Goal: Task Accomplishment & Management: Manage account settings

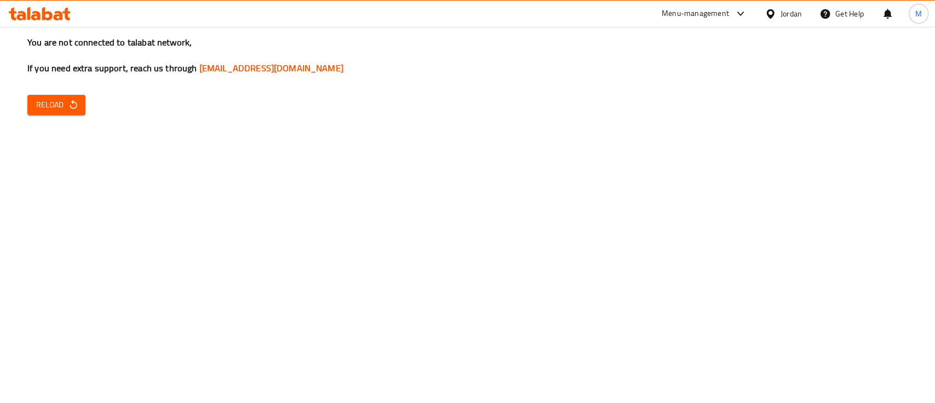
drag, startPoint x: 47, startPoint y: 91, endPoint x: 53, endPoint y: 95, distance: 6.7
click at [48, 92] on div "You are not connected to talabat network, If you need extra support, reach us t…" at bounding box center [467, 201] width 935 height 403
click at [59, 105] on span "Reload" at bounding box center [56, 105] width 41 height 14
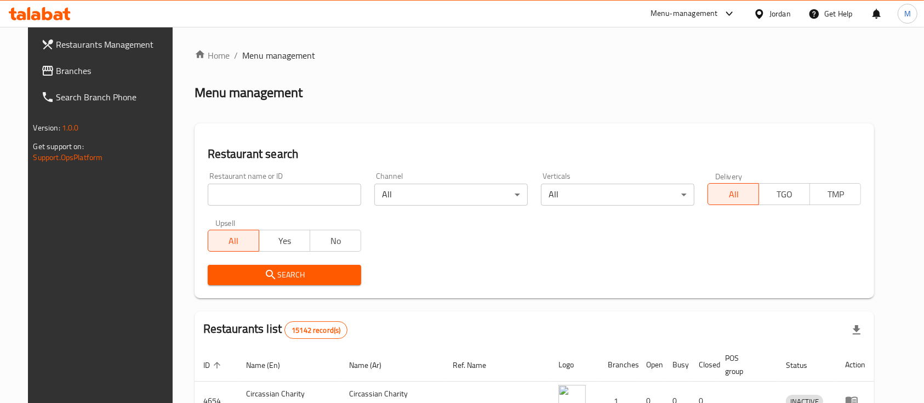
drag, startPoint x: 282, startPoint y: 196, endPoint x: 287, endPoint y: 202, distance: 7.4
click at [282, 197] on input "search" at bounding box center [284, 195] width 153 height 22
type input "ل"
type input "brand one"
click button "Search" at bounding box center [284, 275] width 153 height 20
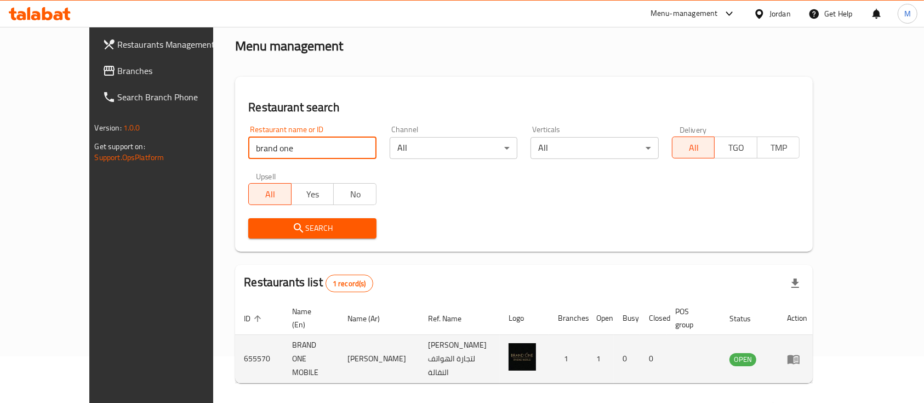
scroll to position [64, 0]
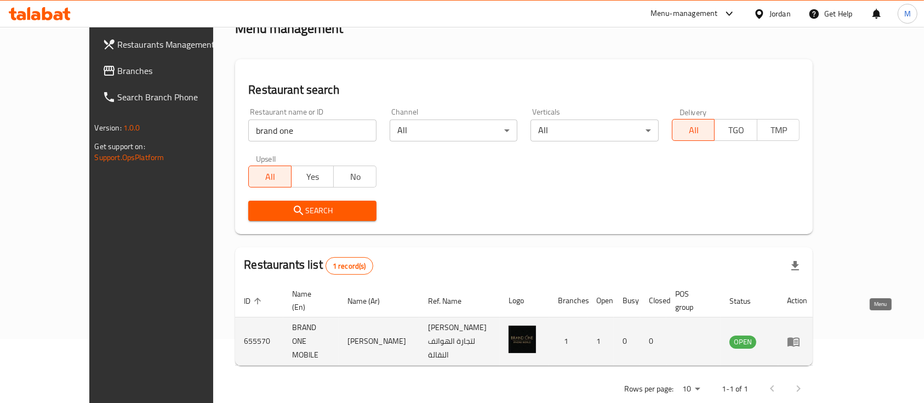
click at [799, 337] on icon "enhanced table" at bounding box center [793, 341] width 12 height 9
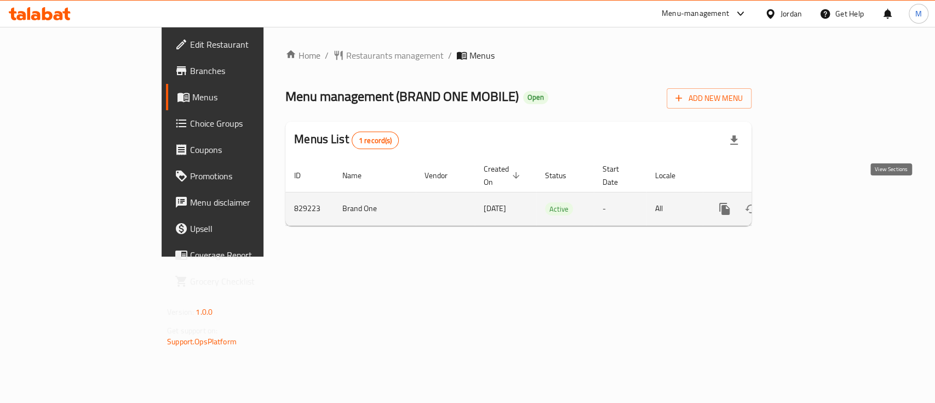
click at [810, 202] on icon "enhanced table" at bounding box center [803, 208] width 13 height 13
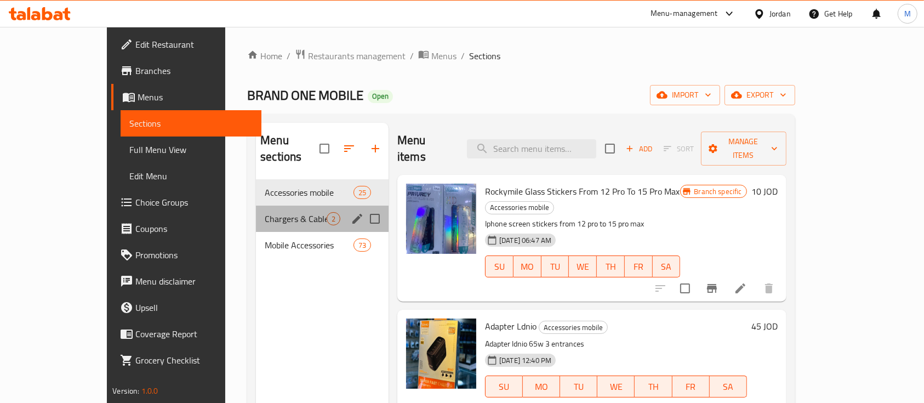
click at [256, 213] on div "Chargers & Cables 2" at bounding box center [322, 218] width 133 height 26
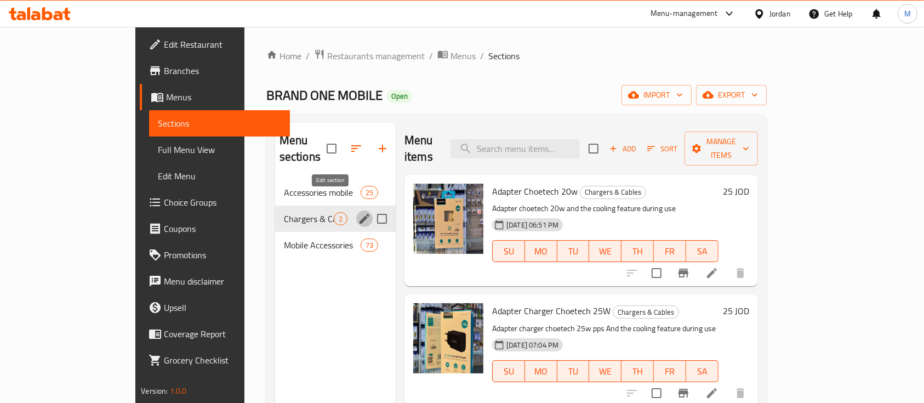
click at [358, 212] on icon "edit" at bounding box center [364, 218] width 13 height 13
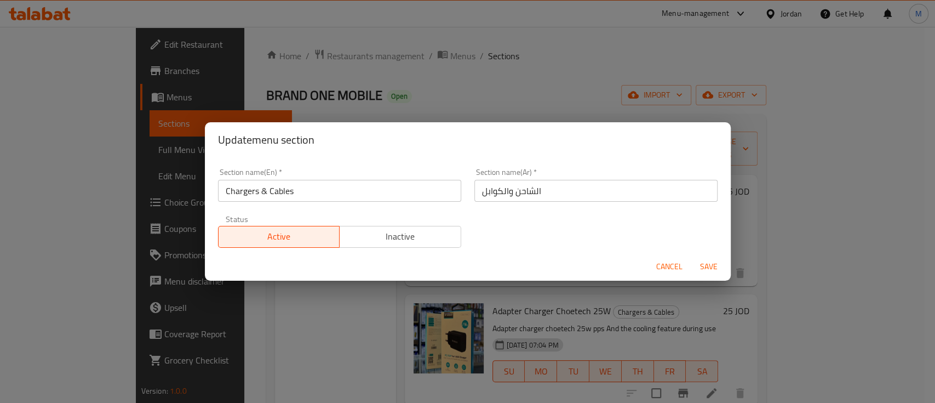
click at [671, 261] on span "Cancel" at bounding box center [669, 267] width 26 height 14
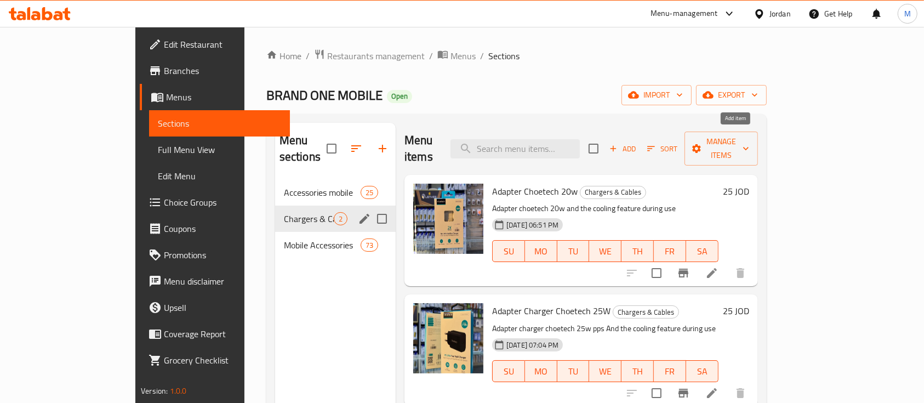
click at [637, 145] on span "Add" at bounding box center [623, 148] width 30 height 13
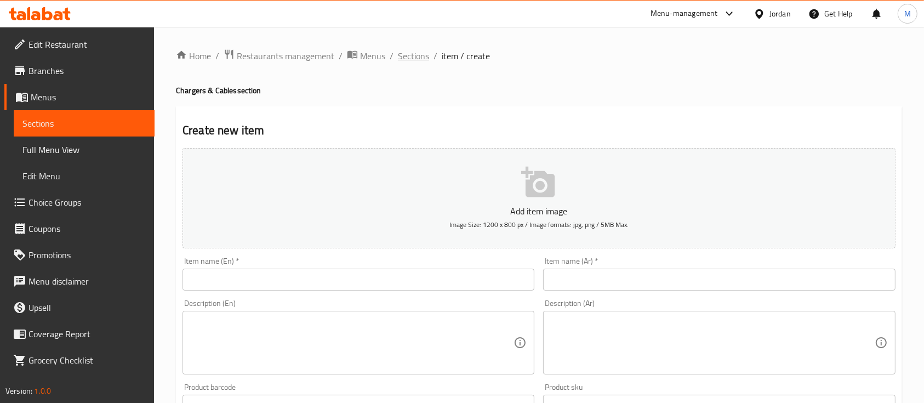
click at [416, 51] on span "Sections" at bounding box center [413, 55] width 31 height 13
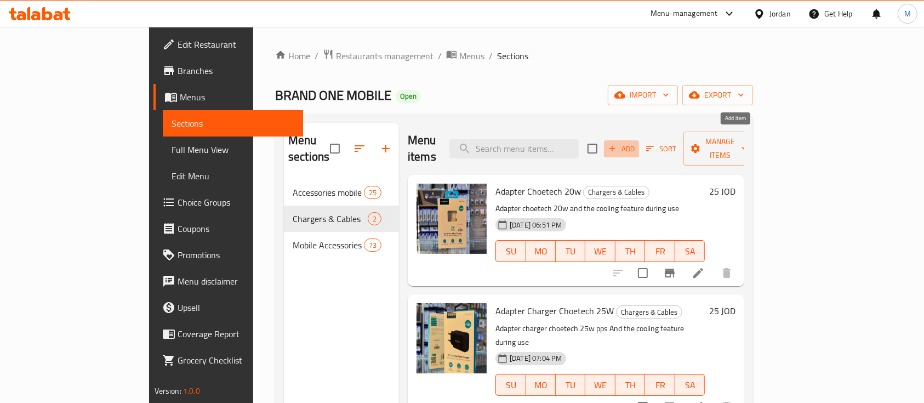
click at [636, 142] on span "Add" at bounding box center [621, 148] width 30 height 13
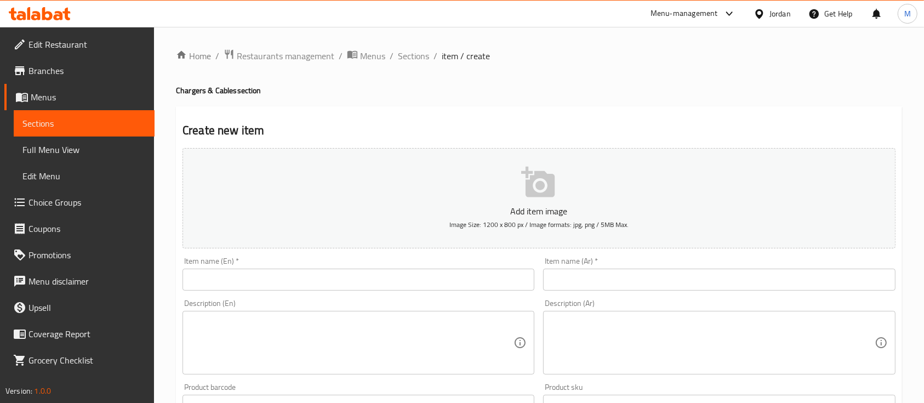
click at [475, 283] on input "text" at bounding box center [358, 279] width 352 height 22
drag, startPoint x: 530, startPoint y: 113, endPoint x: 548, endPoint y: 133, distance: 26.0
click at [421, 59] on span "Sections" at bounding box center [413, 55] width 31 height 13
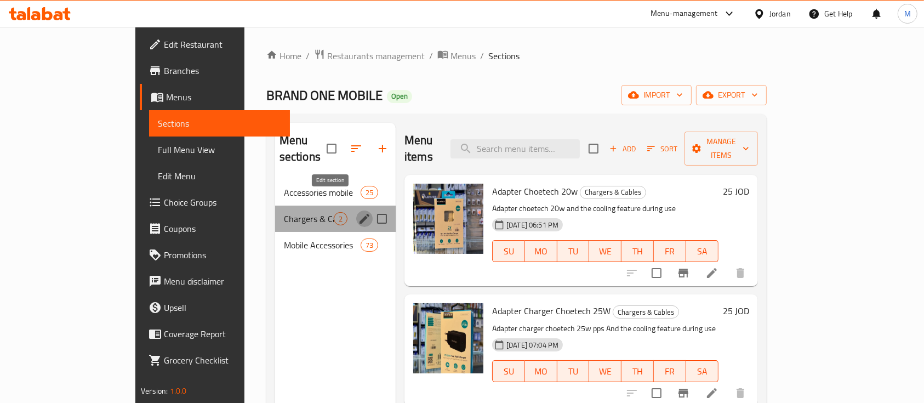
click at [358, 212] on icon "edit" at bounding box center [364, 218] width 13 height 13
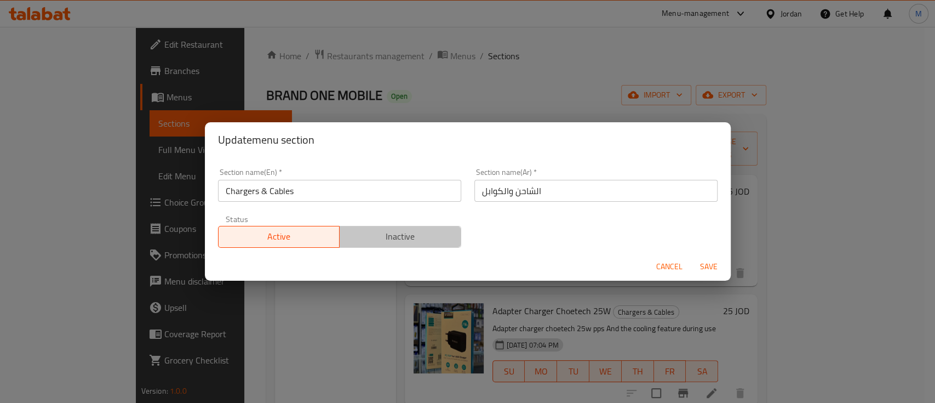
click at [405, 236] on span "Inactive" at bounding box center [400, 236] width 113 height 16
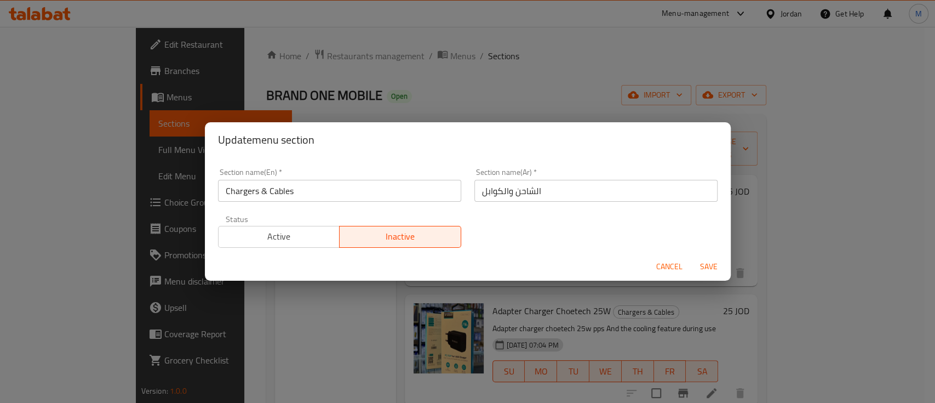
click at [713, 265] on span "Save" at bounding box center [709, 267] width 26 height 14
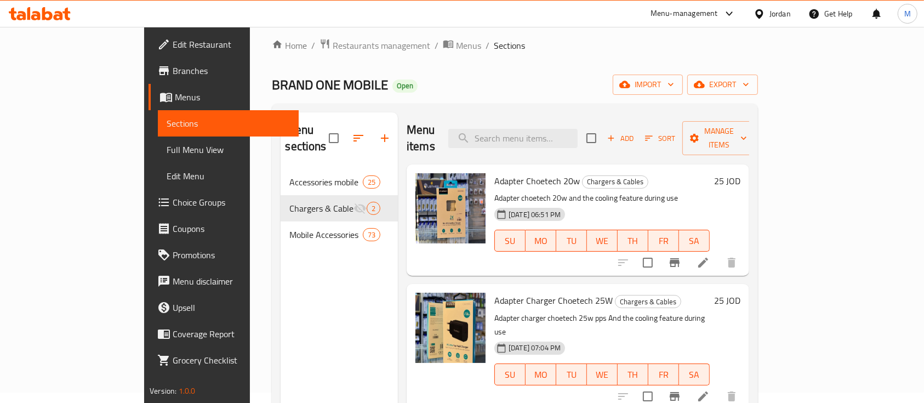
scroll to position [7, 0]
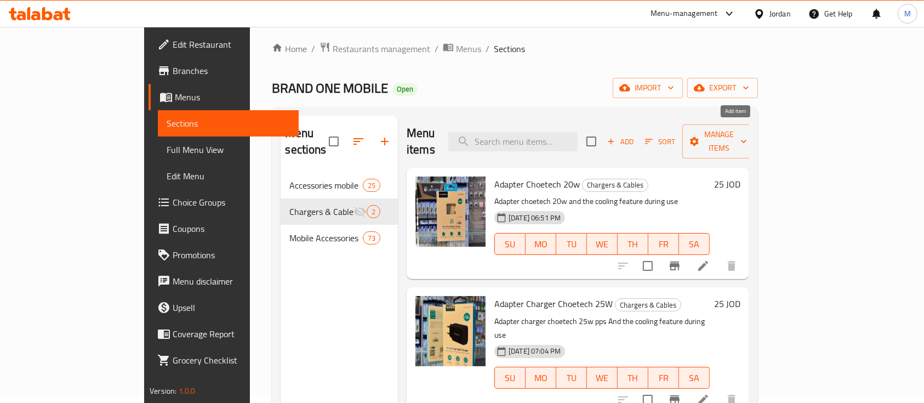
click at [635, 135] on span "Add" at bounding box center [620, 141] width 30 height 13
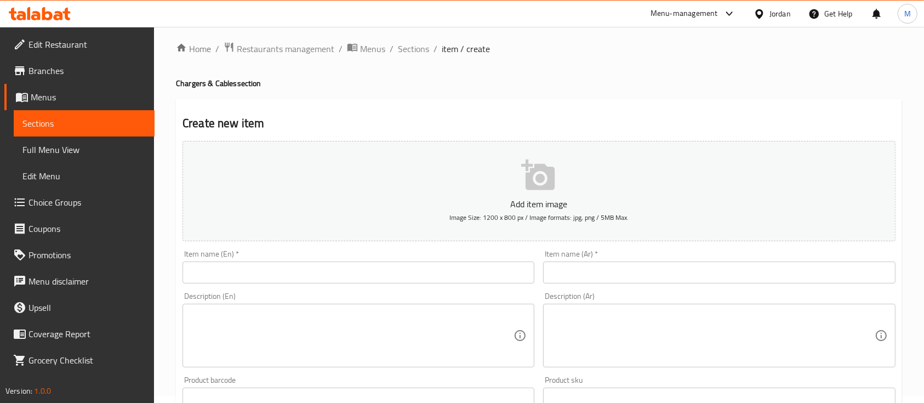
click at [392, 273] on input "text" at bounding box center [358, 272] width 352 height 22
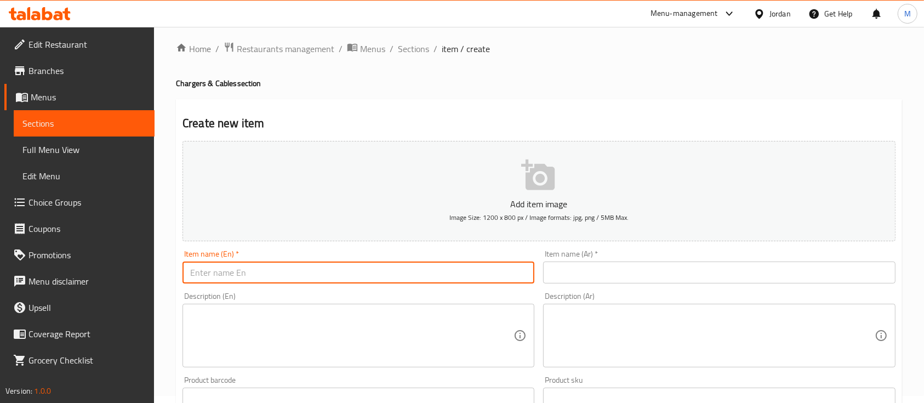
paste input "Adapter choetech 30w"
type input "Adapter choetech 30w"
click at [557, 271] on input "text" at bounding box center [719, 272] width 352 height 22
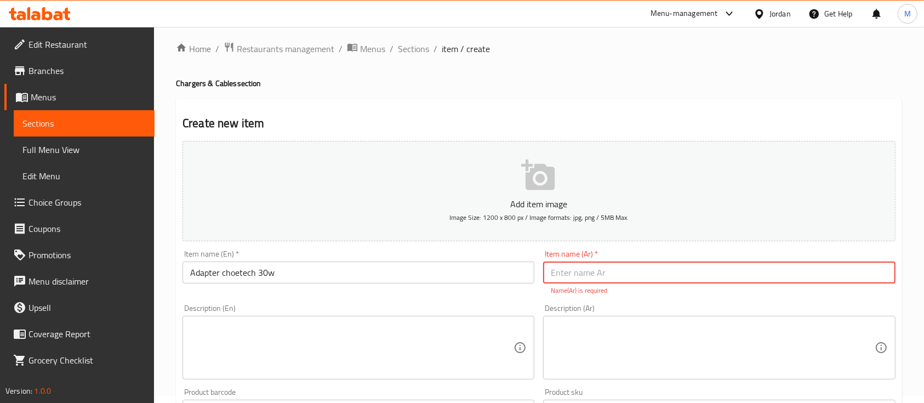
paste input "عظمة شاحن شيوتيك ٣٠ واط"
type input "عظمة شاحن شيوتيك ٣٠ واط"
click at [480, 330] on textarea at bounding box center [351, 348] width 323 height 52
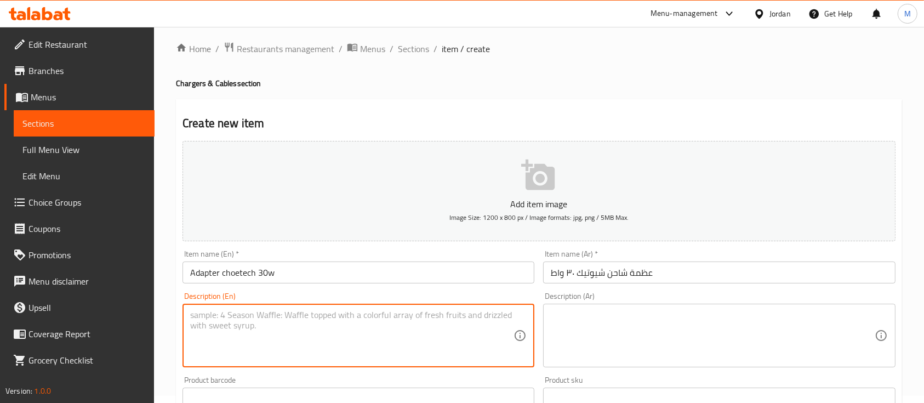
paste textarea "Adapter choetech 30w warranty 2 years pps"
type textarea "Adapter choetech 30w warranty 2 years pps"
click at [570, 319] on textarea at bounding box center [712, 336] width 323 height 52
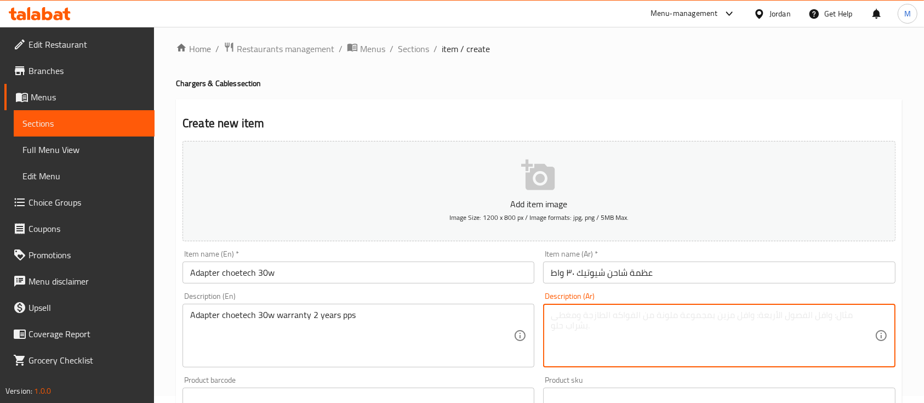
paste textarea "عظمة شاحن شيوتيك ٣٠ واط وكفاله سنتين وخاصية التبريد اثناء الاستخدام"
type textarea "عظمة شاحن شيوتيك ٣٠ واط وكفاله سنتين وخاصية التبريد اثناء الاستخدام"
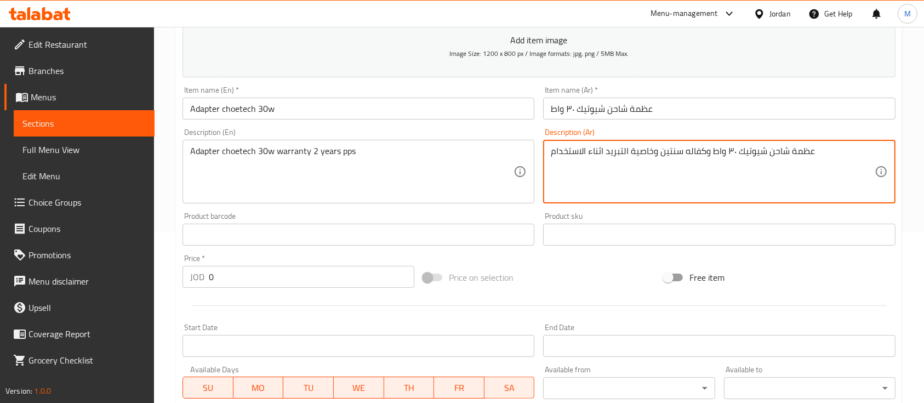
scroll to position [226, 0]
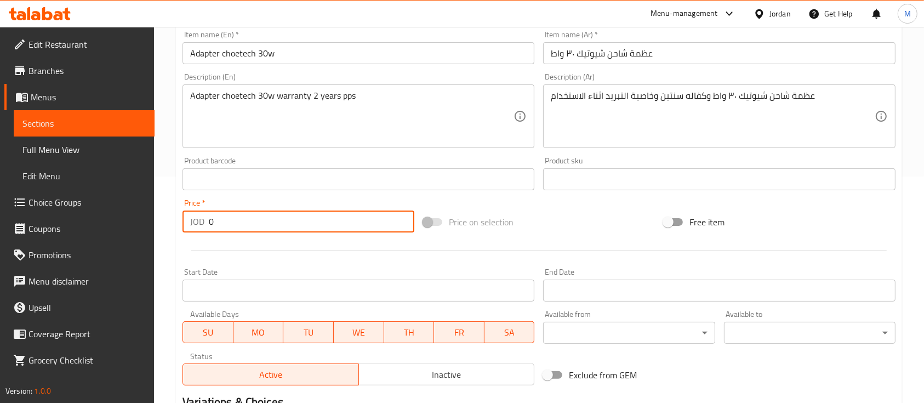
drag, startPoint x: 219, startPoint y: 227, endPoint x: 195, endPoint y: 226, distance: 24.2
click at [195, 226] on div "JOD 0 Price *" at bounding box center [298, 221] width 232 height 22
paste input "3"
type input "30"
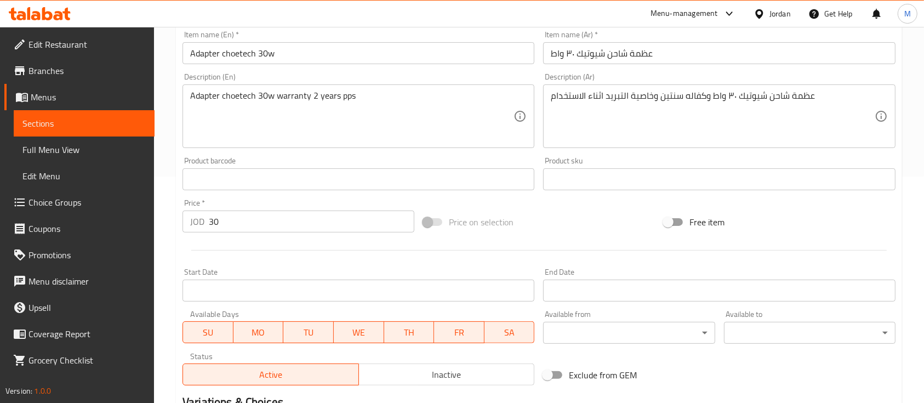
click at [326, 203] on div "Price   * JOD 30 Price *" at bounding box center [298, 215] width 232 height 33
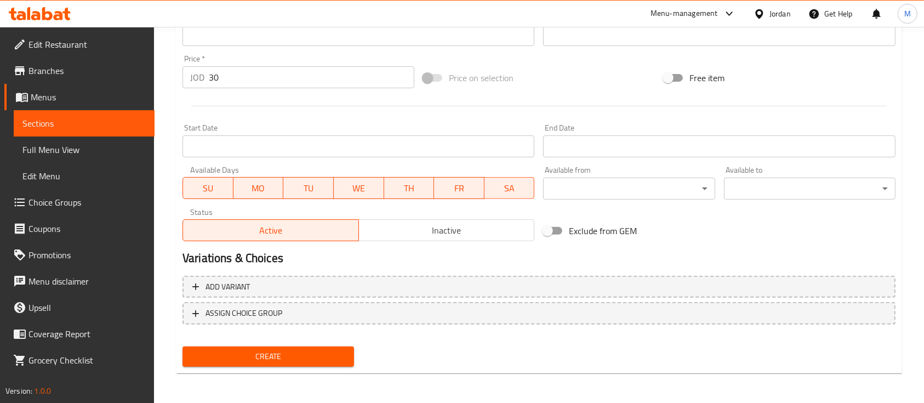
scroll to position [371, 0]
click at [256, 349] on span "Create" at bounding box center [268, 355] width 154 height 14
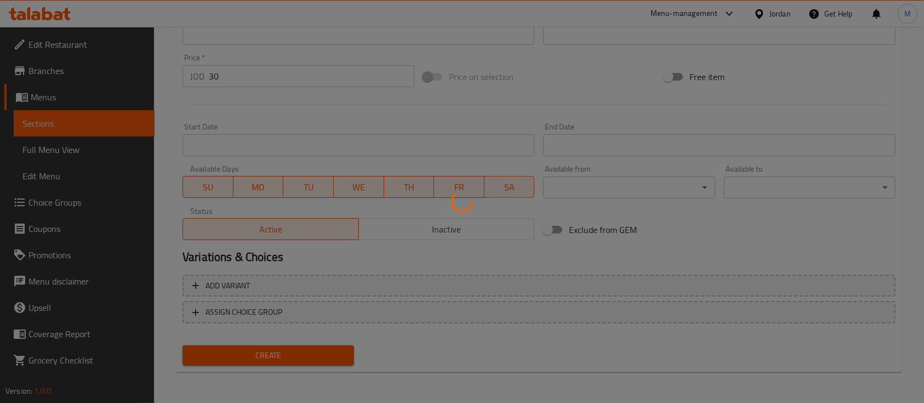
type input "0"
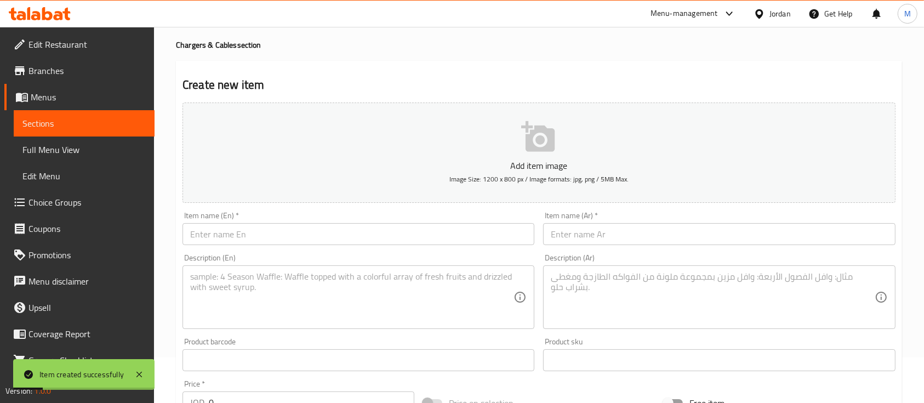
scroll to position [73, 0]
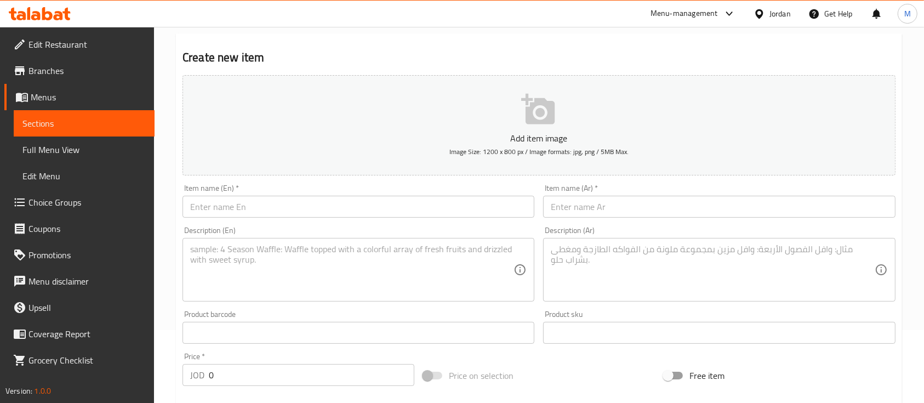
click at [308, 209] on input "text" at bounding box center [358, 207] width 352 height 22
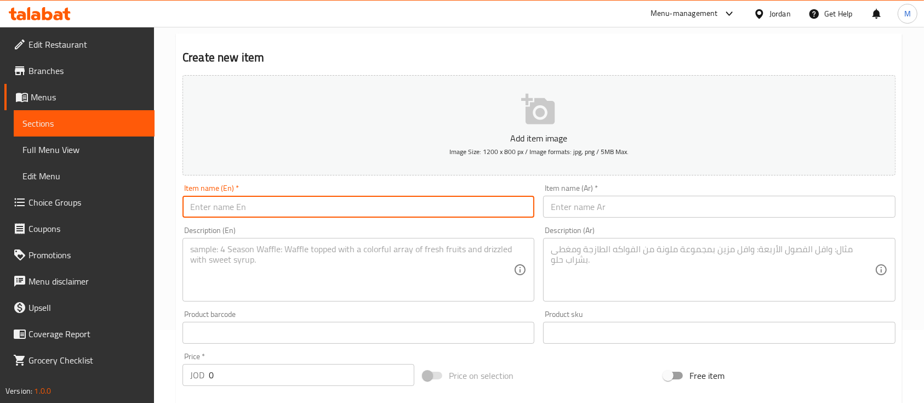
paste input "Adapter choetech 30w"
paste input "T.C/USB"
type input "Adapter choetech 30w T.C/USB"
click at [556, 205] on input "text" at bounding box center [719, 207] width 352 height 22
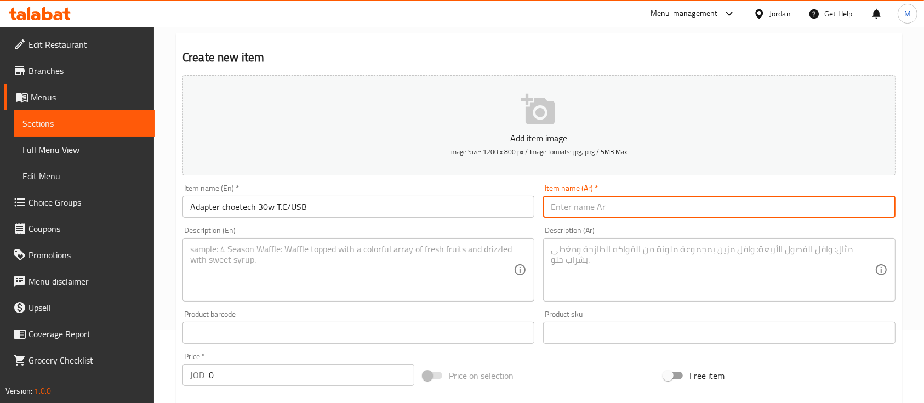
paste input "عظمة شاحن شيوتيك ٣٠ واط"
type input "عظمة شاحن شيوتيك ٣٠ واط"
click at [473, 246] on textarea at bounding box center [351, 270] width 323 height 52
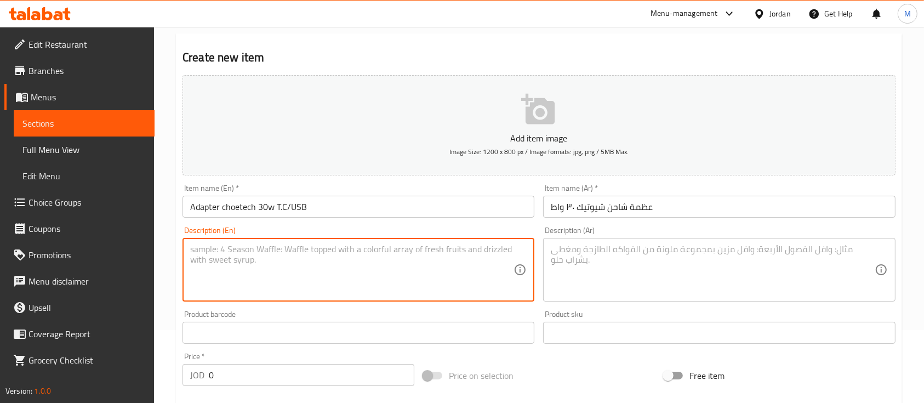
paste textarea "Adapter choetech 30w warranty 2 years pps T.C/USB"
type textarea "Adapter choetech 30w warranty 2 years pps T.C/USB"
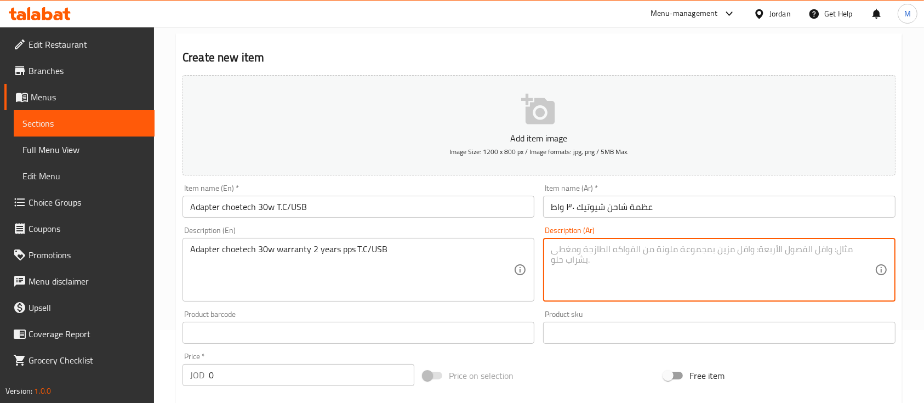
click at [626, 265] on textarea at bounding box center [712, 270] width 323 height 52
paste textarea "عظمة شاحن شيوتيك ٣٠ واط وكفاله سنتين وخاصية التبريد اثناء الاستخدام مدخل تايبسي…"
type textarea "عظمة شاحن شيوتيك ٣٠ واط وكفاله سنتين وخاصية التبريد اثناء الاستخدام مدخل تايبسي…"
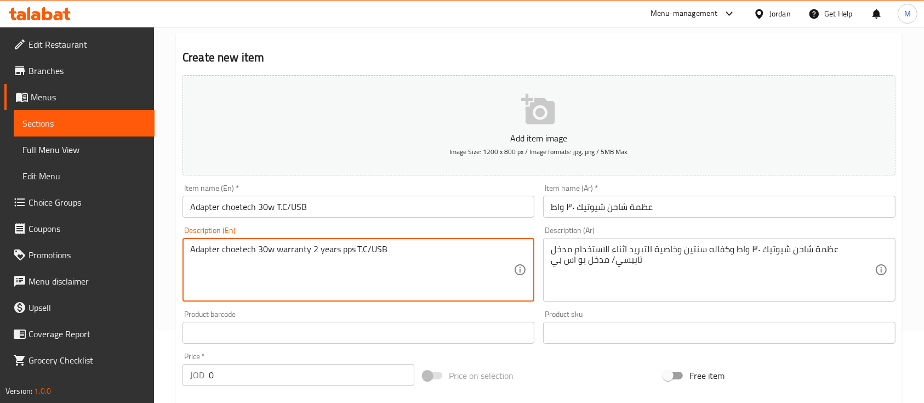
click at [605, 312] on div "Product sku Product sku" at bounding box center [719, 326] width 352 height 33
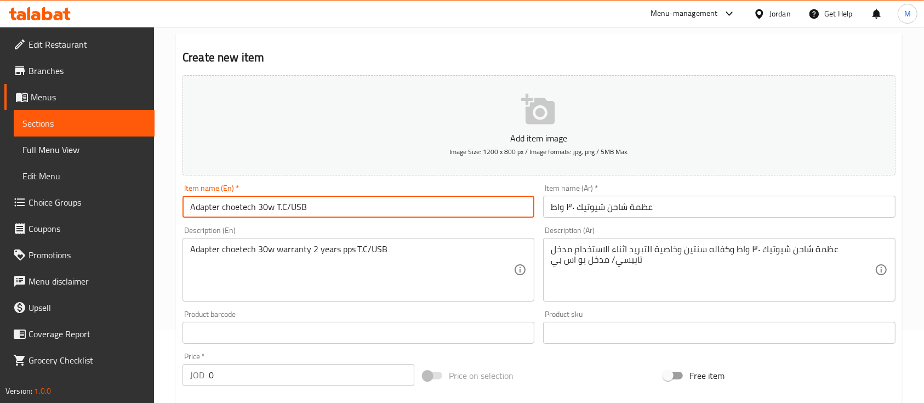
click at [352, 207] on input "Adapter choetech 30w T.C/USB" at bounding box center [358, 207] width 352 height 22
click at [364, 187] on div "Item name (En)   * Adapter choetech 30w T.C/USB Item name (En) *" at bounding box center [358, 200] width 352 height 33
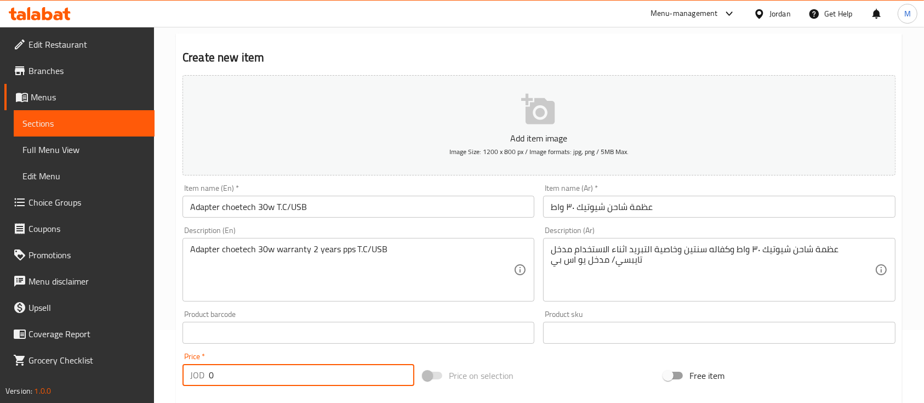
drag, startPoint x: 247, startPoint y: 374, endPoint x: 197, endPoint y: 379, distance: 50.2
click at [197, 379] on div "JOD 0 Price *" at bounding box center [298, 375] width 232 height 22
paste input "35"
type input "35"
click at [294, 349] on div "Price   * JOD 35 Price *" at bounding box center [298, 369] width 241 height 42
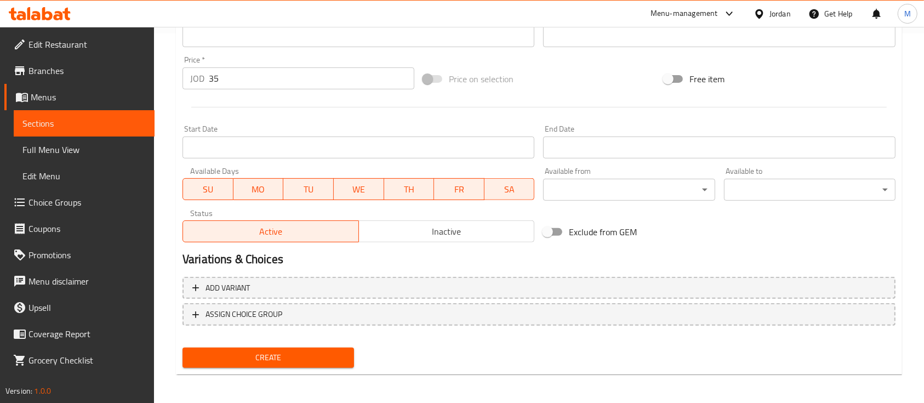
scroll to position [371, 0]
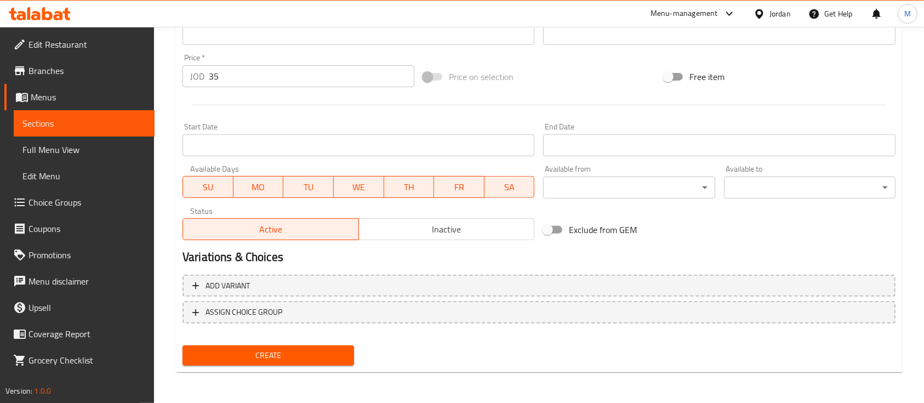
click at [329, 355] on span "Create" at bounding box center [268, 355] width 154 height 14
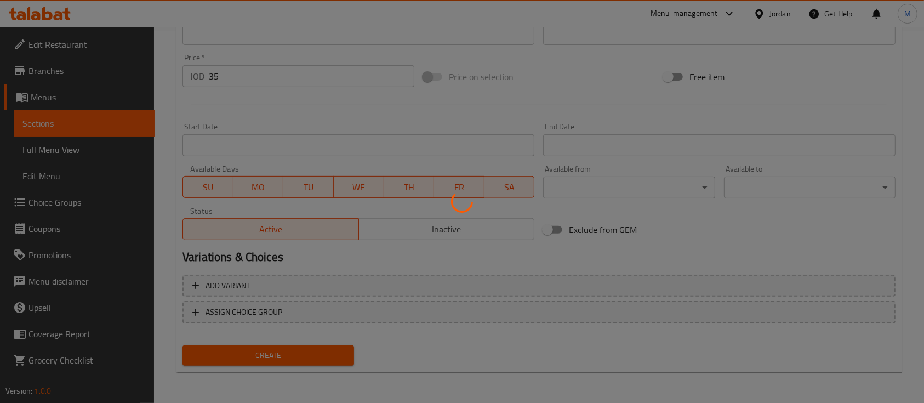
type input "0"
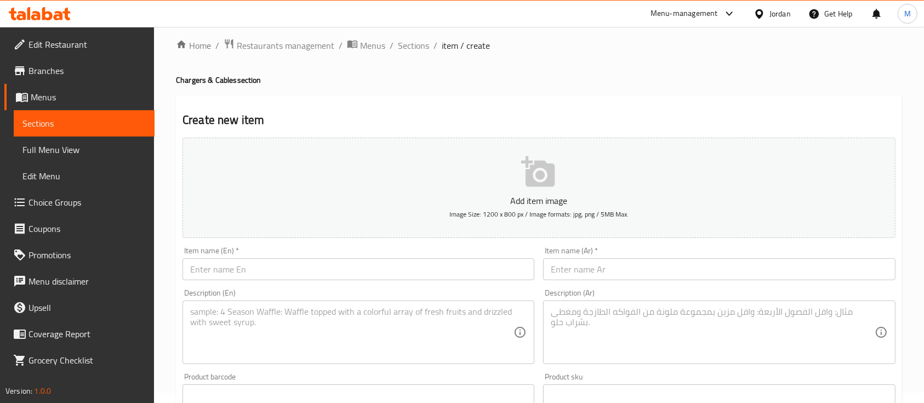
scroll to position [6, 0]
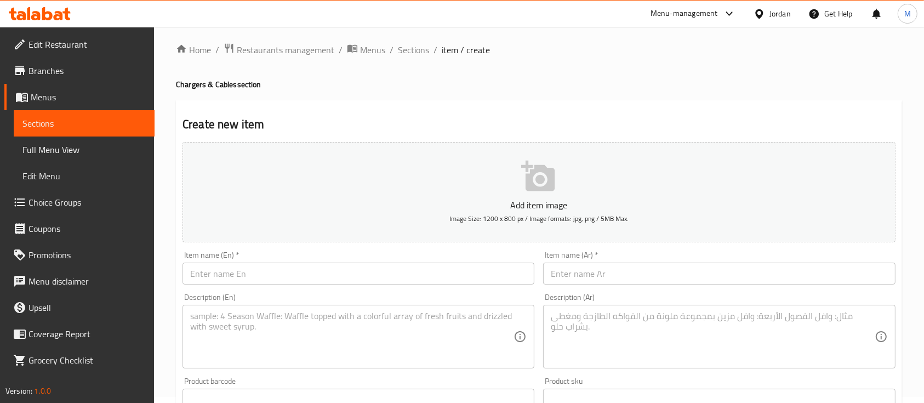
click at [331, 278] on input "text" at bounding box center [358, 273] width 352 height 22
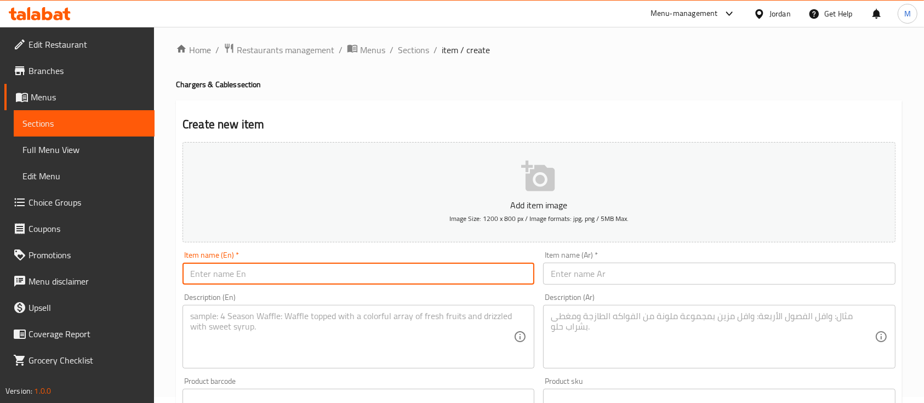
paste input "Adapter choetech 20w"
type input "Adapter choetech 20w"
click at [573, 265] on input "text" at bounding box center [719, 273] width 352 height 22
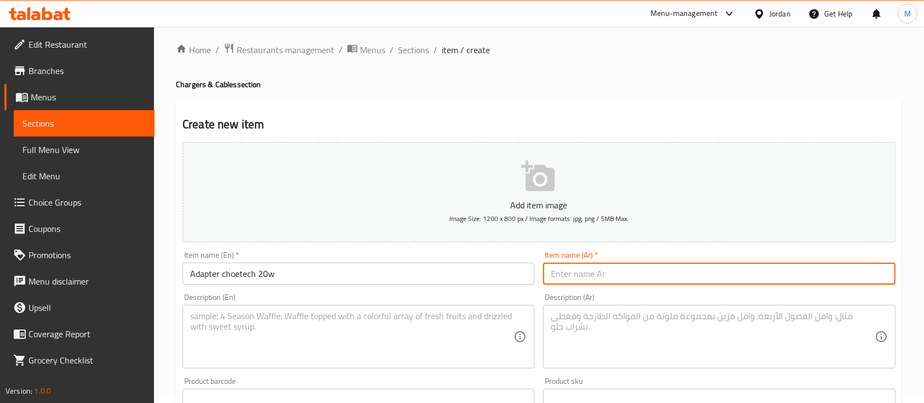
paste input "عظمة شاحن شيوتيك ٢٠ واط"
type input "عظمة شاحن شيوتيك ٢٠ واط"
click at [484, 330] on textarea at bounding box center [351, 337] width 323 height 52
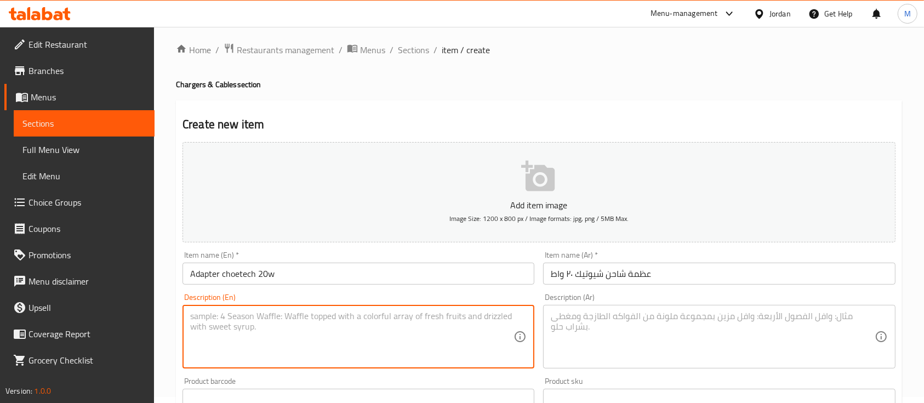
paste textarea "Adapter choetech 20w warranty 2 years"
type textarea "Adapter choetech 20w warranty 2 years"
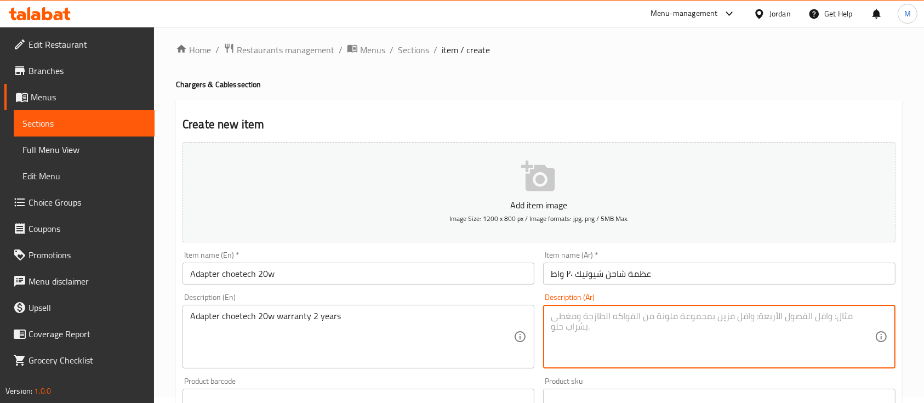
click at [621, 327] on textarea at bounding box center [712, 337] width 323 height 52
paste textarea "عظمة شاحن شيوتيك ٢٠ واط وكفاله سنتين"
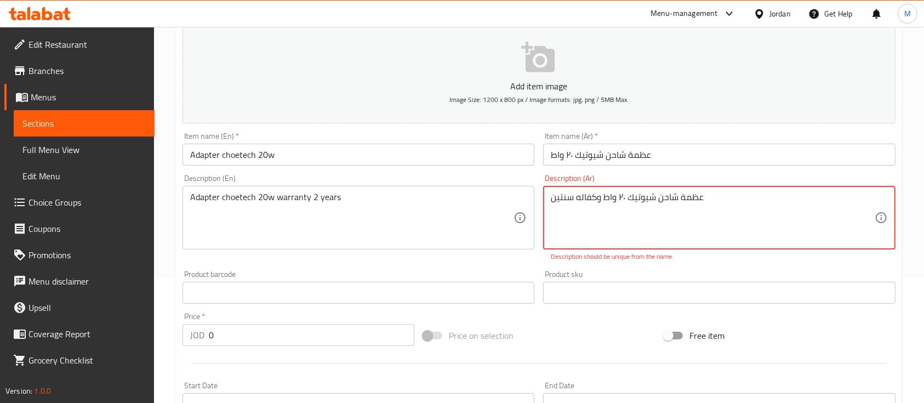
scroll to position [152, 0]
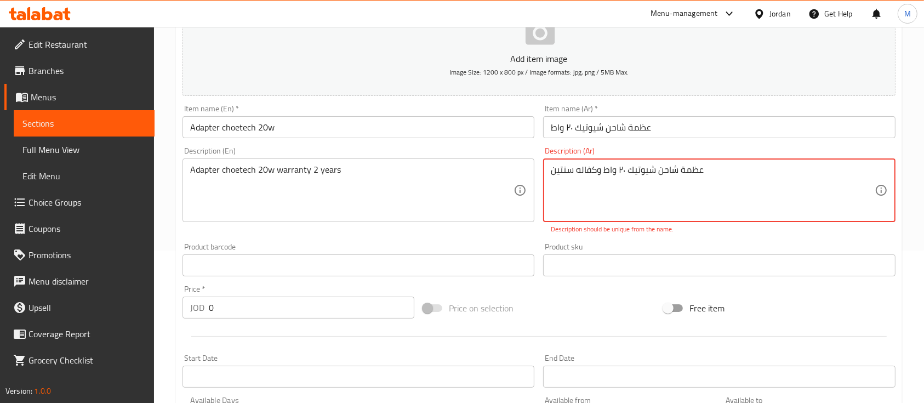
click at [558, 283] on div "Add item image Image Size: 1200 x 800 px / Image formats: jpg, png / 5MB Max. I…" at bounding box center [539, 233] width 722 height 484
drag, startPoint x: 623, startPoint y: 170, endPoint x: 602, endPoint y: 170, distance: 21.4
click at [602, 170] on textarea "عظمة شاحن شيوتيك ٢٠ واط وكفاله سنتين" at bounding box center [712, 190] width 323 height 52
click at [625, 173] on textarea "عظمة شاحن شيوتيك ٢٠ واط وكفاله سنتين" at bounding box center [712, 190] width 323 height 52
drag, startPoint x: 603, startPoint y: 169, endPoint x: 619, endPoint y: 169, distance: 15.9
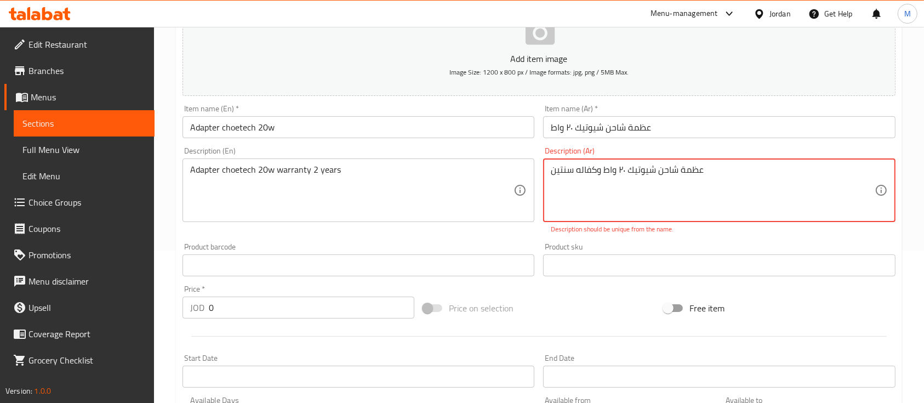
click at [619, 169] on textarea "عظمة شاحن شيوتيك ٢٠ واط وكفاله سنتين" at bounding box center [712, 190] width 323 height 52
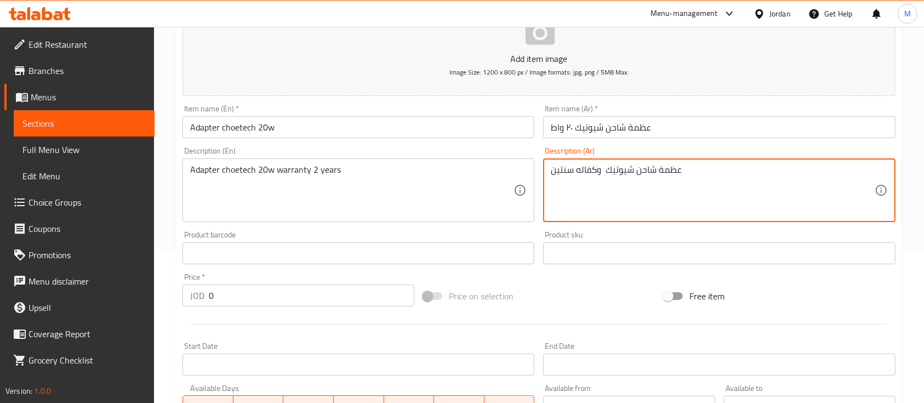
click at [553, 169] on textarea "عظمة شاحن شيوتيك وكفاله سنتين" at bounding box center [712, 190] width 323 height 52
paste textarea "٢٠ واط"
click at [691, 173] on textarea "عظمة شاحن شيوتيك وكفاله سنتين" at bounding box center [712, 190] width 323 height 52
paste textarea "٢٠ واط"
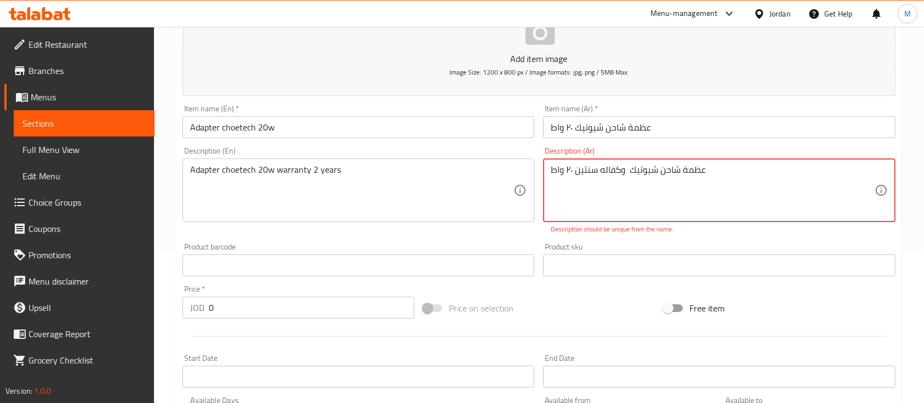
click at [674, 232] on p "Description should be unique from the name." at bounding box center [719, 229] width 336 height 10
drag, startPoint x: 573, startPoint y: 171, endPoint x: 549, endPoint y: 171, distance: 23.6
click at [550, 171] on div "عظمة شاحن شيوتيك وكفاله سنتين ٢٠ واط Description (Ar)" at bounding box center [719, 190] width 352 height 64
click at [551, 169] on textarea "عظمة شاحن شيوتيك وكفاله سنتين ٢٠ واط" at bounding box center [712, 190] width 323 height 52
drag, startPoint x: 551, startPoint y: 171, endPoint x: 566, endPoint y: 171, distance: 14.8
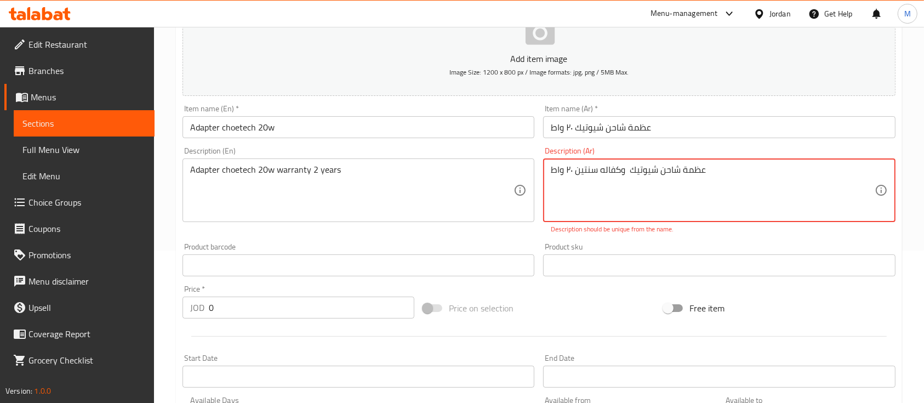
click at [566, 171] on textarea "عظمة شاحن شيوتيك وكفاله سنتين ٢٠ واط" at bounding box center [712, 190] width 323 height 52
click at [566, 170] on textarea "عظمة شاحن شيوتيك وكفاله سنتين ٢٠ واط" at bounding box center [712, 190] width 323 height 52
drag, startPoint x: 574, startPoint y: 170, endPoint x: 553, endPoint y: 169, distance: 20.8
click at [553, 169] on textarea "عظمة شاحن شيوتيك وكفاله سنتين ٢٠ واط" at bounding box center [712, 190] width 323 height 52
drag, startPoint x: 551, startPoint y: 169, endPoint x: 563, endPoint y: 169, distance: 11.5
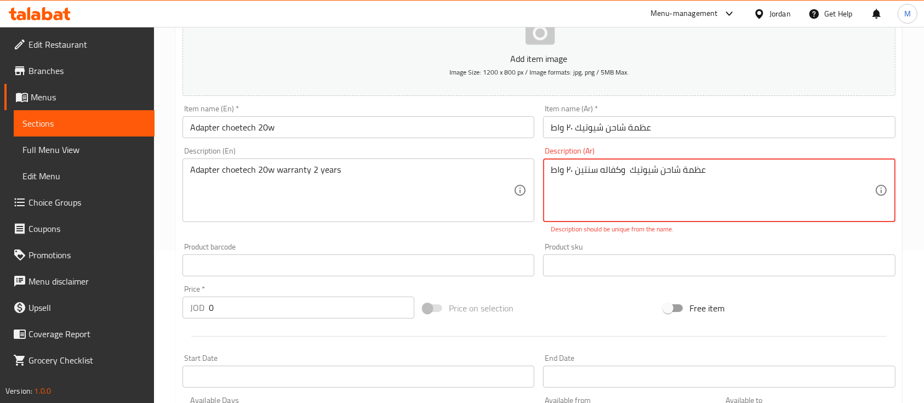
click at [563, 169] on textarea "عظمة شاحن شيوتيك وكفاله سنتين ٢٠ واط" at bounding box center [712, 190] width 323 height 52
drag, startPoint x: 554, startPoint y: 169, endPoint x: 568, endPoint y: 168, distance: 13.7
click at [568, 168] on textarea "عظمة شاحن شيوتيك وكفاله سنتين ٢٠ واط" at bounding box center [712, 190] width 323 height 52
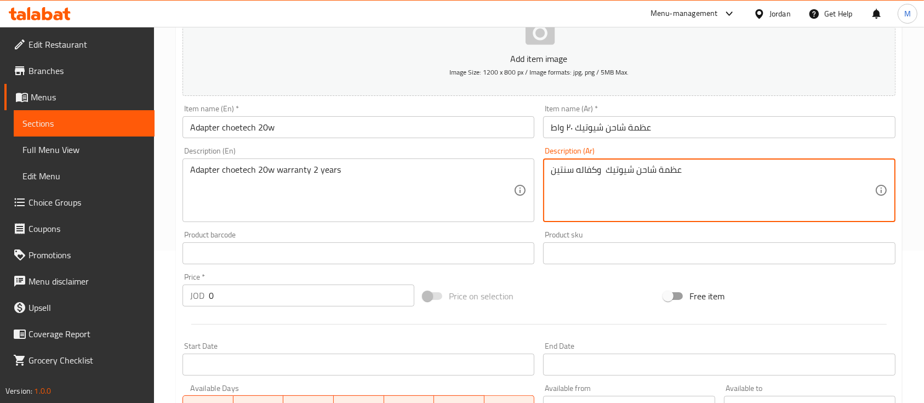
type textarea "عظمة شاحن شيوتيك وكفاله سنتين"
click at [606, 237] on div "Product sku Product sku" at bounding box center [719, 247] width 352 height 33
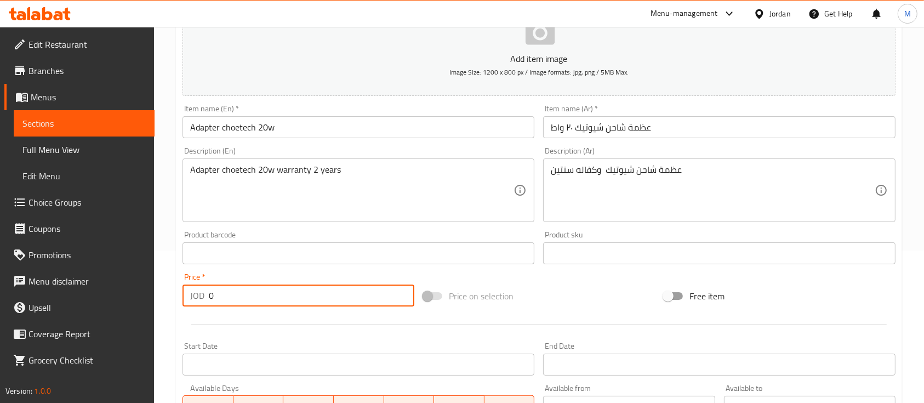
drag, startPoint x: 259, startPoint y: 291, endPoint x: 211, endPoint y: 293, distance: 47.1
click at [211, 293] on input "0" at bounding box center [311, 295] width 205 height 22
click at [184, 293] on div "JOD 0 Price *" at bounding box center [298, 295] width 232 height 22
drag, startPoint x: 220, startPoint y: 298, endPoint x: 208, endPoint y: 300, distance: 12.7
click at [208, 298] on div "JOD 0 Price *" at bounding box center [298, 295] width 232 height 22
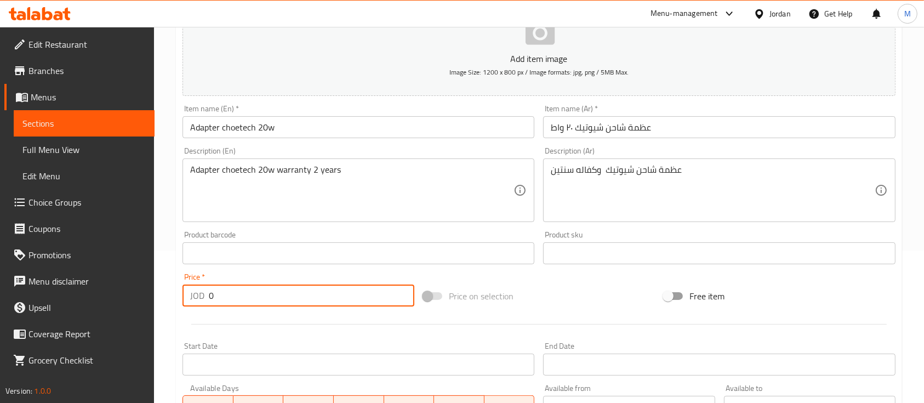
paste input "25"
type input "25"
click at [268, 320] on div at bounding box center [539, 324] width 722 height 27
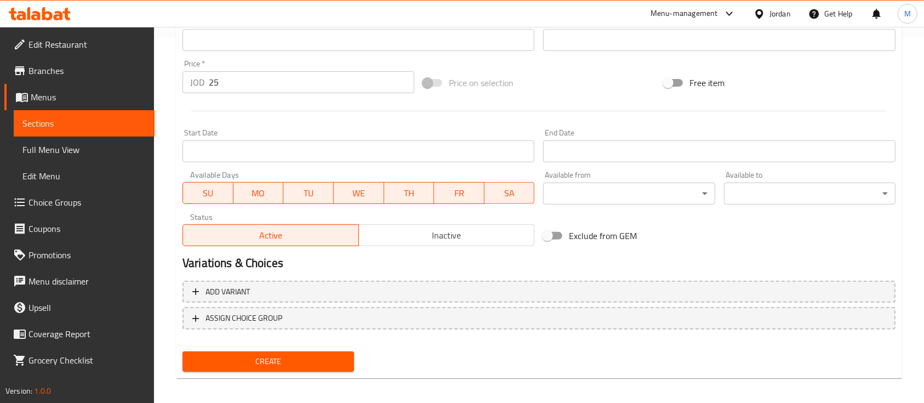
scroll to position [371, 0]
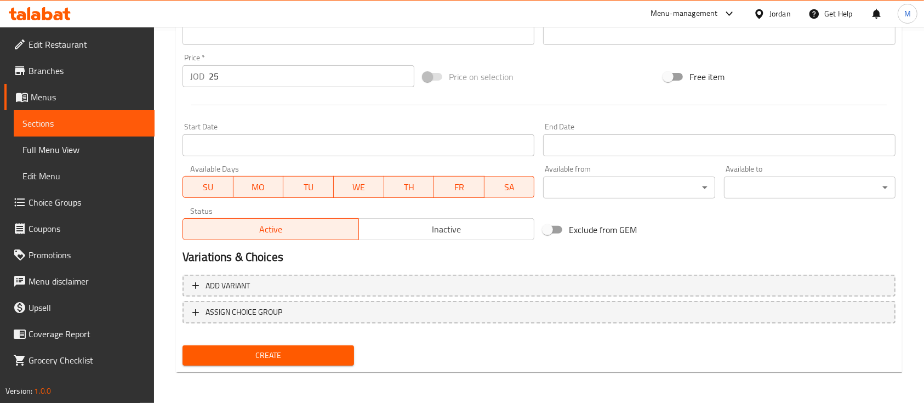
click at [295, 358] on span "Create" at bounding box center [268, 355] width 154 height 14
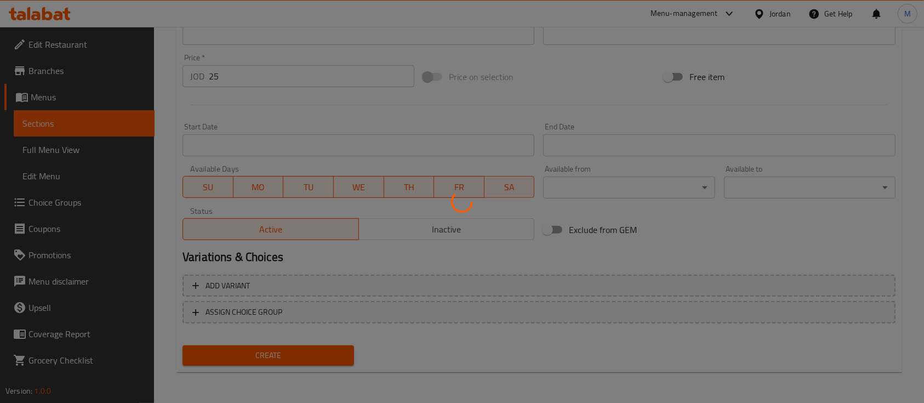
type input "0"
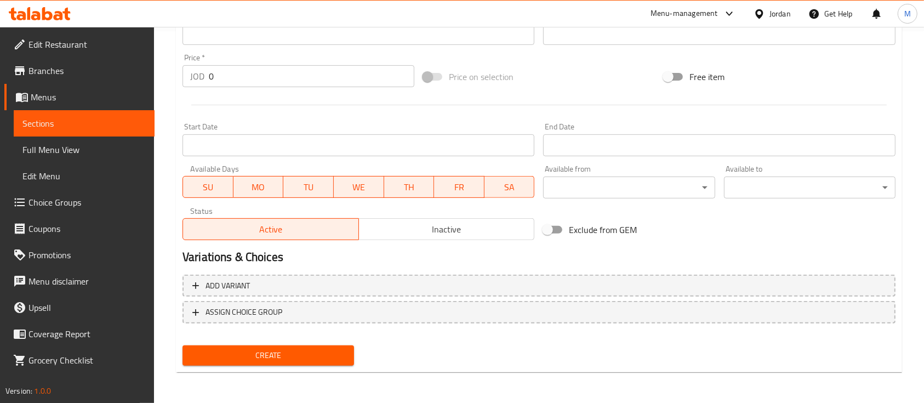
scroll to position [0, 0]
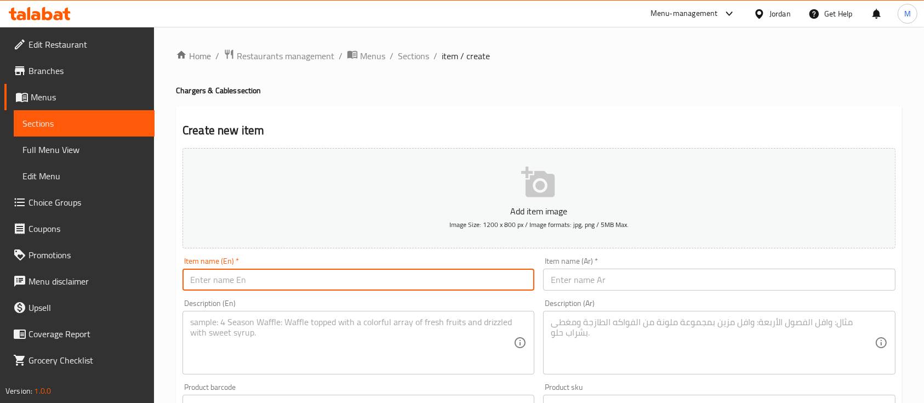
click at [294, 274] on input "text" at bounding box center [358, 279] width 352 height 22
paste input "Cable choetech Super Fast Charging 35w"
type input "Cable choetech Super Fast Charging 35w"
click at [623, 282] on input "text" at bounding box center [719, 279] width 352 height 22
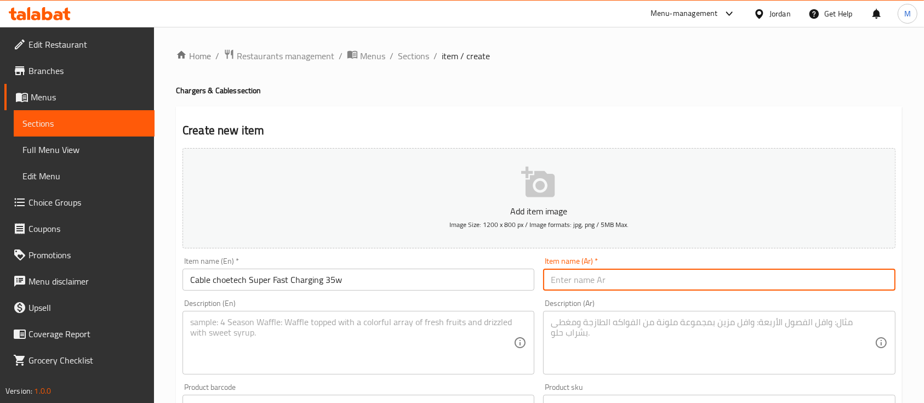
paste input "وصلة شاحن شويوتيك فائقة السرعة ٣٥ واط"
type input "وصلة شاحن شويوتيك فائقة السرعة ٣٥ واط"
click at [602, 326] on textarea at bounding box center [712, 343] width 323 height 52
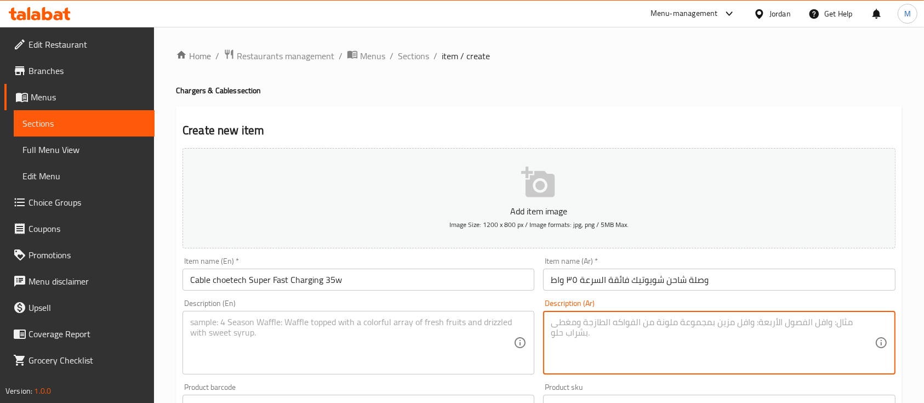
click at [388, 335] on textarea at bounding box center [351, 343] width 323 height 52
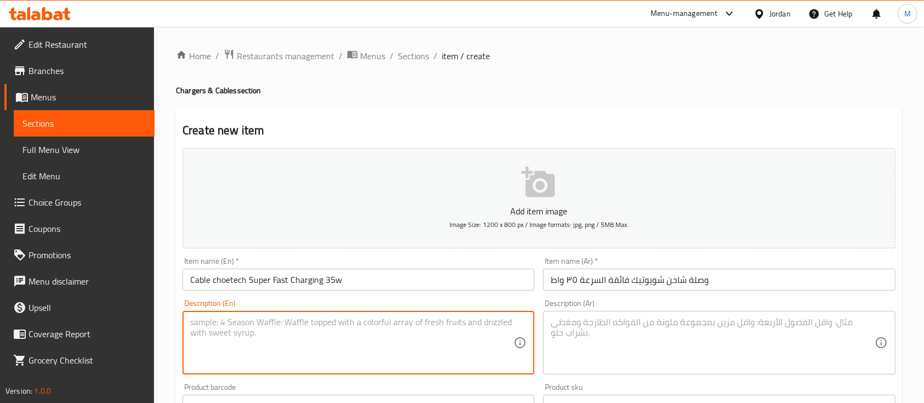
paste textarea "Cable choetech Super Fast Charging 35w warranty 2 years"
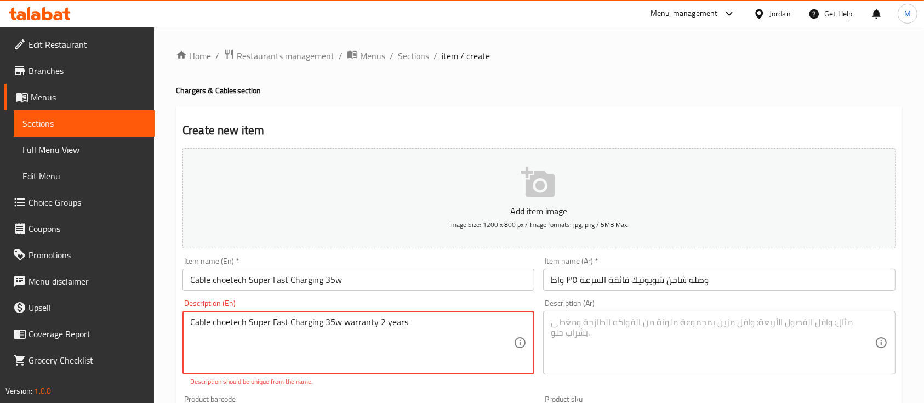
click at [571, 327] on textarea at bounding box center [712, 343] width 323 height 52
click at [231, 324] on textarea "Cable choetech Super Fast Charging 35w warranty 2 years" at bounding box center [351, 343] width 323 height 52
drag, startPoint x: 231, startPoint y: 324, endPoint x: 247, endPoint y: 346, distance: 27.0
click at [247, 346] on textarea "Cable choetech Super Fast Charging 35w warranty 2 years" at bounding box center [351, 343] width 323 height 52
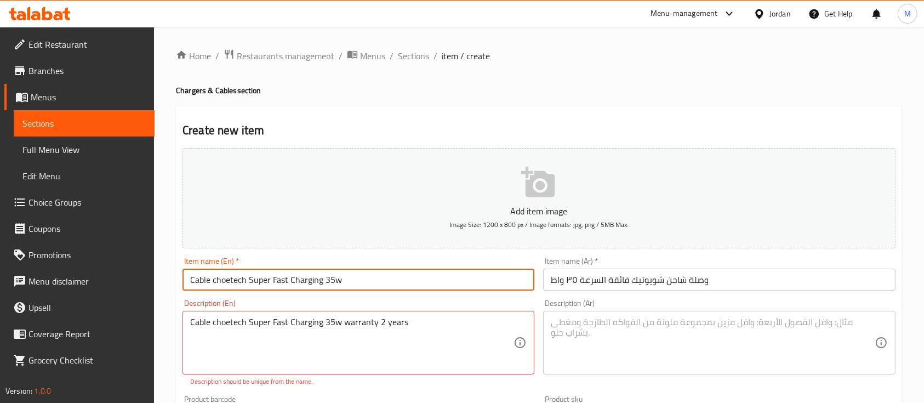
drag, startPoint x: 214, startPoint y: 280, endPoint x: 243, endPoint y: 280, distance: 29.6
click at [243, 280] on input "Cable choetech Super Fast Charging 35w" at bounding box center [358, 279] width 352 height 22
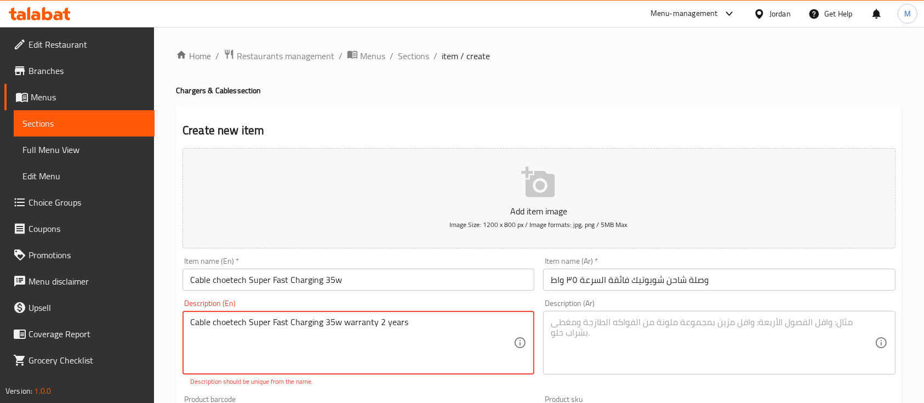
drag, startPoint x: 213, startPoint y: 322, endPoint x: 244, endPoint y: 322, distance: 31.2
drag, startPoint x: 190, startPoint y: 320, endPoint x: 211, endPoint y: 321, distance: 21.9
click at [211, 321] on textarea "Cable choetech Super Fast Charging 35w warranty 2 years" at bounding box center [351, 343] width 323 height 52
click at [225, 320] on textarea "choetech Super Fast Charging 35w warranty 2 years" at bounding box center [351, 343] width 323 height 52
paste textarea "Cable"
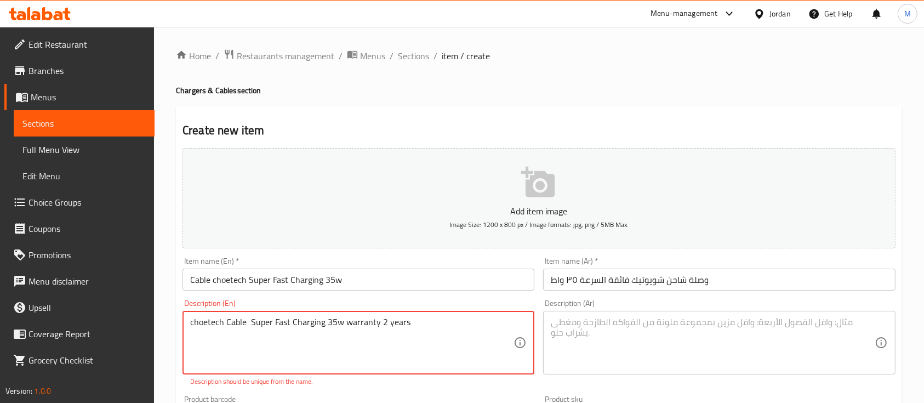
click at [273, 331] on textarea "choetech Cable Super Fast Charging 35w warranty 2 years" at bounding box center [351, 343] width 323 height 52
click at [431, 323] on textarea "choetech Cable Super Fast Charging 35w warranty 2 years" at bounding box center [351, 343] width 323 height 52
drag, startPoint x: 327, startPoint y: 323, endPoint x: 342, endPoint y: 323, distance: 14.8
click at [342, 323] on textarea "choetech Cable Super Fast Charging 35w warranty 2 years" at bounding box center [351, 343] width 323 height 52
type textarea "choetech Cable Super Fast Charging warranty 2 years"
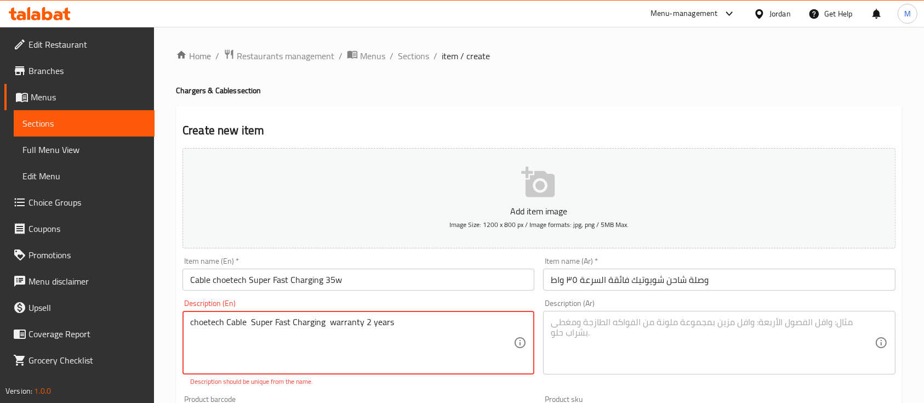
click at [403, 334] on textarea "choetech Cable Super Fast Charging warranty 2 years" at bounding box center [351, 343] width 323 height 52
drag, startPoint x: 412, startPoint y: 331, endPoint x: 175, endPoint y: 333, distance: 237.2
click at [175, 333] on div "Home / Restaurants management / Menus / Sections / item / create Chargers & Cab…" at bounding box center [539, 406] width 770 height 759
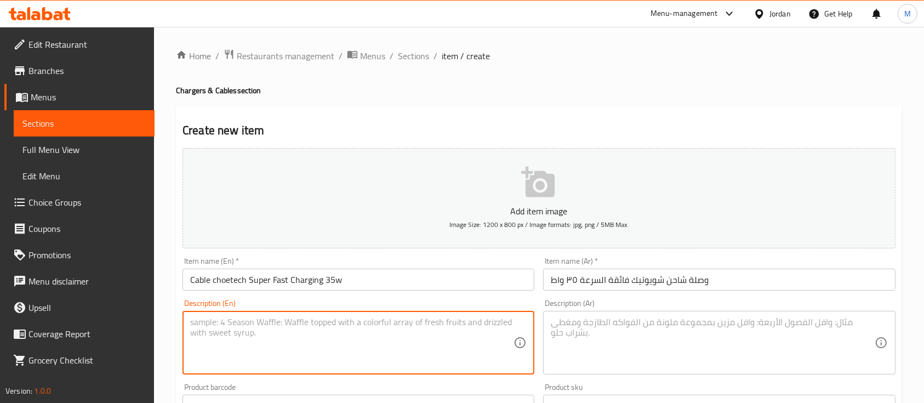
paste textarea "Cable"
type textarea "Cable"
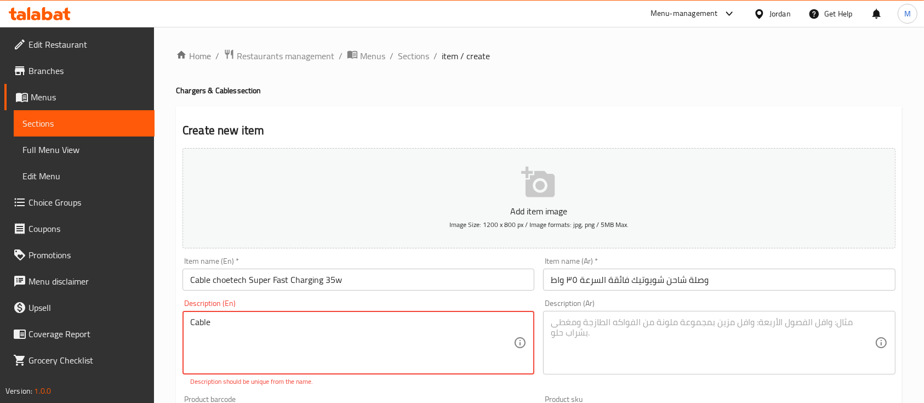
drag, startPoint x: 279, startPoint y: 344, endPoint x: 166, endPoint y: 342, distance: 113.4
click at [166, 342] on div "Home / Restaurants management / Menus / Sections / item / create Chargers & Cab…" at bounding box center [539, 406] width 770 height 759
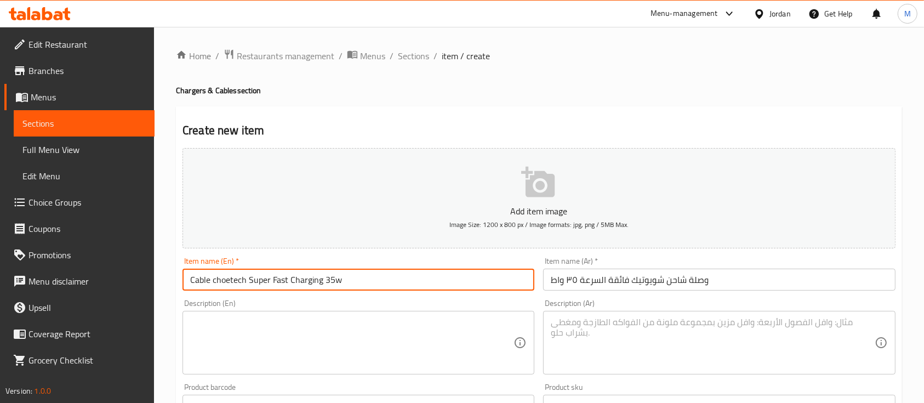
drag, startPoint x: 363, startPoint y: 286, endPoint x: 324, endPoint y: 282, distance: 39.1
click at [324, 282] on input "Cable choetech Super Fast Charging 35w" at bounding box center [358, 279] width 352 height 22
type input "Cable choetech Super Fast Charging"
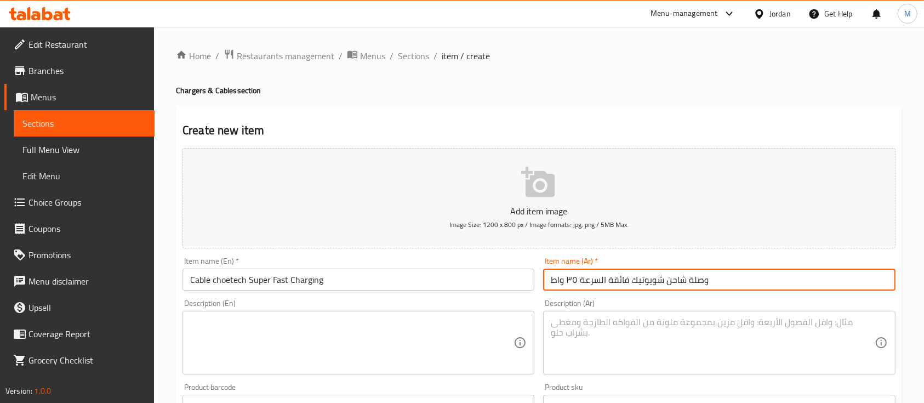
drag, startPoint x: 551, startPoint y: 278, endPoint x: 566, endPoint y: 278, distance: 14.8
click at [566, 278] on input "وصلة شاحن شويوتيك فائقة السرعة ٣٥ واط" at bounding box center [719, 279] width 352 height 22
type input "وصلة شاحن شويوتيك فائقة السرعة"
click at [420, 340] on textarea at bounding box center [351, 343] width 323 height 52
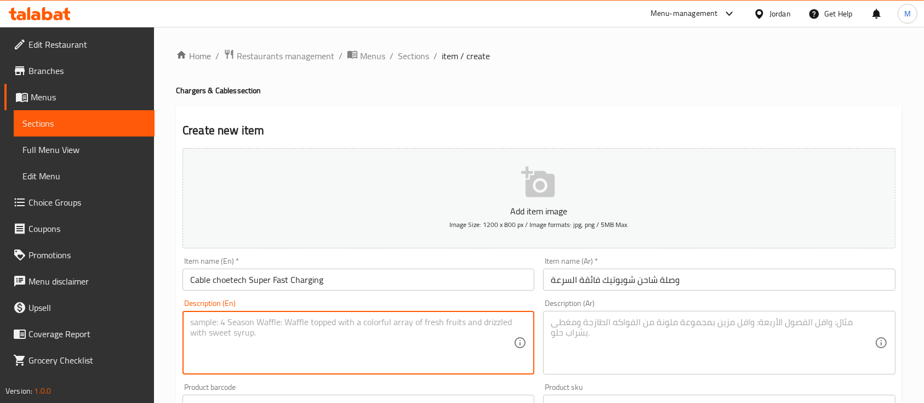
click at [386, 336] on textarea at bounding box center [351, 343] width 323 height 52
paste textarea "Cable choetech Super Fast Charging 35w warranty 2 years"
type textarea "Cable choetech Super Fast Charging 35w warranty 2 years"
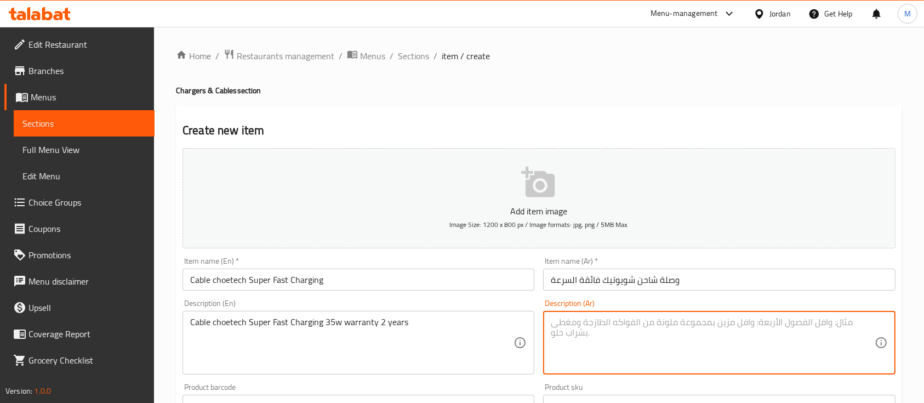
click at [586, 322] on textarea at bounding box center [712, 343] width 323 height 52
paste textarea "وصلة شاحن شويوتيك فائقة السرعة ٣٥ واط وكفاله سنتين"
click at [671, 336] on textarea "وصلة شاحن شويوتيك فائقة السرعة ٣٥ واط وكفاله سنتين" at bounding box center [712, 343] width 323 height 52
type textarea "وصلة شاحن شويوتيك فائقة السرعة ٣٥ واط وكفاله سنتين"
click at [745, 258] on div "Item name (Ar)   * وصلة شاحن شويوتيك فائقة السرعة Item name (Ar) *" at bounding box center [719, 273] width 352 height 33
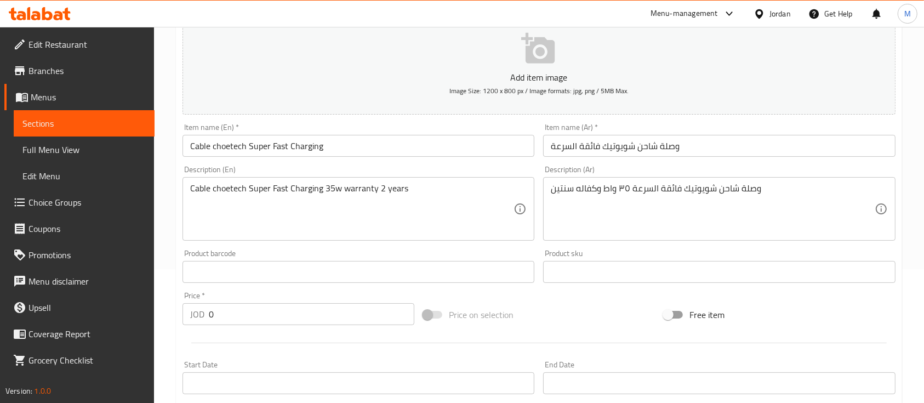
scroll to position [146, 0]
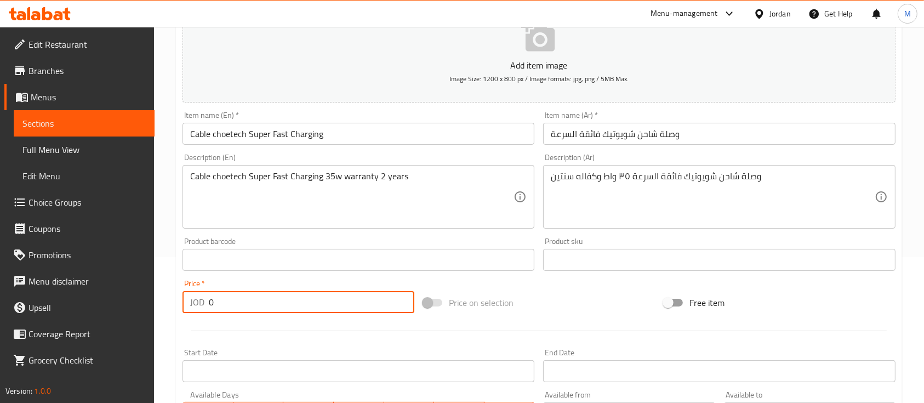
drag, startPoint x: 238, startPoint y: 303, endPoint x: 197, endPoint y: 306, distance: 41.2
click at [197, 306] on div "JOD 0 Price *" at bounding box center [298, 302] width 232 height 22
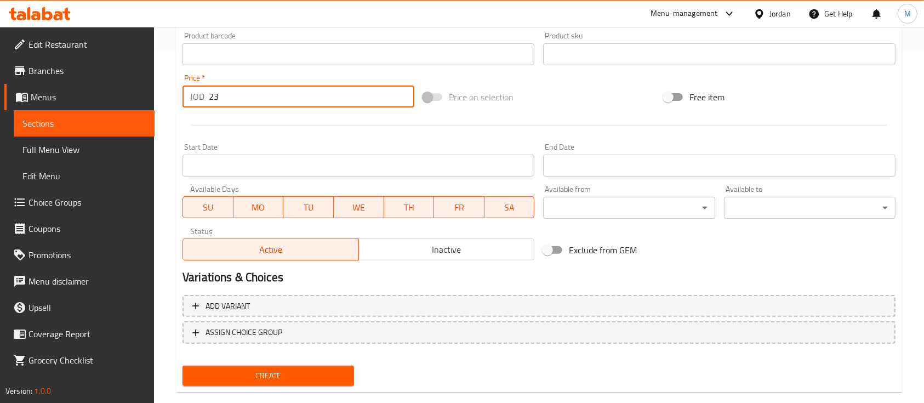
scroll to position [371, 0]
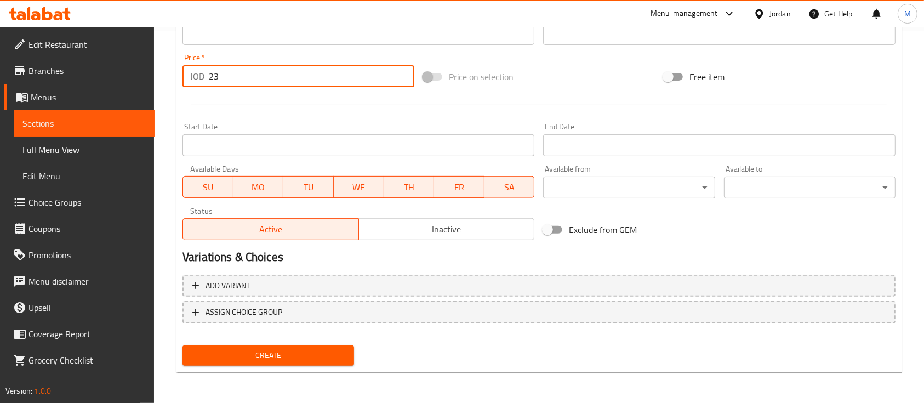
type input "23"
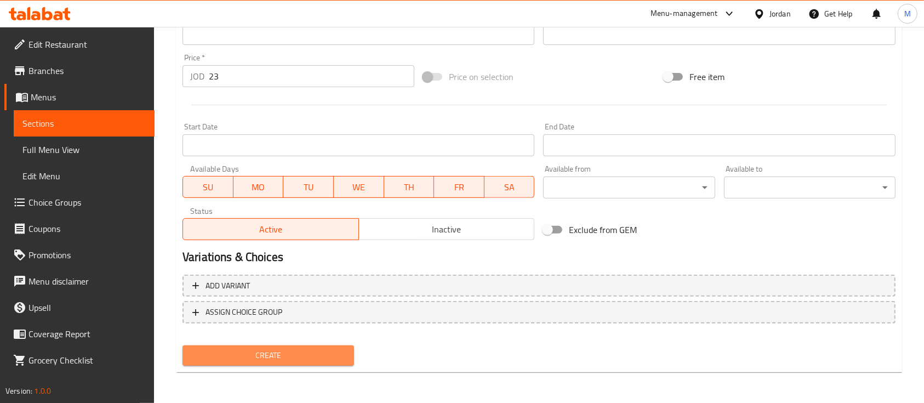
click at [311, 354] on span "Create" at bounding box center [268, 355] width 154 height 14
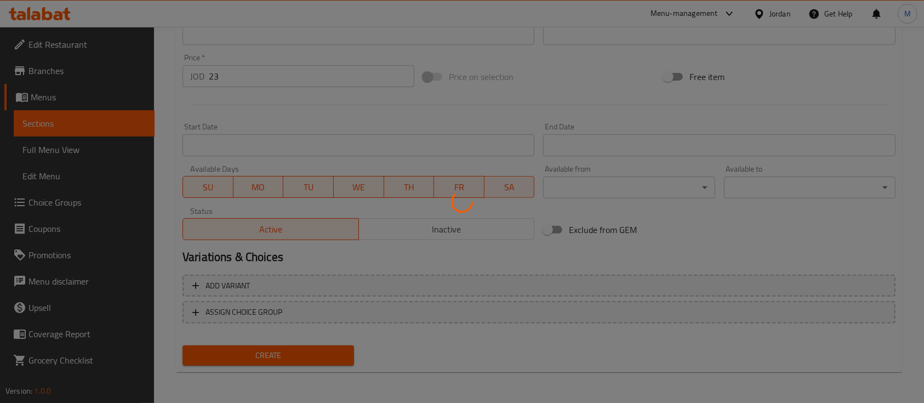
type input "0"
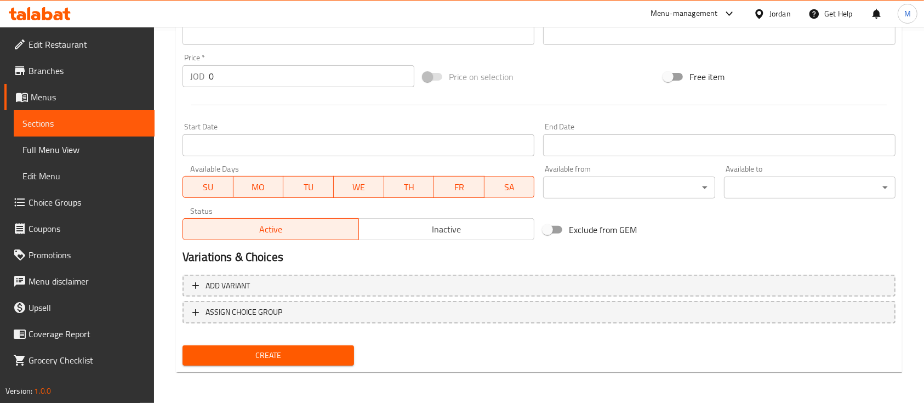
scroll to position [0, 0]
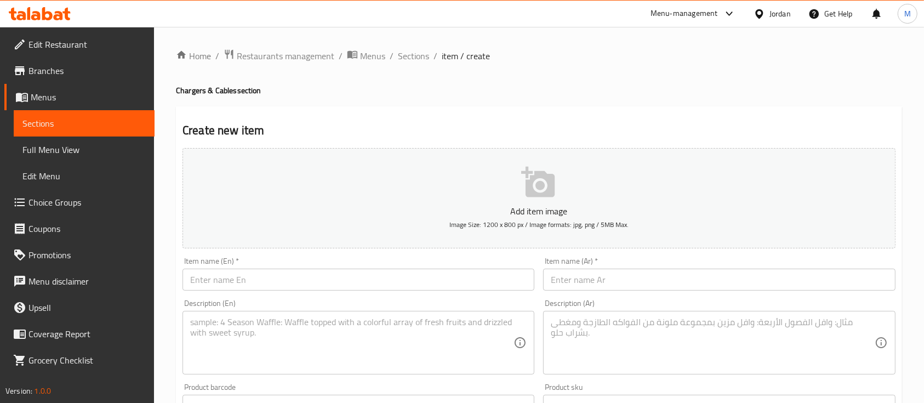
drag, startPoint x: 276, startPoint y: 283, endPoint x: 291, endPoint y: 283, distance: 15.9
click at [276, 283] on input "text" at bounding box center [358, 279] width 352 height 22
paste input "Cable choetech"
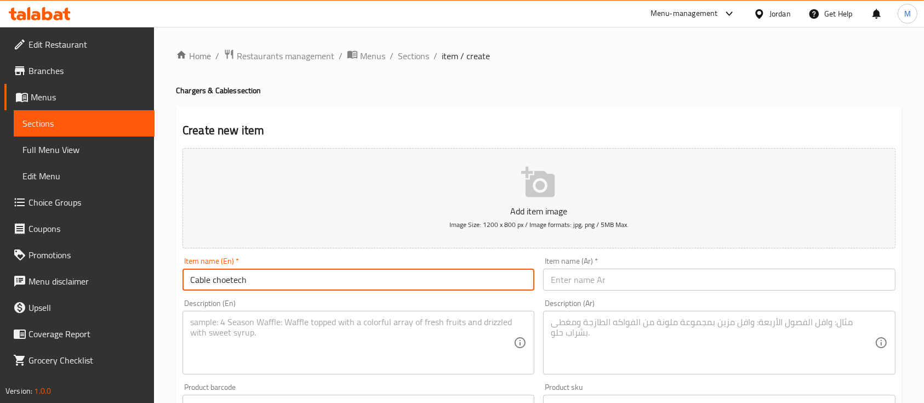
type input "Cable choetech"
click at [595, 278] on input "text" at bounding box center [719, 279] width 352 height 22
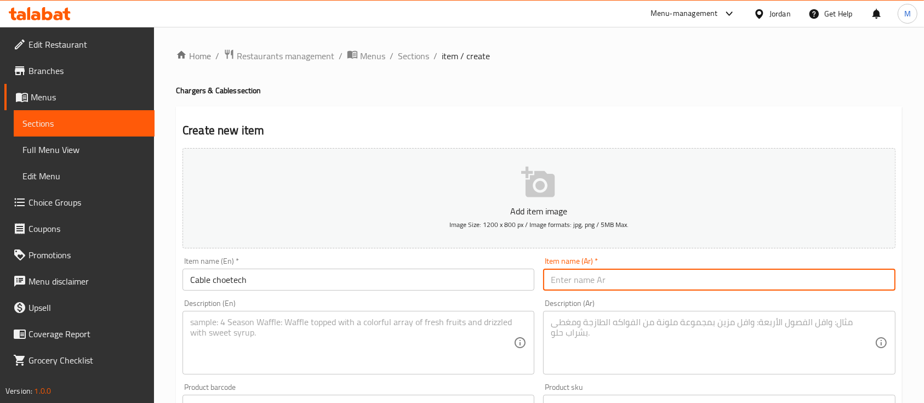
paste input "وصلة شاحن شيوتيك"
type input "وصلة شاحن شيوتيك"
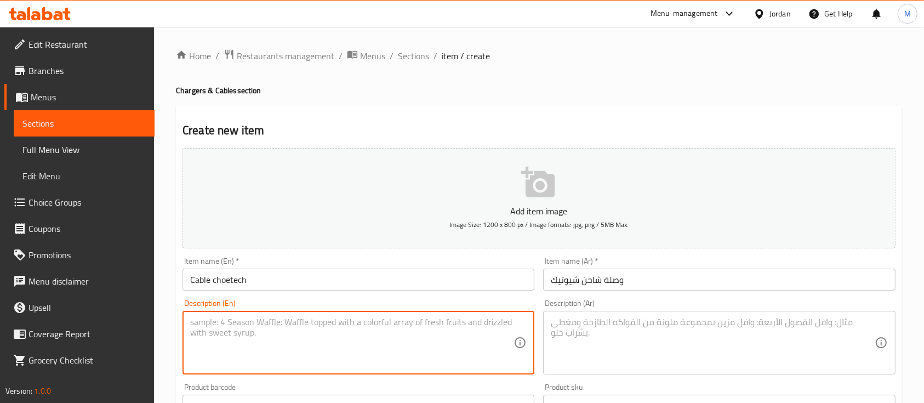
click at [470, 340] on textarea at bounding box center [351, 343] width 323 height 52
paste textarea "Cable choetech Fast Charging 20w warranty 2 years"
type textarea "Cable choetech Fast Charging 20w warranty 2 years"
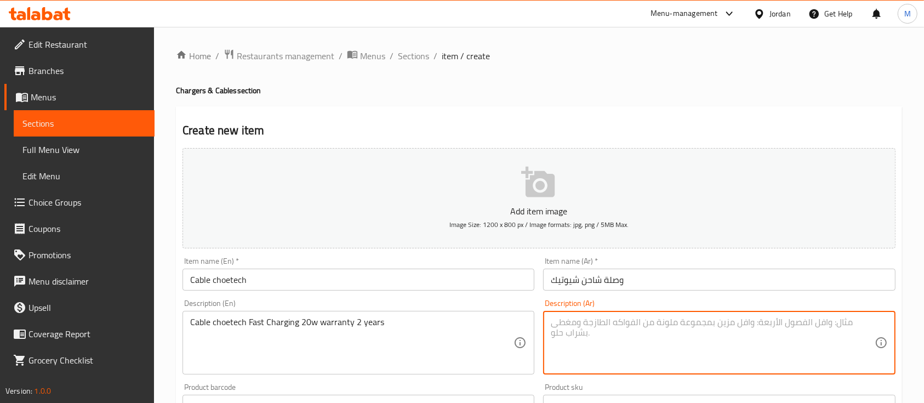
click at [592, 322] on textarea at bounding box center [712, 343] width 323 height 52
paste textarea "وصلة شاحن شويوتيك فائقة السرعة ٢٠ واط وكفاله سنتين"
type textarea "وصلة شاحن شويوتيك فائقة السرعة ٢٠ واط وكفاله سنتين"
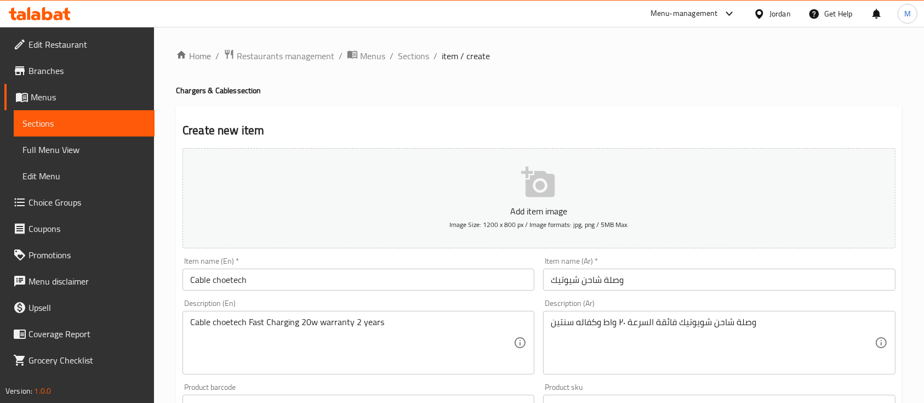
click at [493, 380] on div "Product barcode Product barcode" at bounding box center [358, 400] width 360 height 42
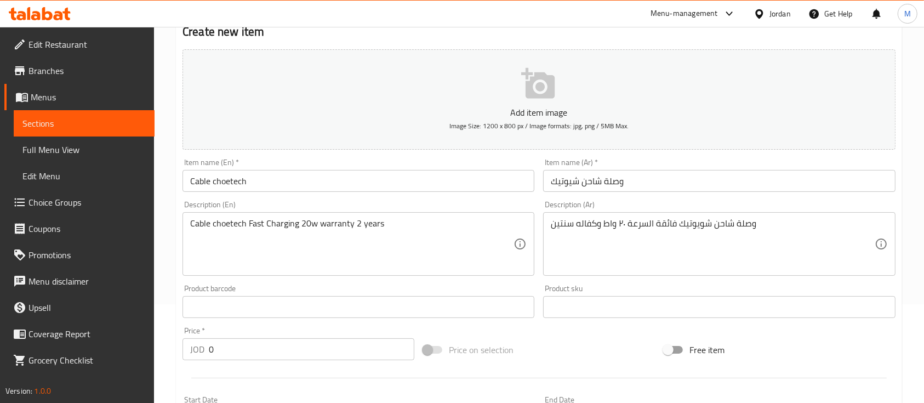
scroll to position [146, 0]
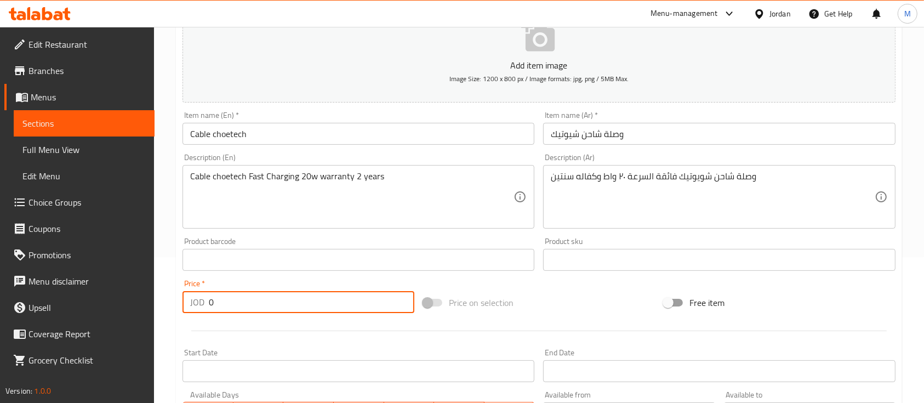
drag, startPoint x: 260, startPoint y: 304, endPoint x: 209, endPoint y: 305, distance: 50.4
click at [209, 305] on input "0" at bounding box center [311, 302] width 205 height 22
paste input "16"
type input "16"
click at [268, 322] on div at bounding box center [539, 330] width 722 height 27
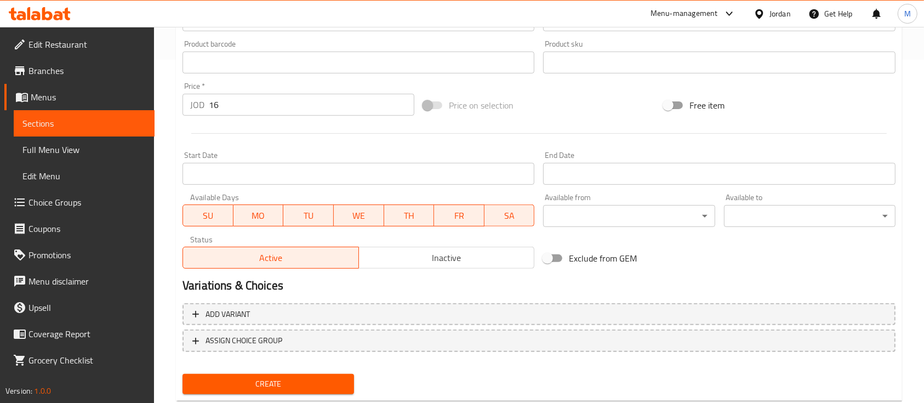
scroll to position [371, 0]
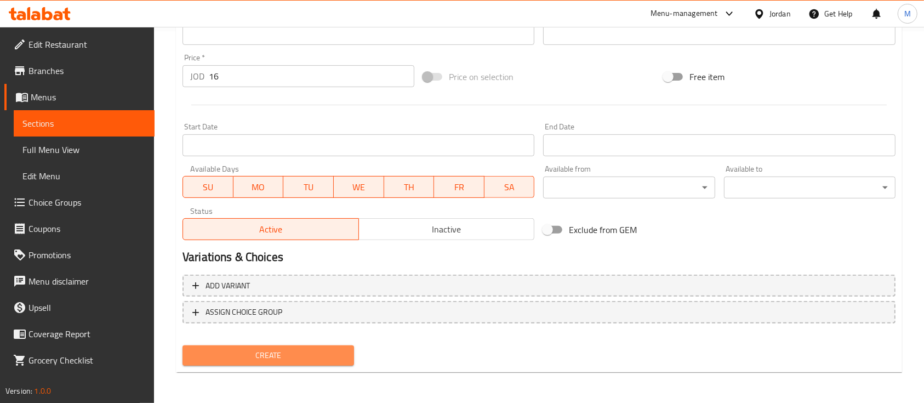
click at [302, 355] on span "Create" at bounding box center [268, 355] width 154 height 14
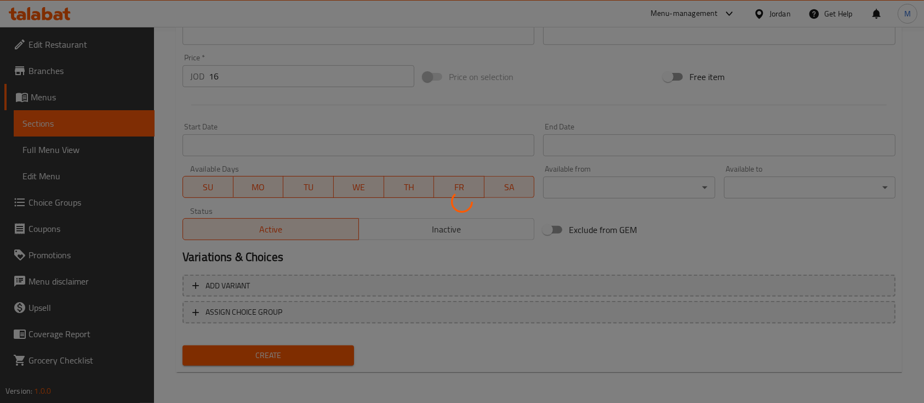
type input "0"
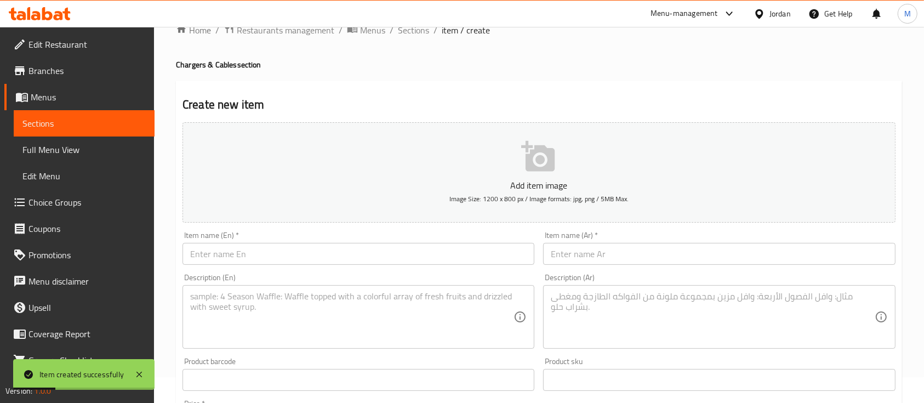
scroll to position [6, 0]
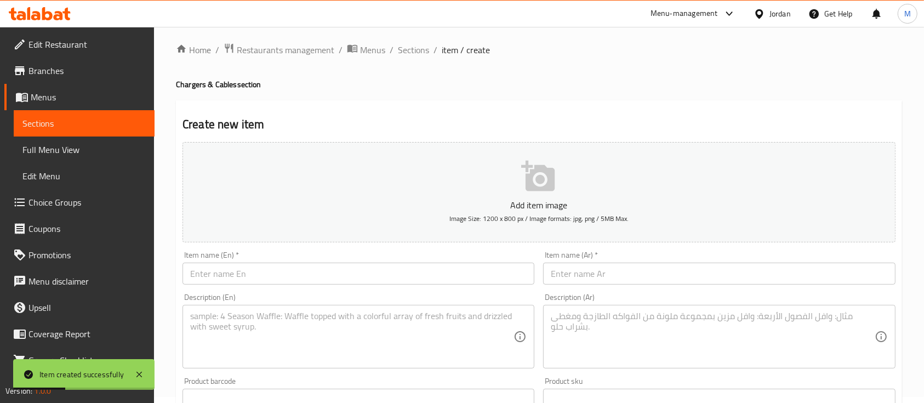
click at [268, 270] on input "text" at bounding box center [358, 273] width 352 height 22
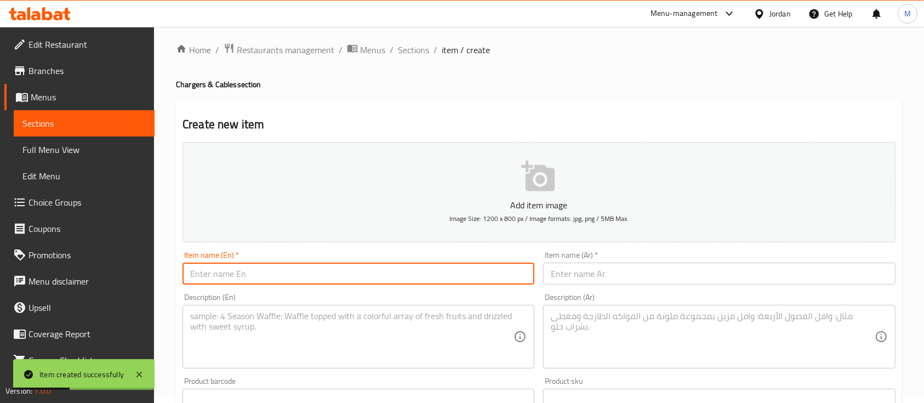
paste input "Cable choetech"
type input "Cable choetech"
click at [554, 280] on input "text" at bounding box center [719, 273] width 352 height 22
paste input "وصلة شاحن شيوتيك"
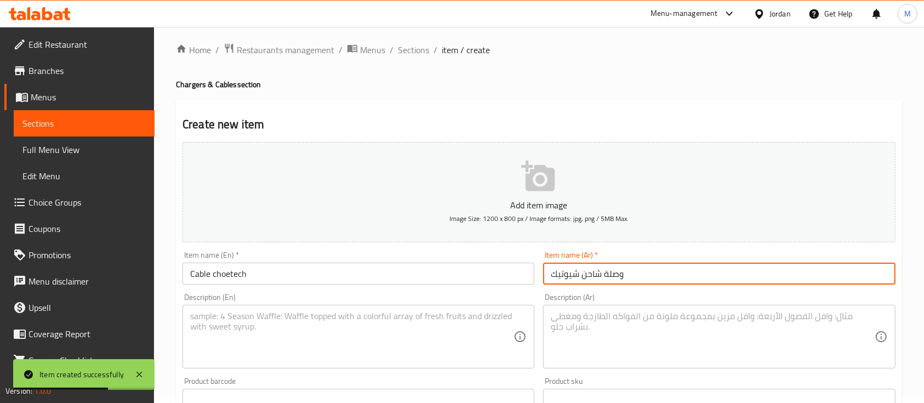
type input "وصلة شاحن شيوتيك"
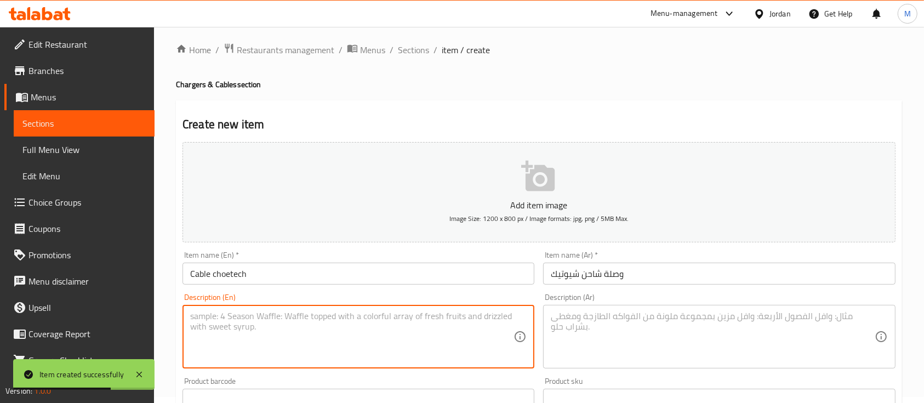
click at [473, 330] on textarea at bounding box center [351, 337] width 323 height 52
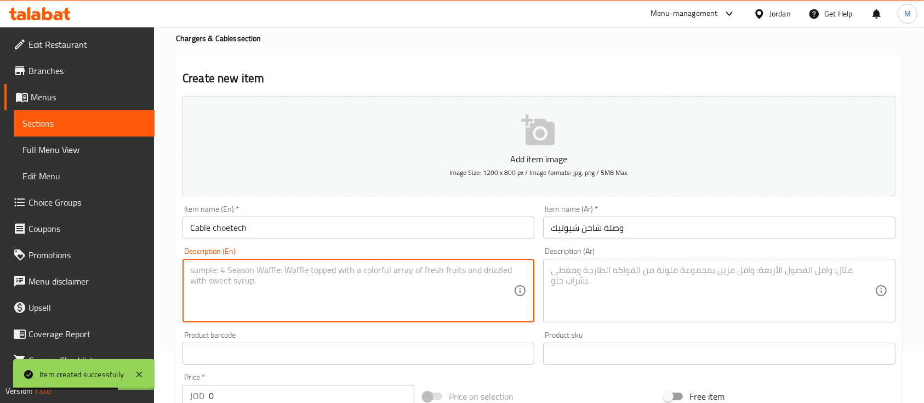
scroll to position [79, 0]
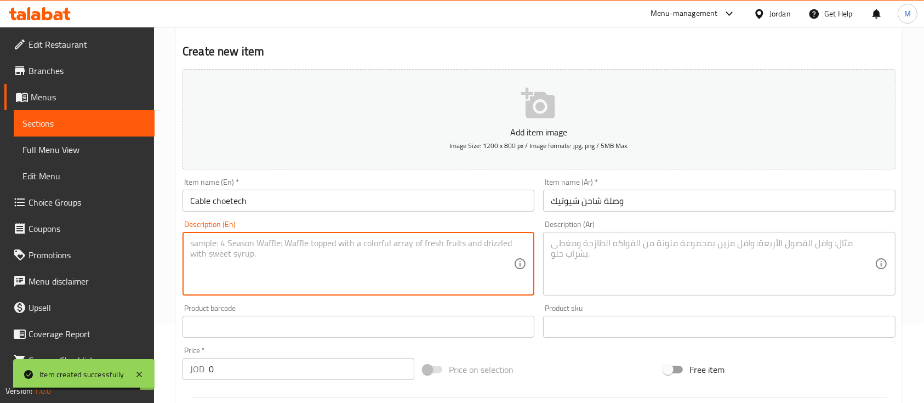
paste textarea "Cable choetech Super Fast Charging 100w warranty 2 years T.C"
type textarea "Cable choetech Super Fast Charging 100w warranty 2 years T.C"
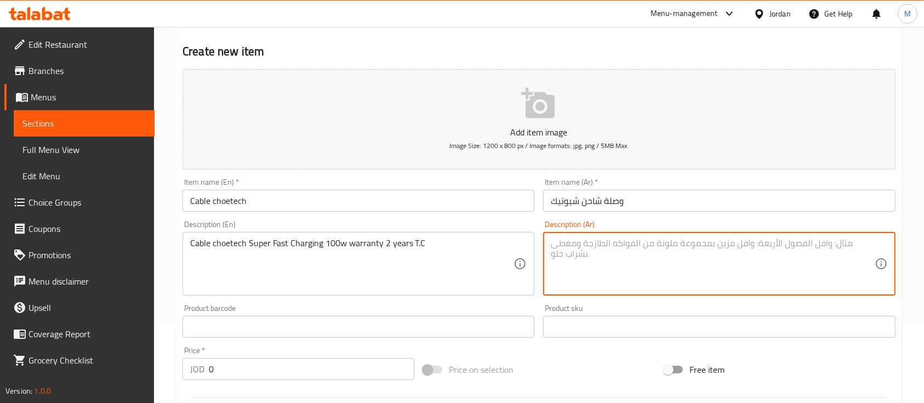
click at [583, 261] on textarea at bounding box center [712, 264] width 323 height 52
paste textarea "وصلة شاحن شويوتيك فائقة السرعة ١٠٠ واط وكفاله سنتين تايب سي"
type textarea "وصلة شاحن شويوتيك فائقة السرعة ١٠٠ واط وكفاله سنتين تايب سي"
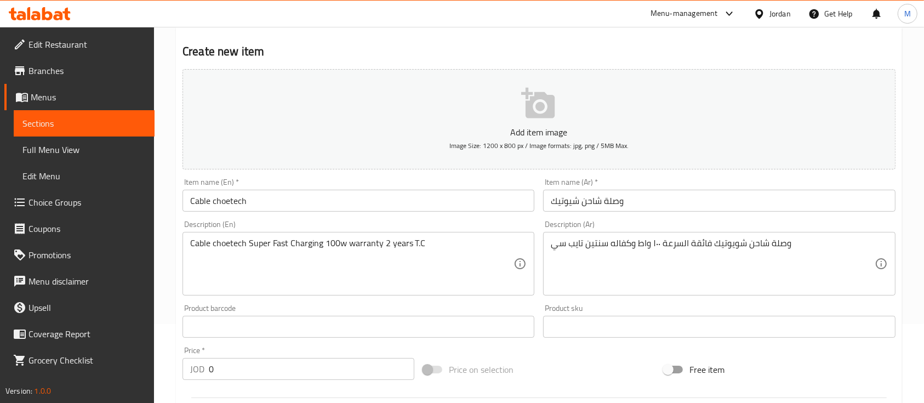
click at [483, 305] on div "Product barcode Product barcode" at bounding box center [358, 320] width 352 height 33
drag, startPoint x: 238, startPoint y: 364, endPoint x: 222, endPoint y: 375, distance: 19.6
click at [203, 370] on div "JOD 0 Price *" at bounding box center [298, 369] width 232 height 22
paste input "2"
type input "20"
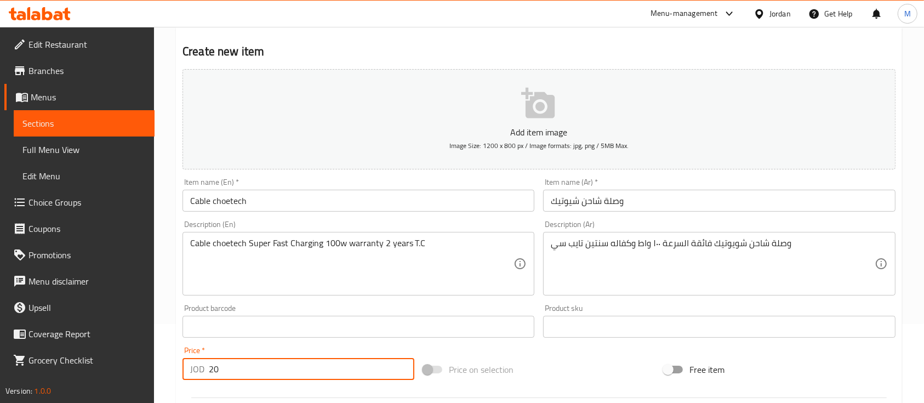
click at [283, 348] on div "Price   * JOD 20 Price *" at bounding box center [298, 362] width 232 height 33
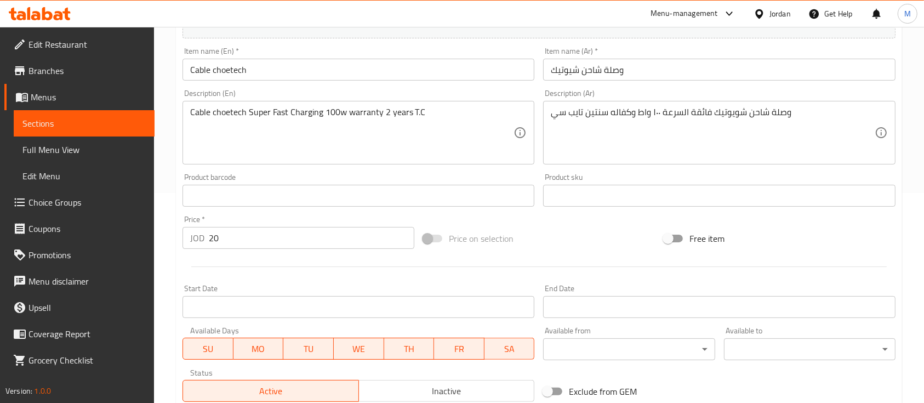
scroll to position [371, 0]
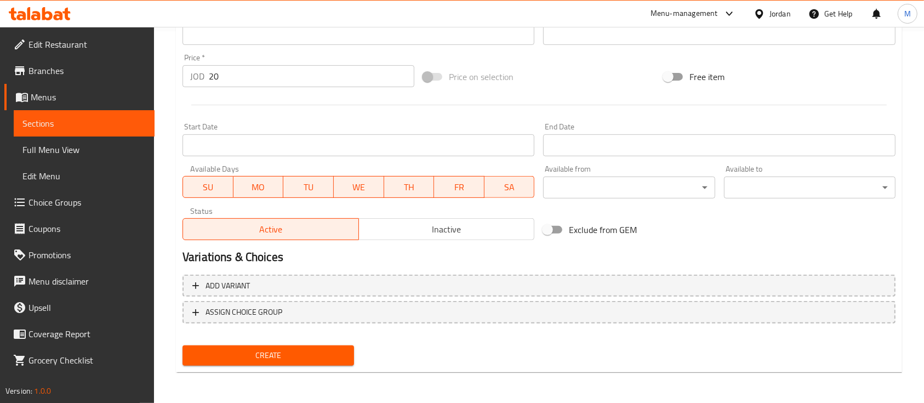
click at [336, 351] on span "Create" at bounding box center [268, 355] width 154 height 14
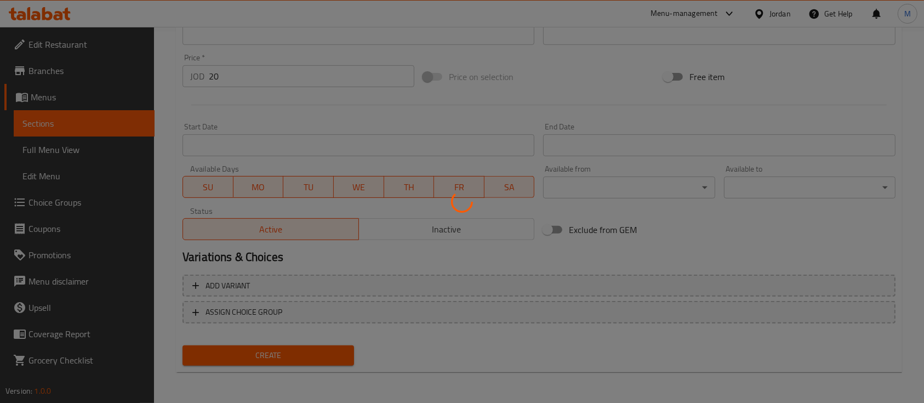
type input "0"
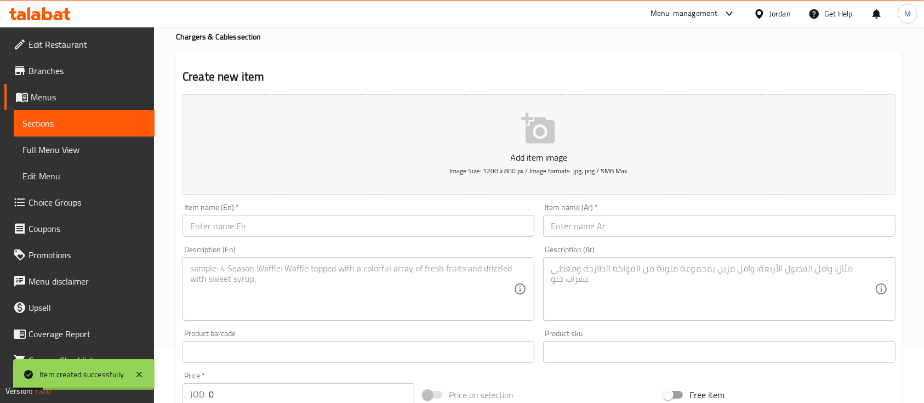
scroll to position [6, 0]
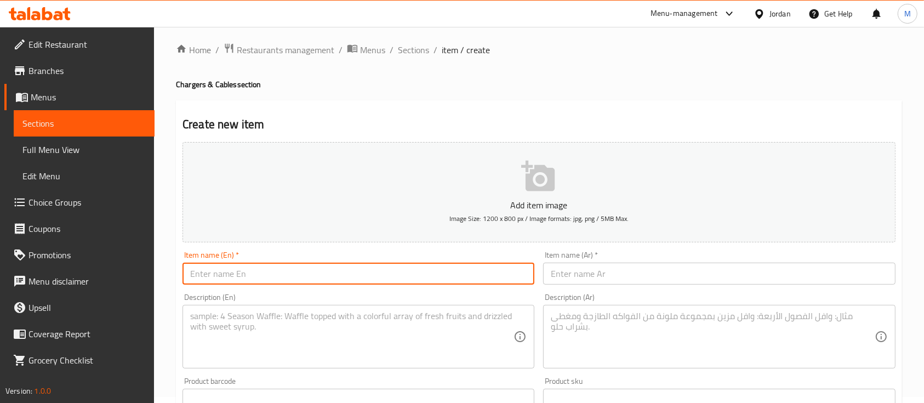
click at [317, 274] on input "text" at bounding box center [358, 273] width 352 height 22
paste input "Cable choetech"
type input "Cable choetech"
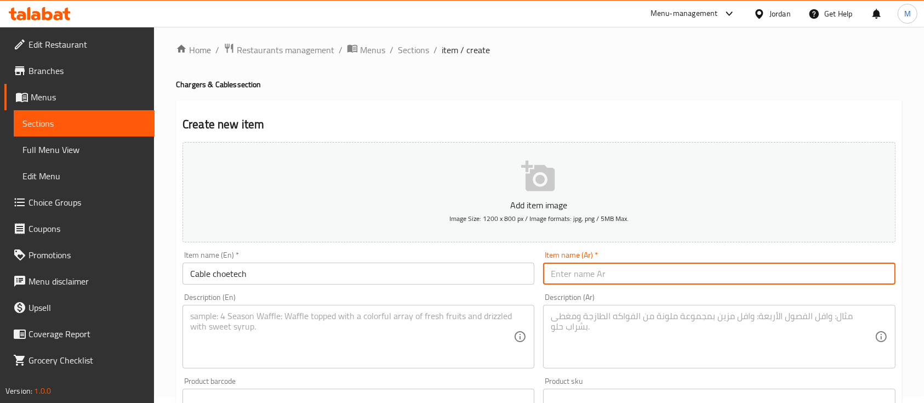
click at [573, 276] on input "text" at bounding box center [719, 273] width 352 height 22
paste input "وصلة شاحن شيوتيك"
type input "وصلة شاحن شيوتيك"
click at [503, 318] on textarea at bounding box center [351, 337] width 323 height 52
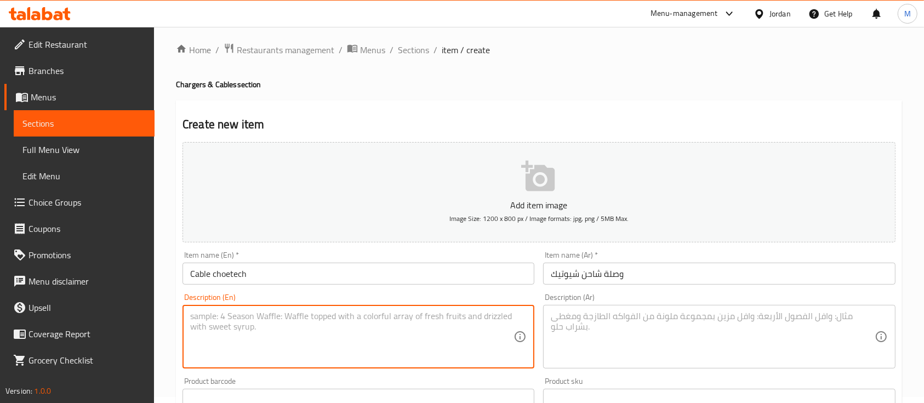
paste textarea "Cable choetech Super Fast Charging 100w warranty 2 years T.C"
type textarea "Cable choetech Super Fast Charging 100w warranty 2 years T.C"
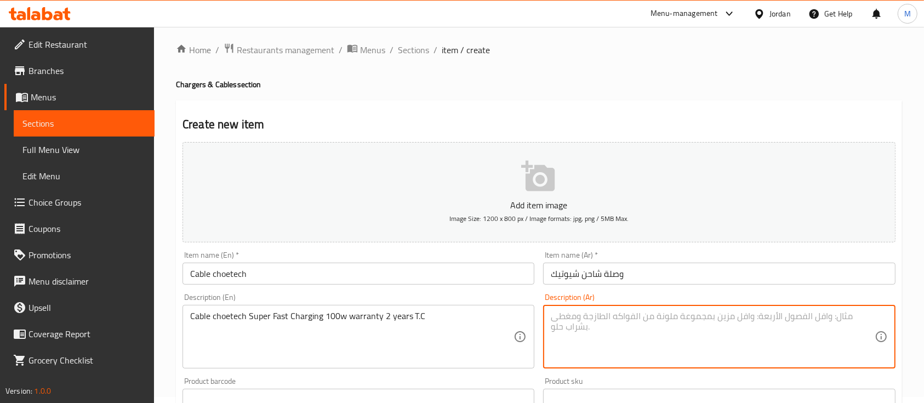
click at [579, 337] on textarea at bounding box center [712, 337] width 323 height 52
paste textarea "وصلة شاحن شويوتيك فائقة السرعة ١٠٠ واط وكفاله سنتين تايب سي"
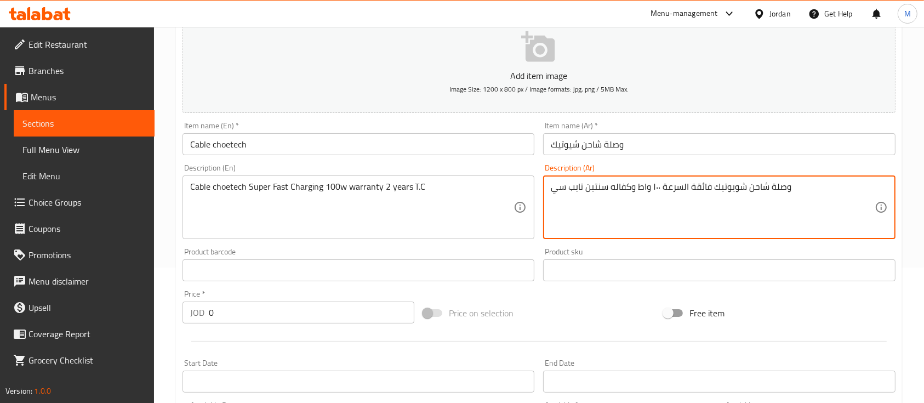
scroll to position [152, 0]
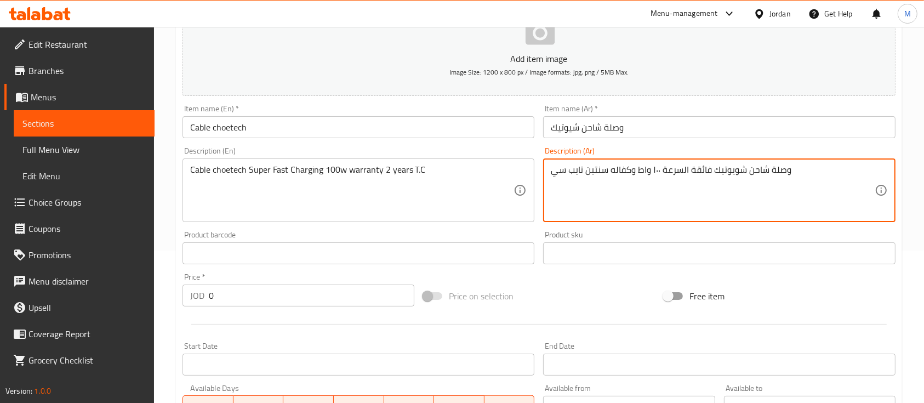
type textarea "وصلة شاحن شويوتيك فائقة السرعة ١٠٠ واط وكفاله سنتين تايب سي"
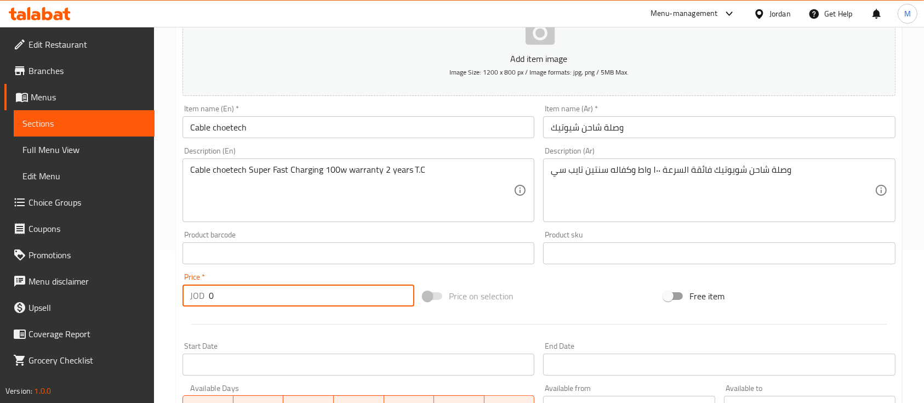
drag, startPoint x: 231, startPoint y: 296, endPoint x: 202, endPoint y: 296, distance: 29.6
click at [202, 296] on div "JOD 0 Price *" at bounding box center [298, 295] width 232 height 22
type input "21"
click at [283, 312] on div at bounding box center [539, 324] width 722 height 27
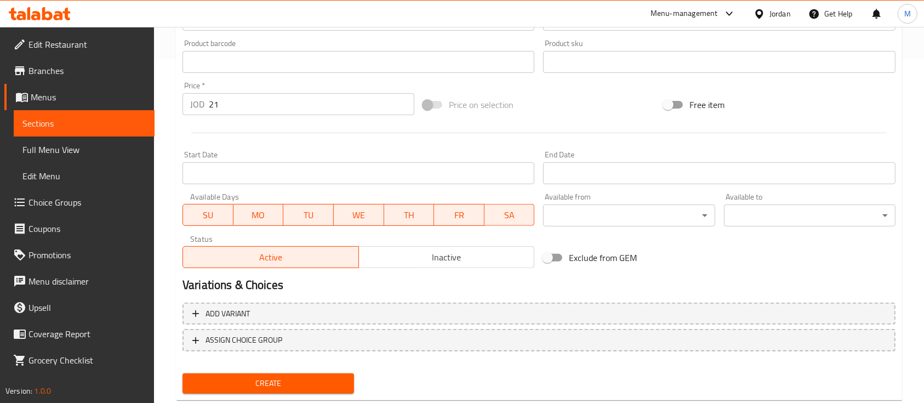
scroll to position [371, 0]
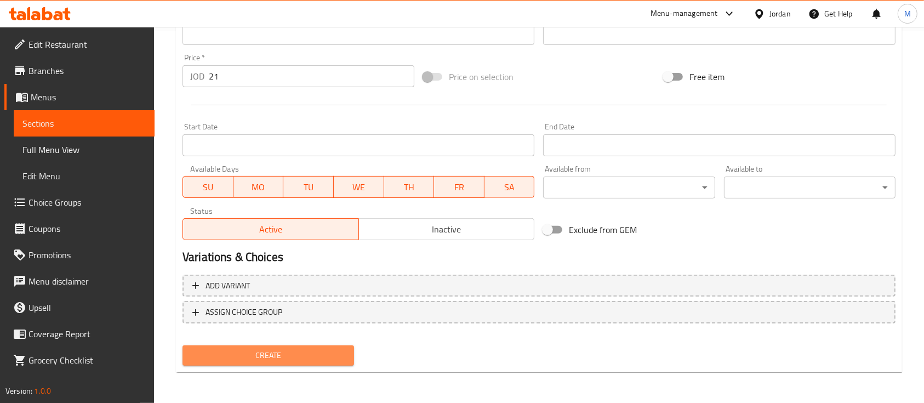
click at [283, 352] on span "Create" at bounding box center [268, 355] width 154 height 14
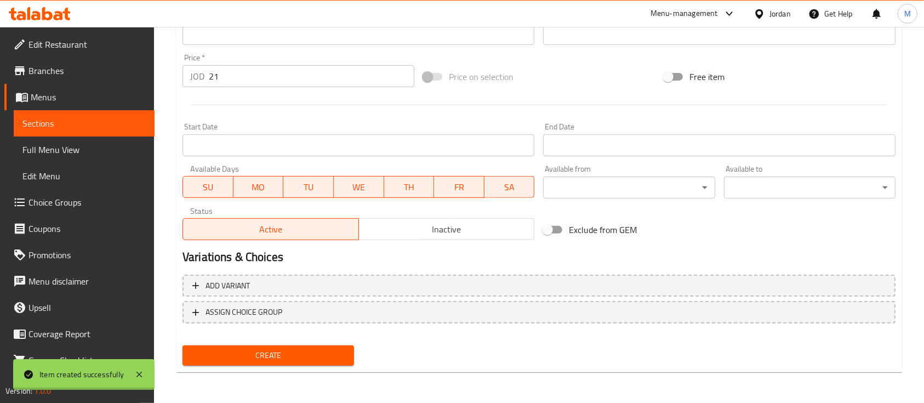
type input "0"
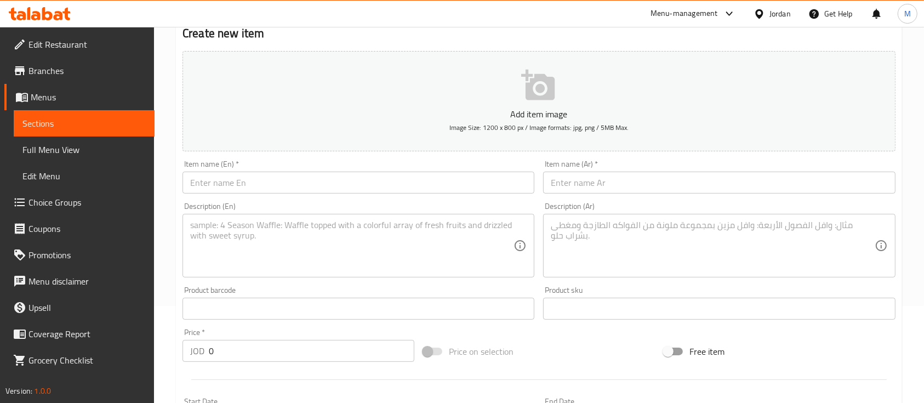
scroll to position [79, 0]
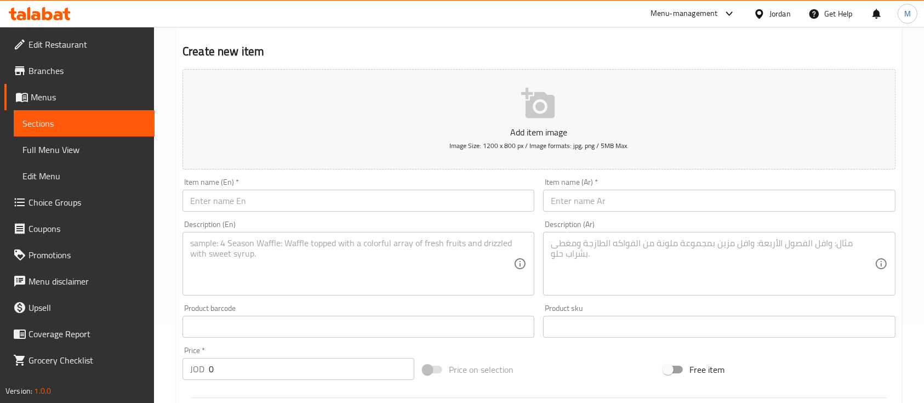
drag, startPoint x: 257, startPoint y: 201, endPoint x: 274, endPoint y: 208, distance: 18.2
click at [257, 201] on input "text" at bounding box center [358, 201] width 352 height 22
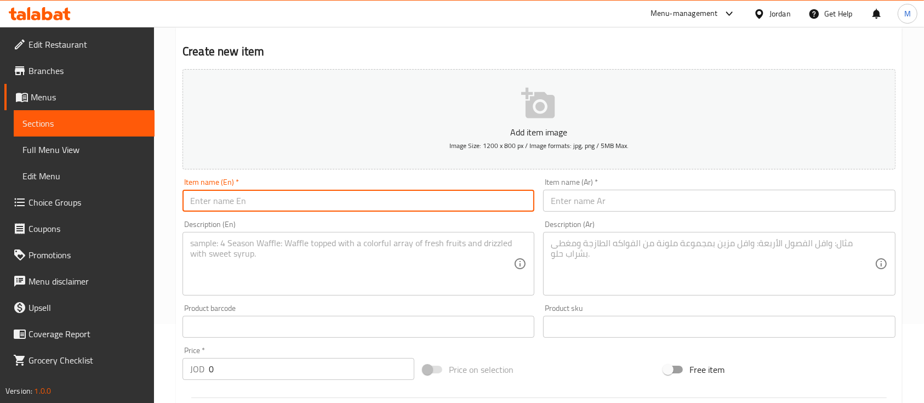
paste input "Cable choetech"
type input "Cable choetech"
drag, startPoint x: 615, startPoint y: 205, endPoint x: 603, endPoint y: 236, distance: 33.2
click at [615, 205] on input "text" at bounding box center [719, 201] width 352 height 22
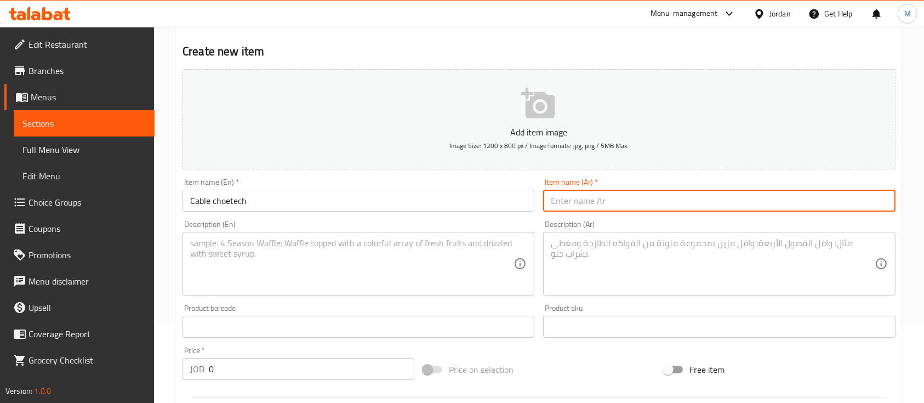
paste input "وصلة شاحن شيوتيك"
type input "وصلة شاحن شيوتيك"
click at [472, 255] on textarea at bounding box center [351, 264] width 323 height 52
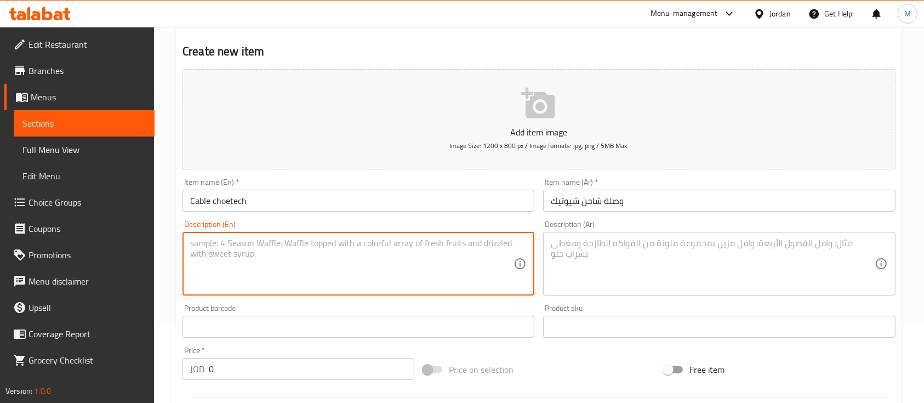
paste textarea "Cable choetech Fast Charging 15w warranty 2 years"
type textarea "Cable choetech Fast Charging 15w warranty 2 years"
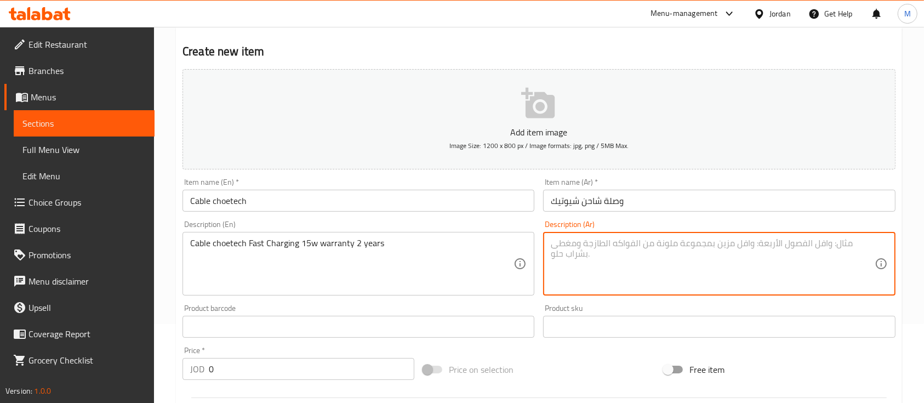
click at [589, 264] on textarea at bounding box center [712, 264] width 323 height 52
paste textarea "وصلة شاحن شويوتيك فائقة السرعة ١٥ واط وكفاله سنتين"
type textarea "وصلة شاحن شويوتيك فائقة السرعة ١٥ واط وكفاله سنتين"
click at [478, 305] on div "Product barcode Product barcode" at bounding box center [358, 320] width 352 height 33
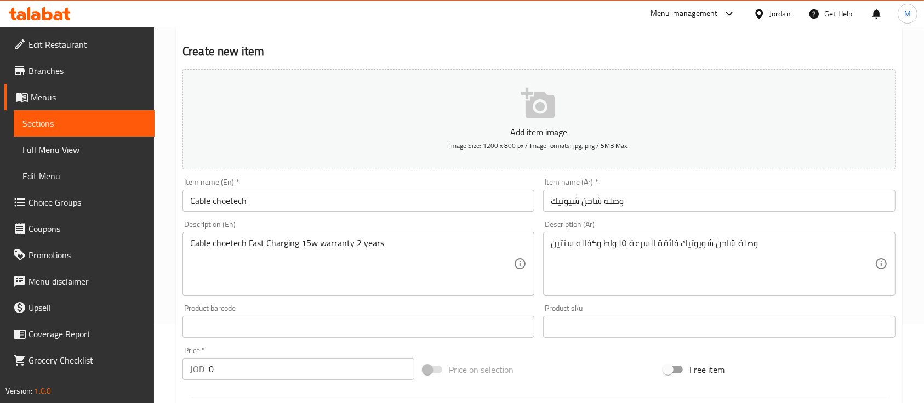
click at [280, 327] on input "text" at bounding box center [358, 327] width 352 height 22
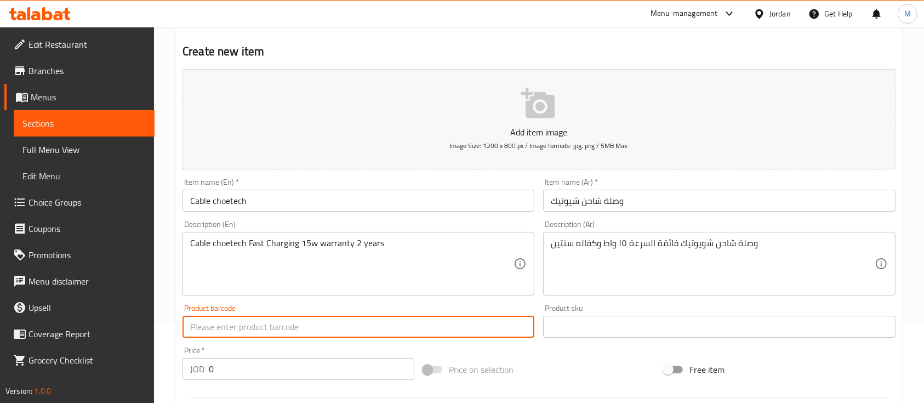
paste input "16"
type input "16"
drag, startPoint x: 255, startPoint y: 327, endPoint x: 180, endPoint y: 329, distance: 75.6
click at [179, 329] on div "Product barcode 16 Product barcode" at bounding box center [358, 321] width 360 height 42
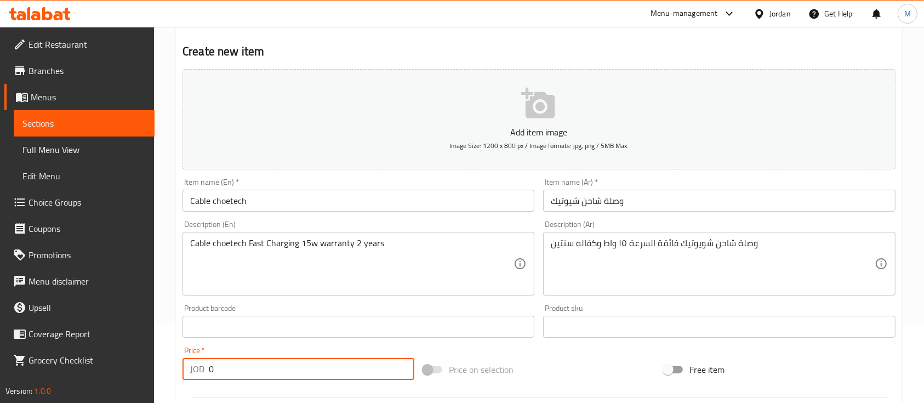
drag, startPoint x: 213, startPoint y: 368, endPoint x: 200, endPoint y: 370, distance: 13.3
click at [200, 370] on div "JOD 0 Price *" at bounding box center [298, 369] width 232 height 22
paste input "16"
type input "16"
click at [270, 352] on div "Price   * JOD 16 Price *" at bounding box center [298, 362] width 232 height 33
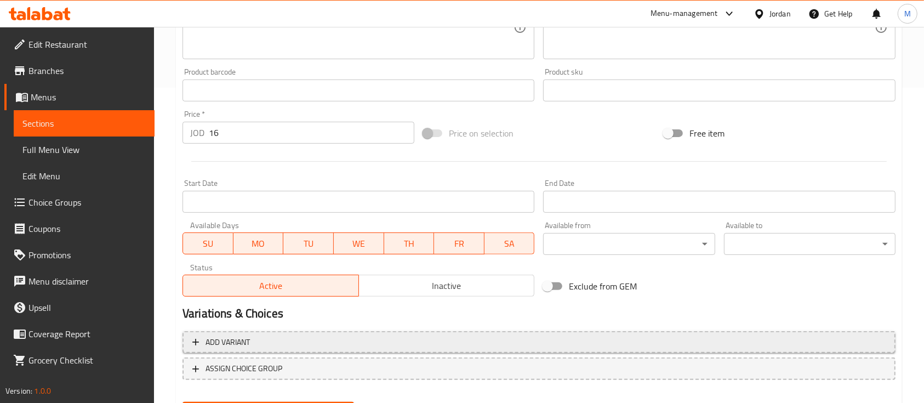
scroll to position [371, 0]
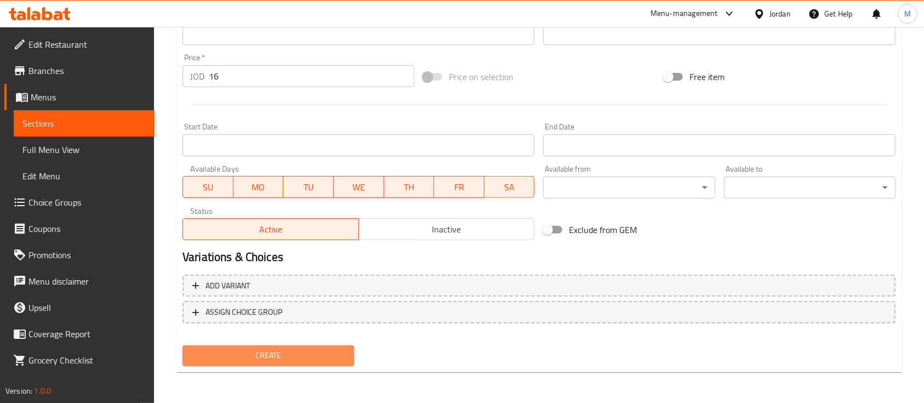
click at [281, 357] on span "Create" at bounding box center [268, 355] width 154 height 14
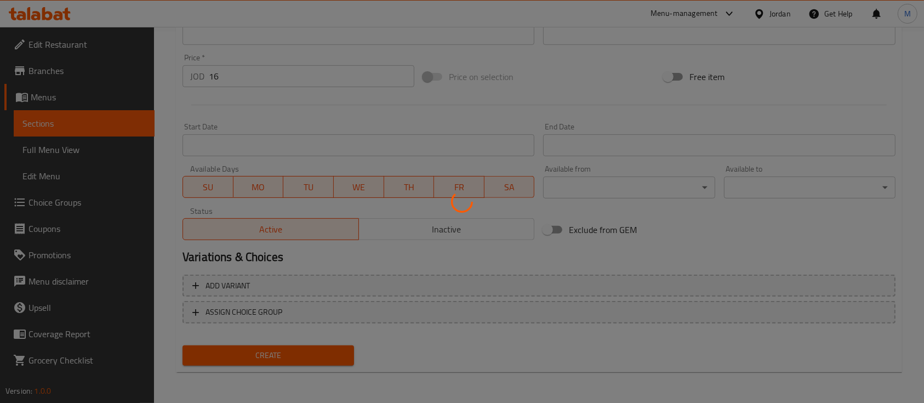
type input "0"
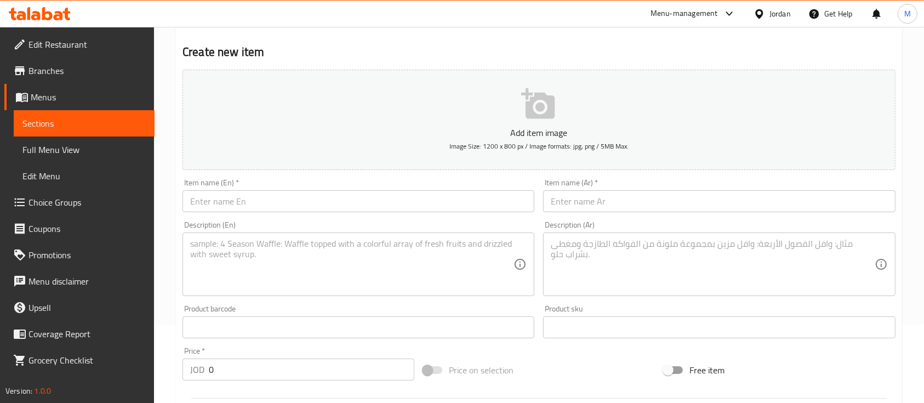
scroll to position [0, 0]
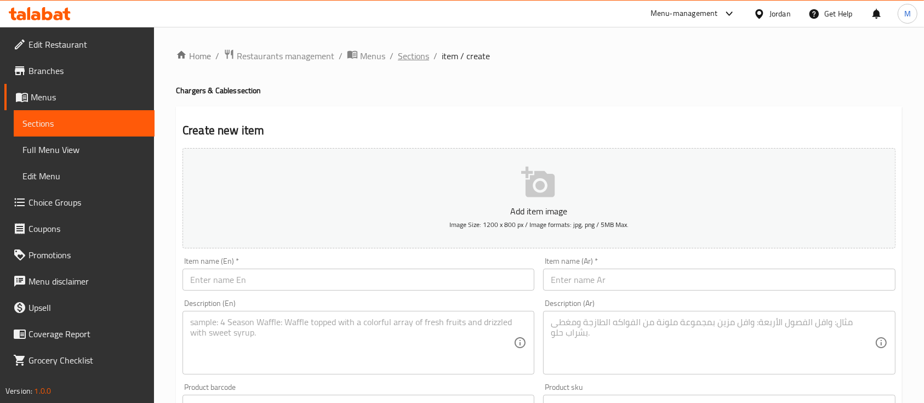
click at [419, 62] on span "Sections" at bounding box center [413, 55] width 31 height 13
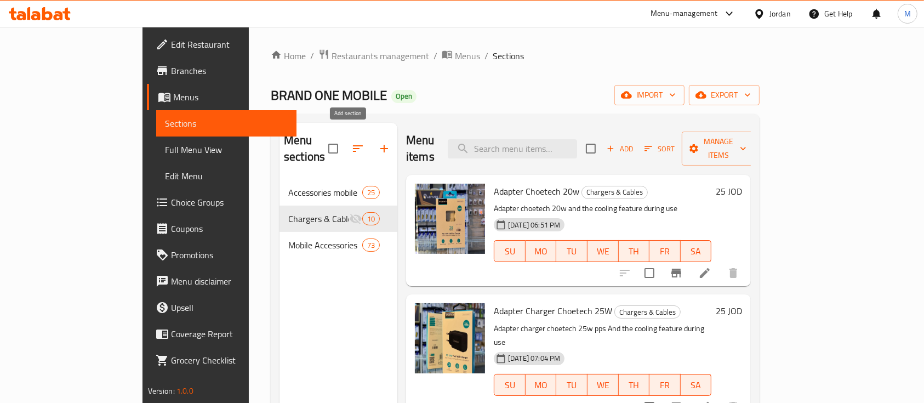
click at [380, 145] on icon "button" at bounding box center [384, 149] width 8 height 8
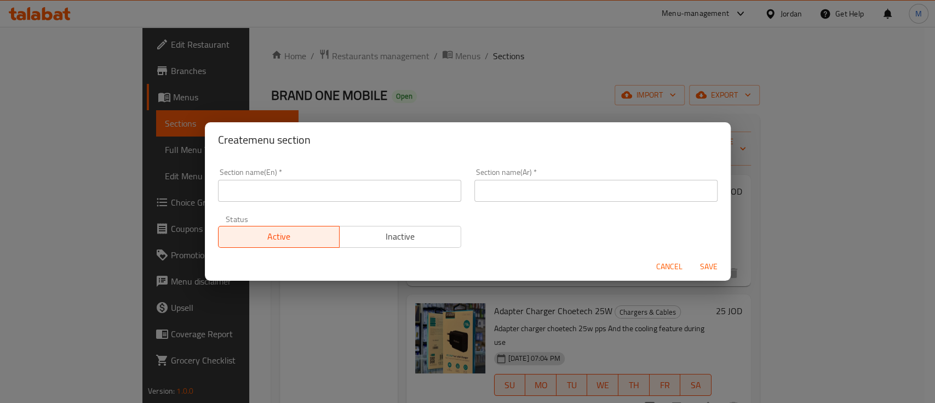
drag, startPoint x: 324, startPoint y: 199, endPoint x: 356, endPoint y: 199, distance: 31.8
click at [326, 199] on input "text" at bounding box center [339, 191] width 243 height 22
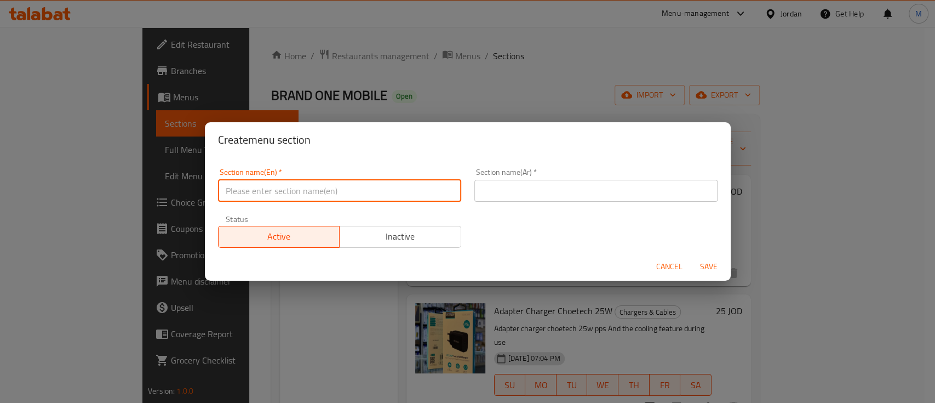
paste input "Power bank"
click at [254, 191] on input "Power bank" at bounding box center [339, 191] width 243 height 22
click at [292, 190] on input "Power Bank" at bounding box center [339, 191] width 243 height 22
type input "Power Bank"
click at [485, 186] on input "text" at bounding box center [595, 191] width 243 height 22
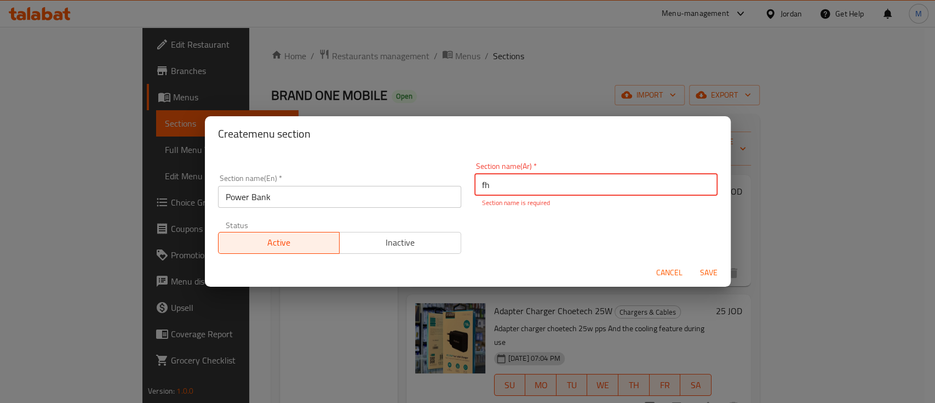
type input "f"
type input "باور بانك"
click at [575, 246] on div "Section name(En)   * Power Bank Section name(En) * Section name(Ar)   * باور با…" at bounding box center [467, 208] width 513 height 105
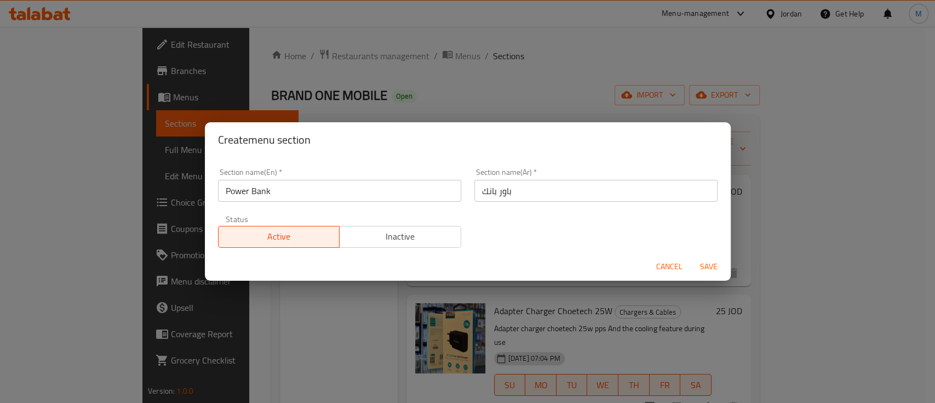
drag, startPoint x: 392, startPoint y: 244, endPoint x: 451, endPoint y: 244, distance: 59.2
click at [393, 244] on button "Inactive" at bounding box center [400, 237] width 122 height 22
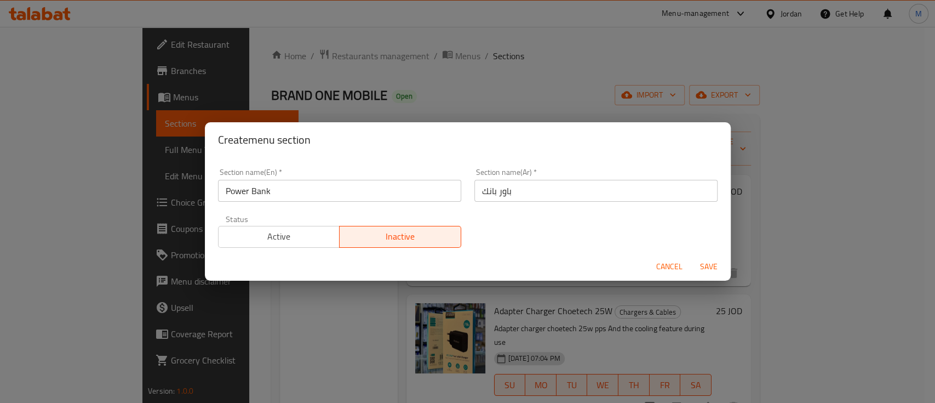
click at [704, 265] on span "Save" at bounding box center [709, 267] width 26 height 14
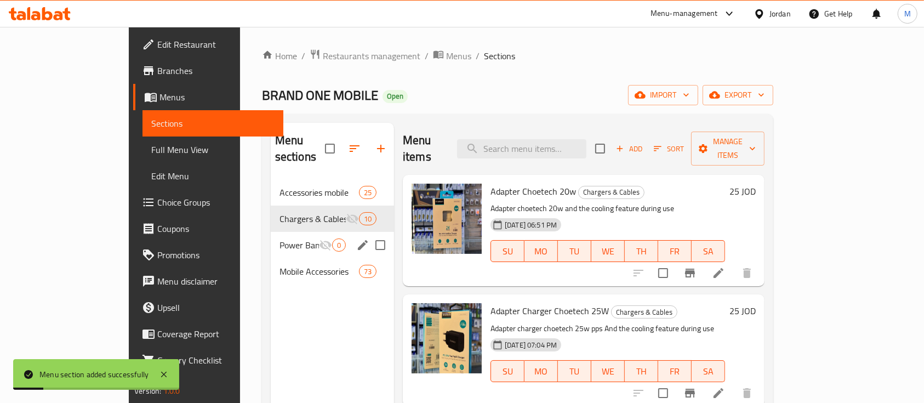
click at [279, 238] on span "Power Bank" at bounding box center [298, 244] width 39 height 13
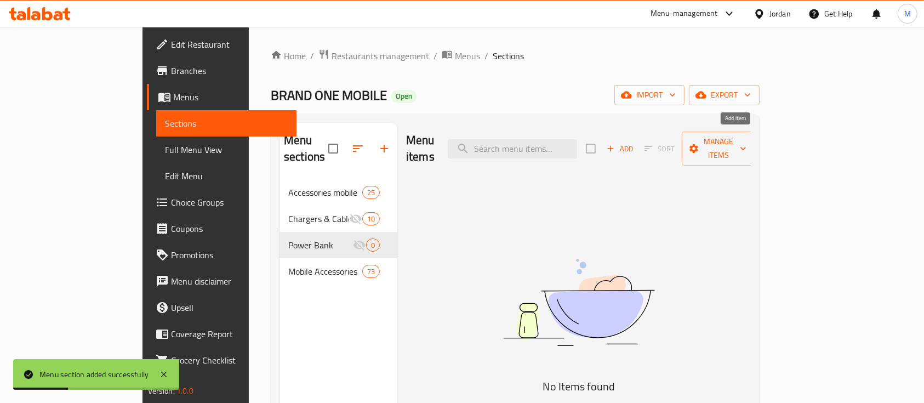
click at [634, 142] on span "Add" at bounding box center [620, 148] width 30 height 13
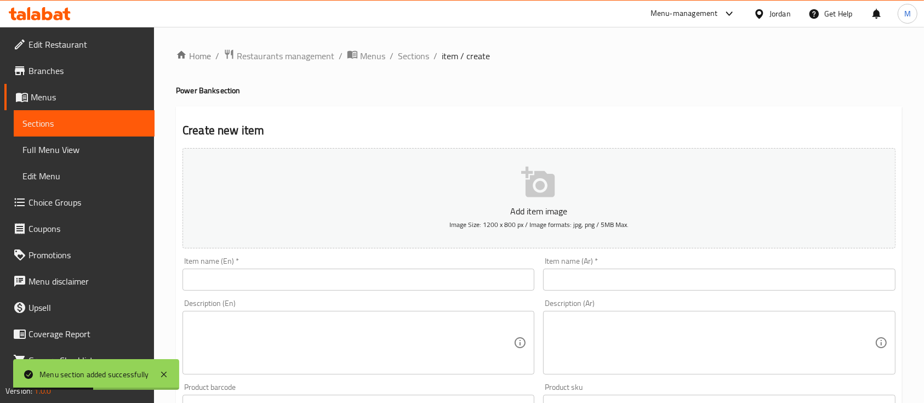
click at [282, 274] on input "text" at bounding box center [358, 279] width 352 height 22
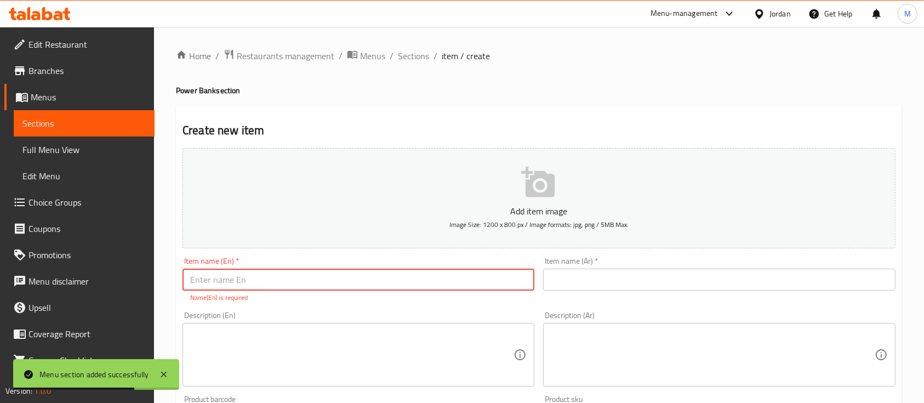
paste input "Power bank choetech"
type input "Power bank choetech"
click at [585, 283] on input "text" at bounding box center [719, 279] width 352 height 22
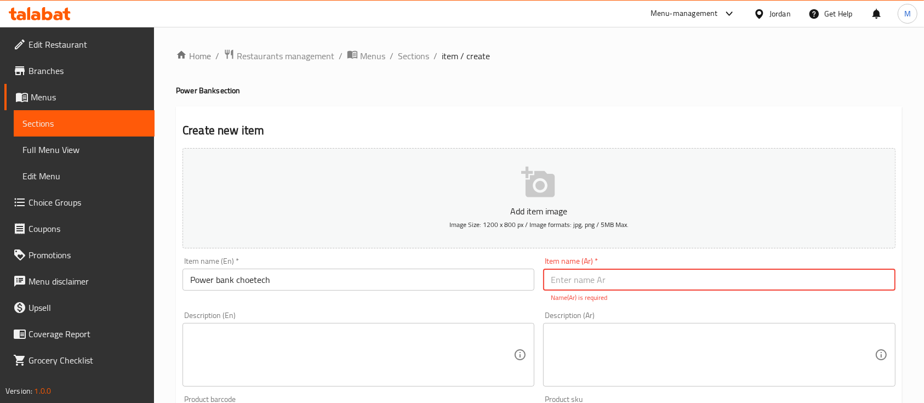
paste input "بور بانك شويوتيك"
type input "بور بانك شويوتيك"
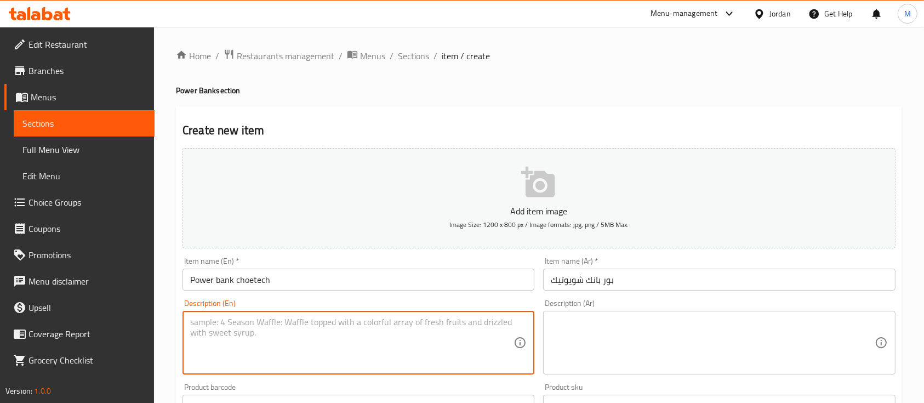
click at [482, 335] on textarea at bounding box center [351, 343] width 323 height 52
paste textarea "Power back choetech 10000mah MagLeap Wireless 20w warranty 2 years"
type textarea "Power back choetech 10000mah MagLeap Wireless 20w warranty 2 years"
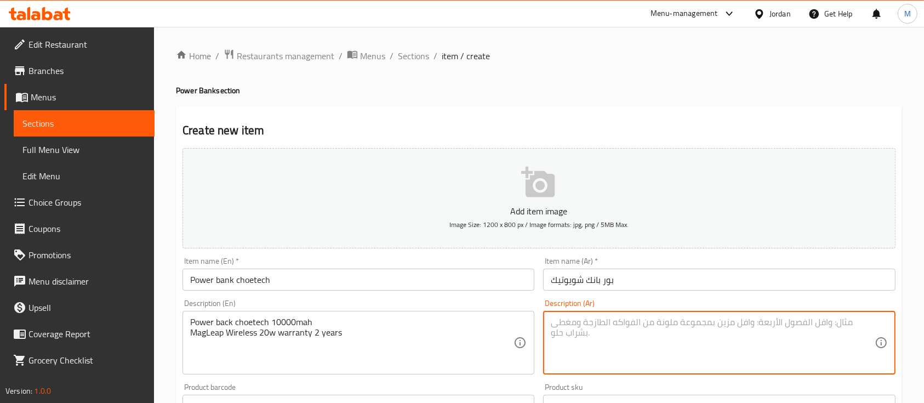
click at [568, 324] on textarea at bounding box center [712, 343] width 323 height 52
paste textarea "بور بانك شويوتيك ١٠٠٠٠ مل امبير ماك سيف كفاله سنتين"
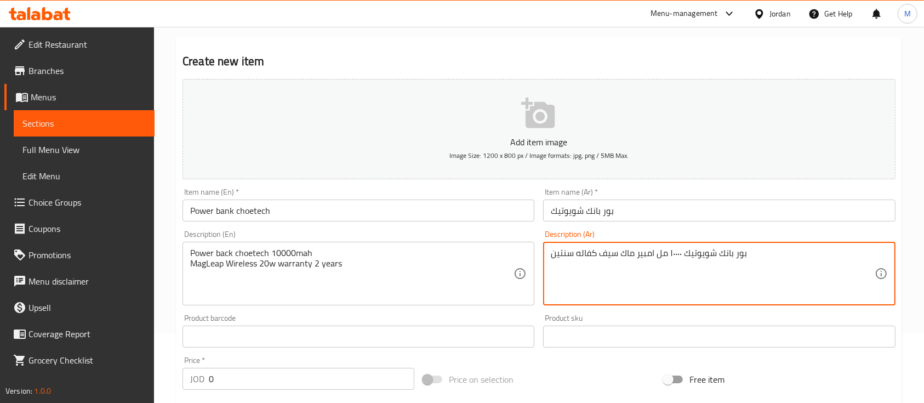
scroll to position [219, 0]
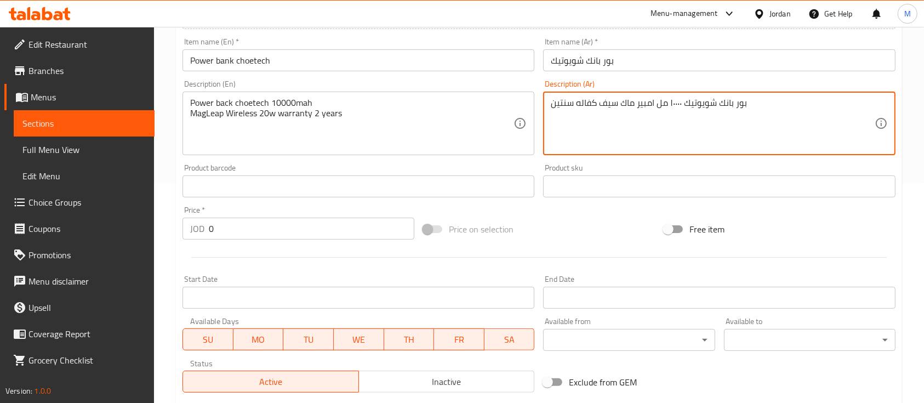
type textarea "بور بانك شويوتيك ١٠٠٠٠ مل امبير ماك سيف كفاله سنتين"
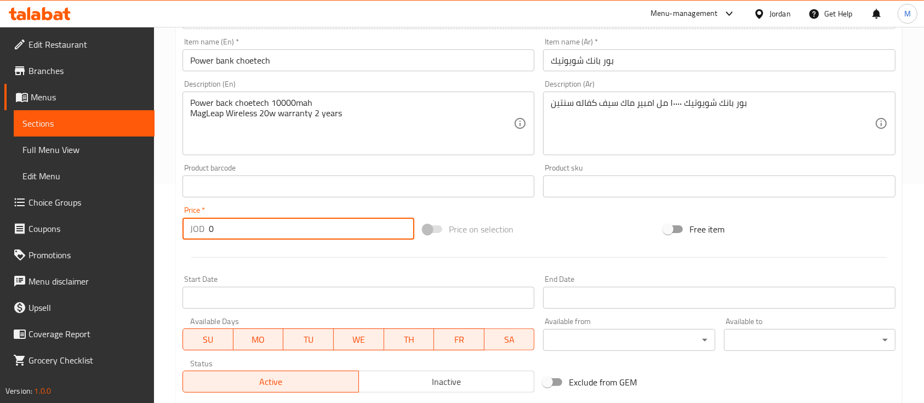
drag, startPoint x: 210, startPoint y: 230, endPoint x: 198, endPoint y: 231, distance: 12.6
click at [197, 230] on div "JOD 0 Price *" at bounding box center [298, 228] width 232 height 22
type input "40"
click at [317, 257] on hr at bounding box center [538, 257] width 695 height 1
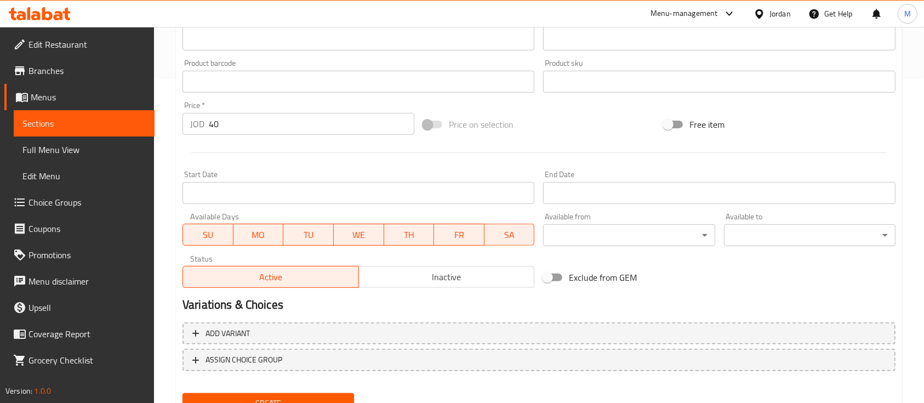
scroll to position [371, 0]
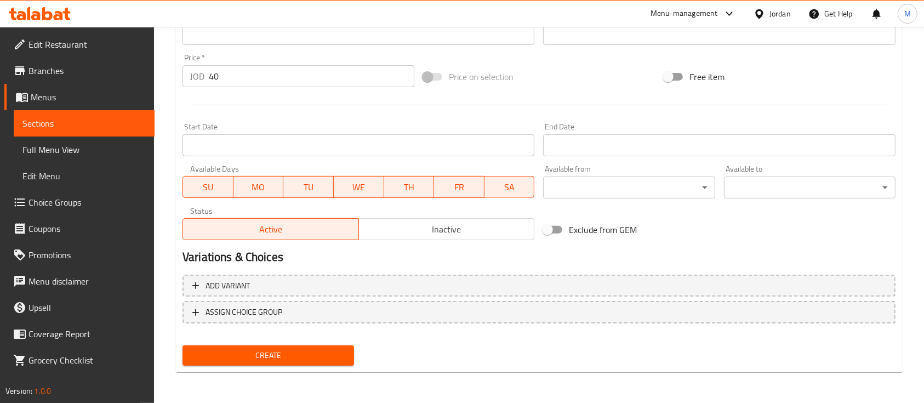
click at [316, 358] on span "Create" at bounding box center [268, 355] width 154 height 14
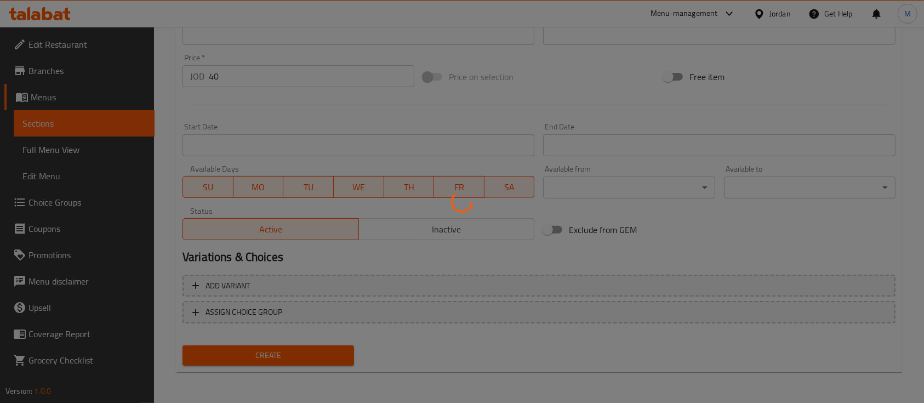
type input "0"
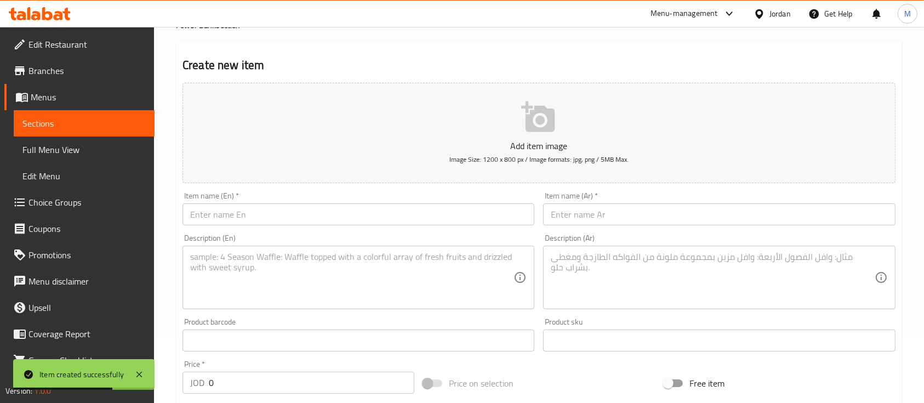
scroll to position [0, 0]
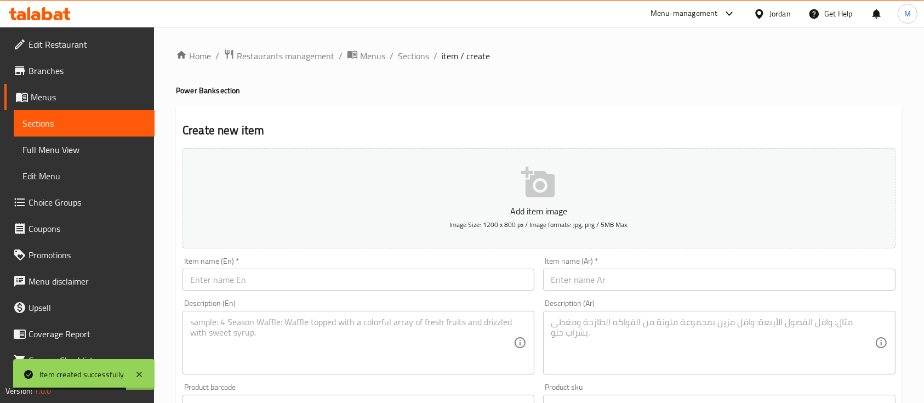
click at [299, 288] on input "text" at bounding box center [358, 279] width 352 height 22
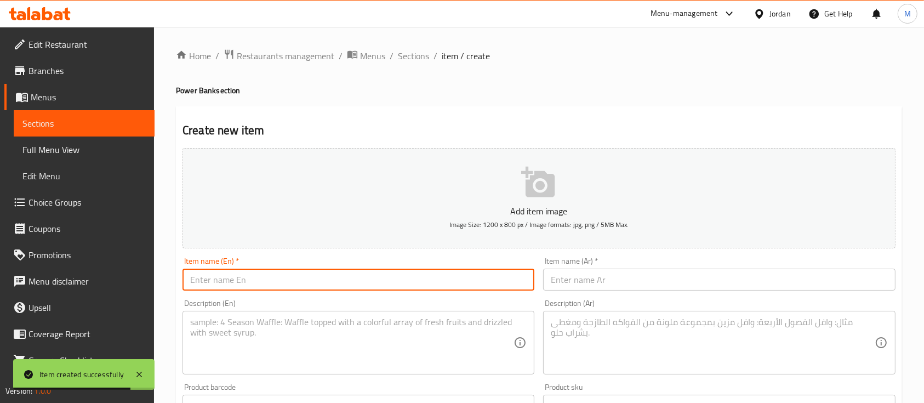
paste input "Power back choetech"
type input "Power back choetech"
click at [563, 283] on input "text" at bounding box center [719, 279] width 352 height 22
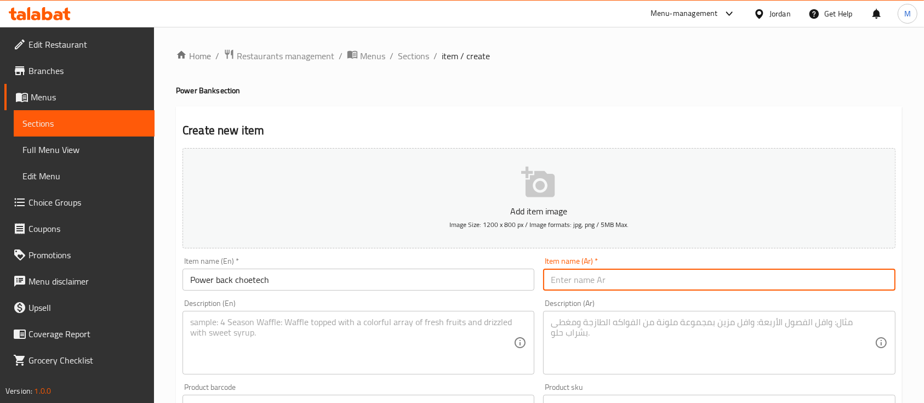
paste input "بور بانك شويوتيك"
type input "بور بانك شويوتيك"
click at [389, 327] on textarea at bounding box center [351, 343] width 323 height 52
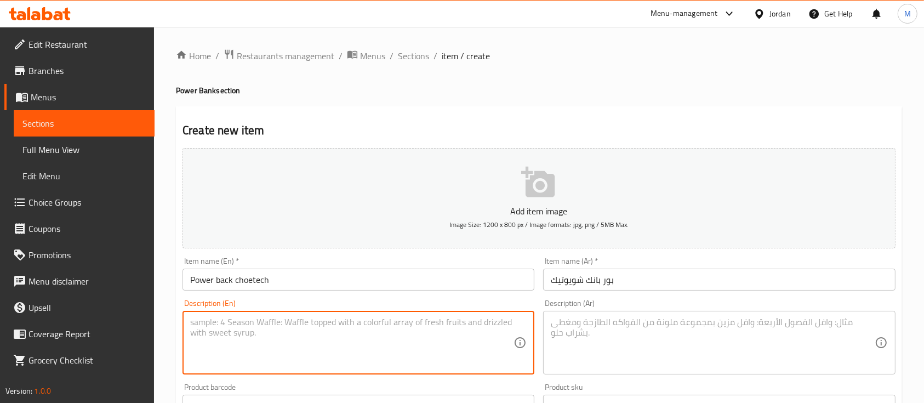
paste textarea "Power back choetech 5000mah 20w warranty 2 years T.C"
type textarea "Power back choetech 5000mah 20w warranty 2 years T.C"
click at [591, 338] on textarea at bounding box center [712, 343] width 323 height 52
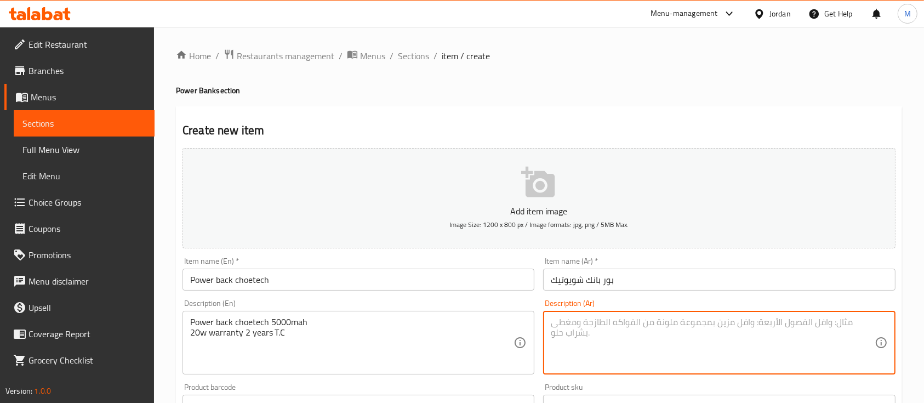
paste textarea "بور بانك شويوتيك ٥٠٠٠ مل امبير كفاله سنتين تايب سي"
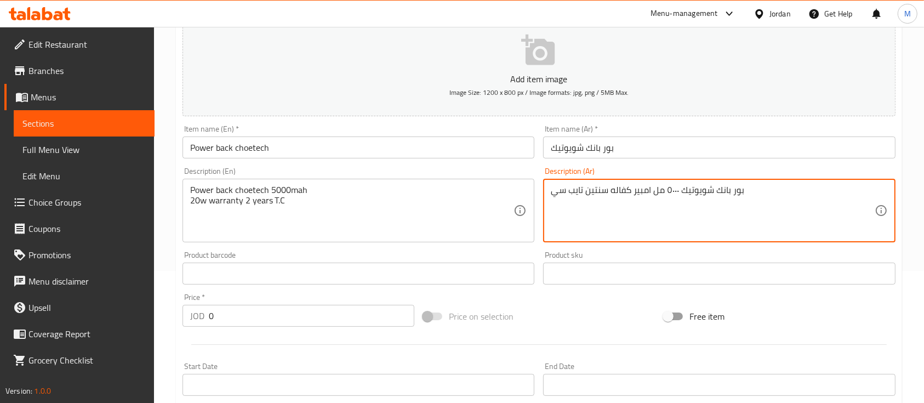
scroll to position [146, 0]
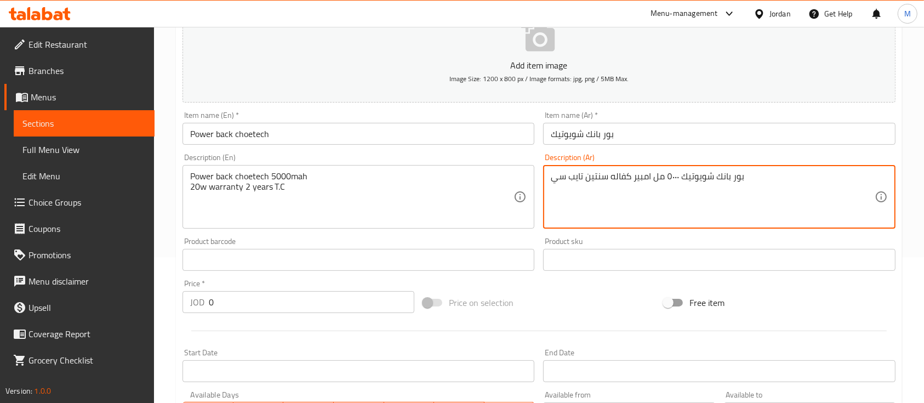
type textarea "بور بانك شويوتيك ٥٠٠٠ مل امبير كفاله سنتين تايب سي"
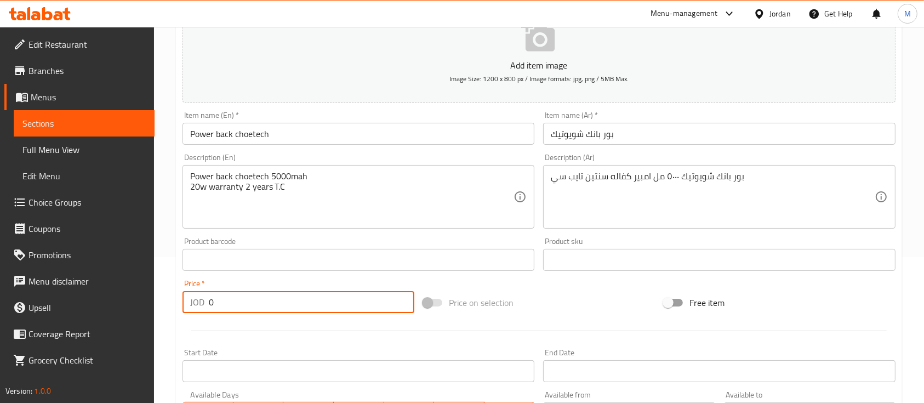
drag, startPoint x: 241, startPoint y: 304, endPoint x: 207, endPoint y: 304, distance: 34.0
click at [207, 304] on div "JOD 0 Price *" at bounding box center [298, 302] width 232 height 22
paste input "25"
type input "25"
click at [286, 322] on div at bounding box center [539, 330] width 722 height 27
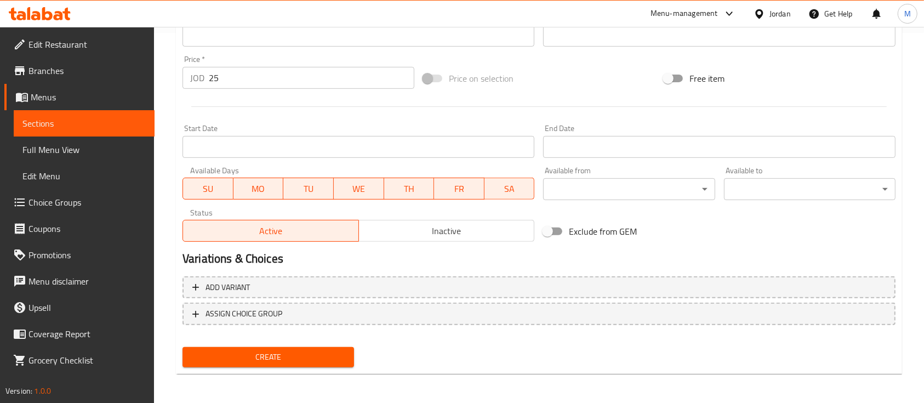
scroll to position [371, 0]
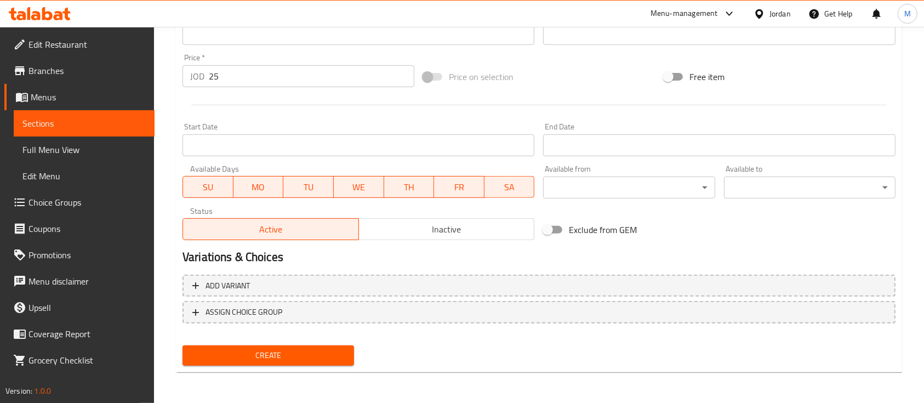
click at [294, 356] on span "Create" at bounding box center [268, 355] width 154 height 14
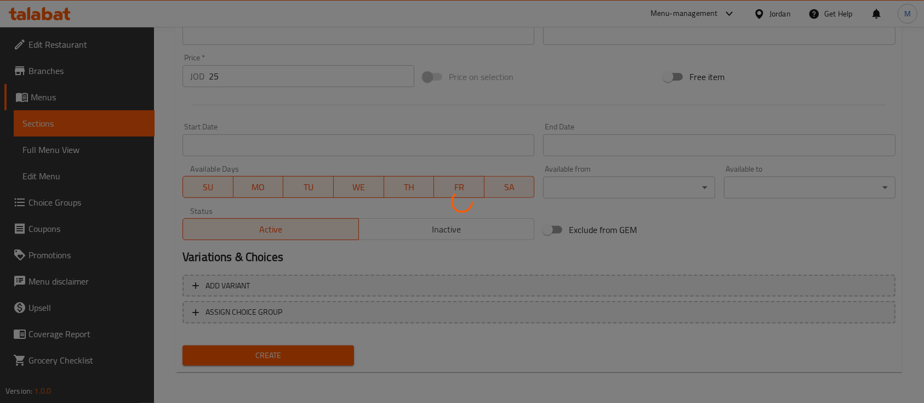
type input "0"
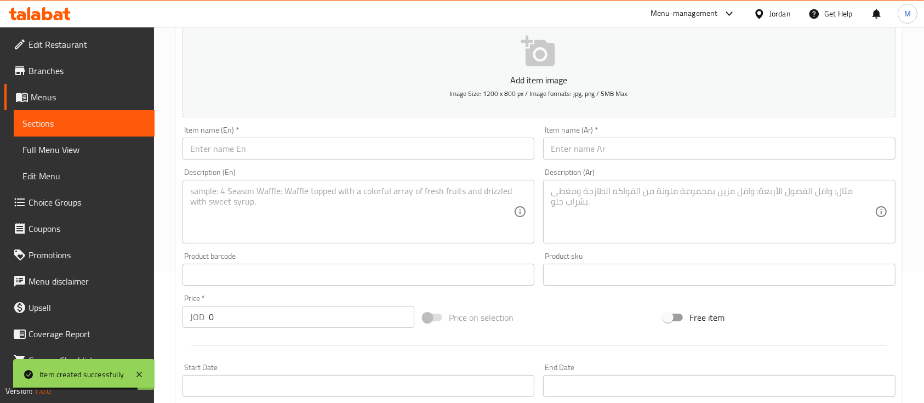
scroll to position [0, 0]
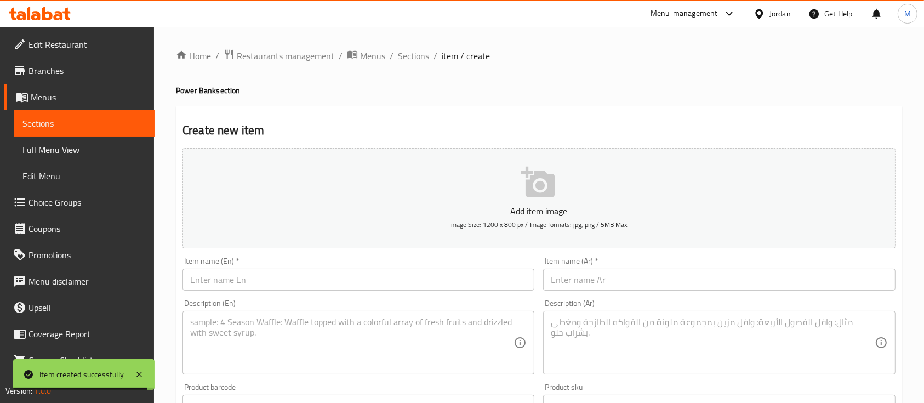
click at [411, 58] on span "Sections" at bounding box center [413, 55] width 31 height 13
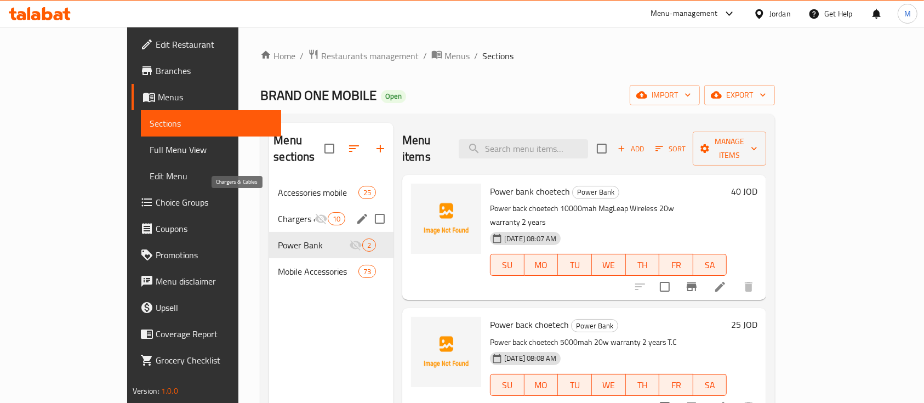
click at [278, 212] on span "Chargers & Cables" at bounding box center [296, 218] width 36 height 13
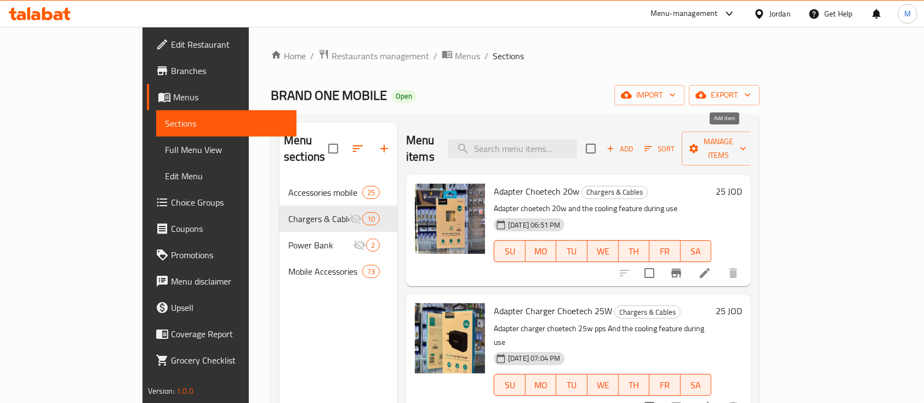
click at [634, 142] on span "Add" at bounding box center [620, 148] width 30 height 13
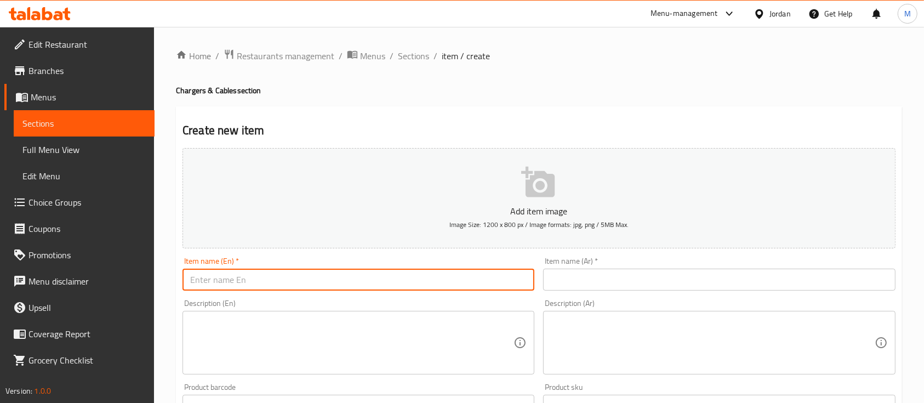
click at [324, 276] on input "text" at bounding box center [358, 279] width 352 height 22
paste input "CHARGER LDNIO"
type input "CHARGER LDNIO"
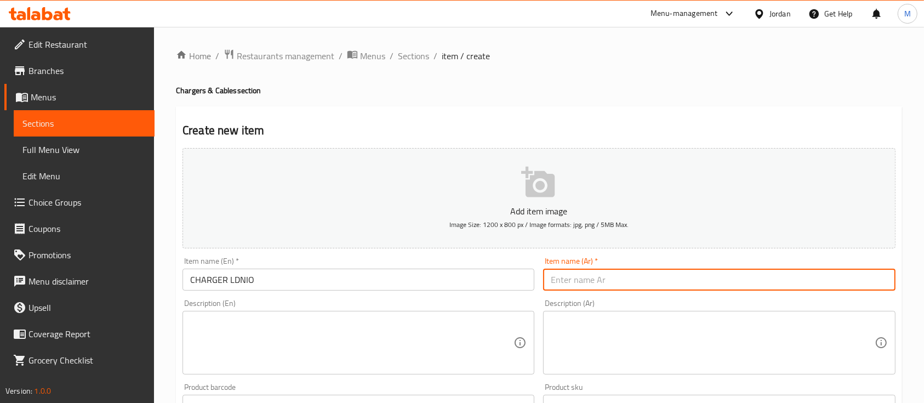
click at [560, 278] on input "text" at bounding box center [719, 279] width 352 height 22
paste input "شاحن لدنيو"
type input "شاحن لدنيو"
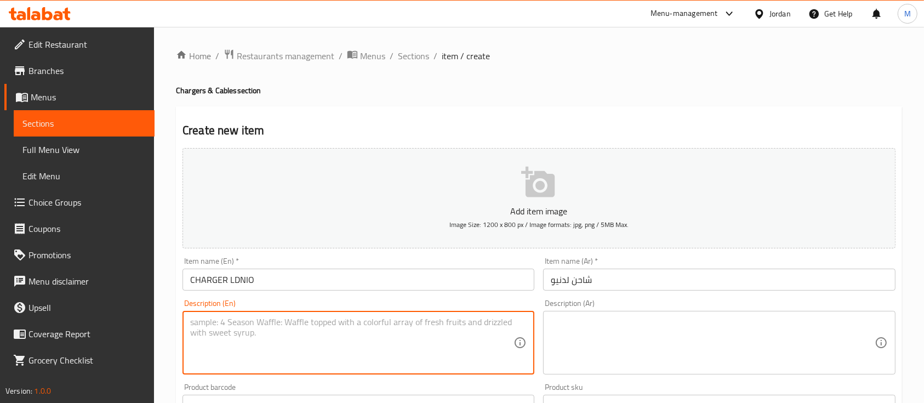
click at [473, 335] on textarea at bounding box center [351, 343] width 323 height 52
paste textarea "CHARGER LDNIO Fast charger 27w warranty one year"
type textarea "CHARGER LDNIO Fast charger 27w warranty one year"
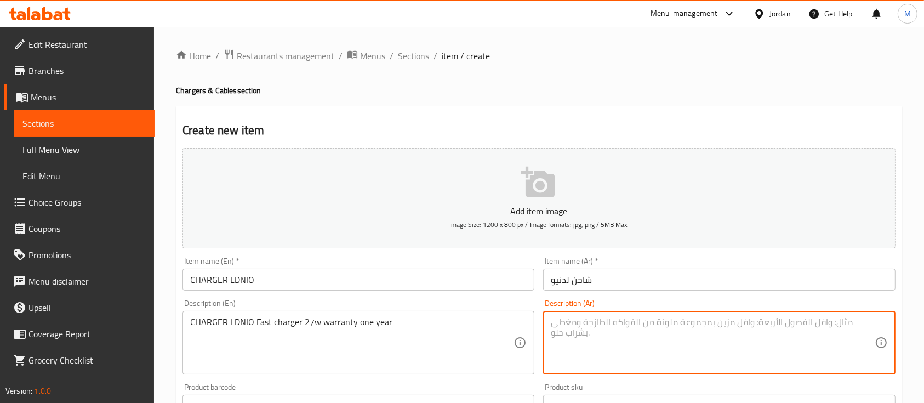
click at [687, 336] on textarea at bounding box center [712, 343] width 323 height 52
paste textarea "شاحن لدنيو سريع جدا ٢٧ واط وكفاله سنه كامله"
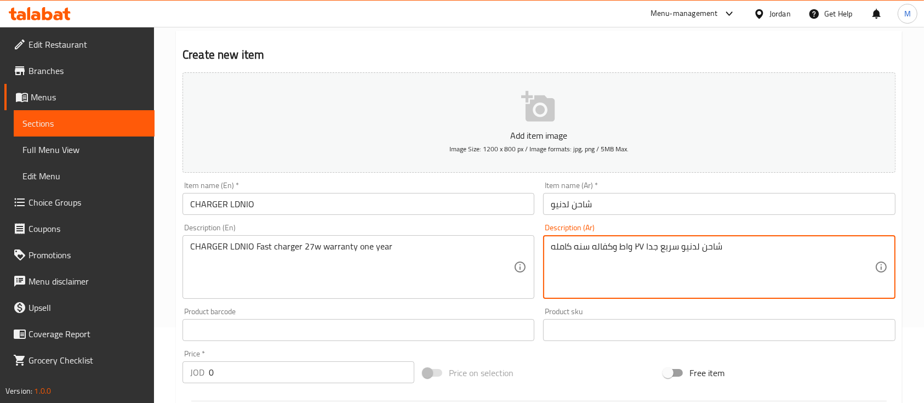
scroll to position [146, 0]
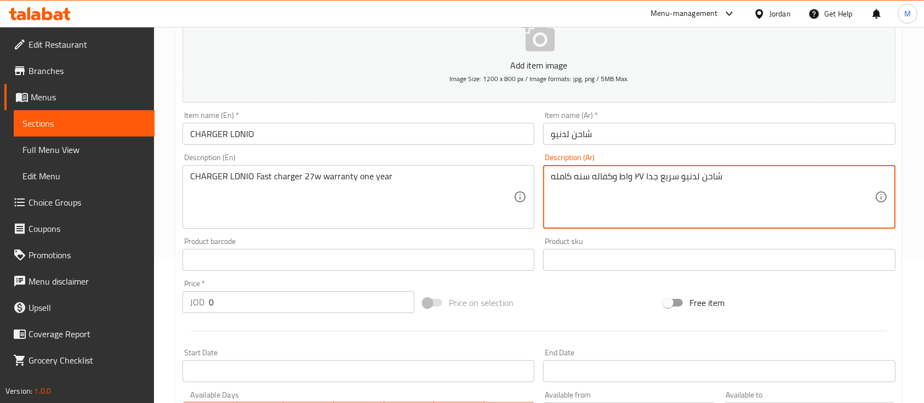
type textarea "شاحن لدنيو سريع جدا ٢٧ واط وكفاله سنه كامله"
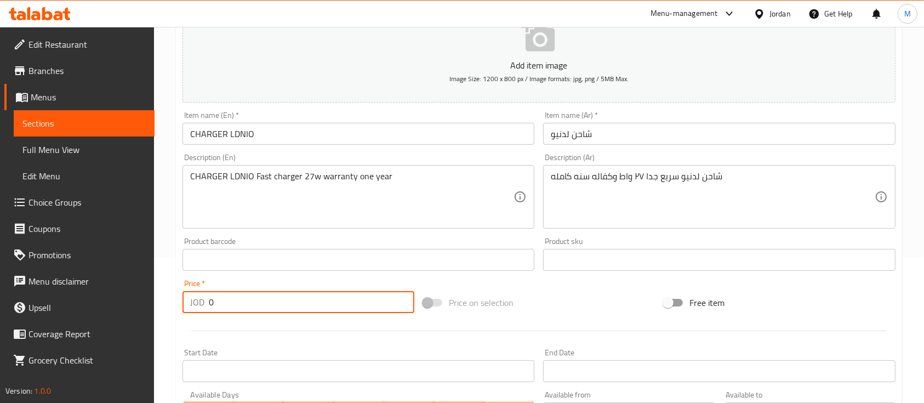
drag, startPoint x: 224, startPoint y: 307, endPoint x: 197, endPoint y: 311, distance: 27.1
click at [197, 311] on div "JOD 0 Price *" at bounding box center [298, 302] width 232 height 22
type input "20"
click at [302, 322] on div at bounding box center [539, 330] width 722 height 27
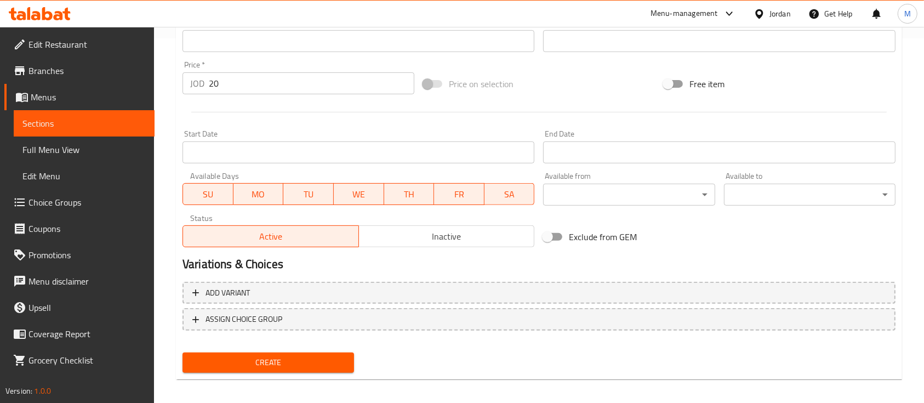
scroll to position [365, 0]
click at [294, 358] on span "Create" at bounding box center [268, 362] width 154 height 14
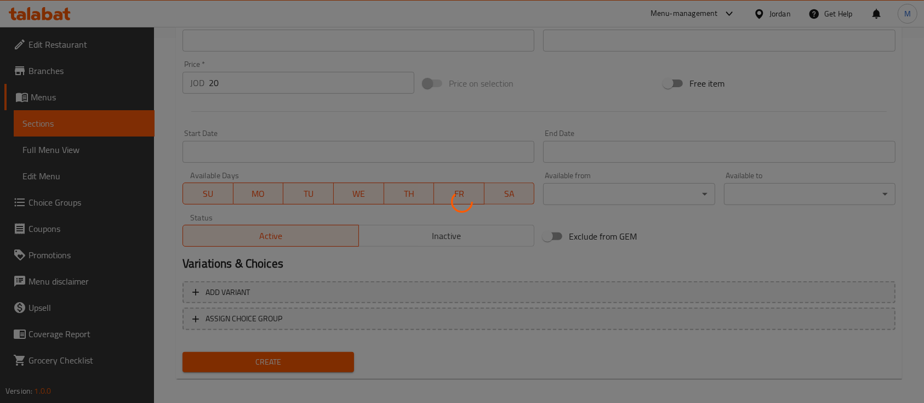
type input "0"
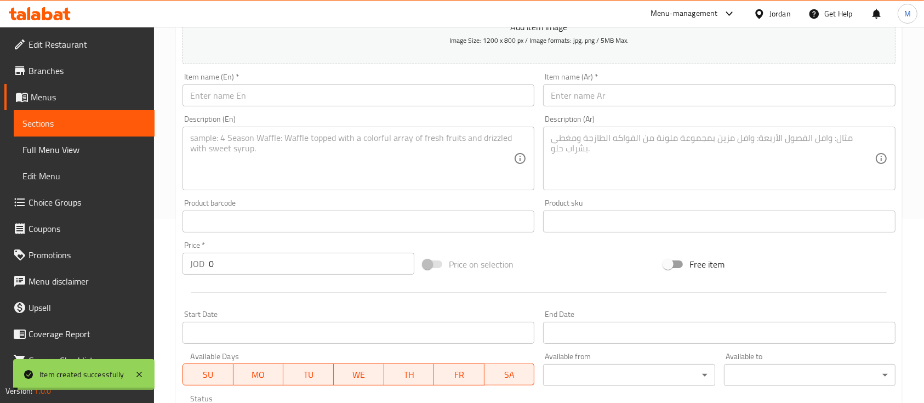
scroll to position [0, 0]
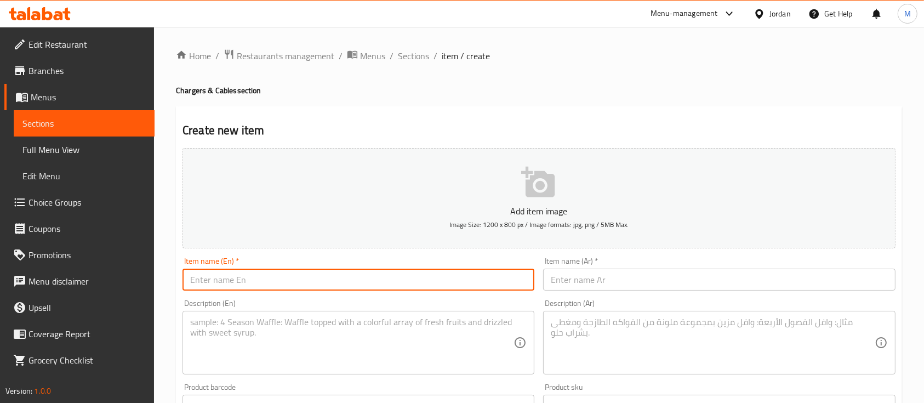
click at [250, 290] on input "text" at bounding box center [358, 279] width 352 height 22
paste input "CHARGER LDNIO"
type input "CHARGER LDNIO"
drag, startPoint x: 622, startPoint y: 287, endPoint x: 609, endPoint y: 311, distance: 27.5
click at [622, 287] on input "text" at bounding box center [719, 279] width 352 height 22
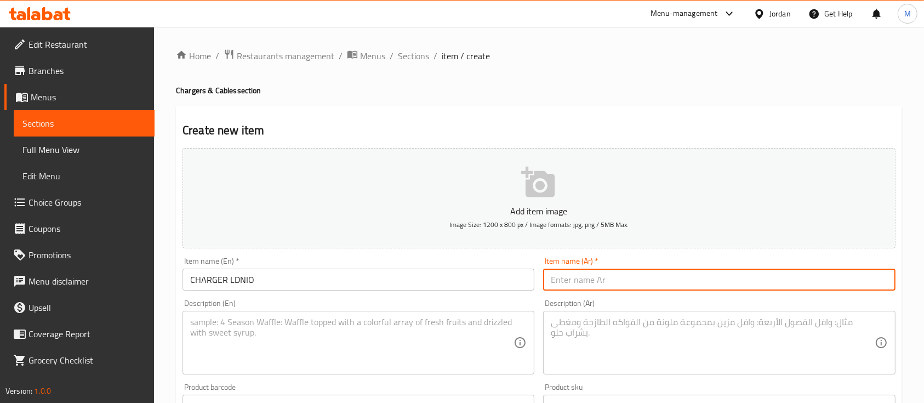
paste input "شاحن لدنيو"
type input "شاحن لدنيو"
click at [492, 331] on textarea at bounding box center [351, 343] width 323 height 52
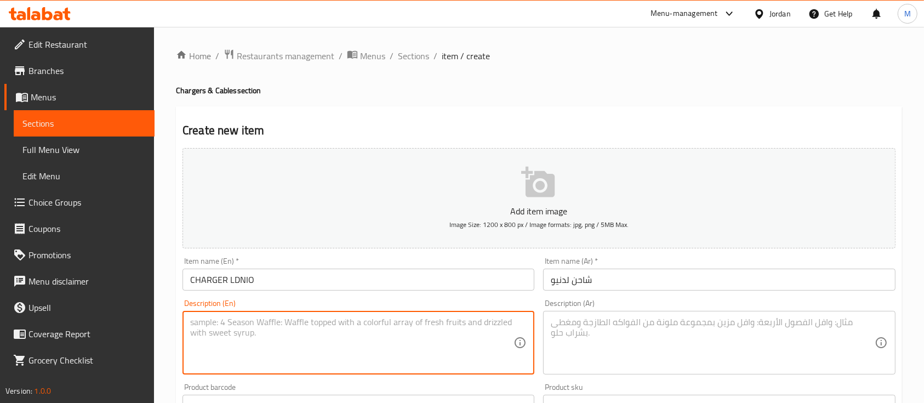
paste textarea "CHARGER LDNIO charger 18w warranty one year"
type textarea "CHARGER LDNIO charger 18w warranty one year"
click at [589, 349] on textarea at bounding box center [712, 343] width 323 height 52
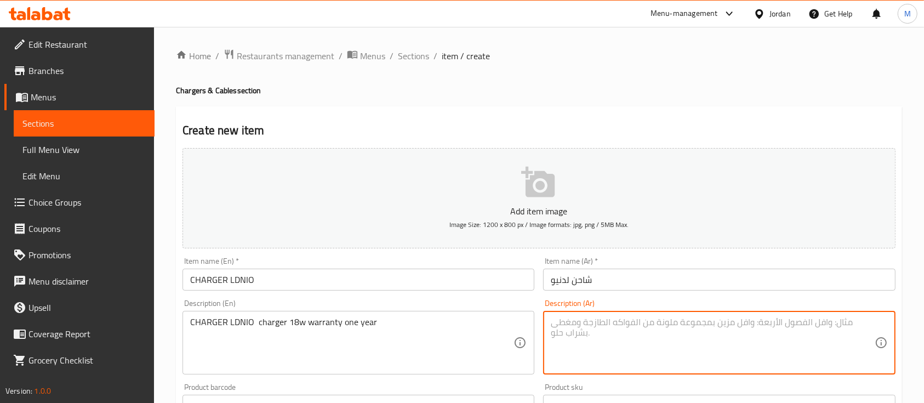
paste textarea "شاحن لدنيو سريع جدا ١٨ واط وكفاله سنه كامله 15JD"
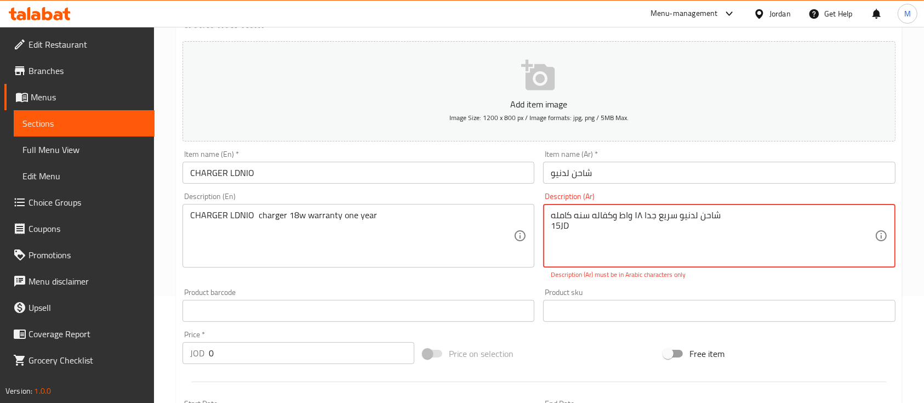
scroll to position [146, 0]
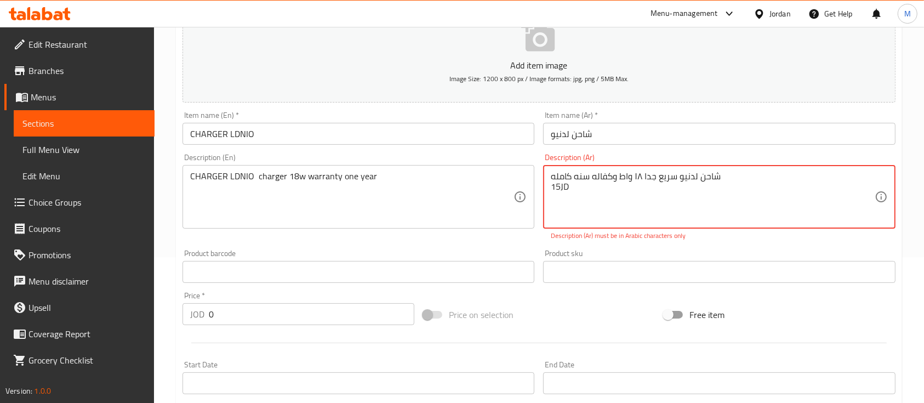
click at [504, 243] on div "Description (En) CHARGER LDNIO charger 18w warranty one year Description (En)" at bounding box center [358, 197] width 360 height 96
drag, startPoint x: 570, startPoint y: 187, endPoint x: 546, endPoint y: 187, distance: 23.6
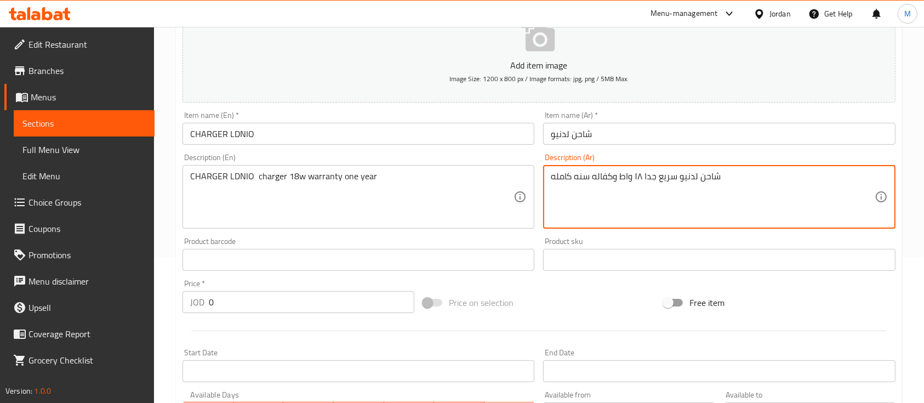
type textarea "شاحن لدنيو سريع جدا ١٨ واط وكفاله سنه كامله"
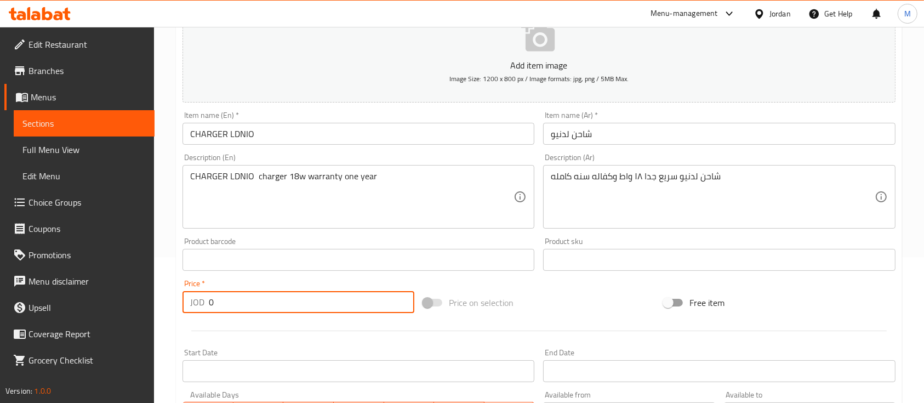
drag, startPoint x: 227, startPoint y: 308, endPoint x: 200, endPoint y: 308, distance: 26.9
click at [200, 308] on div "JOD 0 Price *" at bounding box center [298, 302] width 232 height 22
type input "15"
click at [324, 275] on div "Price   * JOD 15 Price *" at bounding box center [298, 296] width 241 height 42
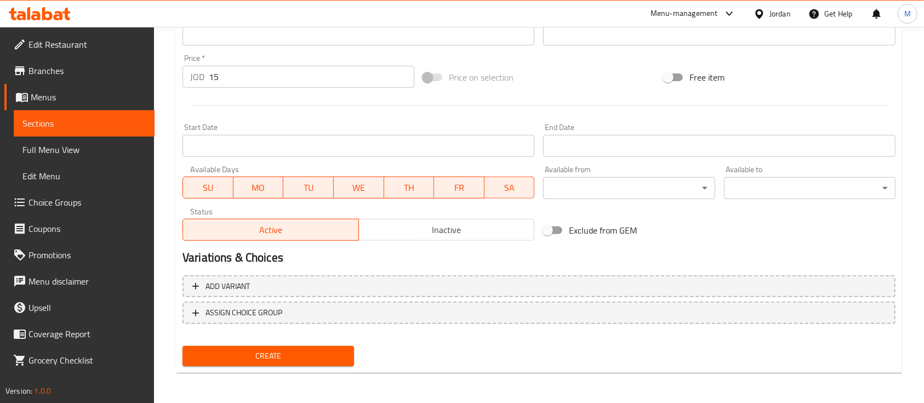
scroll to position [371, 0]
click at [311, 357] on span "Create" at bounding box center [268, 355] width 154 height 14
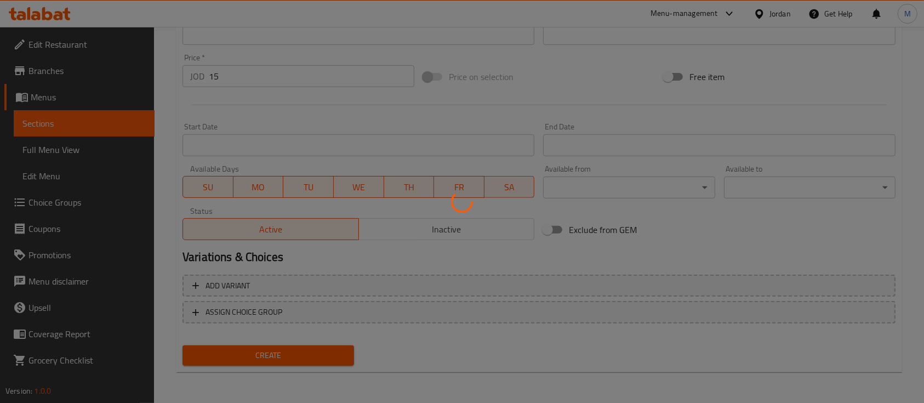
type input "0"
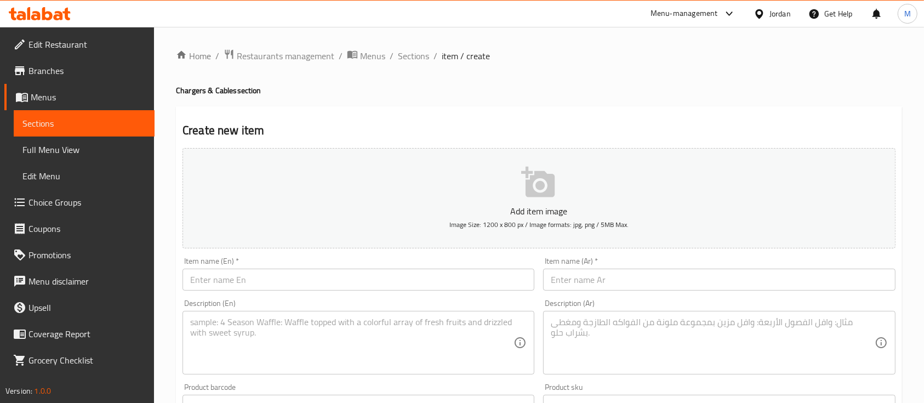
scroll to position [0, 0]
click at [411, 62] on span "Sections" at bounding box center [413, 55] width 31 height 13
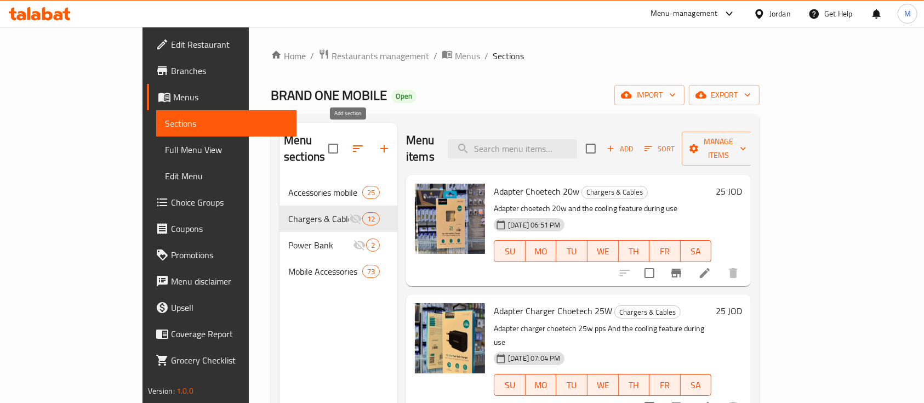
click at [377, 142] on icon "button" at bounding box center [383, 148] width 13 height 13
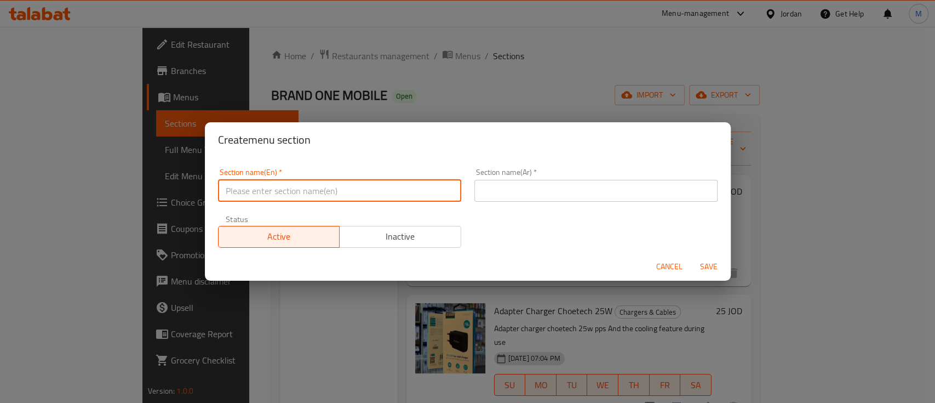
click at [323, 186] on input "text" at bounding box center [339, 191] width 243 height 22
paste input "Computer and accessories"
drag, startPoint x: 264, startPoint y: 192, endPoint x: 276, endPoint y: 192, distance: 12.1
click at [276, 192] on input "Computer and accessories" at bounding box center [339, 191] width 243 height 22
type input "Computer and accessories"
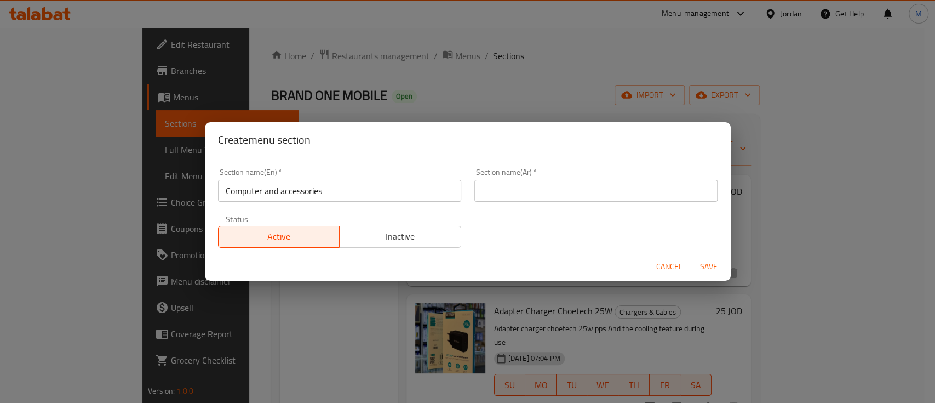
click at [475, 203] on div "Section name(Ar)   * Section name(Ar) *" at bounding box center [596, 185] width 256 height 47
click at [479, 199] on input "text" at bounding box center [595, 191] width 243 height 22
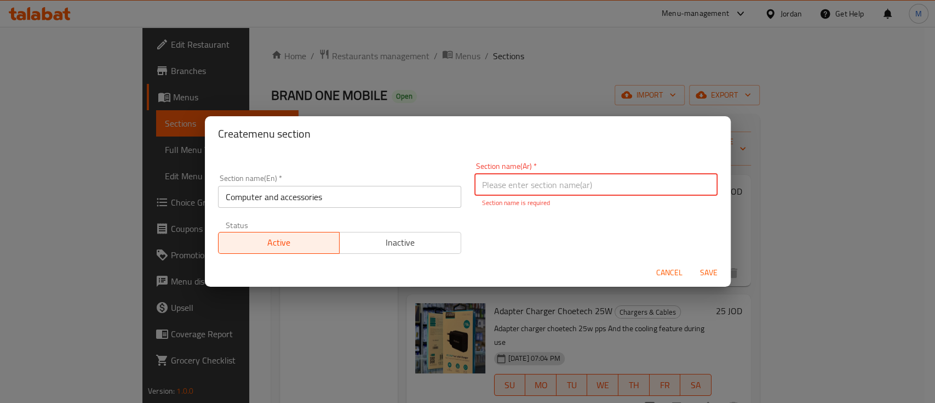
paste input "الكمبيوتر وملحقاته"
type input "الكمبيوتر وملحقاته"
click at [435, 242] on span "Inactive" at bounding box center [400, 242] width 113 height 16
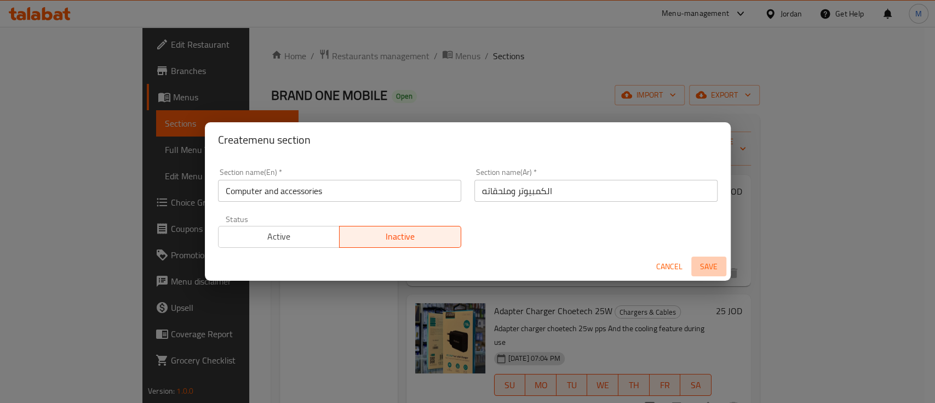
click at [714, 263] on span "Save" at bounding box center [709, 267] width 26 height 14
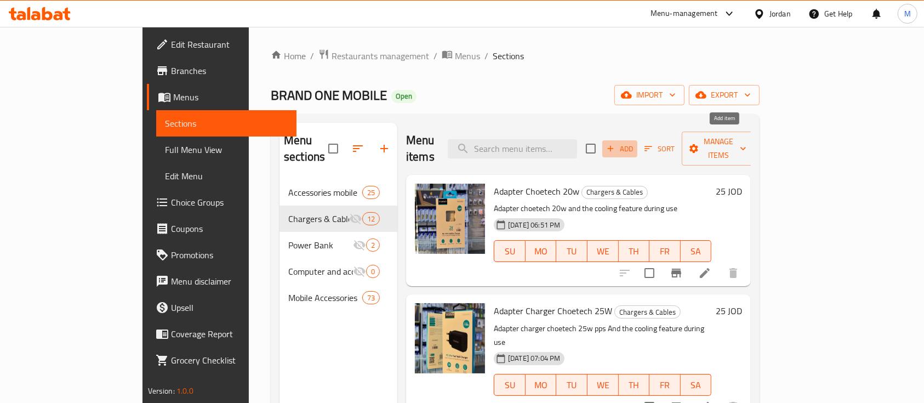
click at [637, 147] on button "Add" at bounding box center [619, 148] width 35 height 17
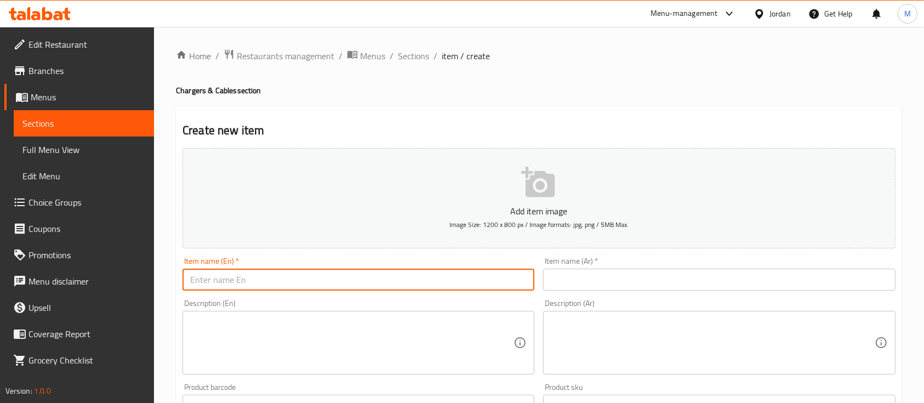
click at [392, 271] on input "text" at bounding box center [358, 279] width 352 height 22
paste input "CHARGER LDNIO"
type input "CHARGER LDNIO"
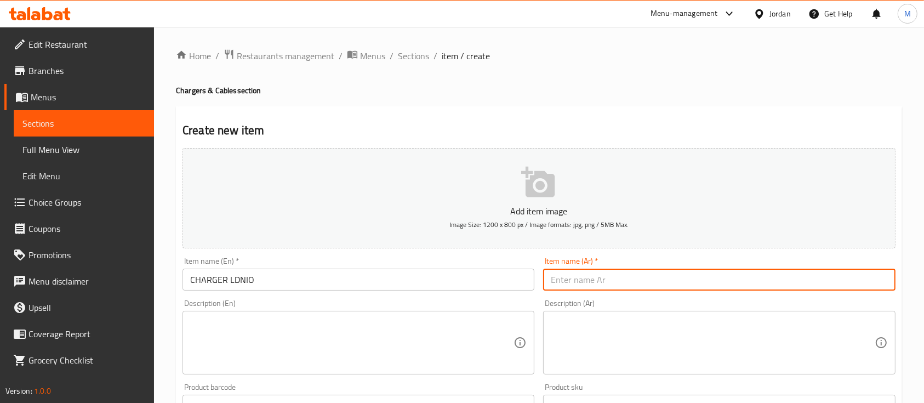
click at [561, 274] on input "text" at bounding box center [719, 279] width 352 height 22
paste input "شاحن لدنيو"
type input "شاحن لدنيو"
click at [494, 324] on div "Description (En)" at bounding box center [358, 355] width 352 height 64
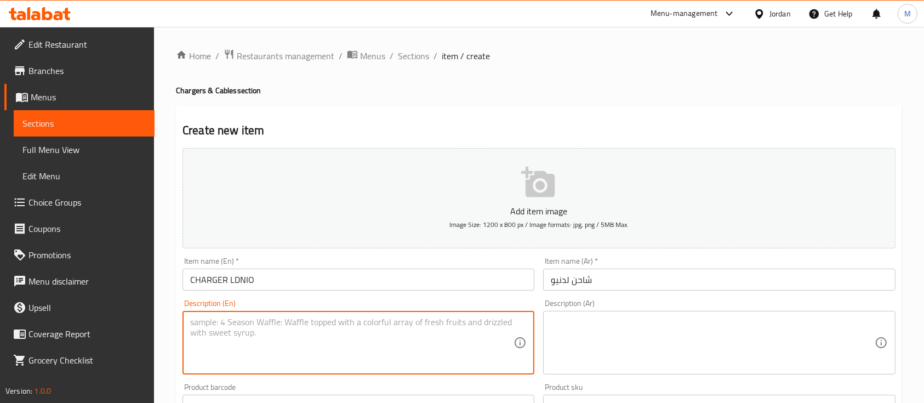
paste textarea "CHARGER LDNIO FAST charger 30w warranty one year 2 T.C"
type textarea "CHARGER LDNIO FAST charger 30w warranty one year 2 T.C"
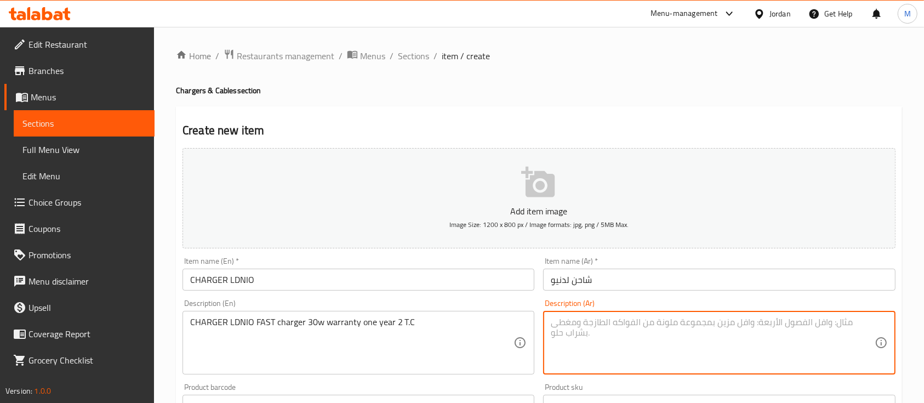
click at [579, 328] on textarea at bounding box center [712, 343] width 323 height 52
paste textarea "شاحن لدنيو سريع جدا ٣٠ واط وكفاله سنه كامله مدخلين تايب سي 25JD"
click at [774, 294] on div "Item name (Ar)   * شاحن لدنيو Item name (Ar) *" at bounding box center [719, 274] width 360 height 42
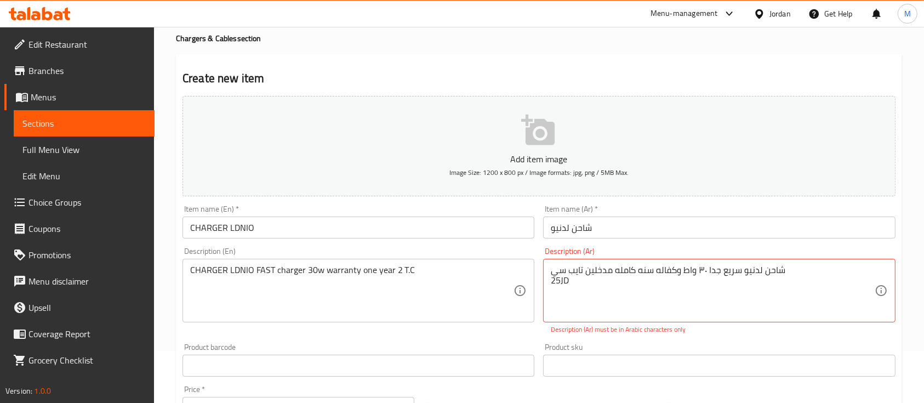
scroll to position [73, 0]
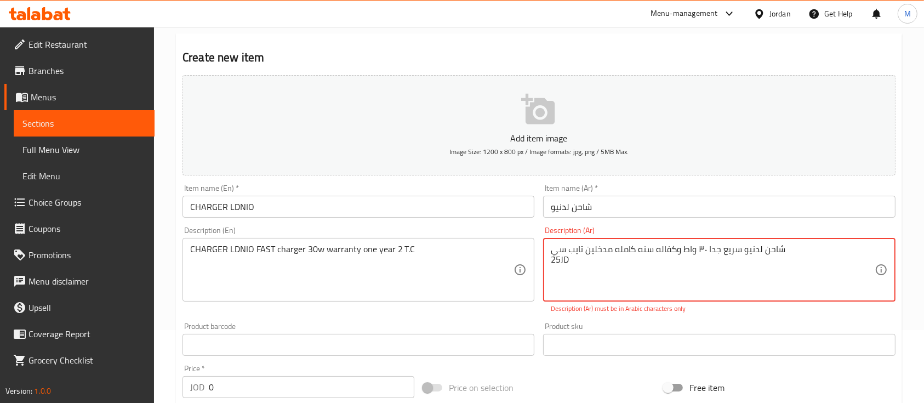
drag, startPoint x: 570, startPoint y: 264, endPoint x: 550, endPoint y: 266, distance: 20.3
type textarea "شاحن لدنيو سريع جدا ٣٠ واط وكفاله سنه كامله مدخلين تايب سي"
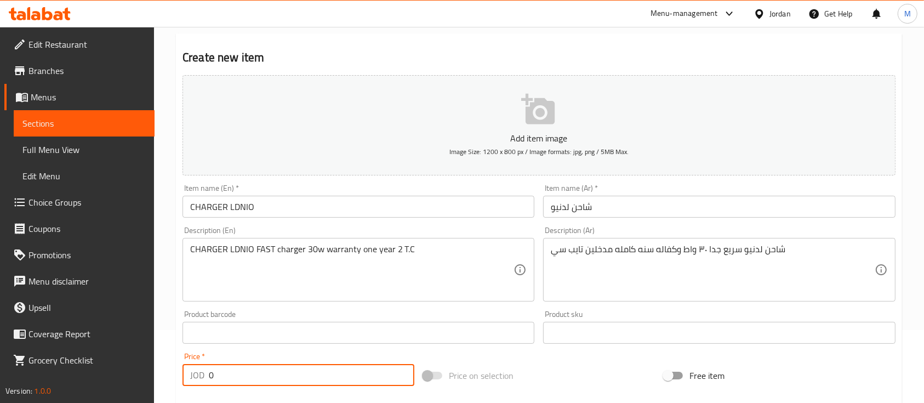
drag, startPoint x: 232, startPoint y: 388, endPoint x: 203, endPoint y: 386, distance: 29.6
click at [203, 386] on div "Price   * JOD 0 Price *" at bounding box center [298, 369] width 241 height 42
type input "25"
click at [285, 358] on div "Price   * JOD 25 Price *" at bounding box center [298, 368] width 232 height 33
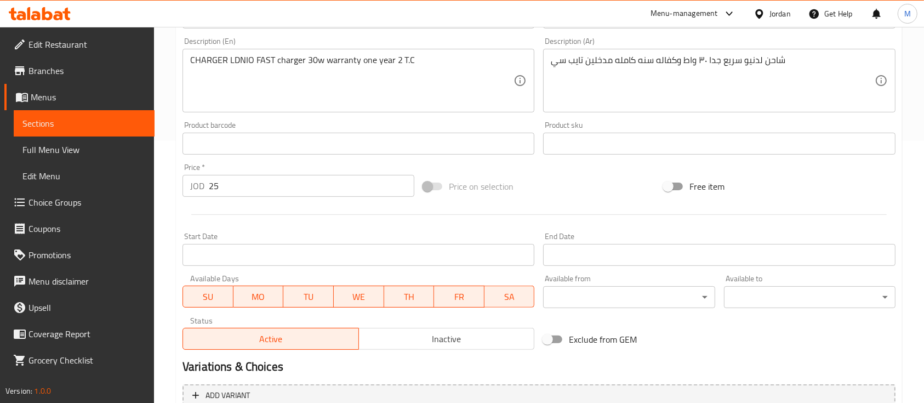
scroll to position [371, 0]
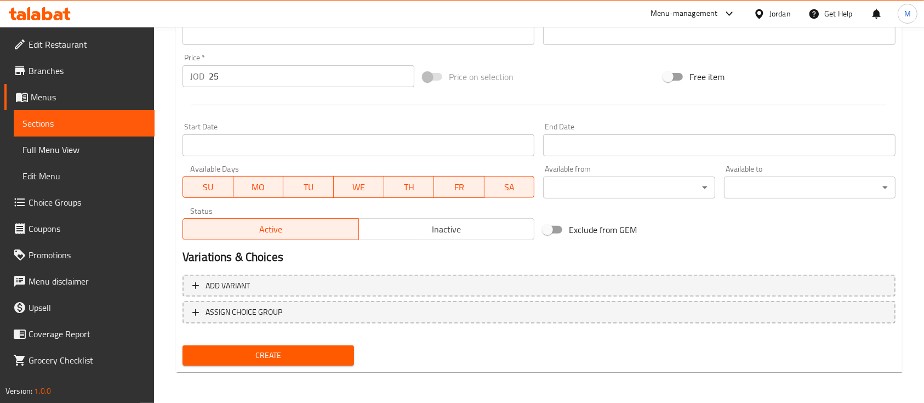
click at [310, 358] on span "Create" at bounding box center [268, 355] width 154 height 14
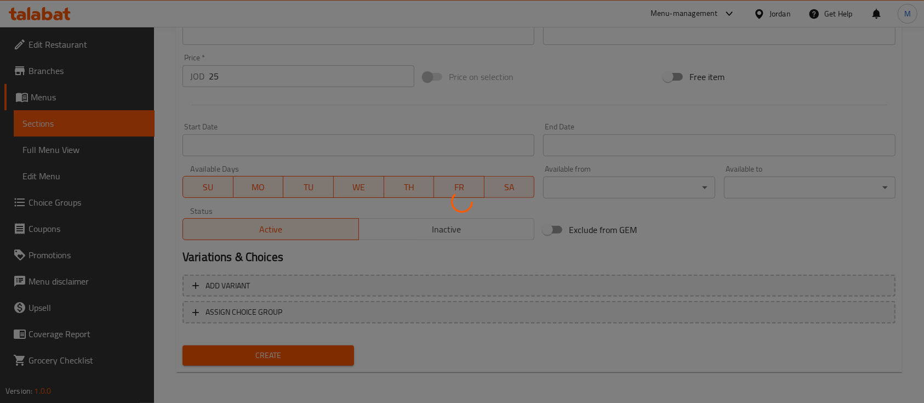
type input "0"
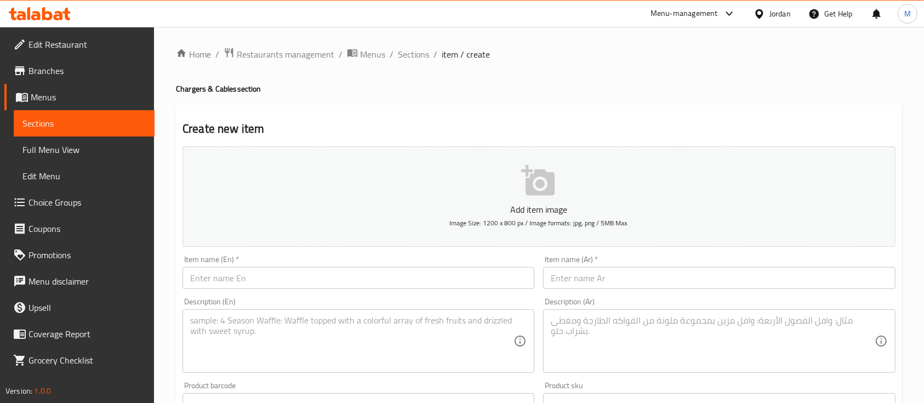
scroll to position [0, 0]
click at [271, 283] on input "text" at bounding box center [358, 279] width 352 height 22
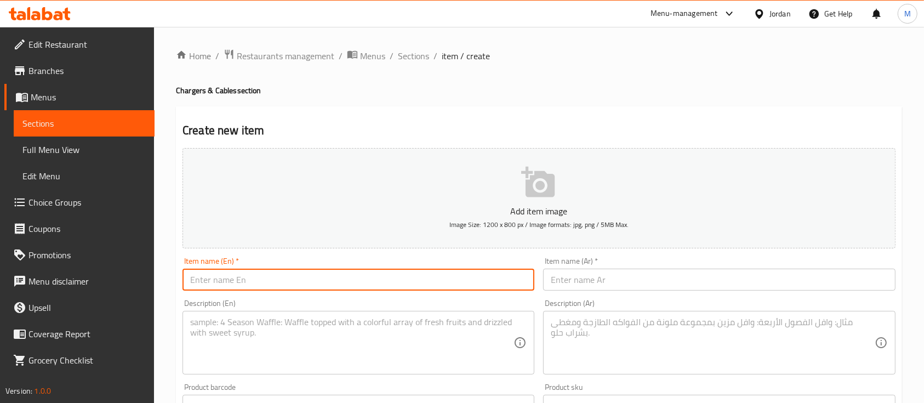
paste input "CHARGER LDNIO"
type input "CHARGER LDNIO"
click at [561, 273] on input "text" at bounding box center [719, 279] width 352 height 22
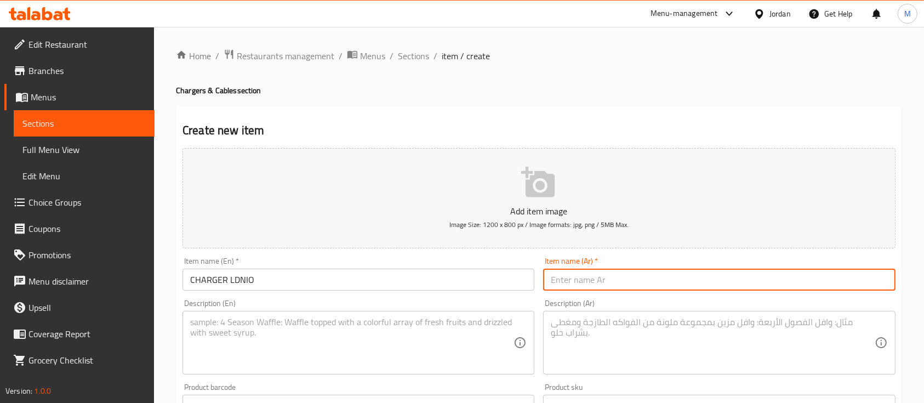
paste input "شاحن لدنيو"
type input "شاحن لدنيو"
click at [456, 331] on textarea at bounding box center [351, 343] width 323 height 52
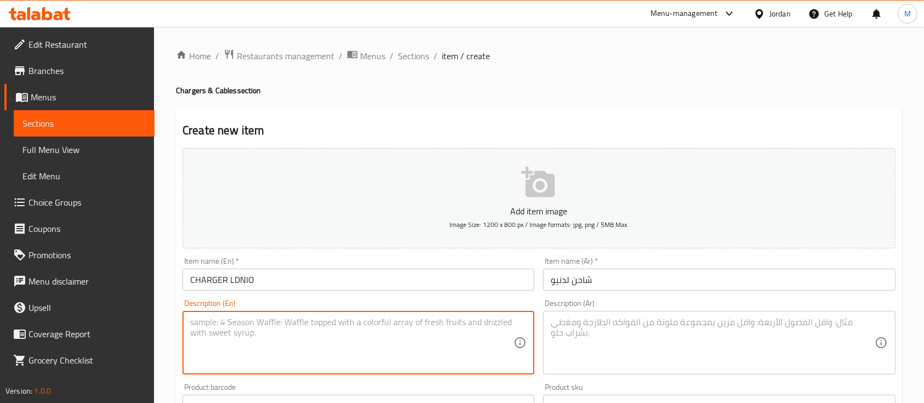
paste textarea "CHARGER LDNIO FAST charger 65w warranty one year 3 T.C"
type textarea "CHARGER LDNIO FAST charger 65w warranty one year 3 T.C"
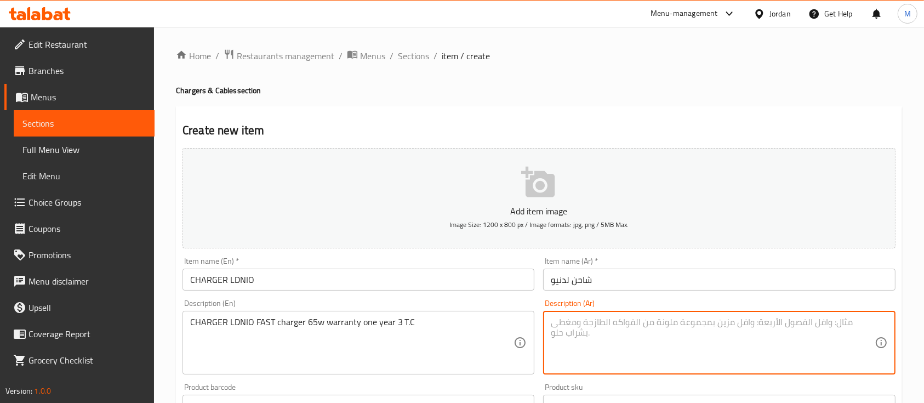
click at [579, 341] on textarea at bounding box center [712, 343] width 323 height 52
click at [758, 330] on textarea at bounding box center [712, 343] width 323 height 52
paste textarea "شاحن لدنيو سريع جدا ٦٥ واط وكفاله سنه كامله ٣مداخل تايب سي"
type textarea "شاحن لدنيو سريع جدا ٦٥ واط وكفاله سنه كامله ٣مداخل تايب سي"
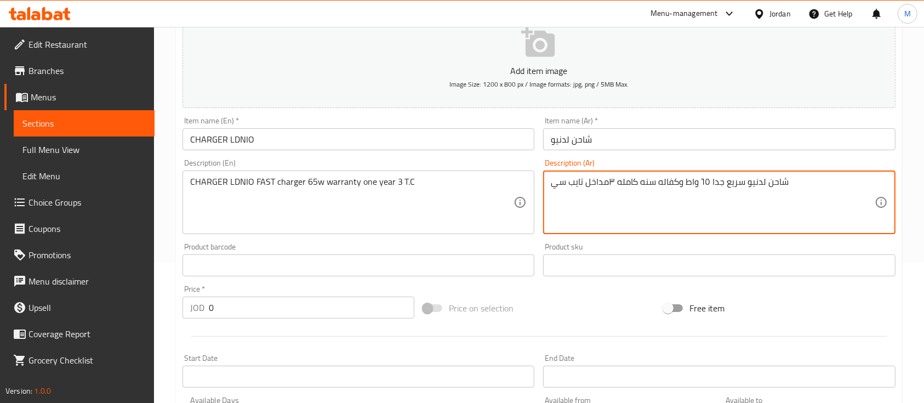
scroll to position [146, 0]
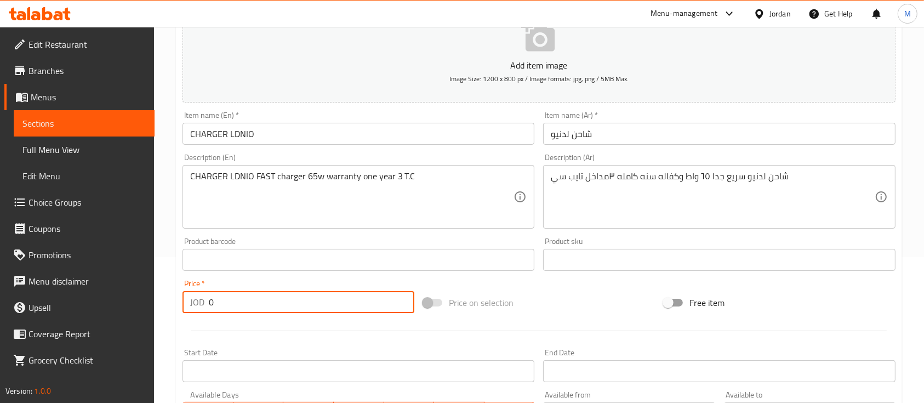
drag, startPoint x: 217, startPoint y: 304, endPoint x: 202, endPoint y: 304, distance: 15.3
click at [202, 304] on div "JOD 0 Price *" at bounding box center [298, 302] width 232 height 22
paste input "45"
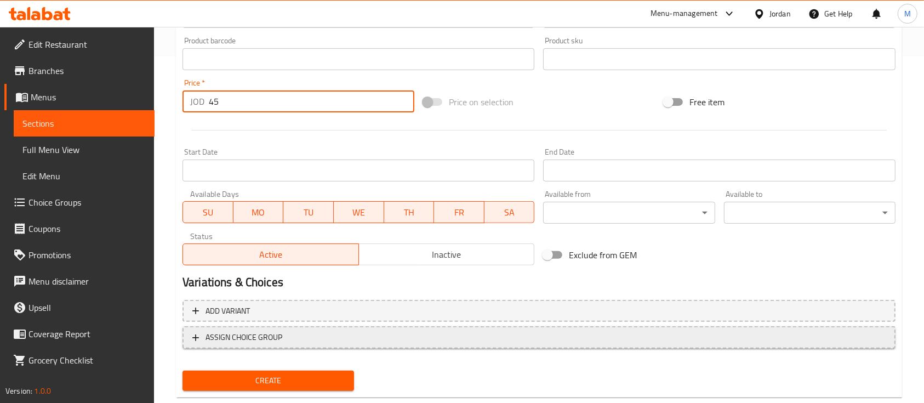
scroll to position [371, 0]
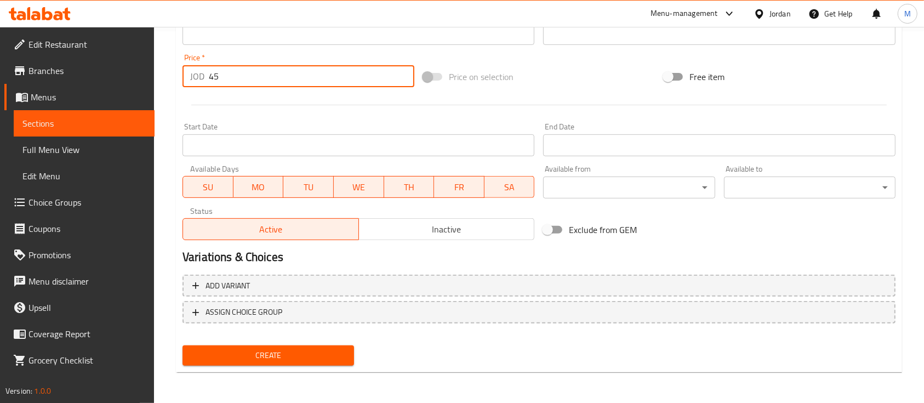
type input "45"
click at [299, 356] on span "Create" at bounding box center [268, 355] width 154 height 14
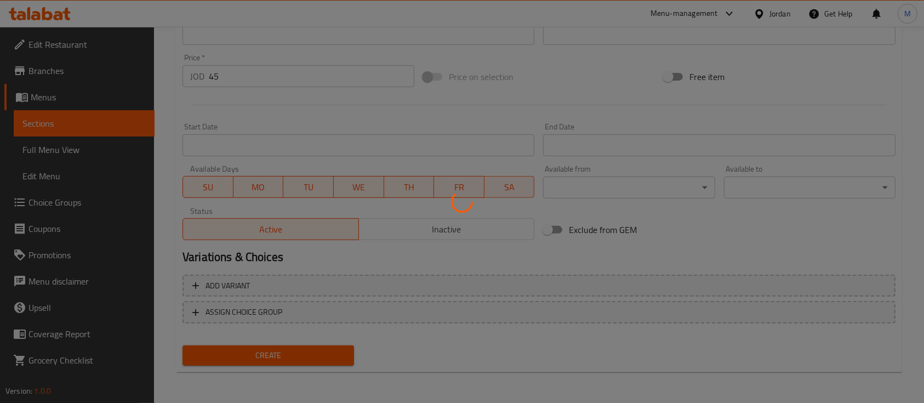
type input "0"
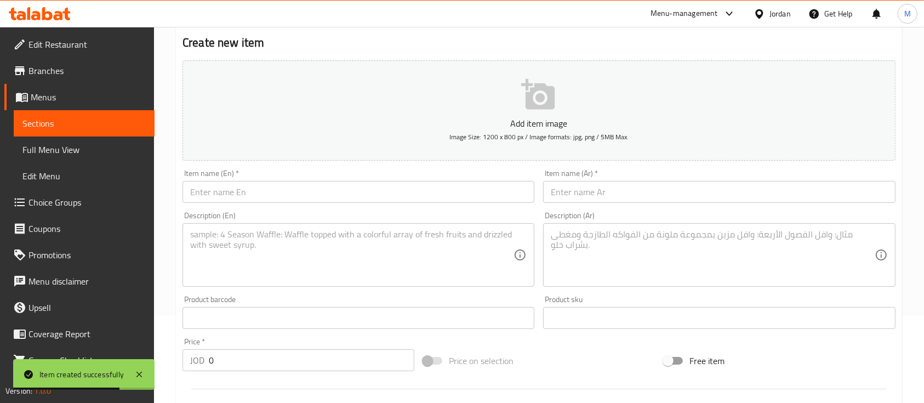
scroll to position [79, 0]
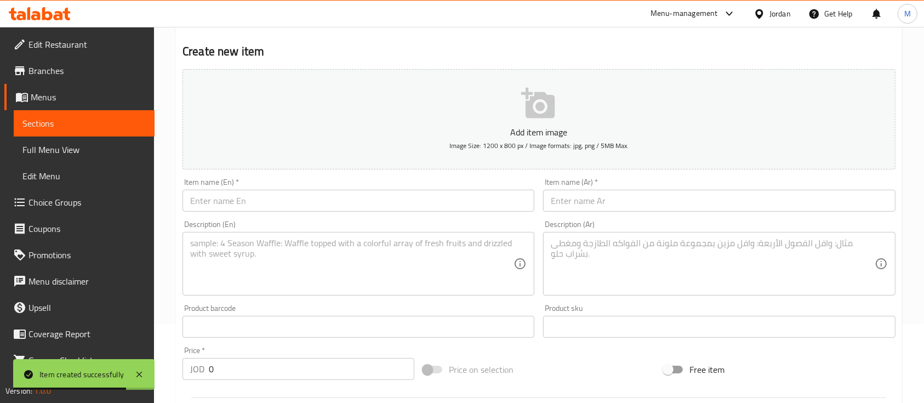
click at [279, 213] on div "Item name (En)   * Item name (En) *" at bounding box center [358, 195] width 360 height 42
click at [280, 204] on input "text" at bounding box center [358, 201] width 352 height 22
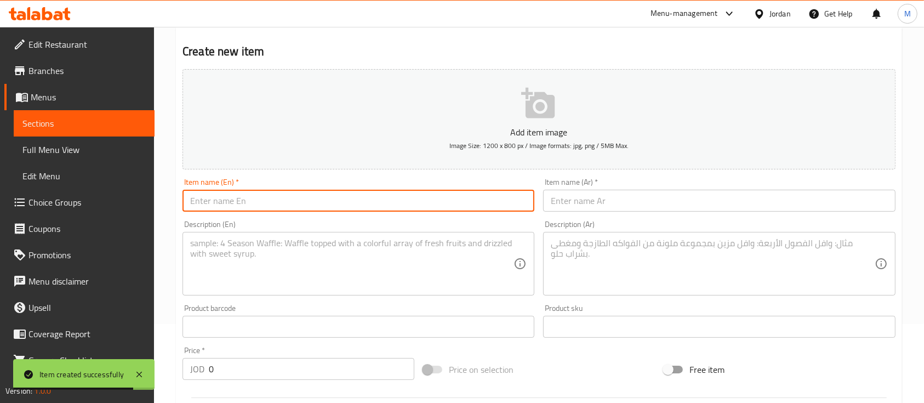
paste input "CABLE LDNIO"
type input "CABLE LDNIO"
click at [584, 199] on input "text" at bounding box center [719, 201] width 352 height 22
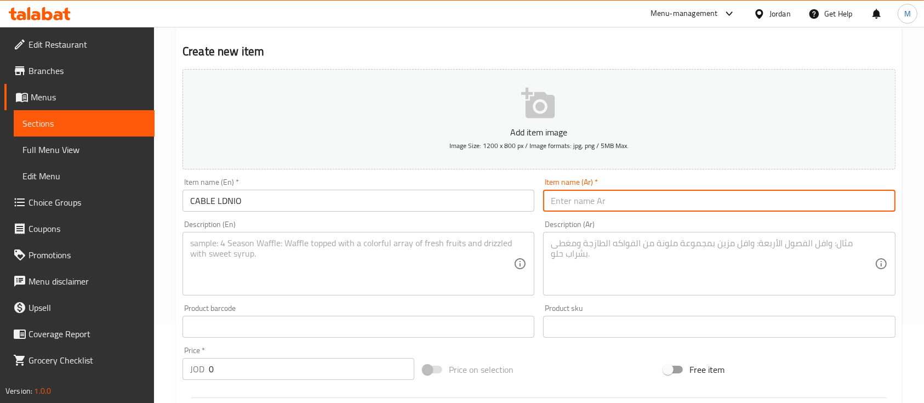
paste input "وصلة لدنيو"
type input "وصلة لدنيو"
click at [473, 259] on textarea at bounding box center [351, 264] width 323 height 52
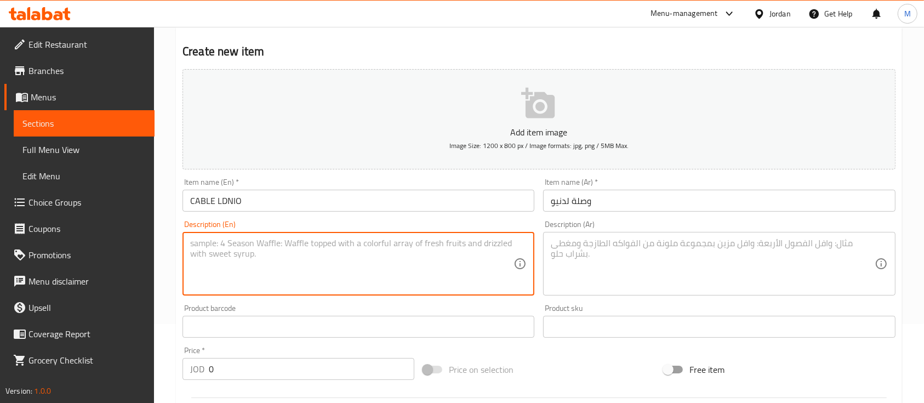
paste textarea "CABLE LDNIO fast charger 65w T.C/T.C warranty 1 year"
type textarea "CABLE LDNIO fast charger 65w T.C/T.C warranty 1 year"
click at [622, 256] on textarea at bounding box center [712, 264] width 323 height 52
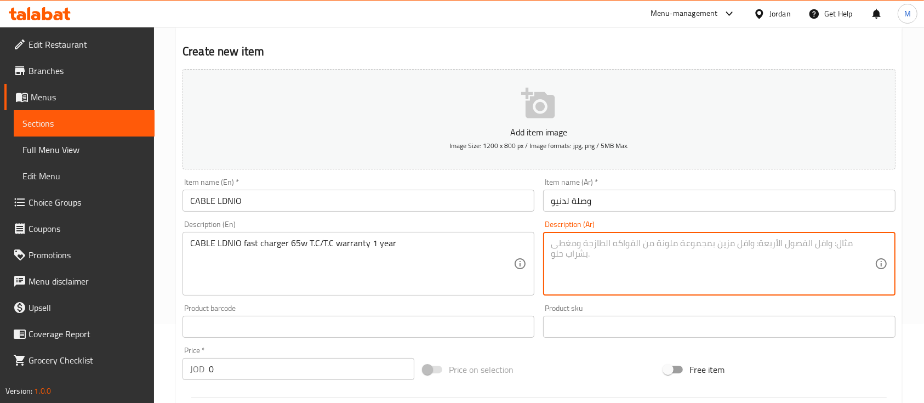
paste textarea "وصلة لدنيو ٦٥ واط تايبسي تايبسي وكفاله سنه كامله"
type textarea "وصلة لدنيو ٦٥ واط تايبسي تايبسي وكفاله سنه كامله"
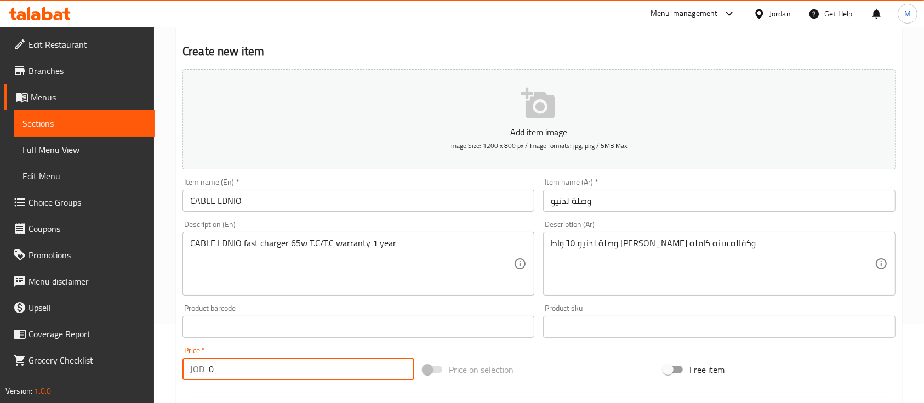
drag, startPoint x: 224, startPoint y: 367, endPoint x: 196, endPoint y: 371, distance: 28.8
click at [196, 371] on div "JOD 0 Price *" at bounding box center [298, 369] width 232 height 22
paste input "12"
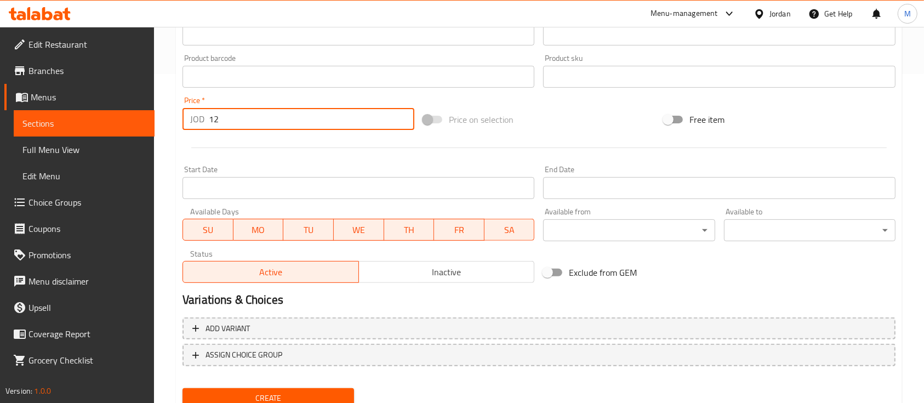
scroll to position [371, 0]
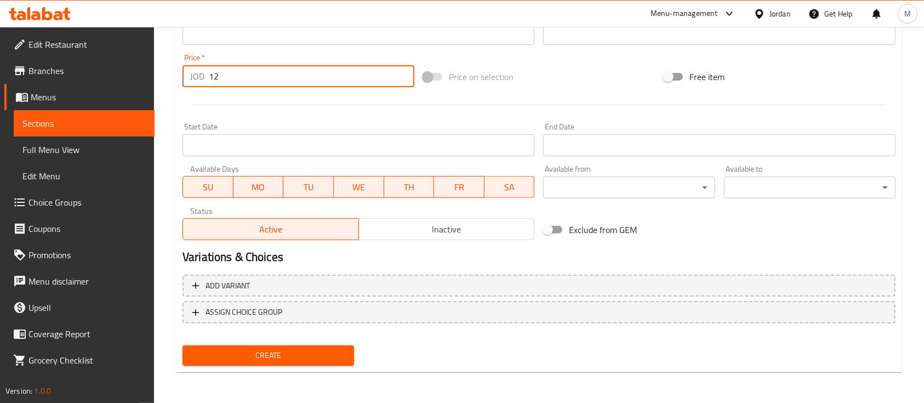
type input "12"
click at [286, 355] on span "Create" at bounding box center [268, 355] width 154 height 14
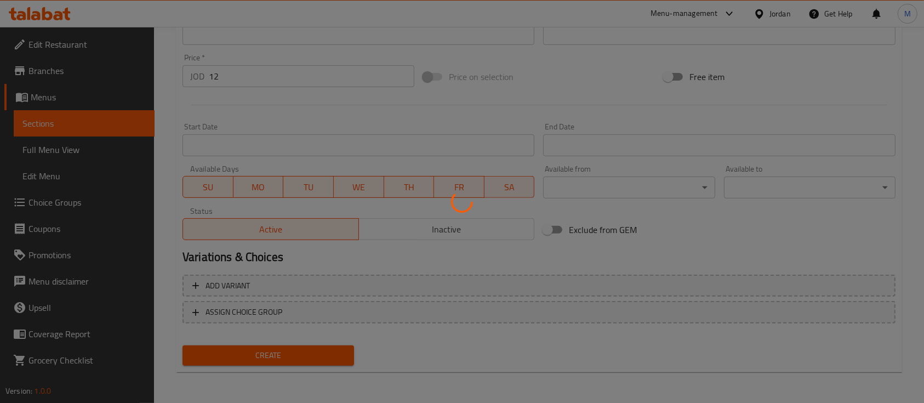
type input "0"
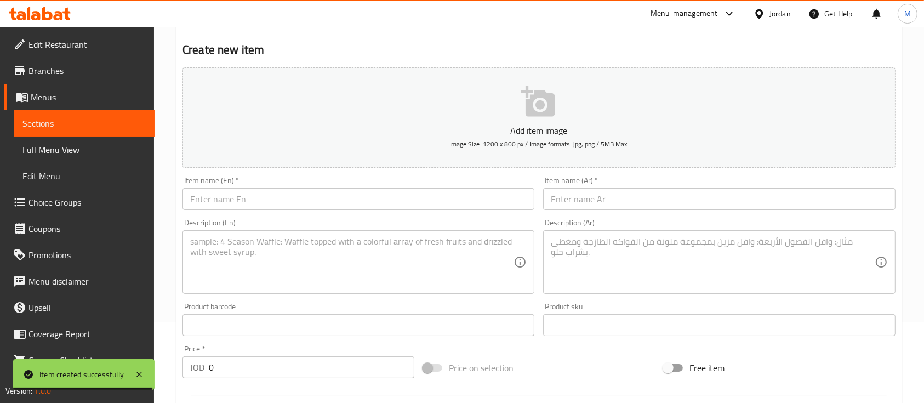
scroll to position [6, 0]
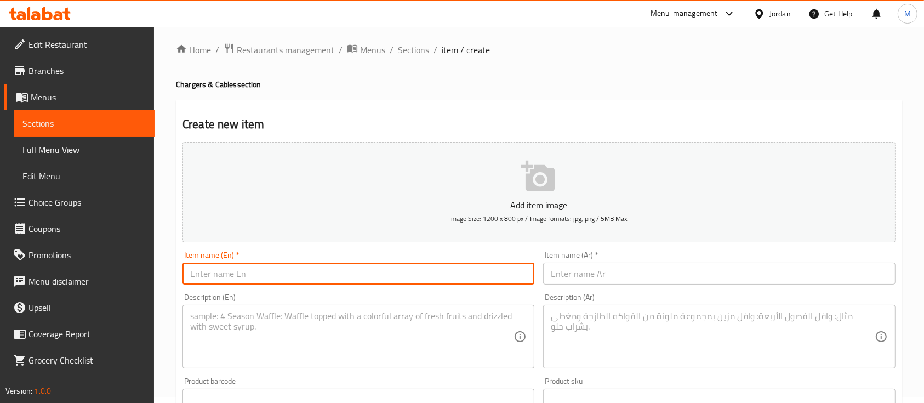
click at [276, 283] on input "text" at bounding box center [358, 273] width 352 height 22
paste input "CABLE LDNIO"
type input "CABLE LDNIO"
click at [554, 270] on input "text" at bounding box center [719, 273] width 352 height 22
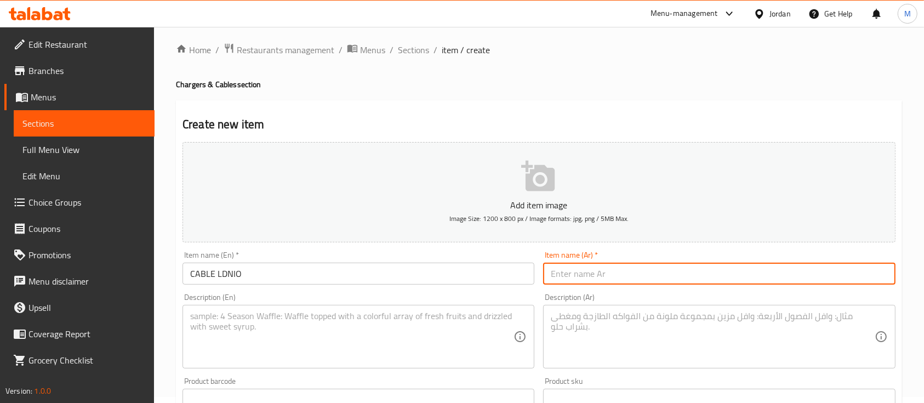
scroll to position [79, 0]
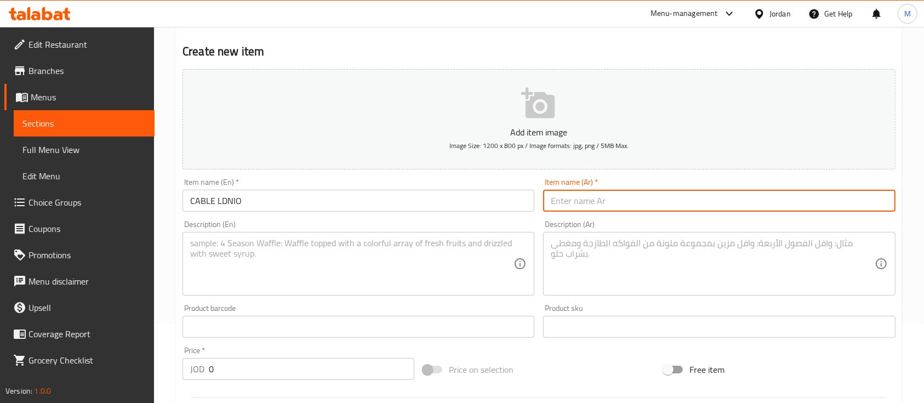
paste input "وصلة لدنيو"
type input "وصلة لدنيو"
click at [486, 244] on textarea at bounding box center [351, 264] width 323 height 52
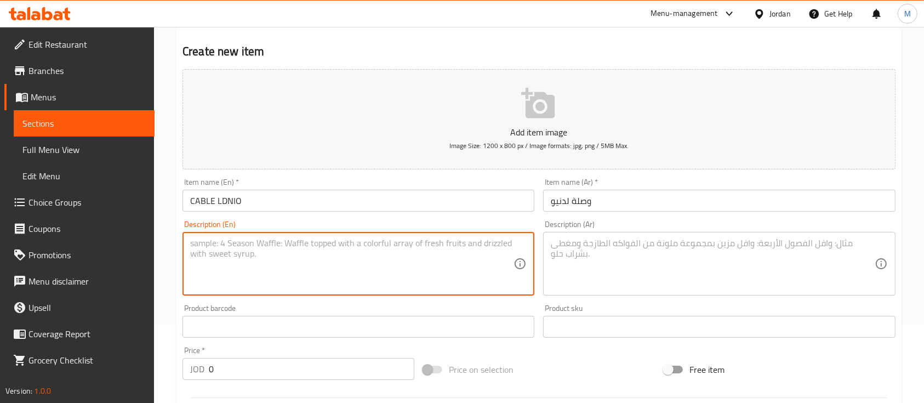
paste textarea "CABLE LDNIO fast charger 65w T.C/T.C warranty 1 year"
type textarea "CABLE LDNIO fast charger 65w T.C/T.C warranty 1 year"
click at [599, 265] on textarea at bounding box center [712, 264] width 323 height 52
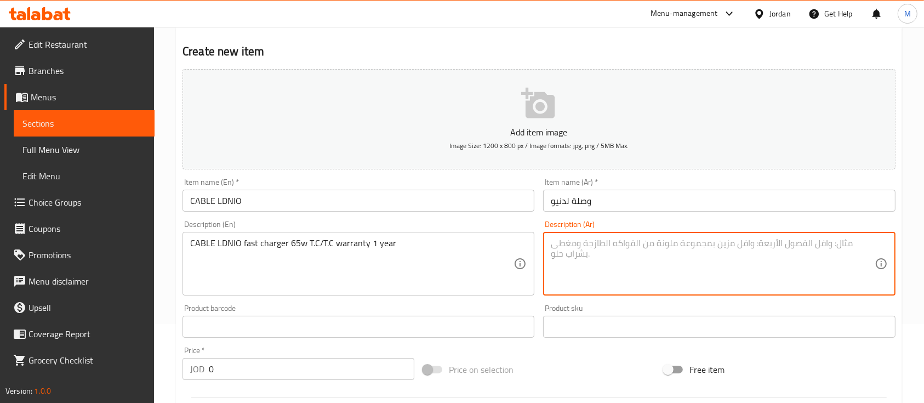
paste textarea "وصلة لدنيو ٦٥ واط تايبسي تايبسي وكفاله سنه كامله"
type textarea "وصلة لدنيو ٦٥ واط تايبسي تايبسي وكفاله سنه كامله"
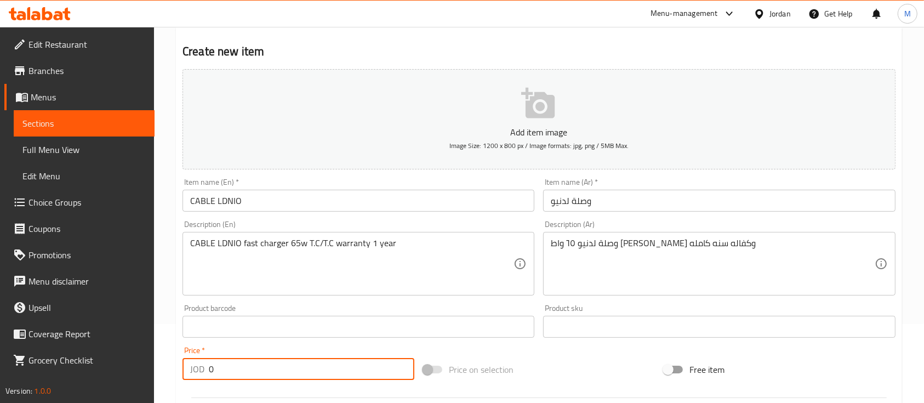
drag, startPoint x: 217, startPoint y: 367, endPoint x: 195, endPoint y: 371, distance: 22.2
click at [195, 371] on div "JOD 0 Price *" at bounding box center [298, 369] width 232 height 22
paste input "12"
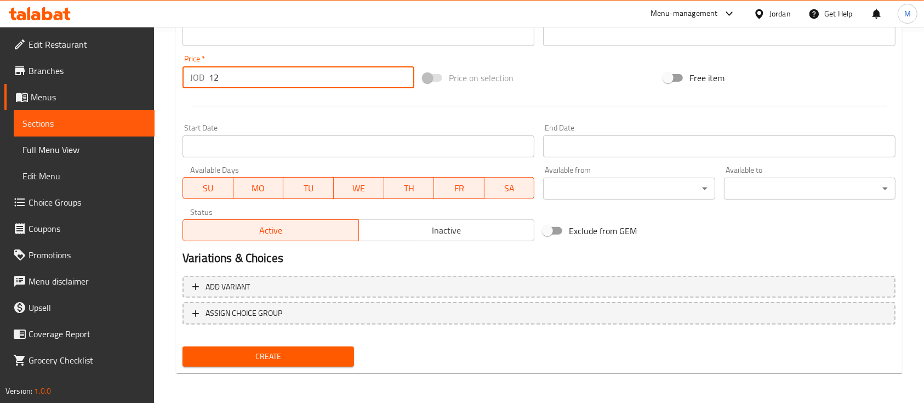
scroll to position [371, 0]
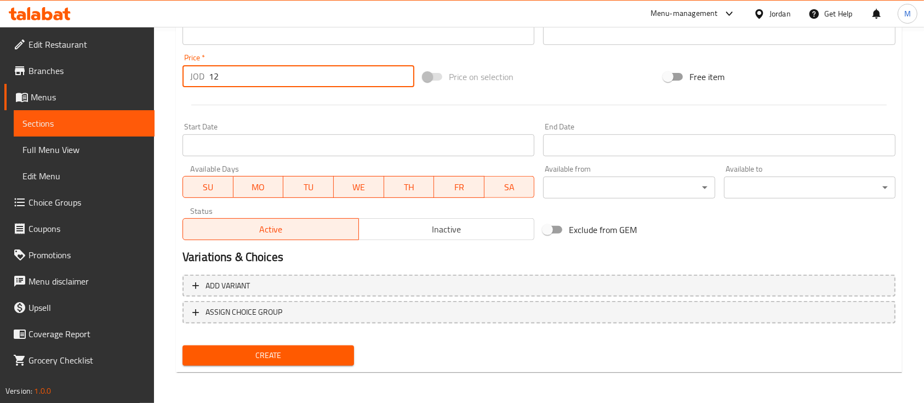
type input "12"
click at [276, 354] on span "Create" at bounding box center [268, 355] width 154 height 14
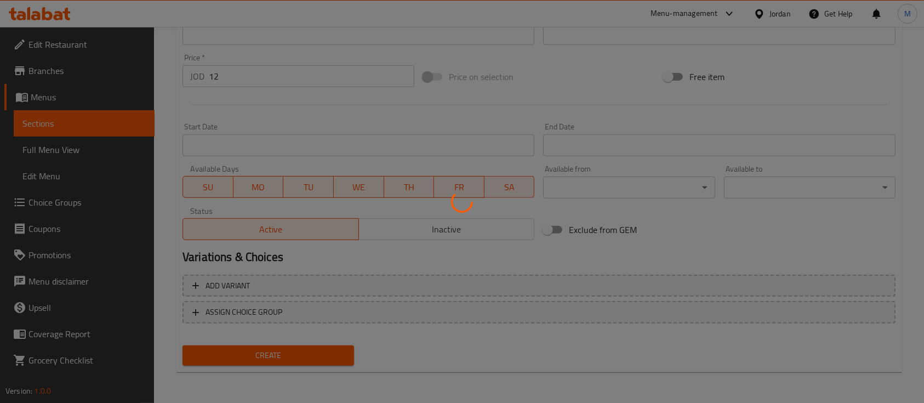
type input "0"
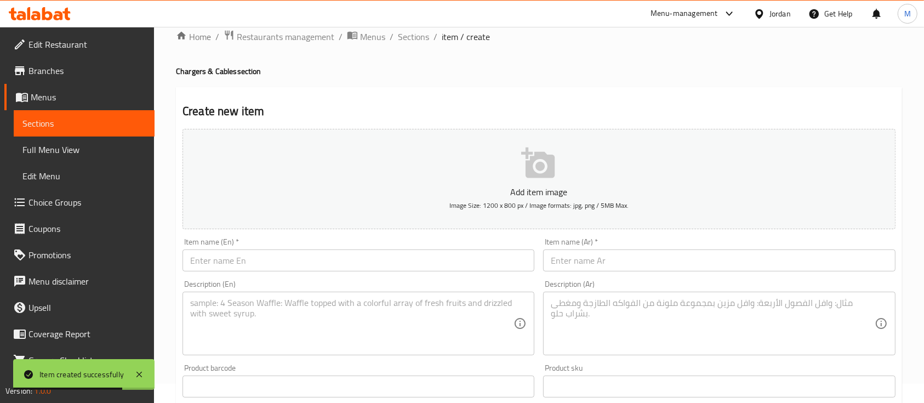
scroll to position [6, 0]
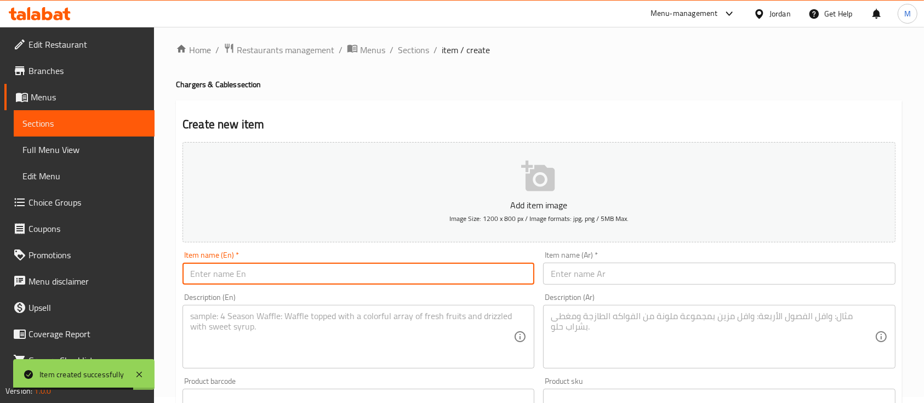
click at [290, 280] on input "text" at bounding box center [358, 273] width 352 height 22
paste input "CABLE LDNIO"
type input "CABLE LDNIO"
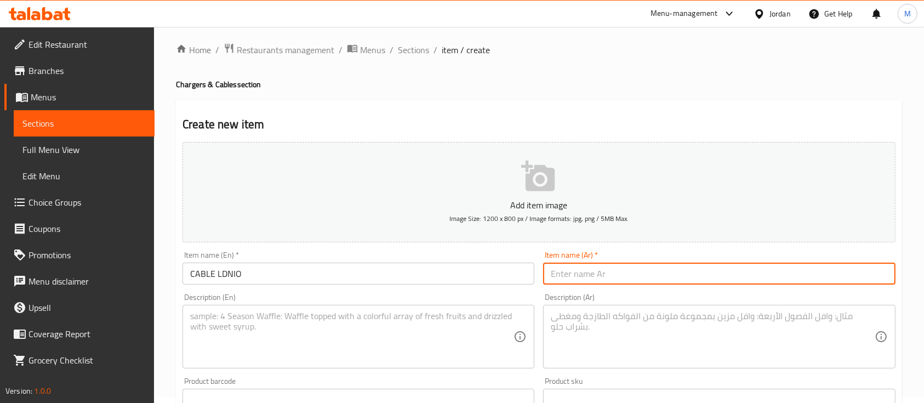
click at [576, 270] on input "text" at bounding box center [719, 273] width 352 height 22
paste input "وصلة لدنيو"
type input "وصلة لدنيو"
click at [371, 331] on textarea at bounding box center [351, 337] width 323 height 52
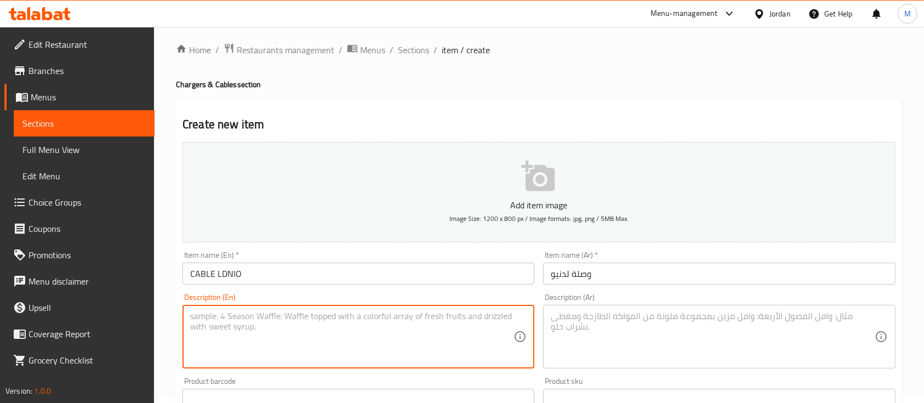
paste textarea "CABLE LDNIO fast charger 65w T.C/T.C warranty 1 year"
type textarea "CABLE LDNIO fast charger 65w T.C/T.C warranty 1 year"
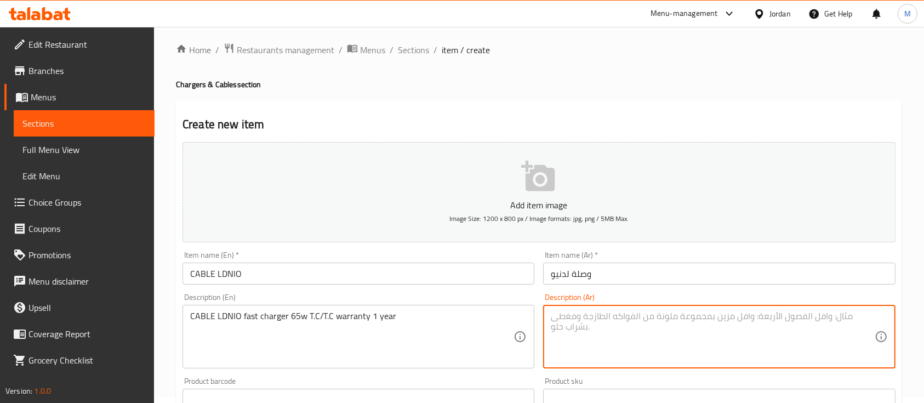
click at [598, 319] on textarea at bounding box center [712, 337] width 323 height 52
paste textarea "وصلة لدنيو ٦٥ واط تايبسي تايبسي وكفاله سنه كامله"
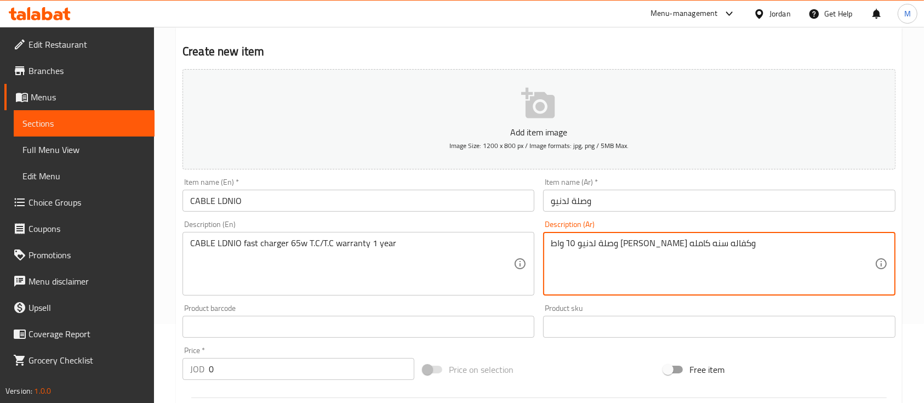
scroll to position [79, 0]
type textarea "وصلة لدنيو ٦٥ واط تايبسي تايبسي وكفاله سنه كامله"
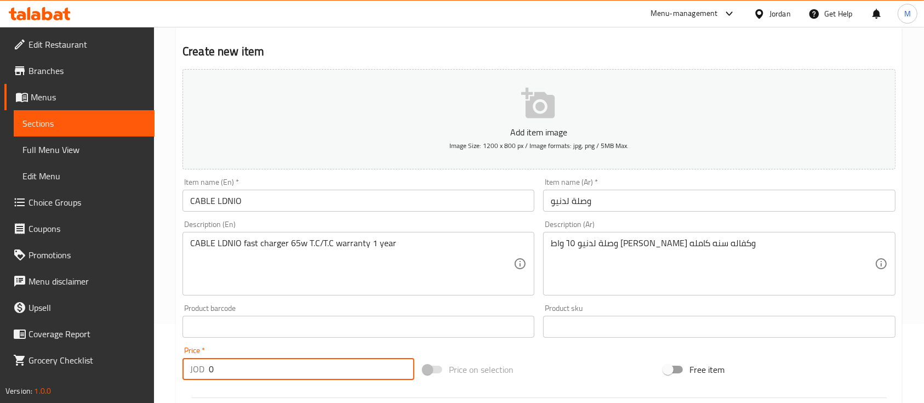
click at [296, 368] on input "0" at bounding box center [311, 369] width 205 height 22
paste input "10"
drag, startPoint x: 264, startPoint y: 368, endPoint x: 203, endPoint y: 373, distance: 61.0
click at [203, 373] on div "JOD 010 Price *" at bounding box center [298, 369] width 232 height 22
paste input "number"
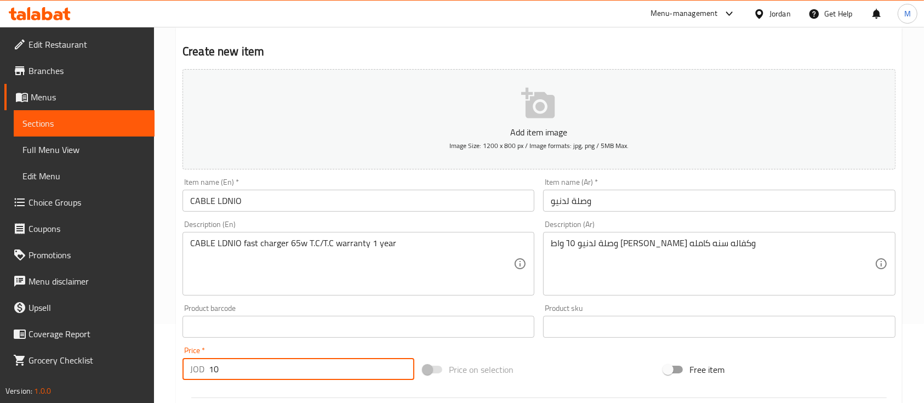
type input "10"
click at [280, 353] on div "Price   * JOD 10 Price *" at bounding box center [298, 362] width 232 height 33
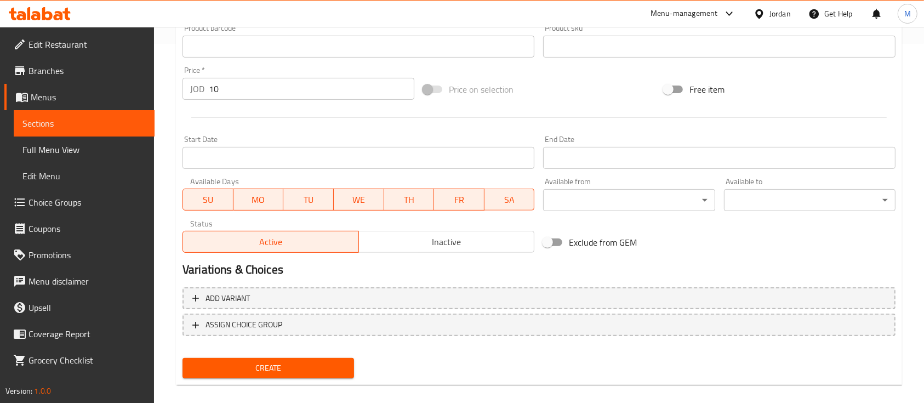
scroll to position [371, 0]
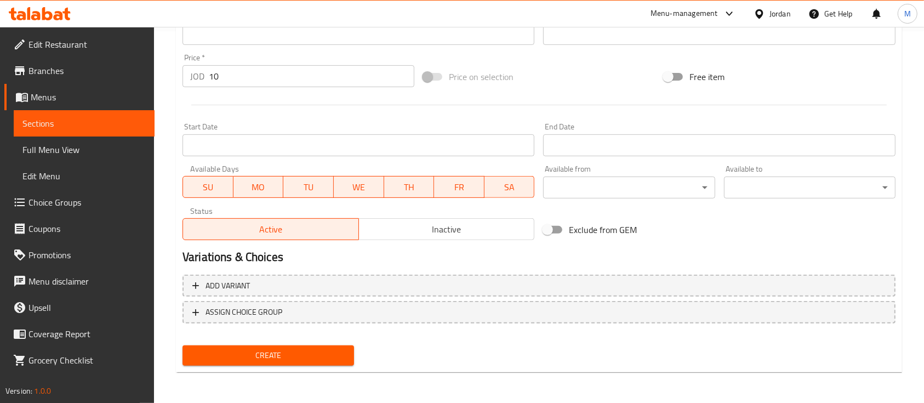
click at [297, 353] on span "Create" at bounding box center [268, 355] width 154 height 14
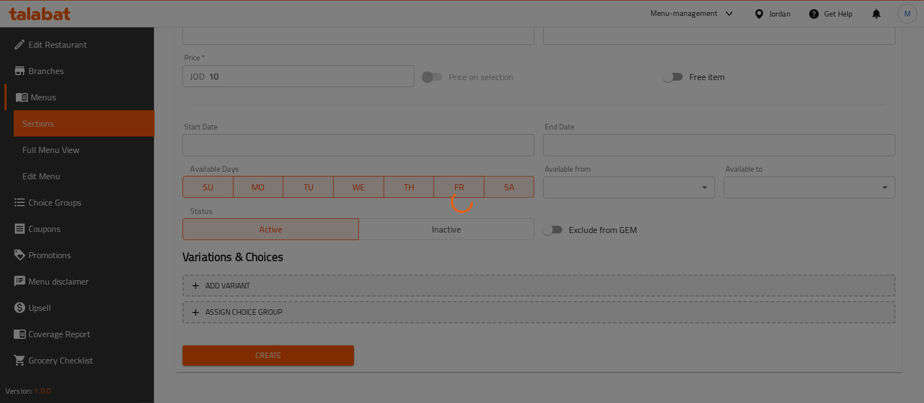
type input "0"
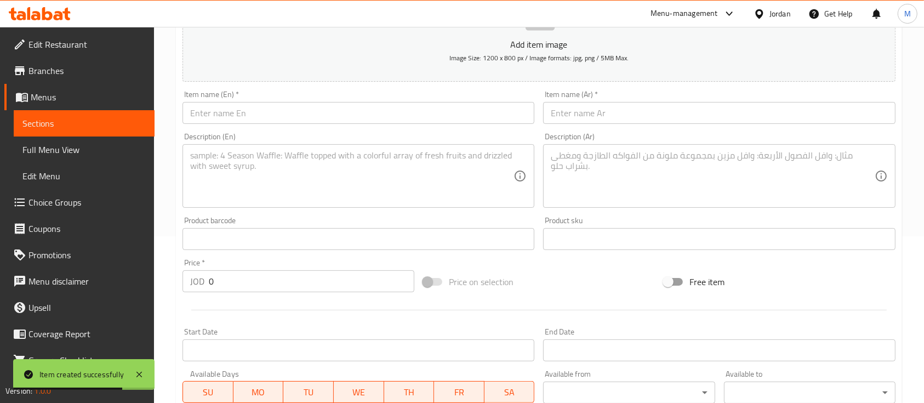
scroll to position [152, 0]
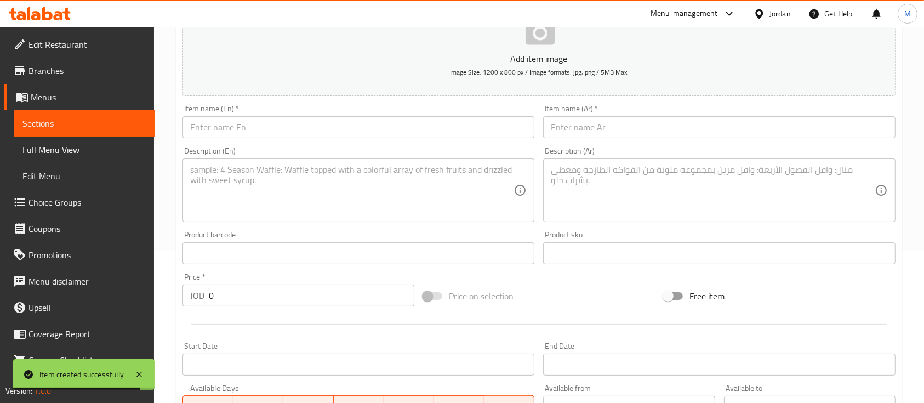
click at [251, 133] on input "text" at bounding box center [358, 127] width 352 height 22
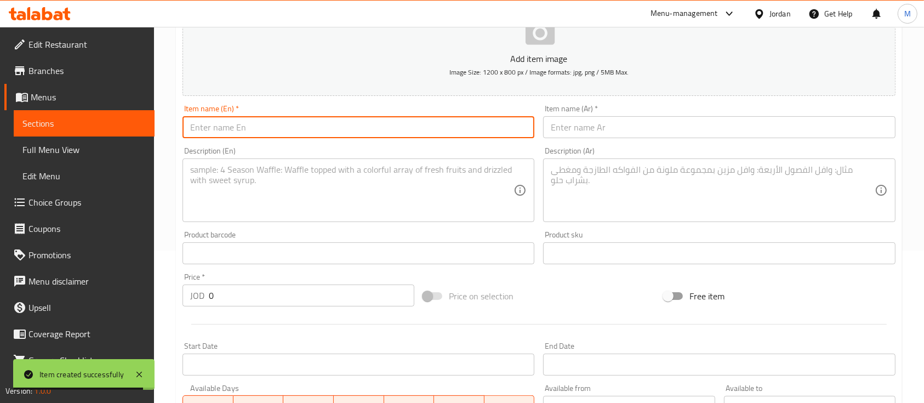
paste input "CABLE LDNIO"
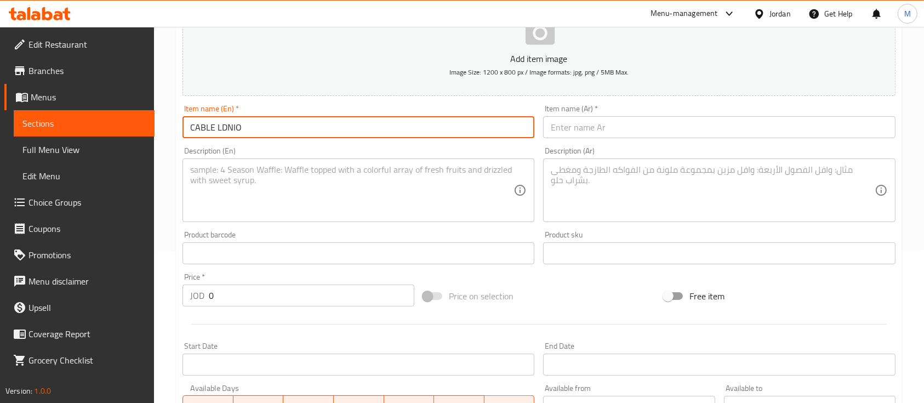
type input "CABLE LDNIO"
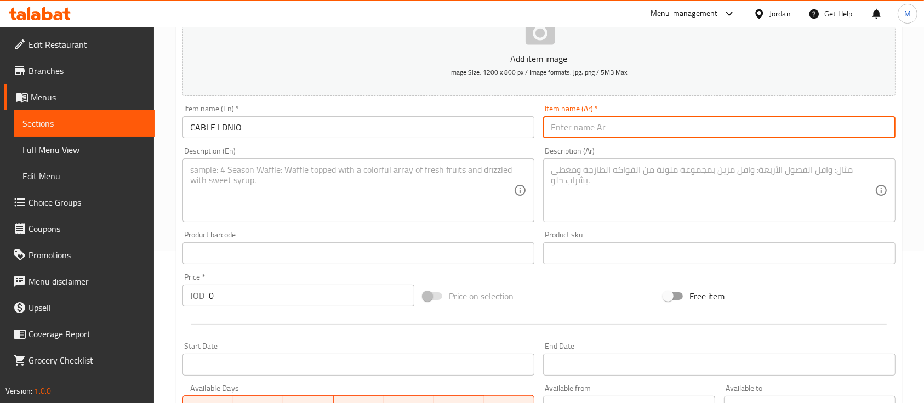
click at [605, 135] on input "text" at bounding box center [719, 127] width 352 height 22
paste input "وصلة لدنيو"
type input "وصلة لدنيو"
click at [465, 182] on textarea at bounding box center [351, 190] width 323 height 52
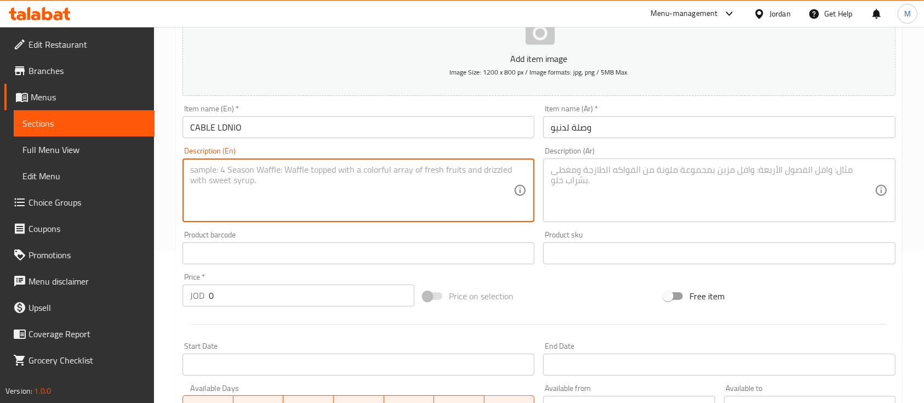
paste textarea "CABLE LDNIO fast charger 100w T.C/T.C warranty 1 year"
type textarea "CABLE LDNIO fast charger 100w T.C/T.C warranty 1 year"
click at [582, 193] on textarea at bounding box center [712, 190] width 323 height 52
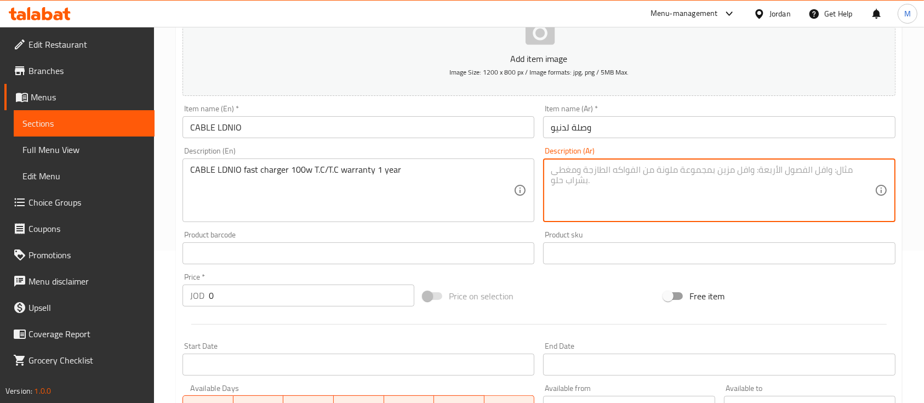
paste textarea "وصلة لدنيو ١٠٠ واط تايبسي تايبسي وكفاله سنه كامله"
type textarea "وصلة لدنيو ١٠٠ واط تايبسي تايبسي وكفاله سنه كامله"
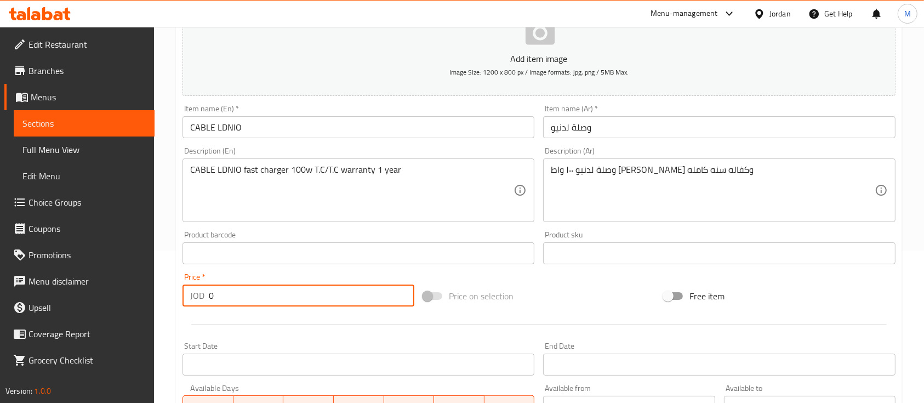
drag, startPoint x: 237, startPoint y: 297, endPoint x: 202, endPoint y: 300, distance: 35.2
click at [202, 300] on div "JOD 0 Price *" at bounding box center [298, 295] width 232 height 22
paste input "14"
type input "14"
click at [286, 313] on div at bounding box center [539, 324] width 722 height 27
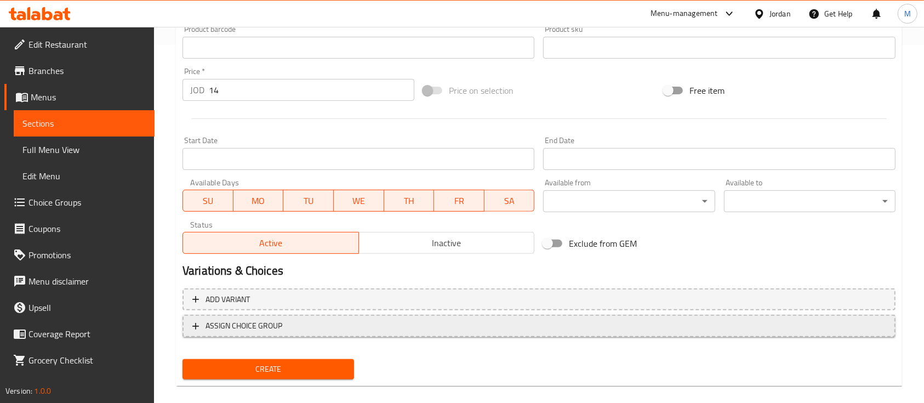
scroll to position [371, 0]
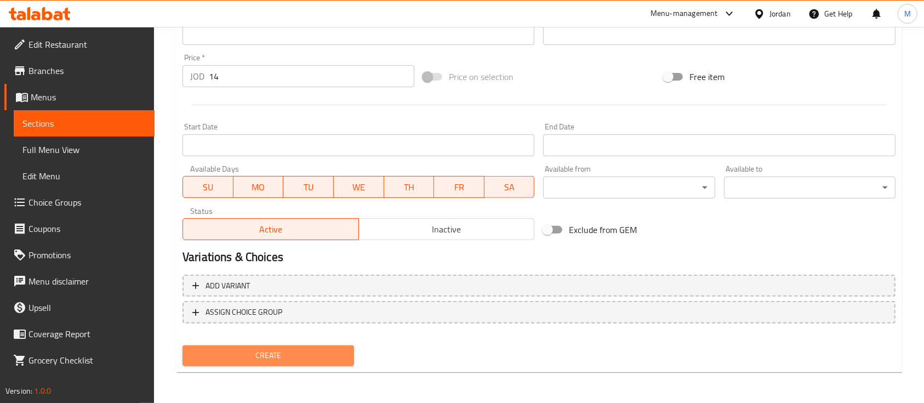
click at [297, 351] on span "Create" at bounding box center [268, 355] width 154 height 14
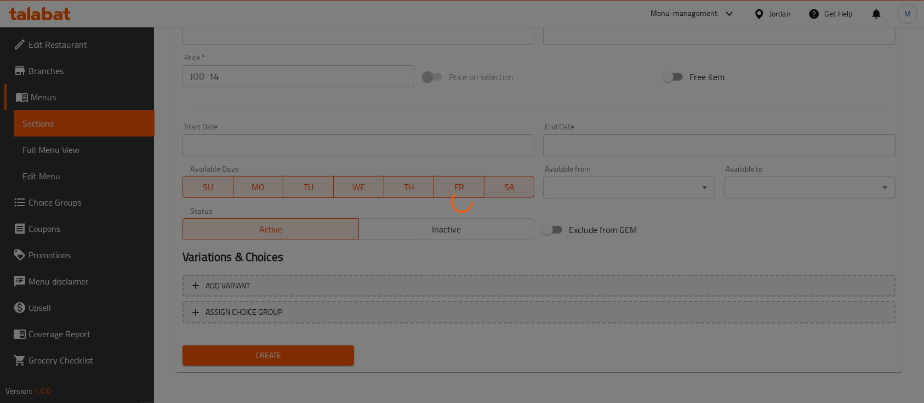
type input "0"
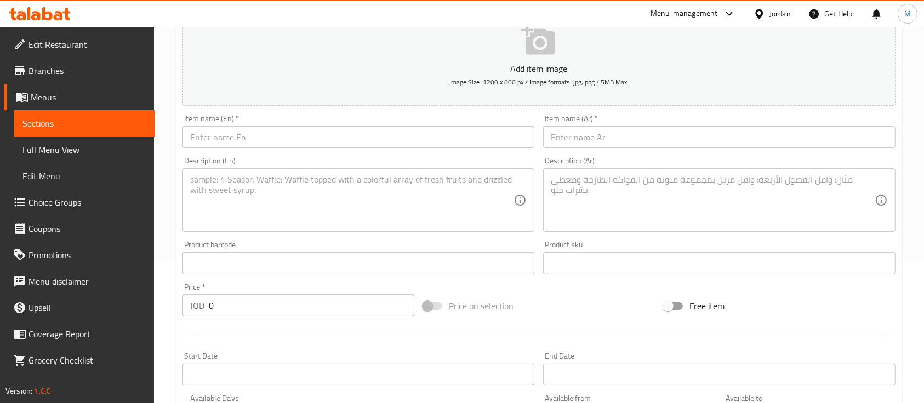
scroll to position [79, 0]
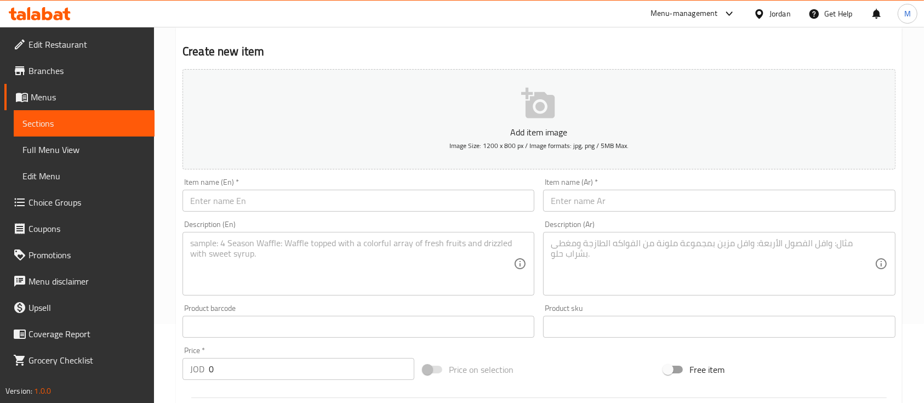
click at [282, 203] on input "text" at bounding box center [358, 201] width 352 height 22
paste input "CABLE LDNIO"
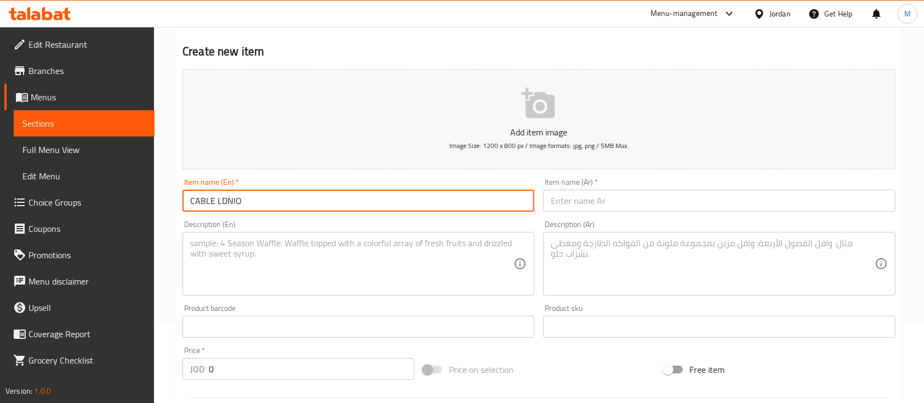
type input "CABLE LDNIO"
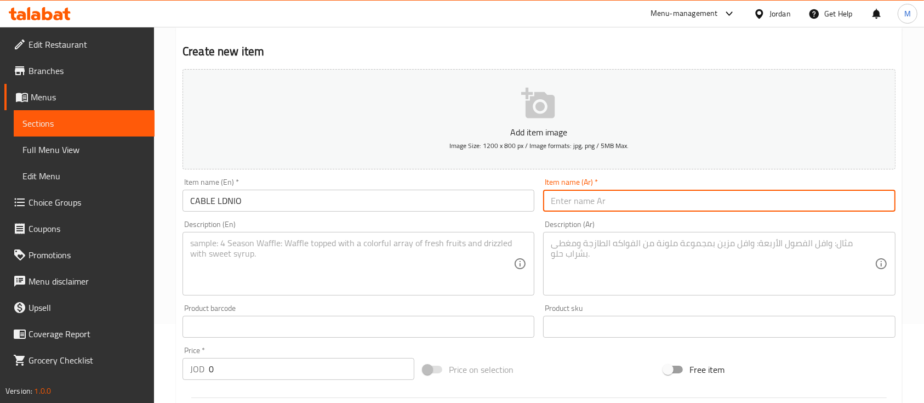
click at [576, 201] on input "text" at bounding box center [719, 201] width 352 height 22
paste input "وصلة لدنيو"
type input "وصلة لدنيو"
click at [461, 251] on textarea at bounding box center [351, 264] width 323 height 52
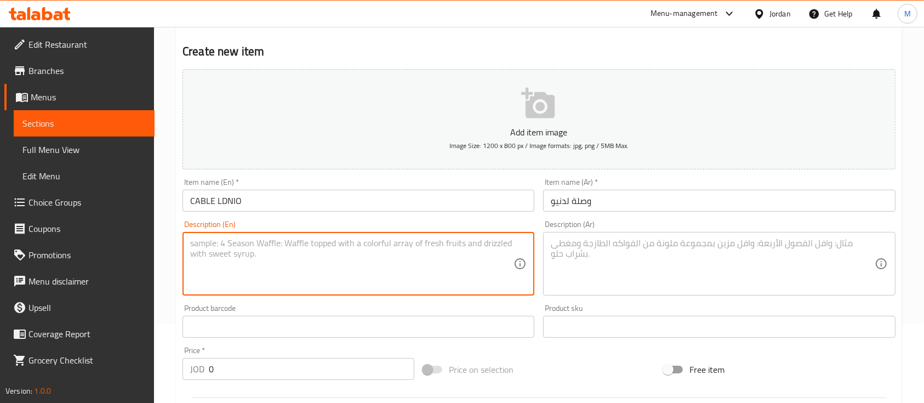
paste textarea "CABLE LDNIO fast charger 100w T.C/T.C warranty 1 year 2M"
type textarea "CABLE LDNIO fast charger 100w T.C/T.C warranty 1 year 2M"
click at [581, 264] on textarea at bounding box center [712, 264] width 323 height 52
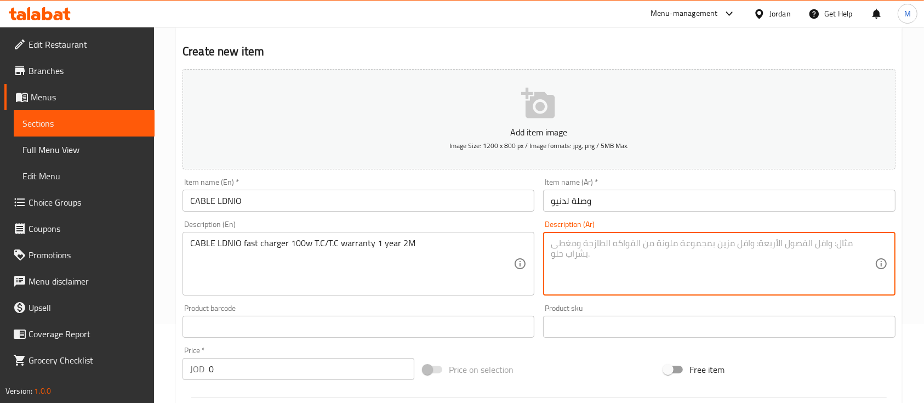
paste textarea "وصلة لدنيو ١٠٠ واط تايبسي تايبسي وكفاله سنه كامله ٢متر"
type textarea "وصلة لدنيو ١٠٠ واط تايبسي تايبسي وكفاله سنه كامله ٢متر"
click at [308, 362] on input "0" at bounding box center [311, 369] width 205 height 22
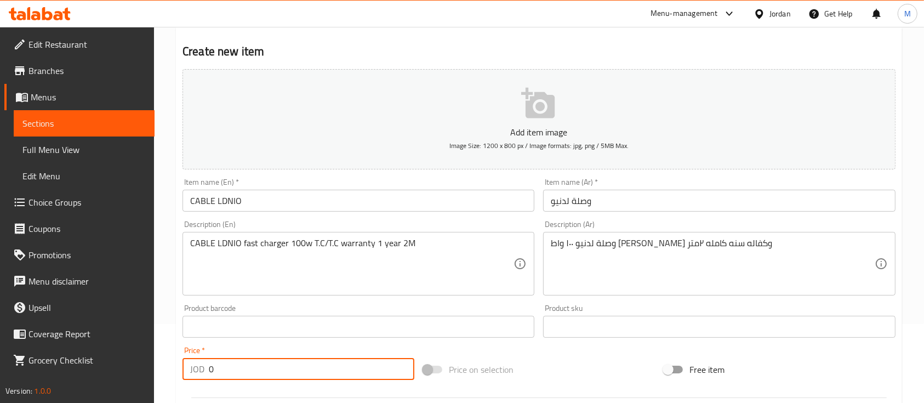
drag, startPoint x: 221, startPoint y: 369, endPoint x: 208, endPoint y: 370, distance: 12.6
click at [209, 370] on input "0" at bounding box center [311, 369] width 205 height 22
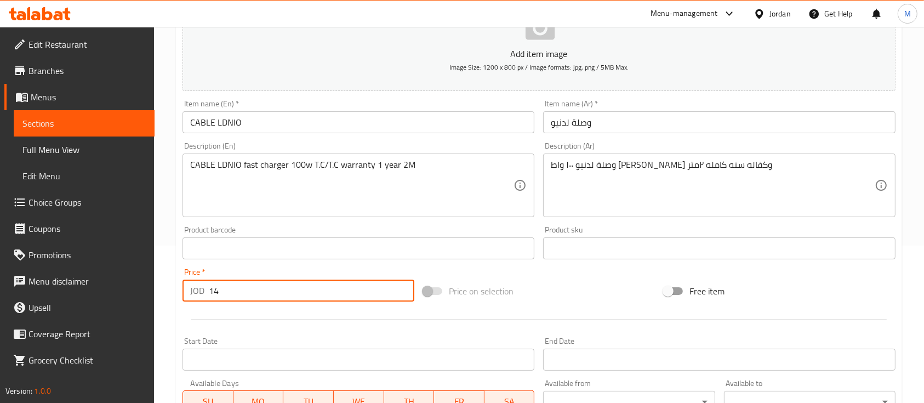
scroll to position [371, 0]
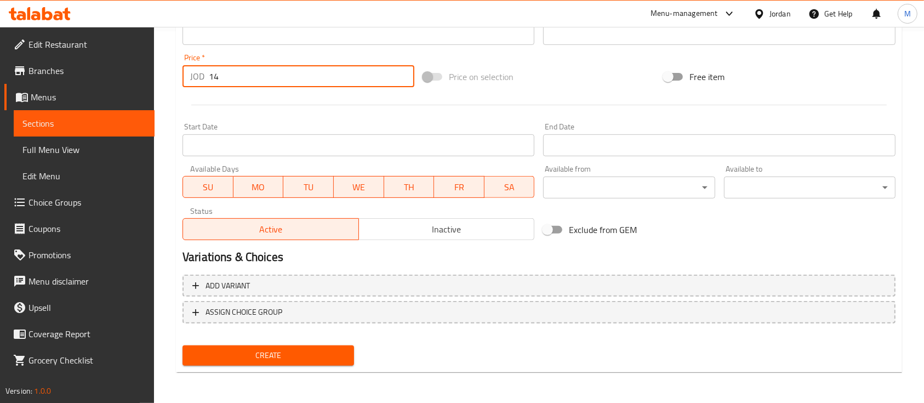
type input "14"
click at [305, 358] on span "Create" at bounding box center [268, 355] width 154 height 14
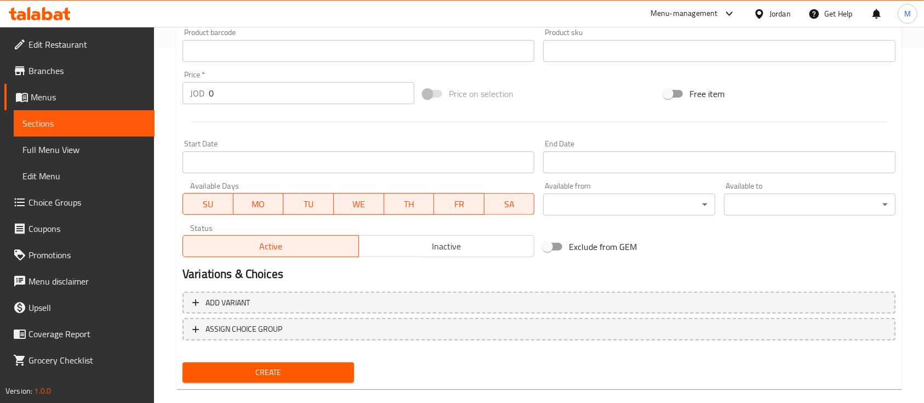
scroll to position [6, 0]
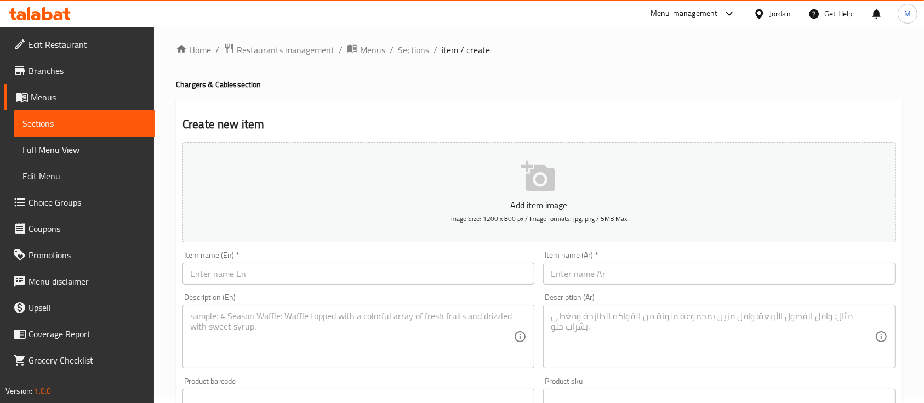
click at [405, 48] on span "Sections" at bounding box center [413, 49] width 31 height 13
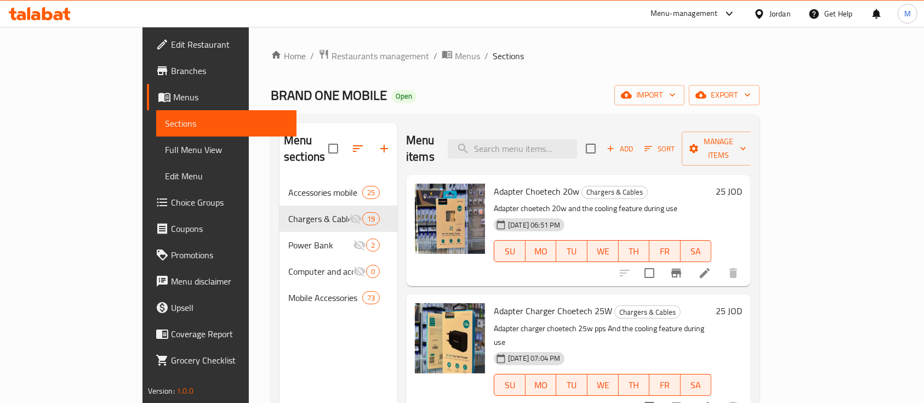
click at [377, 142] on icon "button" at bounding box center [383, 148] width 13 height 13
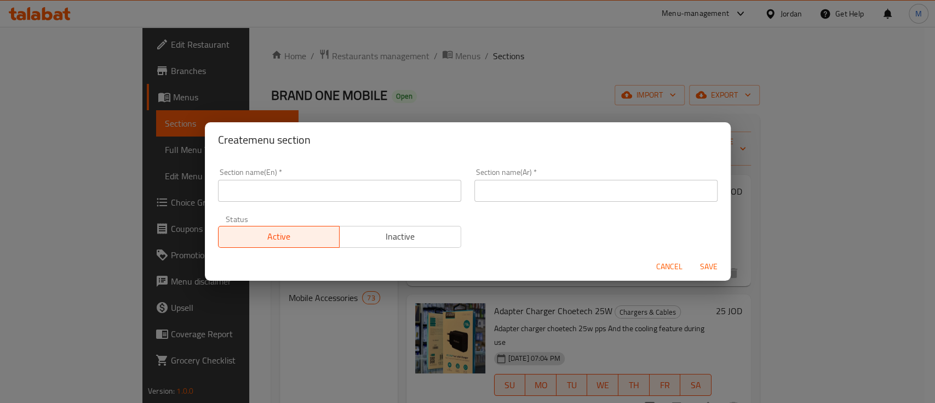
click at [320, 199] on input "text" at bounding box center [339, 191] width 243 height 22
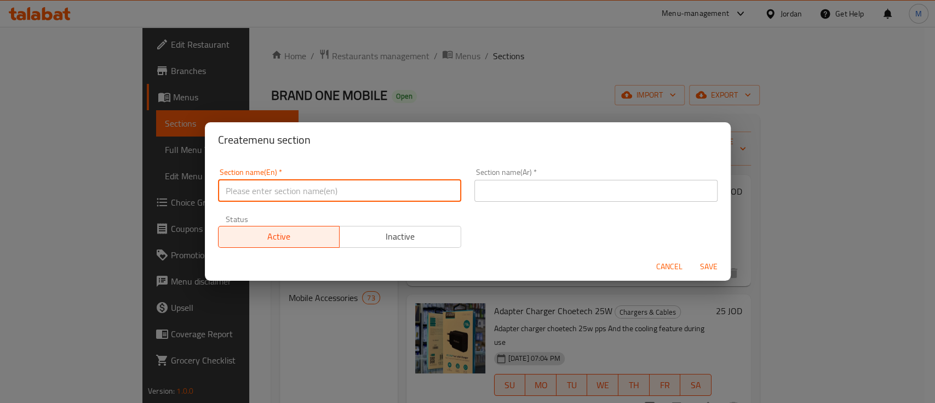
paste input "AirPods"
click at [510, 185] on input "text" at bounding box center [595, 191] width 243 height 22
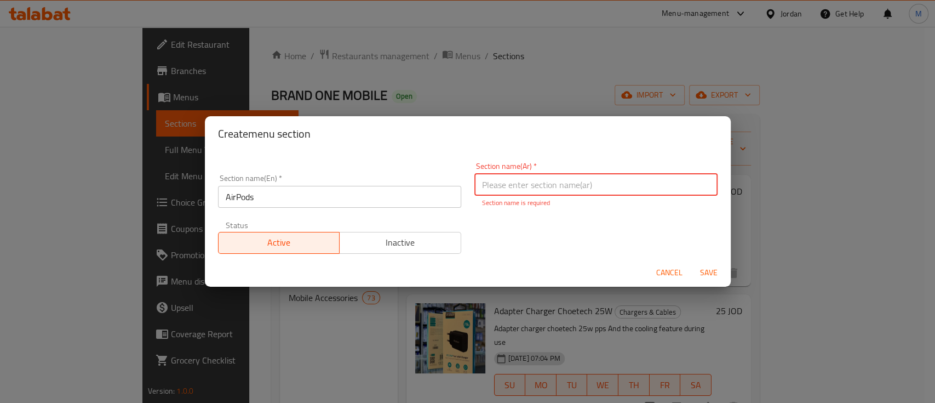
paste
click at [420, 253] on form "Section name(En)   * AirPods Section name(En) * Section name(Ar)   * سماعات اير…" at bounding box center [468, 219] width 526 height 136
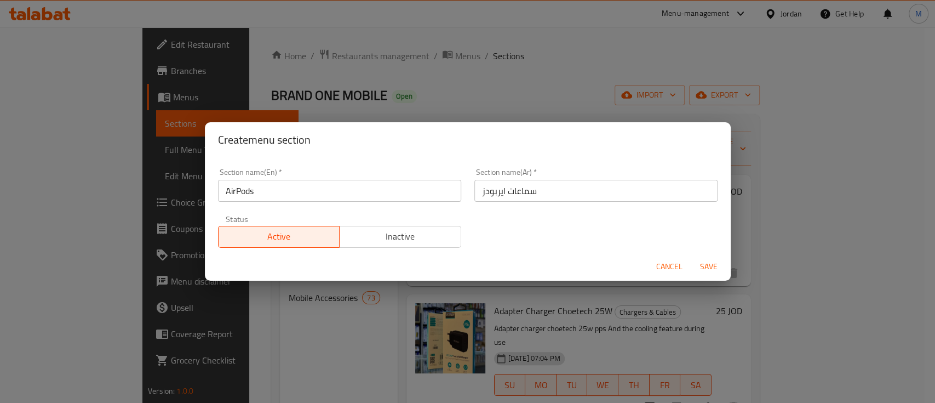
click at [430, 246] on button "Inactive" at bounding box center [400, 237] width 122 height 22
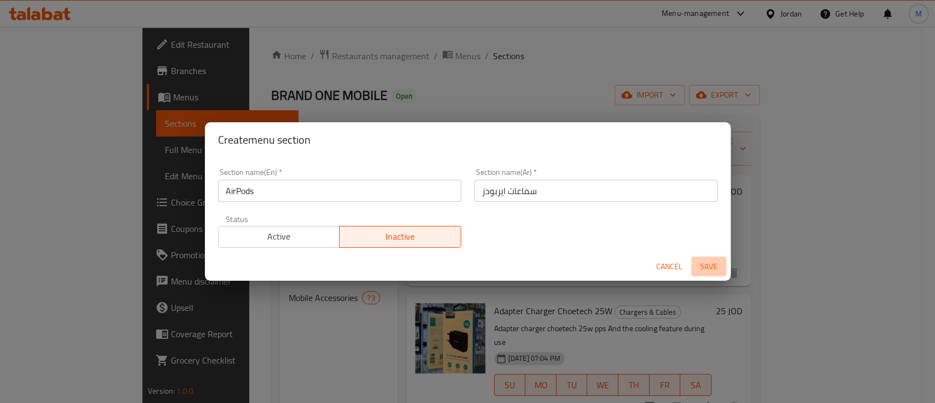
click at [706, 262] on span "Save" at bounding box center [709, 267] width 26 height 14
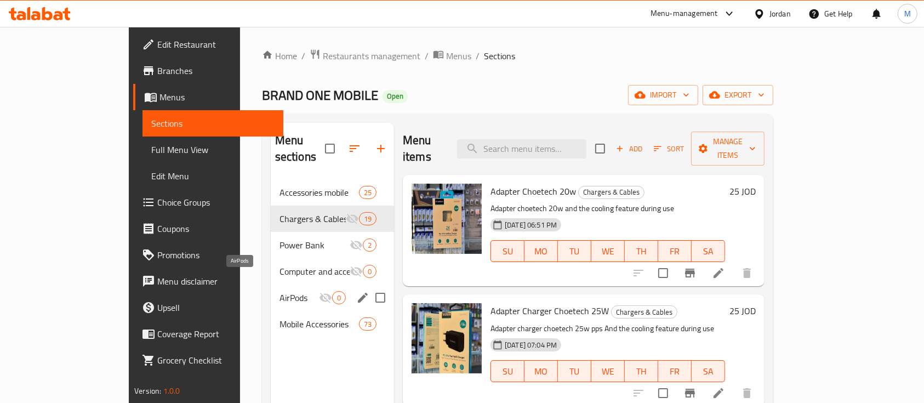
click at [279, 291] on span "AirPods" at bounding box center [298, 297] width 39 height 13
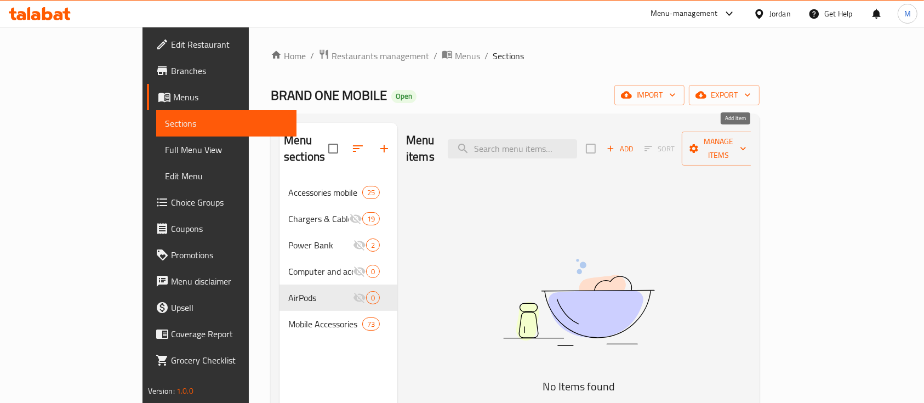
click at [634, 142] on span "Add" at bounding box center [620, 148] width 30 height 13
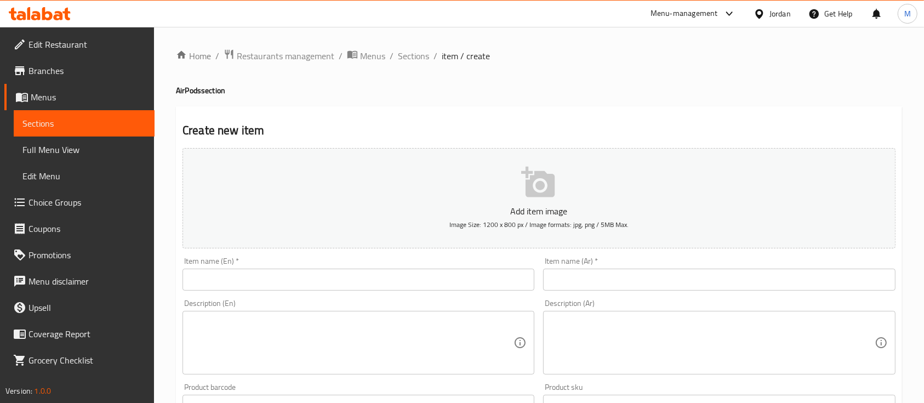
drag, startPoint x: 398, startPoint y: 282, endPoint x: 461, endPoint y: 307, distance: 67.9
click at [398, 282] on input "text" at bounding box center [358, 279] width 352 height 22
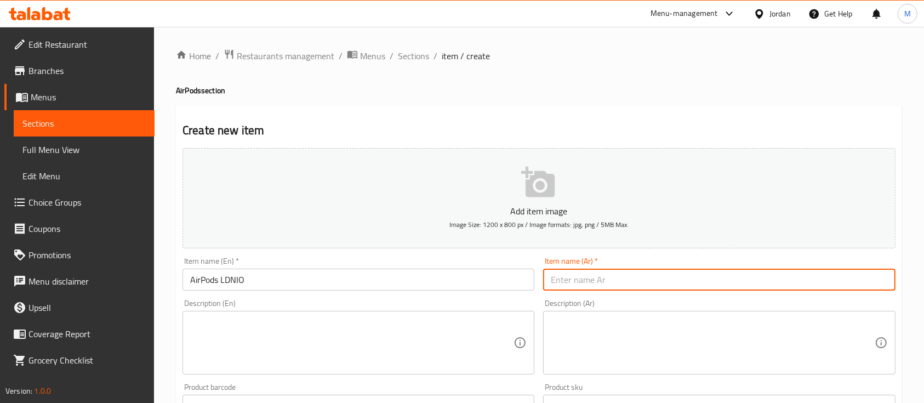
click at [636, 285] on input "text" at bounding box center [719, 279] width 352 height 22
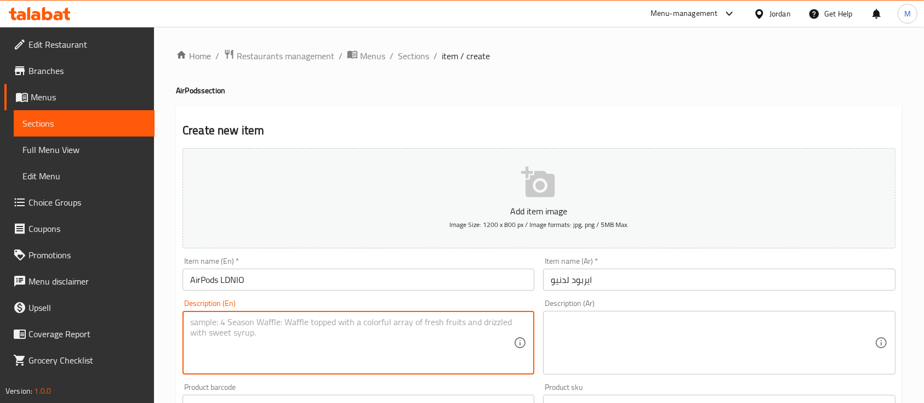
click at [491, 350] on textarea at bounding box center [351, 343] width 323 height 52
click at [596, 326] on textarea at bounding box center [712, 343] width 323 height 52
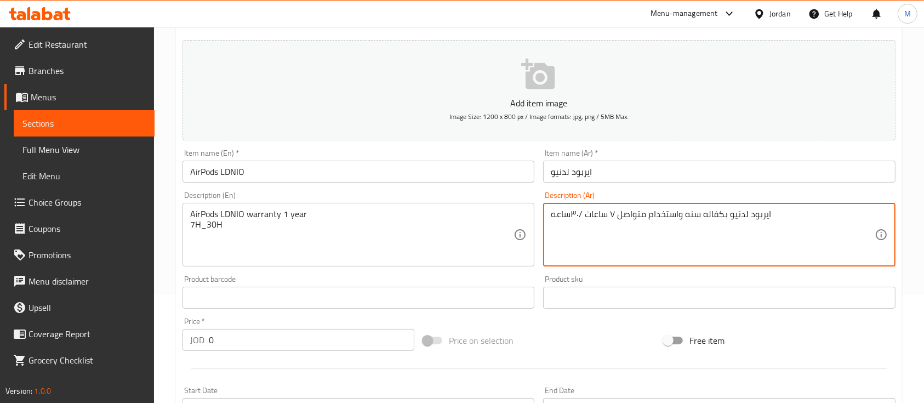
scroll to position [146, 0]
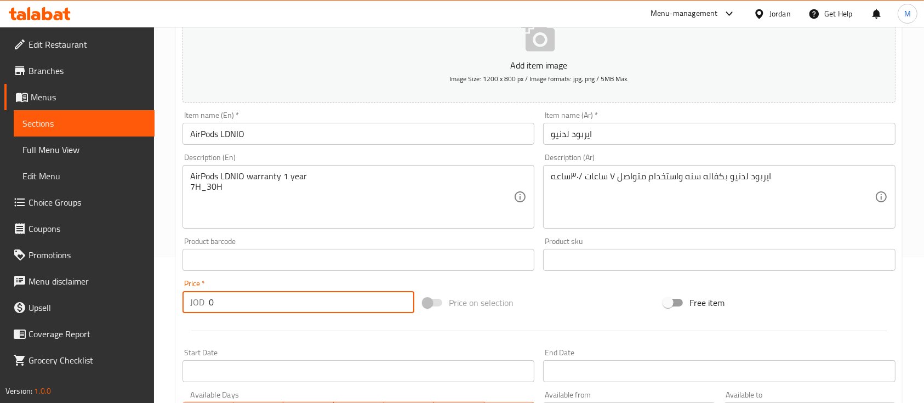
drag, startPoint x: 244, startPoint y: 301, endPoint x: 199, endPoint y: 306, distance: 44.6
click at [199, 306] on div "JOD 0 Price *" at bounding box center [298, 302] width 232 height 22
click at [351, 320] on div at bounding box center [539, 330] width 722 height 27
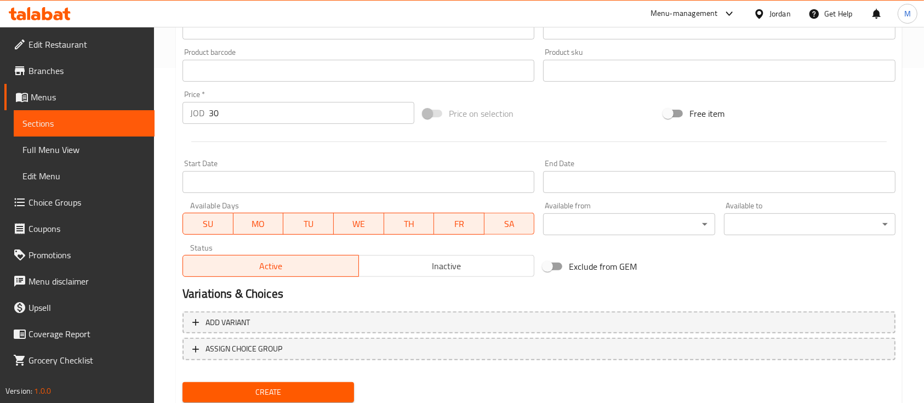
scroll to position [365, 0]
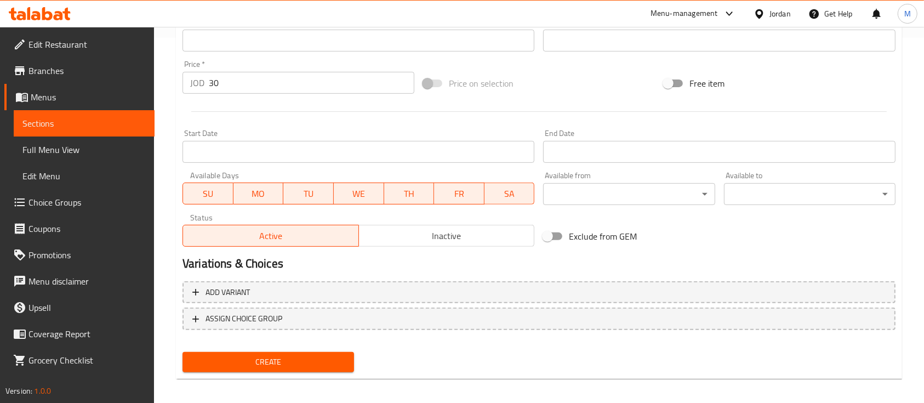
click at [319, 364] on span "Create" at bounding box center [268, 362] width 154 height 14
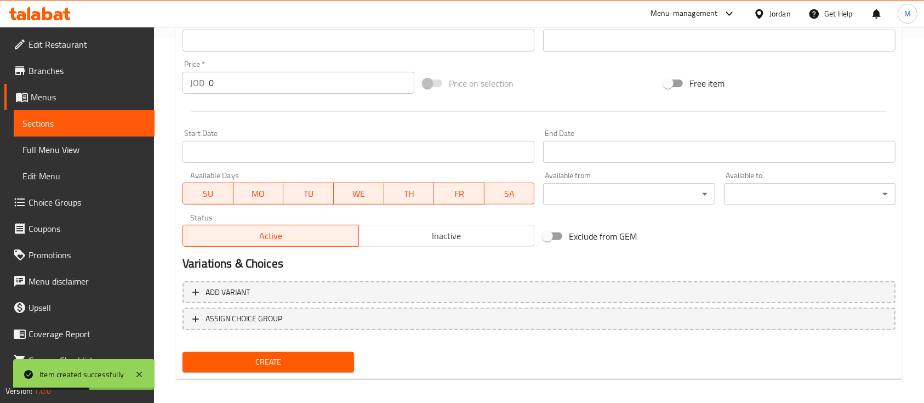
scroll to position [0, 0]
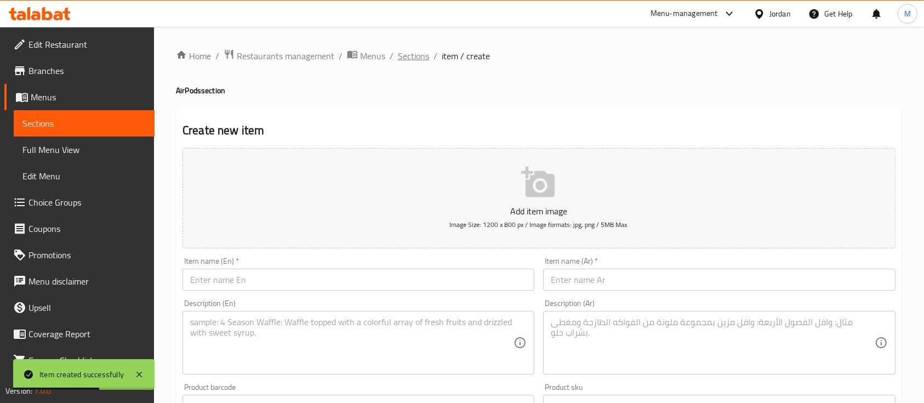
click at [408, 55] on span "Sections" at bounding box center [413, 55] width 31 height 13
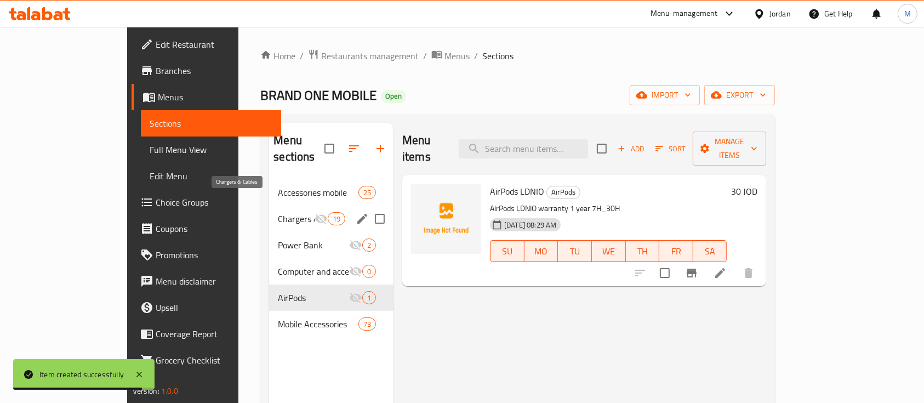
click at [278, 212] on span "Chargers & Cables" at bounding box center [296, 218] width 36 height 13
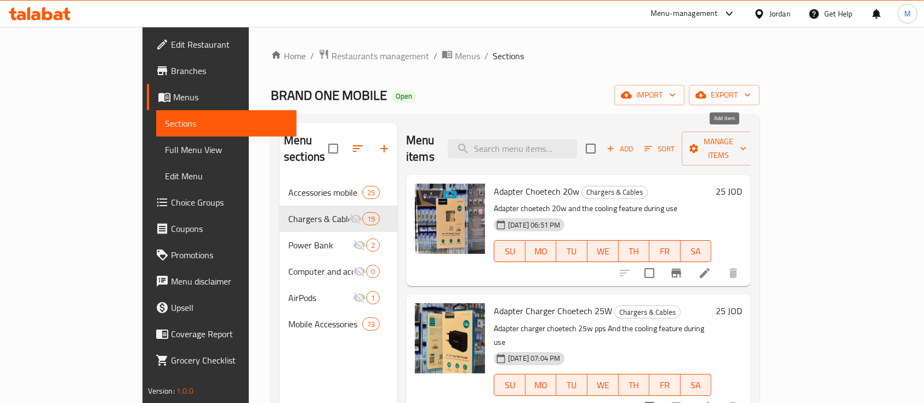
click at [634, 144] on span "Add" at bounding box center [620, 148] width 30 height 13
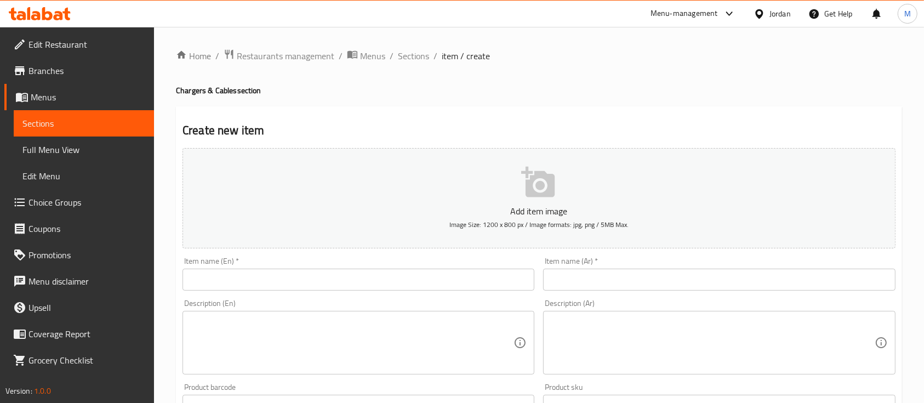
click at [264, 277] on input "text" at bounding box center [358, 279] width 352 height 22
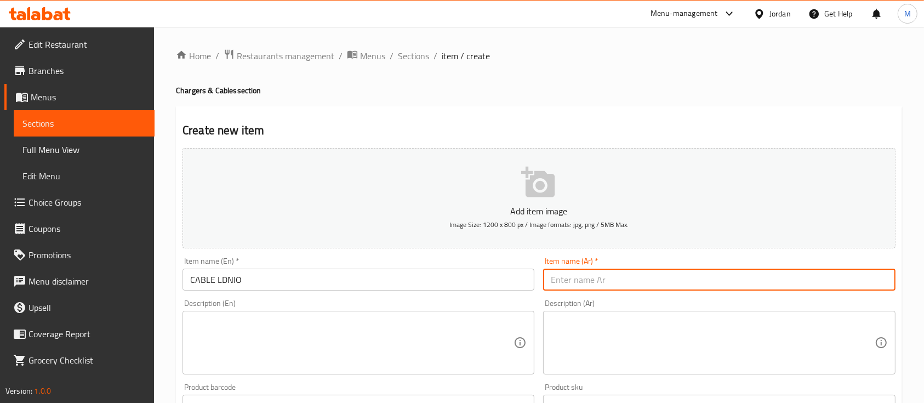
click at [609, 274] on input "text" at bounding box center [719, 279] width 352 height 22
click at [446, 340] on textarea at bounding box center [351, 343] width 323 height 52
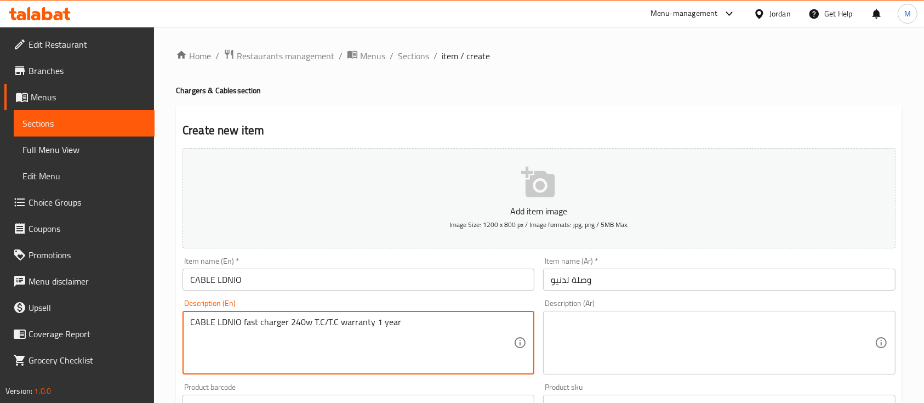
click at [615, 335] on textarea at bounding box center [712, 343] width 323 height 52
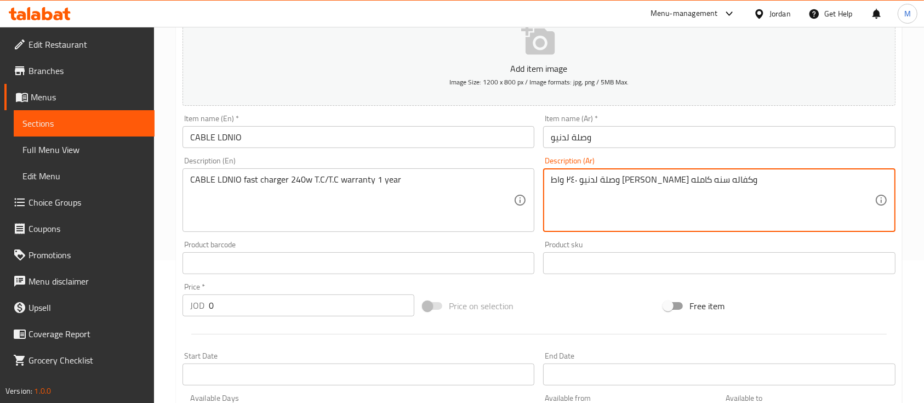
scroll to position [146, 0]
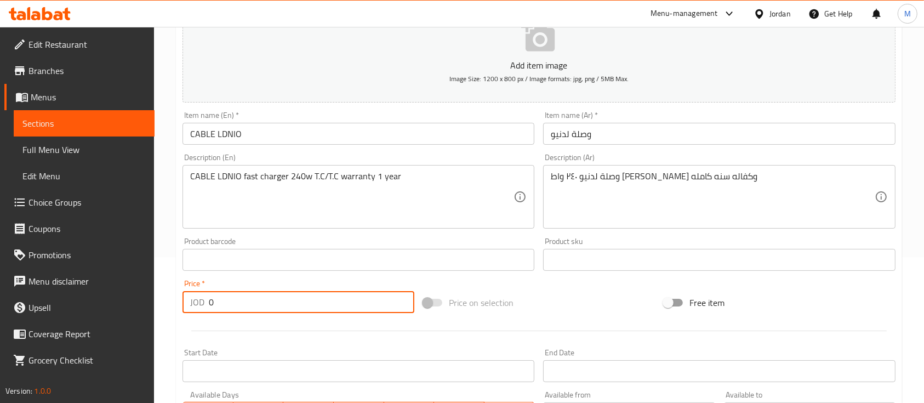
drag, startPoint x: 206, startPoint y: 307, endPoint x: 194, endPoint y: 309, distance: 12.3
click at [194, 308] on div "JOD 0 Price *" at bounding box center [298, 302] width 232 height 22
drag, startPoint x: 221, startPoint y: 305, endPoint x: 195, endPoint y: 310, distance: 26.1
click at [195, 309] on div "JOD 0 Price *" at bounding box center [298, 302] width 232 height 22
click at [273, 322] on div at bounding box center [539, 330] width 722 height 27
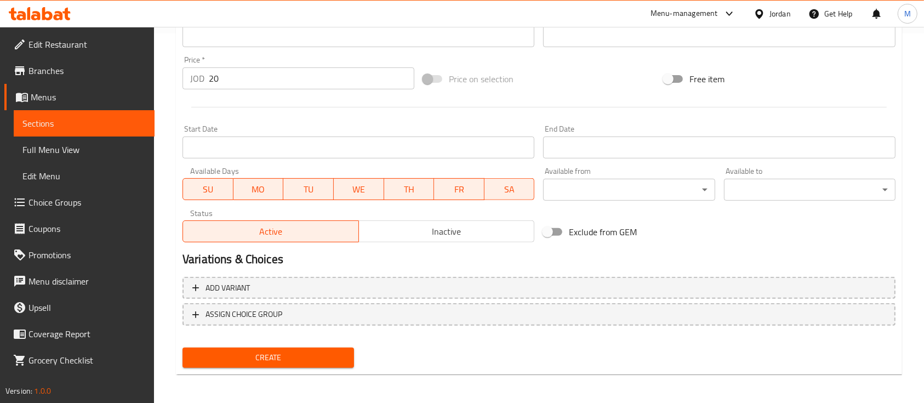
scroll to position [371, 0]
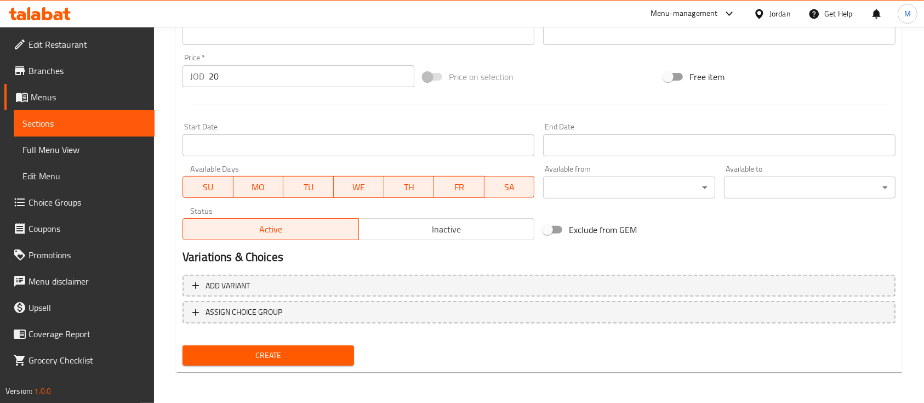
click at [323, 363] on button "Create" at bounding box center [267, 355] width 171 height 20
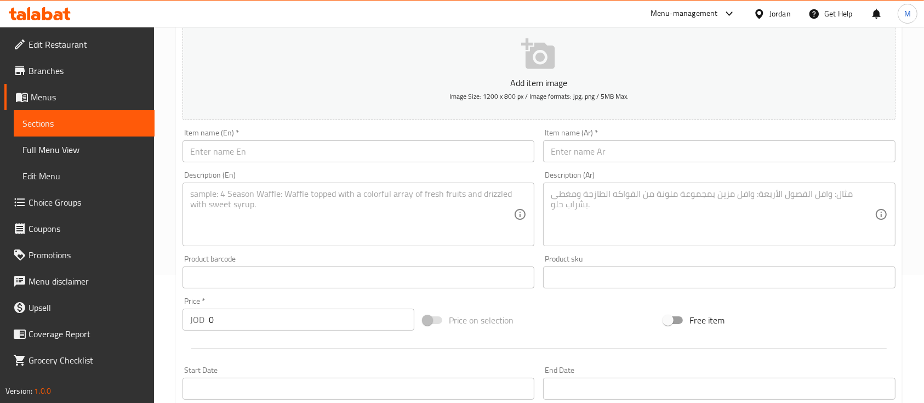
scroll to position [0, 0]
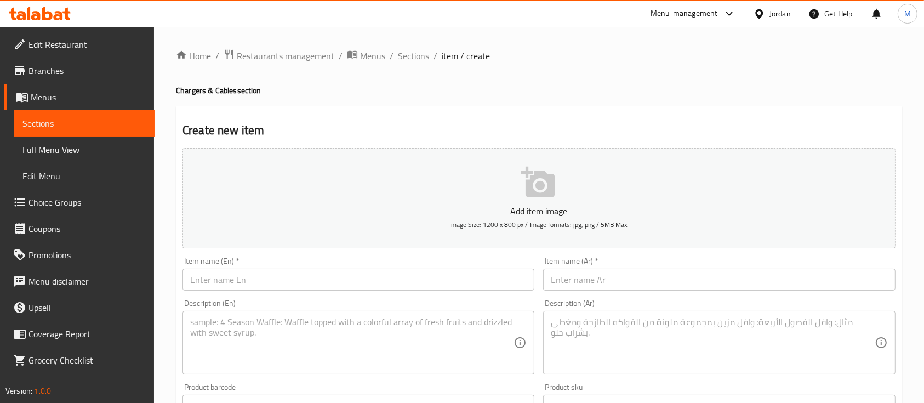
click at [417, 62] on span "Sections" at bounding box center [413, 55] width 31 height 13
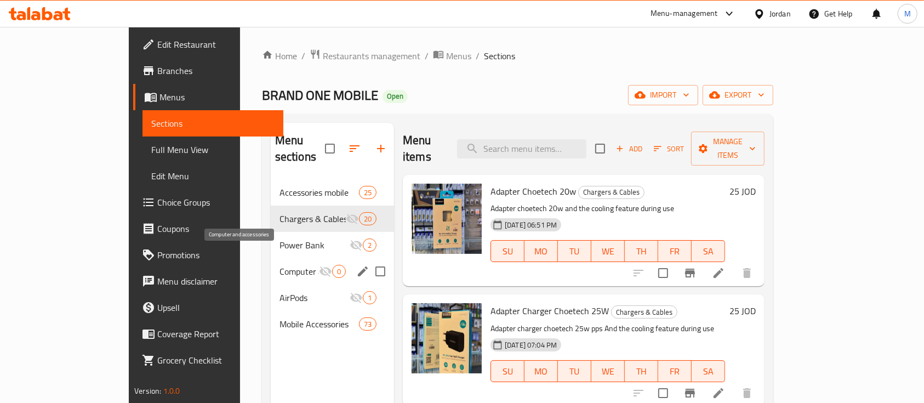
click at [279, 265] on span "Computer and accessories" at bounding box center [298, 271] width 39 height 13
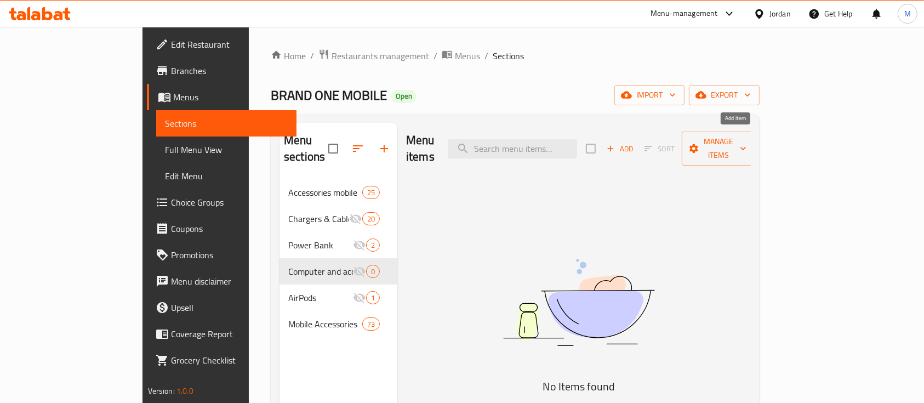
click at [634, 142] on span "Add" at bounding box center [620, 148] width 30 height 13
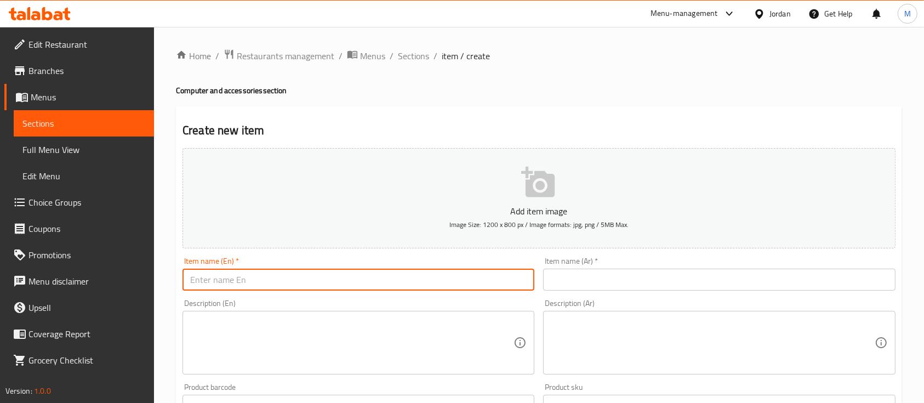
click at [323, 286] on input "text" at bounding box center [358, 279] width 352 height 22
click at [557, 278] on input "text" at bounding box center [719, 279] width 352 height 22
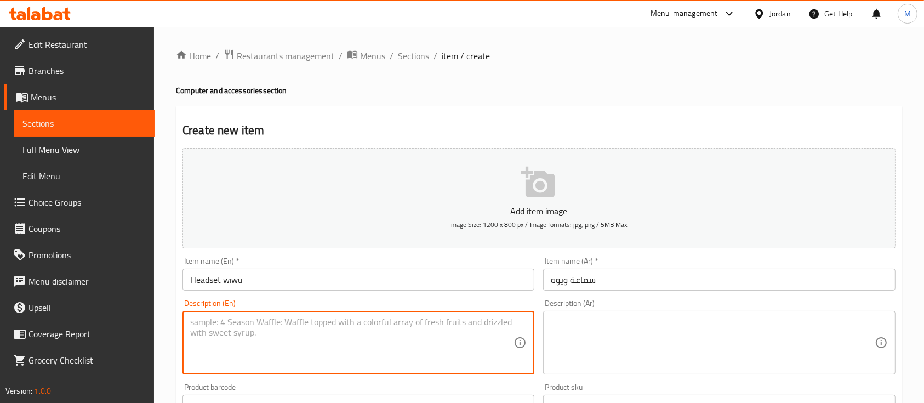
click at [478, 338] on textarea at bounding box center [351, 343] width 323 height 52
click at [622, 336] on textarea at bounding box center [712, 343] width 323 height 52
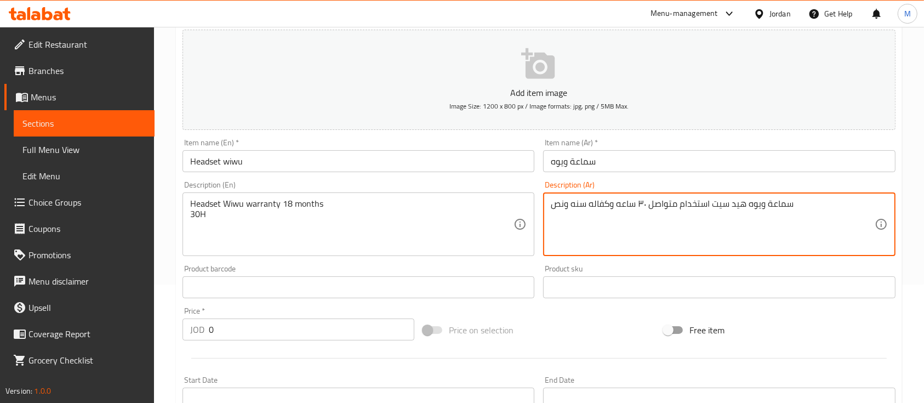
scroll to position [146, 0]
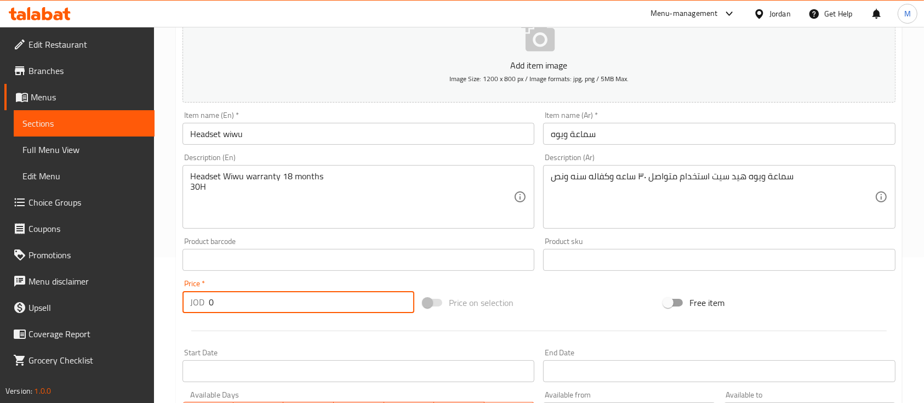
drag, startPoint x: 246, startPoint y: 302, endPoint x: 188, endPoint y: 302, distance: 57.5
click at [188, 302] on div "JOD 0 Price *" at bounding box center [298, 302] width 232 height 22
click at [448, 320] on div at bounding box center [539, 330] width 722 height 27
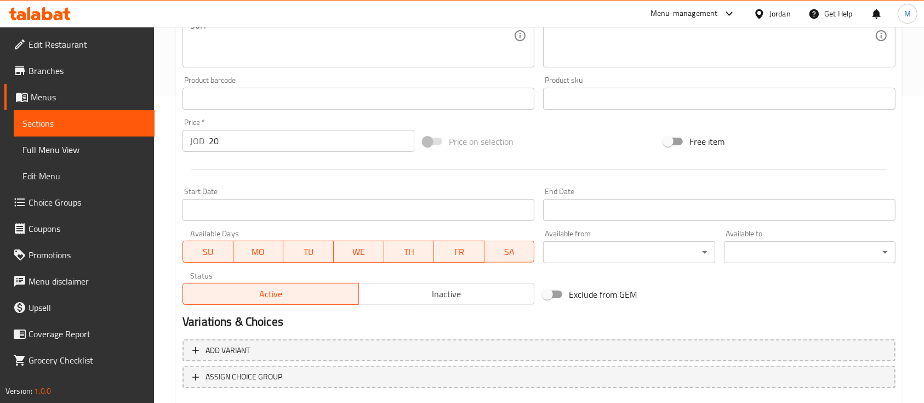
scroll to position [371, 0]
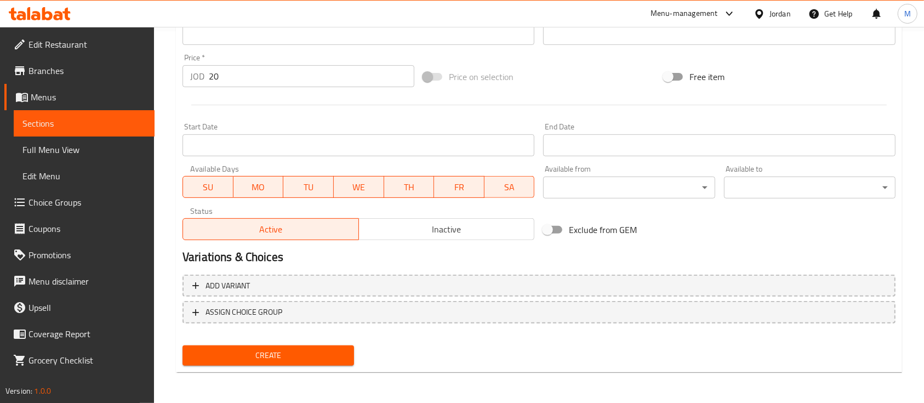
click at [336, 363] on button "Create" at bounding box center [267, 355] width 171 height 20
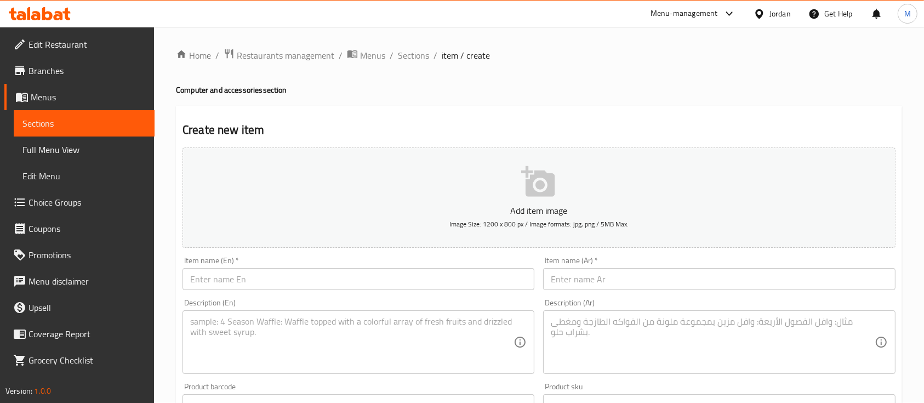
scroll to position [0, 0]
click at [280, 274] on input "text" at bounding box center [358, 279] width 352 height 22
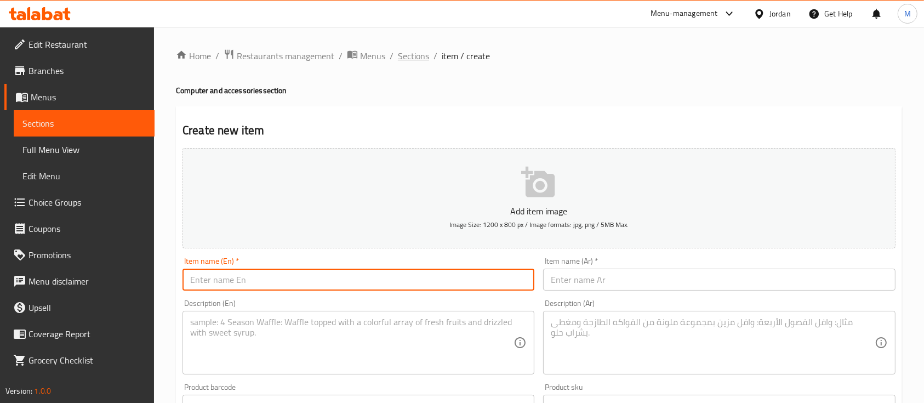
click at [413, 56] on span "Sections" at bounding box center [413, 55] width 31 height 13
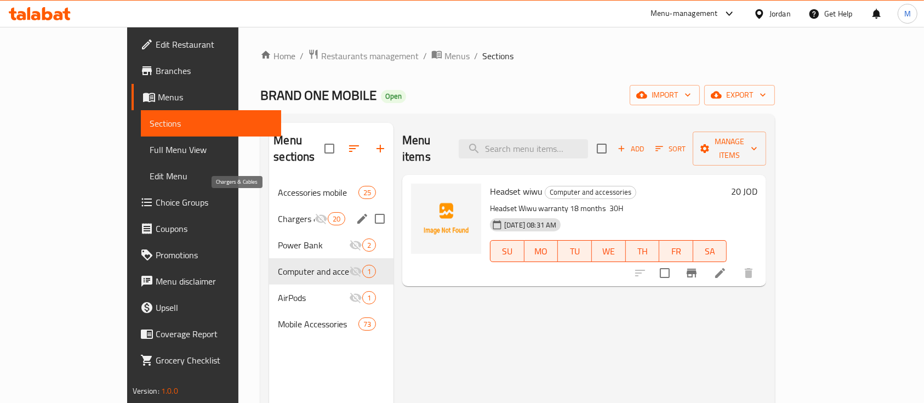
click at [278, 212] on span "Chargers & Cables" at bounding box center [296, 218] width 36 height 13
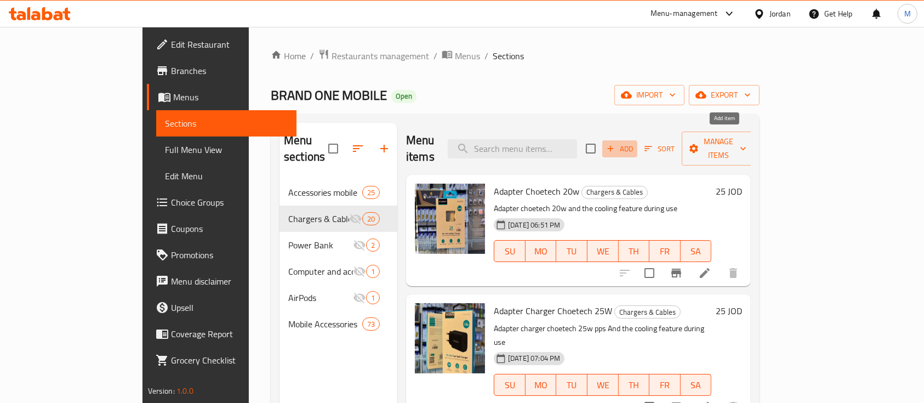
click at [634, 142] on span "Add" at bounding box center [620, 148] width 30 height 13
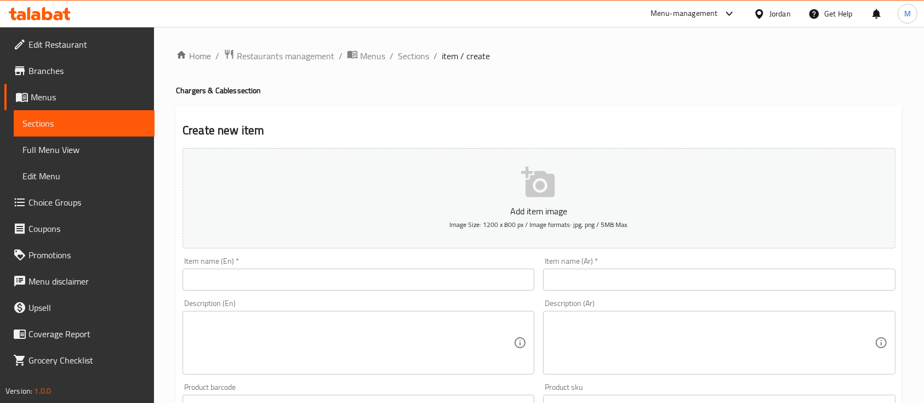
click at [282, 280] on input "text" at bounding box center [358, 279] width 352 height 22
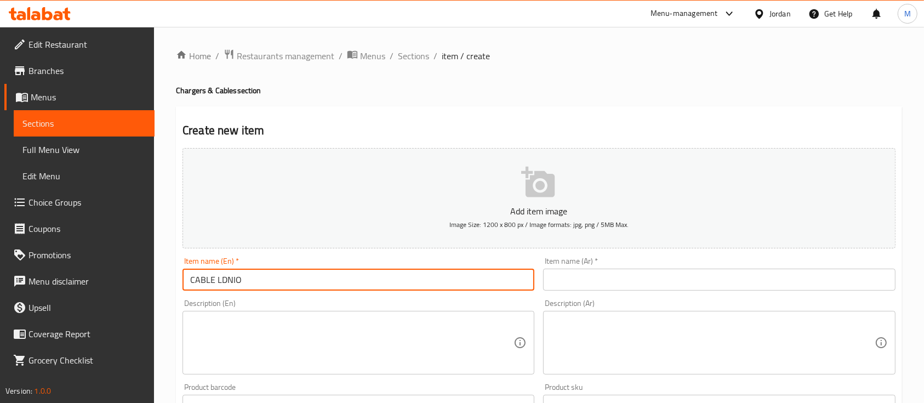
click at [586, 283] on input "text" at bounding box center [719, 279] width 352 height 22
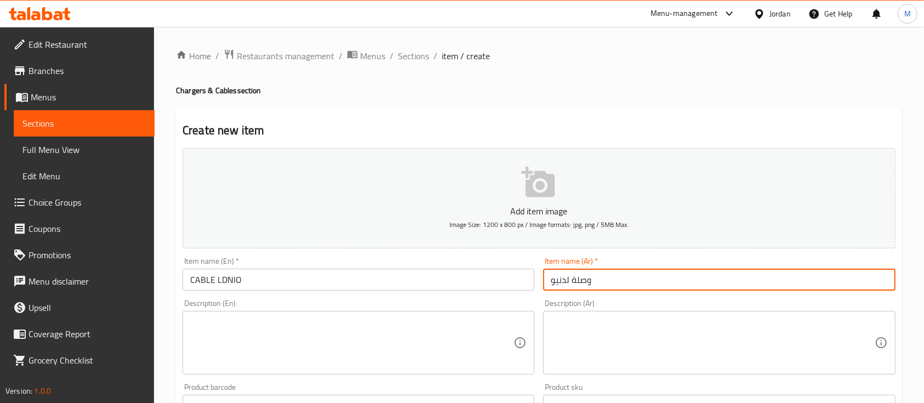
click at [488, 341] on textarea at bounding box center [351, 343] width 323 height 52
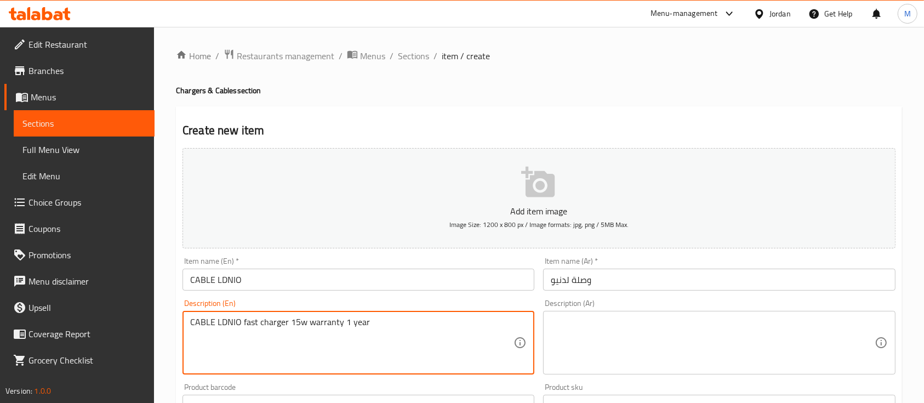
click at [609, 330] on textarea at bounding box center [712, 343] width 323 height 52
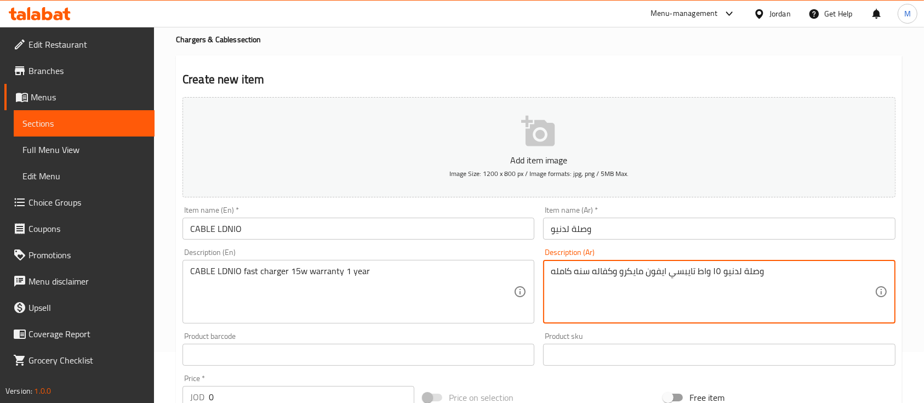
scroll to position [73, 0]
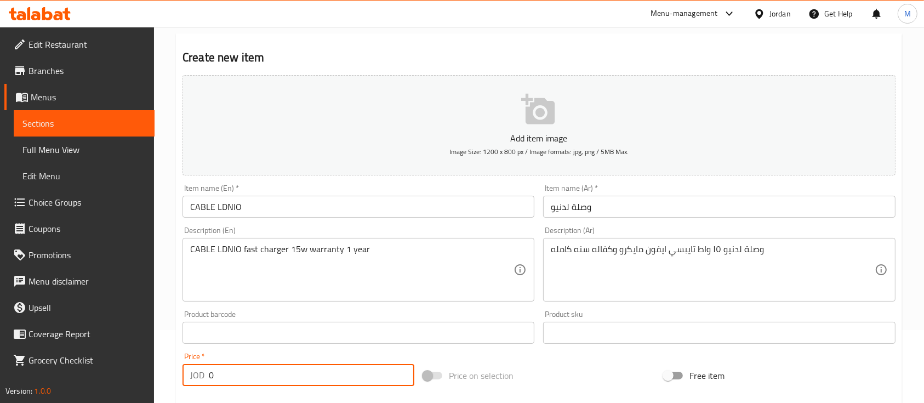
click at [204, 374] on div "JOD 0 Price *" at bounding box center [298, 375] width 232 height 22
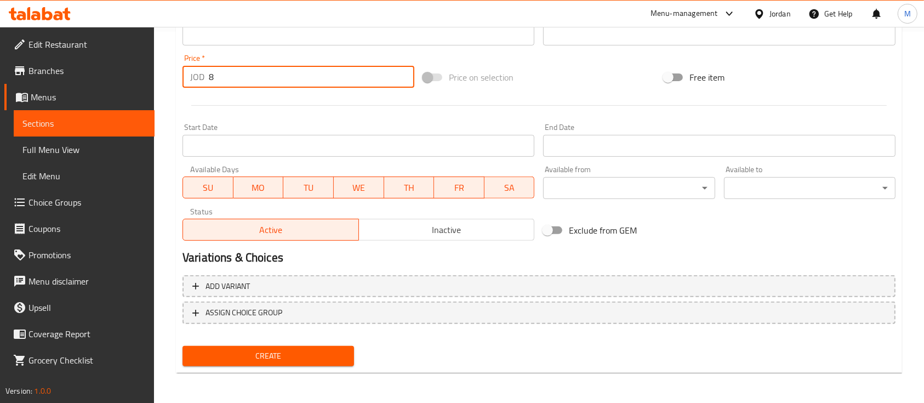
scroll to position [371, 0]
click at [282, 350] on span "Create" at bounding box center [268, 355] width 154 height 14
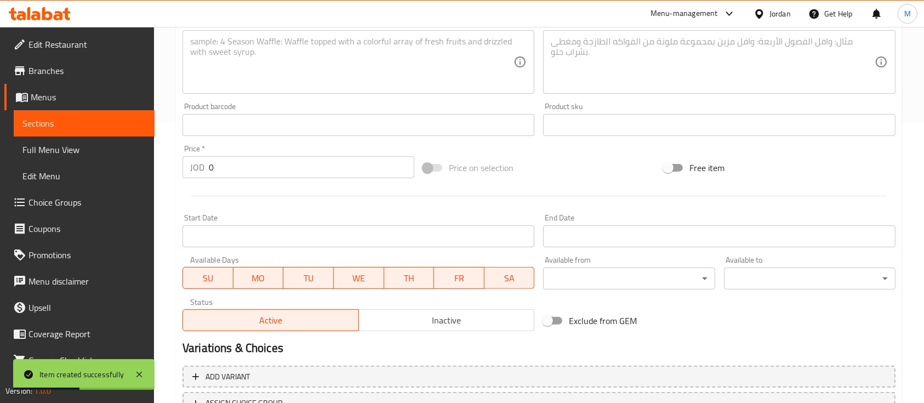
scroll to position [0, 0]
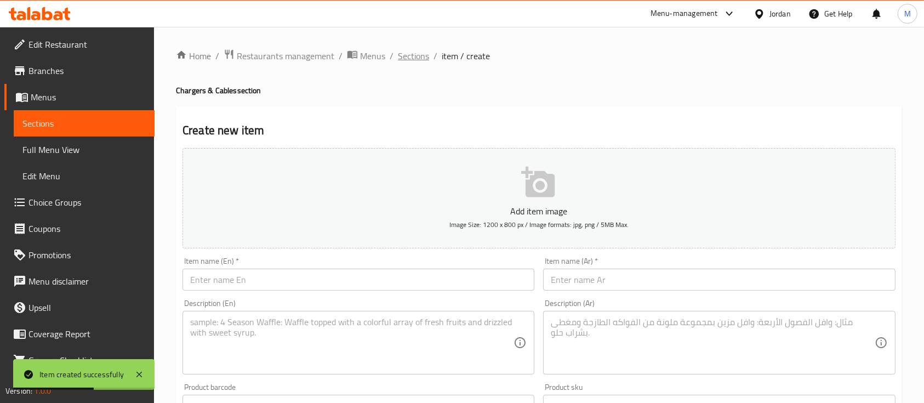
click at [416, 49] on span "Sections" at bounding box center [413, 55] width 31 height 13
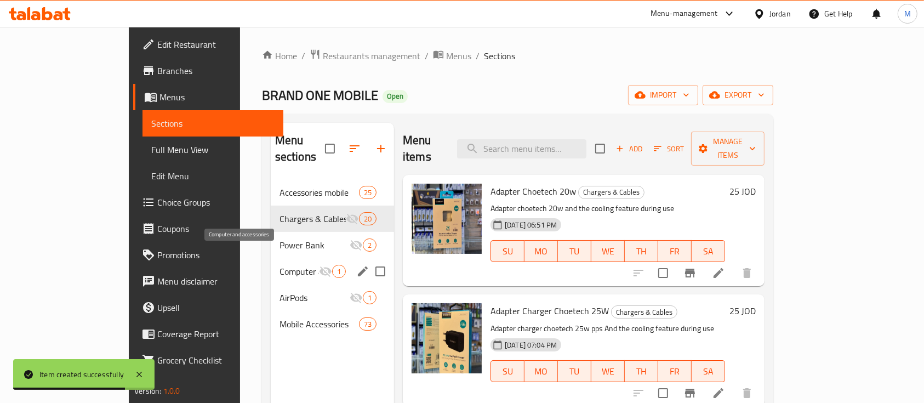
click at [279, 265] on span "Computer and accessories" at bounding box center [298, 271] width 39 height 13
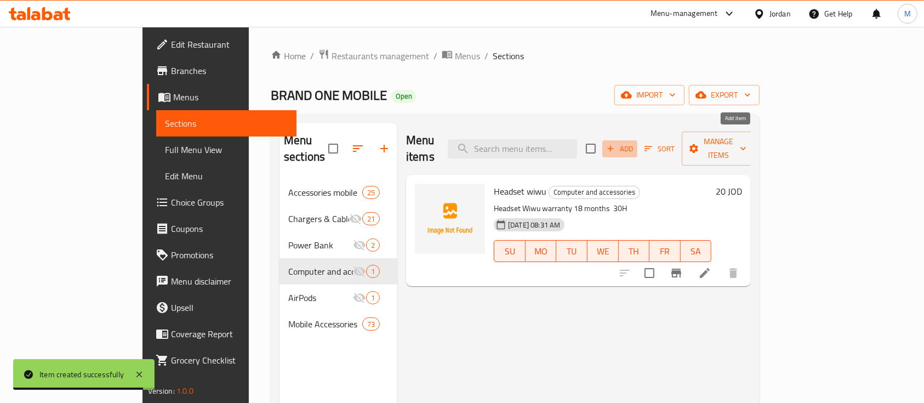
click at [634, 146] on span "Add" at bounding box center [620, 148] width 30 height 13
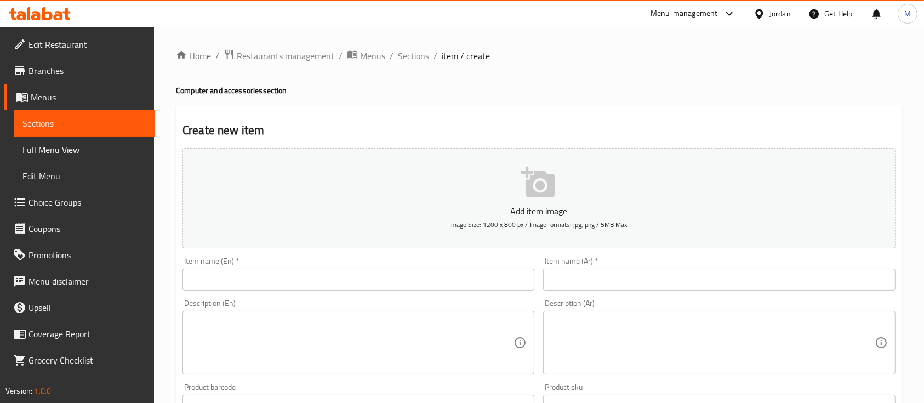
drag, startPoint x: 303, startPoint y: 288, endPoint x: 414, endPoint y: 280, distance: 111.0
click at [306, 287] on input "text" at bounding box center [358, 279] width 352 height 22
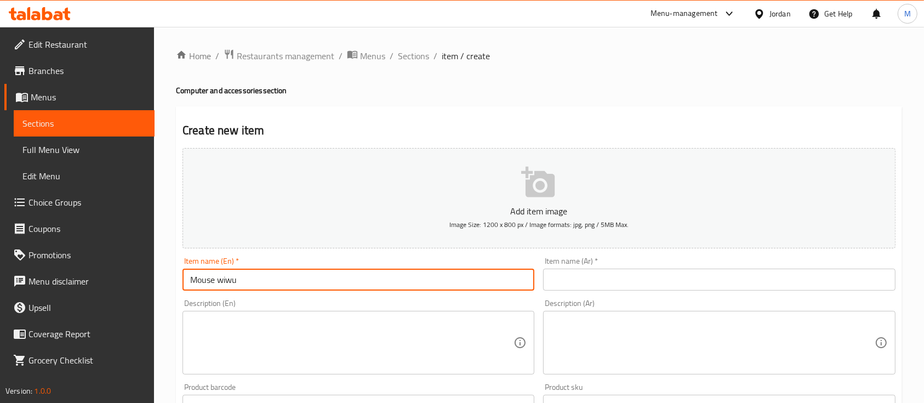
click at [603, 280] on input "text" at bounding box center [719, 279] width 352 height 22
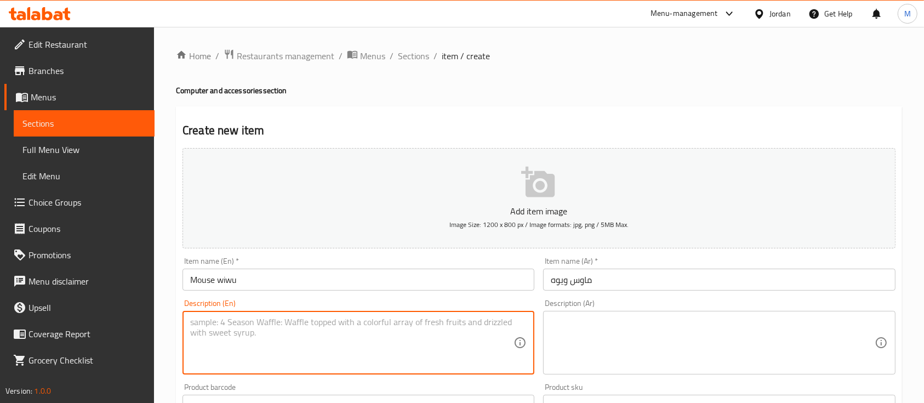
click at [456, 337] on textarea at bounding box center [351, 343] width 323 height 52
click at [594, 340] on textarea at bounding box center [712, 343] width 323 height 52
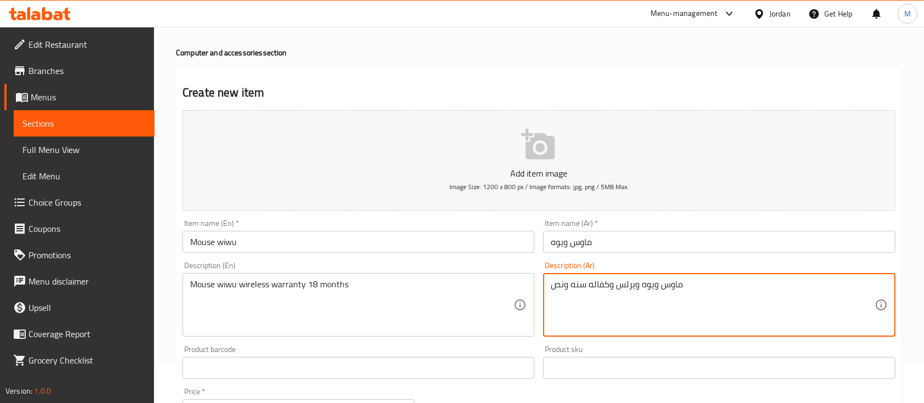
scroll to position [146, 0]
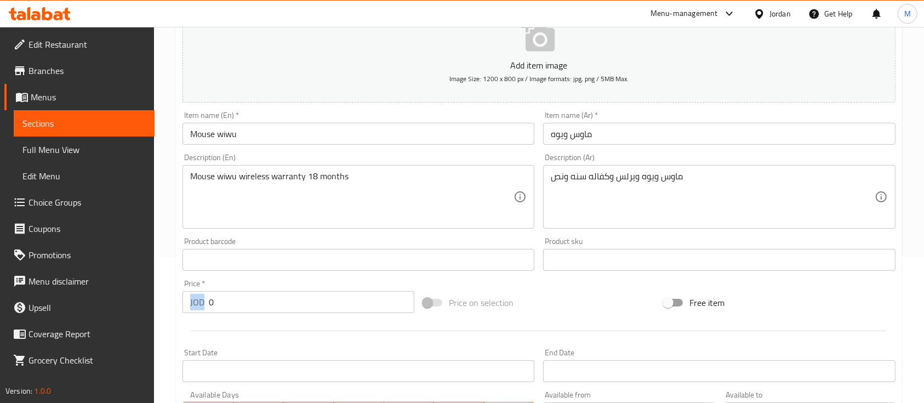
drag, startPoint x: 216, startPoint y: 312, endPoint x: 204, endPoint y: 312, distance: 11.5
click at [204, 312] on div "Price   * JOD 0 Price *" at bounding box center [298, 296] width 241 height 42
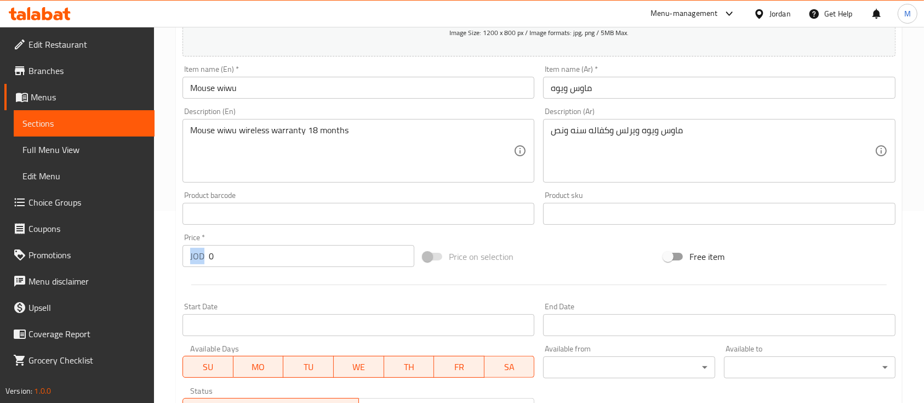
scroll to position [219, 0]
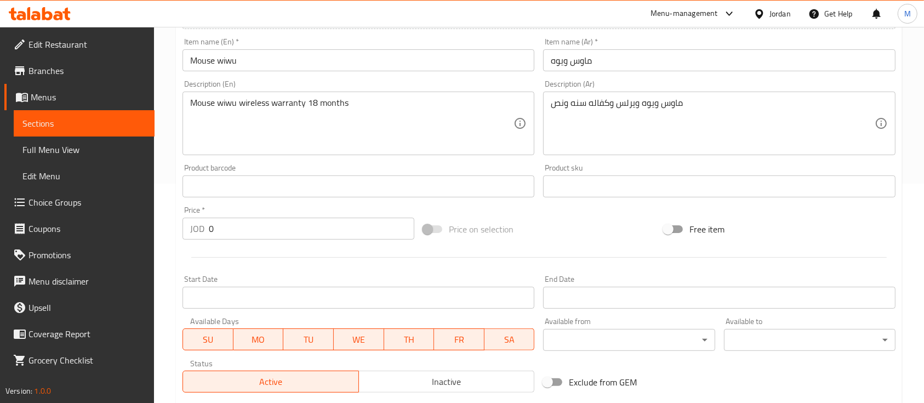
click at [257, 242] on div "Price   * JOD 0 Price *" at bounding box center [298, 223] width 241 height 42
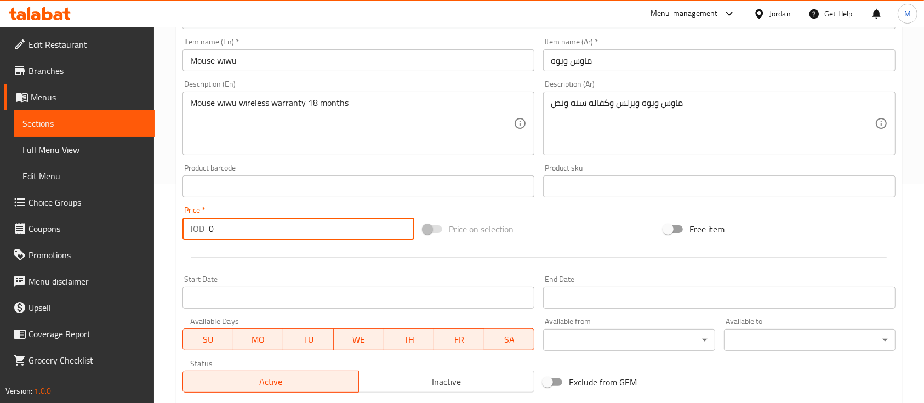
drag, startPoint x: 212, startPoint y: 231, endPoint x: 196, endPoint y: 231, distance: 15.9
click at [196, 231] on div "JOD 0 Price *" at bounding box center [298, 228] width 232 height 22
click at [255, 246] on div at bounding box center [539, 257] width 722 height 27
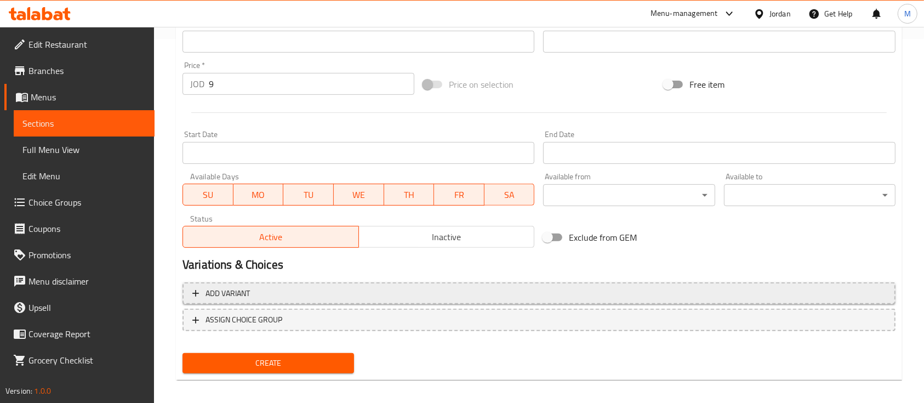
scroll to position [371, 0]
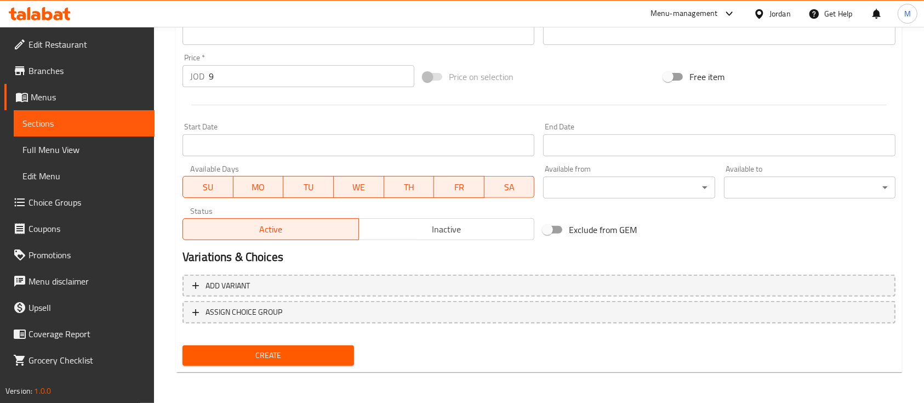
click at [322, 357] on span "Create" at bounding box center [268, 355] width 154 height 14
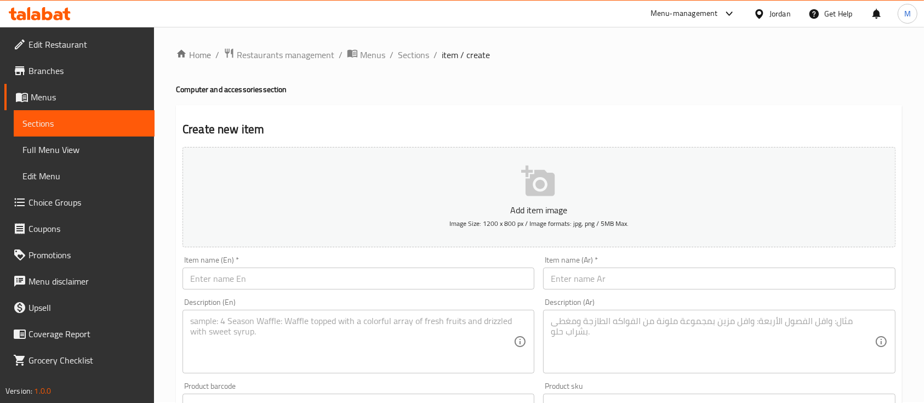
scroll to position [0, 0]
click at [416, 50] on span "Sections" at bounding box center [413, 55] width 31 height 13
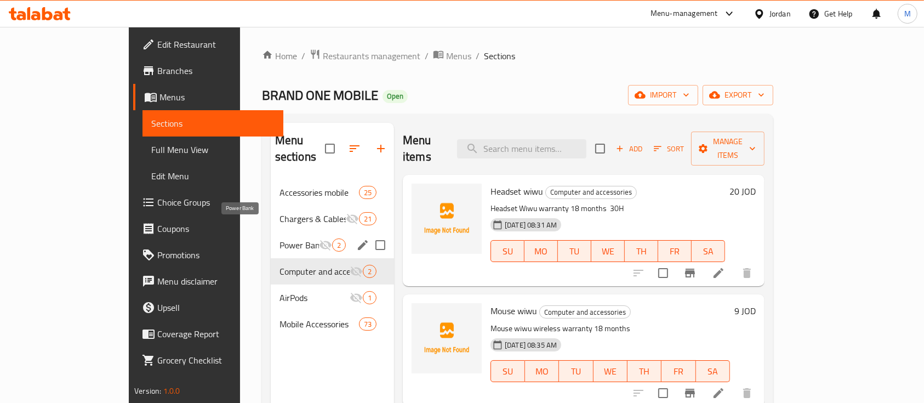
click at [279, 238] on span "Power Bank" at bounding box center [298, 244] width 39 height 13
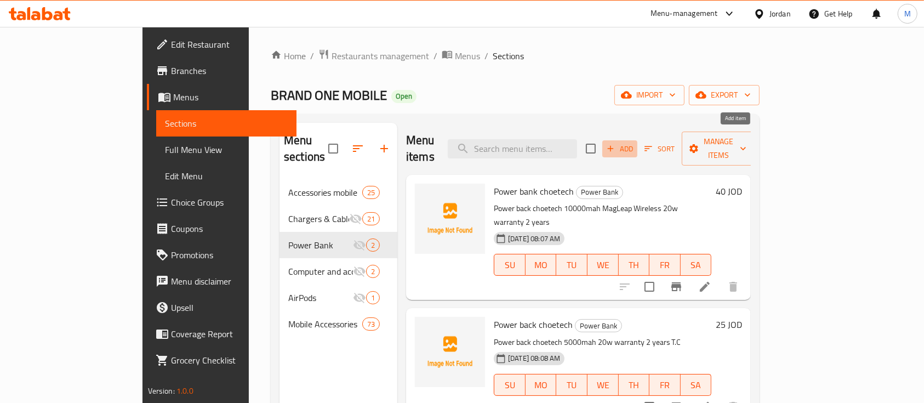
click at [634, 144] on span "Add" at bounding box center [620, 148] width 30 height 13
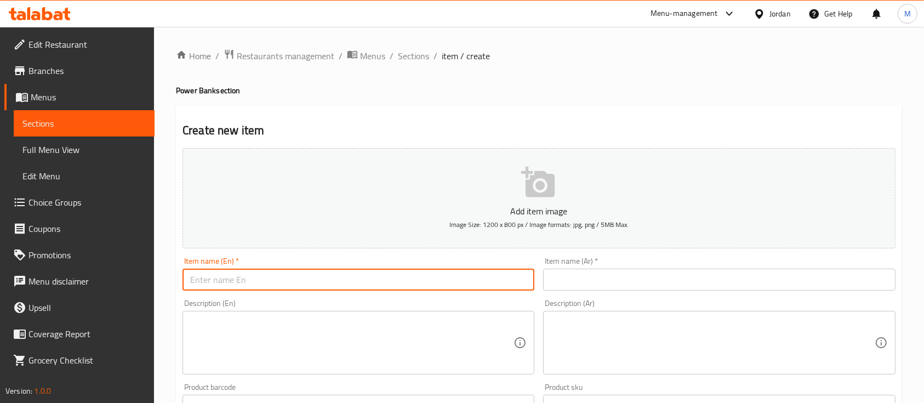
drag, startPoint x: 261, startPoint y: 280, endPoint x: 274, endPoint y: 282, distance: 13.8
click at [261, 280] on input "text" at bounding box center [358, 279] width 352 height 22
click at [216, 283] on input "power bank leemoa" at bounding box center [358, 279] width 352 height 22
click at [191, 285] on input "power Bank leemoa" at bounding box center [358, 279] width 352 height 22
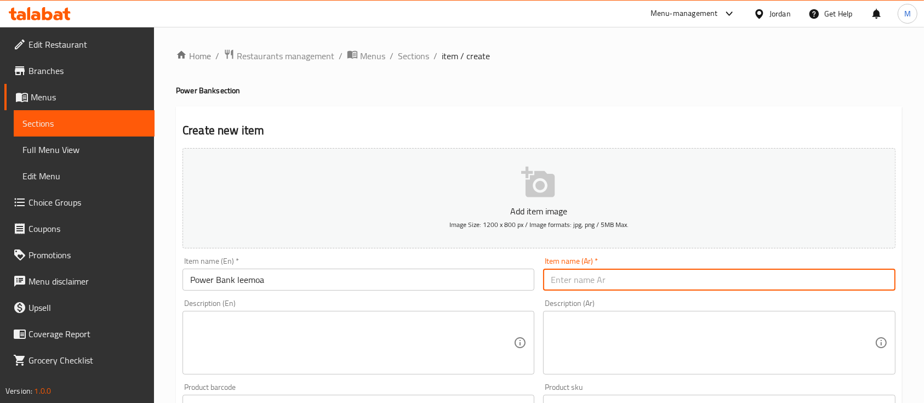
click at [601, 287] on input "text" at bounding box center [719, 279] width 352 height 22
click at [339, 333] on textarea at bounding box center [351, 355] width 323 height 52
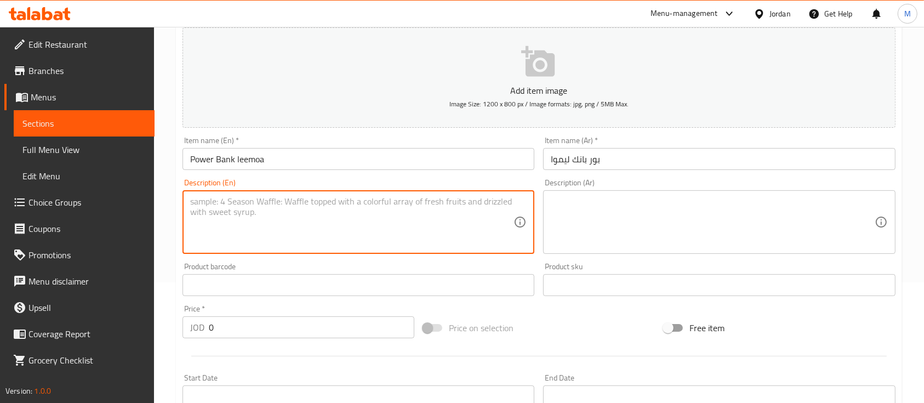
scroll to position [146, 0]
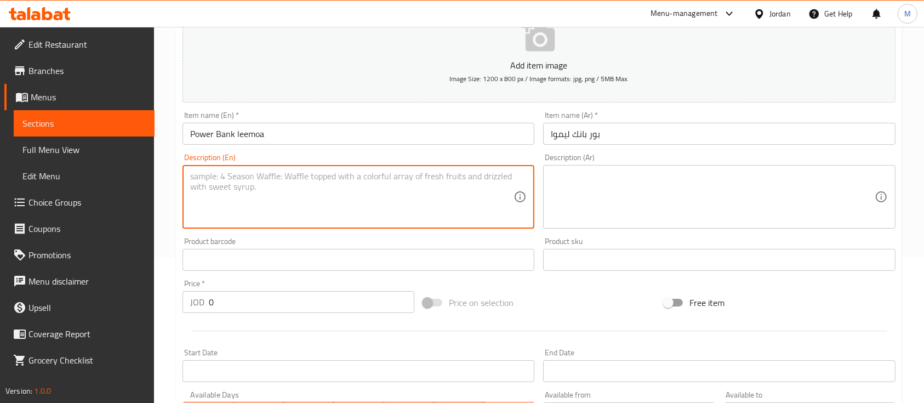
drag, startPoint x: 627, startPoint y: 181, endPoint x: 621, endPoint y: 182, distance: 6.1
click at [623, 182] on textarea at bounding box center [712, 197] width 323 height 52
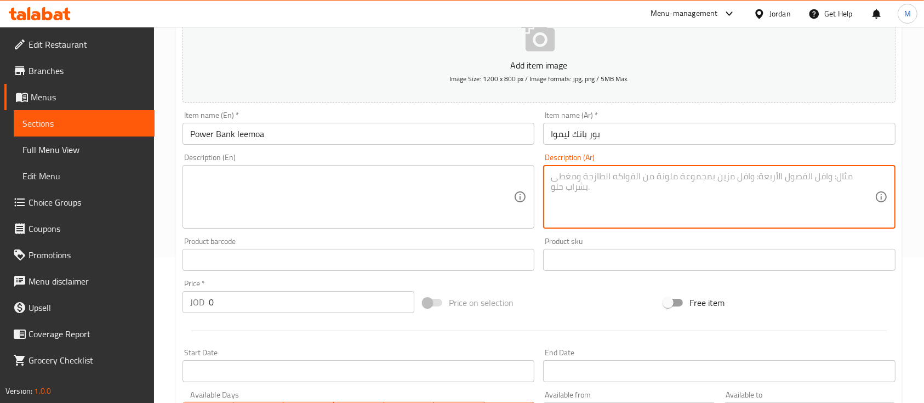
click at [449, 179] on textarea at bounding box center [351, 197] width 323 height 52
click at [728, 199] on textarea at bounding box center [712, 197] width 323 height 52
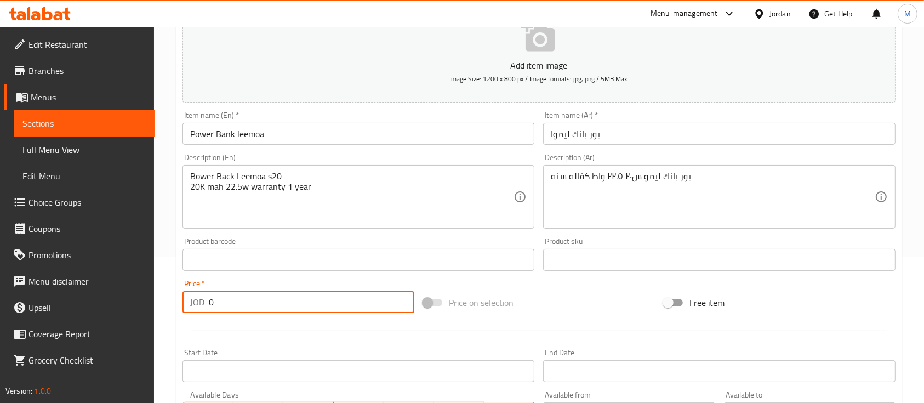
drag, startPoint x: 225, startPoint y: 299, endPoint x: 198, endPoint y: 304, distance: 26.9
click at [198, 304] on div "JOD 0 Price *" at bounding box center [298, 302] width 232 height 22
click at [391, 316] on div "Price   * JOD 25 Price *" at bounding box center [298, 296] width 241 height 42
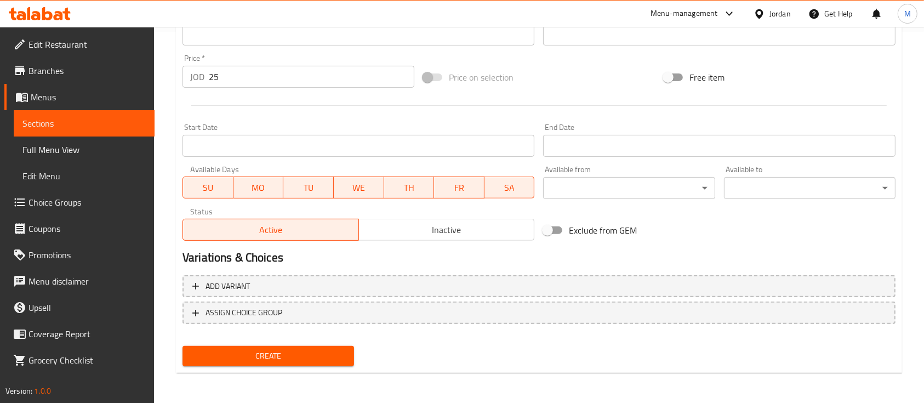
scroll to position [371, 0]
click at [339, 358] on span "Create" at bounding box center [268, 355] width 154 height 14
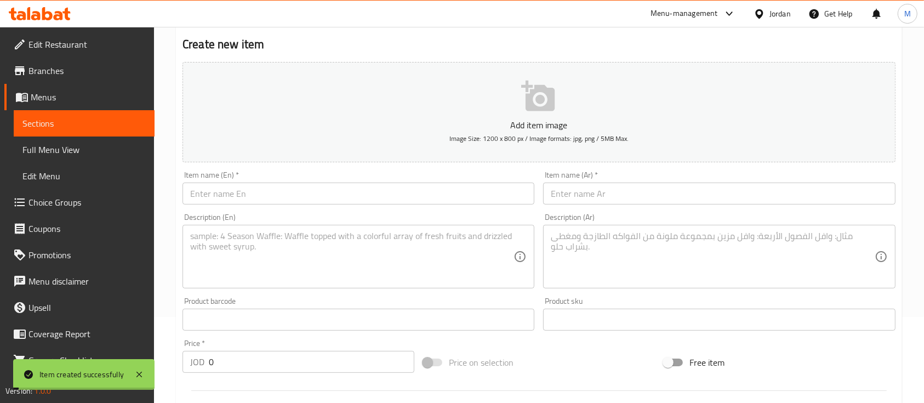
scroll to position [6, 0]
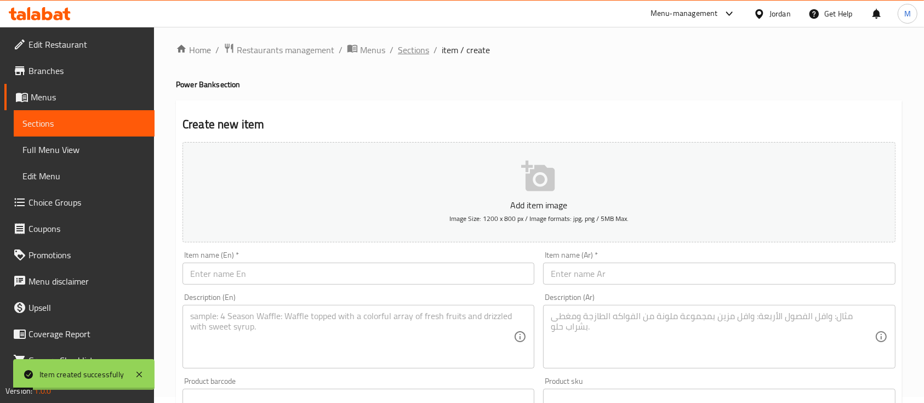
click at [418, 53] on span "Sections" at bounding box center [413, 49] width 31 height 13
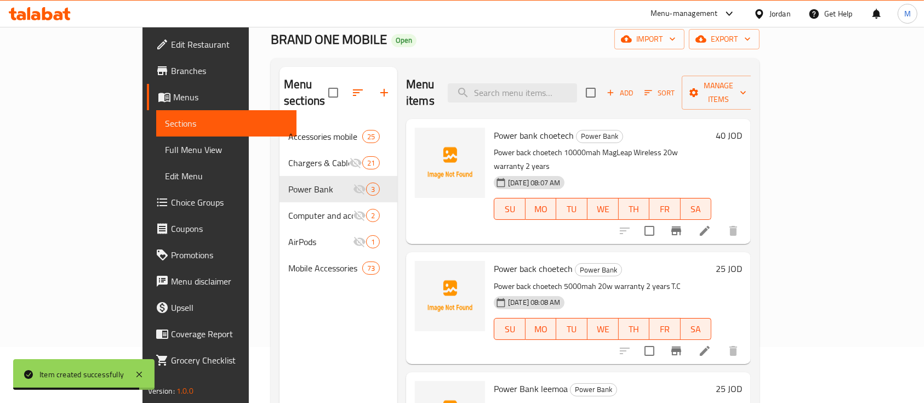
scroll to position [7, 0]
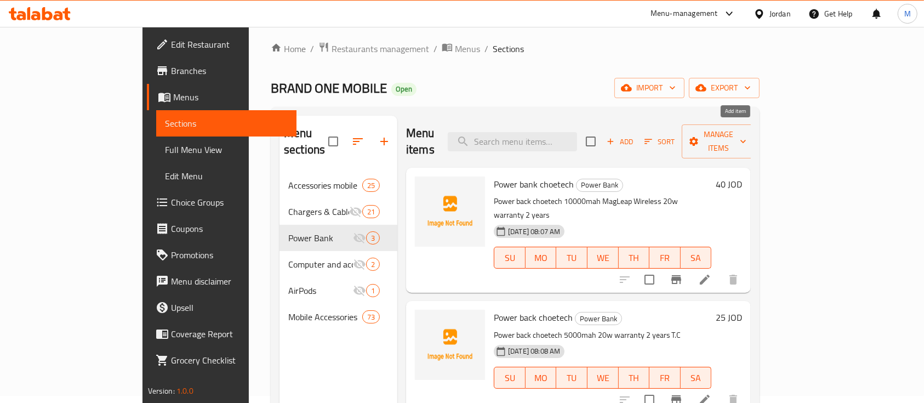
click at [634, 135] on span "Add" at bounding box center [620, 141] width 30 height 13
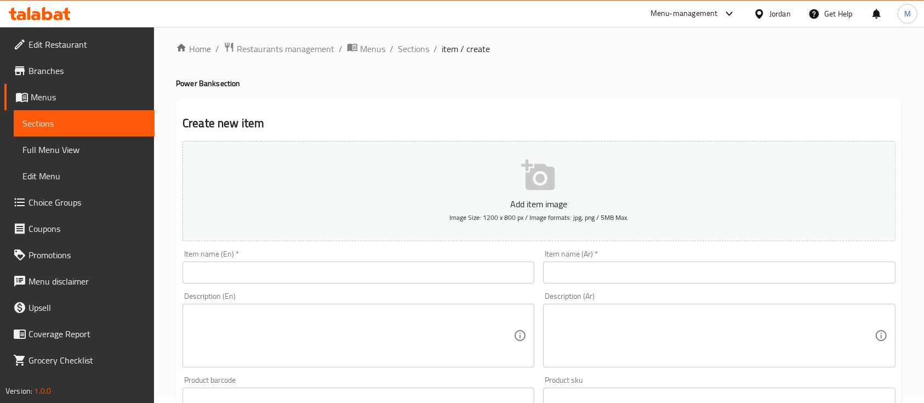
click at [294, 279] on input "text" at bounding box center [358, 272] width 352 height 22
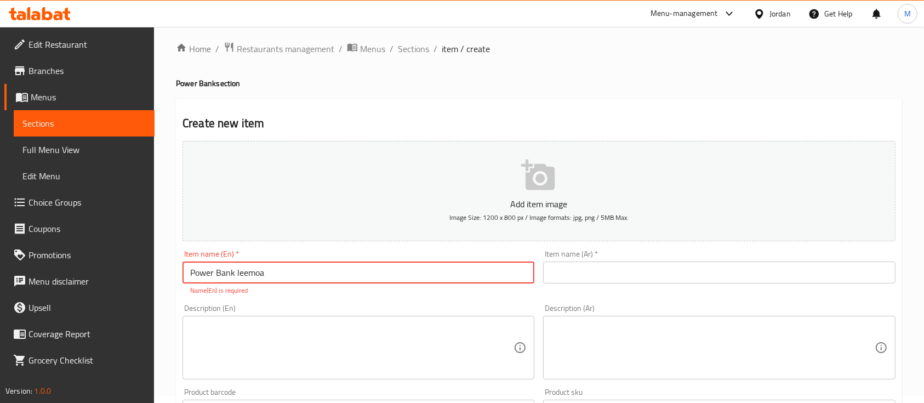
click at [619, 278] on input "text" at bounding box center [719, 272] width 352 height 22
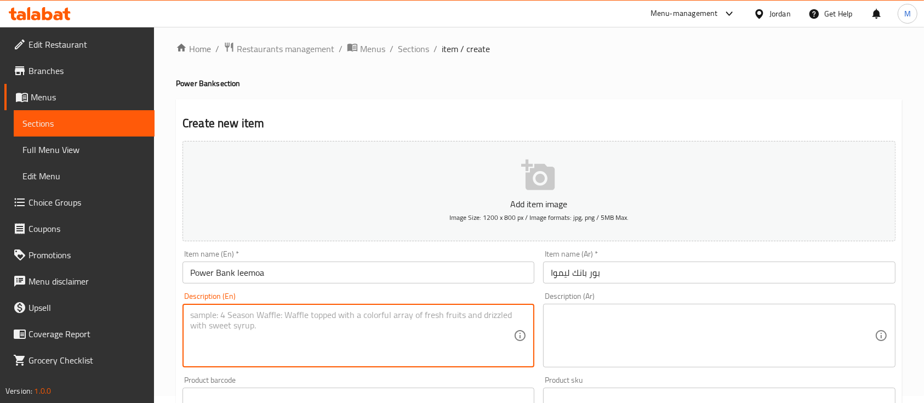
click at [388, 333] on textarea at bounding box center [351, 336] width 323 height 52
click at [443, 341] on textarea at bounding box center [351, 336] width 323 height 52
click at [600, 330] on textarea at bounding box center [712, 336] width 323 height 52
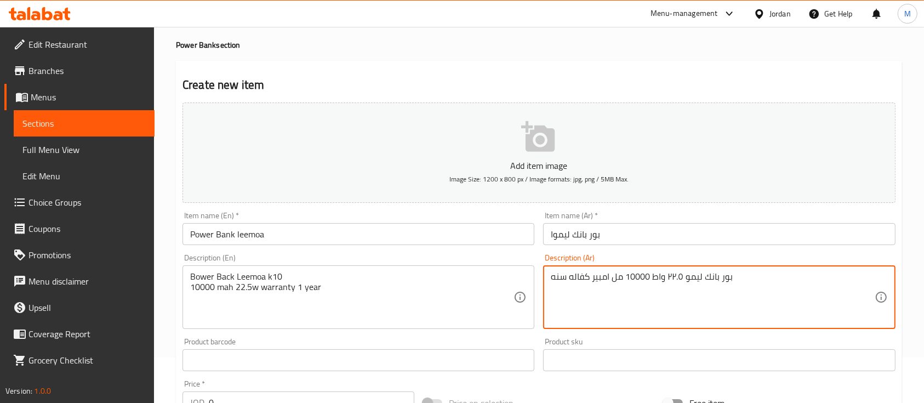
scroll to position [80, 0]
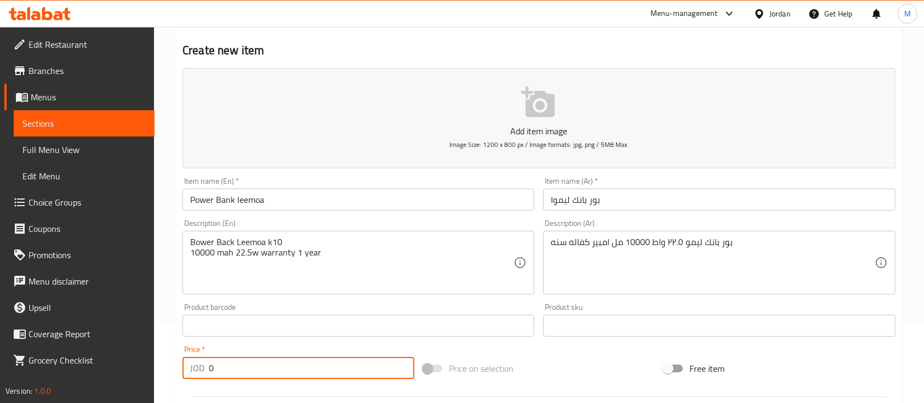
click at [243, 367] on input "0" at bounding box center [311, 368] width 205 height 22
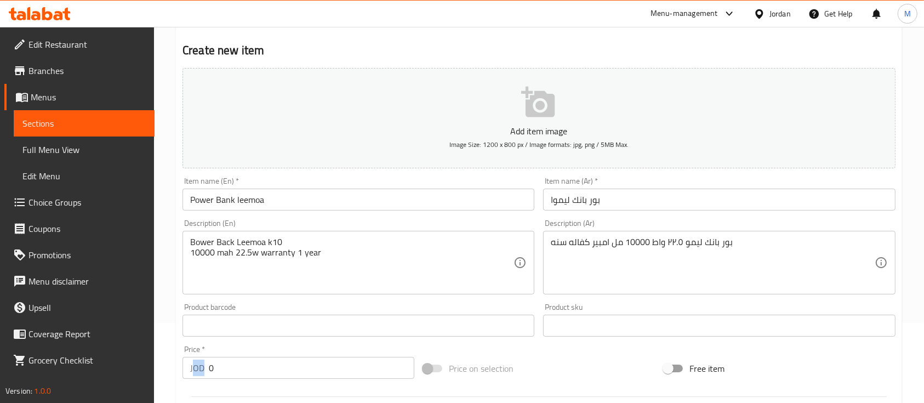
click at [193, 365] on div "JOD 0 Price *" at bounding box center [298, 368] width 232 height 22
drag, startPoint x: 200, startPoint y: 366, endPoint x: 220, endPoint y: 367, distance: 19.8
click at [220, 367] on div "JOD 0 Price *" at bounding box center [298, 368] width 232 height 22
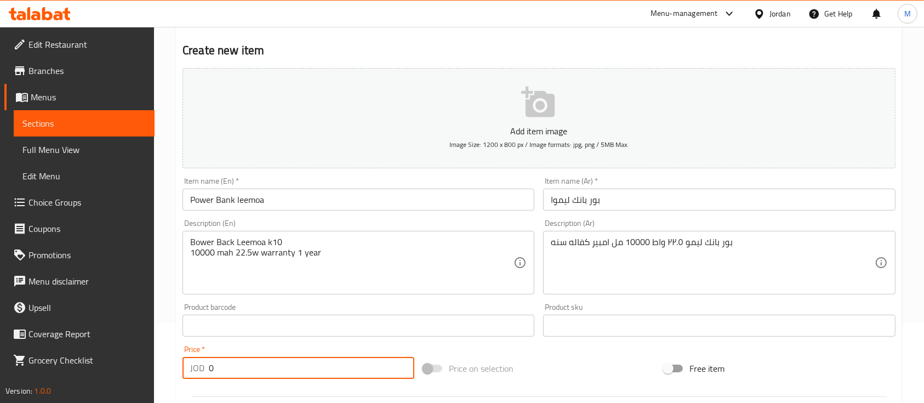
drag, startPoint x: 217, startPoint y: 367, endPoint x: 205, endPoint y: 367, distance: 12.1
click at [205, 367] on div "JOD 0 Price *" at bounding box center [298, 368] width 232 height 22
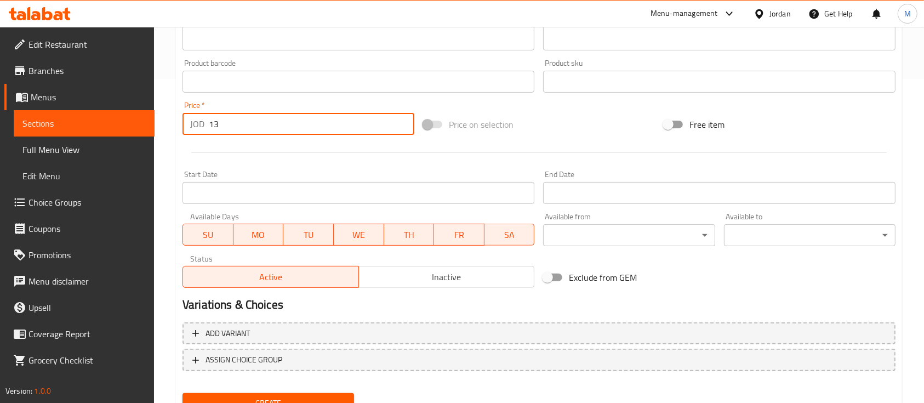
scroll to position [371, 0]
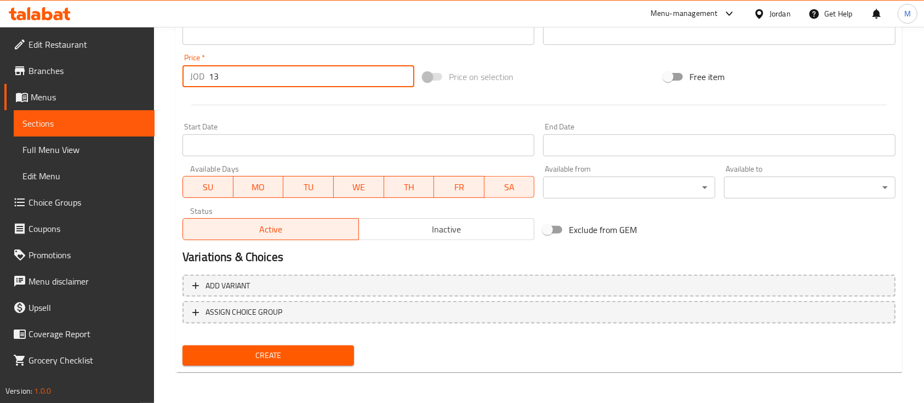
click at [271, 359] on span "Create" at bounding box center [268, 355] width 154 height 14
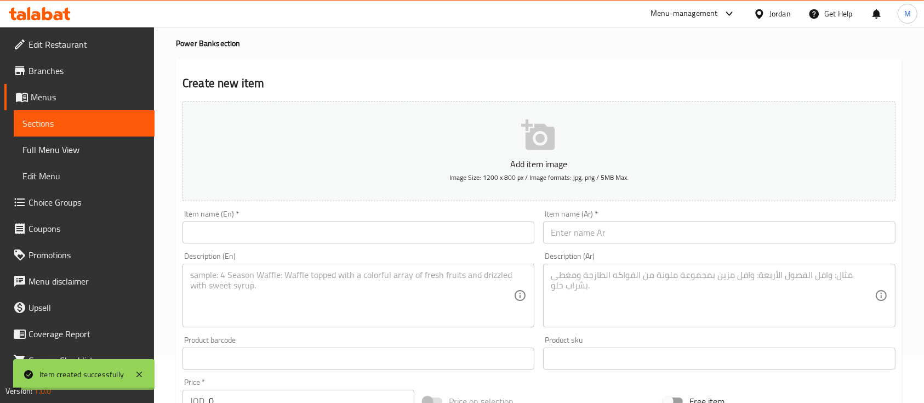
scroll to position [6, 0]
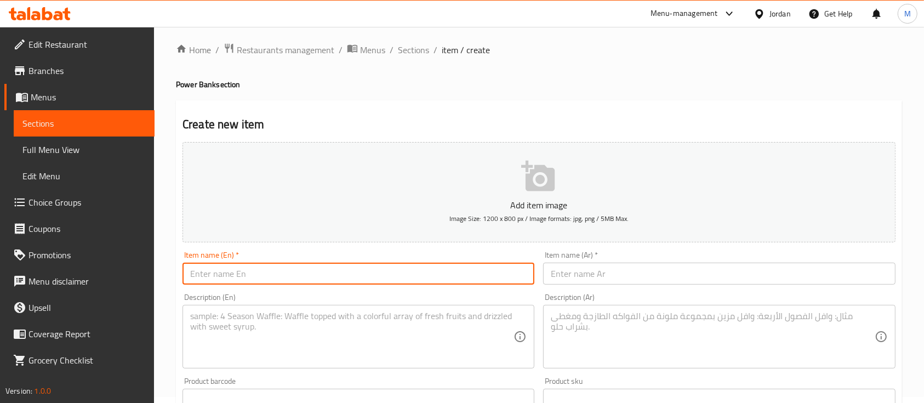
click at [347, 267] on input "text" at bounding box center [358, 273] width 352 height 22
drag, startPoint x: 594, startPoint y: 275, endPoint x: 603, endPoint y: 278, distance: 9.7
click at [594, 275] on input "text" at bounding box center [719, 273] width 352 height 22
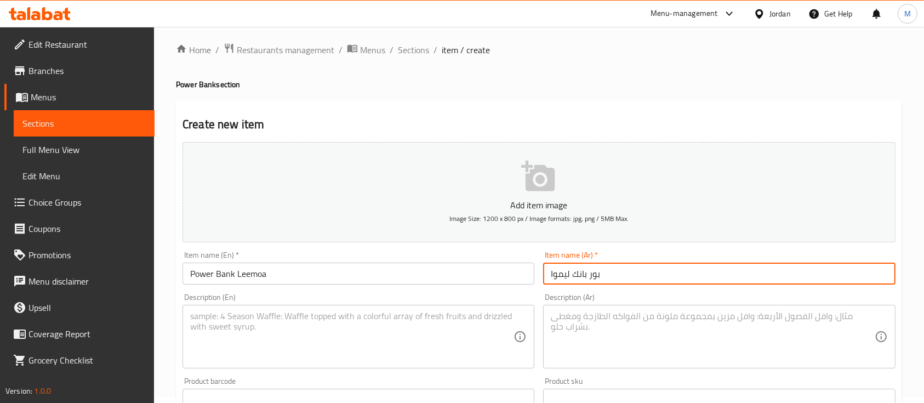
click at [454, 347] on textarea at bounding box center [351, 337] width 323 height 52
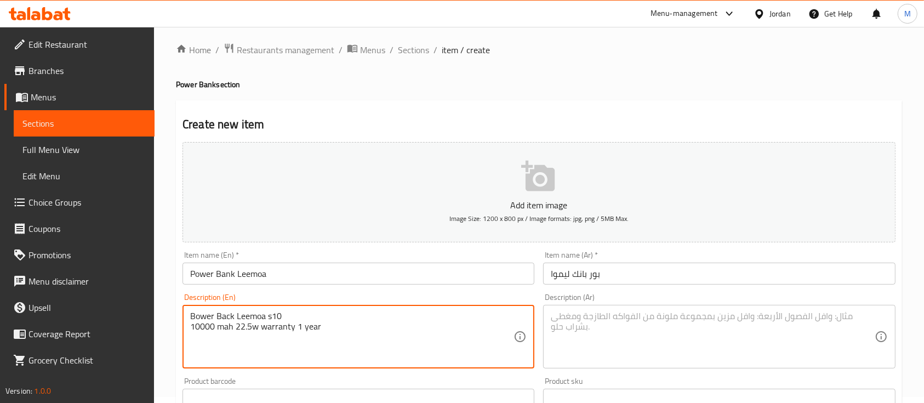
click at [603, 327] on textarea at bounding box center [712, 337] width 323 height 52
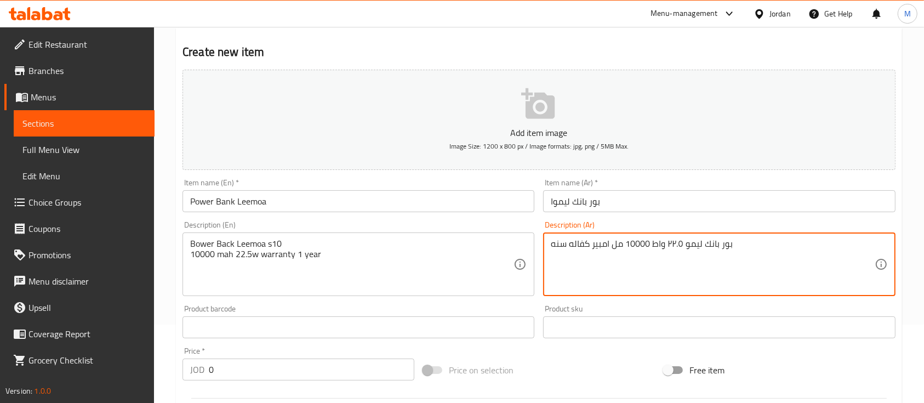
scroll to position [79, 0]
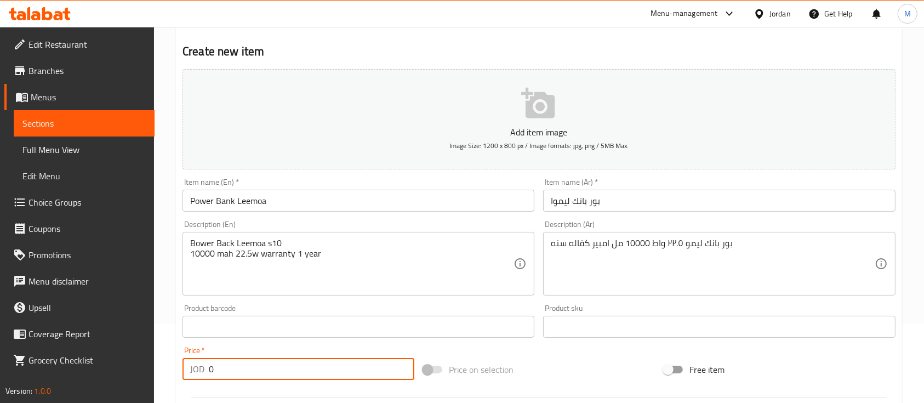
drag, startPoint x: 251, startPoint y: 369, endPoint x: 210, endPoint y: 372, distance: 41.2
click at [210, 372] on input "0" at bounding box center [311, 369] width 205 height 22
click at [272, 347] on div "Price   * JOD 15 Price *" at bounding box center [298, 362] width 232 height 33
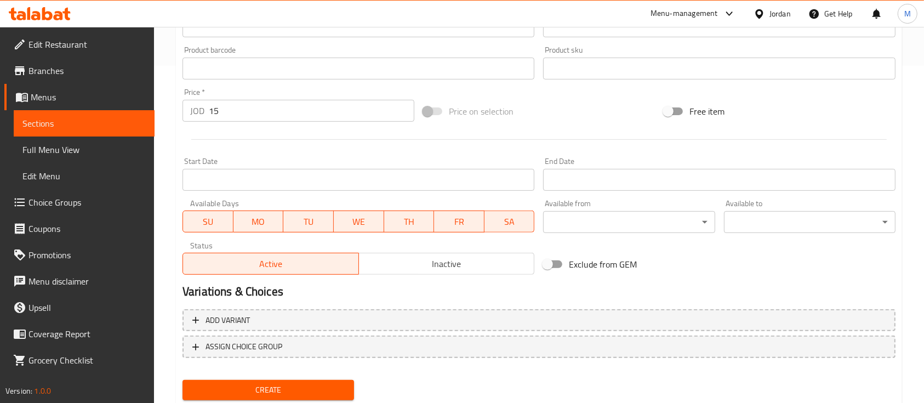
scroll to position [371, 0]
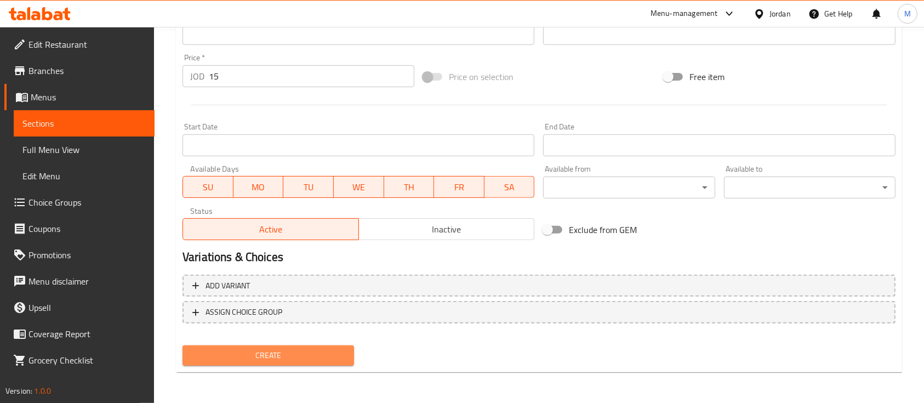
click at [284, 358] on span "Create" at bounding box center [268, 355] width 154 height 14
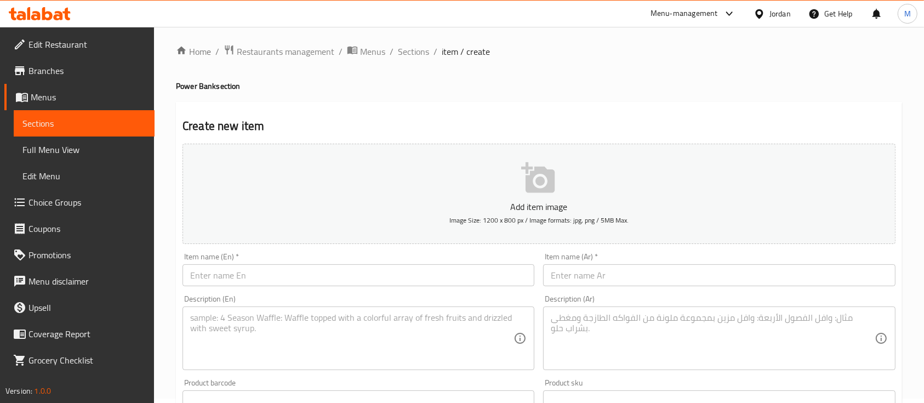
scroll to position [0, 0]
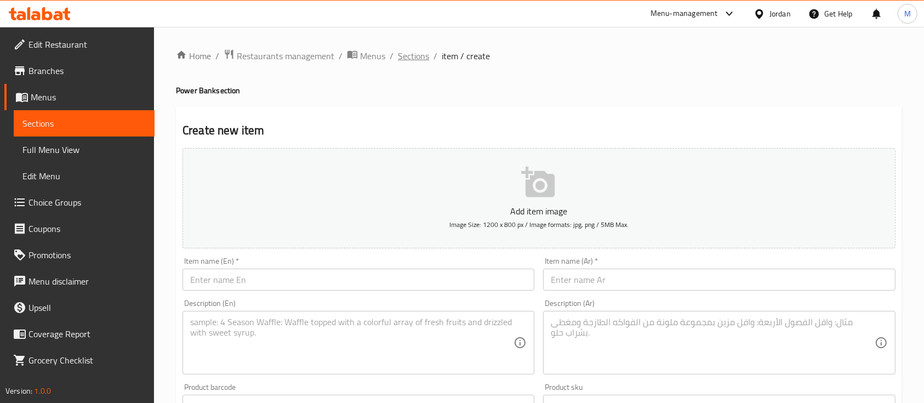
click at [417, 56] on span "Sections" at bounding box center [413, 55] width 31 height 13
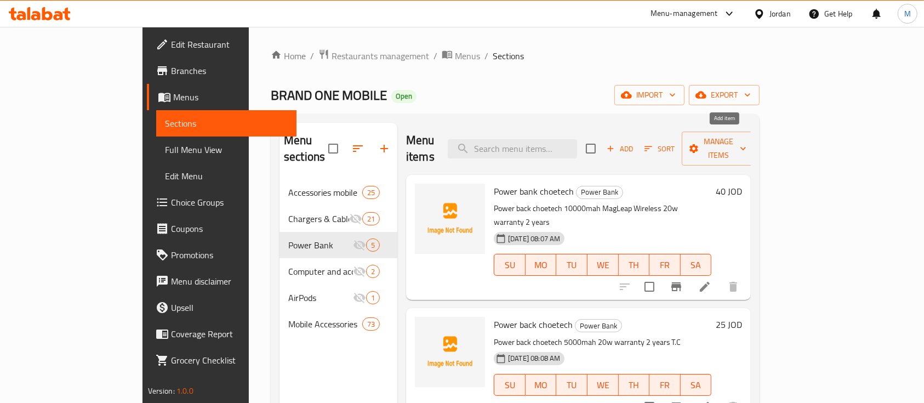
click at [634, 142] on span "Add" at bounding box center [620, 148] width 30 height 13
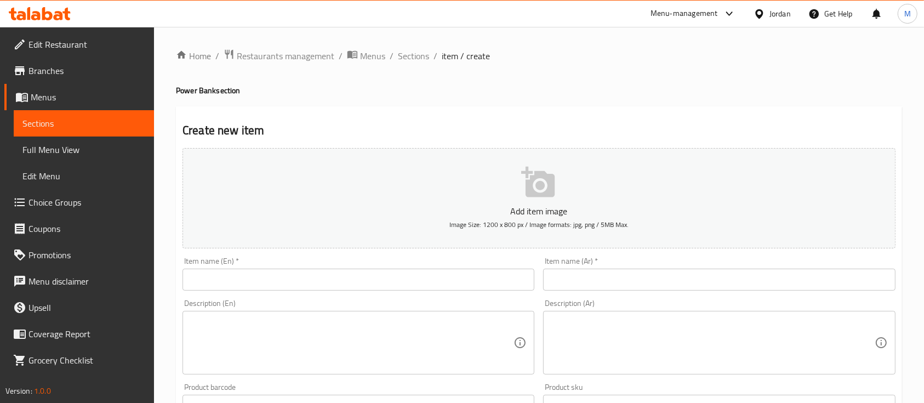
click at [355, 283] on input "text" at bounding box center [358, 279] width 352 height 22
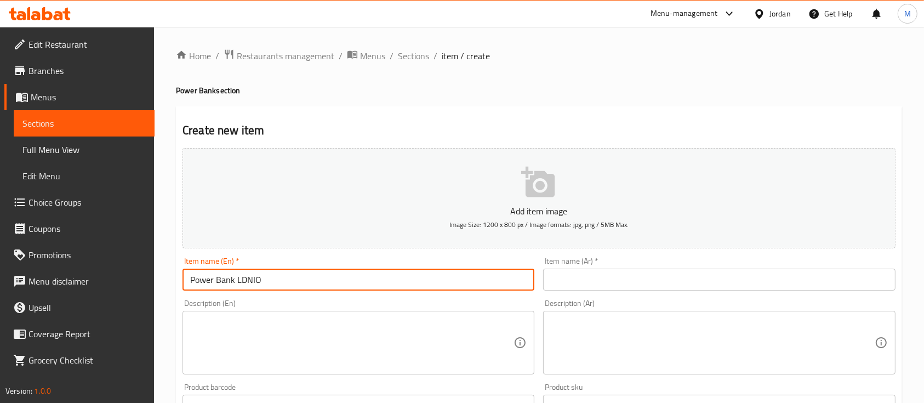
click at [571, 289] on input "text" at bounding box center [719, 279] width 352 height 22
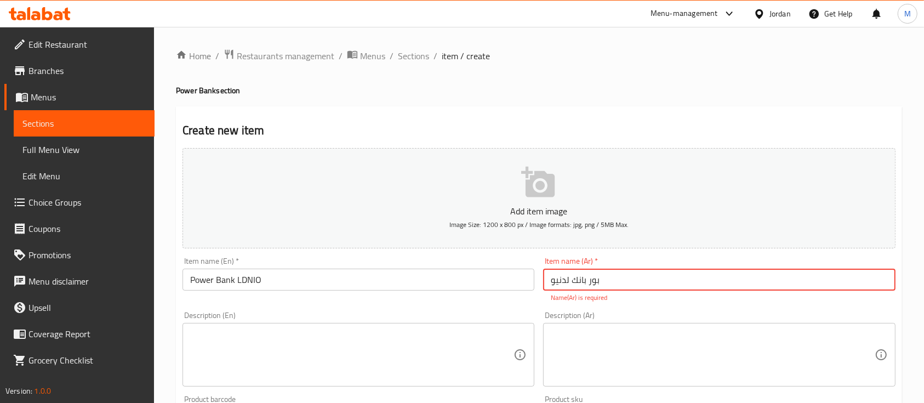
click at [457, 340] on textarea at bounding box center [351, 355] width 323 height 52
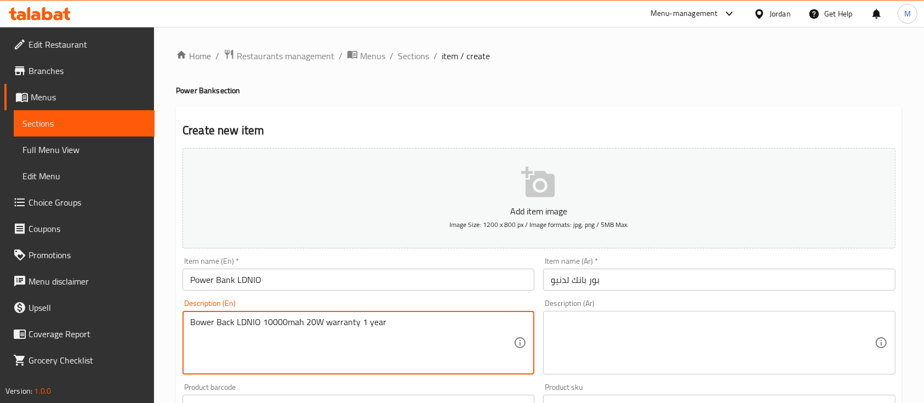
click at [596, 313] on div "Description (Ar)" at bounding box center [719, 343] width 352 height 64
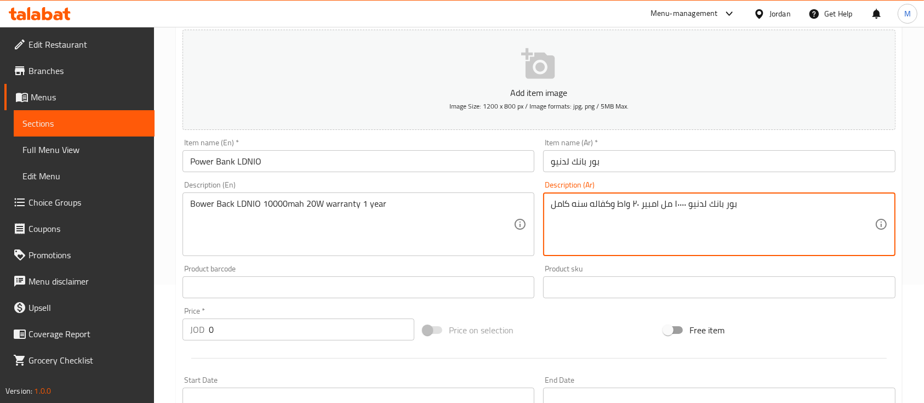
scroll to position [146, 0]
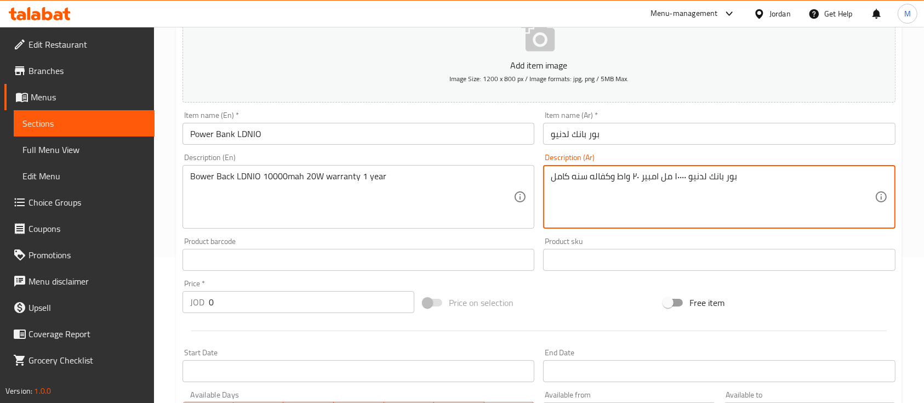
click at [280, 305] on input "0" at bounding box center [311, 302] width 205 height 22
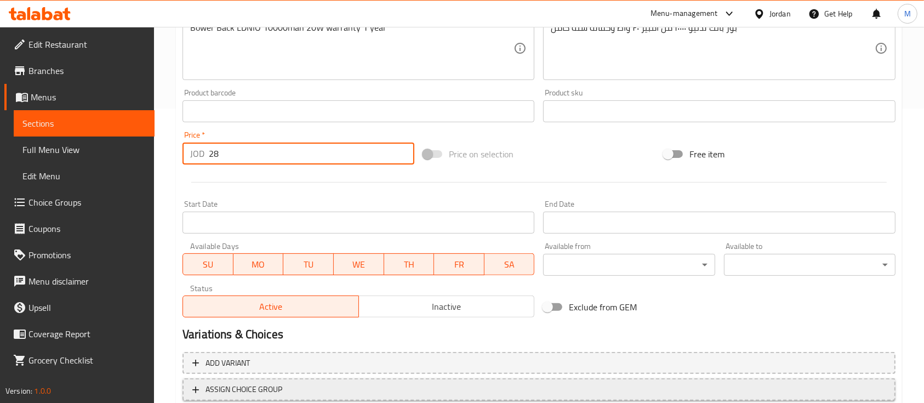
scroll to position [365, 0]
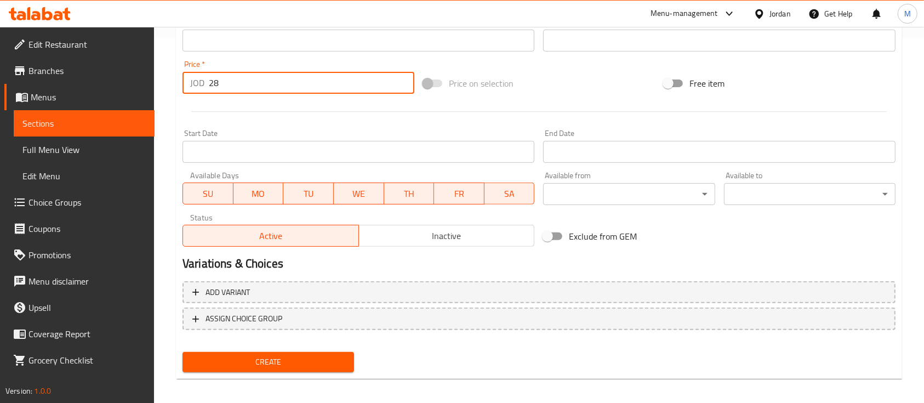
click at [300, 356] on span "Create" at bounding box center [268, 362] width 154 height 14
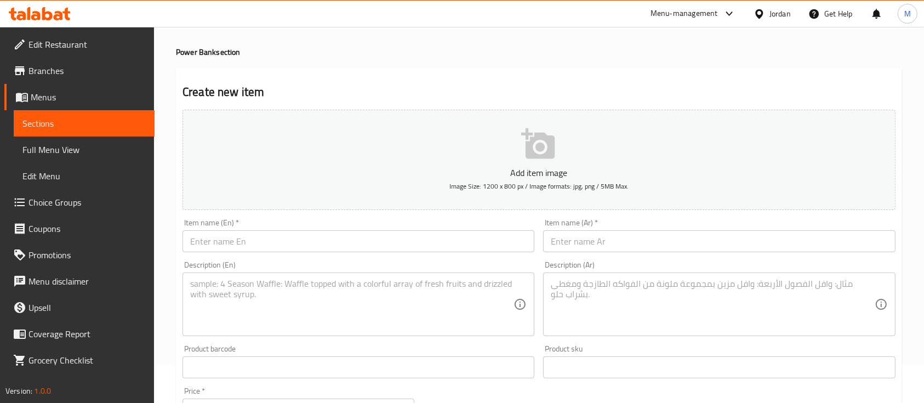
scroll to position [0, 0]
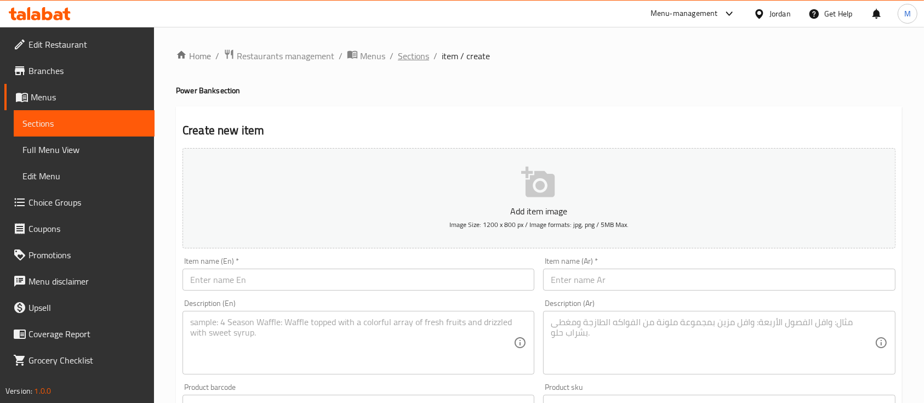
click at [423, 58] on span "Sections" at bounding box center [413, 55] width 31 height 13
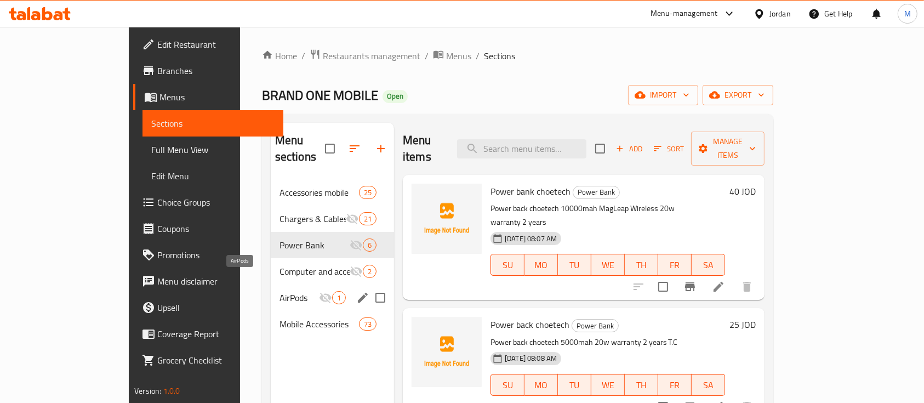
click at [279, 291] on span "AirPods" at bounding box center [298, 297] width 39 height 13
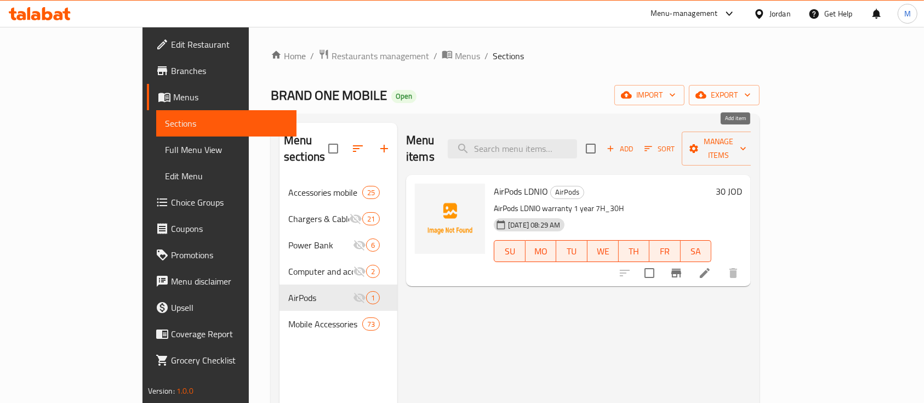
click at [634, 142] on span "Add" at bounding box center [620, 148] width 30 height 13
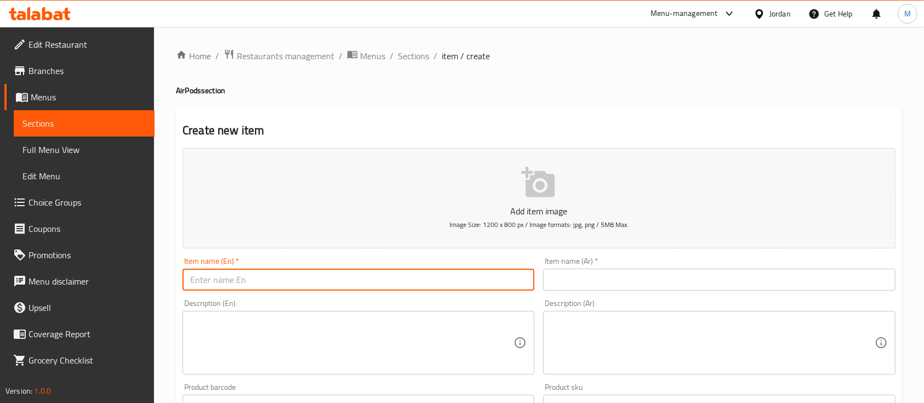
click at [379, 284] on input "text" at bounding box center [358, 279] width 352 height 22
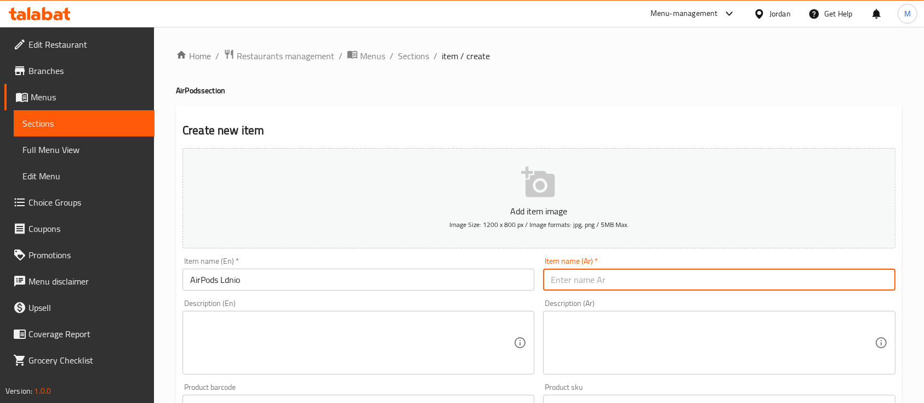
click at [602, 289] on input "text" at bounding box center [719, 279] width 352 height 22
click at [588, 320] on textarea at bounding box center [712, 343] width 323 height 52
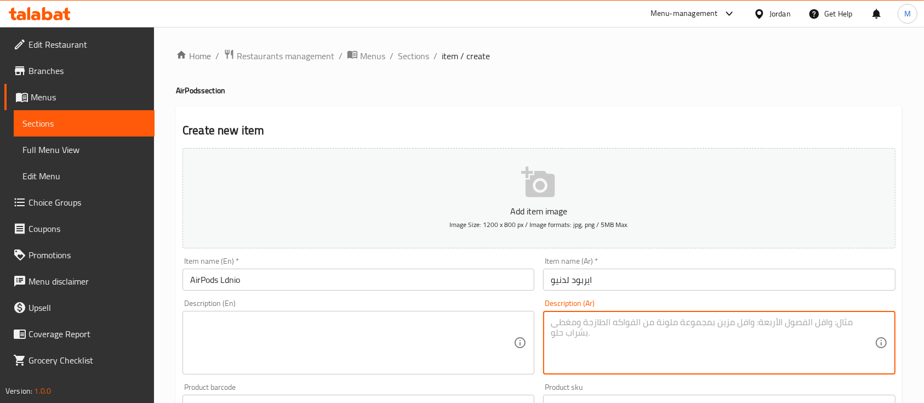
click at [353, 342] on textarea at bounding box center [351, 343] width 323 height 52
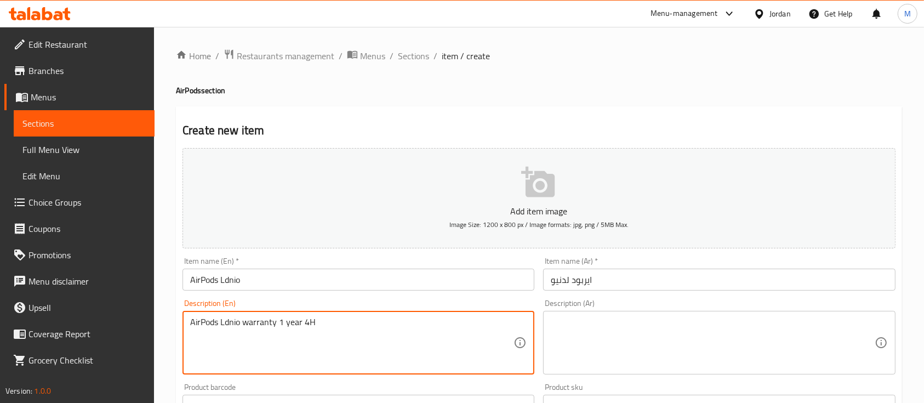
click at [621, 370] on div "Description (Ar)" at bounding box center [719, 343] width 352 height 64
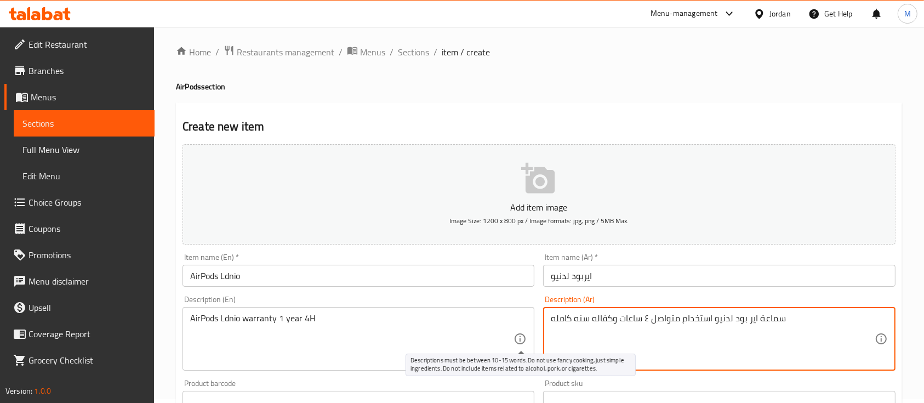
scroll to position [146, 0]
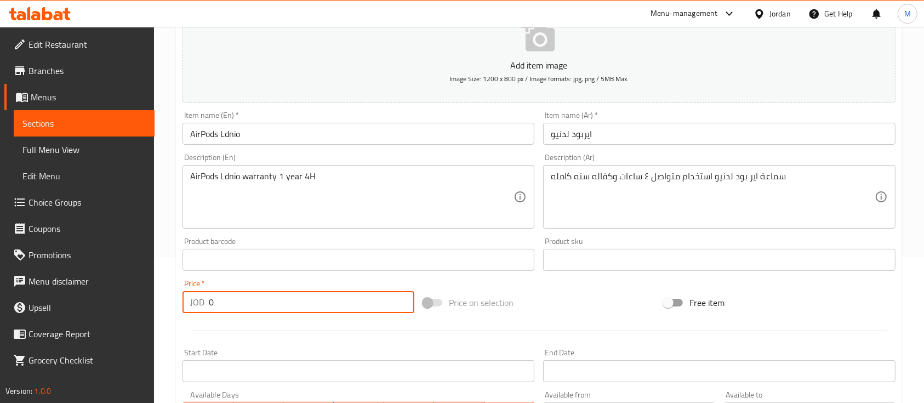
drag, startPoint x: 239, startPoint y: 310, endPoint x: 206, endPoint y: 306, distance: 33.6
click at [206, 306] on div "JOD 0 Price *" at bounding box center [298, 302] width 232 height 22
click at [324, 278] on div "Price   * JOD 25 Price *" at bounding box center [298, 296] width 241 height 42
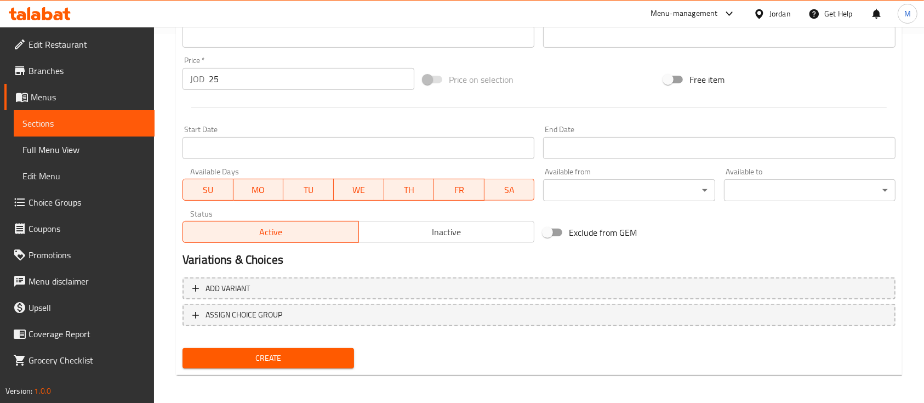
scroll to position [371, 0]
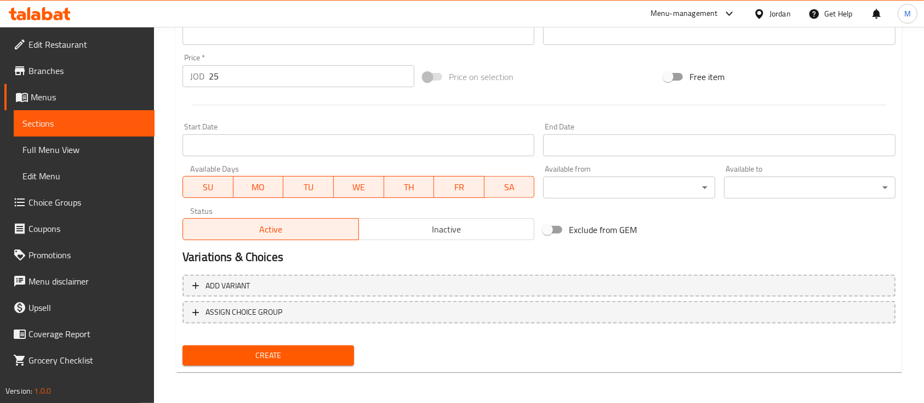
click at [313, 347] on button "Create" at bounding box center [267, 355] width 171 height 20
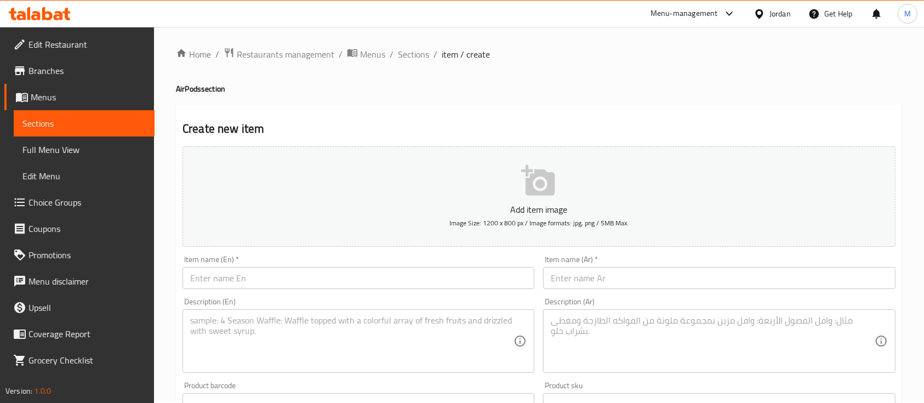
scroll to position [0, 0]
click at [412, 53] on span "Sections" at bounding box center [413, 55] width 31 height 13
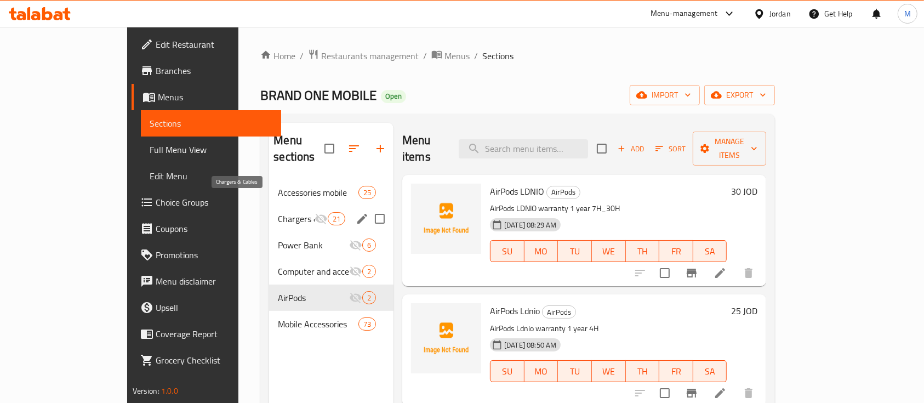
click at [278, 212] on span "Chargers & Cables" at bounding box center [296, 218] width 36 height 13
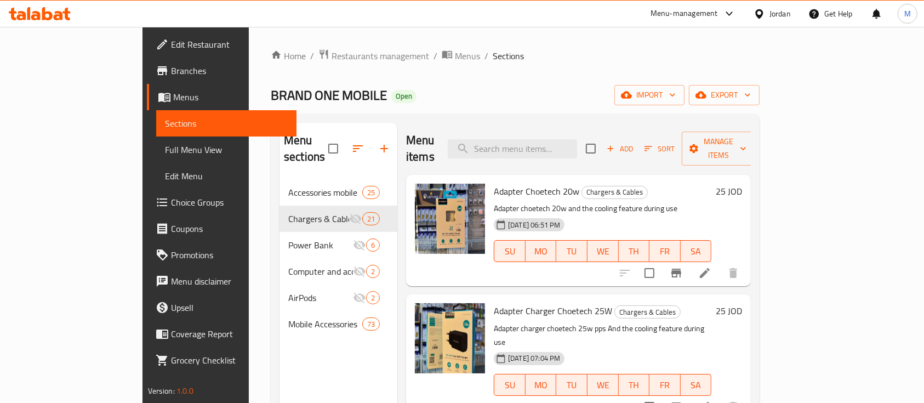
click at [494, 183] on span "Adapter Choetech 20w" at bounding box center [536, 191] width 85 height 16
copy h6 "Adapter Choetech 20w"
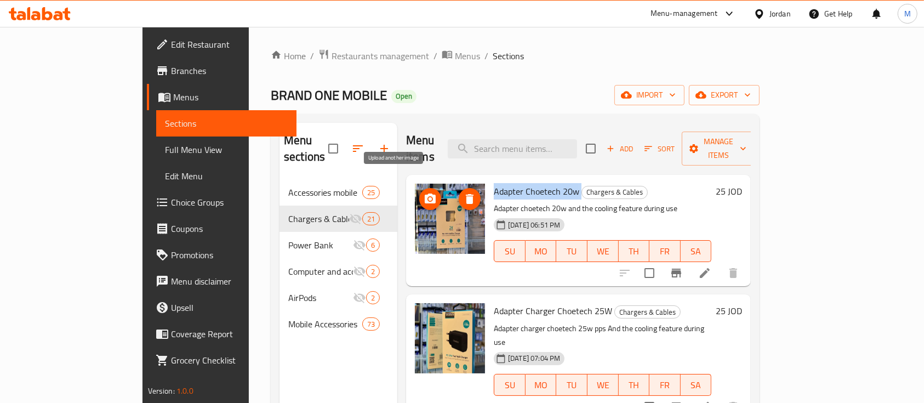
click at [425, 193] on icon "upload picture" at bounding box center [430, 198] width 11 height 10
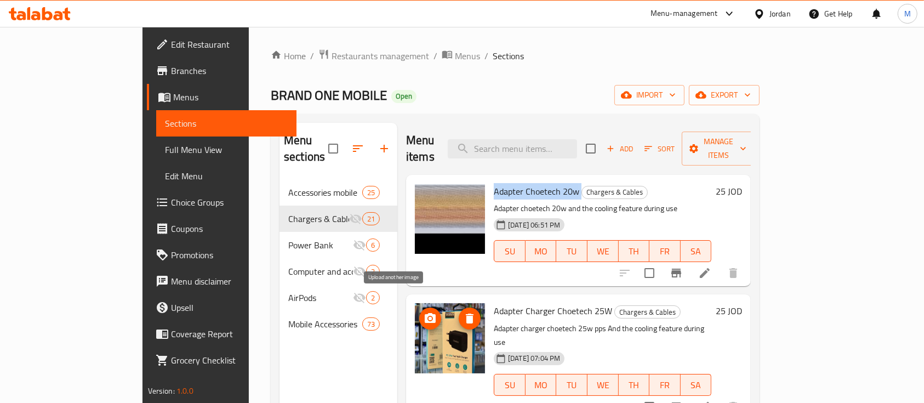
click at [423, 312] on icon "upload picture" at bounding box center [429, 318] width 13 height 13
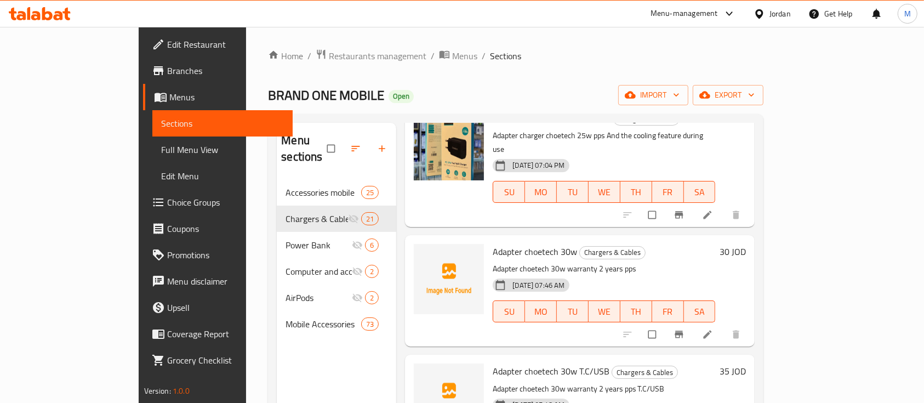
scroll to position [219, 0]
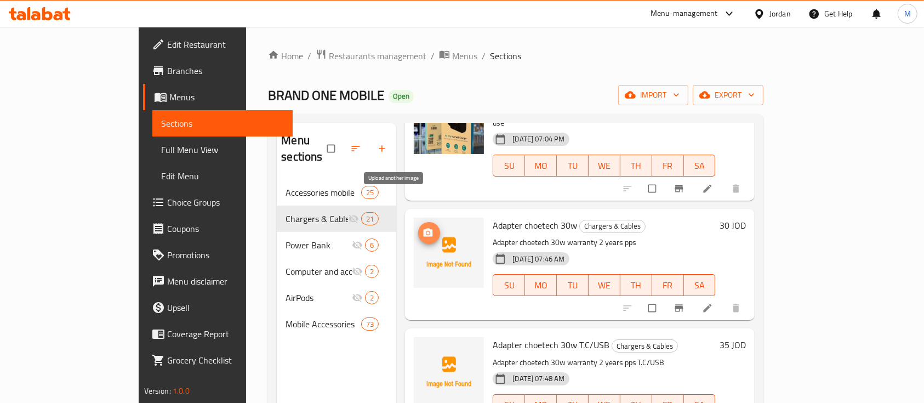
click at [423, 228] on icon "upload picture" at bounding box center [427, 232] width 9 height 8
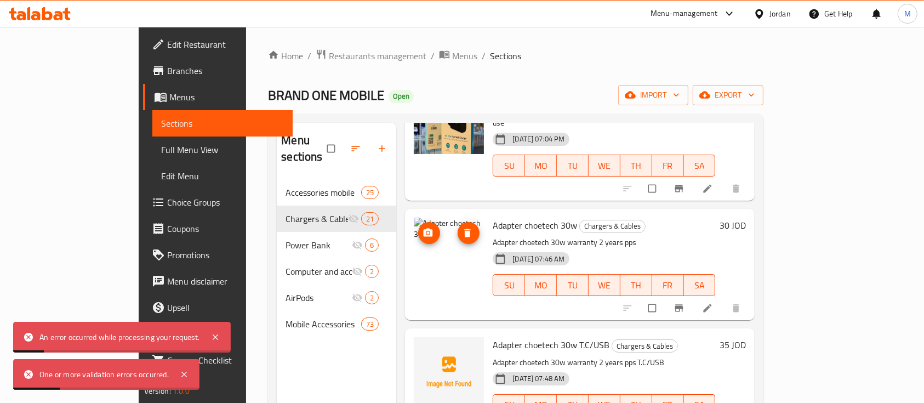
click at [457, 227] on span "delete image" at bounding box center [468, 232] width 22 height 11
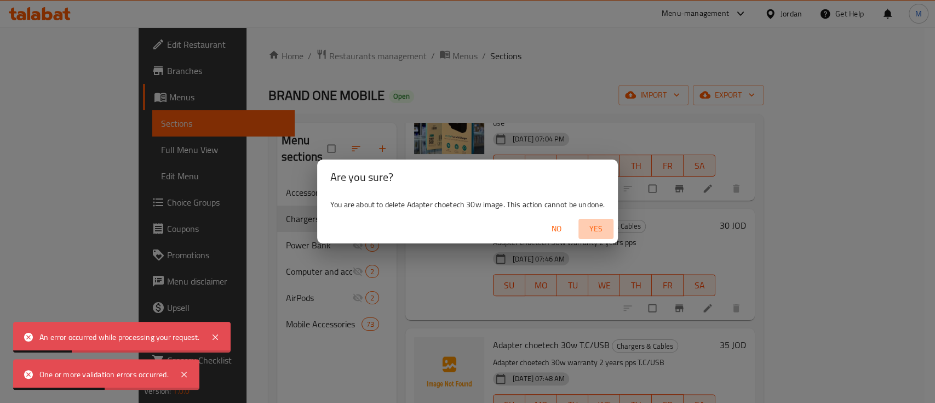
click at [595, 228] on span "Yes" at bounding box center [596, 229] width 26 height 14
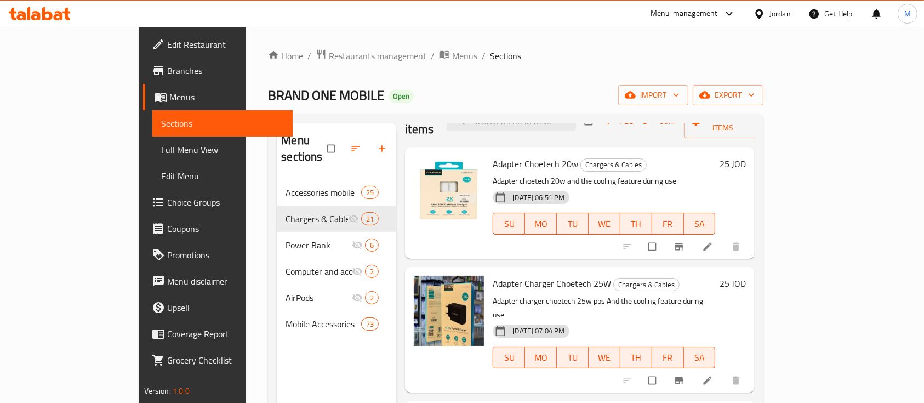
scroll to position [0, 0]
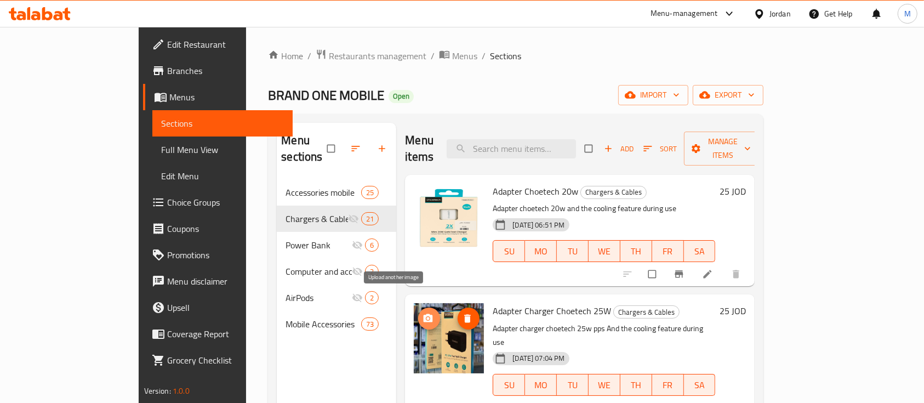
click at [423, 314] on icon "upload picture" at bounding box center [427, 318] width 9 height 8
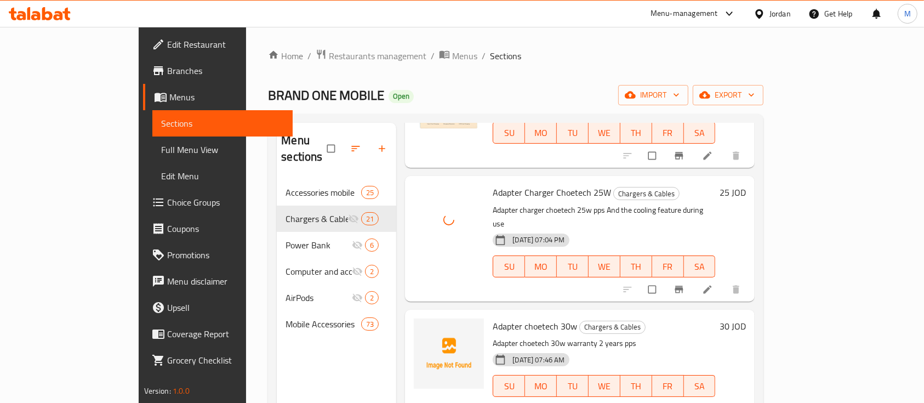
scroll to position [146, 0]
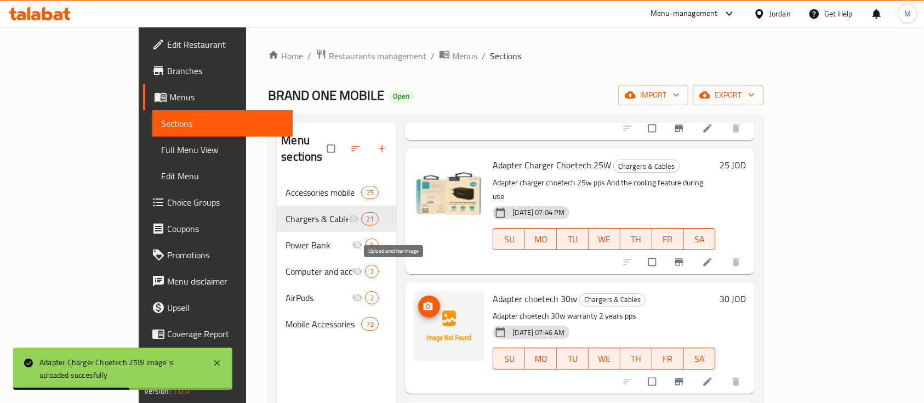
click at [422, 301] on icon "upload picture" at bounding box center [427, 306] width 11 height 11
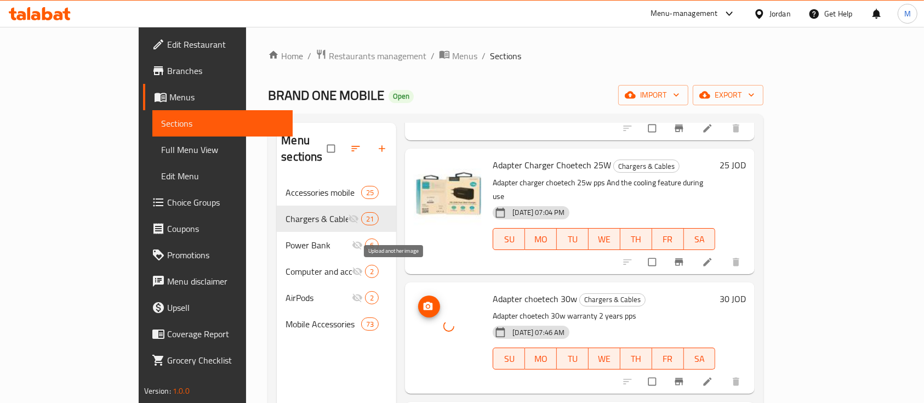
click at [418, 295] on button "upload picture" at bounding box center [429, 306] width 22 height 22
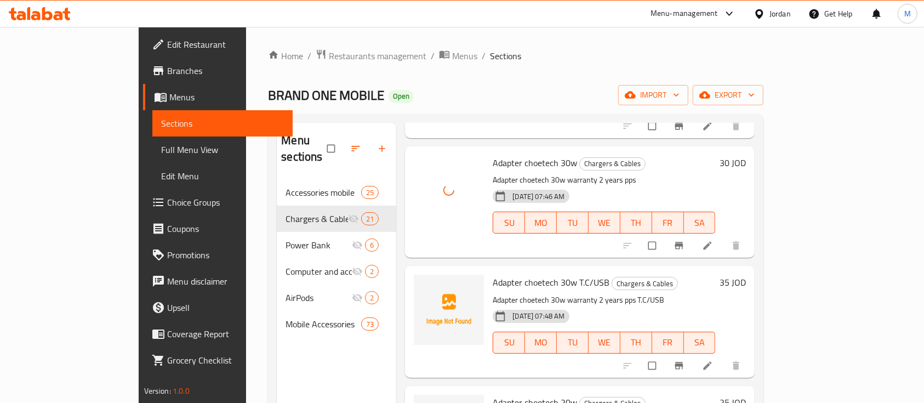
scroll to position [292, 0]
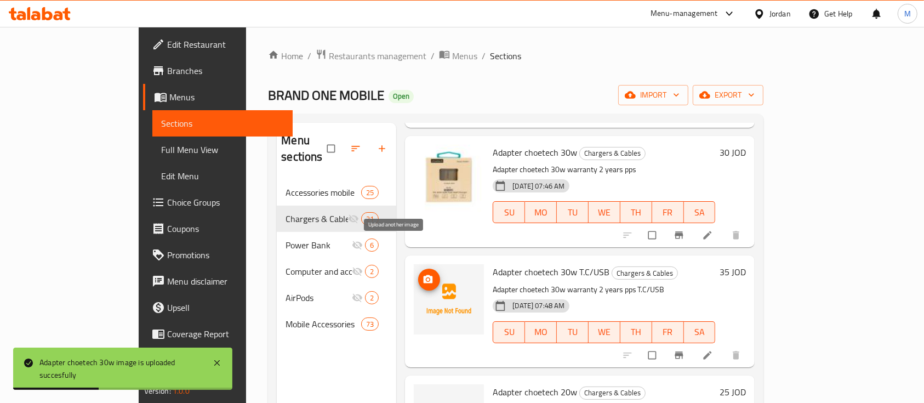
click at [418, 274] on span "upload picture" at bounding box center [429, 279] width 22 height 11
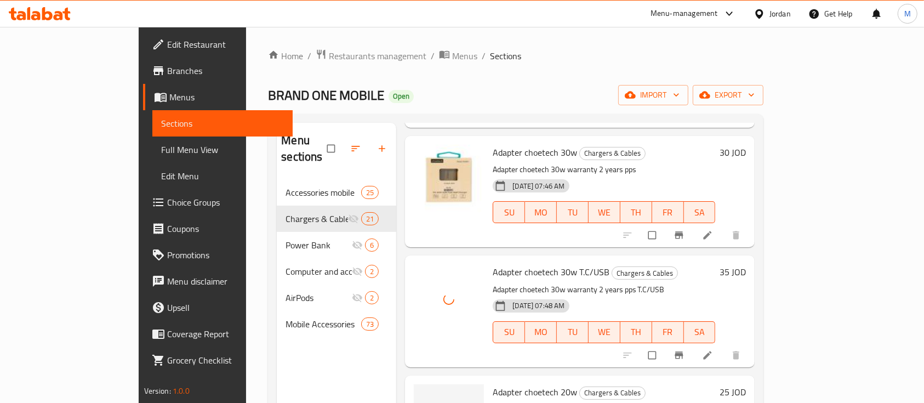
scroll to position [365, 0]
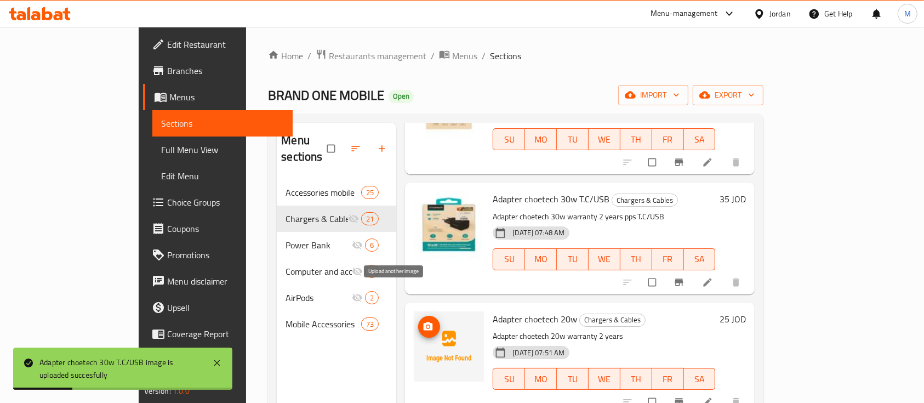
click at [423, 322] on icon "upload picture" at bounding box center [427, 326] width 9 height 8
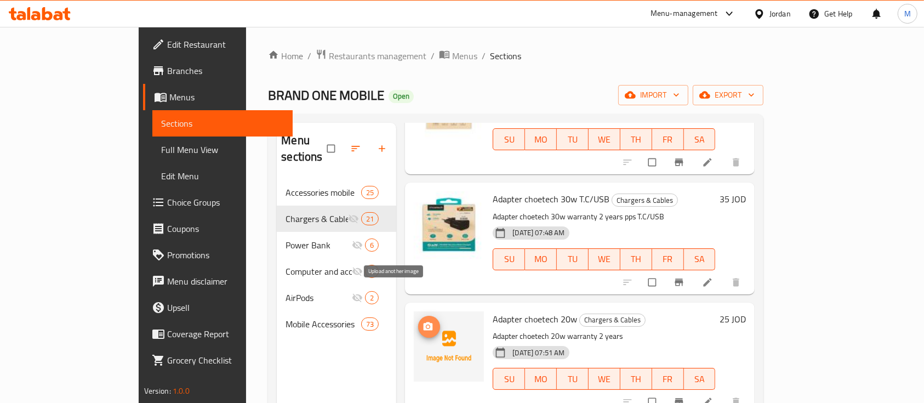
click at [423, 322] on icon "upload picture" at bounding box center [427, 326] width 9 height 8
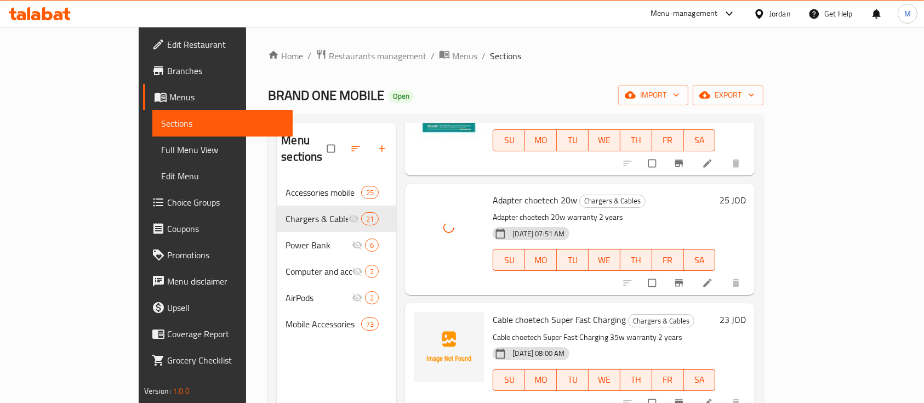
scroll to position [511, 0]
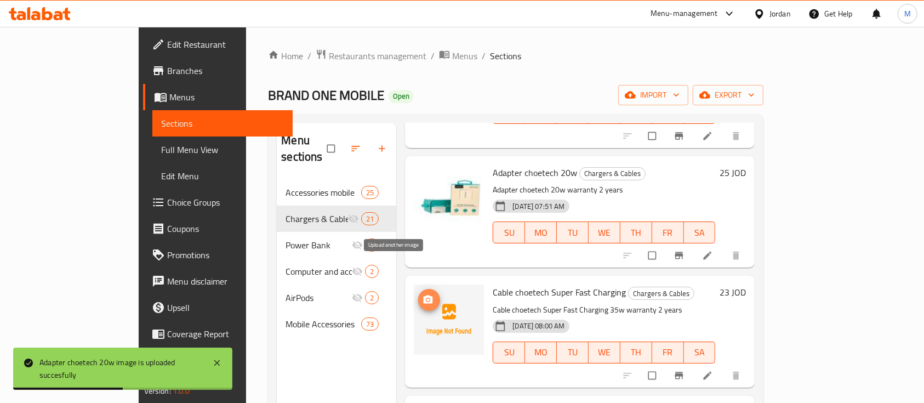
click at [422, 294] on icon "upload picture" at bounding box center [427, 299] width 11 height 11
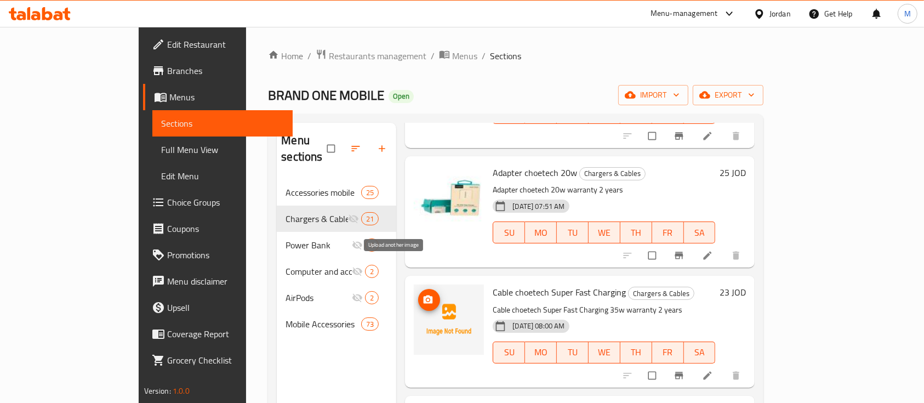
click at [423, 295] on icon "upload picture" at bounding box center [427, 299] width 9 height 8
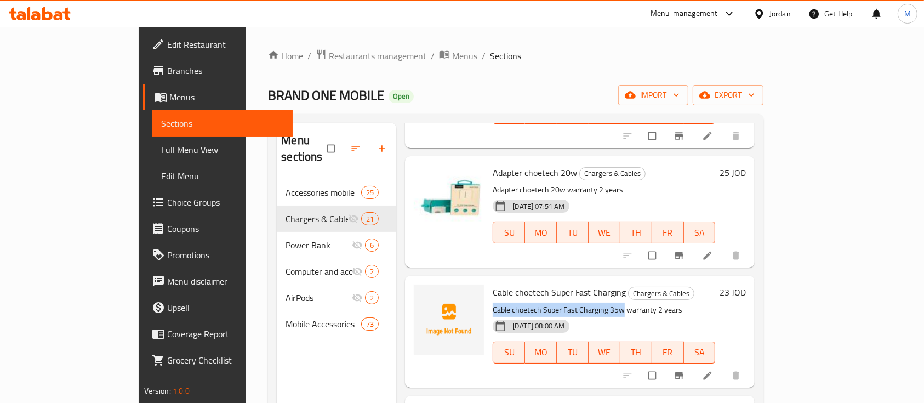
drag, startPoint x: 460, startPoint y: 277, endPoint x: 588, endPoint y: 277, distance: 128.7
click at [588, 303] on p "Cable choetech Super Fast Charging 35w warranty 2 years" at bounding box center [604, 310] width 222 height 14
copy p "Cable choetech Super Fast Charging 35w"
click at [418, 289] on button "upload picture" at bounding box center [429, 300] width 22 height 22
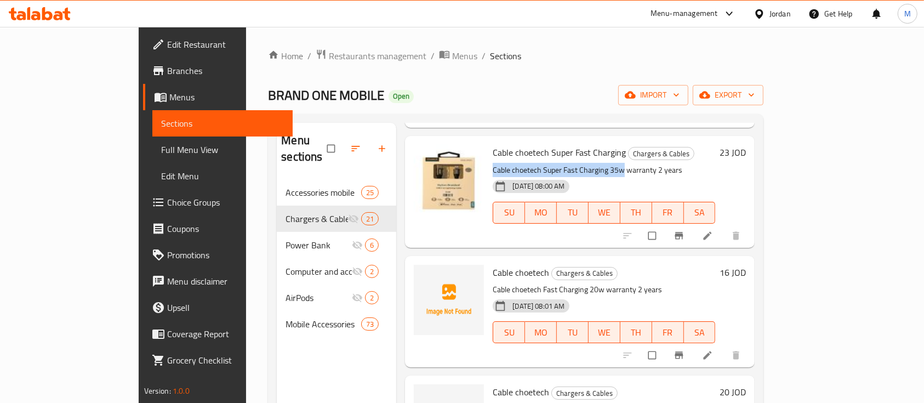
scroll to position [657, 0]
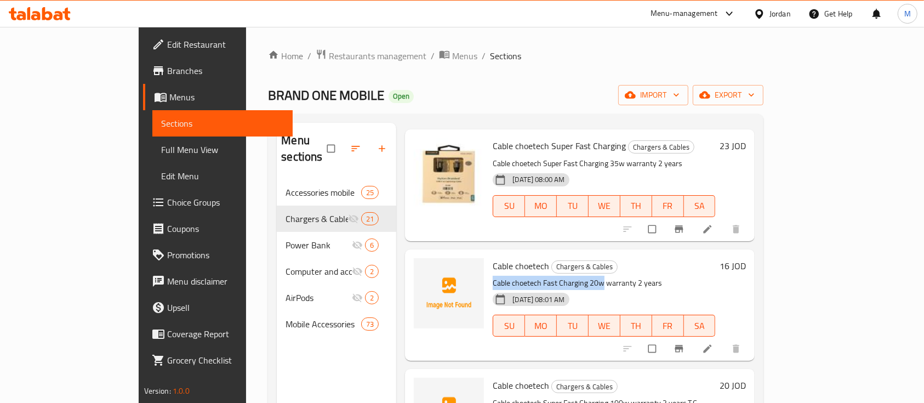
drag, startPoint x: 459, startPoint y: 253, endPoint x: 568, endPoint y: 254, distance: 109.6
click at [568, 276] on p "Cable choetech Fast Charging 20w warranty 2 years" at bounding box center [604, 283] width 222 height 14
copy p "Cable choetech Fast Charging 20w"
click at [422, 268] on icon "upload picture" at bounding box center [427, 273] width 11 height 11
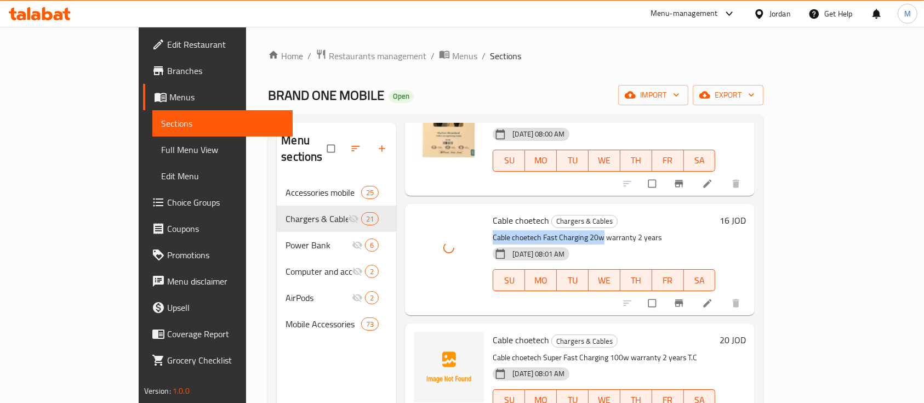
scroll to position [730, 0]
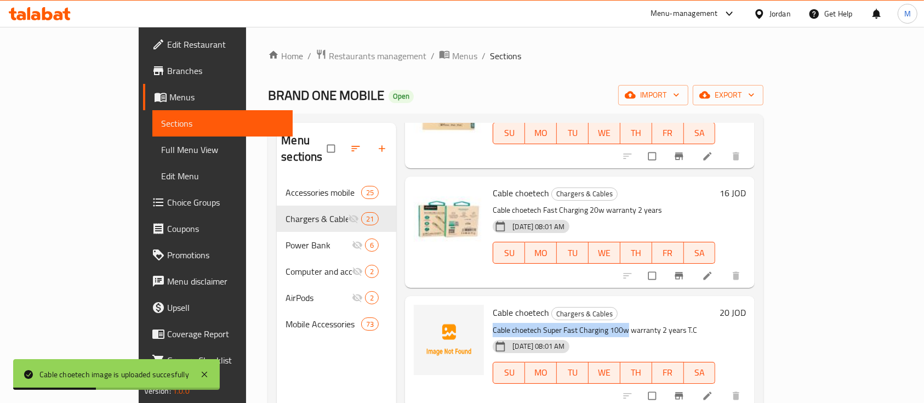
drag, startPoint x: 459, startPoint y: 300, endPoint x: 592, endPoint y: 299, distance: 132.6
click at [592, 323] on p "Cable choetech Super Fast Charging 100w warranty 2 years T.C" at bounding box center [604, 330] width 222 height 14
copy p "Cable choetech Super Fast Charging 100w"
click at [418, 314] on span "upload picture" at bounding box center [429, 319] width 22 height 11
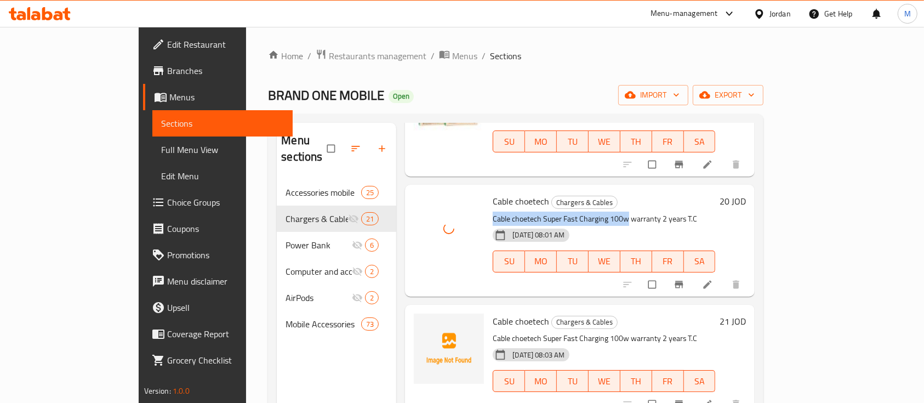
scroll to position [877, 0]
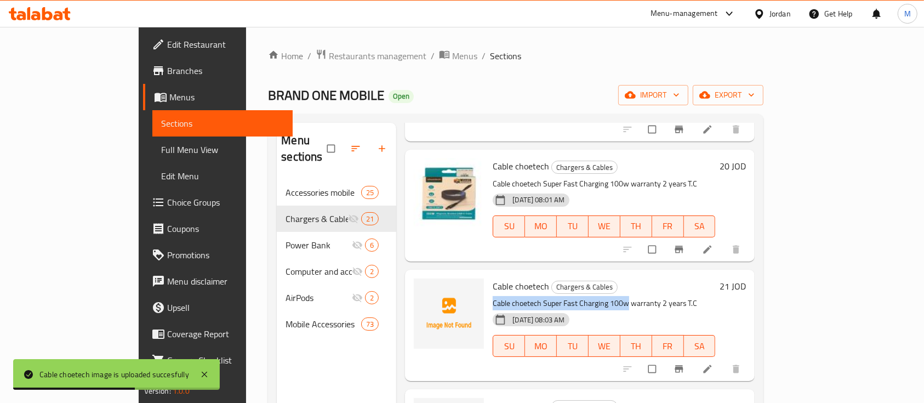
drag, startPoint x: 460, startPoint y: 274, endPoint x: 592, endPoint y: 270, distance: 132.1
click at [592, 296] on p "Cable choetech Super Fast Charging 100w warranty 2 years T.C" at bounding box center [604, 303] width 222 height 14
copy p "Cable choetech Super Fast Charging 100w"
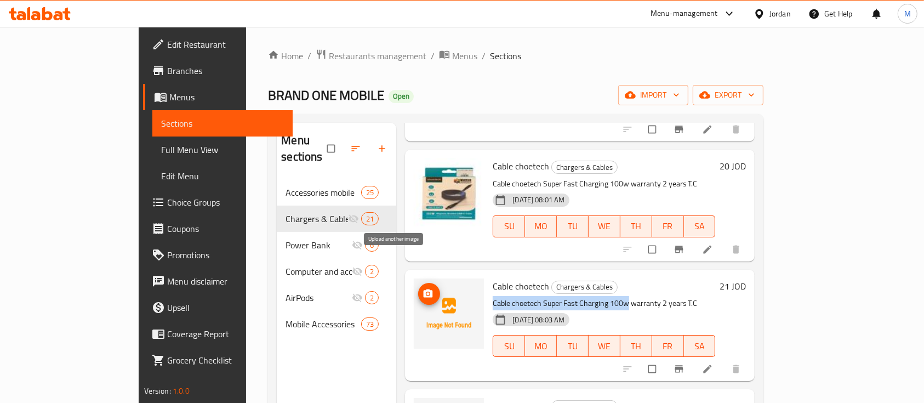
click at [423, 289] on icon "upload picture" at bounding box center [427, 293] width 9 height 8
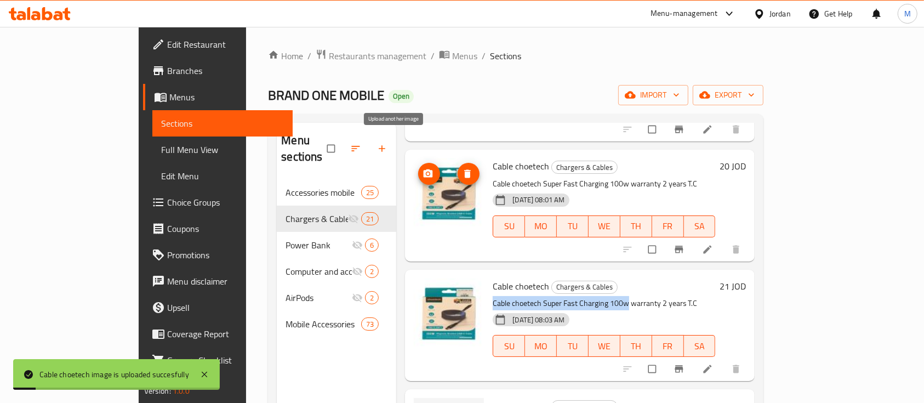
click at [418, 163] on button "upload picture" at bounding box center [429, 174] width 22 height 22
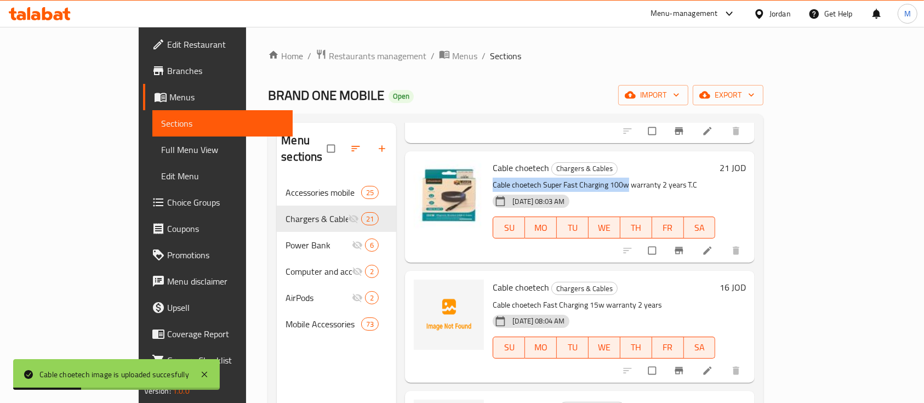
scroll to position [1022, 0]
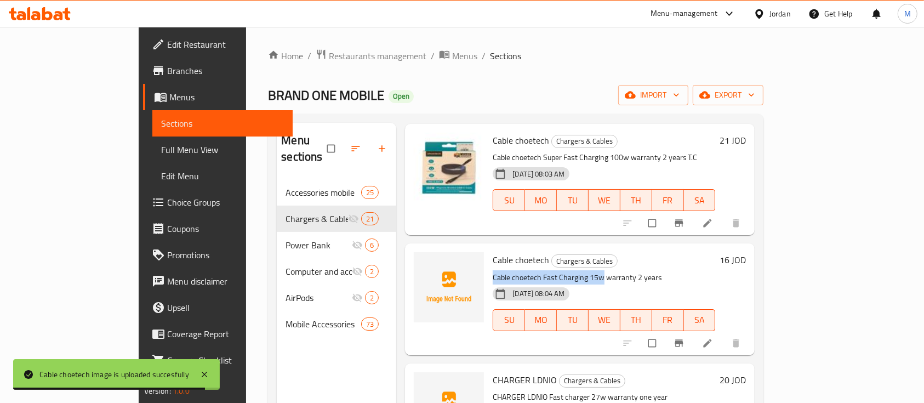
drag, startPoint x: 458, startPoint y: 245, endPoint x: 568, endPoint y: 244, distance: 109.6
click at [568, 271] on p "Cable choetech Fast Charging 15w warranty 2 years" at bounding box center [604, 278] width 222 height 14
copy p "Cable choetech Fast Charging 15w"
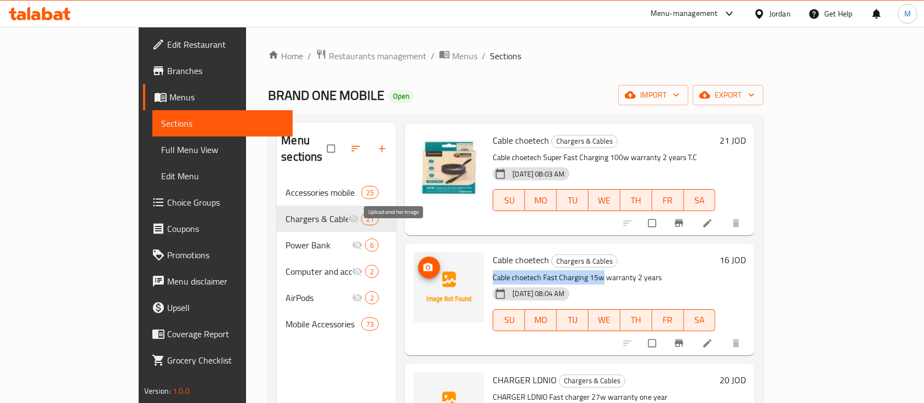
click at [418, 262] on span "upload picture" at bounding box center [429, 267] width 22 height 11
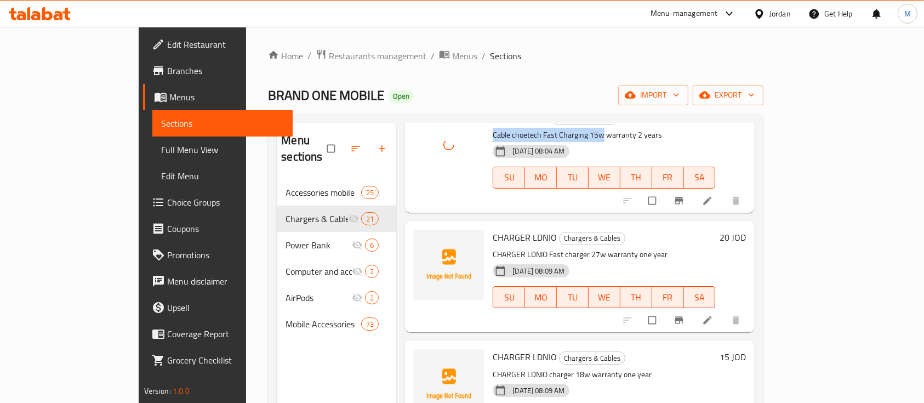
scroll to position [1169, 0]
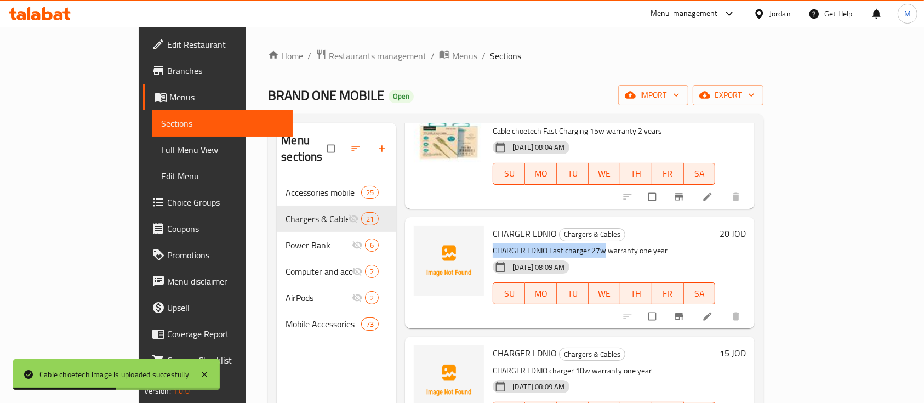
drag, startPoint x: 460, startPoint y: 221, endPoint x: 569, endPoint y: 223, distance: 109.0
click at [569, 244] on p "CHARGER LDNIO Fast charger 27w warranty one year" at bounding box center [604, 251] width 222 height 14
copy p "CHARGER LDNIO Fast charger 27w"
click at [418, 230] on button "upload picture" at bounding box center [429, 241] width 22 height 22
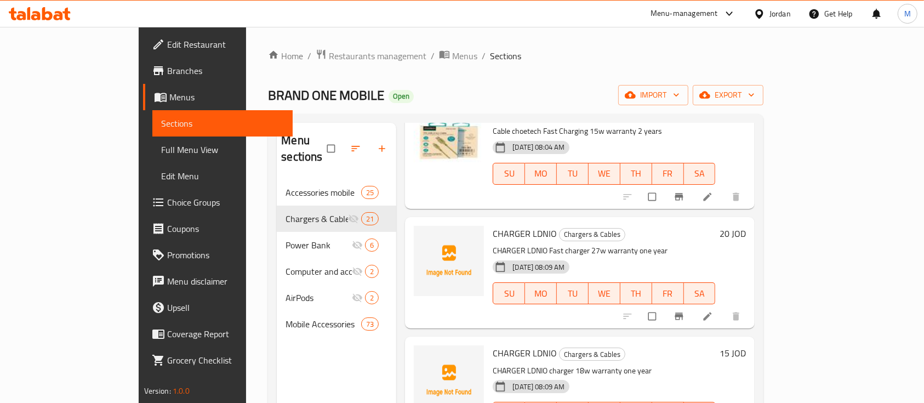
click at [601, 244] on p "CHARGER LDNIO Fast charger 27w warranty one year" at bounding box center [604, 251] width 222 height 14
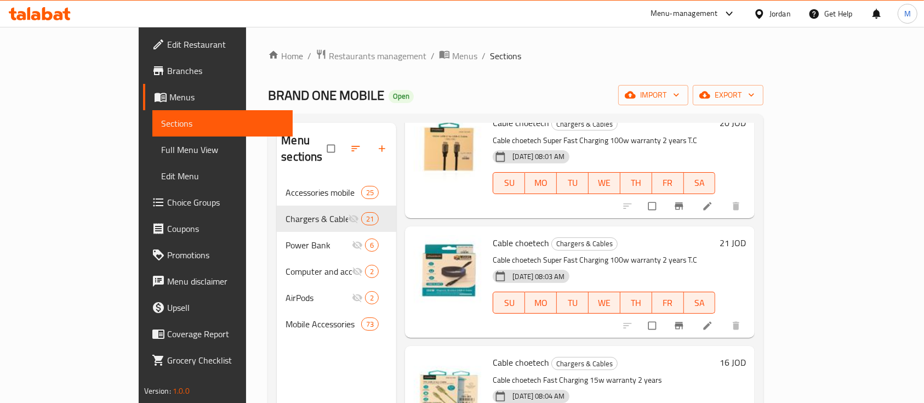
scroll to position [877, 0]
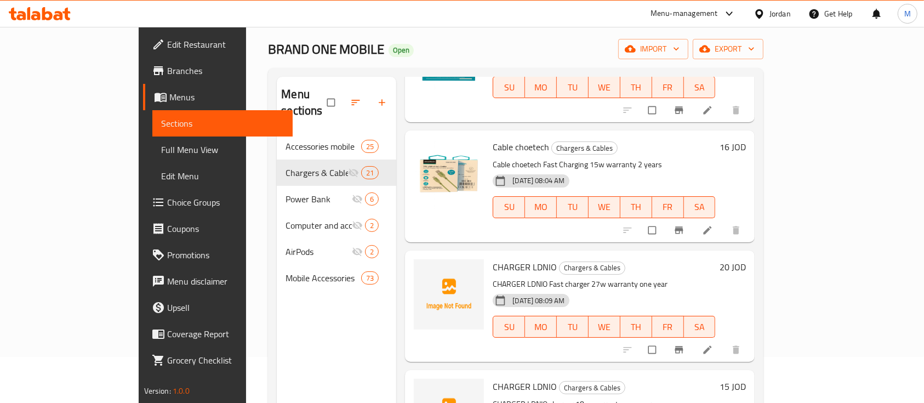
scroll to position [1088, 0]
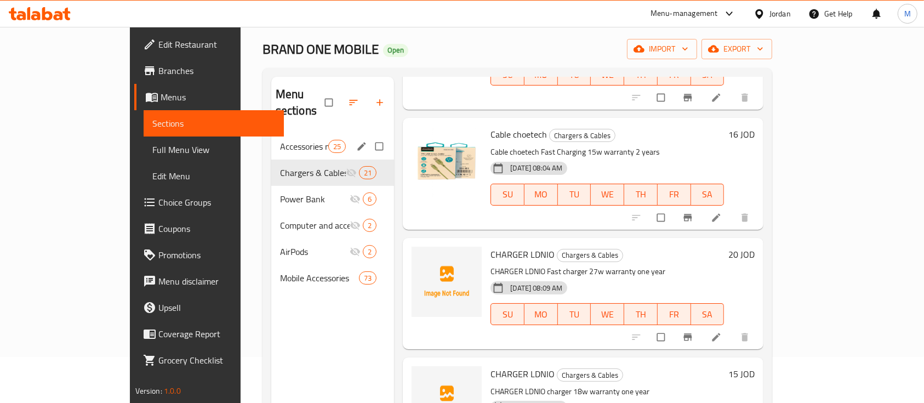
click at [280, 140] on span "Accessories mobile" at bounding box center [304, 146] width 48 height 13
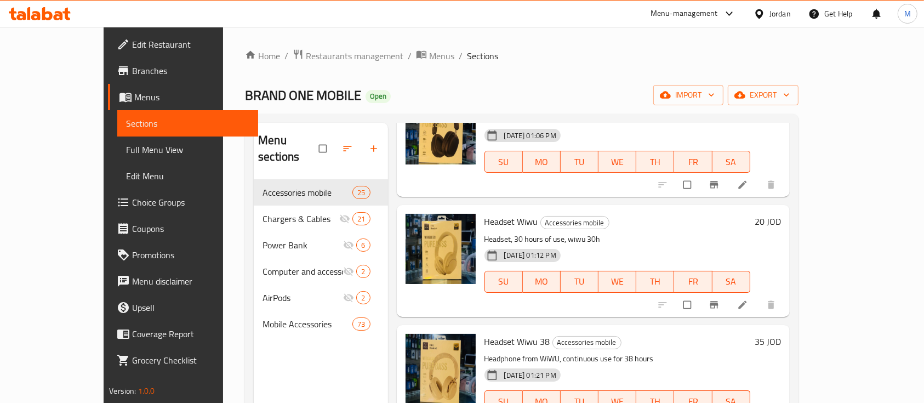
scroll to position [584, 0]
click at [312, 60] on span "Restaurants management" at bounding box center [355, 55] width 98 height 13
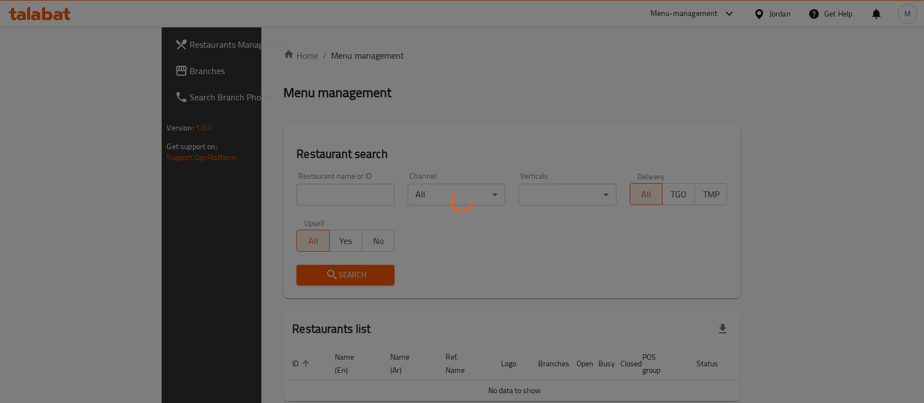
click at [289, 192] on div at bounding box center [462, 201] width 924 height 403
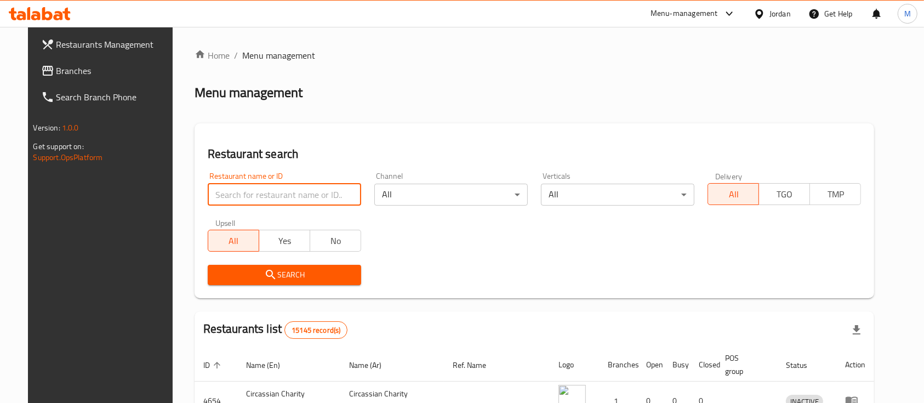
drag, startPoint x: 266, startPoint y: 201, endPoint x: 274, endPoint y: 199, distance: 8.9
click at [267, 201] on input "search" at bounding box center [284, 195] width 153 height 22
type input "ق"
type input "real co"
click button "Search" at bounding box center [284, 275] width 153 height 20
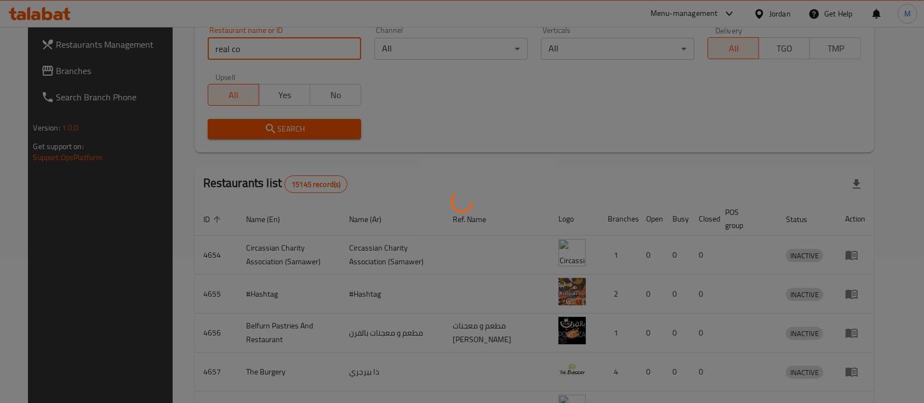
scroll to position [64, 0]
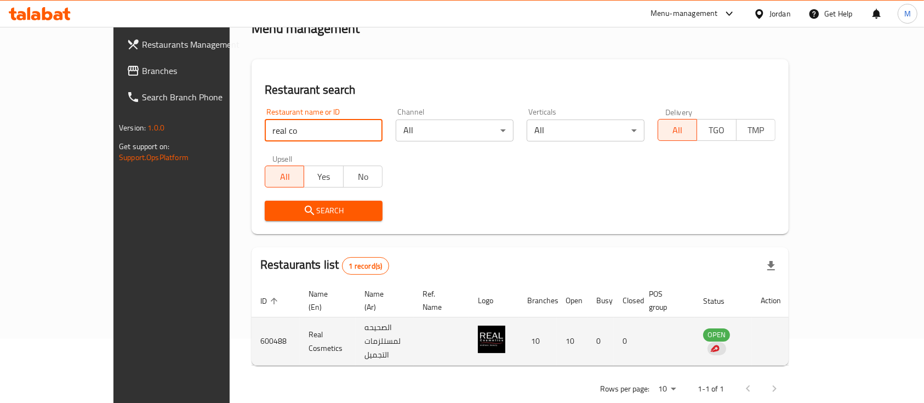
click at [356, 328] on td "الصحيحه لمستلزمات التجميل" at bounding box center [385, 341] width 58 height 48
click at [300, 323] on td "Real Cosmetics" at bounding box center [328, 341] width 56 height 48
copy td "Real Cosmetics"
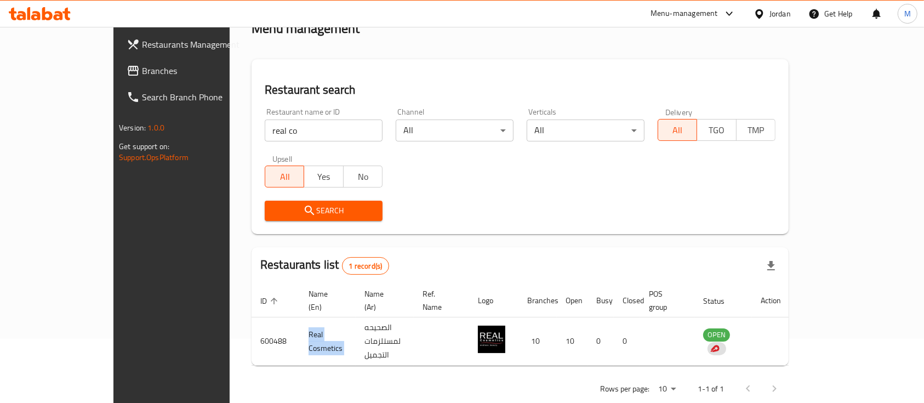
click at [142, 41] on span "Restaurants Management" at bounding box center [200, 44] width 117 height 13
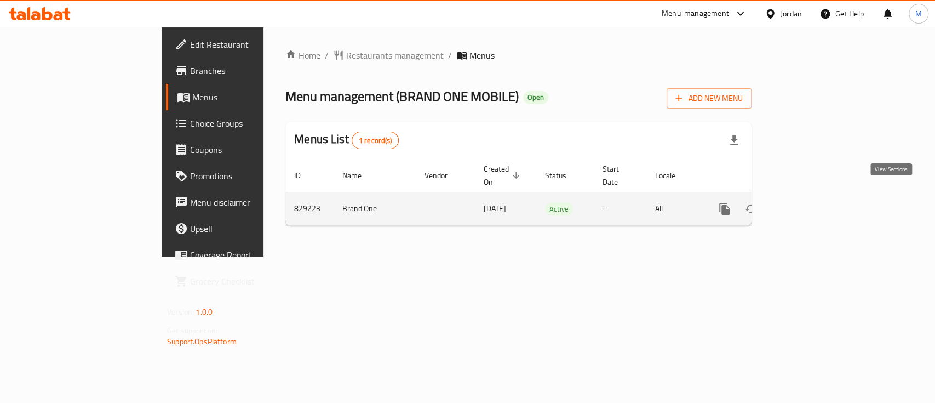
click at [817, 196] on link "enhanced table" at bounding box center [804, 209] width 26 height 26
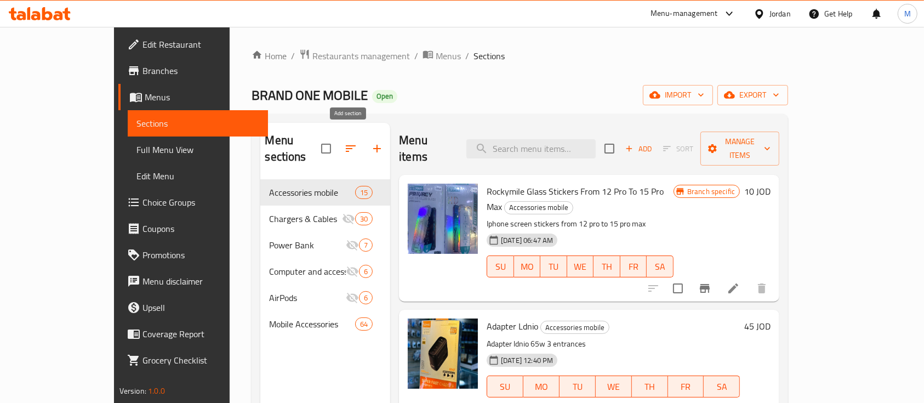
click at [370, 142] on icon "button" at bounding box center [376, 148] width 13 height 13
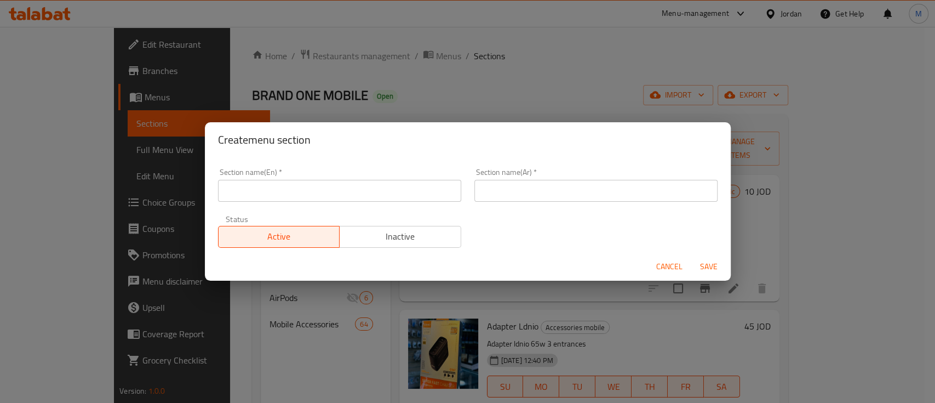
click at [395, 196] on input "text" at bounding box center [339, 191] width 243 height 22
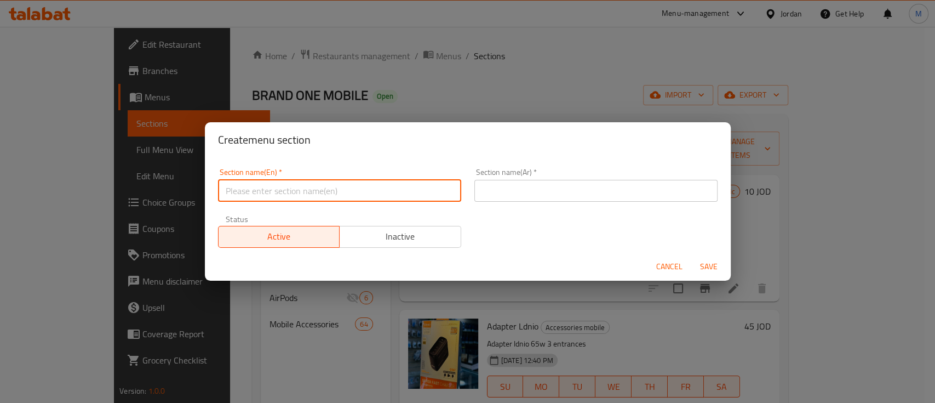
paste input "Watch"
click at [228, 191] on input "Watch" at bounding box center [339, 191] width 243 height 22
type input "Smart Watch"
drag, startPoint x: 486, startPoint y: 194, endPoint x: 520, endPoint y: 192, distance: 34.0
click at [489, 195] on input "text" at bounding box center [595, 191] width 243 height 22
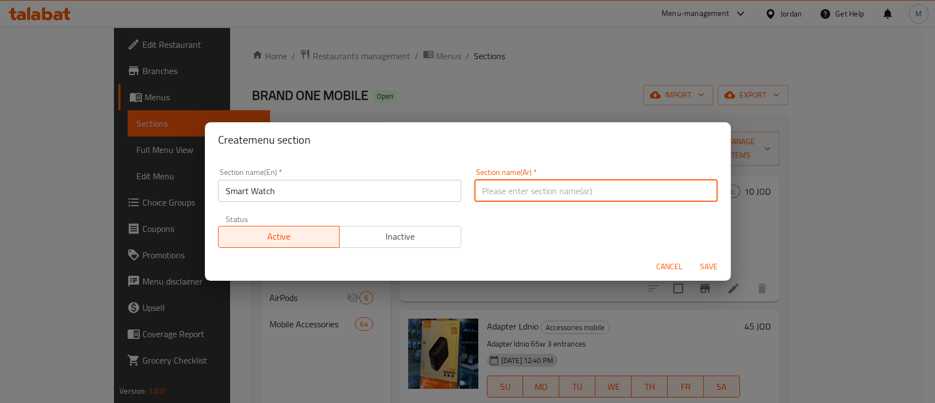
type input "s"
type input "س"
type input "ا"
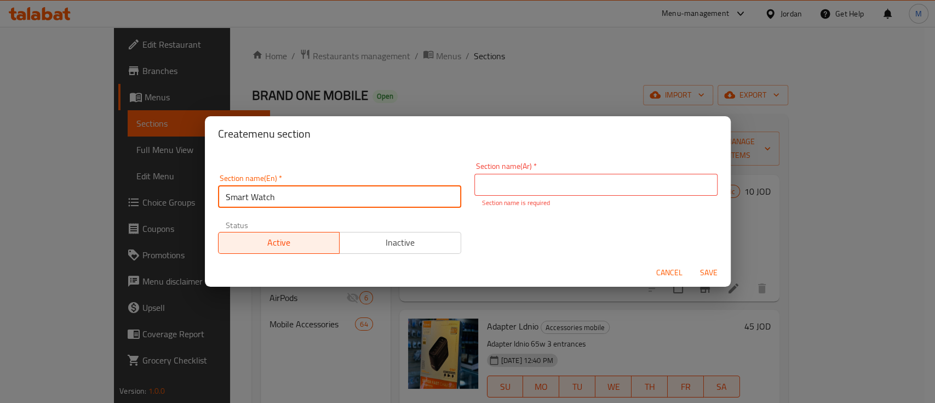
drag, startPoint x: 280, startPoint y: 194, endPoint x: 294, endPoint y: 209, distance: 20.5
click at [279, 194] on input "Smart Watch" at bounding box center [339, 197] width 243 height 22
type input "Smart Watchs"
click at [530, 186] on input "text" at bounding box center [595, 185] width 243 height 22
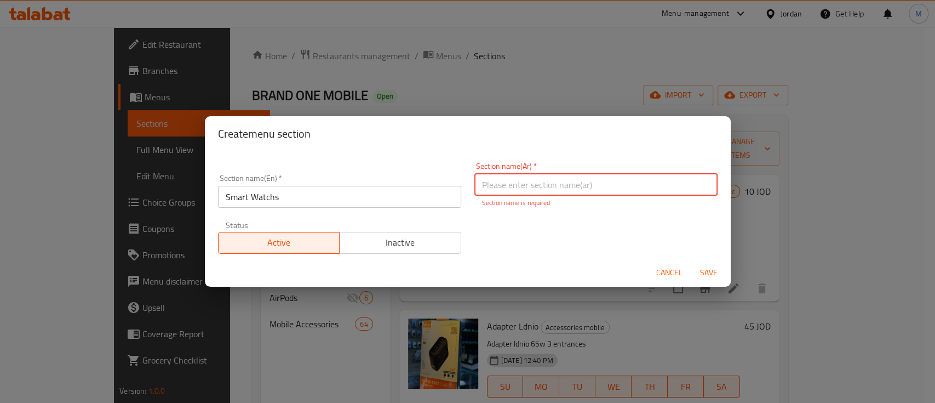
paste input "الساعات الذكية"
type input "الساعات الذكية"
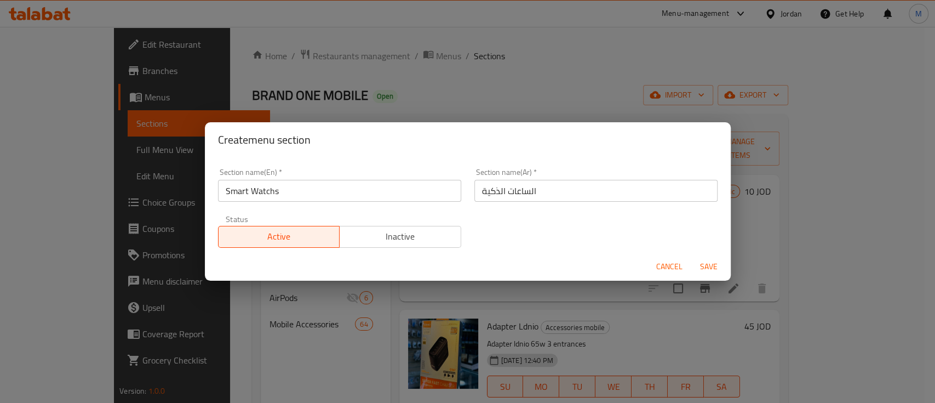
click at [530, 226] on div "Section name(En)   * Smart Watchs Section name(En) * Section name(Ar)   * الساع…" at bounding box center [467, 208] width 513 height 93
click at [402, 243] on span "Inactive" at bounding box center [400, 236] width 113 height 16
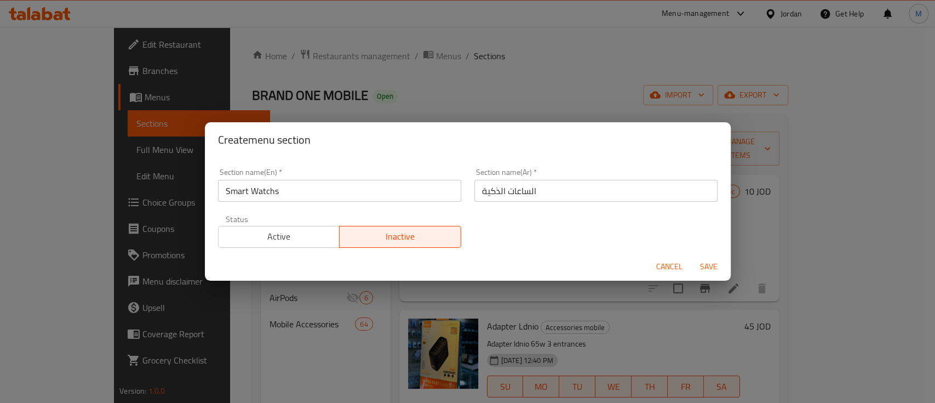
click at [713, 267] on span "Save" at bounding box center [709, 267] width 26 height 14
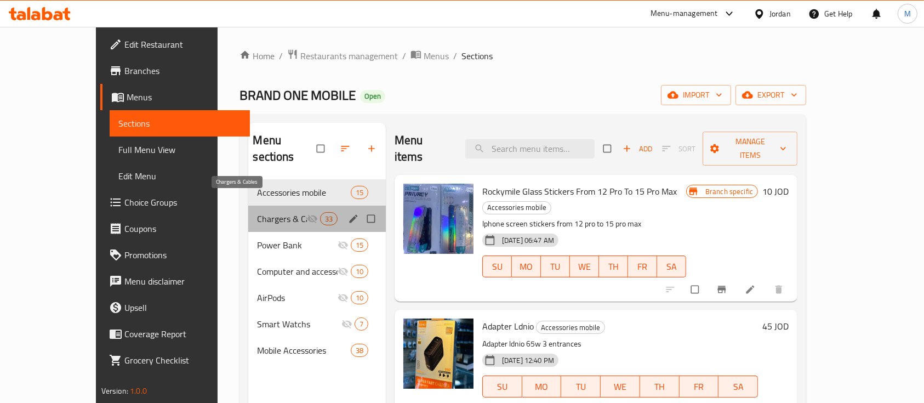
click at [257, 212] on span "Chargers & Cables" at bounding box center [281, 218] width 49 height 13
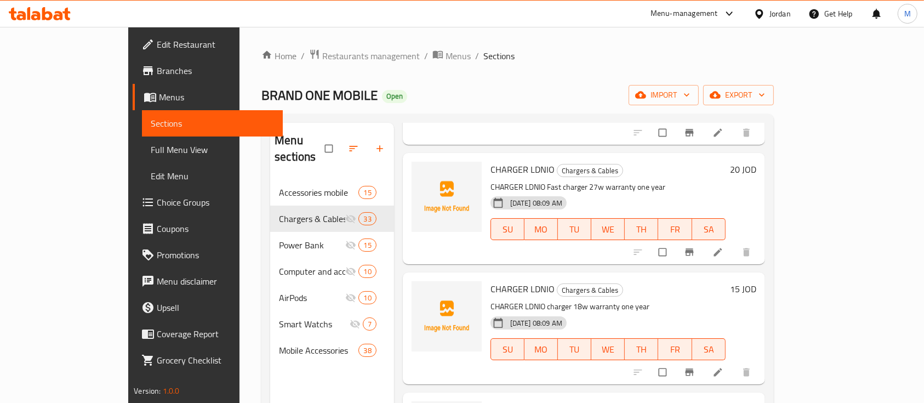
scroll to position [1315, 0]
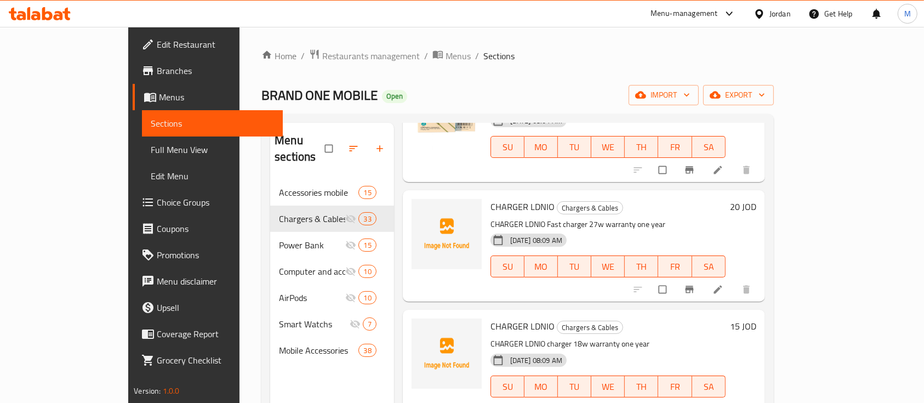
click at [500, 198] on span "CHARGER LDNIO" at bounding box center [522, 206] width 64 height 16
drag, startPoint x: 458, startPoint y: 192, endPoint x: 571, endPoint y: 196, distance: 112.9
click at [570, 217] on p "CHARGER LDNIO Fast charger 27w warranty one year" at bounding box center [607, 224] width 235 height 14
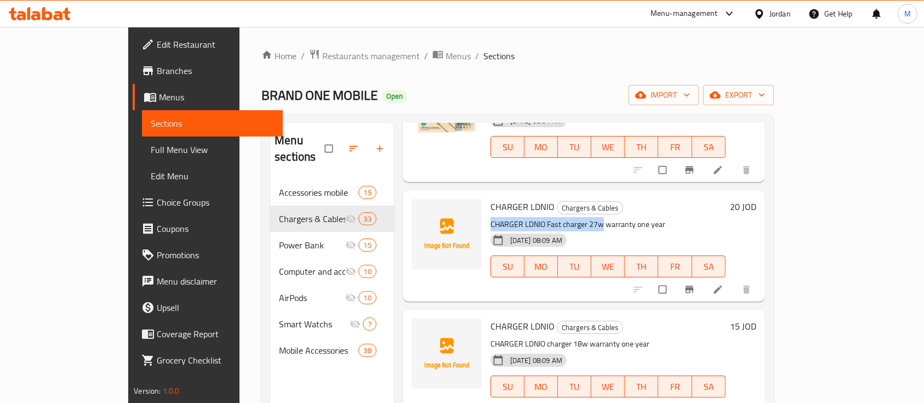
copy p "CHARGER LDNIO Fast charger 27w"
click at [416, 209] on span "upload picture" at bounding box center [427, 214] width 22 height 11
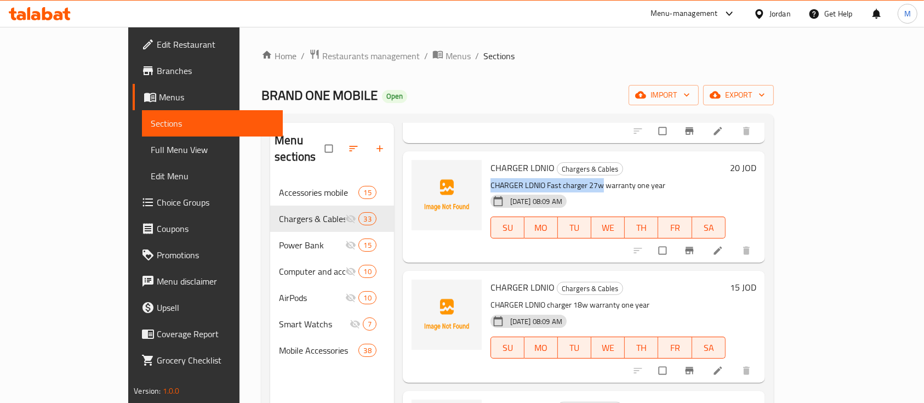
scroll to position [1388, 0]
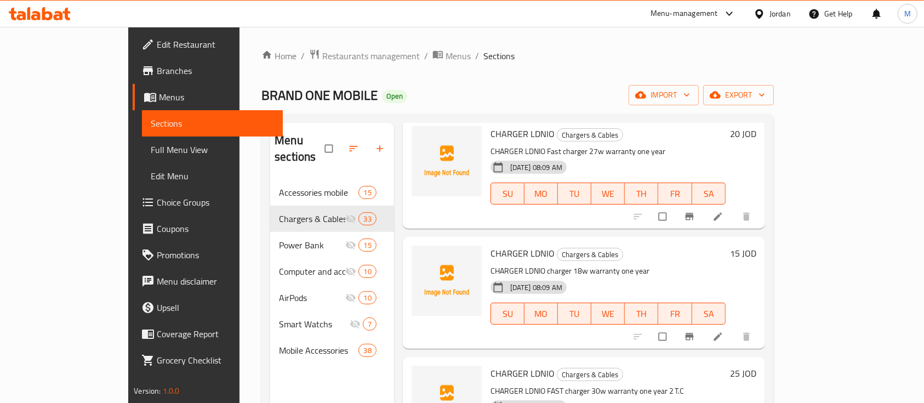
click at [486, 241] on div "CHARGER LDNIO Chargers & Cables CHARGER LDNIO charger 18w warranty one year [DA…" at bounding box center [608, 292] width 244 height 102
drag, startPoint x: 459, startPoint y: 240, endPoint x: 556, endPoint y: 241, distance: 97.0
click at [556, 264] on p "CHARGER LDNIO charger 18w warranty one year" at bounding box center [607, 271] width 235 height 14
copy p "CHARGER LDNIO charger 18w"
click at [420, 255] on icon "upload picture" at bounding box center [425, 260] width 11 height 11
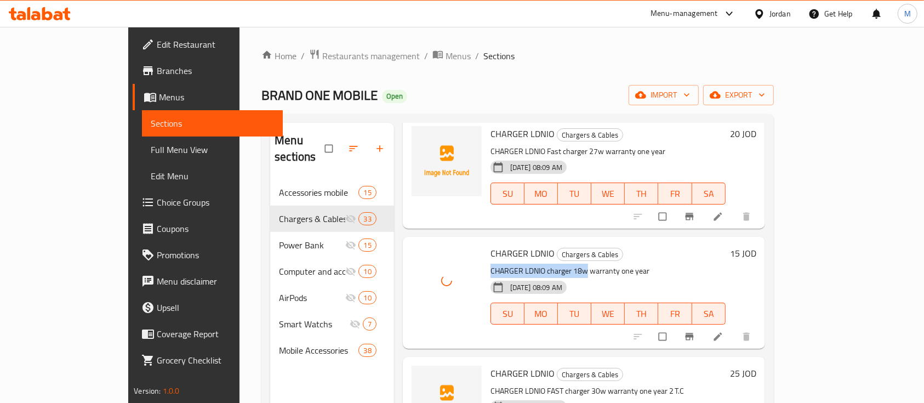
scroll to position [1461, 0]
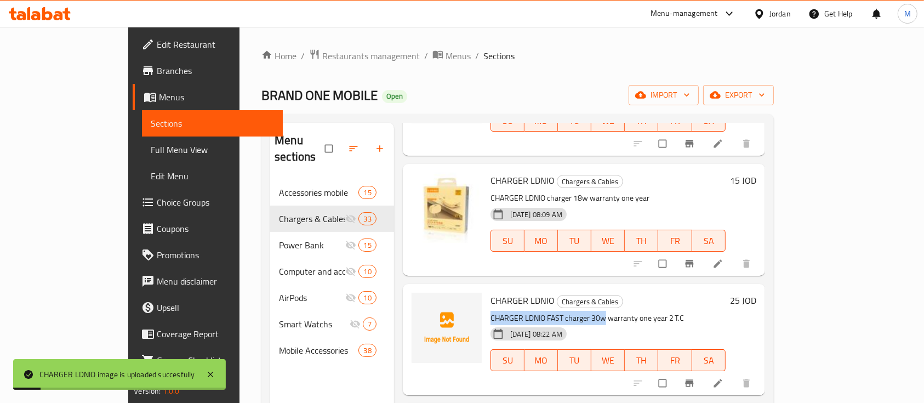
drag, startPoint x: 460, startPoint y: 288, endPoint x: 574, endPoint y: 291, distance: 113.5
click at [574, 311] on p "CHARGER LDNIO FAST charger 30w warranty one year 2 T.C" at bounding box center [607, 318] width 235 height 14
copy p "CHARGER LDNIO FAST charger 30w"
click at [416, 297] on button "upload picture" at bounding box center [427, 308] width 22 height 22
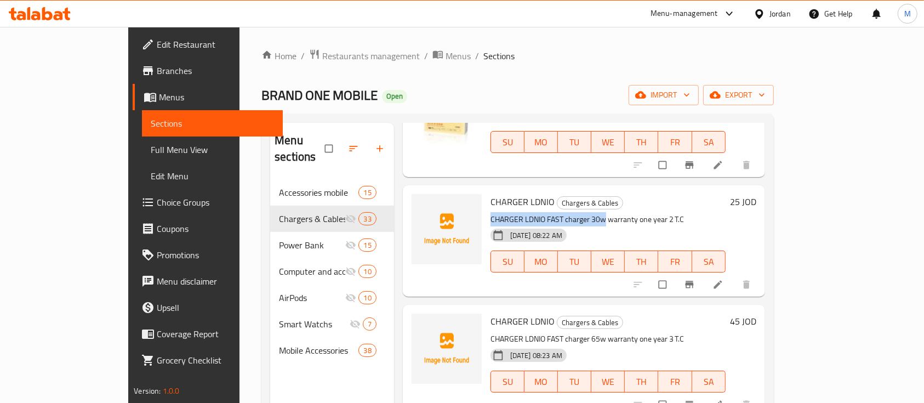
scroll to position [1607, 0]
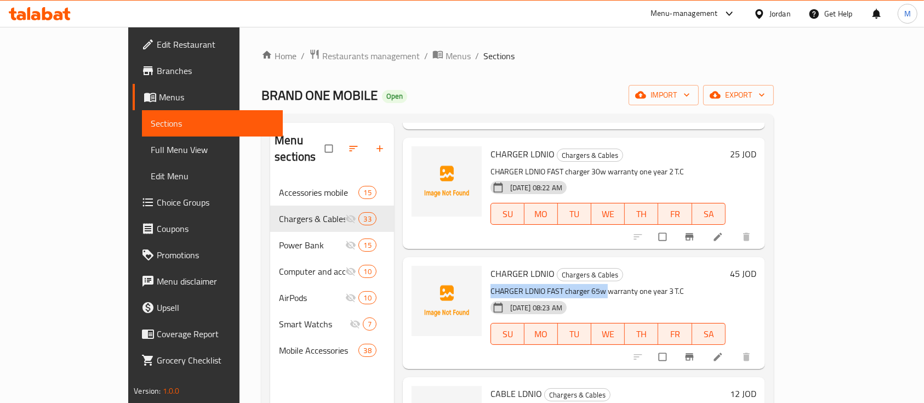
drag, startPoint x: 459, startPoint y: 260, endPoint x: 574, endPoint y: 264, distance: 115.1
click at [574, 284] on p "CHARGER LDNIO FAST charger 65w warranty one year 3 T.C" at bounding box center [607, 291] width 235 height 14
copy p "CHARGER LDNIO FAST charger 65w"
click at [421, 277] on icon "upload picture" at bounding box center [425, 281] width 9 height 8
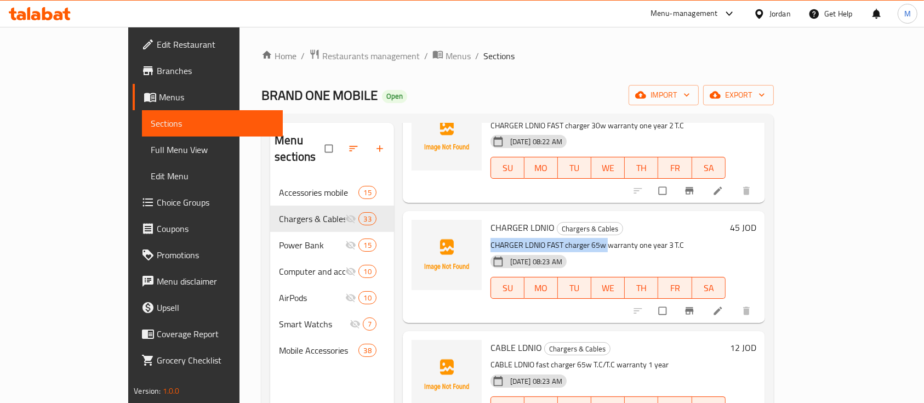
scroll to position [1680, 0]
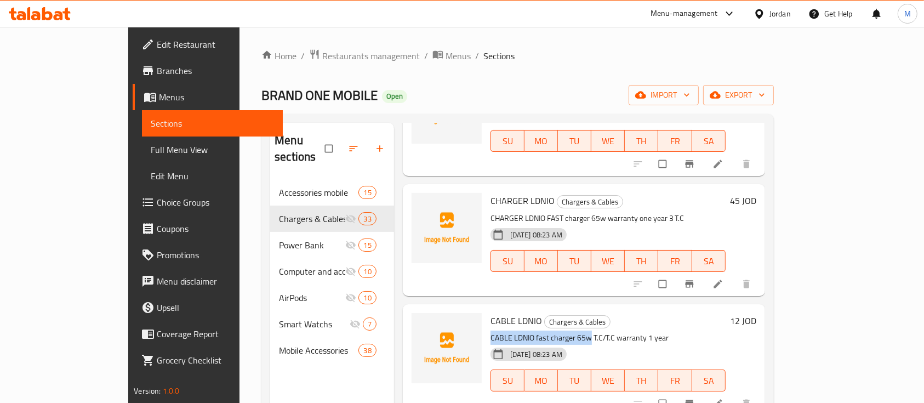
drag, startPoint x: 459, startPoint y: 310, endPoint x: 557, endPoint y: 309, distance: 98.1
click at [557, 331] on p "CABLE LDNIO fast charger 65w T.C/T.C warranty 1 year" at bounding box center [607, 338] width 235 height 14
copy p "CABLE LDNIO fast charger 65w"
click at [416, 317] on button "upload picture" at bounding box center [427, 328] width 22 height 22
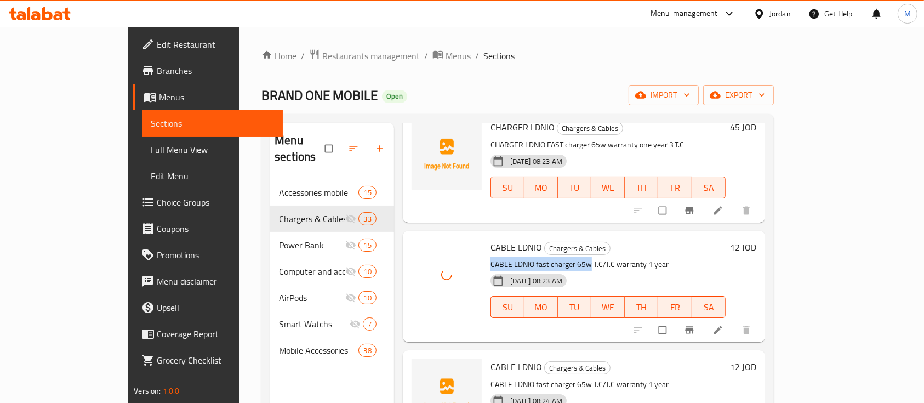
scroll to position [1826, 0]
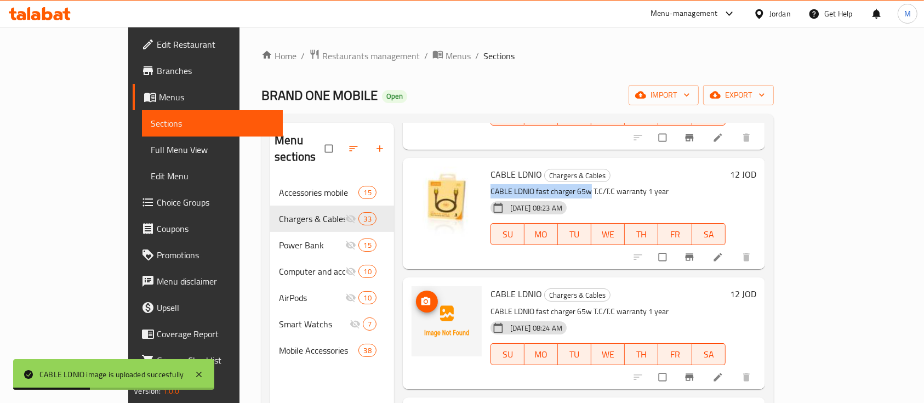
click at [420, 296] on icon "upload picture" at bounding box center [425, 301] width 11 height 11
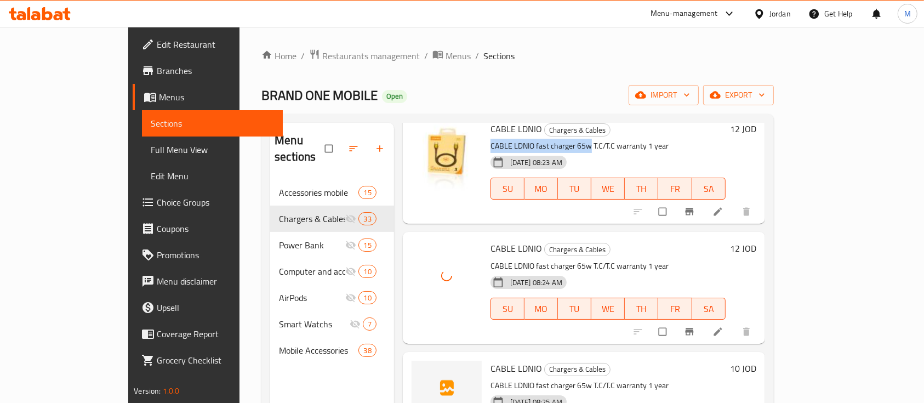
scroll to position [1899, 0]
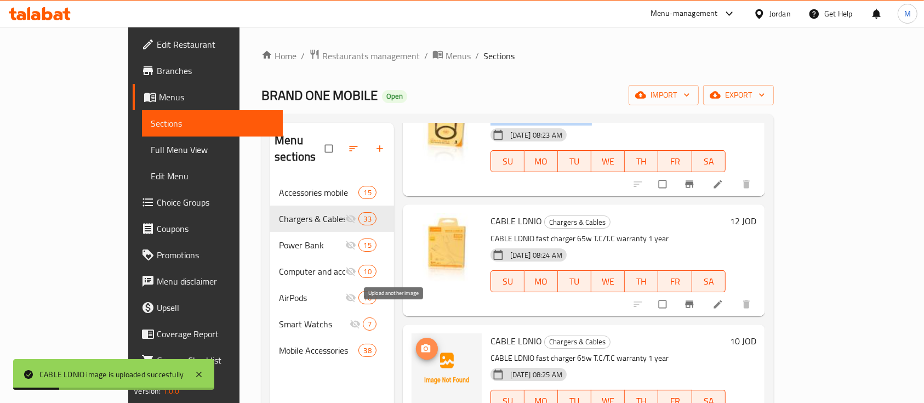
click at [416, 343] on span "upload picture" at bounding box center [427, 348] width 22 height 11
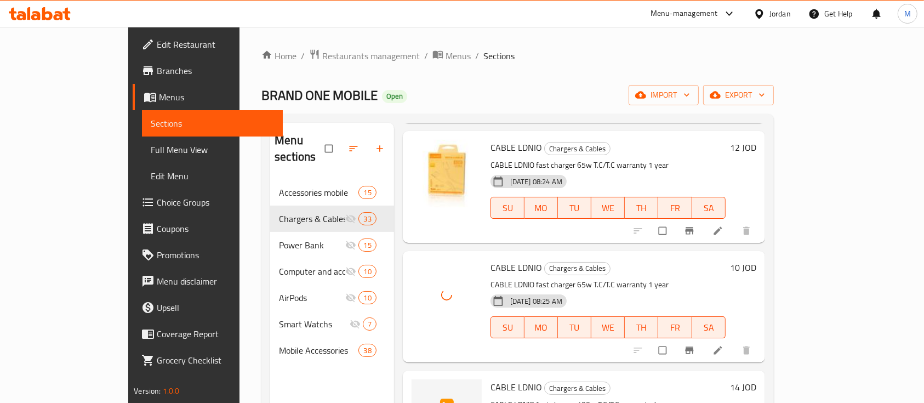
scroll to position [2045, 0]
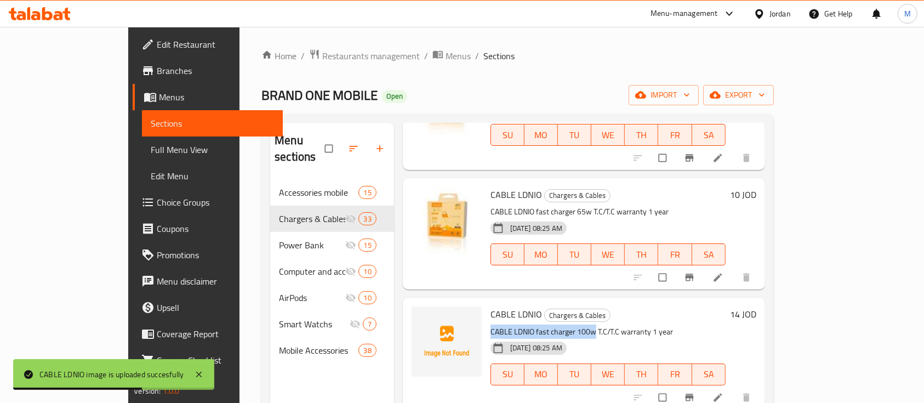
drag, startPoint x: 459, startPoint y: 297, endPoint x: 562, endPoint y: 305, distance: 102.7
click at [562, 325] on p "CABLE LDNIO fast charger 100w T.C/T.C warranty 1 year" at bounding box center [607, 332] width 235 height 14
copy p "CABLE LDNIO fast charger 100w"
click at [416, 311] on button "upload picture" at bounding box center [427, 322] width 22 height 22
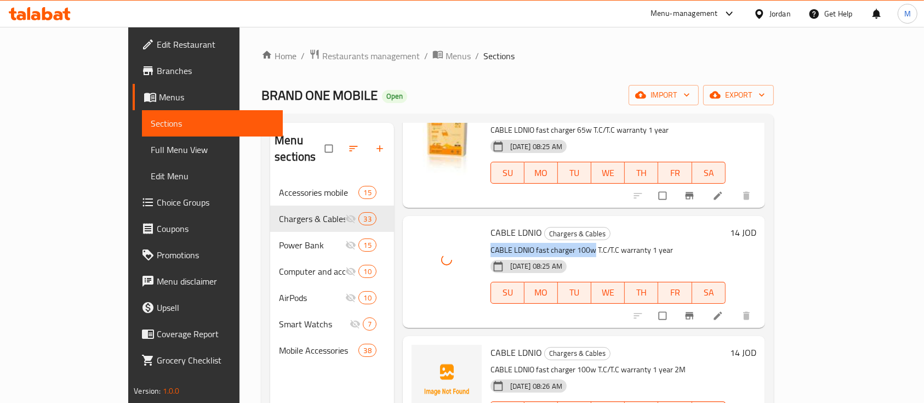
scroll to position [2191, 0]
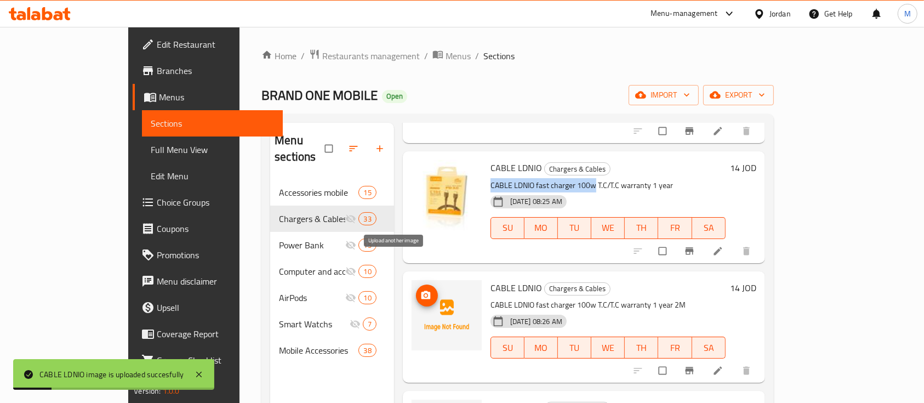
click at [420, 290] on icon "upload picture" at bounding box center [425, 295] width 11 height 11
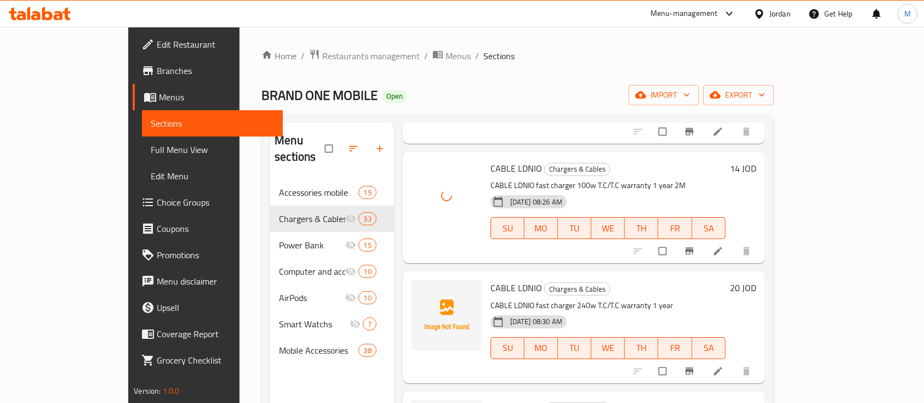
scroll to position [2337, 0]
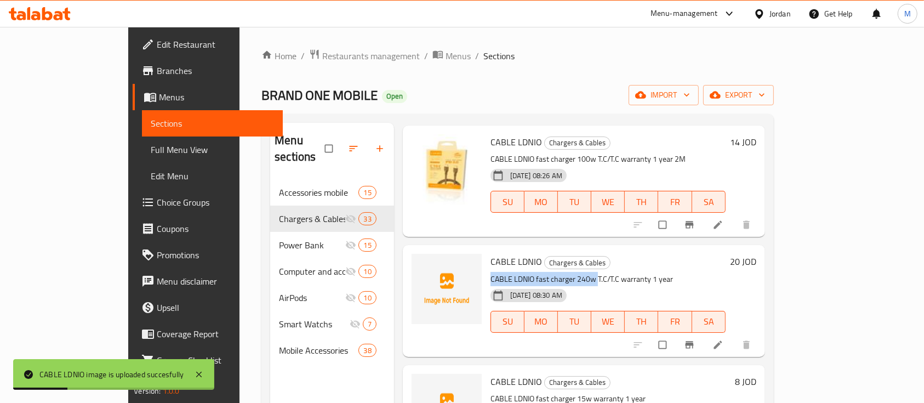
drag, startPoint x: 460, startPoint y: 246, endPoint x: 565, endPoint y: 247, distance: 105.7
click at [565, 272] on p "CABLE LDNIO fast charger 240w T.C/T.C warranty 1 year" at bounding box center [607, 279] width 235 height 14
copy p "CABLE LDNIO fast charger 240w"
click at [421, 265] on icon "upload picture" at bounding box center [425, 269] width 9 height 8
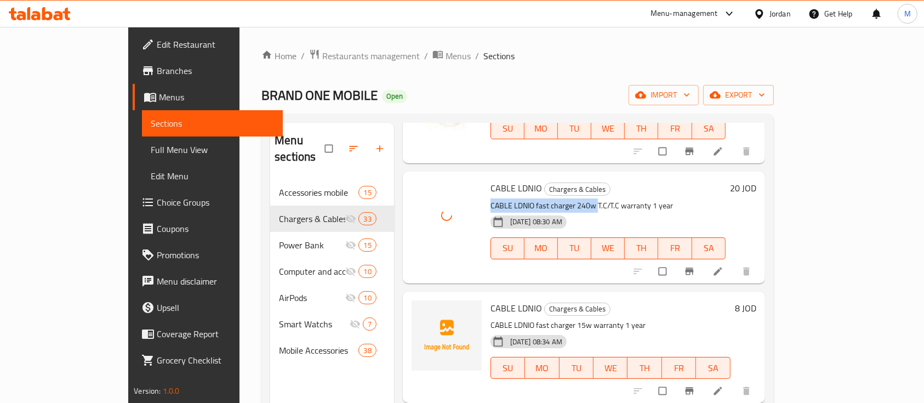
scroll to position [2483, 0]
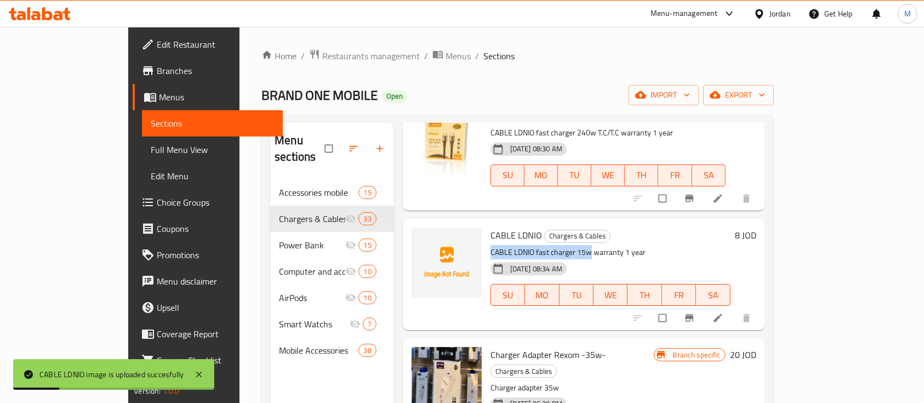
drag, startPoint x: 458, startPoint y: 222, endPoint x: 556, endPoint y: 226, distance: 97.6
click at [556, 245] on p "CABLE LDNIO fast charger 15w warranty 1 year" at bounding box center [610, 252] width 240 height 14
copy p "CABLE LDNIO fast charger 15w"
click at [420, 237] on icon "upload picture" at bounding box center [425, 242] width 11 height 11
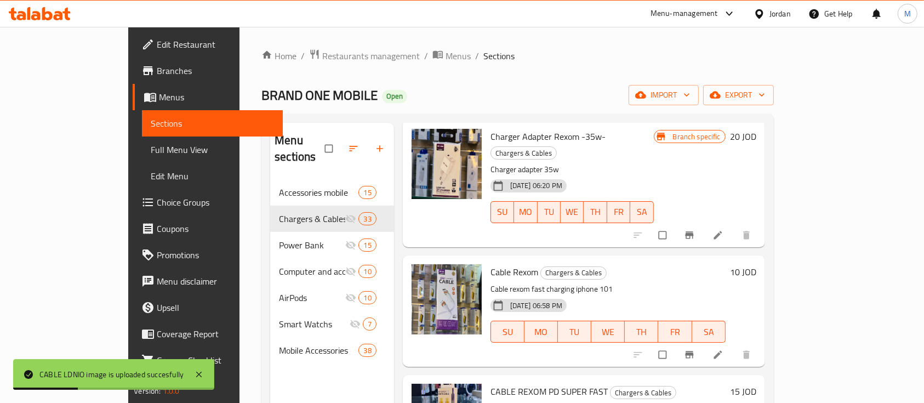
scroll to position [2703, 0]
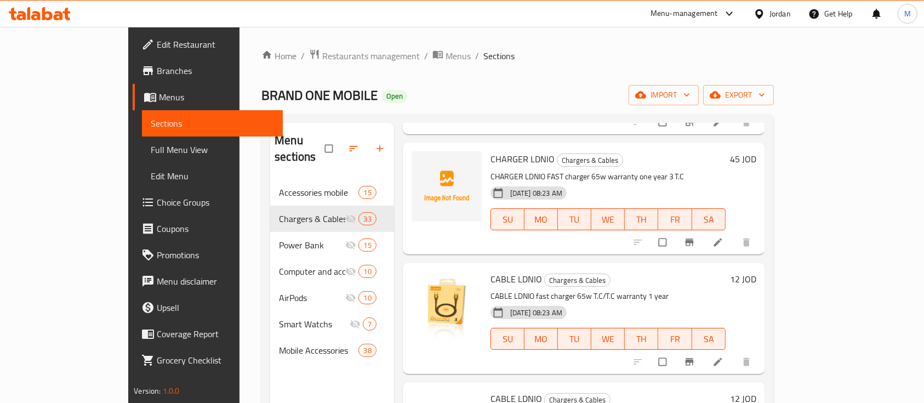
scroll to position [1753, 0]
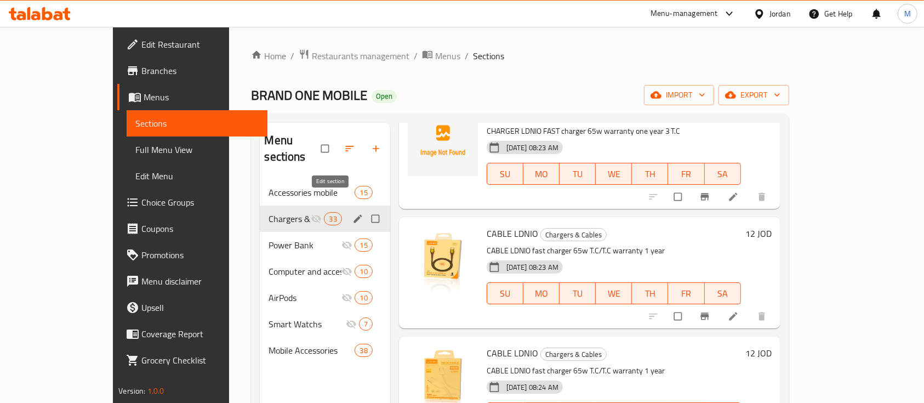
click at [353, 214] on icon "edit" at bounding box center [357, 218] width 8 height 8
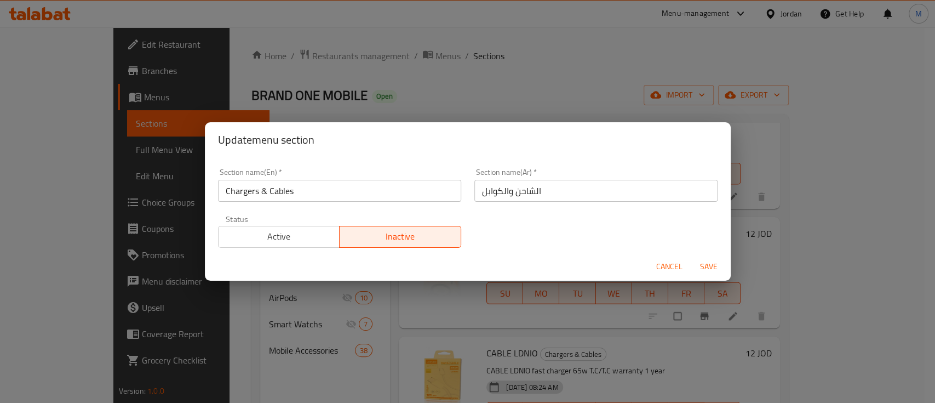
click at [668, 265] on span "Cancel" at bounding box center [669, 267] width 26 height 14
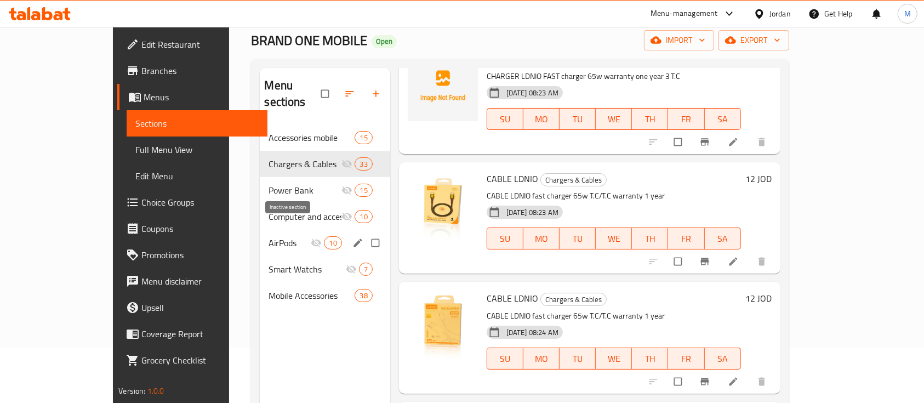
scroll to position [73, 0]
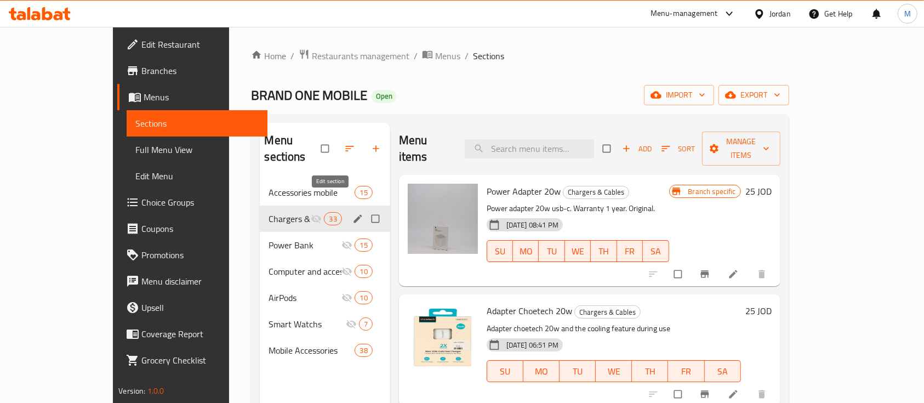
click at [352, 213] on icon "edit" at bounding box center [357, 218] width 11 height 11
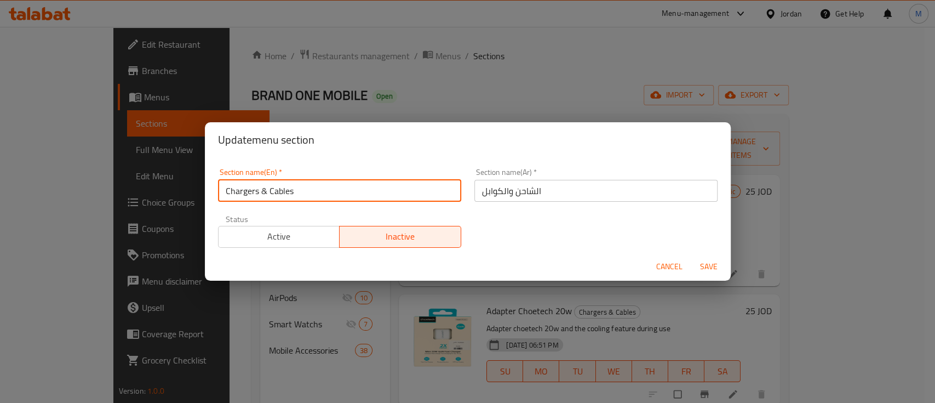
drag, startPoint x: 259, startPoint y: 191, endPoint x: 214, endPoint y: 193, distance: 45.0
click at [214, 193] on div "Section name(En)   * Chargers & Cables Section name(En) *" at bounding box center [339, 185] width 256 height 47
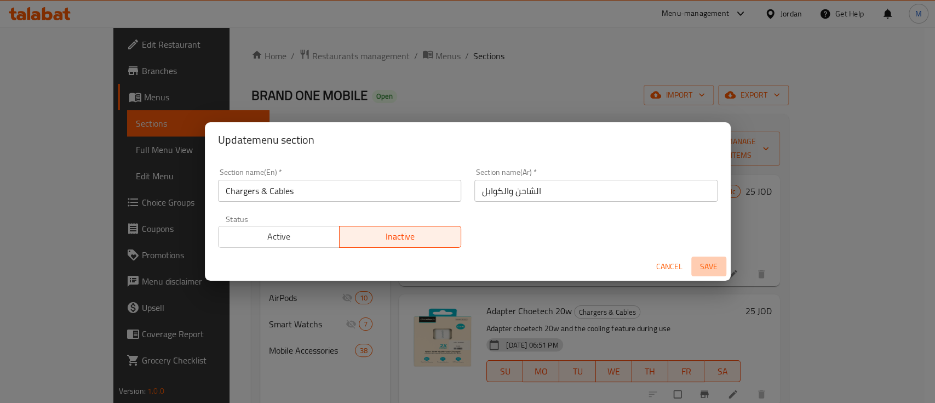
click at [711, 262] on span "Save" at bounding box center [709, 267] width 26 height 14
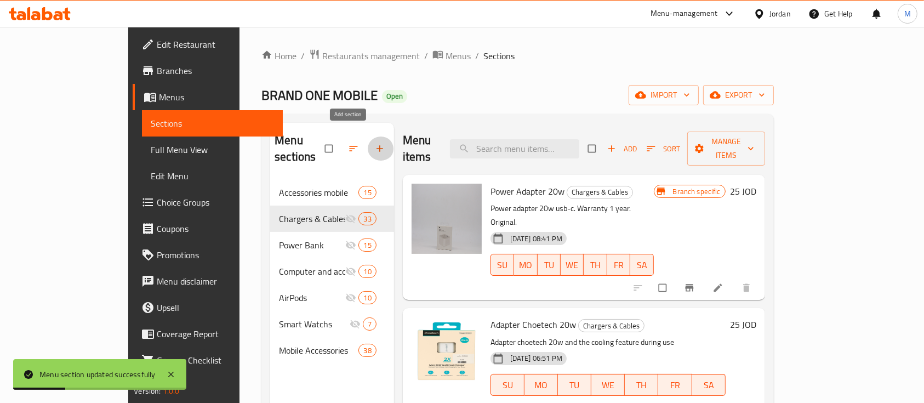
click at [374, 143] on icon "button" at bounding box center [379, 148] width 11 height 11
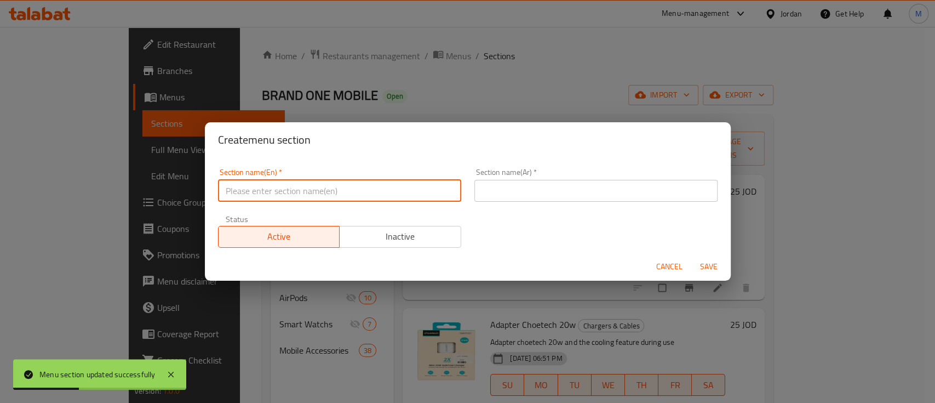
click at [342, 195] on input "text" at bounding box center [339, 191] width 243 height 22
paste input "Chargers"
type input "Chargers"
drag, startPoint x: 536, startPoint y: 190, endPoint x: 542, endPoint y: 188, distance: 6.1
click at [536, 190] on input "text" at bounding box center [595, 191] width 243 height 22
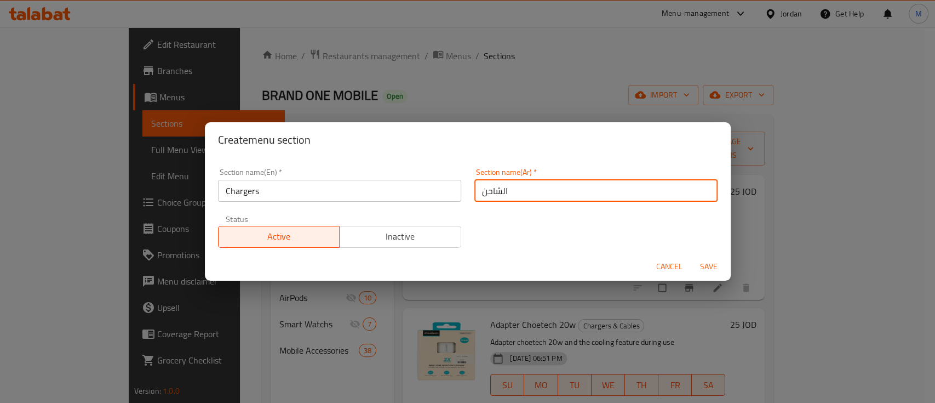
type input "الشاحن"
drag, startPoint x: 405, startPoint y: 233, endPoint x: 420, endPoint y: 234, distance: 14.8
click at [406, 233] on span "Inactive" at bounding box center [400, 236] width 113 height 16
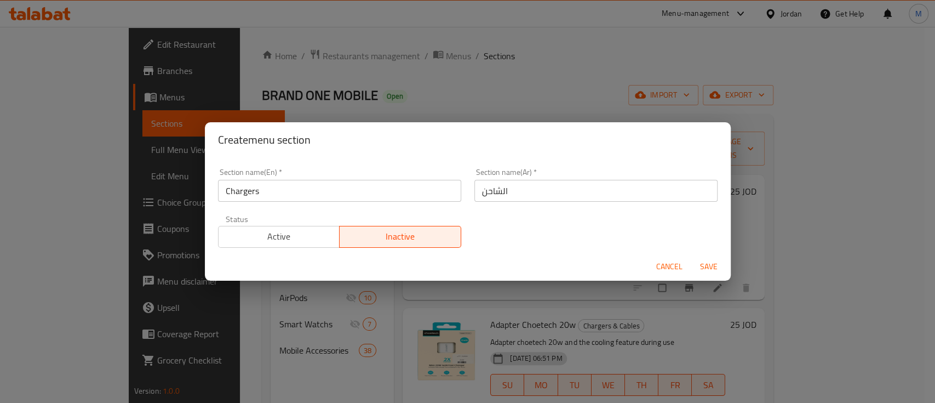
click at [711, 267] on span "Save" at bounding box center [709, 267] width 26 height 14
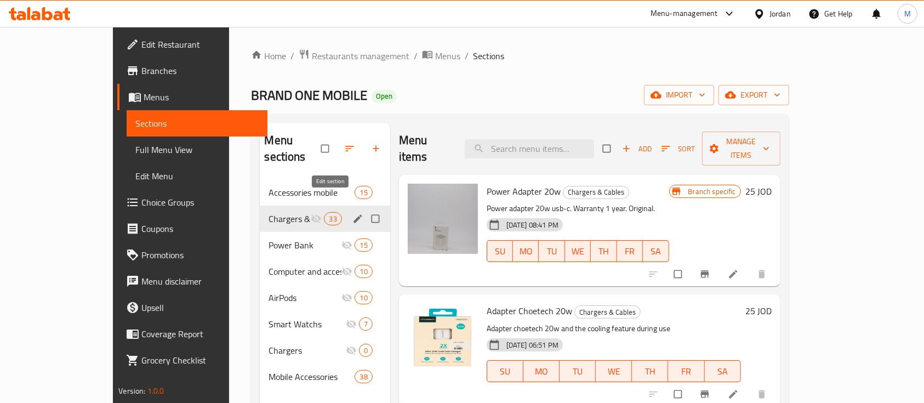
click at [353, 214] on icon "edit" at bounding box center [357, 218] width 8 height 8
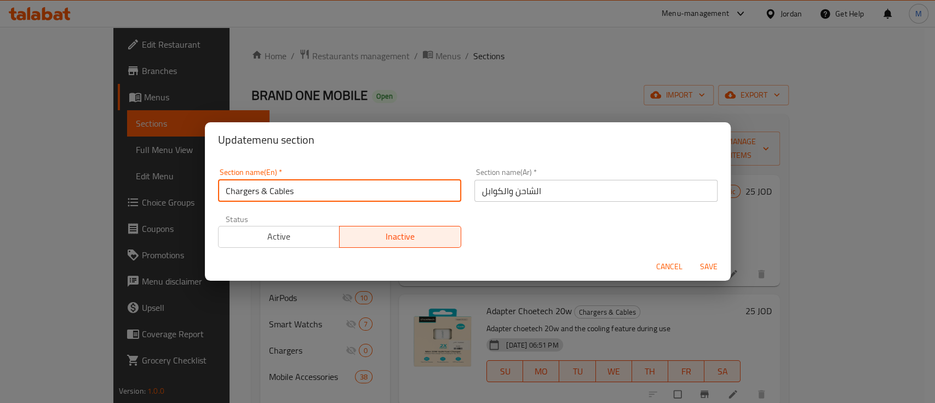
drag, startPoint x: 265, startPoint y: 191, endPoint x: 214, endPoint y: 191, distance: 51.5
click at [214, 191] on div "Section name(En)   * Chargers & Cables Section name(En) *" at bounding box center [339, 185] width 256 height 47
type input "Cables"
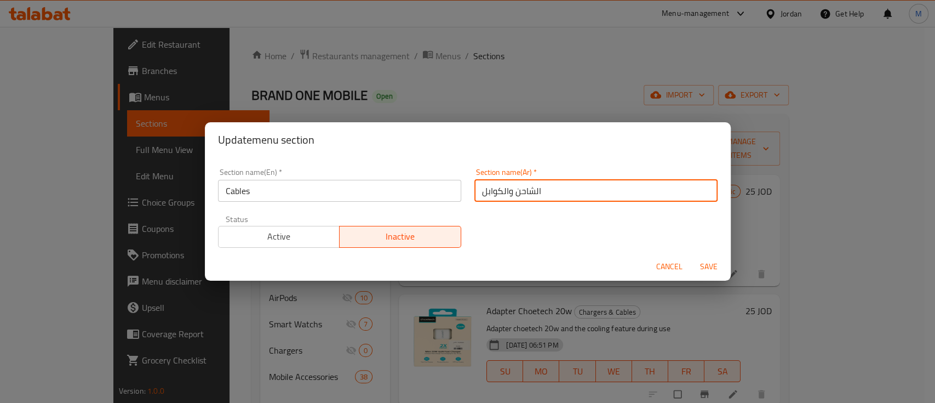
drag, startPoint x: 504, startPoint y: 192, endPoint x: 542, endPoint y: 191, distance: 37.8
click at [542, 191] on input "الشاحن والكوابل" at bounding box center [595, 191] width 243 height 22
click at [541, 191] on input "الشاحن والكوابل" at bounding box center [595, 191] width 243 height 22
drag, startPoint x: 504, startPoint y: 190, endPoint x: 534, endPoint y: 194, distance: 29.9
click at [534, 194] on input "الشاحن والكوابل" at bounding box center [595, 191] width 243 height 22
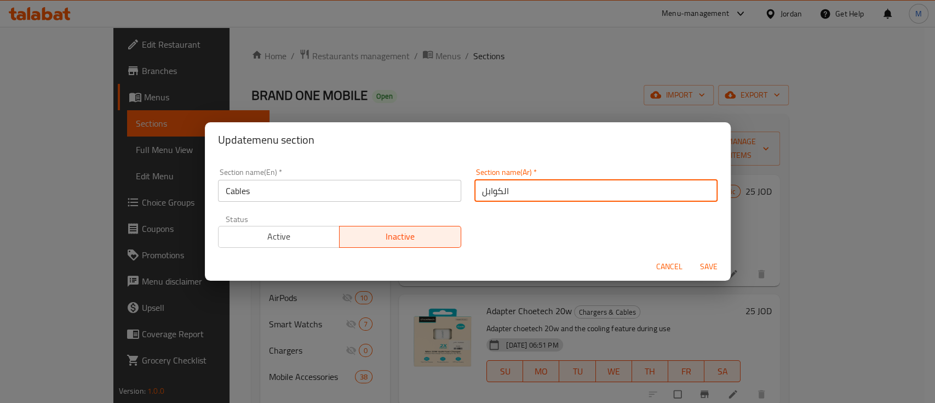
type input "الكوابل"
click at [708, 262] on span "Save" at bounding box center [709, 267] width 26 height 14
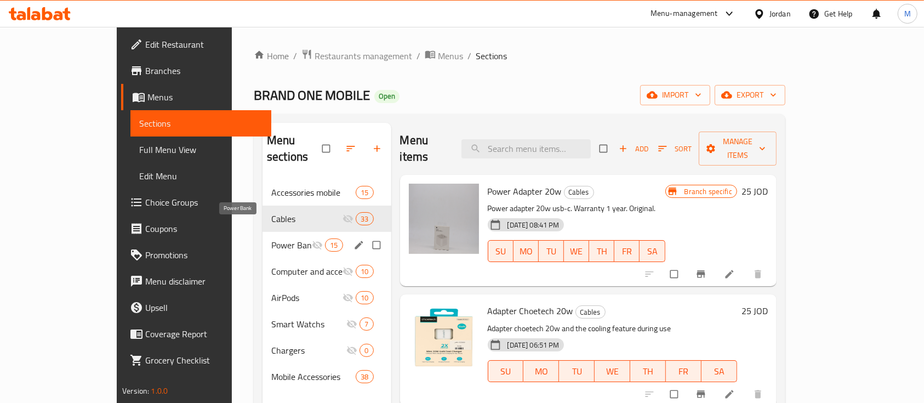
click at [271, 238] on span "Power Bank" at bounding box center [291, 244] width 41 height 13
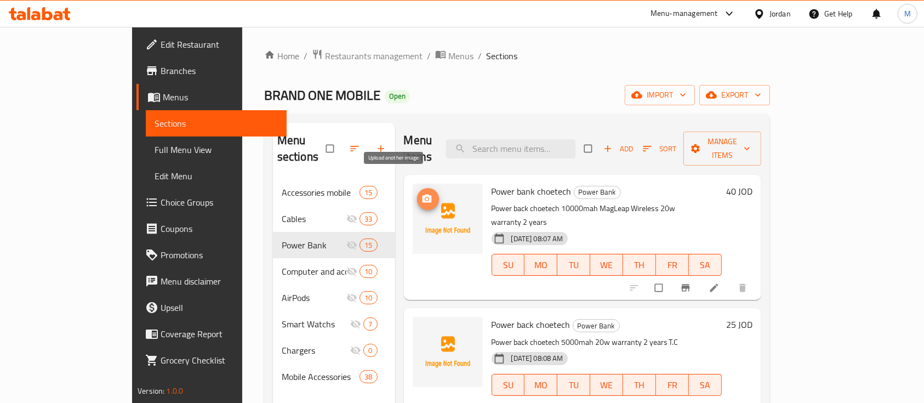
click at [421, 193] on icon "upload picture" at bounding box center [426, 198] width 11 height 11
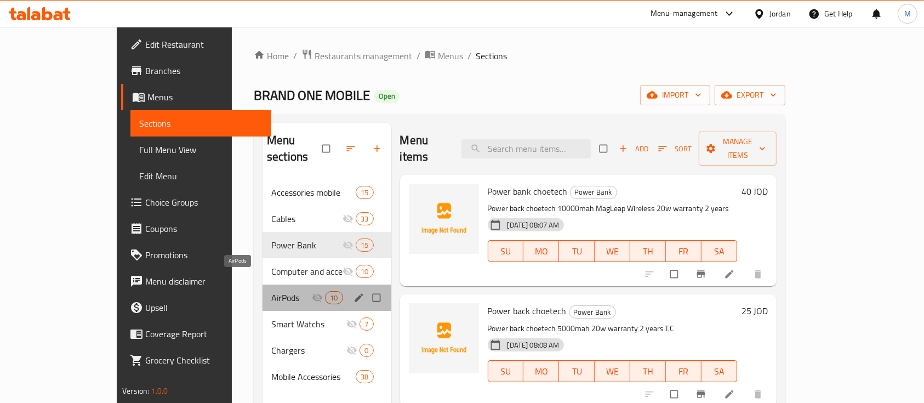
click at [271, 291] on span "AirPods" at bounding box center [291, 297] width 41 height 13
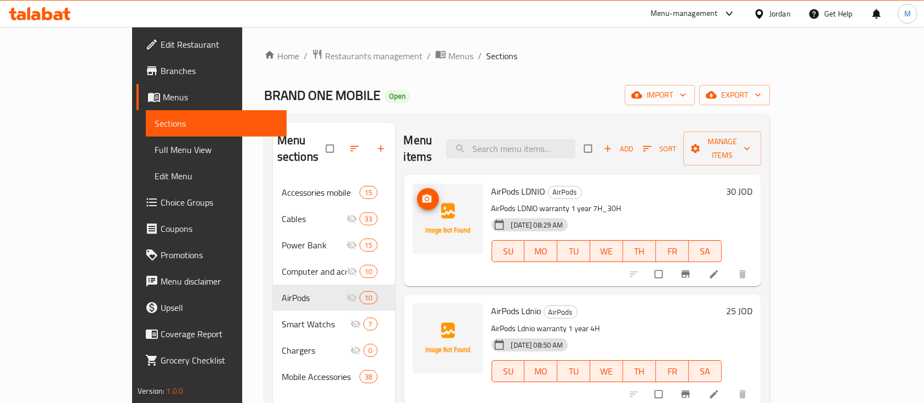
click at [425, 197] on circle "upload picture" at bounding box center [426, 198] width 3 height 3
click at [421, 313] on icon "upload picture" at bounding box center [426, 318] width 11 height 11
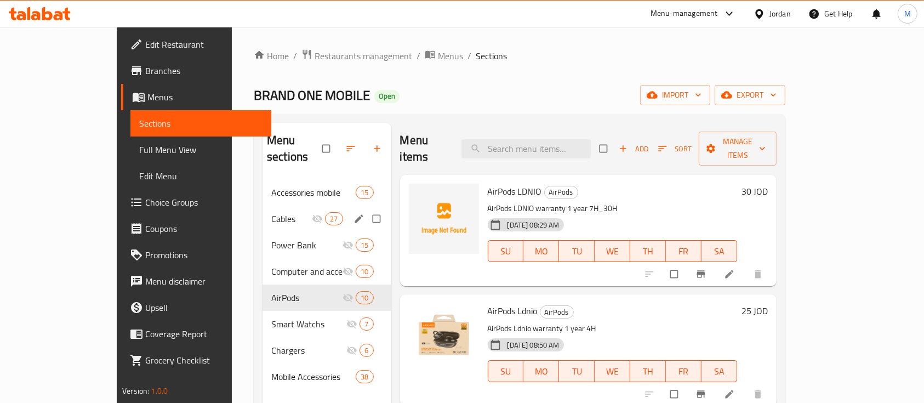
click at [271, 212] on span "Cables" at bounding box center [291, 218] width 41 height 13
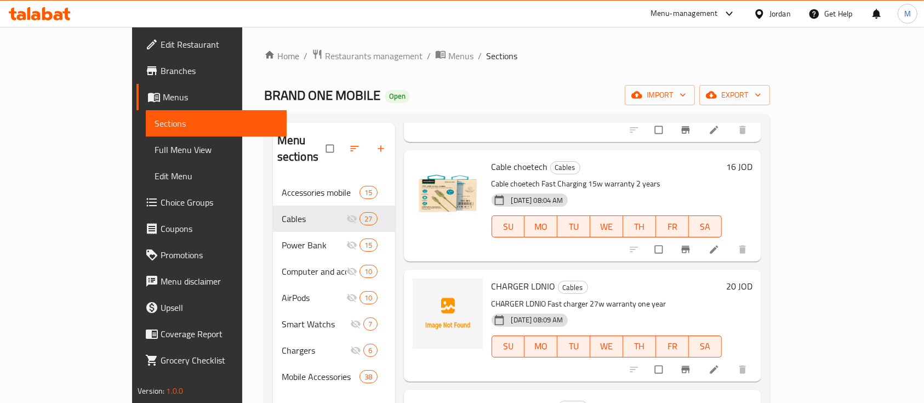
scroll to position [511, 0]
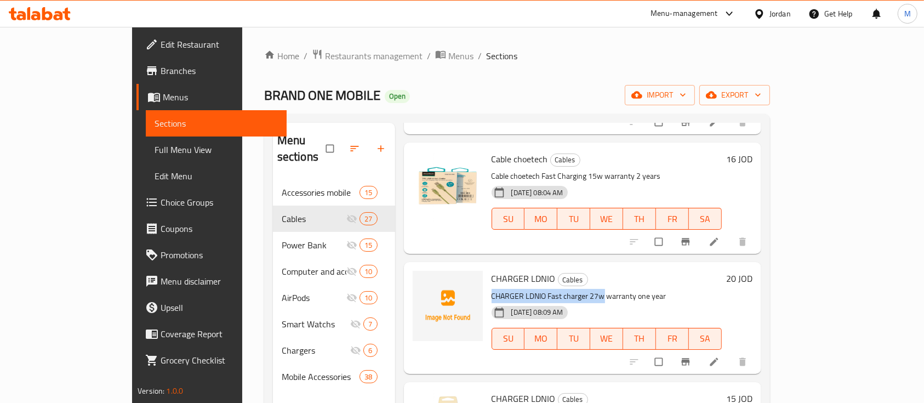
drag, startPoint x: 460, startPoint y: 274, endPoint x: 575, endPoint y: 287, distance: 115.7
click at [571, 289] on p "CHARGER LDNIO Fast charger 27w warranty one year" at bounding box center [606, 296] width 230 height 14
copy p "CHARGER LDNIO Fast charger 27w"
click at [417, 280] on span "upload picture" at bounding box center [428, 285] width 22 height 11
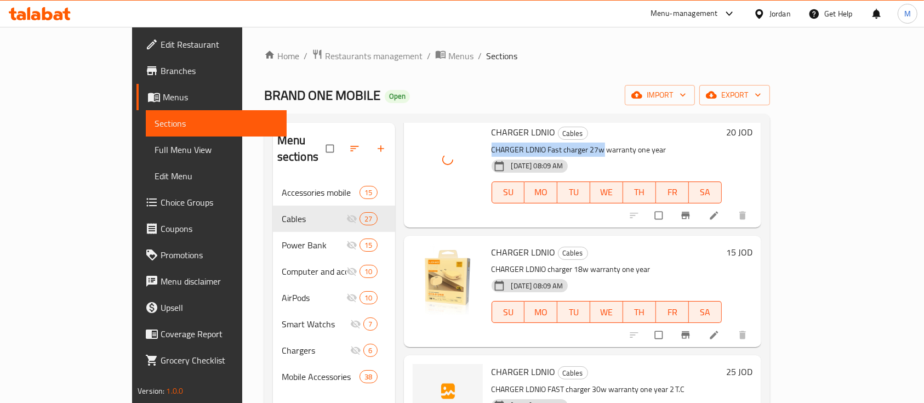
scroll to position [730, 0]
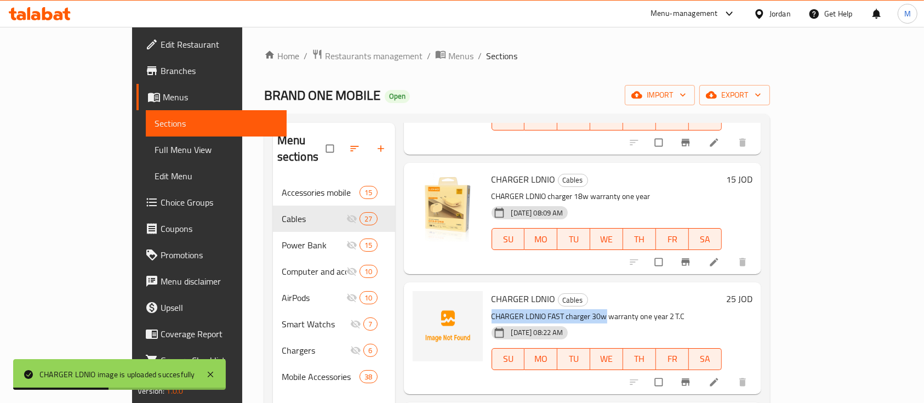
drag, startPoint x: 458, startPoint y: 300, endPoint x: 571, endPoint y: 306, distance: 113.6
click at [571, 310] on p "CHARGER LDNIO FAST charger 30w warranty one year 2 T.C" at bounding box center [606, 317] width 230 height 14
copy p "CHARGER LDNIO FAST charger 30w"
click at [421, 301] on icon "upload picture" at bounding box center [426, 306] width 11 height 11
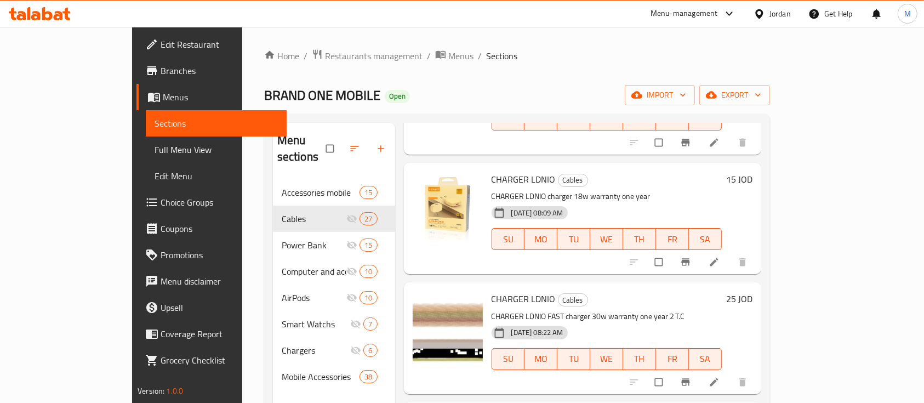
click at [617, 310] on p "CHARGER LDNIO FAST charger 30w warranty one year 2 T.C" at bounding box center [606, 317] width 230 height 14
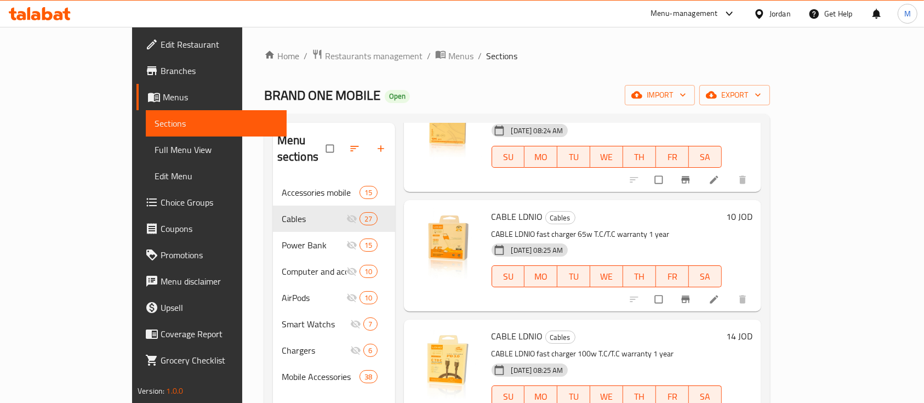
scroll to position [1315, 0]
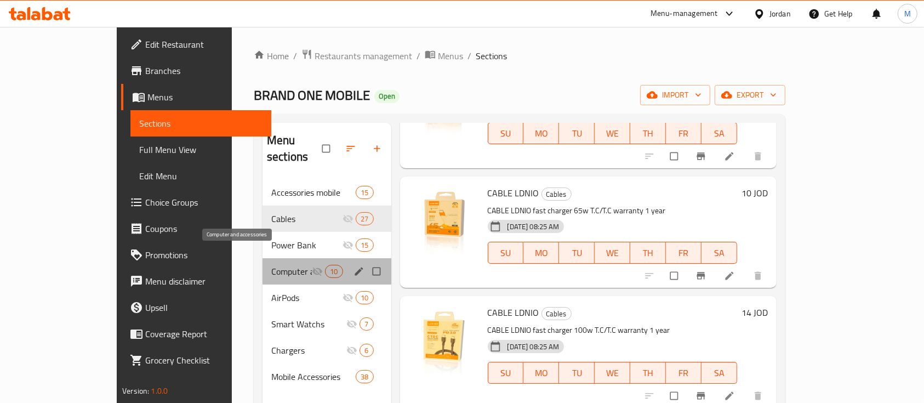
drag, startPoint x: 243, startPoint y: 252, endPoint x: 284, endPoint y: 256, distance: 40.8
click at [271, 265] on span "Computer and accessories" at bounding box center [291, 271] width 41 height 13
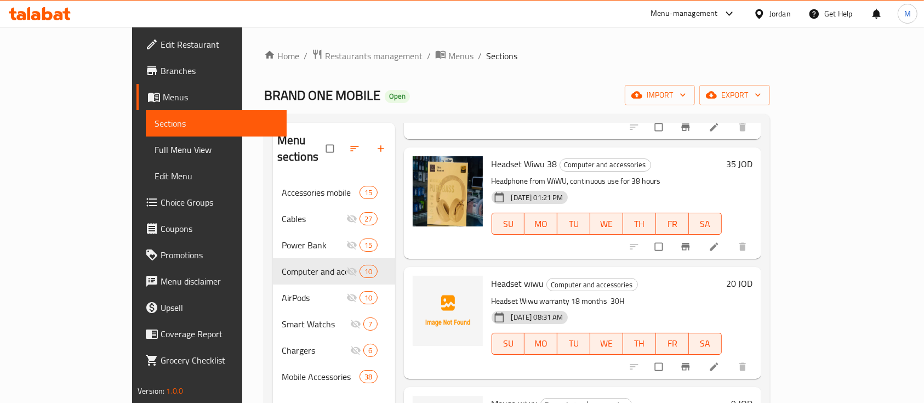
scroll to position [292, 0]
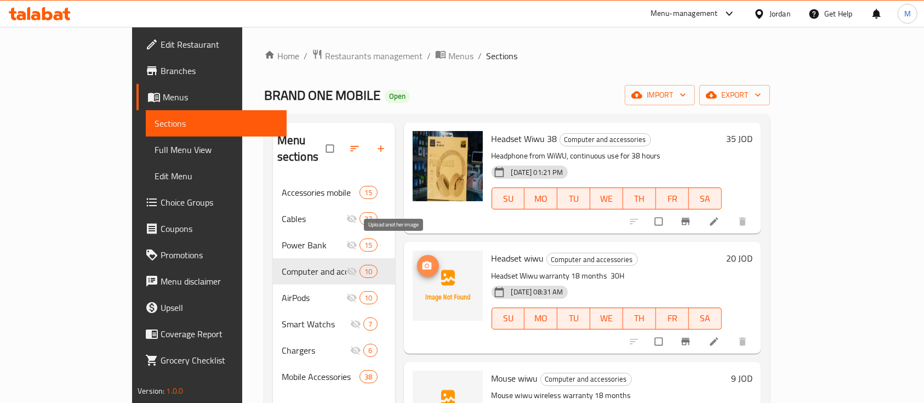
click at [422, 261] on icon "upload picture" at bounding box center [426, 265] width 9 height 8
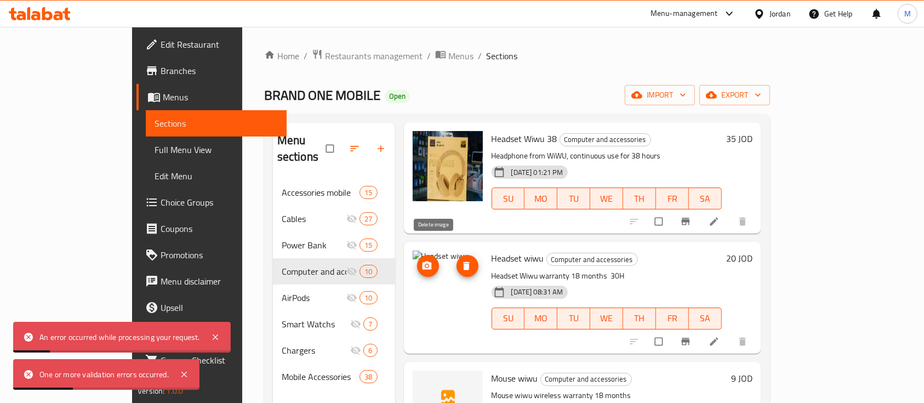
click at [456, 260] on span "delete image" at bounding box center [467, 265] width 22 height 11
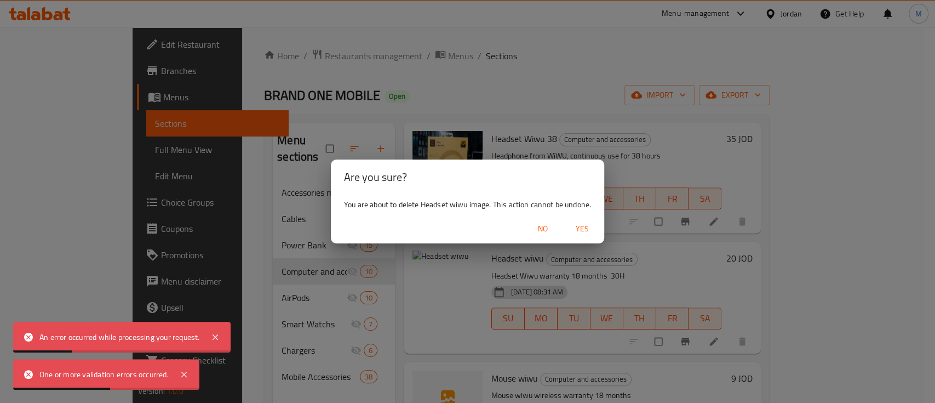
click at [586, 231] on span "Yes" at bounding box center [582, 229] width 26 height 14
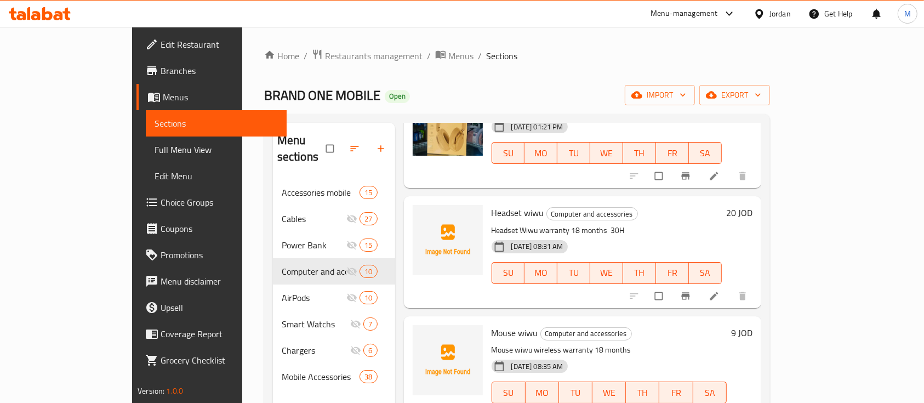
scroll to position [365, 0]
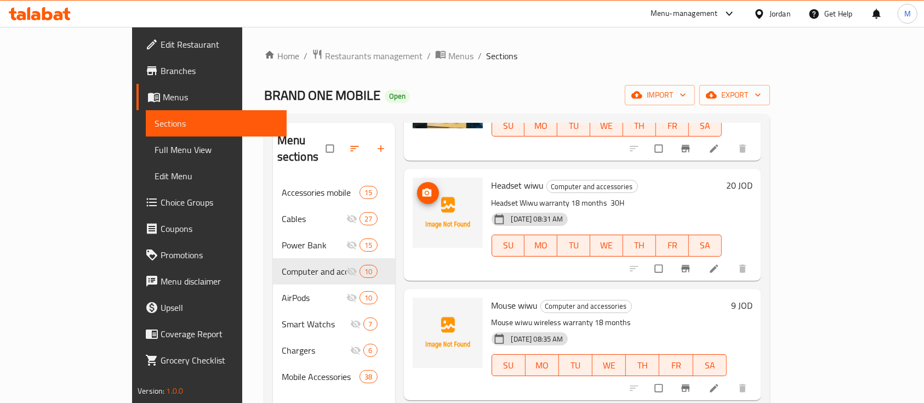
click at [422, 188] on icon "upload picture" at bounding box center [426, 192] width 9 height 8
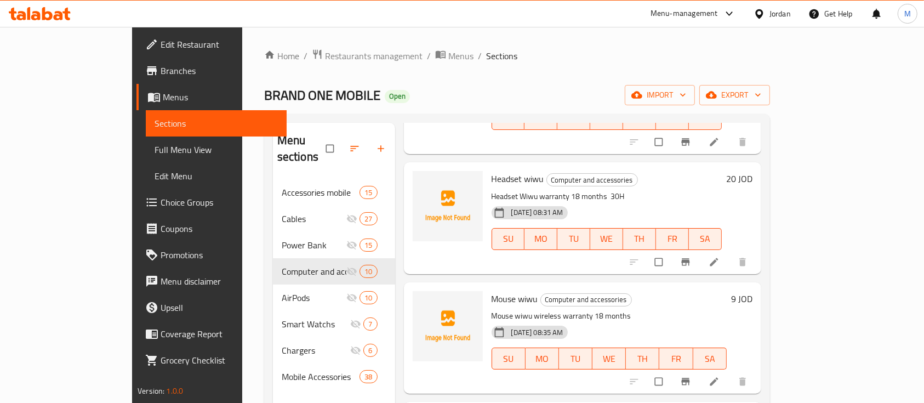
scroll to position [292, 0]
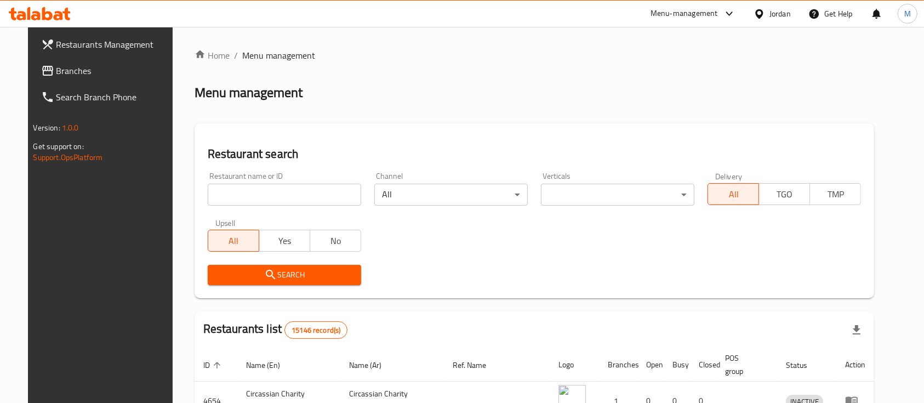
click at [283, 204] on input "search" at bounding box center [284, 195] width 153 height 22
type input "ن"
type input "[DEMOGRAPHIC_DATA] Roastries"
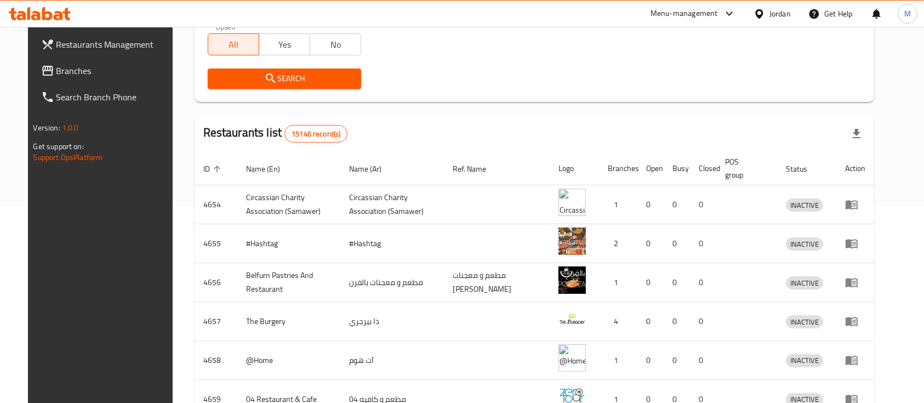
scroll to position [57, 0]
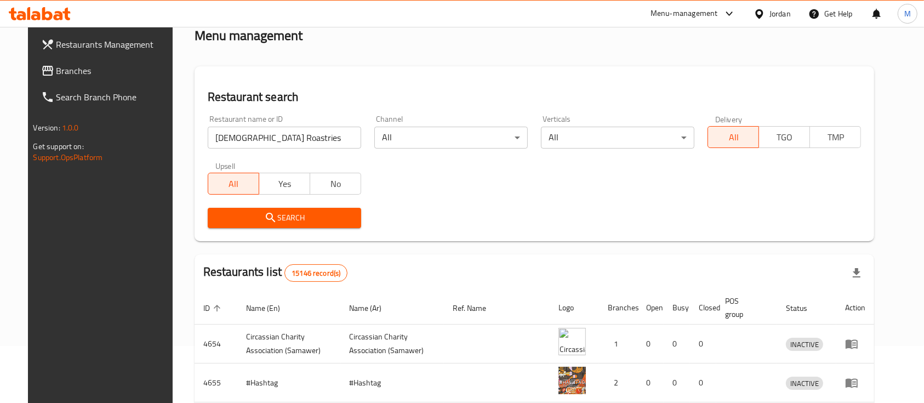
click at [324, 217] on span "Search" at bounding box center [284, 218] width 136 height 14
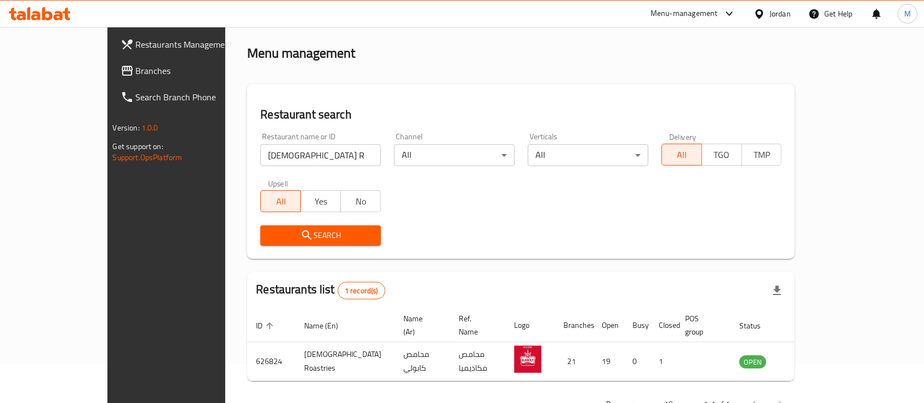
scroll to position [64, 0]
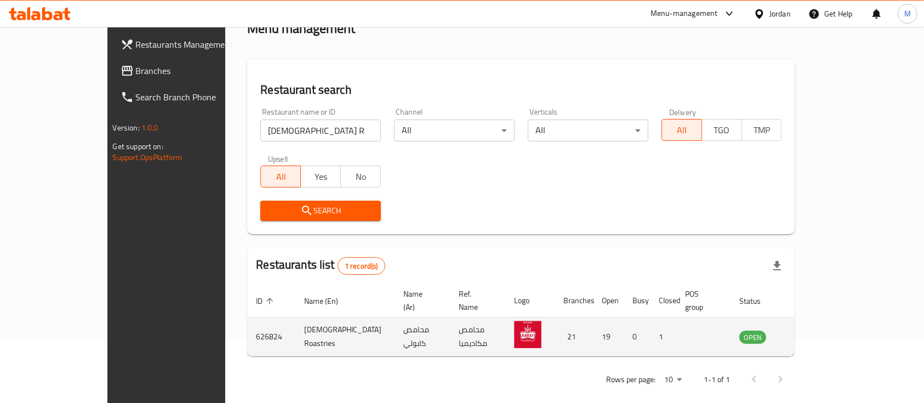
click at [809, 333] on icon "enhanced table" at bounding box center [803, 337] width 12 height 9
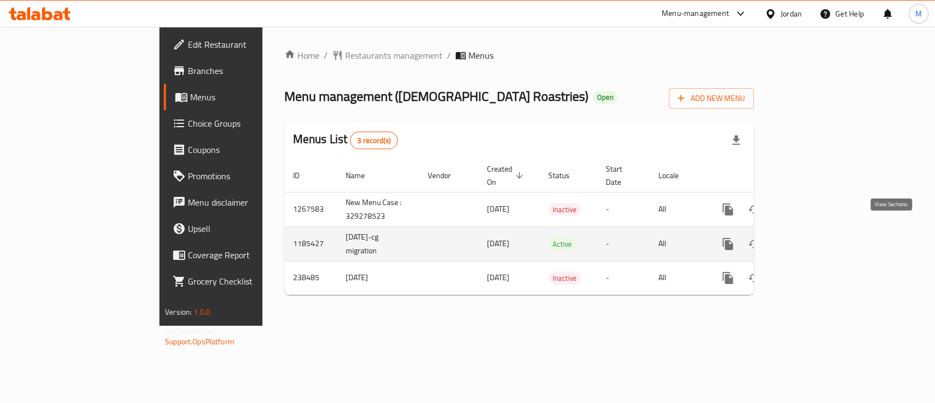
click at [820, 231] on link "enhanced table" at bounding box center [807, 244] width 26 height 26
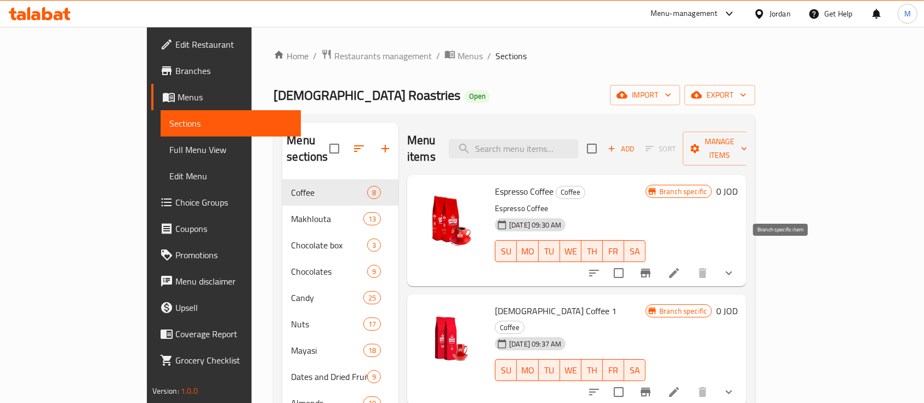
click at [659, 260] on button "Branch-specific-item" at bounding box center [645, 273] width 26 height 26
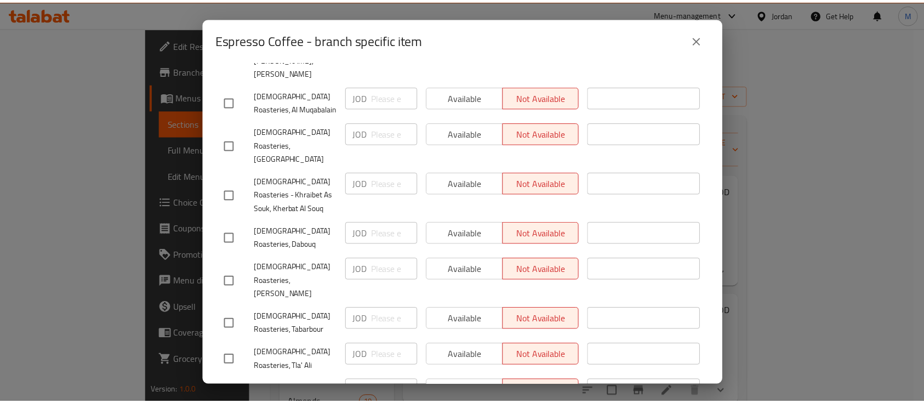
scroll to position [772, 0]
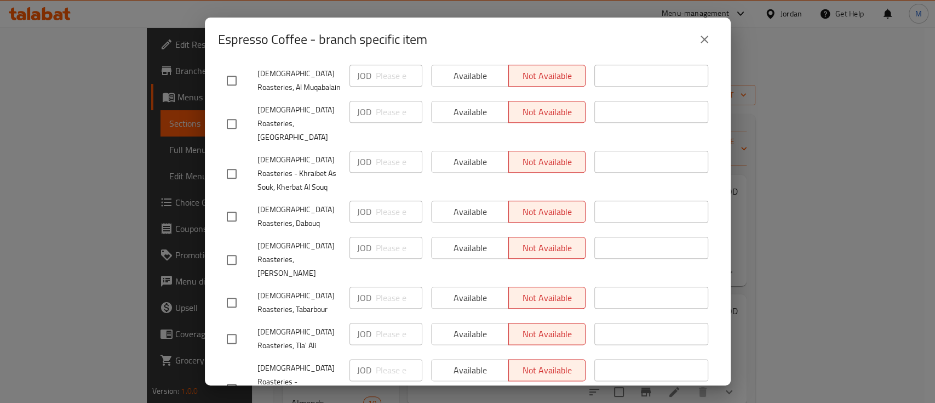
click at [699, 43] on icon "close" at bounding box center [704, 39] width 13 height 13
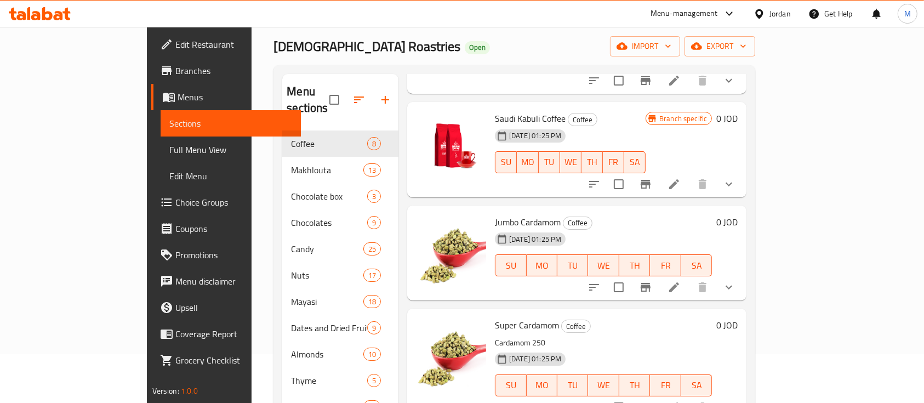
scroll to position [146, 0]
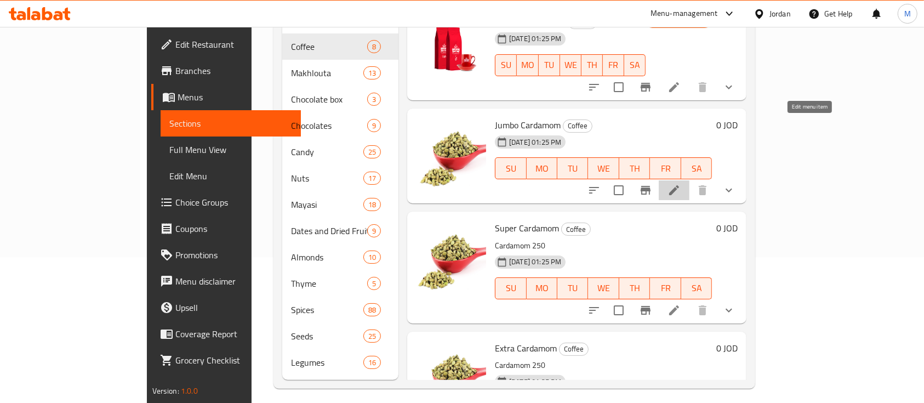
click at [680, 184] on icon at bounding box center [673, 190] width 13 height 13
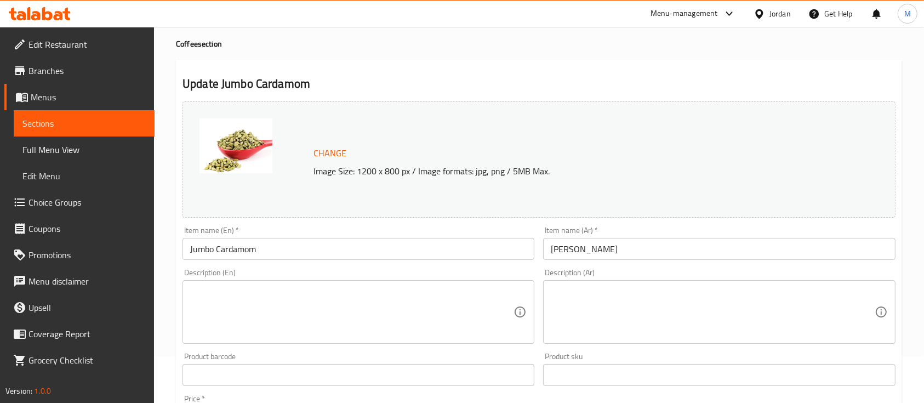
scroll to position [73, 0]
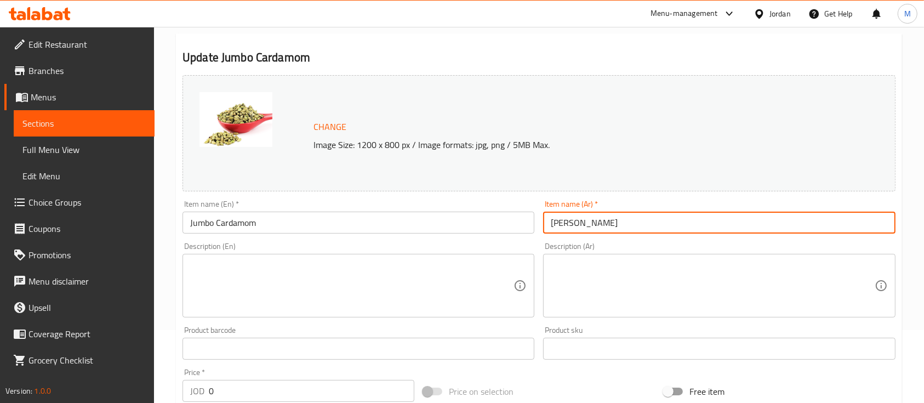
drag, startPoint x: 620, startPoint y: 217, endPoint x: 513, endPoint y: 225, distance: 106.6
click at [495, 225] on div "Change Image Size: 1200 x 800 px / Image formats: jpg, png / 5MB Max. Item name…" at bounding box center [539, 315] width 722 height 488
click at [656, 285] on textarea at bounding box center [712, 286] width 323 height 52
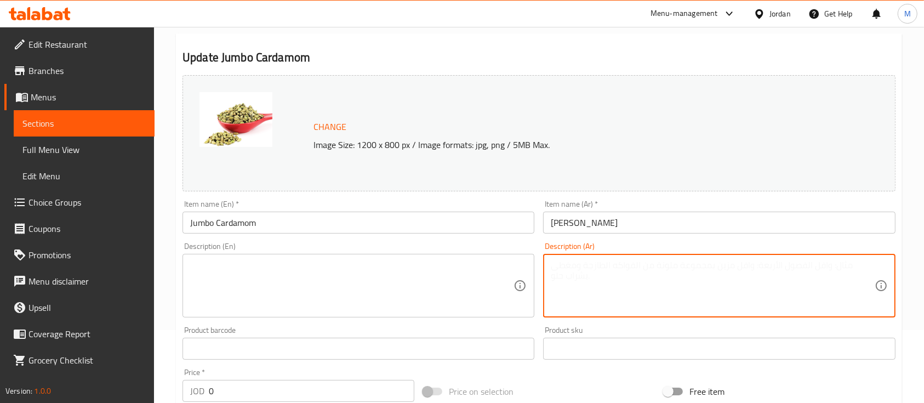
paste textarea "هيل جامبو عالي الجودة، حبوب كبيرة الحجم وعطرية، مثالية لتحضير القهوة العربية وإ…"
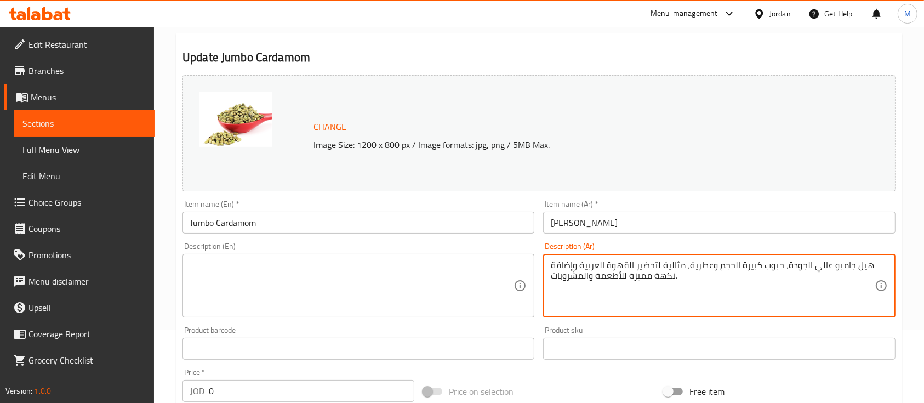
type textarea "هيل جامبو عالي الجودة، حبوب كبيرة الحجم وعطرية، مثالية لتحضير القهوة العربية وإ…"
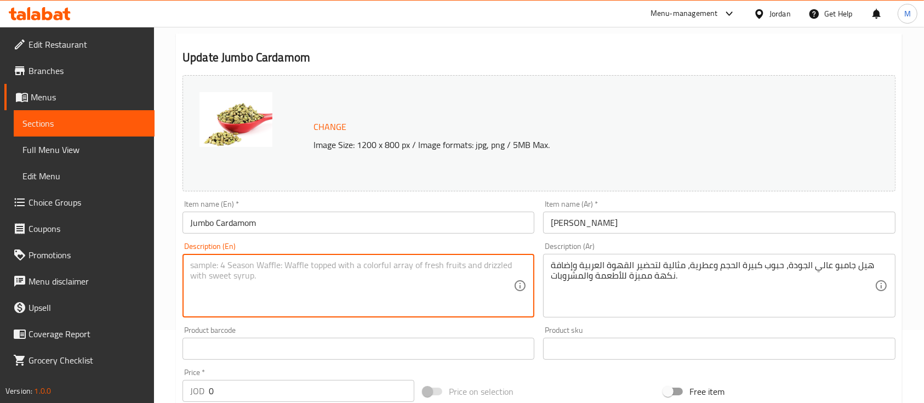
click at [486, 271] on textarea at bounding box center [351, 286] width 323 height 52
paste textarea "Premium jumbo cardamom with large, aromatic pods – perfect for Arabic coffee an…"
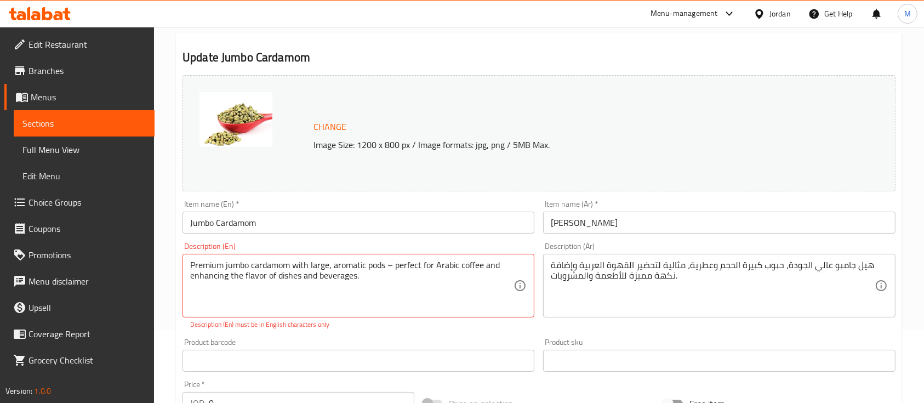
click at [437, 243] on div "Description (En) Premium jumbo cardamom with large, aromatic pods – perfect for…" at bounding box center [358, 285] width 352 height 87
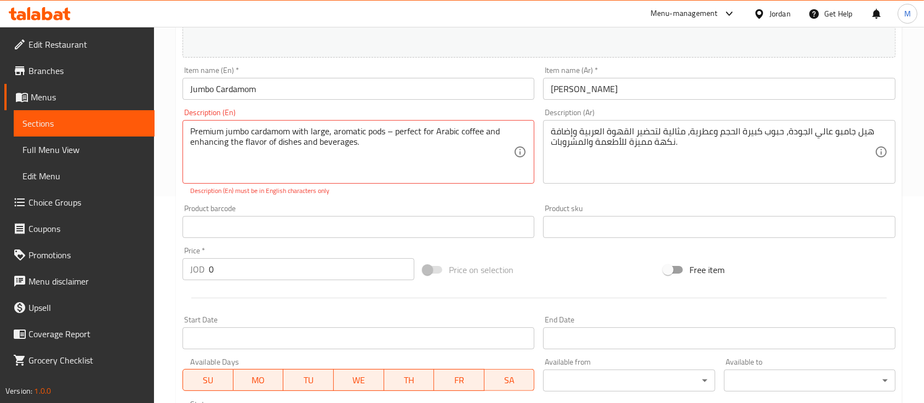
scroll to position [219, 0]
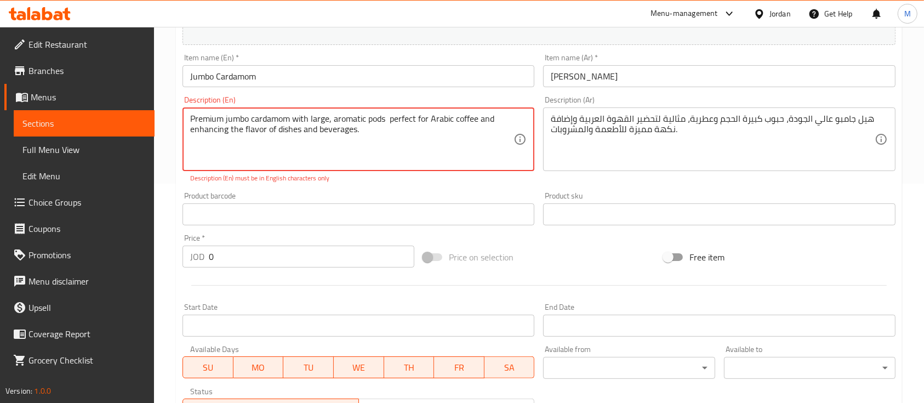
type textarea "Premium jumbo cardamom with large, aromatic pods perfect for Arabic coffee and …"
click at [379, 184] on div "Change Image Size: 1200 x 800 px / Image formats: jpg, png / 5MB Max. Item name…" at bounding box center [539, 174] width 722 height 500
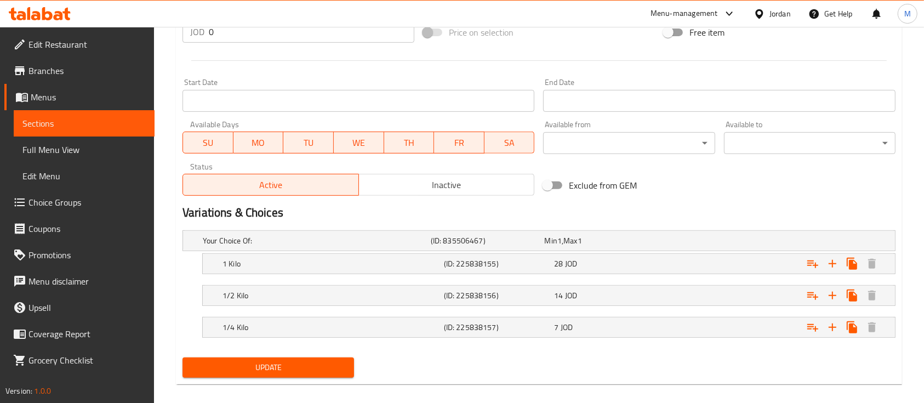
scroll to position [438, 0]
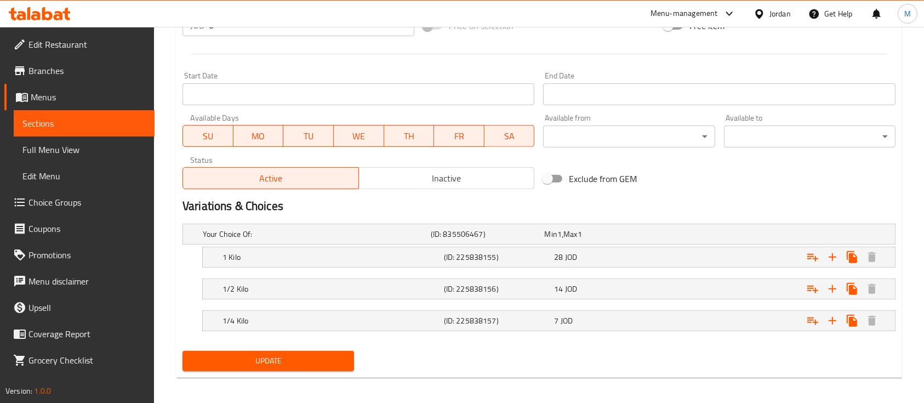
click at [314, 365] on span "Update" at bounding box center [268, 361] width 154 height 14
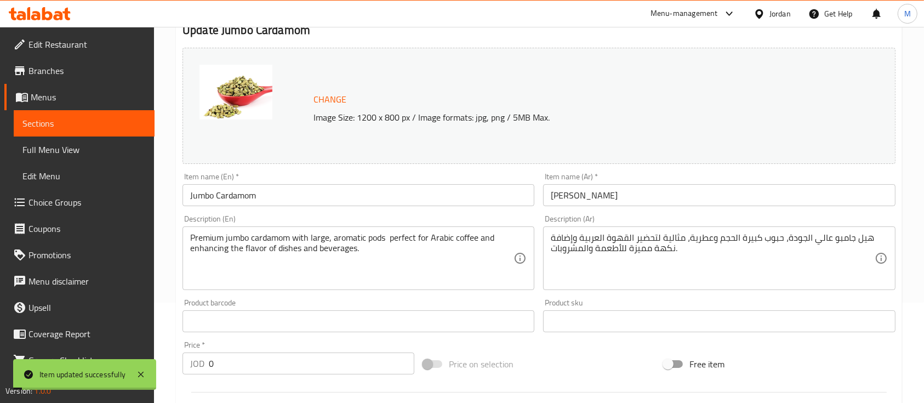
scroll to position [0, 0]
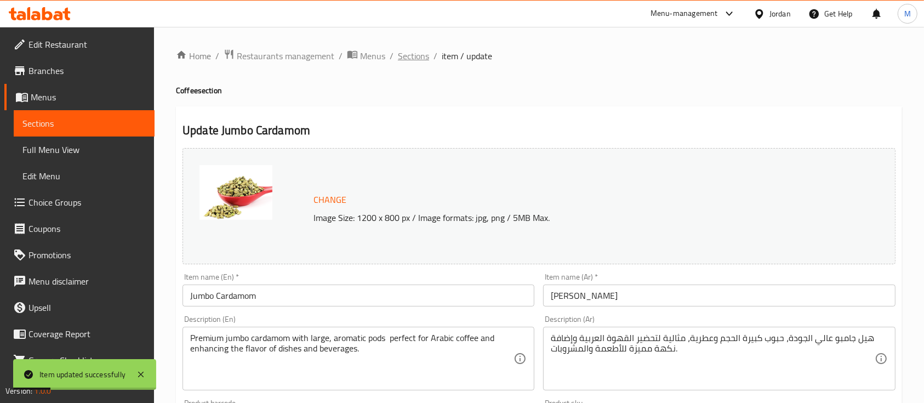
click at [417, 58] on span "Sections" at bounding box center [413, 55] width 31 height 13
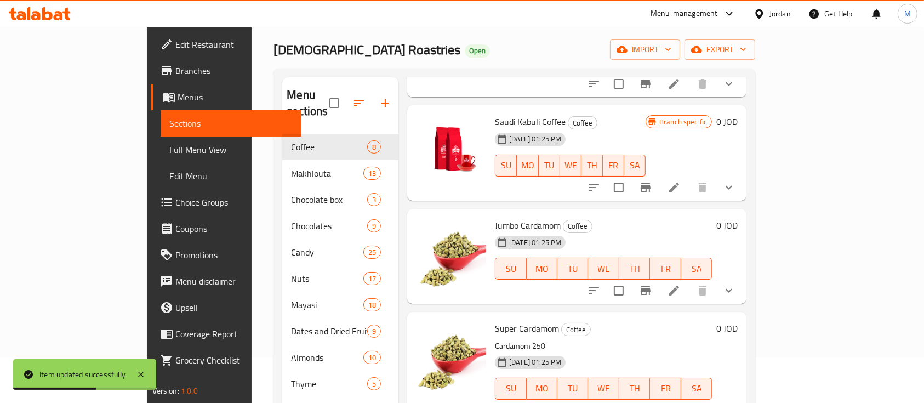
scroll to position [73, 0]
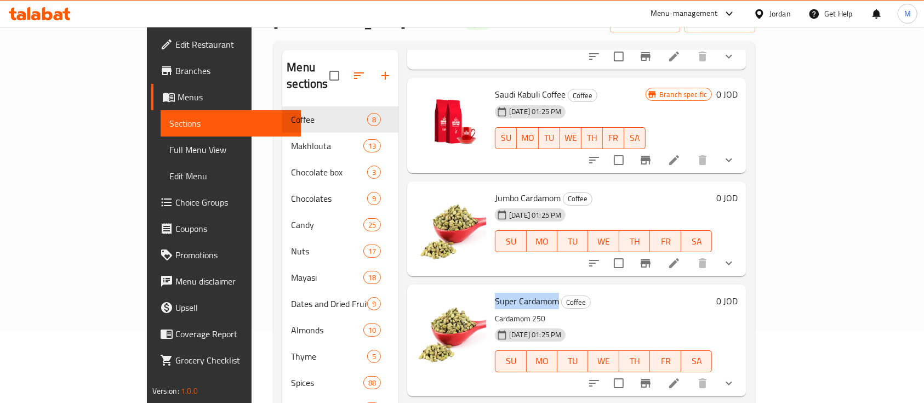
drag, startPoint x: 459, startPoint y: 238, endPoint x: 519, endPoint y: 239, distance: 60.3
click at [519, 293] on span "Super Cardamom" at bounding box center [527, 301] width 64 height 16
copy span "Super Cardamom"
click at [680, 376] on icon at bounding box center [673, 382] width 13 height 13
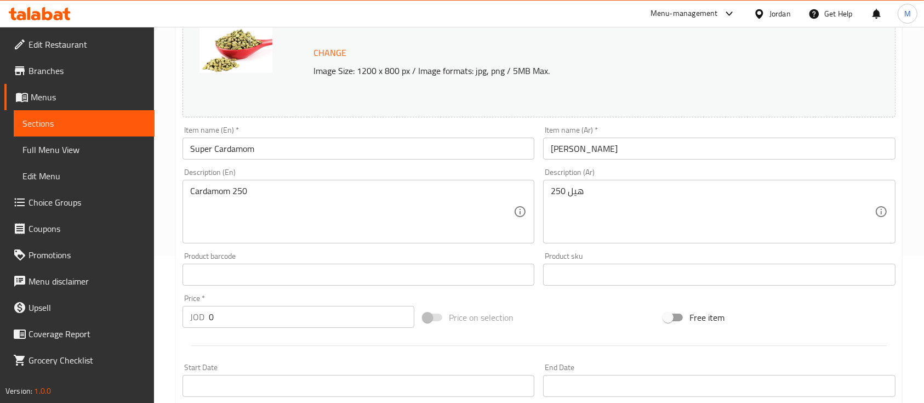
scroll to position [219, 0]
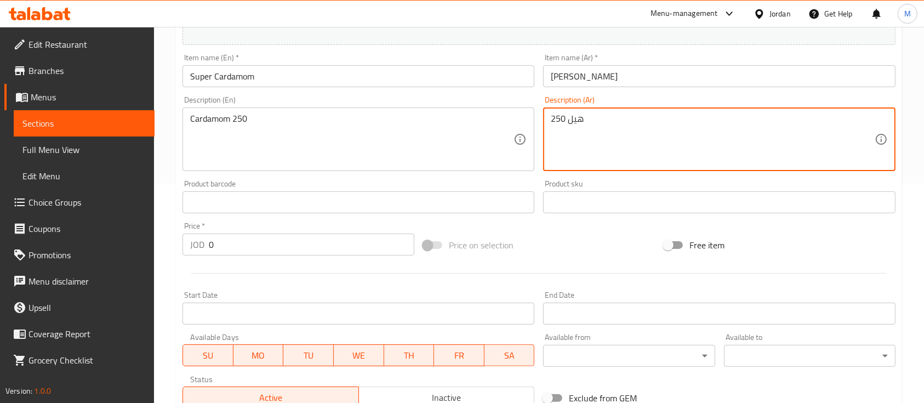
click at [621, 130] on textarea "هيل 250" at bounding box center [712, 139] width 323 height 52
paste textarea "هيل سوبر فاخر، يتميز بحبّاته الكبيرة والعطرية ذات الجودة العالية. يُستخدم لتعزي…"
type textarea "هيل 250 هيل سوبر فاخر، يتميز بحبّاته الكبيرة والعطرية ذات الجودة العالية. يُستخ…"
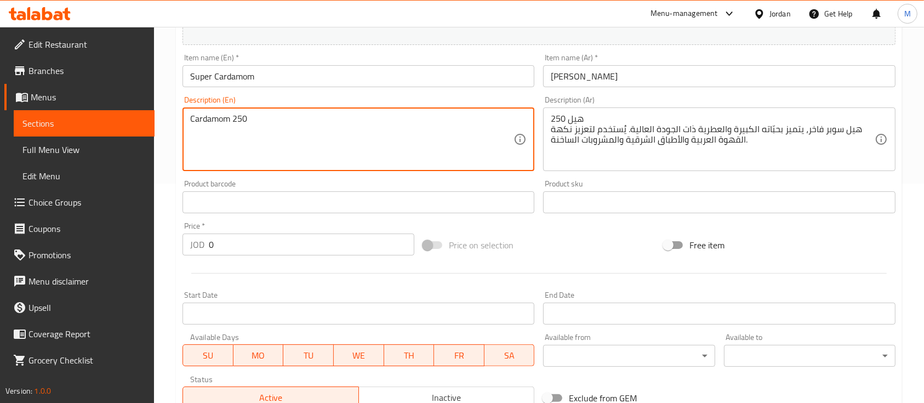
click at [283, 121] on textarea "Cardamom 250" at bounding box center [351, 139] width 323 height 52
paste textarea "Premium Super Cardamom with large, aromatic pods and superior quality. Ideal fo…"
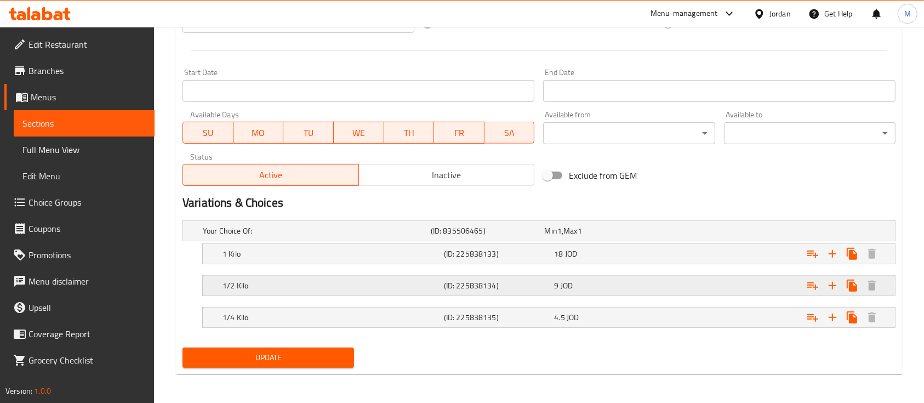
scroll to position [443, 0]
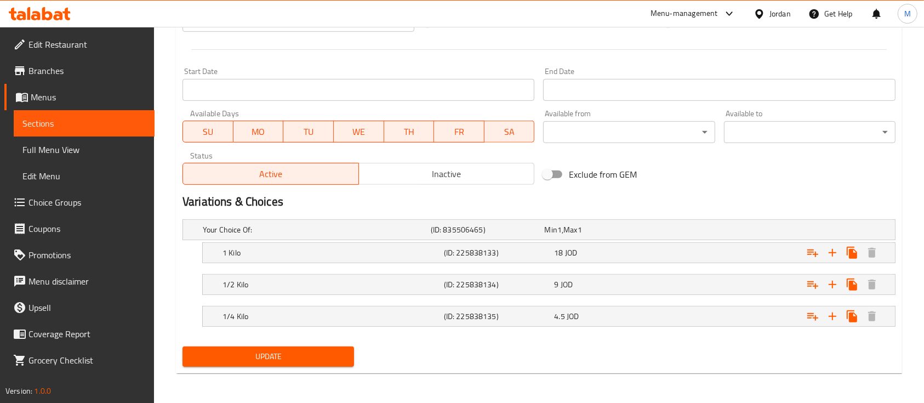
type textarea "Cardamom 250 Premium Super Cardamom with large, aromatic pods and superior qual…"
click at [296, 351] on span "Update" at bounding box center [268, 357] width 154 height 14
drag, startPoint x: 290, startPoint y: 357, endPoint x: 304, endPoint y: 348, distance: 15.5
click at [291, 357] on span "Update" at bounding box center [268, 357] width 154 height 14
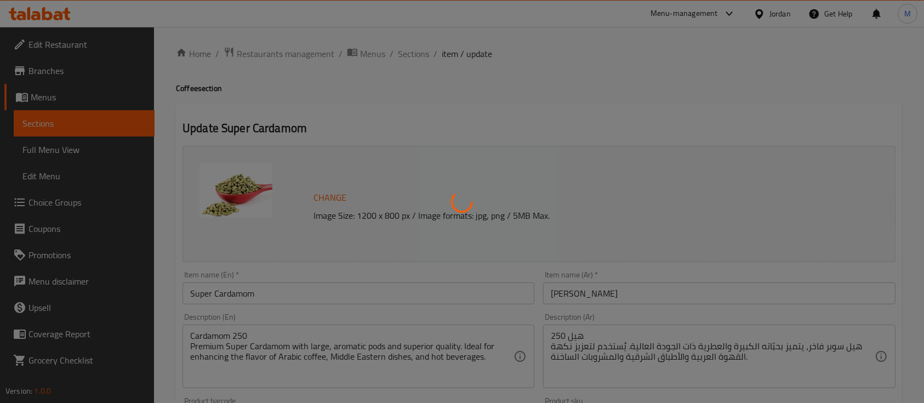
scroll to position [0, 0]
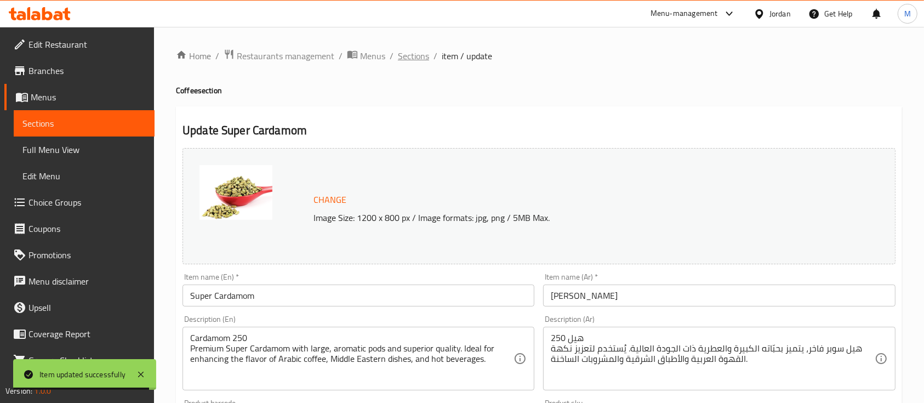
click at [403, 59] on span "Sections" at bounding box center [413, 55] width 31 height 13
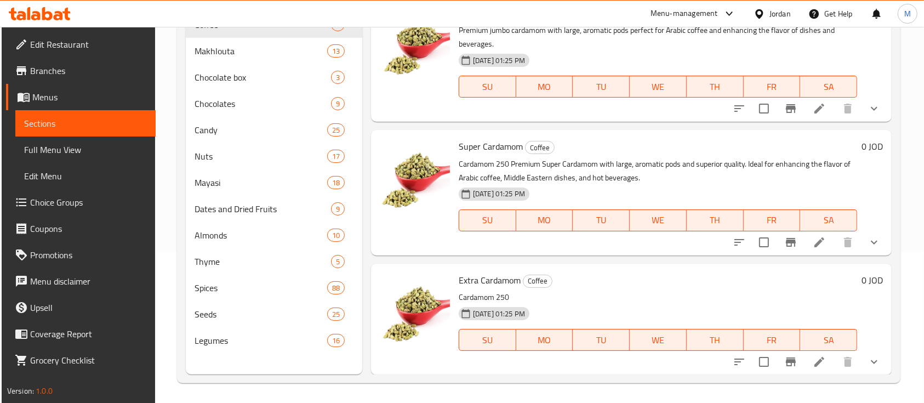
scroll to position [153, 0]
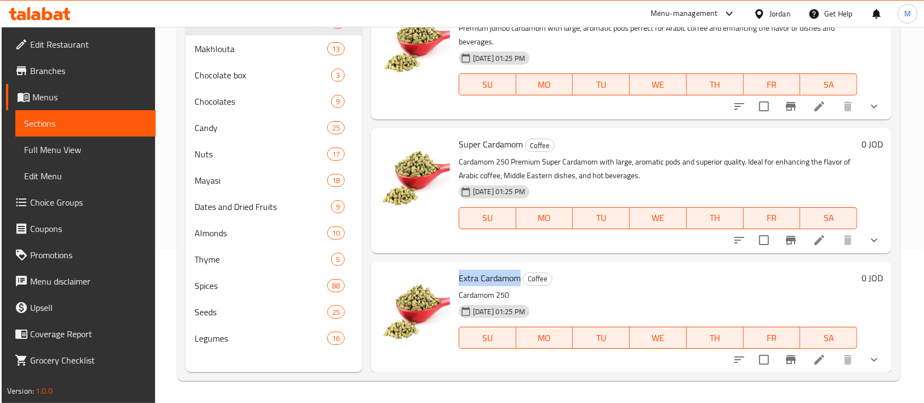
drag, startPoint x: 459, startPoint y: 276, endPoint x: 518, endPoint y: 278, distance: 59.2
click at [518, 278] on span "Extra Cardamom" at bounding box center [490, 278] width 62 height 16
copy span "Extra Cardamom"
click at [814, 357] on icon at bounding box center [818, 359] width 13 height 13
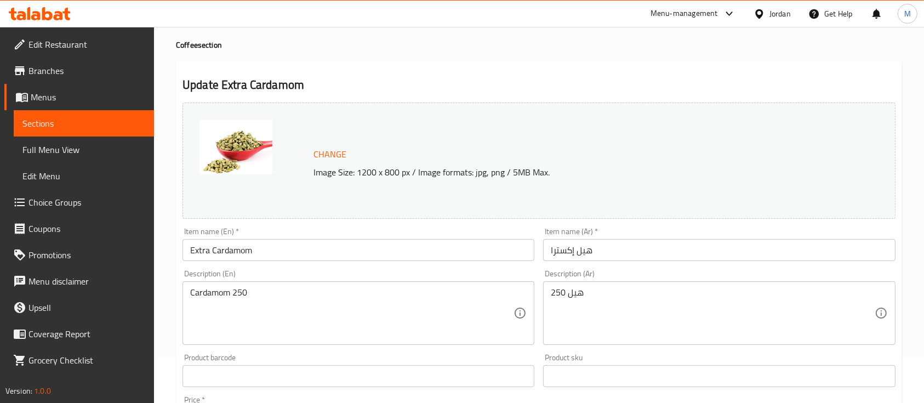
scroll to position [73, 0]
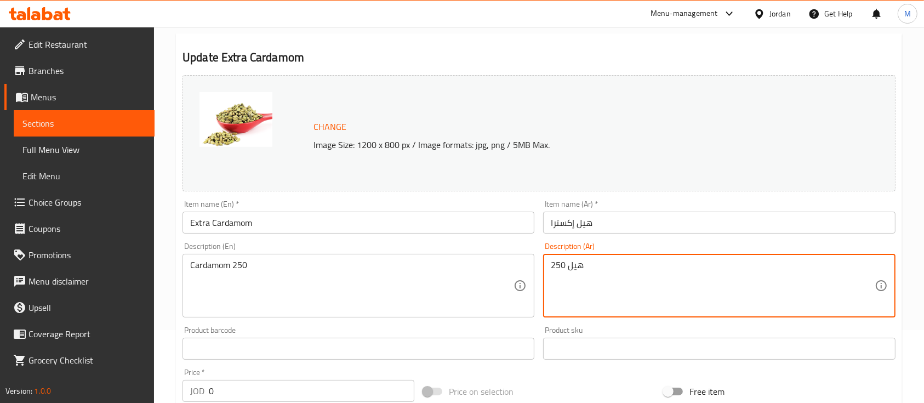
paste textarea "هيل إكسترا عالي الجودة، يتمتع برائحة قوية وطعم مميز. مثالي لإضافة نكهة فاخرة لل…"
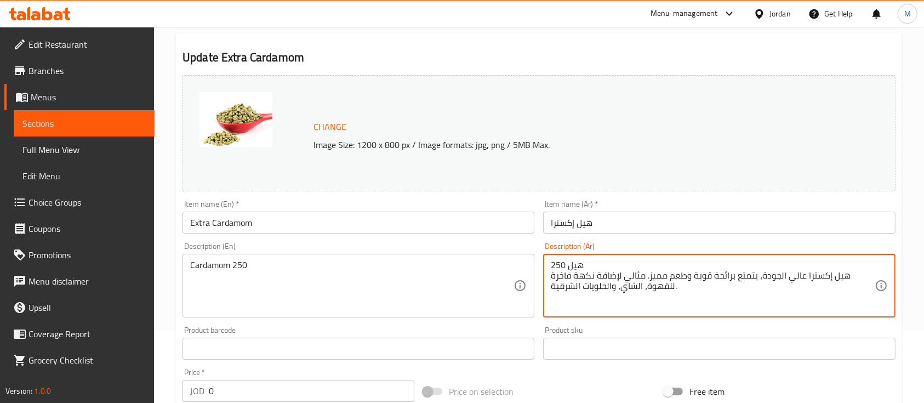
type textarea "هيل 250 هيل إكسترا عالي الجودة، يتمتع برائحة قوية وطعم مميز. مثالي لإضافة نكهة …"
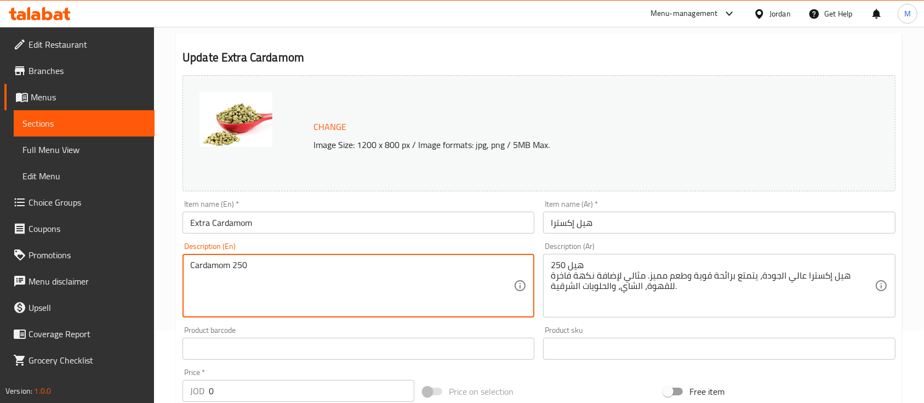
paste textarea "Extra-grade cardamom with strong aroma and rich flavor. Perfect for enhancing t…"
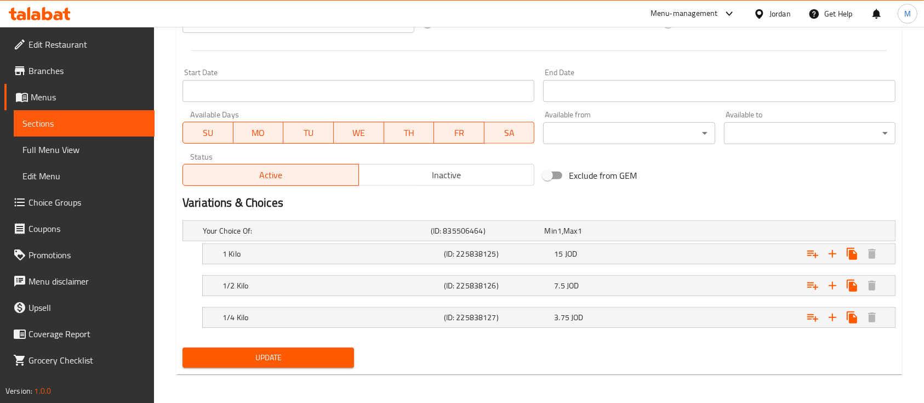
scroll to position [443, 0]
type textarea "Cardamom 250 Extra-grade cardamom with strong aroma and rich flavor. Perfect fo…"
click at [325, 359] on span "Update" at bounding box center [268, 357] width 154 height 14
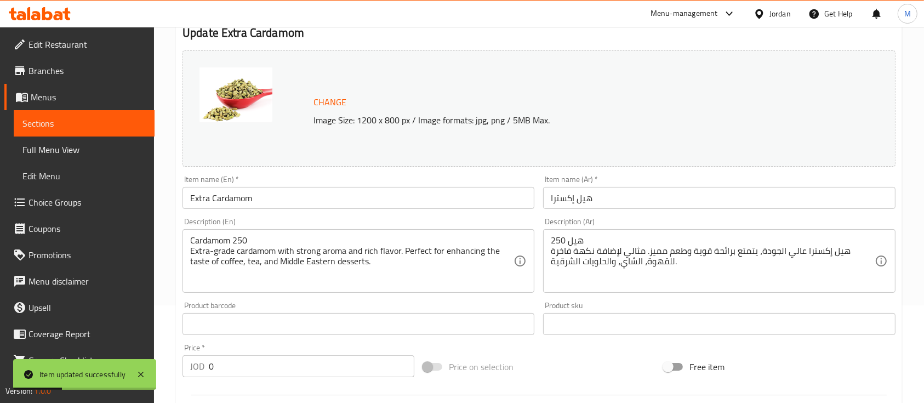
scroll to position [0, 0]
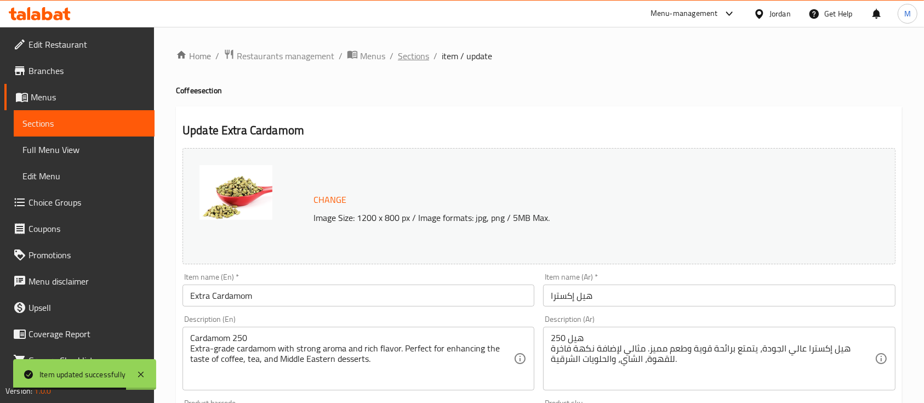
click at [412, 55] on span "Sections" at bounding box center [413, 55] width 31 height 13
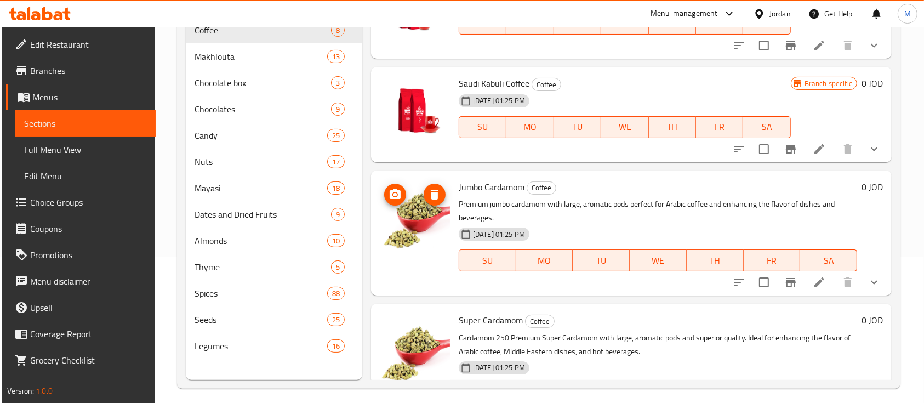
scroll to position [338, 0]
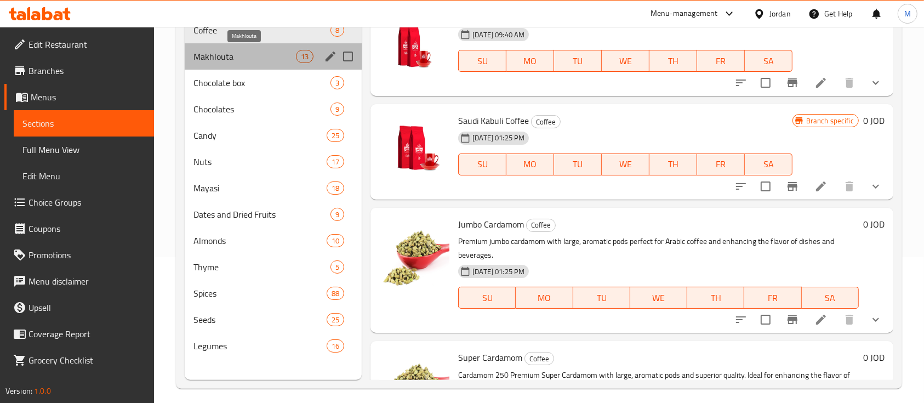
click at [230, 56] on span "Makhlouta" at bounding box center [244, 56] width 102 height 13
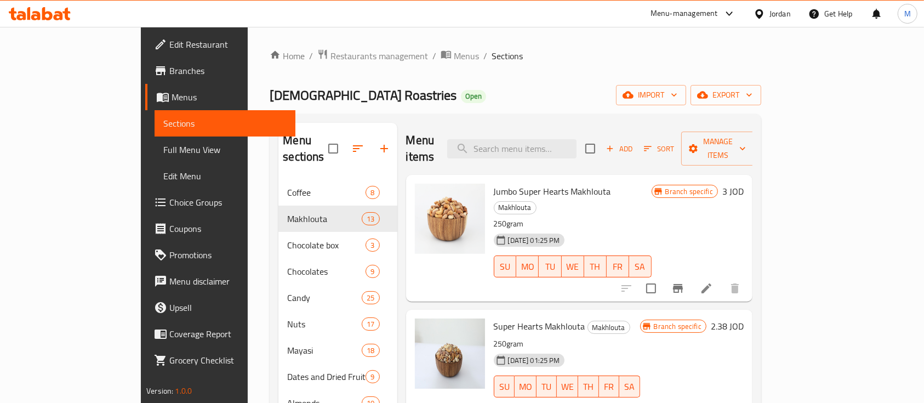
click at [504, 183] on span "Jumbo Super Hearts Makhlouta" at bounding box center [552, 191] width 117 height 16
copy h6 "Jumbo Super Hearts Makhlouta"
click at [713, 282] on icon at bounding box center [706, 288] width 13 height 13
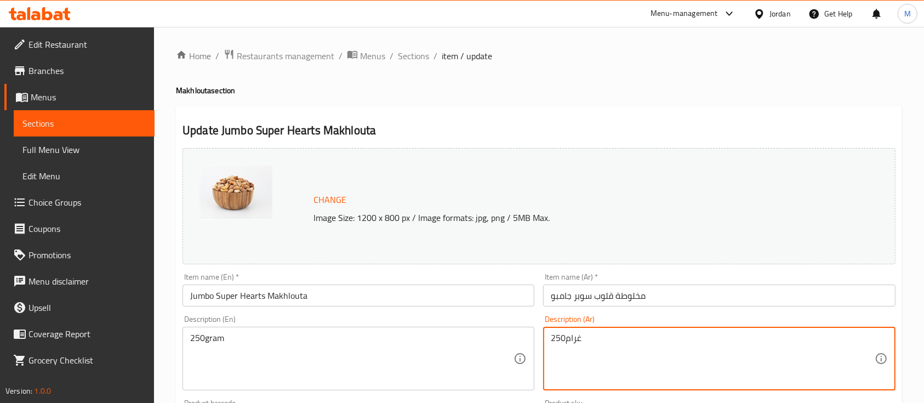
paste textarea "مخلوطة قلوب سوبر جامبو فاخرة، مزيج مميز من أجود أنواع المكسرات الكاملة بنكهة طب…"
type textarea "250غرام مخلوطة قلوب سوبر جامبو فاخرة، مزيج مميز من أجود أنواع المكسرات الكاملة …"
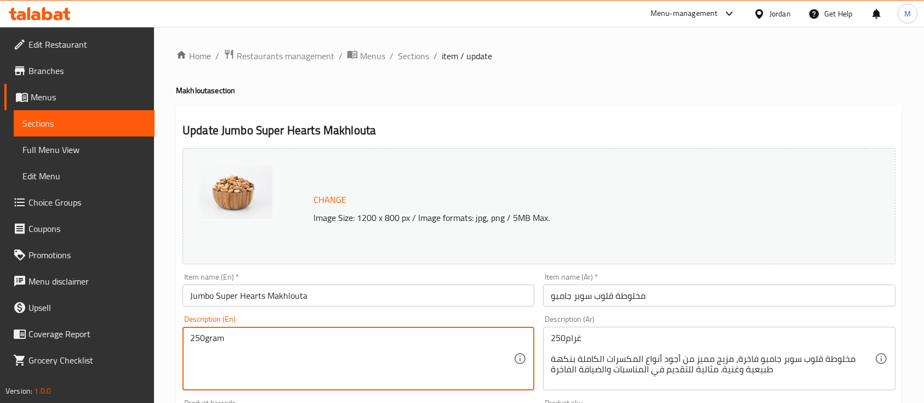
paste textarea "Jumbo Super Hearts Makhlouta – a premium mix of whole top-quality nuts with ric…"
click at [312, 357] on textarea "250gram Jumbo Super Hearts Makhlouta – a premium mix of whole top-quality nuts …" at bounding box center [351, 359] width 323 height 52
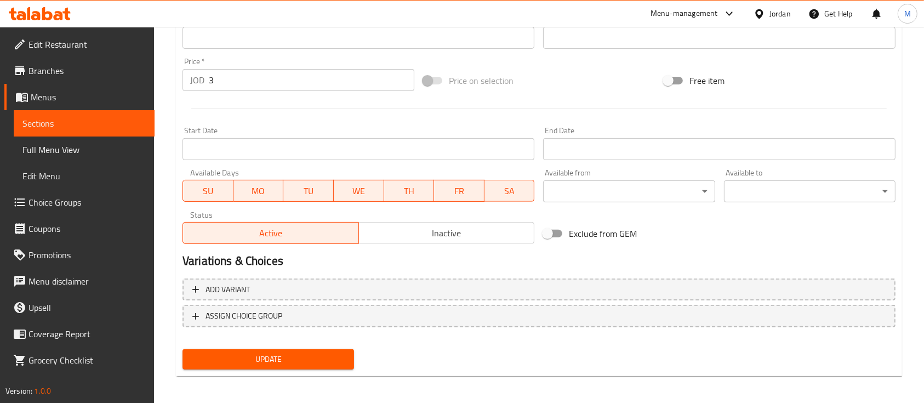
scroll to position [387, 0]
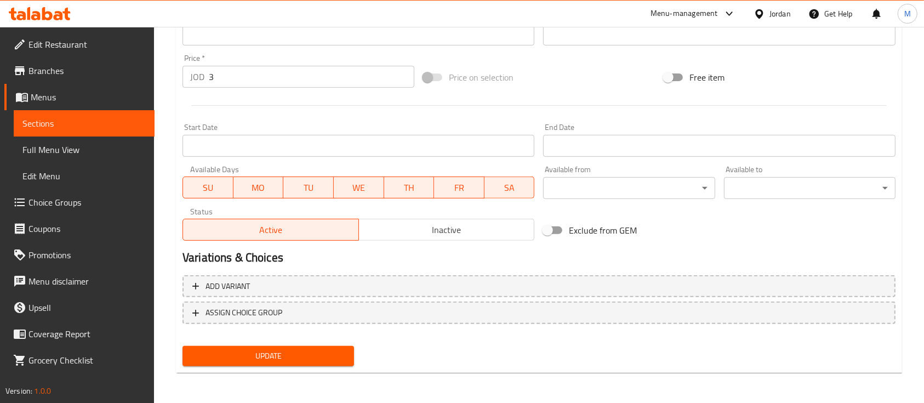
type textarea "250gram Jumbo Super Hearts Makhlouta a premium mix of whole top-quality nuts wi…"
click at [312, 358] on span "Update" at bounding box center [268, 356] width 154 height 14
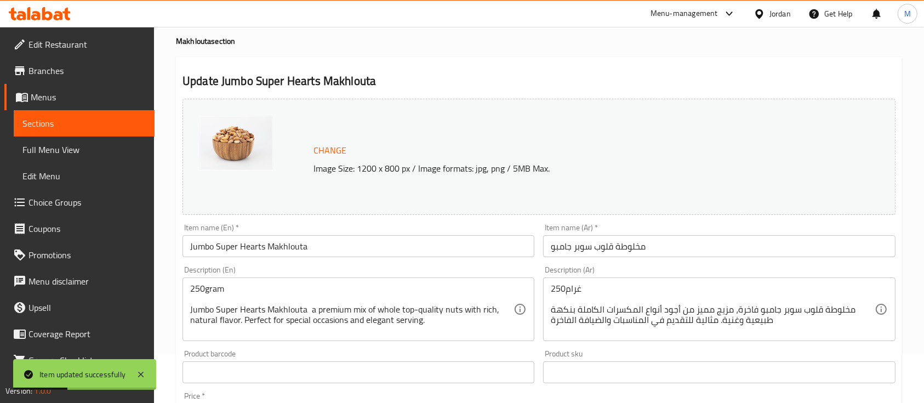
scroll to position [0, 0]
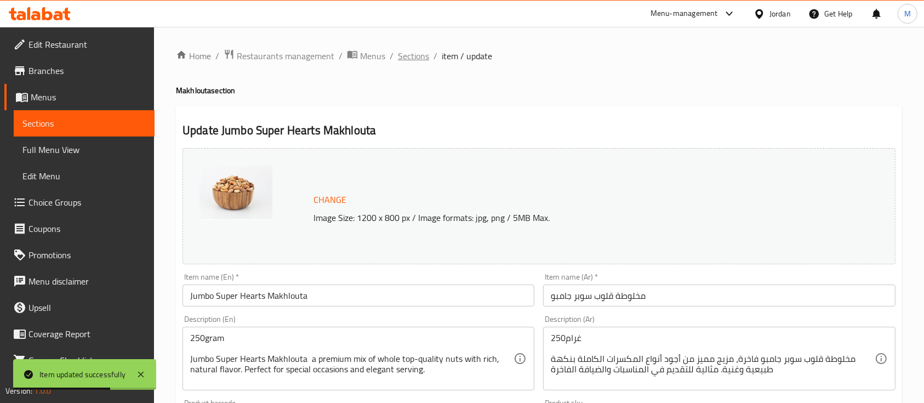
click at [419, 60] on span "Sections" at bounding box center [413, 55] width 31 height 13
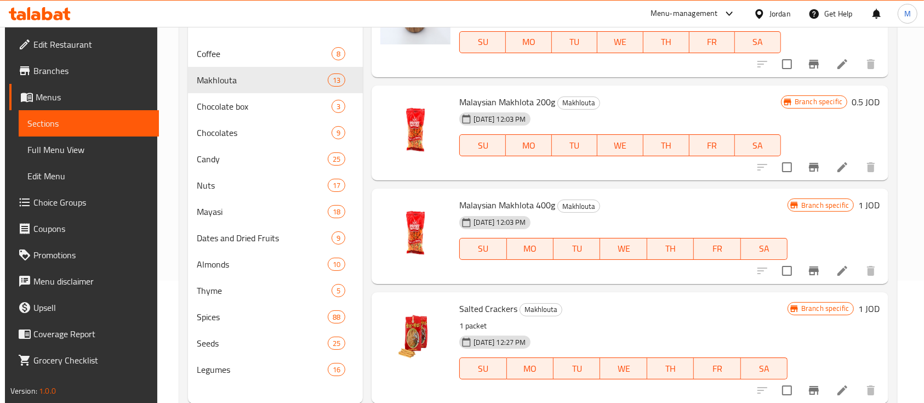
scroll to position [146, 0]
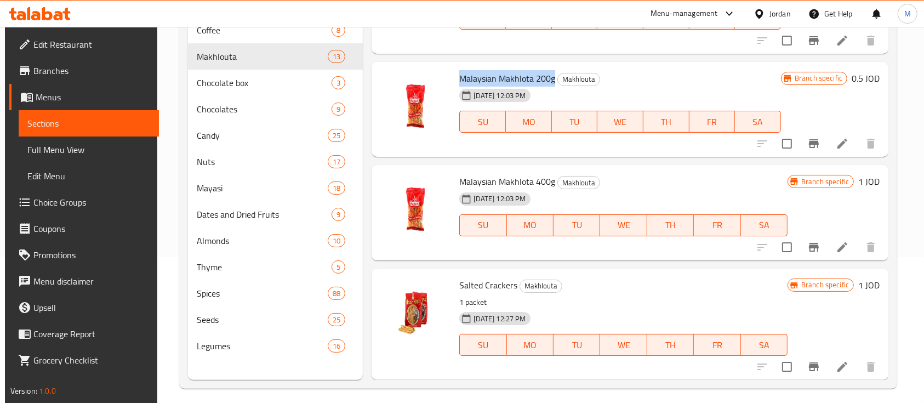
drag, startPoint x: 460, startPoint y: 77, endPoint x: 551, endPoint y: 82, distance: 91.1
click at [551, 82] on span "Malaysian Makhlota 200g" at bounding box center [507, 78] width 96 height 16
copy span "Malaysian Makhlota 200g"
click at [837, 142] on icon at bounding box center [842, 144] width 10 height 10
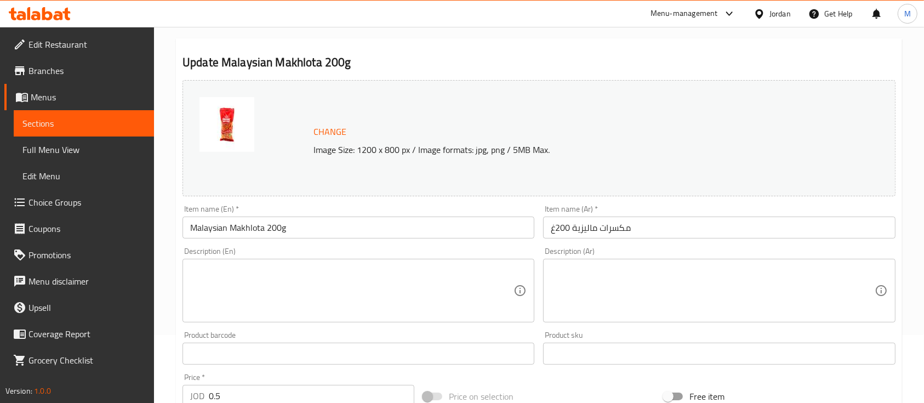
scroll to position [73, 0]
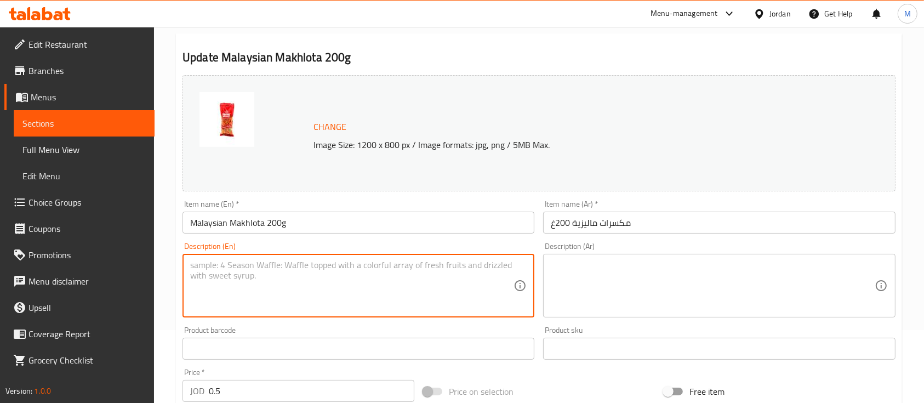
click at [440, 273] on textarea at bounding box center [351, 286] width 323 height 52
paste textarea "مخلوطة ماليزية 200غم – مزيج شهي من المكسرات والتوابل بنكهات آسيوية مميزة، مستوح…"
type textarea "مخلوطة ماليزية 200غم – مزيج شهي من المكسرات والتوابل بنكهات آسيوية مميزة، مستوح…"
click at [623, 265] on textarea at bounding box center [712, 286] width 323 height 52
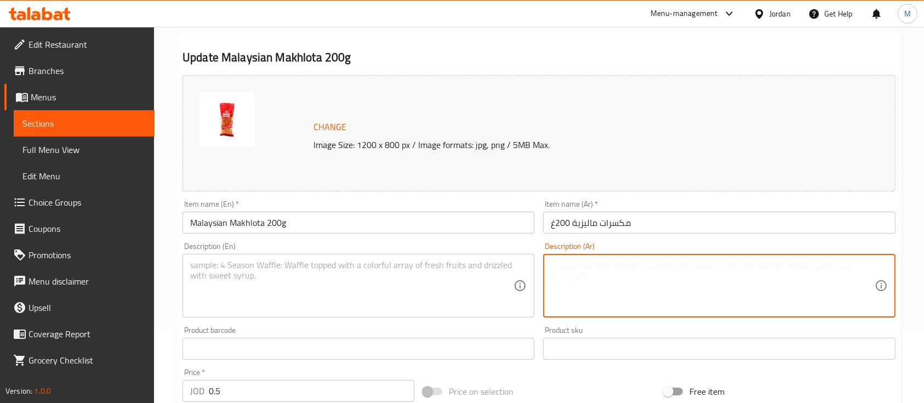
paste textarea "مخلوطة ماليزية 200غم – مزيج شهي من المكسرات والتوابل بنكهات آسيوية مميزة، مستوح…"
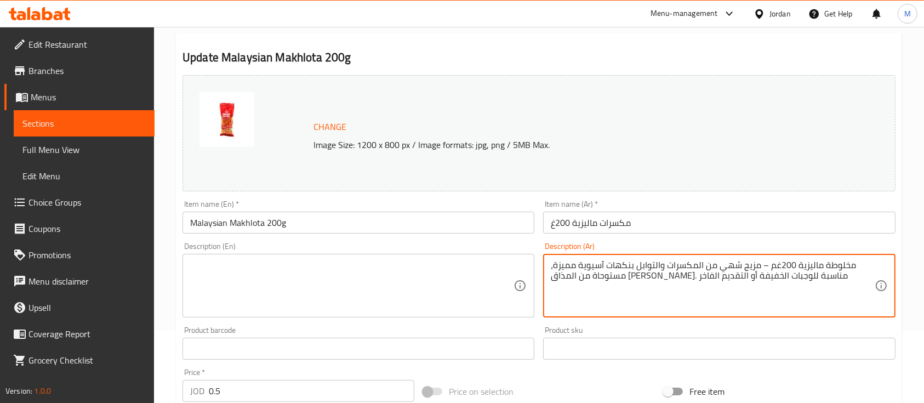
click at [765, 269] on textarea "مخلوطة ماليزية 200غم – مزيج شهي من المكسرات والتوابل بنكهات آسيوية مميزة، مستوح…" at bounding box center [712, 286] width 323 height 52
type textarea "مخلوطة ماليزية 200غم مزيج شهي من المكسرات والتوابل بنكهات آسيوية مميزة، مستوحاة…"
click at [342, 277] on textarea at bounding box center [351, 286] width 323 height 52
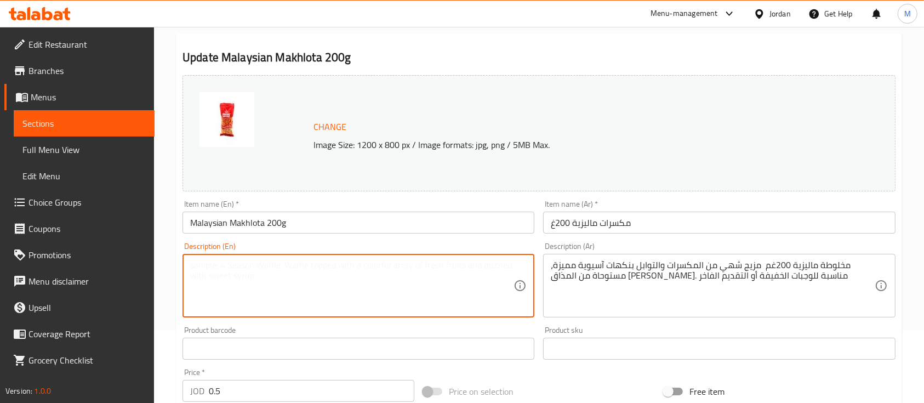
paste textarea "Malaysian Makhlota 200g – A delicious blend of nuts and spices with unique Asia…"
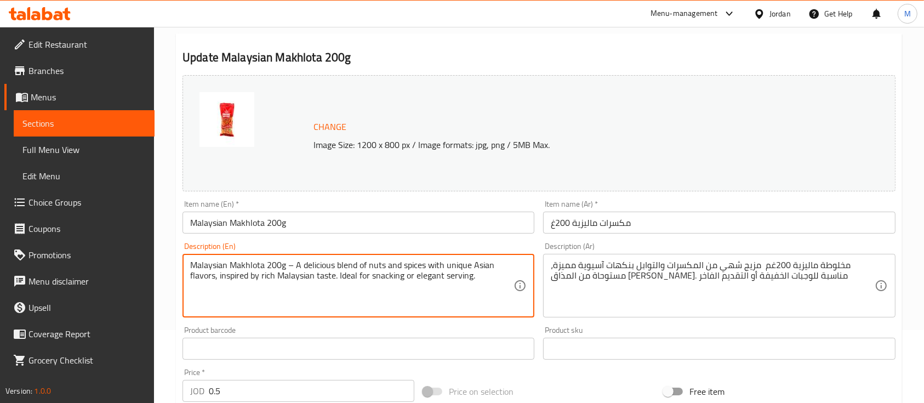
click at [291, 267] on textarea "Malaysian Makhlota 200g – A delicious blend of nuts and spices with unique Asia…" at bounding box center [351, 286] width 323 height 52
click at [486, 278] on textarea "Malaysian Makhlota 200g A delicious blend of nuts and spices with unique Asian …" at bounding box center [351, 286] width 323 height 52
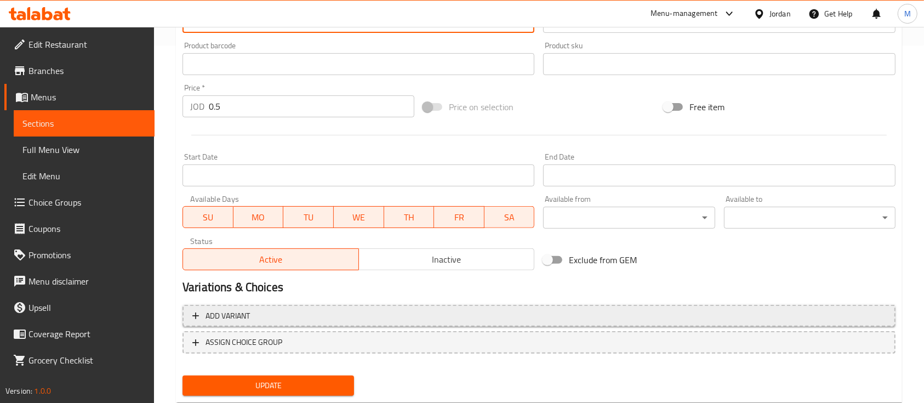
scroll to position [387, 0]
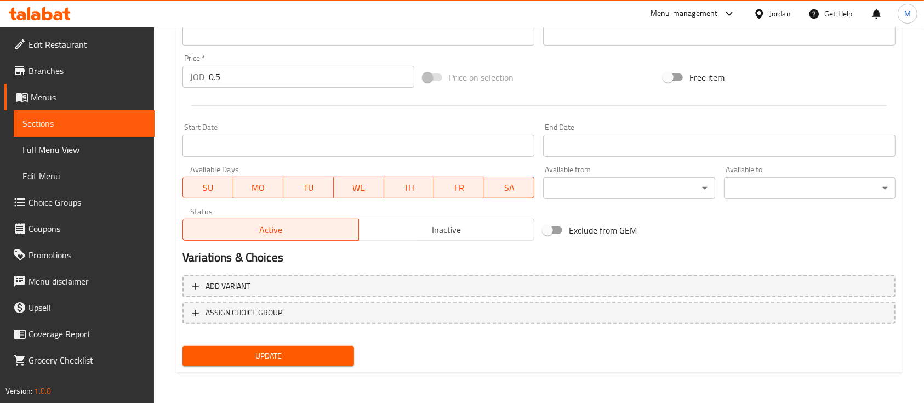
type textarea "Malaysian Makhlota 200g A delicious blend of nuts and spices with unique Asian …"
click at [339, 357] on span "Update" at bounding box center [268, 356] width 154 height 14
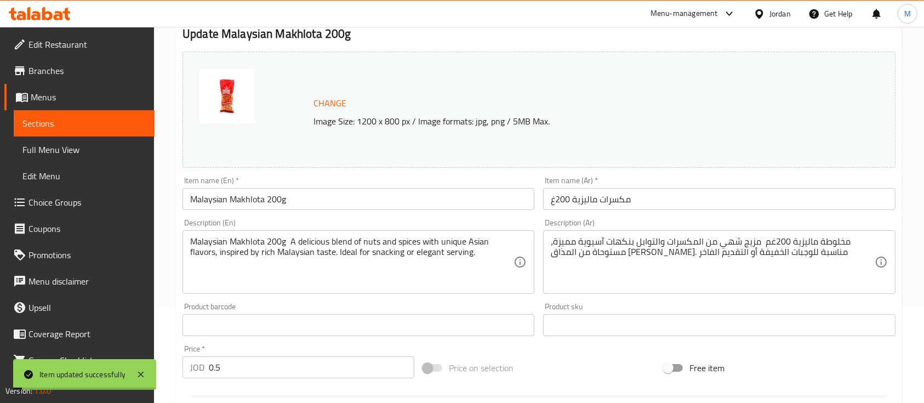
scroll to position [0, 0]
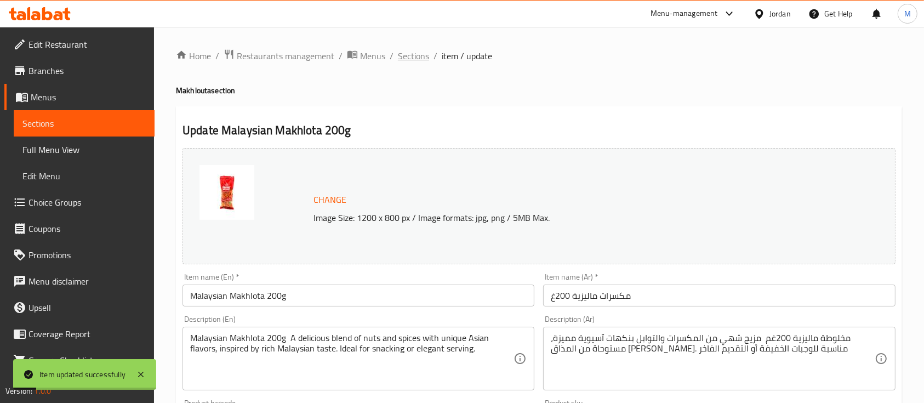
click at [412, 56] on span "Sections" at bounding box center [413, 55] width 31 height 13
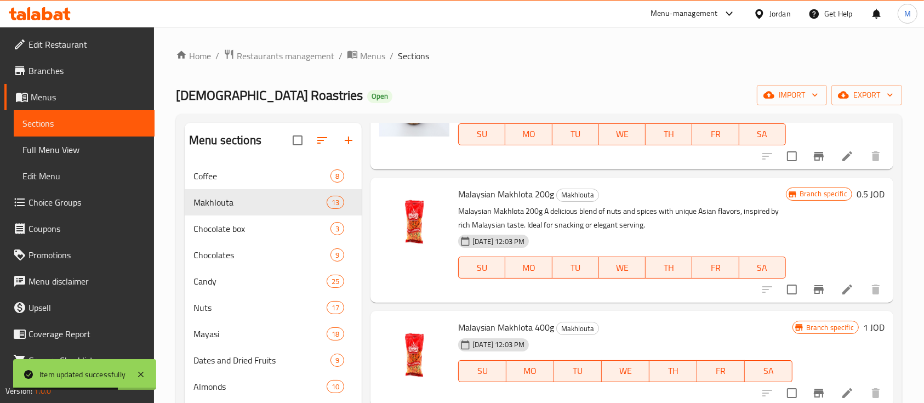
scroll to position [73, 0]
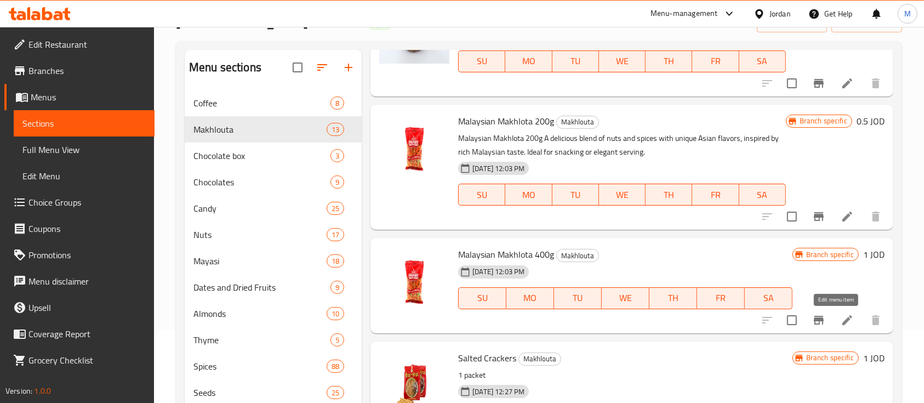
click at [842, 323] on icon at bounding box center [847, 320] width 10 height 10
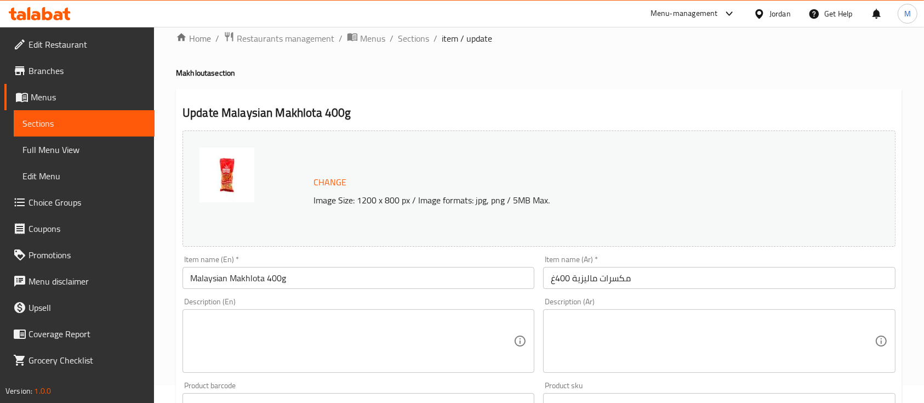
scroll to position [73, 0]
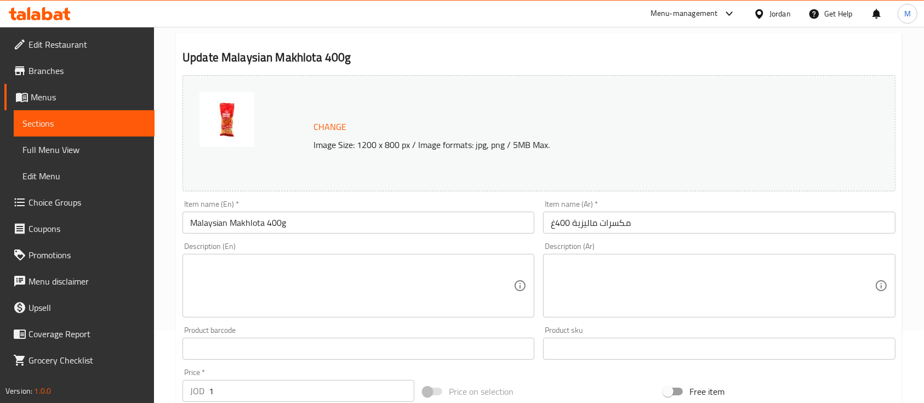
click at [383, 292] on textarea at bounding box center [351, 286] width 323 height 52
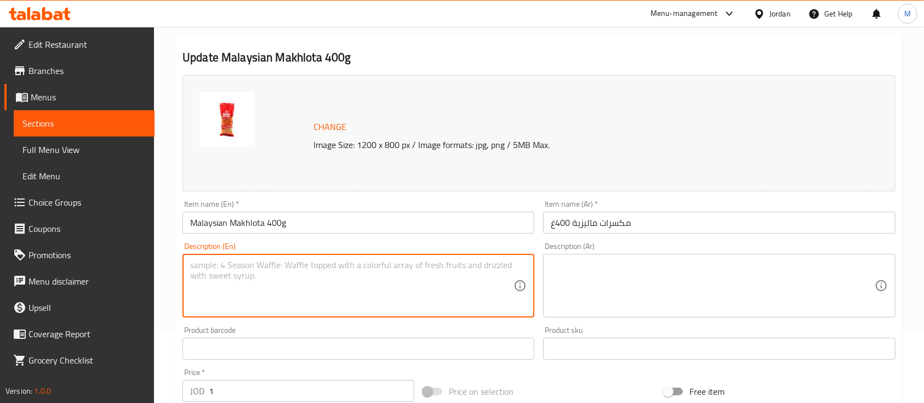
paste textarea "Malaysian Makhlota 200g – A delicious blend of nuts and spices with unique Asia…"
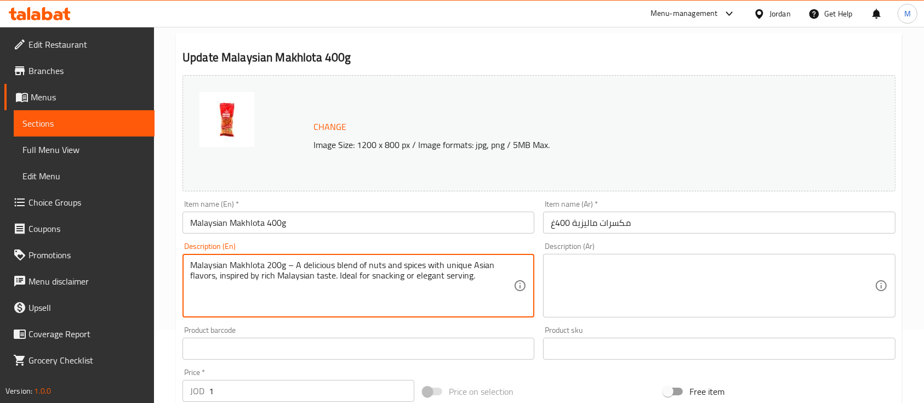
drag, startPoint x: 293, startPoint y: 265, endPoint x: 304, endPoint y: 311, distance: 46.6
click at [293, 265] on textarea "Malaysian Makhlota 200g – A delicious blend of nuts and spices with unique Asia…" at bounding box center [351, 286] width 323 height 52
click at [279, 262] on textarea "Malaysian Makhlota 200g A delicious blend of nuts and spices with unique Asian …" at bounding box center [351, 286] width 323 height 52
type textarea "Malaysian Makhlota 400g A delicious blend of nuts and spices with unique Asian …"
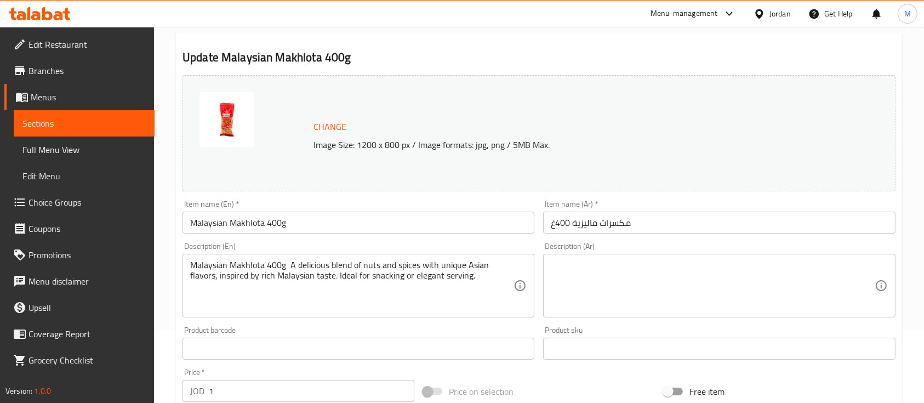
drag, startPoint x: 590, startPoint y: 257, endPoint x: 591, endPoint y: 264, distance: 6.7
click at [591, 261] on div "Description (Ar)" at bounding box center [719, 286] width 352 height 64
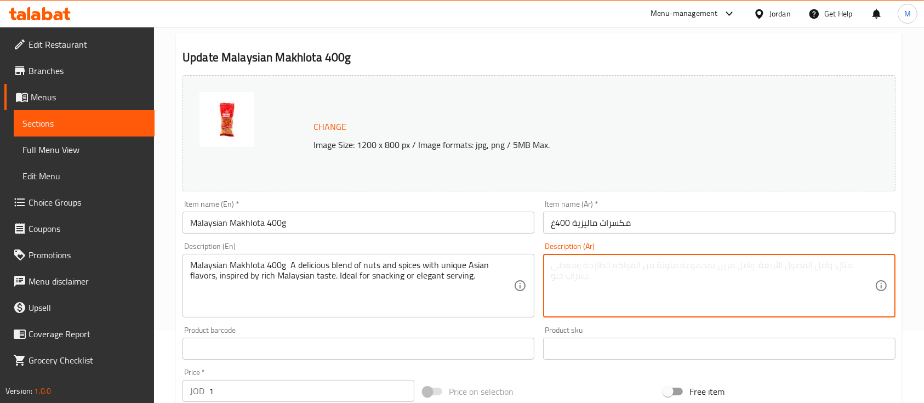
paste textarea "مخلوطة ماليزية 200غم – مزيج شهي من المكسرات والتوابل بنكهات آسيوية مميزة، مستوح…"
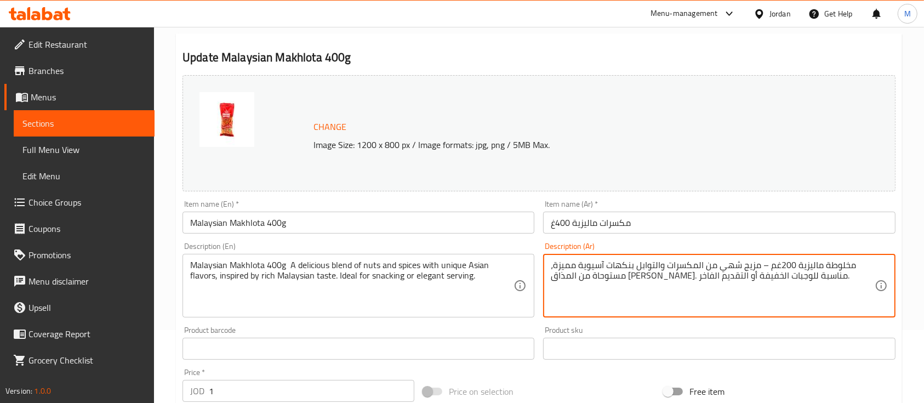
click at [761, 266] on textarea "مخلوطة ماليزية 200غم – مزيج شهي من المكسرات والتوابل بنكهات آسيوية مميزة، مستوح…" at bounding box center [712, 286] width 323 height 52
drag, startPoint x: 775, startPoint y: 264, endPoint x: 788, endPoint y: 266, distance: 13.3
click at [788, 266] on textarea "مخلوطة ماليزية 200غم مزيج شهي من المكسرات والتوابل بنكهات آسيوية مميزة، مستوحاة…" at bounding box center [712, 286] width 323 height 52
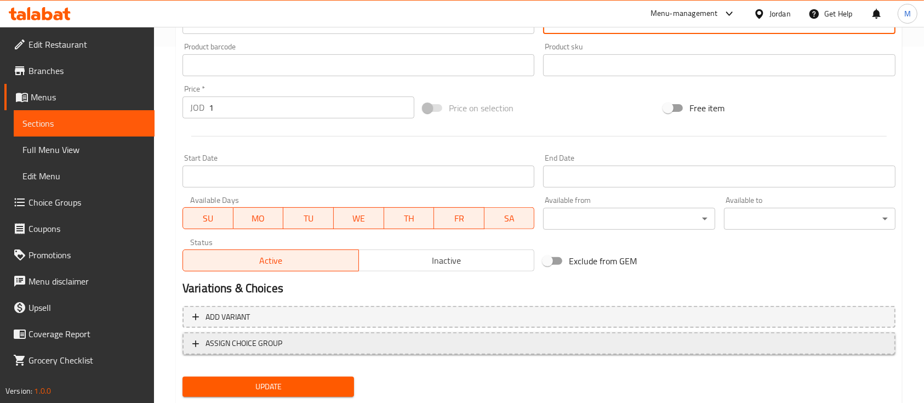
scroll to position [365, 0]
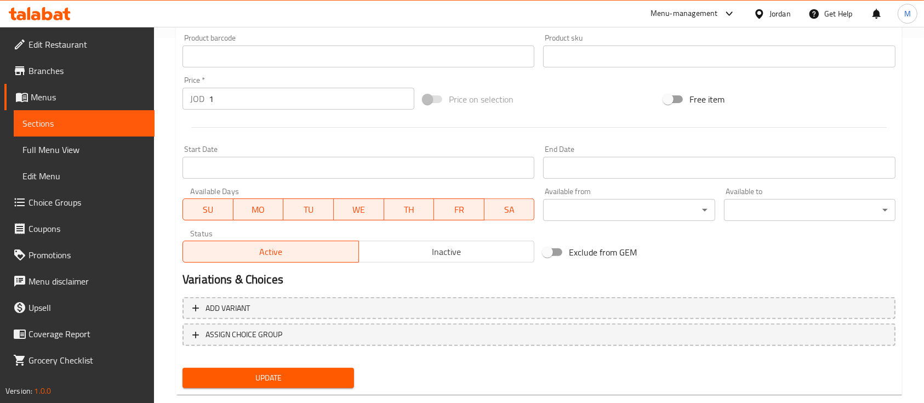
type textarea "مخلوطة ماليزية 400غم مزيج شهي من المكسرات والتوابل بنكهات آسيوية مميزة، مستوحاة…"
click at [353, 377] on button "Update" at bounding box center [267, 378] width 171 height 20
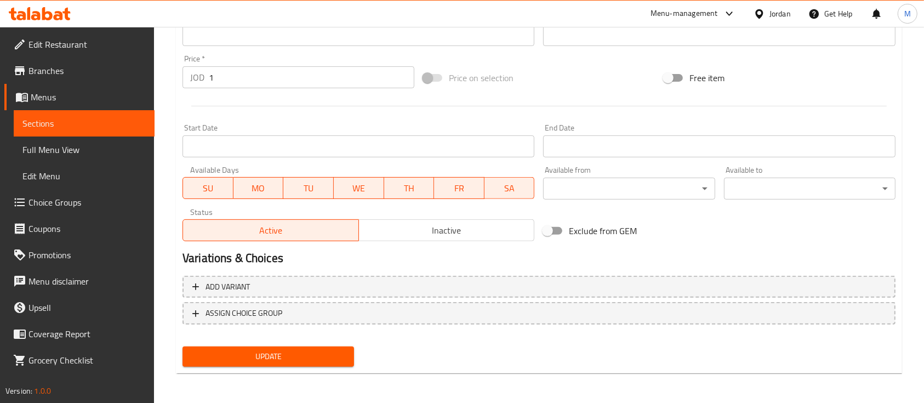
scroll to position [387, 0]
click at [308, 353] on span "Update" at bounding box center [268, 356] width 154 height 14
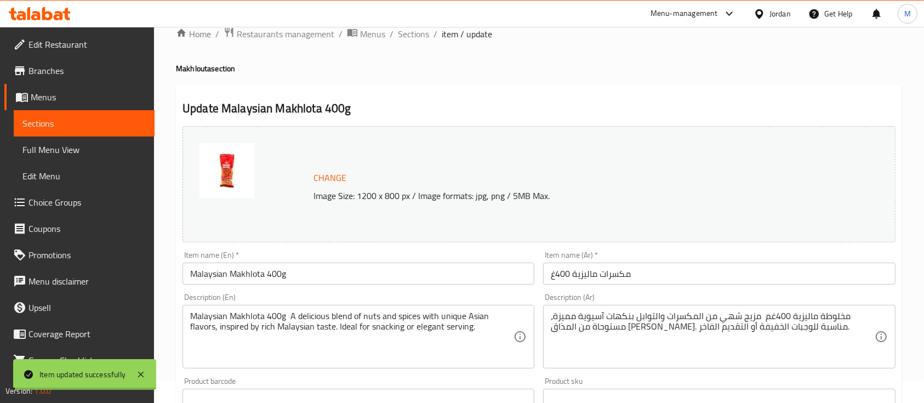
scroll to position [0, 0]
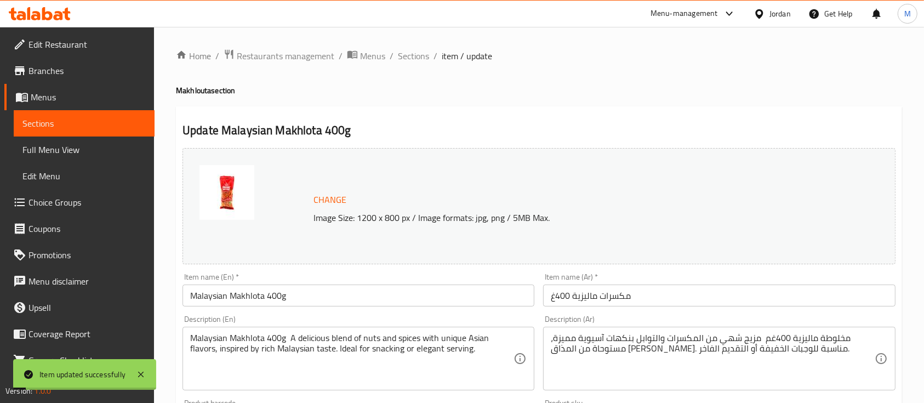
click at [421, 55] on span "Sections" at bounding box center [413, 55] width 31 height 13
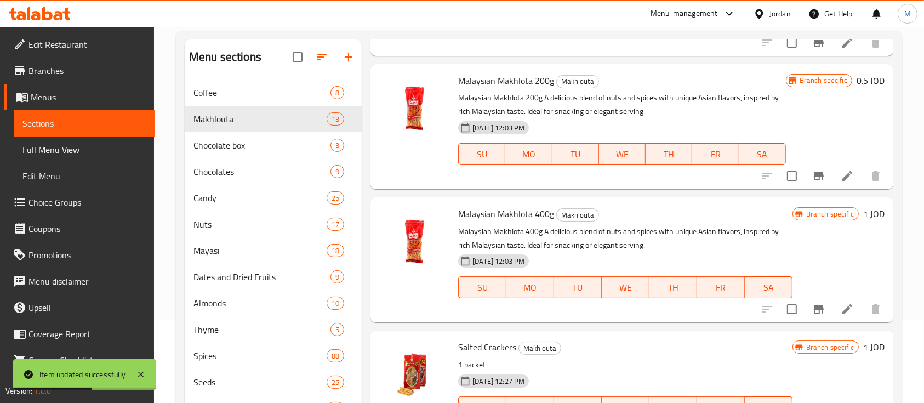
scroll to position [153, 0]
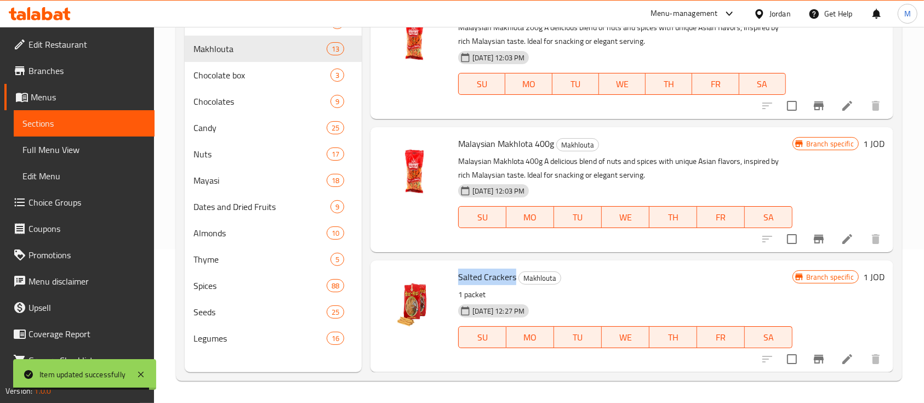
drag, startPoint x: 458, startPoint y: 276, endPoint x: 513, endPoint y: 271, distance: 55.6
click at [513, 271] on span "Salted Crackers" at bounding box center [487, 276] width 58 height 16
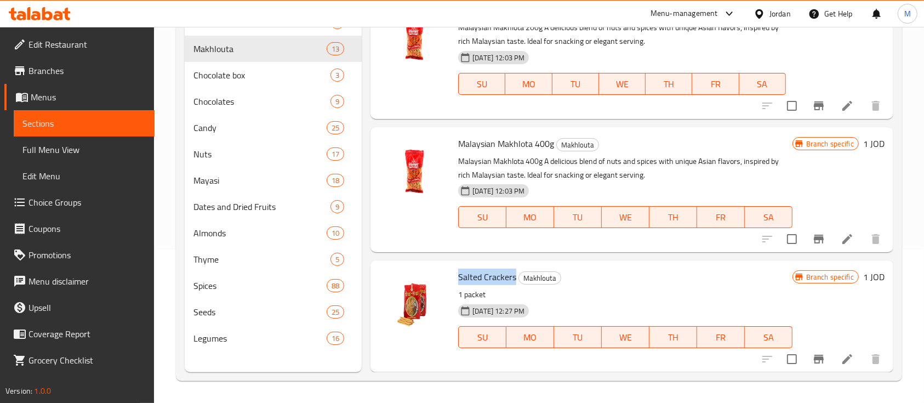
copy span "Salted Crackers"
click at [508, 280] on span "Salted Crackers" at bounding box center [487, 276] width 58 height 16
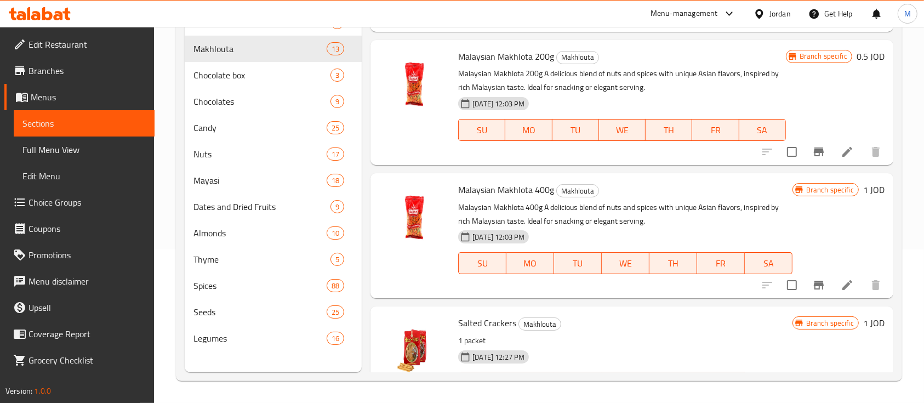
scroll to position [1148, 0]
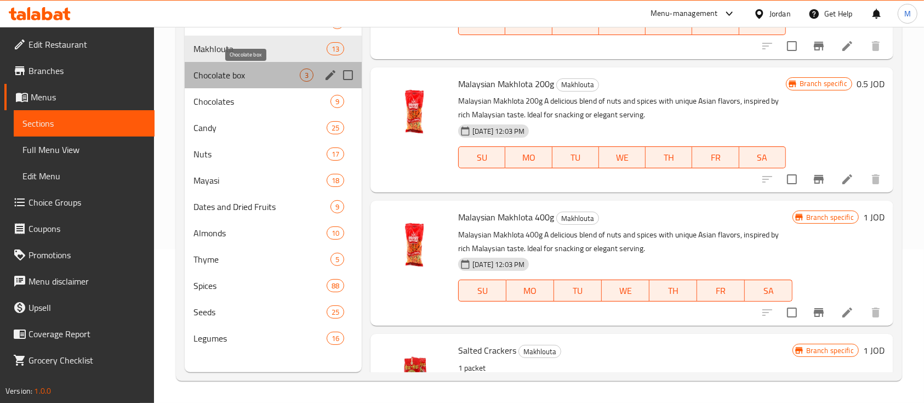
click at [234, 72] on span "Chocolate box" at bounding box center [246, 74] width 106 height 13
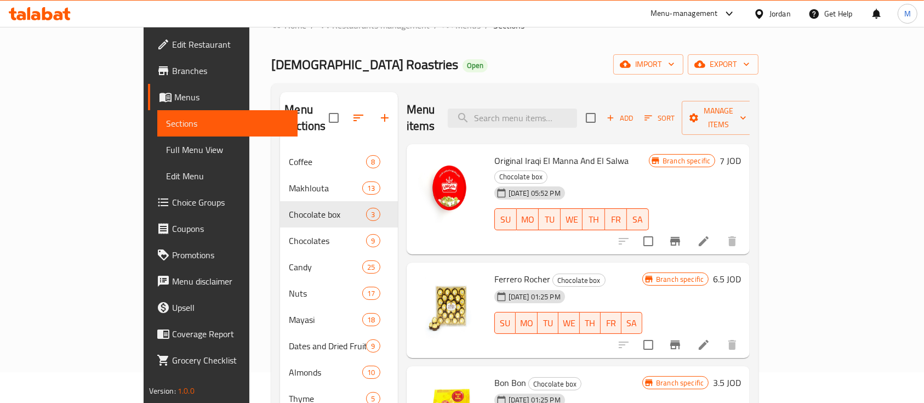
scroll to position [7, 0]
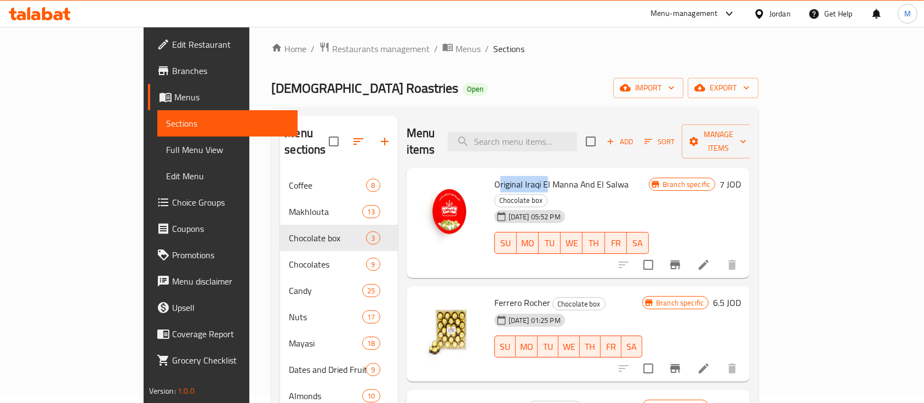
drag, startPoint x: 461, startPoint y: 164, endPoint x: 508, endPoint y: 165, distance: 47.1
click at [508, 176] on span "Original Iraqi El Manna And El Salwa" at bounding box center [561, 184] width 135 height 16
click at [494, 176] on span "Original Iraqi El Manna And El Salwa" at bounding box center [561, 184] width 135 height 16
drag, startPoint x: 460, startPoint y: 165, endPoint x: 589, endPoint y: 169, distance: 129.3
click at [589, 176] on span "Original Iraqi El Manna And El Salwa" at bounding box center [561, 184] width 135 height 16
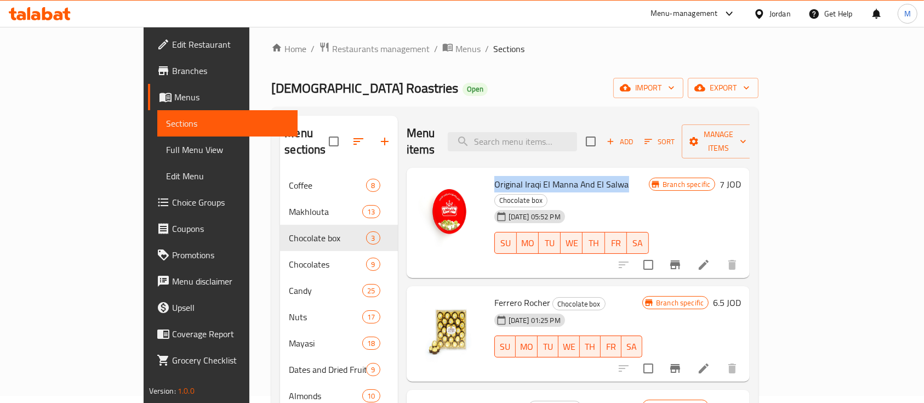
copy span "Original Iraqi El Manna And El Salwa"
click at [710, 258] on icon at bounding box center [703, 264] width 13 height 13
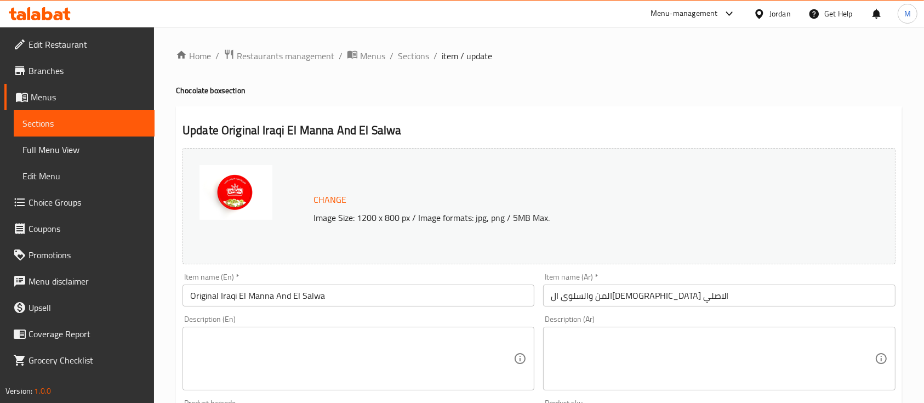
click at [605, 345] on textarea at bounding box center [712, 359] width 323 height 52
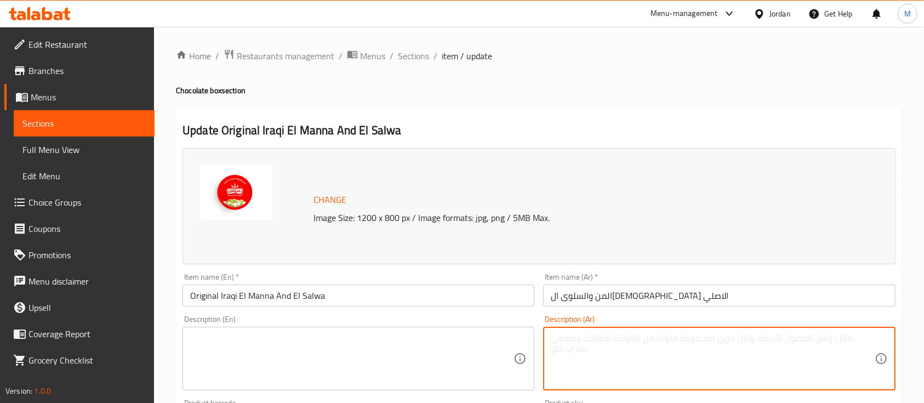
paste textarea "المنّ والسلوى ال[DEMOGRAPHIC_DATA] الأصلي – حلوى تقليدية [DEMOGRAPHIC_DATA] شهي…"
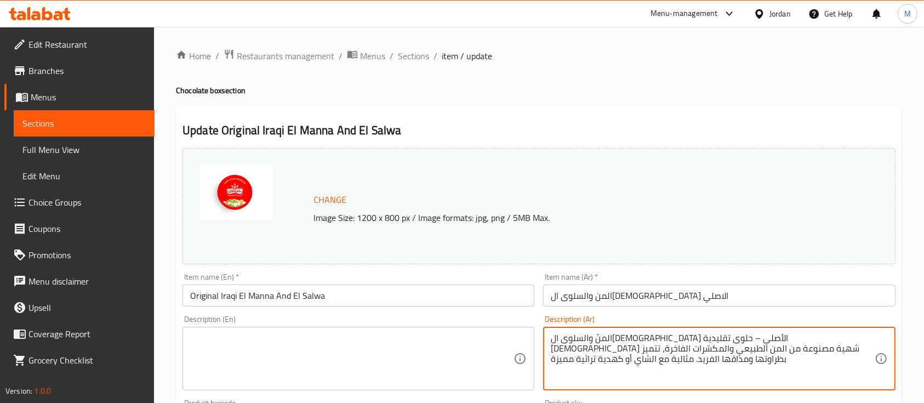
click at [753, 336] on textarea "المنّ والسلوى ال[DEMOGRAPHIC_DATA] الأصلي – حلوى تقليدية [DEMOGRAPHIC_DATA] شهي…" at bounding box center [712, 359] width 323 height 52
drag, startPoint x: 754, startPoint y: 341, endPoint x: 778, endPoint y: 340, distance: 24.2
click at [778, 340] on textarea "المنّ والسلوى ال[DEMOGRAPHIC_DATA] الأصلي حلوى تقليدية عراقية شهية مصنوعة من ال…" at bounding box center [712, 359] width 323 height 52
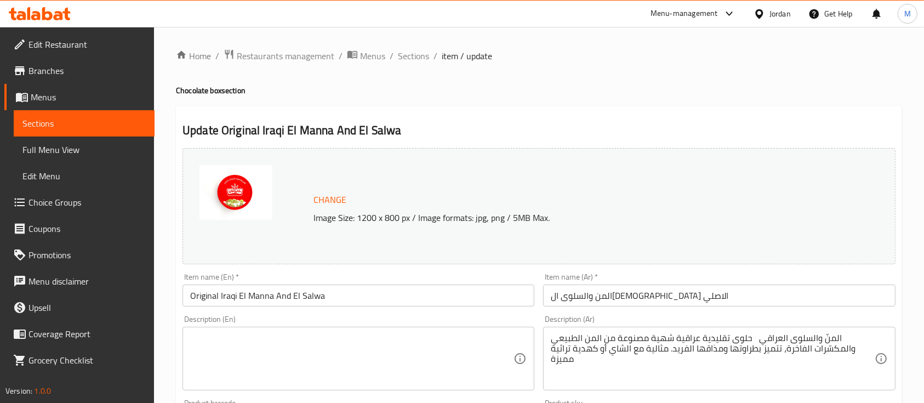
drag, startPoint x: 549, startPoint y: 337, endPoint x: 732, endPoint y: 344, distance: 182.5
click at [732, 344] on div "المنّ والسلوى العراقي حلوى تقليدية عراقية شهية مصنوعة من المن الطبيعي والمكسّرا…" at bounding box center [719, 359] width 352 height 64
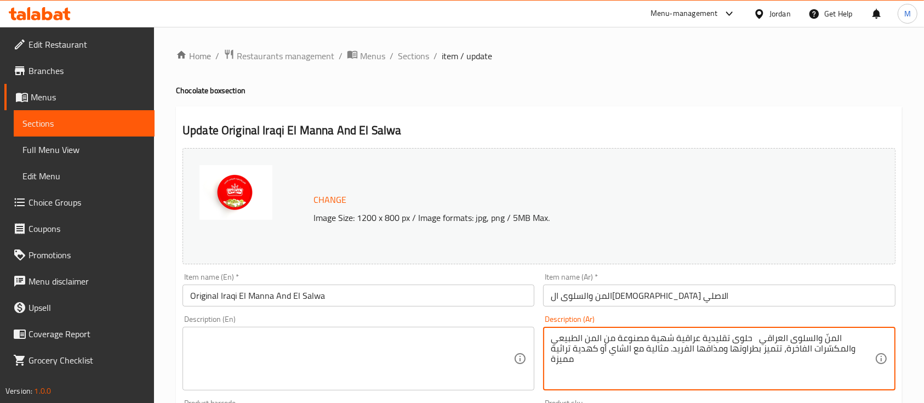
drag, startPoint x: 784, startPoint y: 348, endPoint x: 648, endPoint y: 340, distance: 136.7
click at [648, 340] on textarea "المنّ والسلوى العراقي حلوى تقليدية عراقية شهية مصنوعة من المن الطبيعي والمكسّرا…" at bounding box center [712, 359] width 323 height 52
type textarea "المنّ والسلوى العراقي حلوى تقليدية عراقية شهية ، تتميز بطراوتها ومذاقها الفريد.…"
click at [476, 344] on textarea at bounding box center [351, 359] width 323 height 52
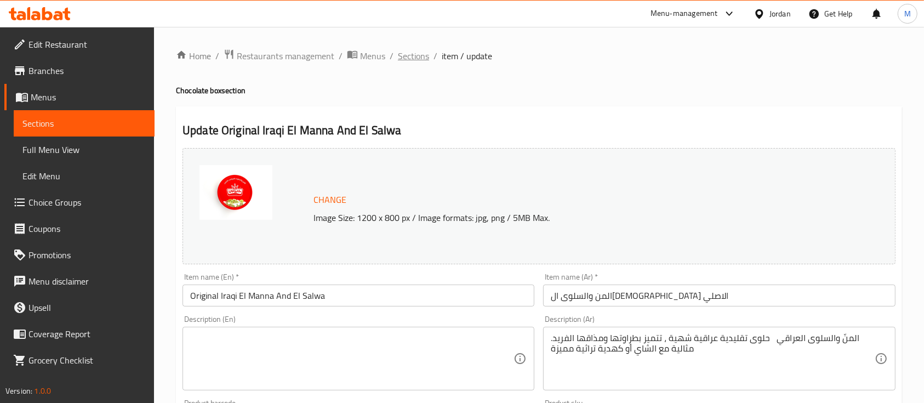
click at [409, 59] on span "Sections" at bounding box center [413, 55] width 31 height 13
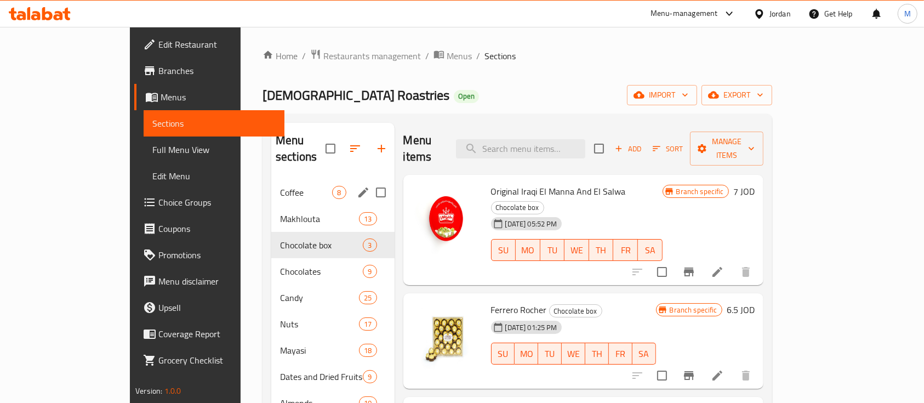
click at [280, 186] on span "Coffee" at bounding box center [306, 192] width 52 height 13
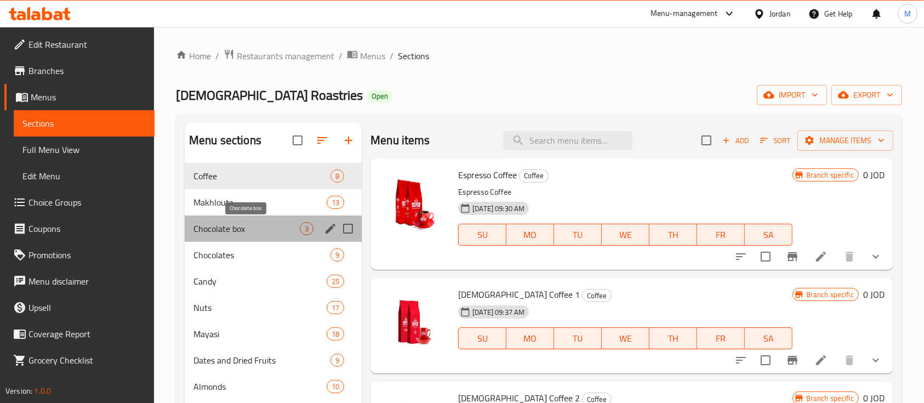
click at [250, 229] on span "Chocolate box" at bounding box center [246, 228] width 106 height 13
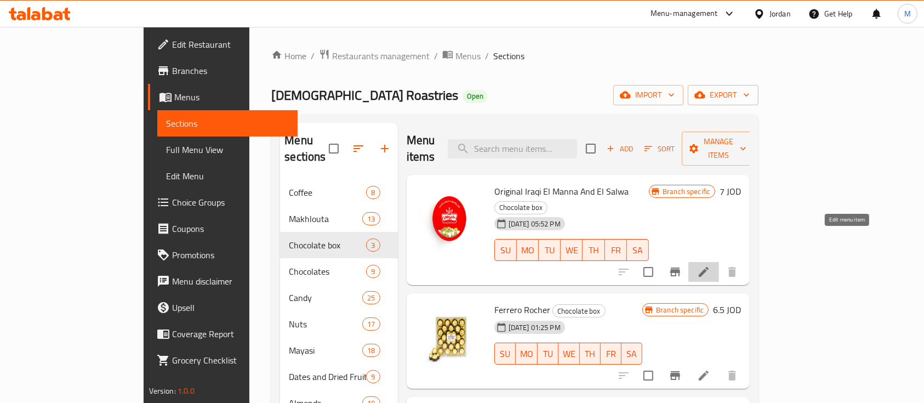
click at [710, 265] on icon at bounding box center [703, 271] width 13 height 13
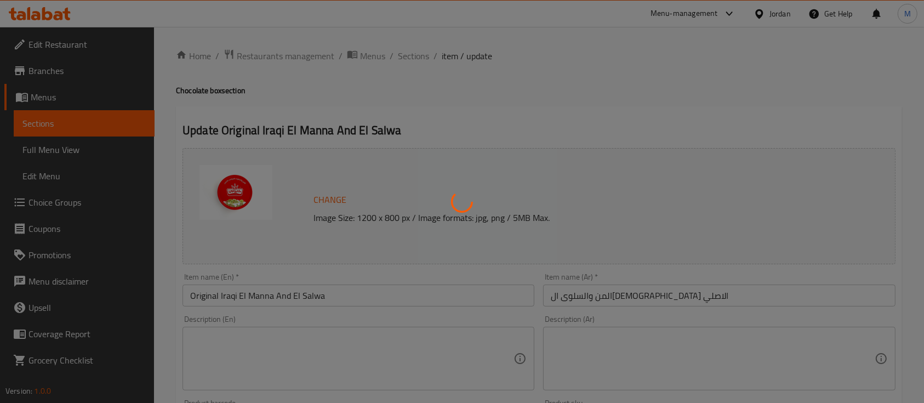
click at [351, 329] on div at bounding box center [462, 201] width 924 height 403
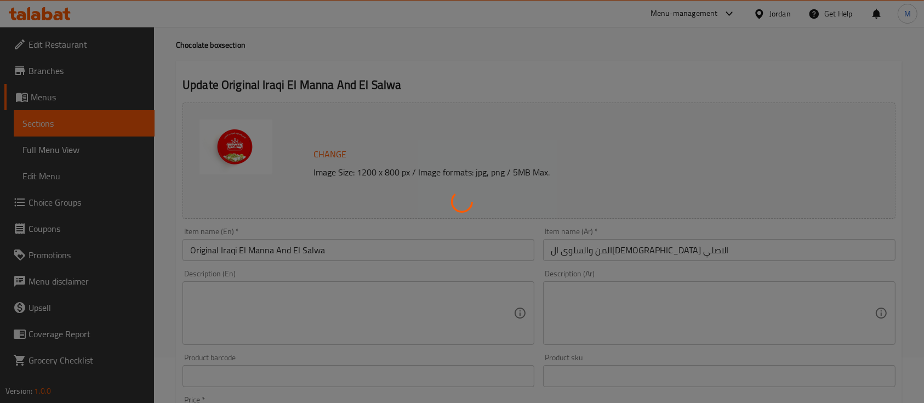
scroll to position [73, 0]
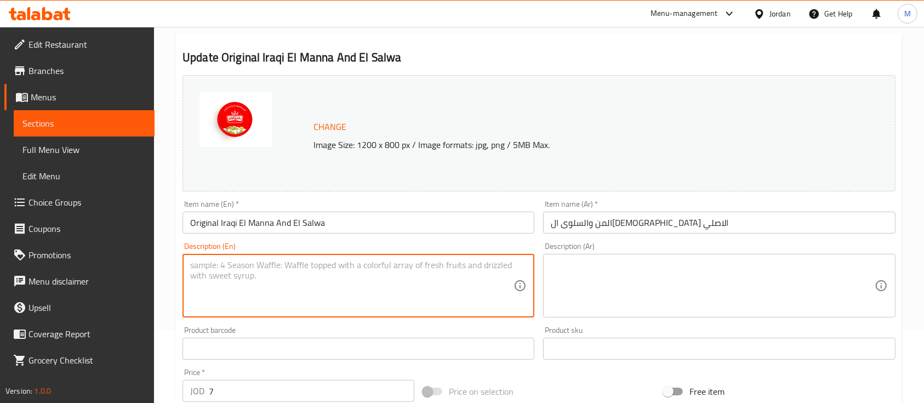
click at [302, 261] on textarea at bounding box center [351, 286] width 323 height 52
paste textarea "Original Iraqi El Manna and El Salwa – A traditional Iraqi sweet made from natu…"
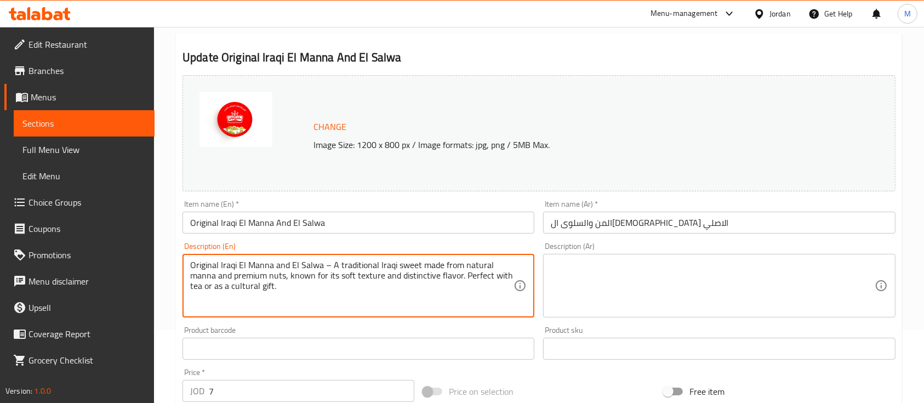
click at [219, 266] on textarea "Original Iraqi El Manna and El Salwa – A traditional Iraqi sweet made from natu…" at bounding box center [351, 286] width 323 height 52
drag, startPoint x: 394, startPoint y: 265, endPoint x: 288, endPoint y: 354, distance: 139.2
click at [244, 287] on textarea "[DEMOGRAPHIC_DATA] El Manna and El Salwa – A traditional Iraqi sweet made from …" at bounding box center [351, 286] width 323 height 52
click at [411, 284] on textarea "[DEMOGRAPHIC_DATA] El Manna and El Salwa – A traditional Iraqi sweet made from …" at bounding box center [351, 286] width 323 height 52
drag, startPoint x: 392, startPoint y: 265, endPoint x: 241, endPoint y: 279, distance: 152.4
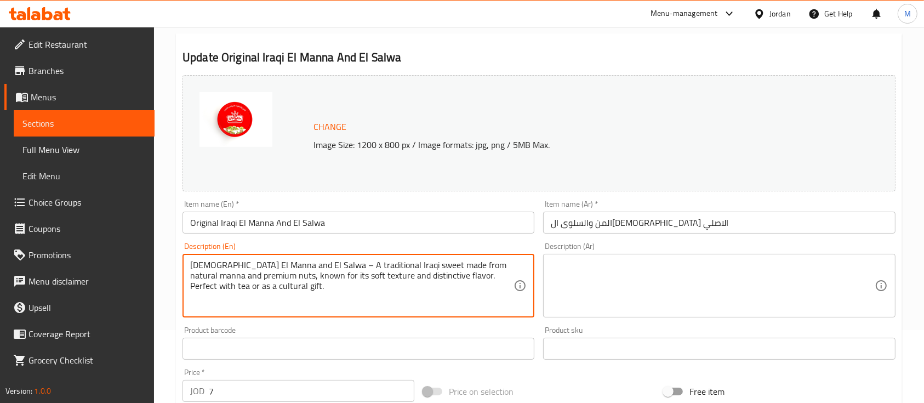
click at [241, 279] on textarea "[DEMOGRAPHIC_DATA] El Manna and El Salwa – A traditional Iraqi sweet made from …" at bounding box center [351, 286] width 323 height 52
type textarea "[DEMOGRAPHIC_DATA] El Manna and El Salwa – A traditional Iraqi sweet , known fo…"
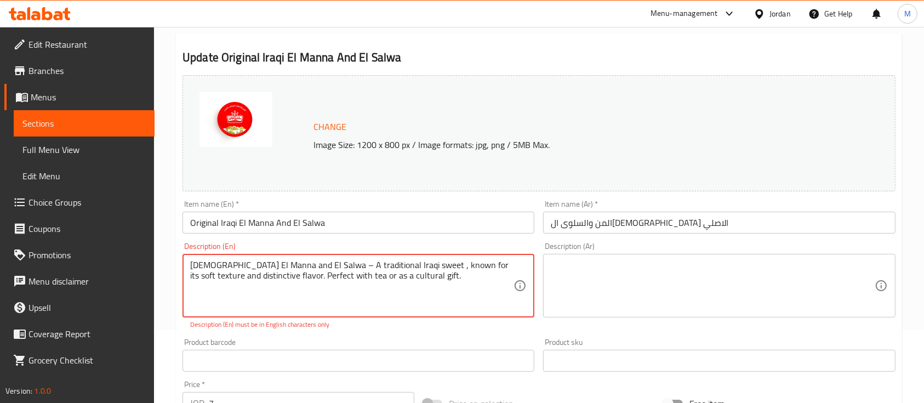
click at [675, 255] on div "Description (Ar)" at bounding box center [719, 286] width 352 height 64
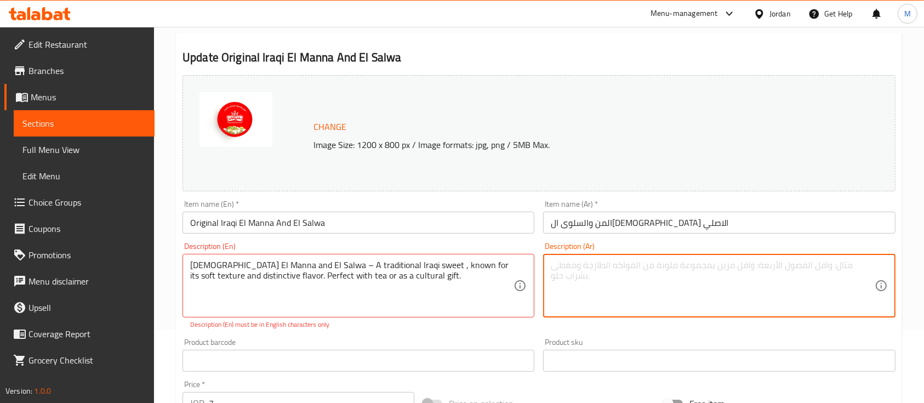
paste textarea "المنّ والسلوى ال[DEMOGRAPHIC_DATA] الأصلي – حلوى تقليدية [DEMOGRAPHIC_DATA] شهي…"
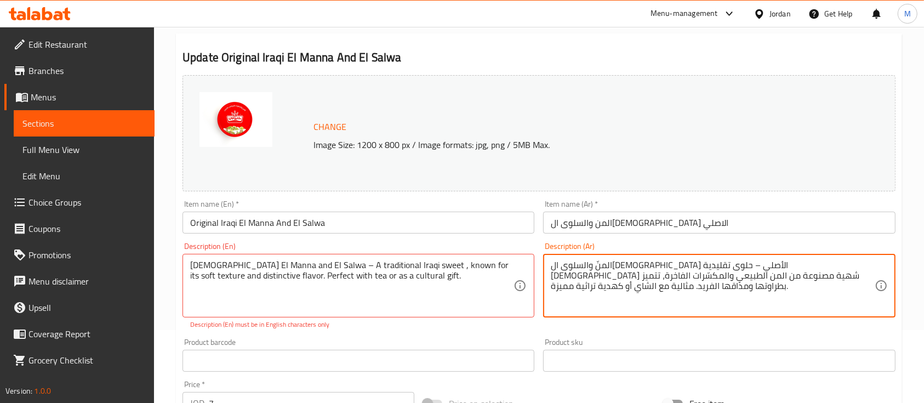
click at [753, 265] on textarea "المنّ والسلوى ال[DEMOGRAPHIC_DATA] الأصلي – حلوى تقليدية [DEMOGRAPHIC_DATA] شهي…" at bounding box center [712, 286] width 323 height 52
drag, startPoint x: 754, startPoint y: 265, endPoint x: 779, endPoint y: 264, distance: 25.3
click at [779, 264] on textarea "المنّ والسلوى ال[DEMOGRAPHIC_DATA] الأصلي حلوى تقليدية عراقية شهية مصنوعة من ال…" at bounding box center [712, 286] width 323 height 52
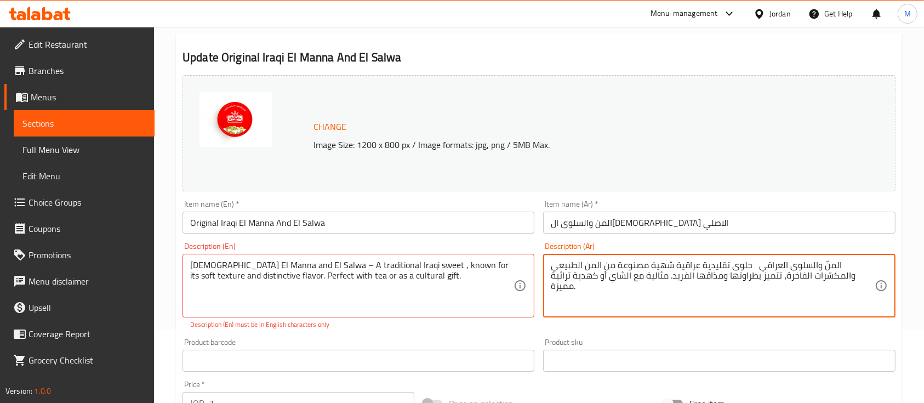
drag, startPoint x: 648, startPoint y: 264, endPoint x: 786, endPoint y: 274, distance: 137.9
click at [786, 274] on textarea "المنّ والسلوى العراقي حلوى تقليدية عراقية شهية مصنوعة من المن الطبيعي والمكسّرا…" at bounding box center [712, 286] width 323 height 52
click at [783, 300] on textarea "المنّ والسلوى العراقي حلوى تقليدية عراقية شهية ، تتميز بطراوتها ومذاقها الفريد.…" at bounding box center [712, 286] width 323 height 52
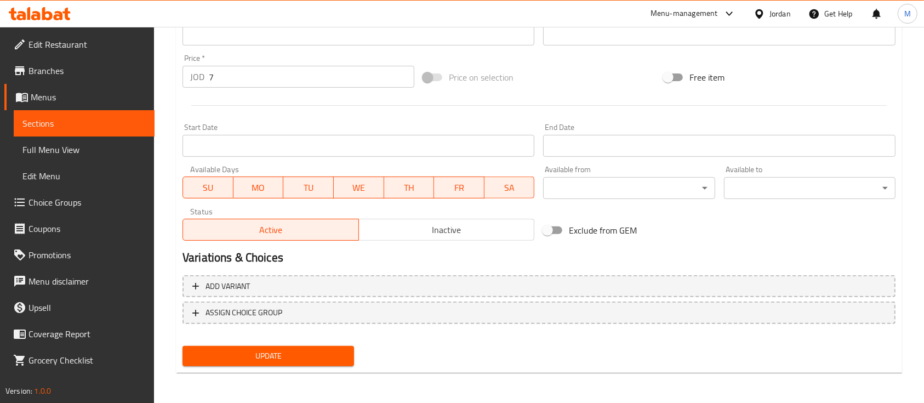
type textarea "المنّ والسلوى العراقي حلوى تقليدية عراقية شهية ، تتميز بطراوتها ومذاقها الفريد.…"
click at [333, 363] on button "Update" at bounding box center [267, 356] width 171 height 20
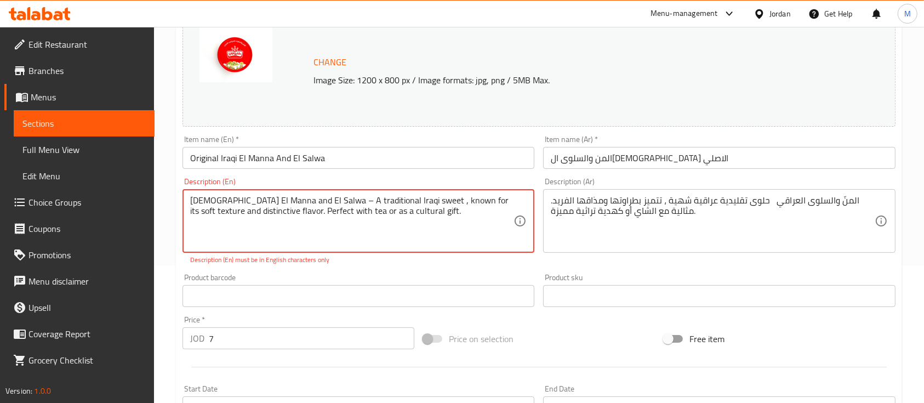
click at [301, 201] on textarea "[DEMOGRAPHIC_DATA] El Manna and El Salwa – A traditional Iraqi sweet , known fo…" at bounding box center [351, 221] width 323 height 52
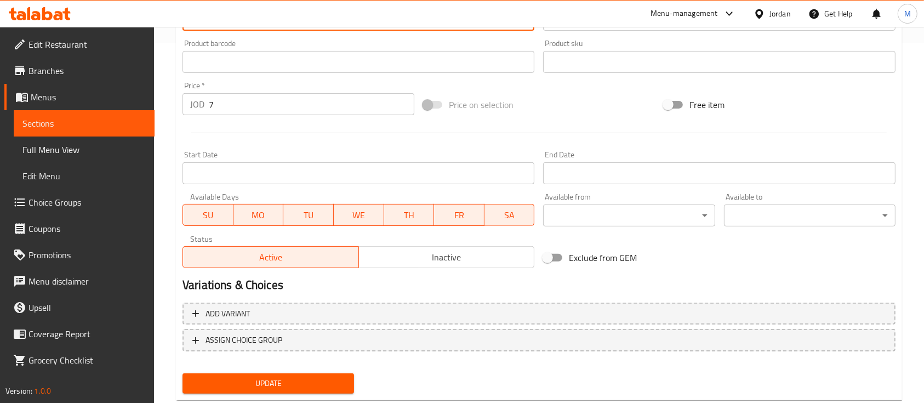
scroll to position [387, 0]
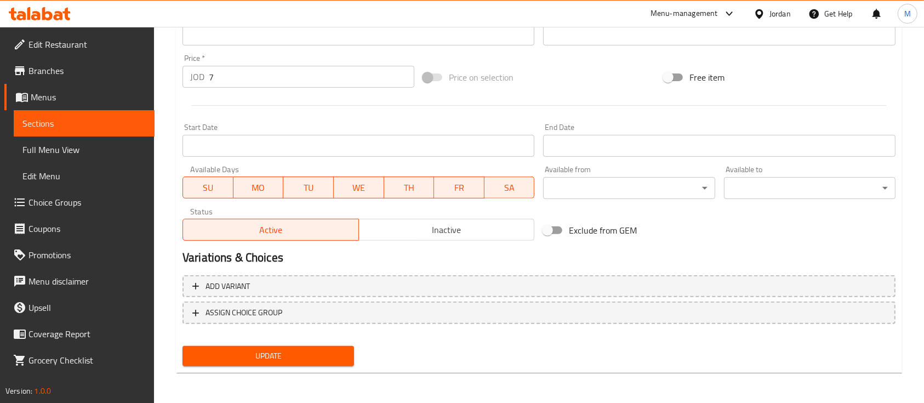
type textarea "[DEMOGRAPHIC_DATA] El Manna and El Salwa A traditional Iraqi sweet , known for …"
click at [298, 363] on button "Update" at bounding box center [267, 356] width 171 height 20
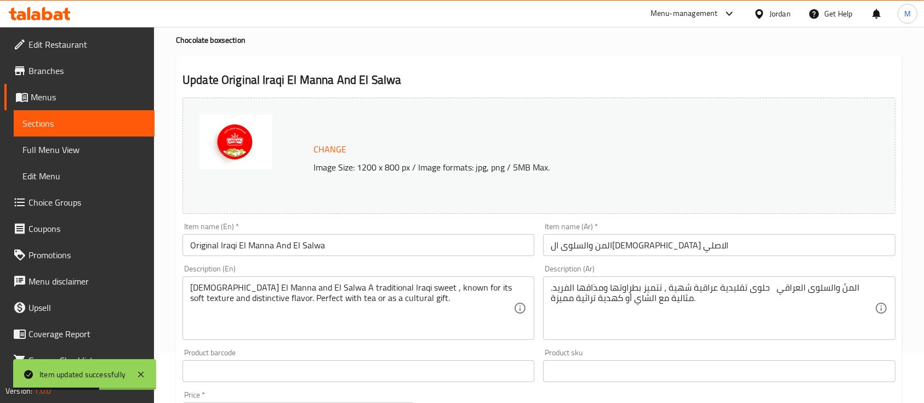
scroll to position [0, 0]
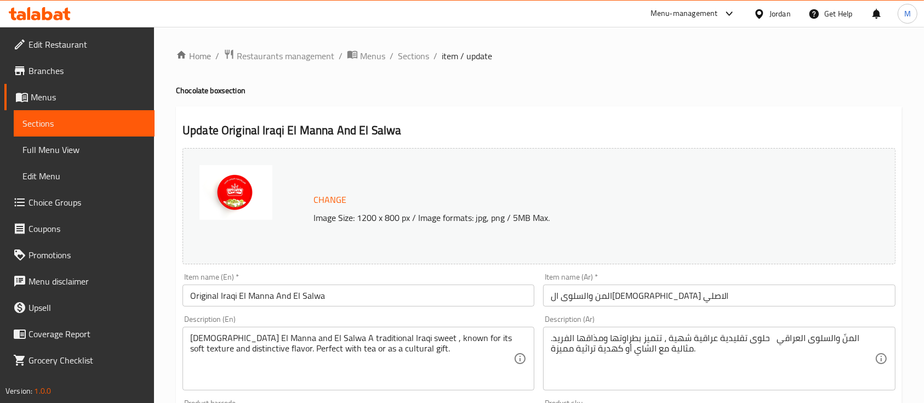
click at [437, 71] on div "Home / Restaurants management / Menus / Sections / item / update Chocolate box …" at bounding box center [539, 408] width 726 height 719
click at [420, 60] on span "Sections" at bounding box center [413, 55] width 31 height 13
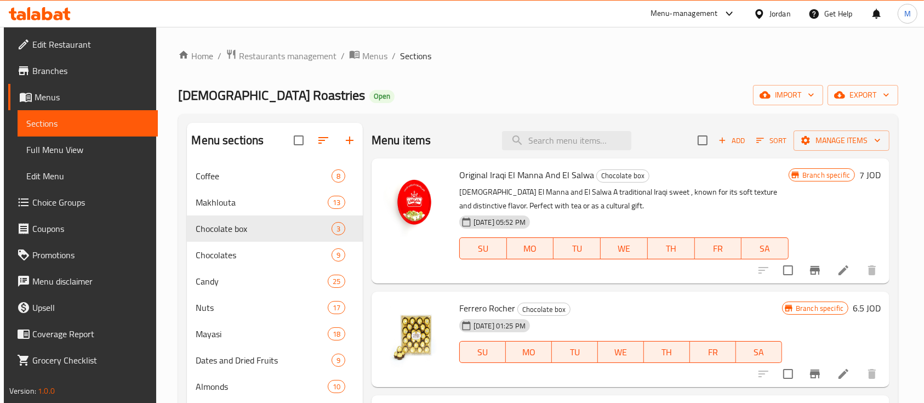
click at [478, 305] on span "Ferrero Rocher" at bounding box center [487, 308] width 56 height 16
copy h6 "Ferrero Rocher"
click at [839, 368] on li at bounding box center [843, 374] width 31 height 20
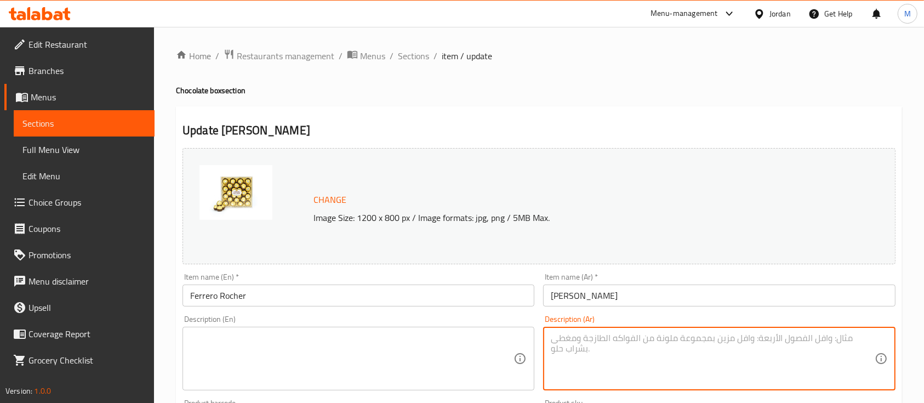
click at [612, 337] on textarea at bounding box center [712, 359] width 323 height 52
paste textarea "فيريرو روشيه – شوكولاتة فاخرة مكونة من طبقة مقرمشة من البندق المحمص المغلف بالش…"
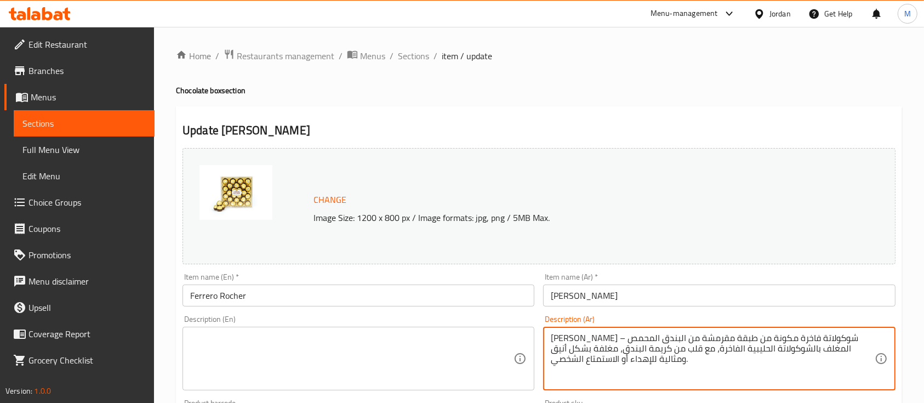
drag, startPoint x: 811, startPoint y: 337, endPoint x: 823, endPoint y: 348, distance: 15.9
click at [811, 338] on textarea "فيريرو روشيه – شوكولاتة فاخرة مكونة من طبقة مقرمشة من البندق المحمص المغلف بالش…" at bounding box center [712, 359] width 323 height 52
type textarea "فيريرو روشيه شوكولاتة فاخرة مكونة من طبقة مقرمشة من البندق المحمص المغلف بالشوك…"
click at [438, 346] on textarea at bounding box center [351, 359] width 323 height 52
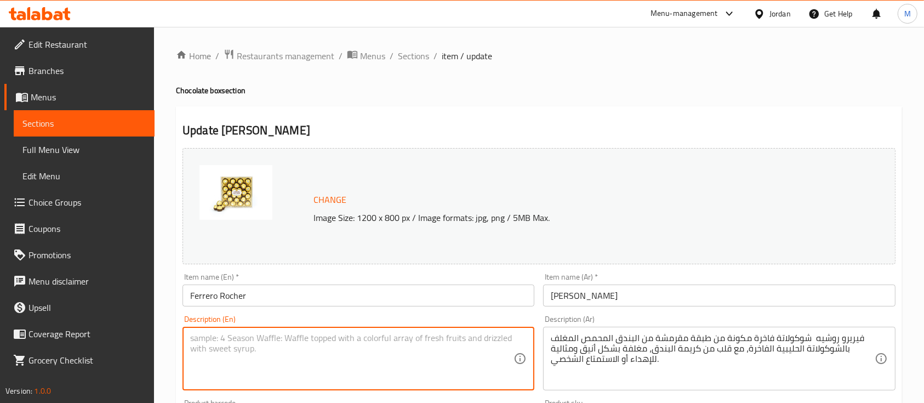
paste textarea "Ferrero Rocher – A luxurious chocolate treat featuring a crispy wafer shell fil…"
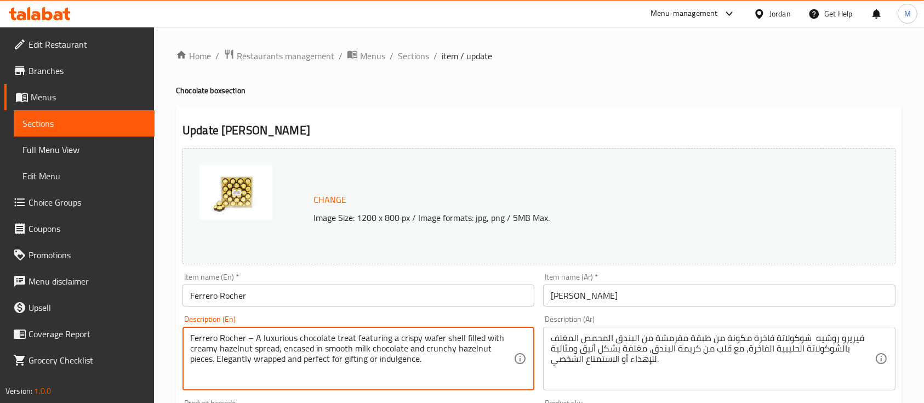
click at [251, 339] on textarea "Ferrero Rocher – A luxurious chocolate treat featuring a crispy wafer shell fil…" at bounding box center [351, 359] width 323 height 52
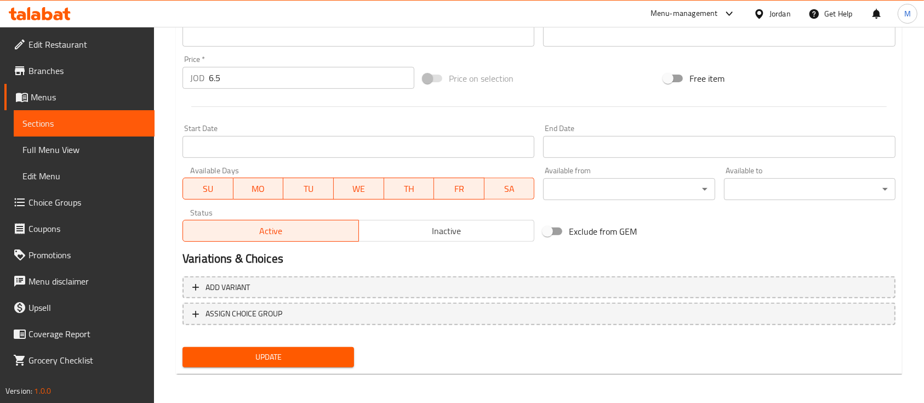
scroll to position [387, 0]
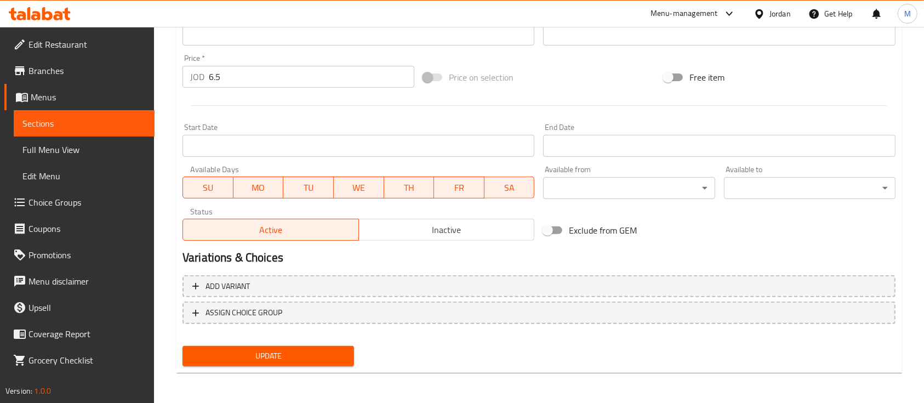
type textarea "Ferrero Rocher A luxurious chocolate treat featuring a crispy wafer shell fille…"
click at [307, 358] on span "Update" at bounding box center [268, 356] width 154 height 14
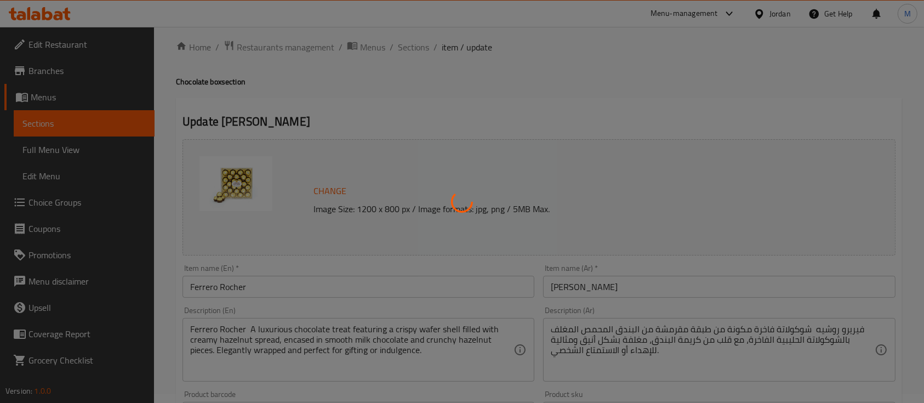
scroll to position [0, 0]
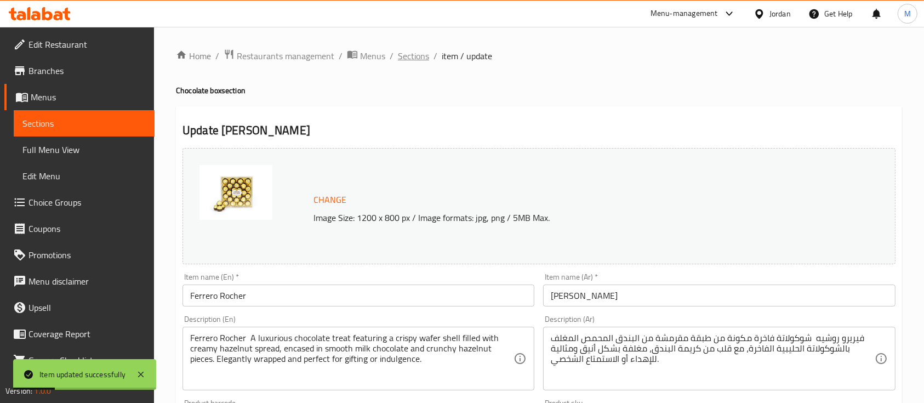
click at [423, 55] on span "Sections" at bounding box center [413, 55] width 31 height 13
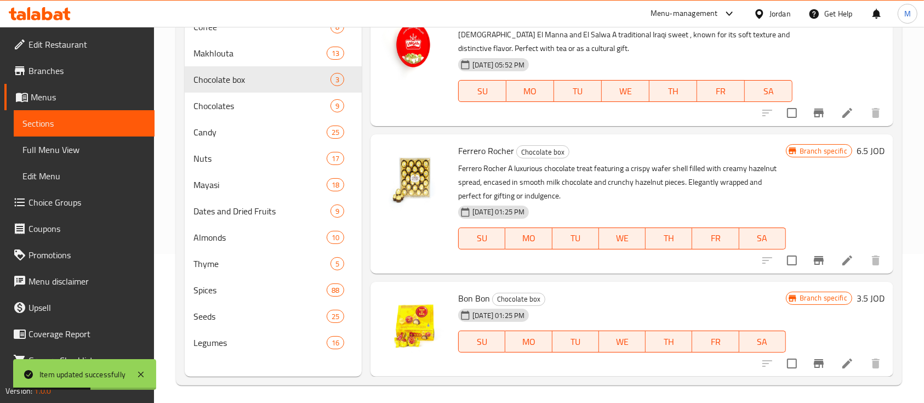
scroll to position [153, 0]
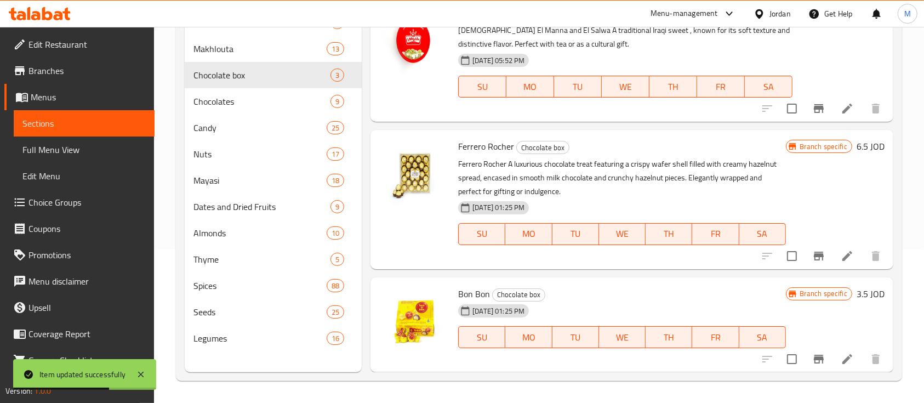
click at [468, 290] on span "Bon Bon" at bounding box center [474, 293] width 32 height 16
copy h6 "Bon Bon"
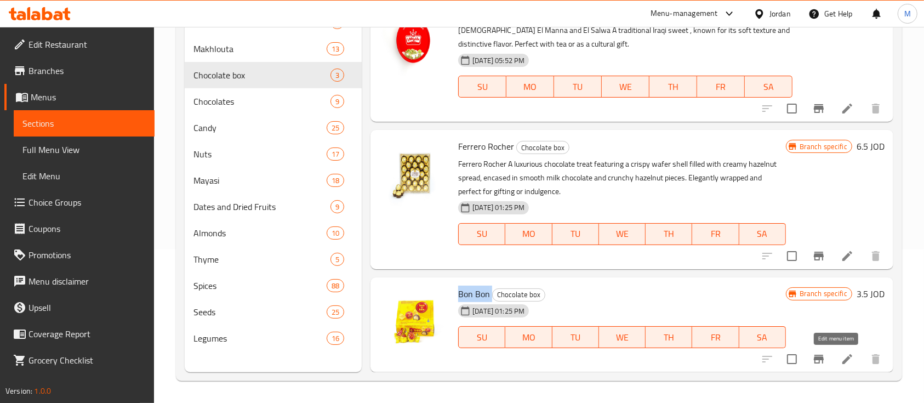
click at [840, 359] on icon at bounding box center [846, 358] width 13 height 13
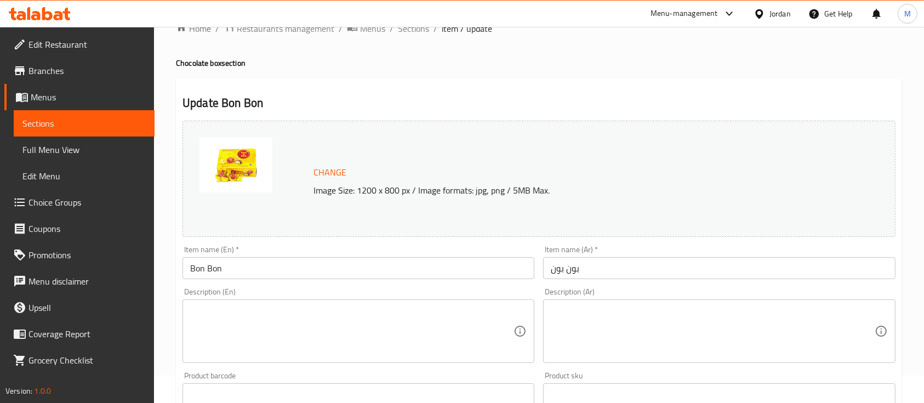
scroll to position [73, 0]
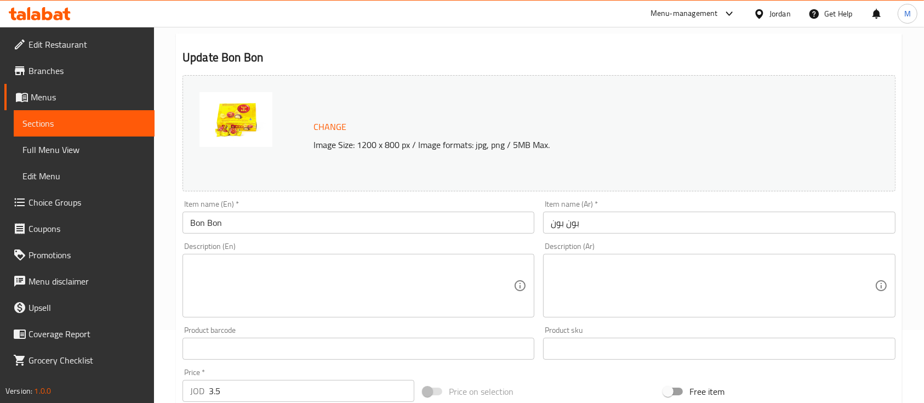
click at [621, 287] on textarea at bounding box center [712, 286] width 323 height 52
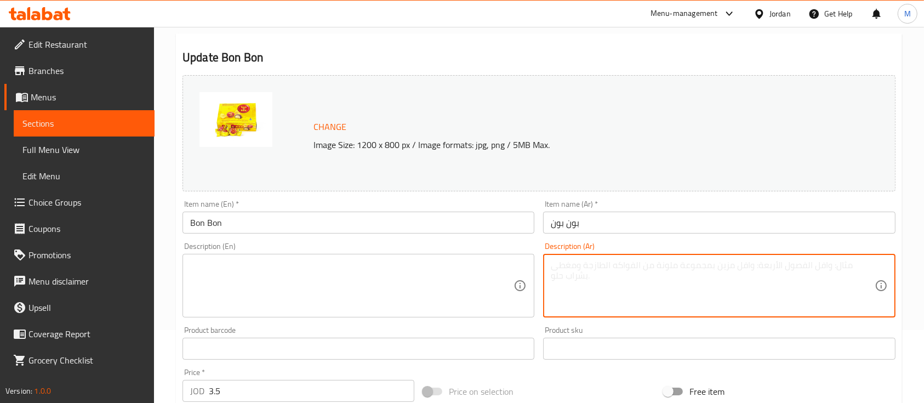
paste textarea "بون بون – حلوى صغيرة الحجم ذات قوام ناعم أو مقرمش، متوفرة بنكهات متنوعة، مغطاة …"
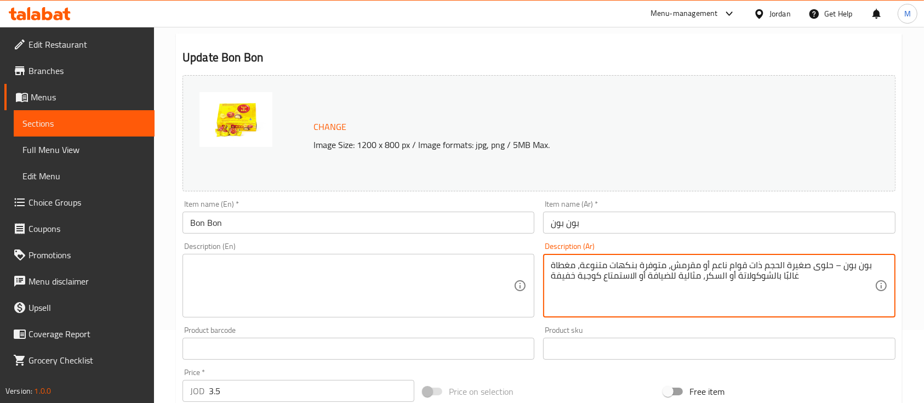
drag, startPoint x: 833, startPoint y: 269, endPoint x: 863, endPoint y: 319, distance: 58.5
click at [833, 270] on textarea "بون بون – حلوى صغيرة الحجم ذات قوام ناعم أو مقرمش، متوفرة بنكهات متنوعة، مغطاة …" at bounding box center [712, 286] width 323 height 52
type textarea "بون بون حلوى صغيرة الحجم ذات قوام ناعم أو مقرمش، متوفرة بنكهات متنوعة، مغطاة غا…"
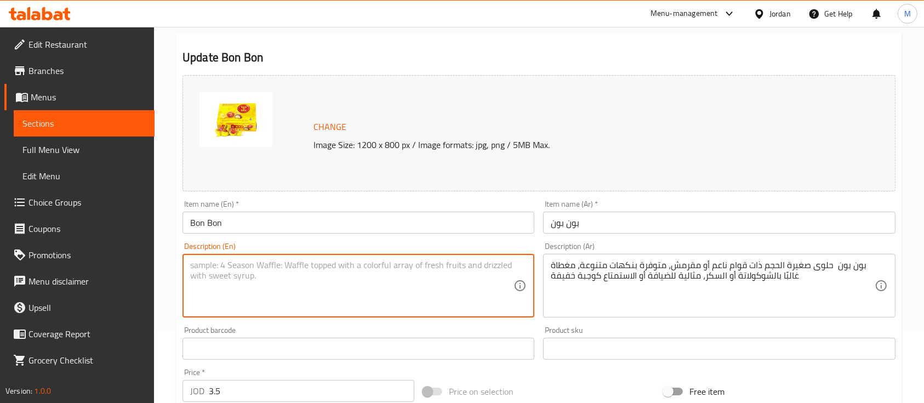
click at [396, 283] on textarea at bounding box center [351, 286] width 323 height 52
paste textarea "Bon Bon – A small confectionery treat with a soft or crunchy texture, available…"
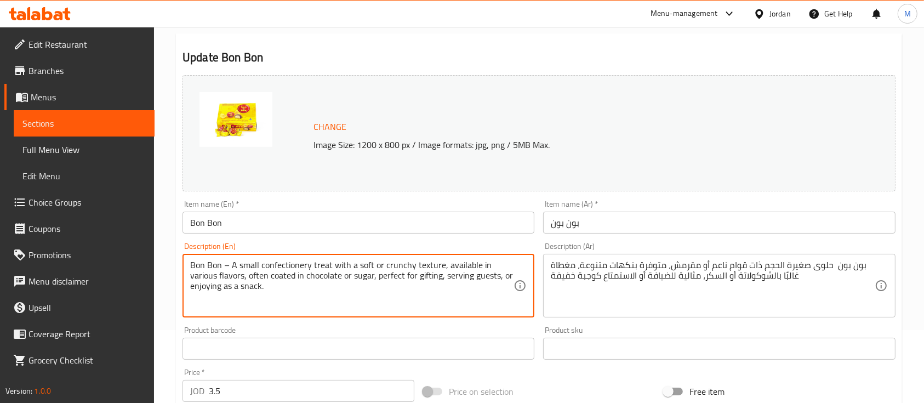
drag, startPoint x: 228, startPoint y: 265, endPoint x: 239, endPoint y: 294, distance: 30.5
click at [228, 266] on textarea "Bon Bon – A small confectionery treat with a soft or crunchy texture, available…" at bounding box center [351, 286] width 323 height 52
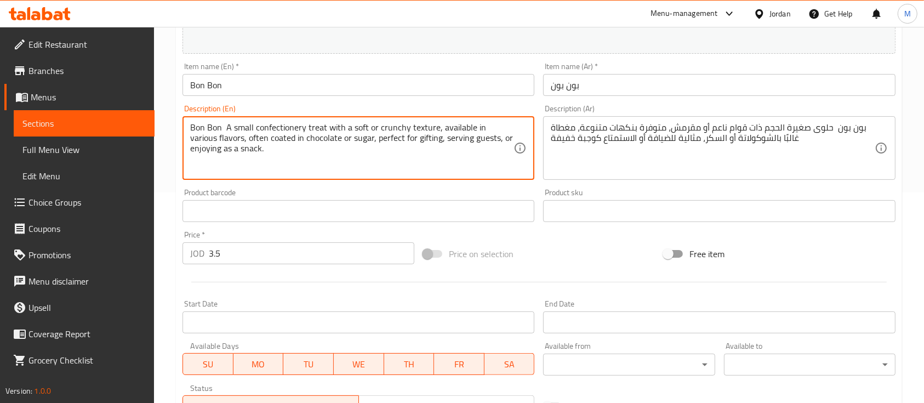
scroll to position [219, 0]
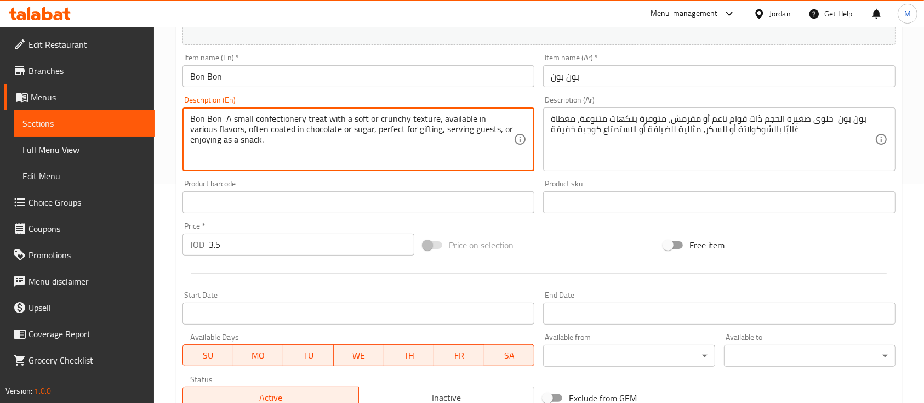
click at [319, 145] on textarea "Bon Bon A small confectionery treat with a soft or crunchy texture, available i…" at bounding box center [351, 139] width 323 height 52
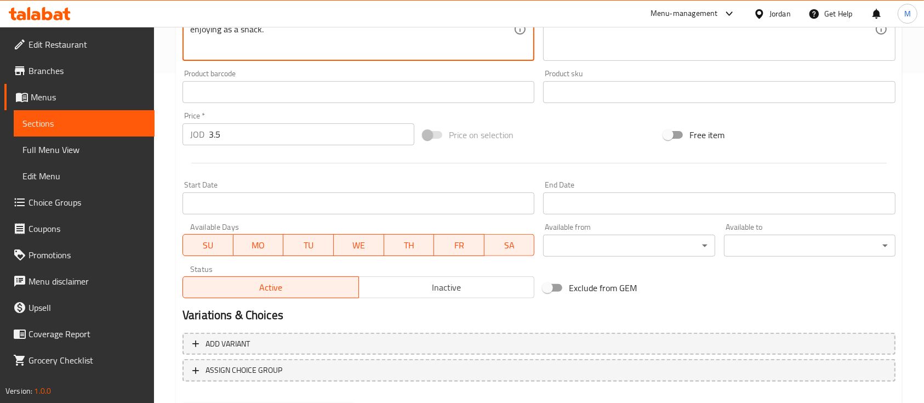
scroll to position [365, 0]
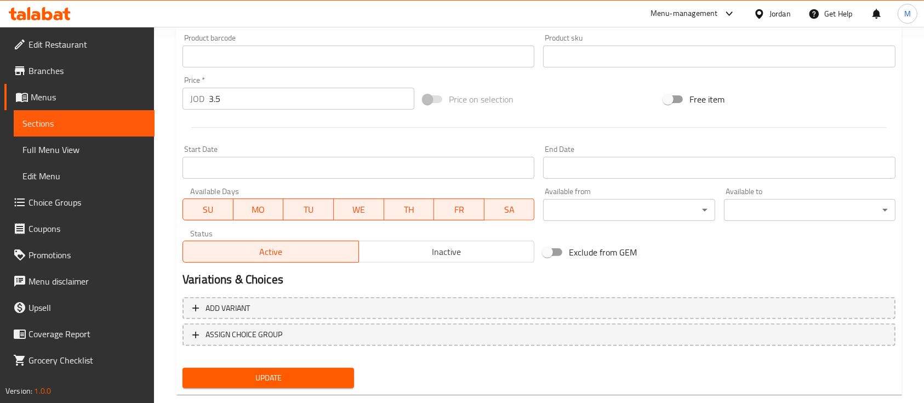
type textarea "Bon Bon A small confectionery treat with a soft or crunchy texture, available i…"
click at [283, 372] on span "Update" at bounding box center [268, 378] width 154 height 14
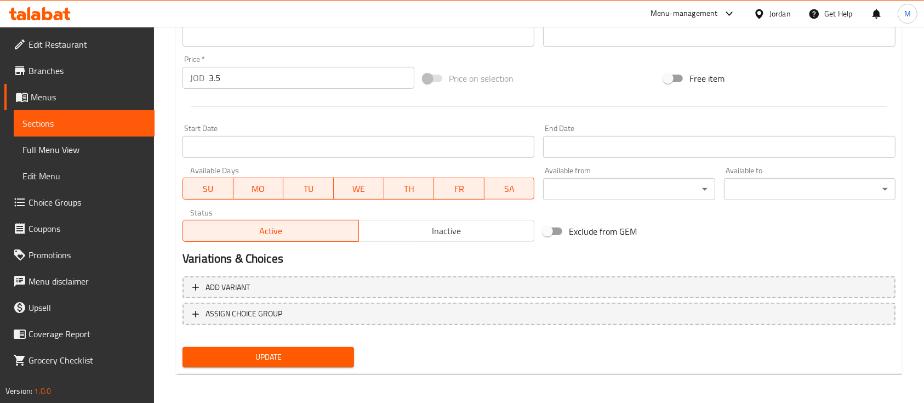
scroll to position [387, 0]
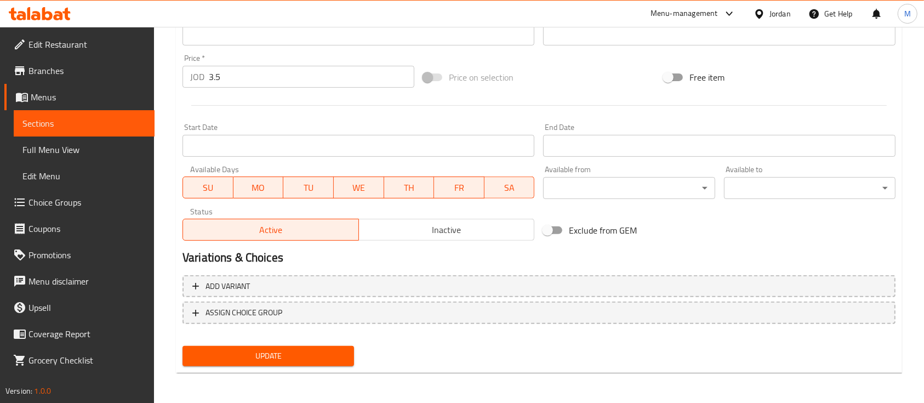
click at [313, 350] on span "Update" at bounding box center [268, 356] width 154 height 14
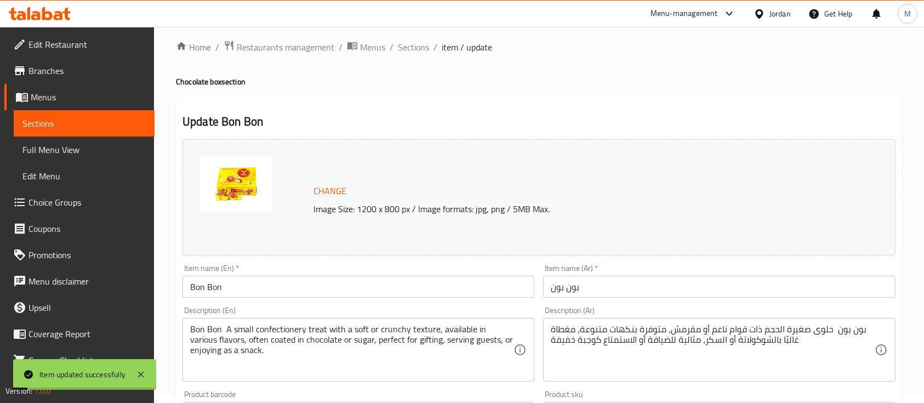
scroll to position [0, 0]
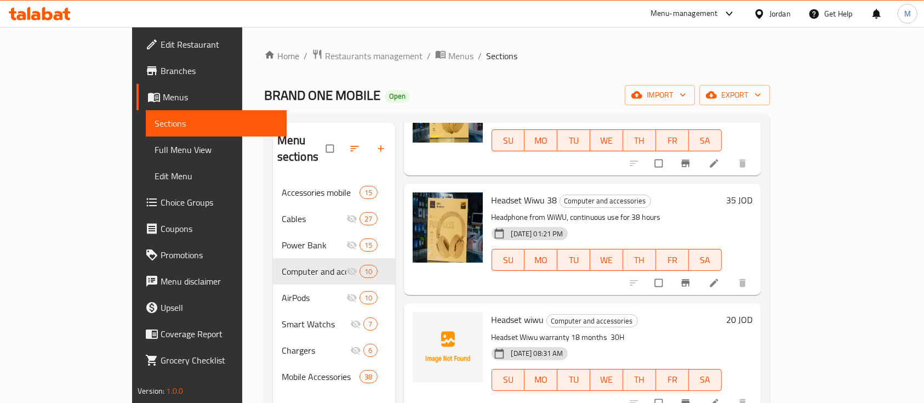
scroll to position [219, 0]
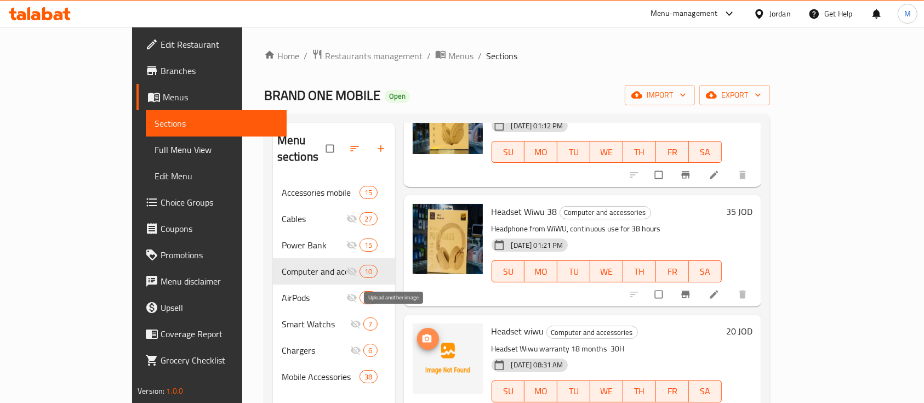
click at [422, 334] on icon "upload picture" at bounding box center [426, 338] width 9 height 8
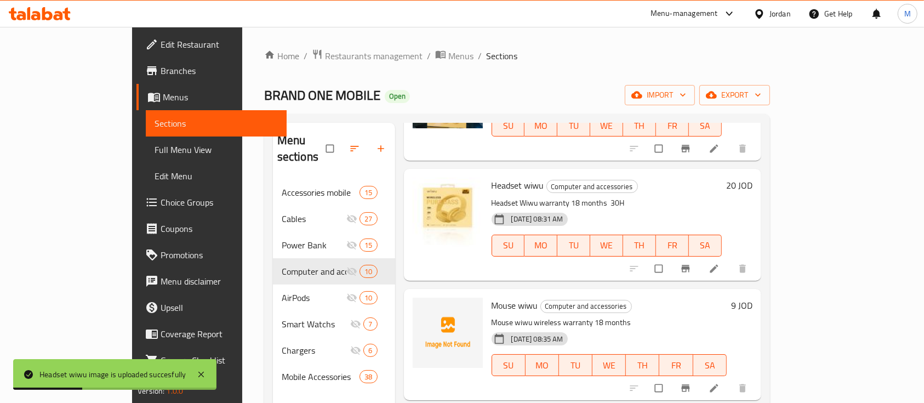
scroll to position [292, 0]
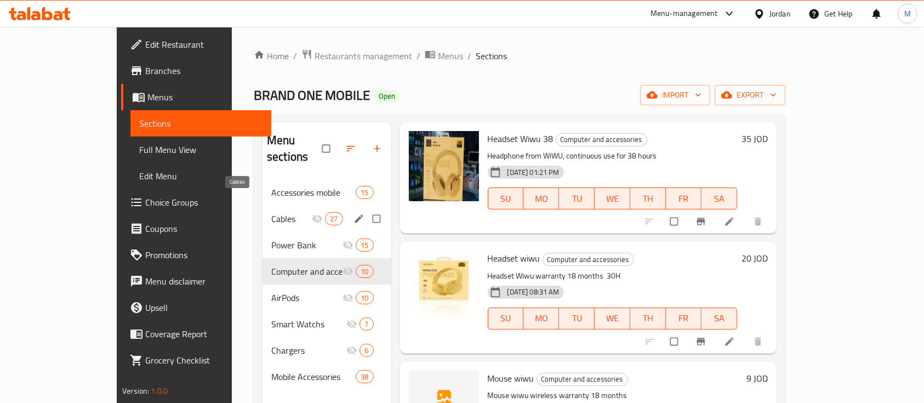
click at [271, 212] on span "Cables" at bounding box center [291, 218] width 41 height 13
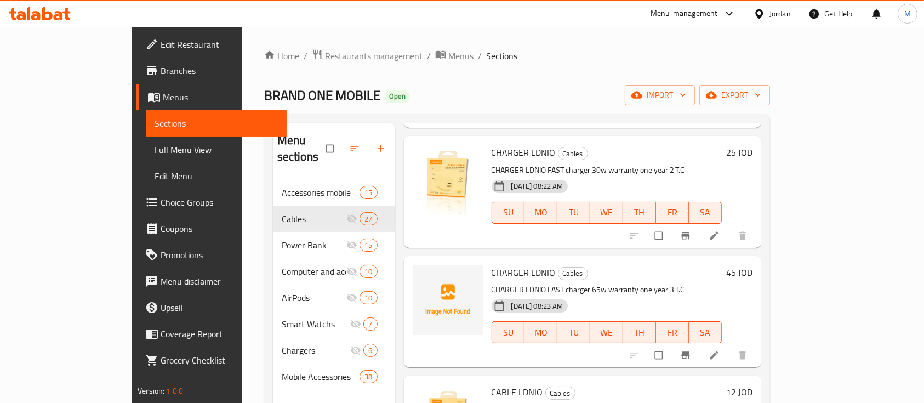
scroll to position [949, 0]
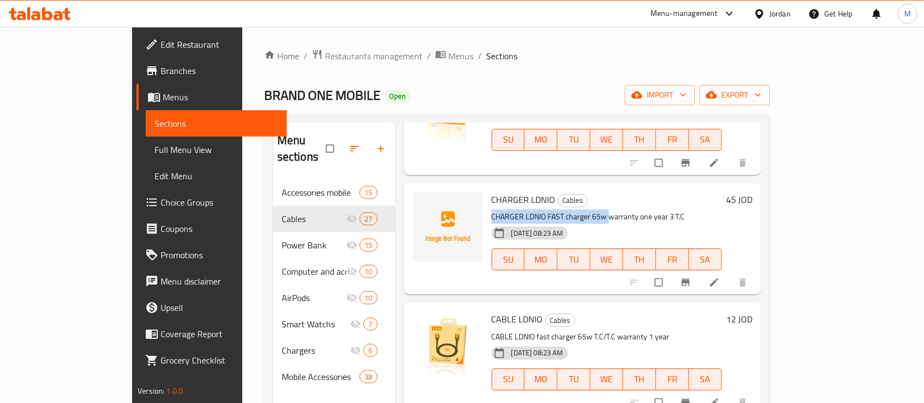
drag, startPoint x: 460, startPoint y: 197, endPoint x: 577, endPoint y: 207, distance: 117.6
click at [575, 210] on p "CHARGER LDNIO FAST charger 65w warranty one year 3 T.C" at bounding box center [606, 217] width 230 height 14
copy p "CHARGER LDNIO FAST charger 65w"
click at [417, 202] on span "upload picture" at bounding box center [428, 207] width 22 height 11
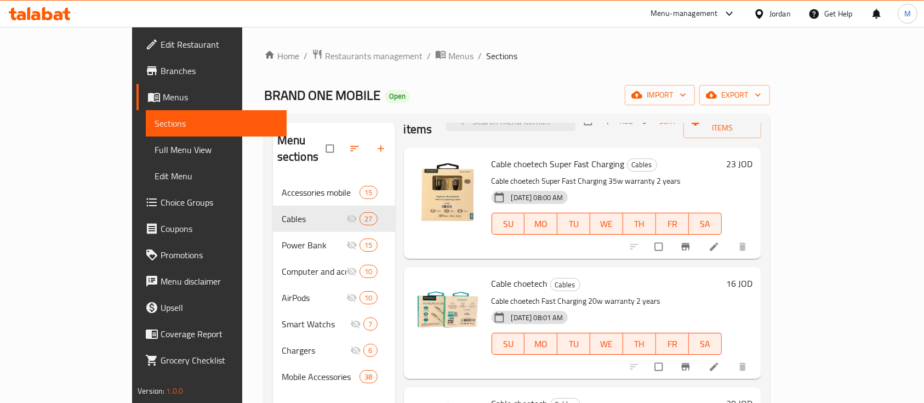
scroll to position [0, 0]
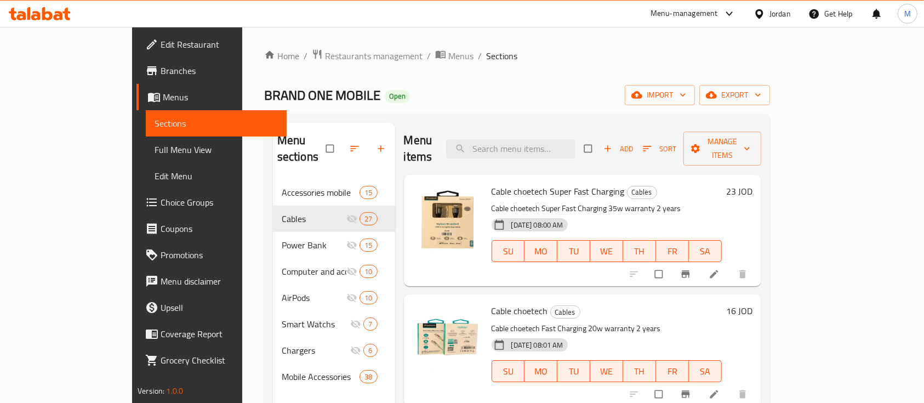
drag, startPoint x: 705, startPoint y: 194, endPoint x: 701, endPoint y: 182, distance: 12.6
click at [704, 202] on p "Cable choetech Super Fast Charging 35w warranty 2 years" at bounding box center [606, 209] width 230 height 14
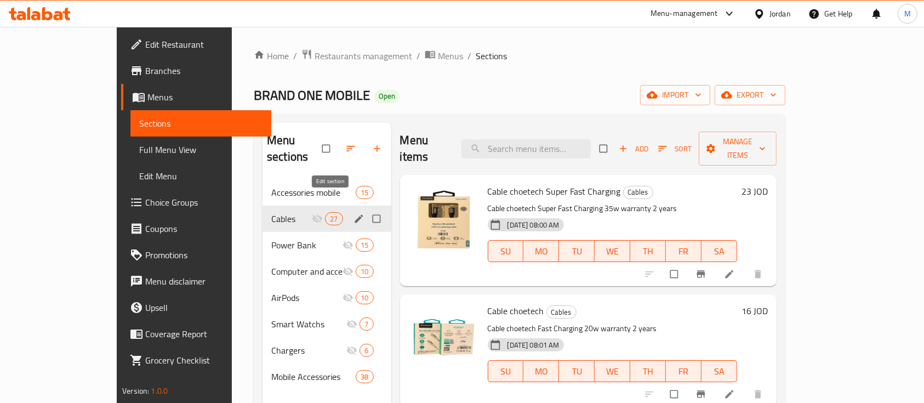
click at [353, 213] on icon "edit" at bounding box center [358, 218] width 11 height 11
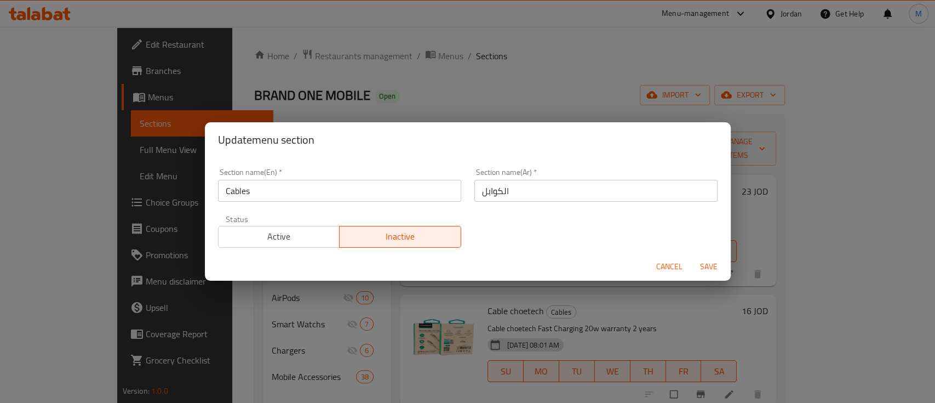
click at [279, 242] on span "Active" at bounding box center [279, 236] width 113 height 16
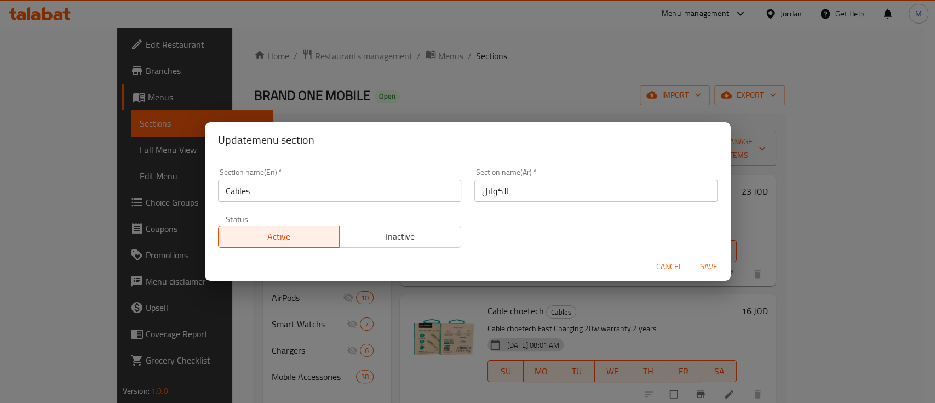
click at [713, 267] on span "Save" at bounding box center [709, 267] width 26 height 14
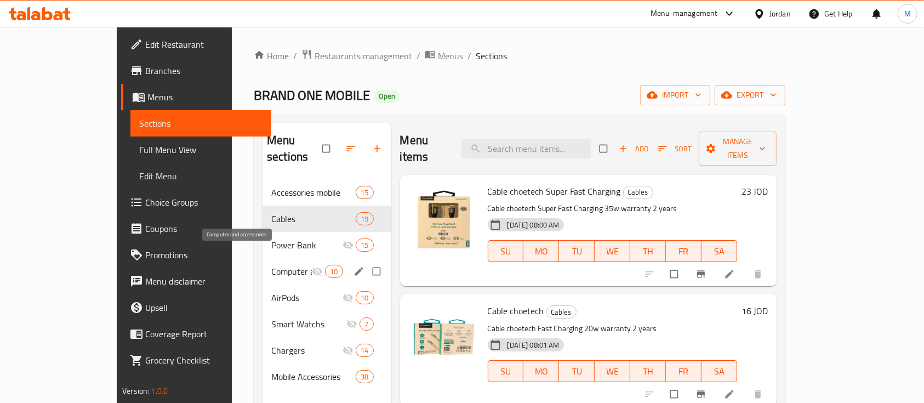
click at [271, 265] on span "Computer and accessories" at bounding box center [291, 271] width 41 height 13
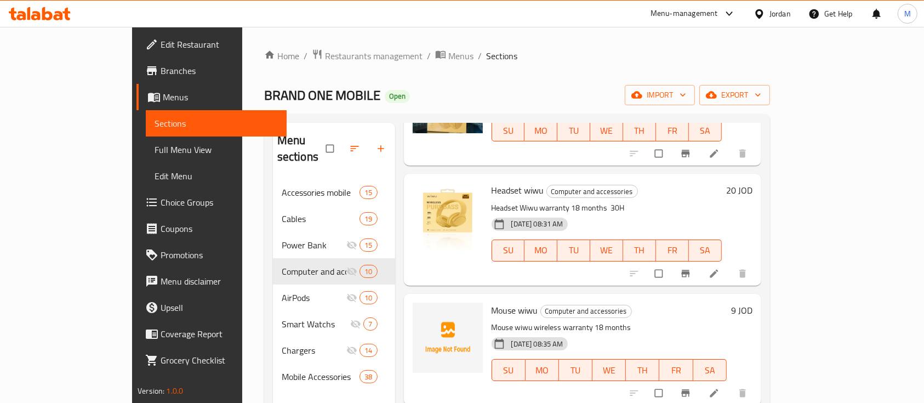
scroll to position [438, 0]
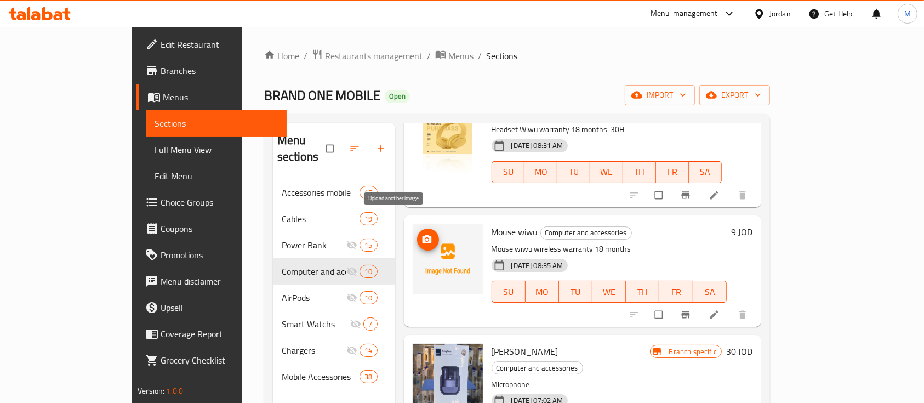
click at [421, 234] on icon "upload picture" at bounding box center [426, 239] width 11 height 11
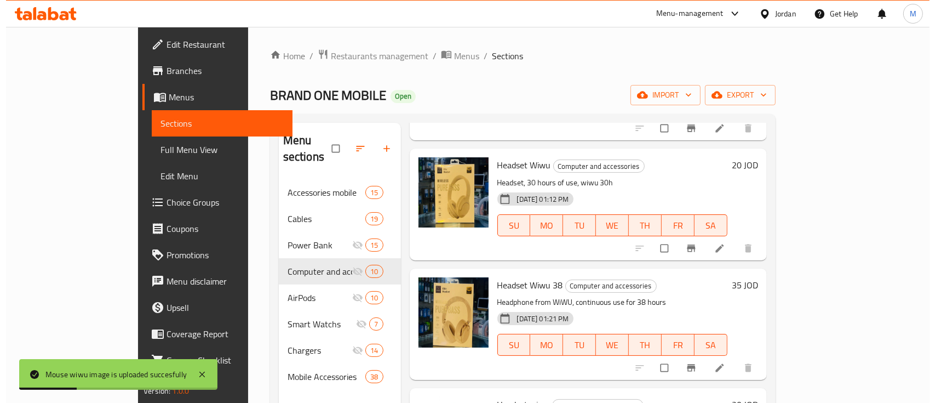
scroll to position [0, 0]
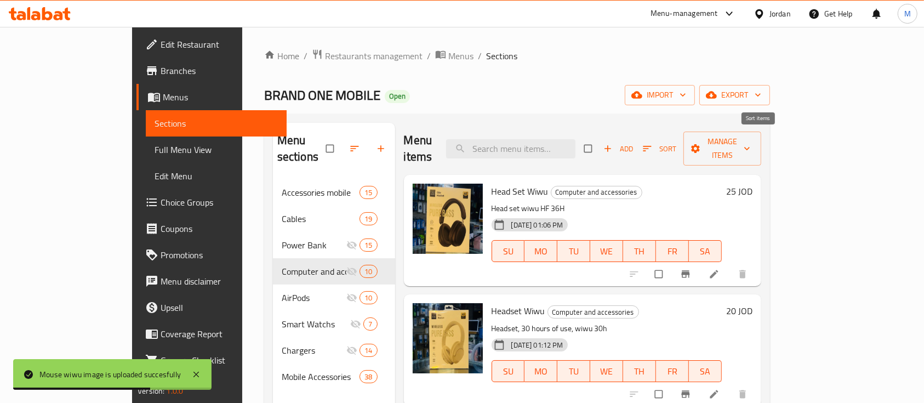
click at [676, 142] on span "Sort" at bounding box center [659, 148] width 33 height 13
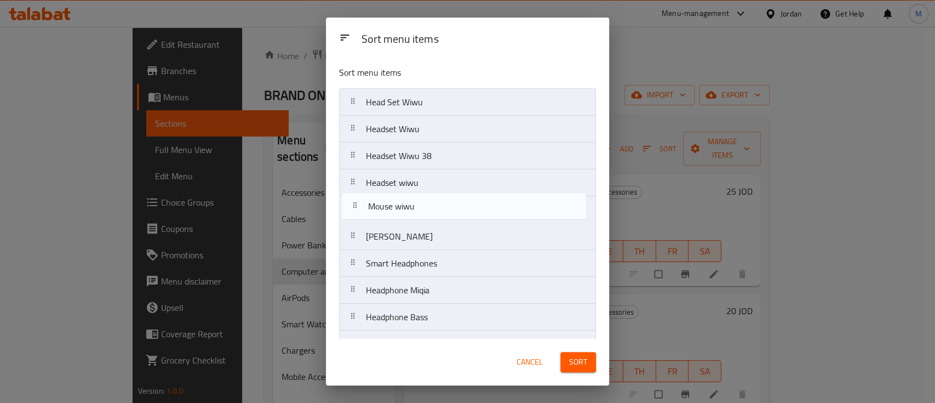
drag, startPoint x: 453, startPoint y: 215, endPoint x: 457, endPoint y: 210, distance: 7.4
click at [457, 210] on nav "Head Set Wiwu Headset Wiwu Headset Wiwu 38 Headset wiwu Mouse wiwu Wiwu Mic Sma…" at bounding box center [467, 223] width 257 height 270
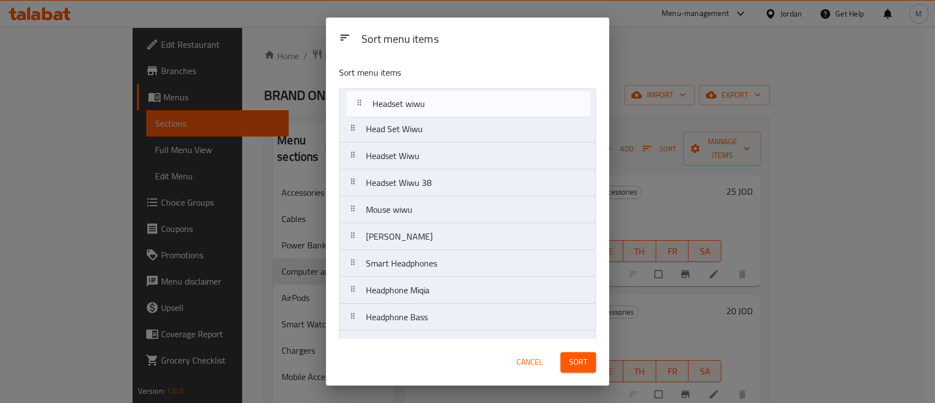
drag, startPoint x: 439, startPoint y: 186, endPoint x: 447, endPoint y: 105, distance: 82.0
click at [447, 105] on nav "Head Set Wiwu Headset Wiwu Headset Wiwu 38 Headset wiwu Mouse wiwu Wiwu Mic Sma…" at bounding box center [467, 223] width 257 height 270
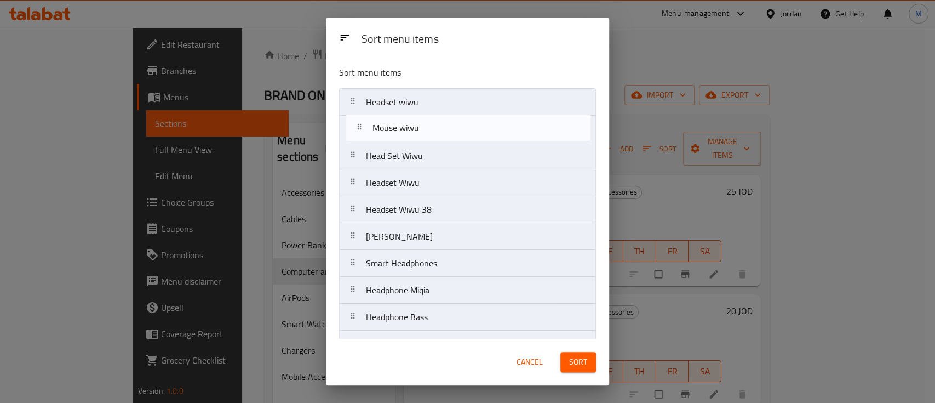
drag, startPoint x: 449, startPoint y: 215, endPoint x: 455, endPoint y: 130, distance: 85.2
click at [455, 130] on nav "Headset wiwu Head Set Wiwu Headset Wiwu Headset Wiwu 38 Mouse wiwu Wiwu Mic Sma…" at bounding box center [467, 223] width 257 height 270
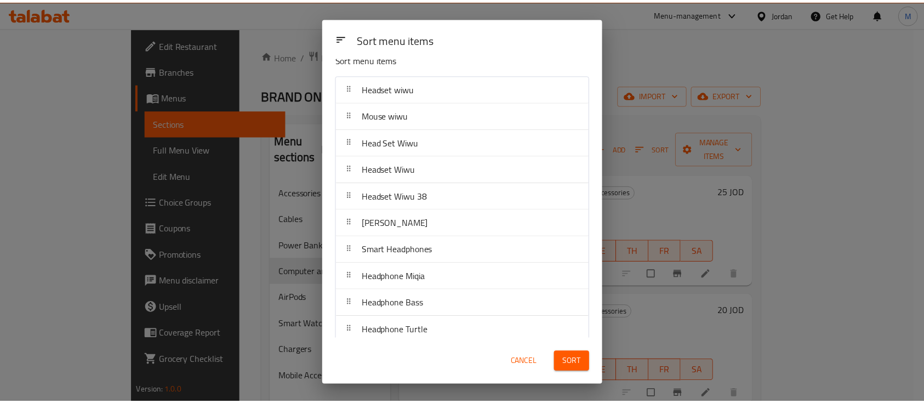
scroll to position [22, 0]
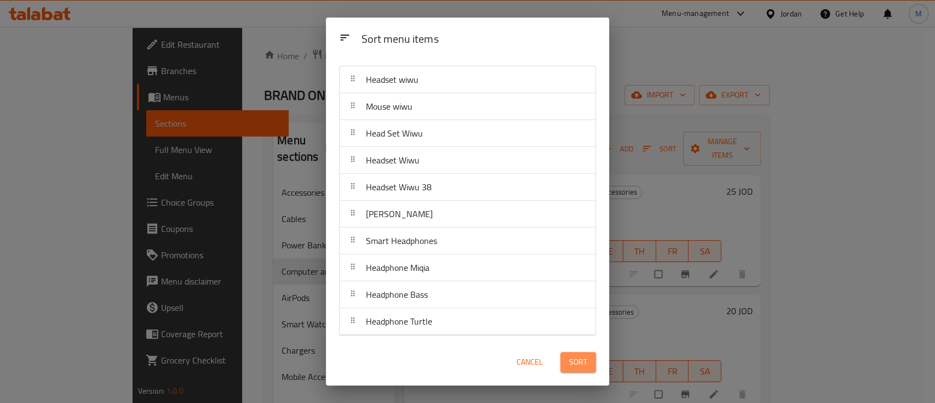
click at [583, 367] on span "Sort" at bounding box center [578, 362] width 18 height 14
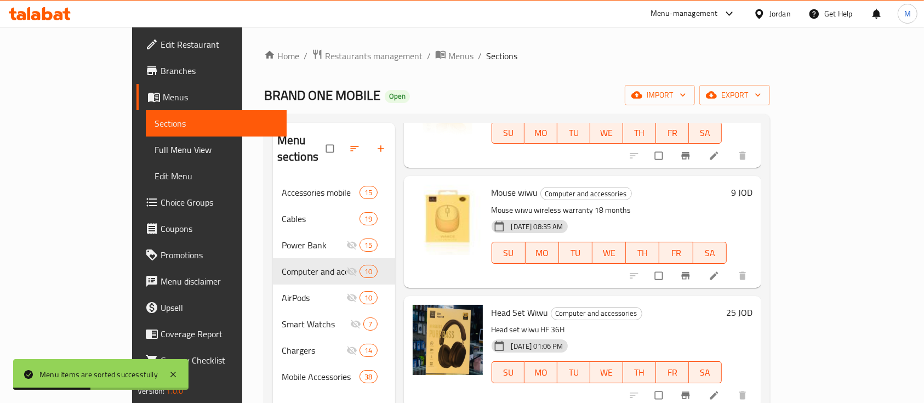
scroll to position [146, 0]
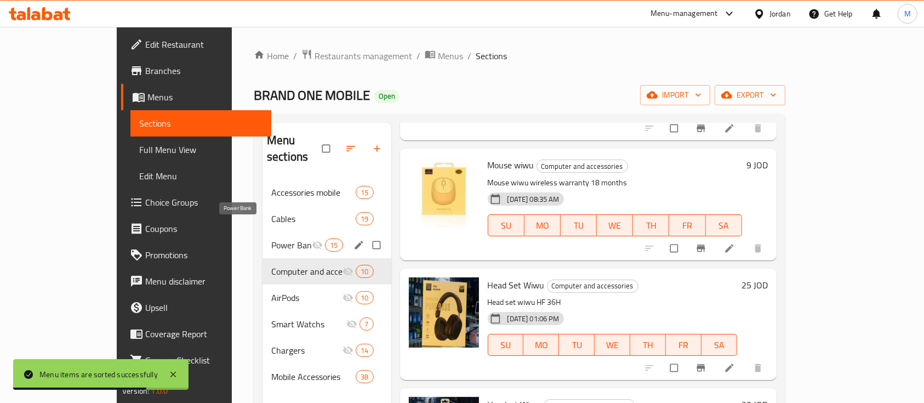
click at [271, 238] on span "Power Bank" at bounding box center [291, 244] width 41 height 13
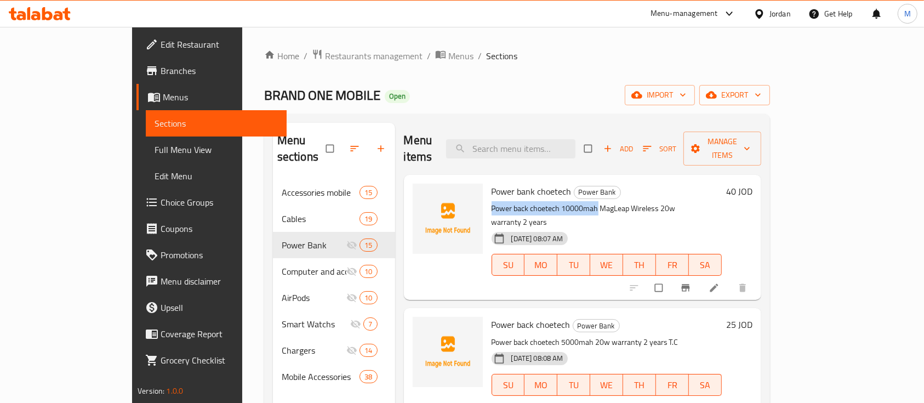
drag, startPoint x: 457, startPoint y: 192, endPoint x: 563, endPoint y: 194, distance: 105.2
click at [563, 202] on p "Power back choetech 10000mah MagLeap Wireless 20w warranty 2 years" at bounding box center [606, 215] width 230 height 27
copy p "Power back choetech 10000mah"
click at [422, 194] on icon "upload picture" at bounding box center [426, 198] width 9 height 8
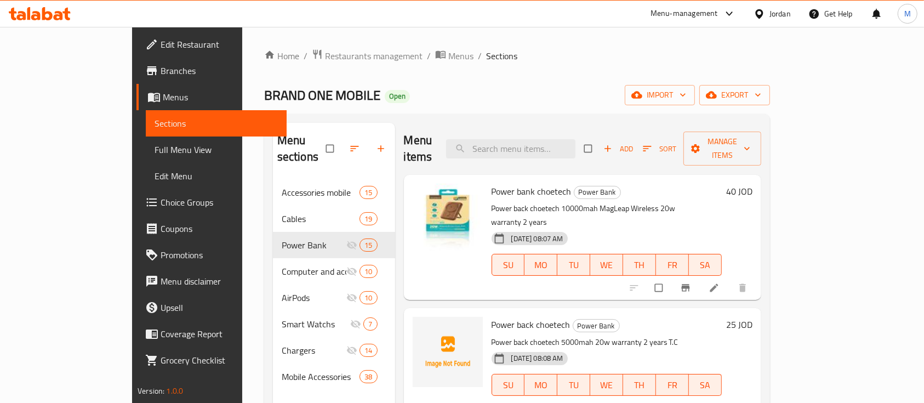
click at [595, 202] on p "Power back choetech 10000mah MagLeap Wireless 20w warranty 2 years" at bounding box center [606, 215] width 230 height 27
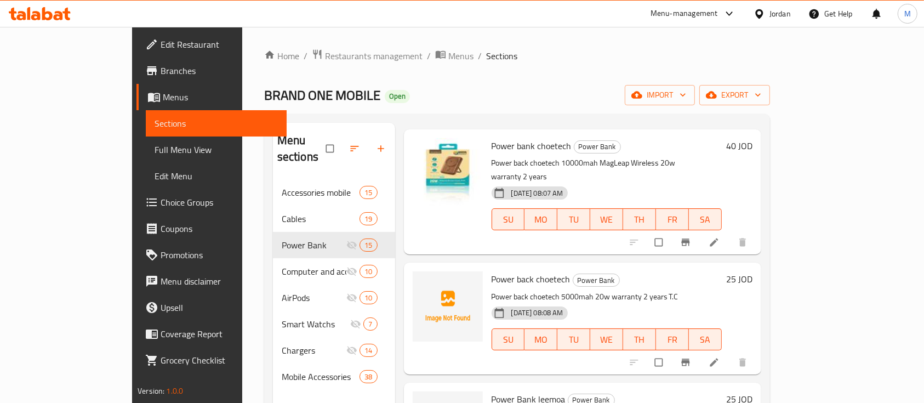
scroll to position [73, 0]
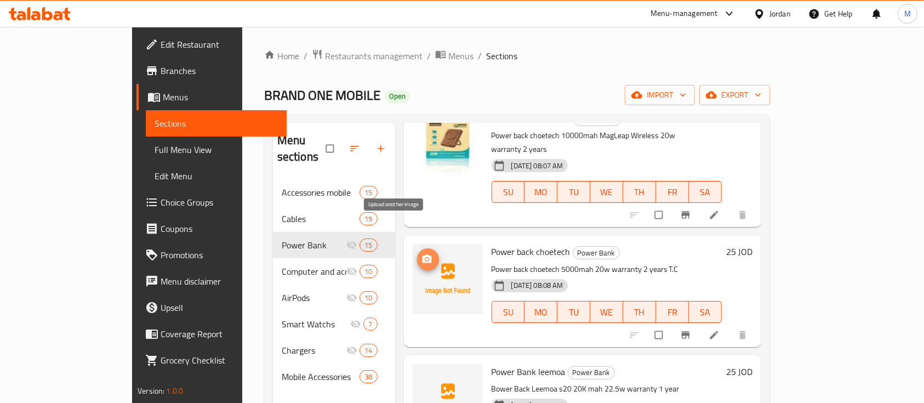
click at [422, 255] on icon "upload picture" at bounding box center [426, 259] width 9 height 8
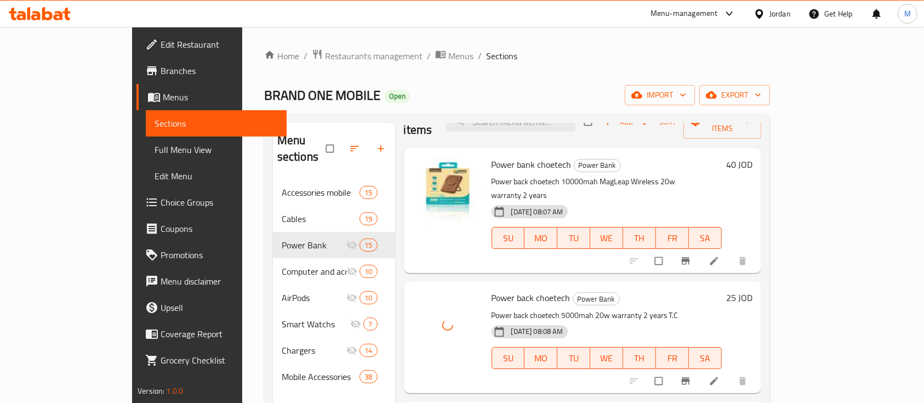
scroll to position [0, 0]
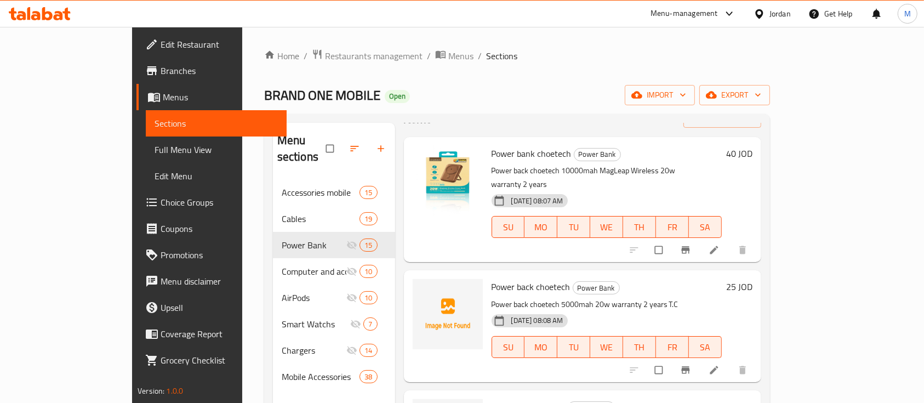
scroll to position [73, 0]
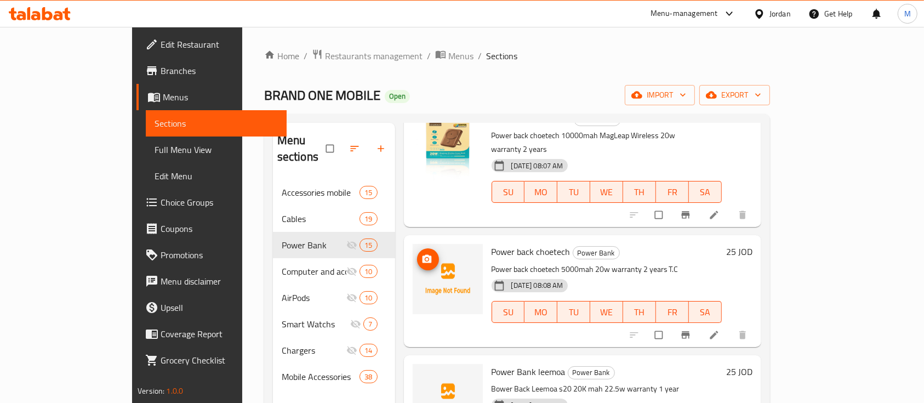
click at [421, 254] on icon "upload picture" at bounding box center [426, 259] width 11 height 11
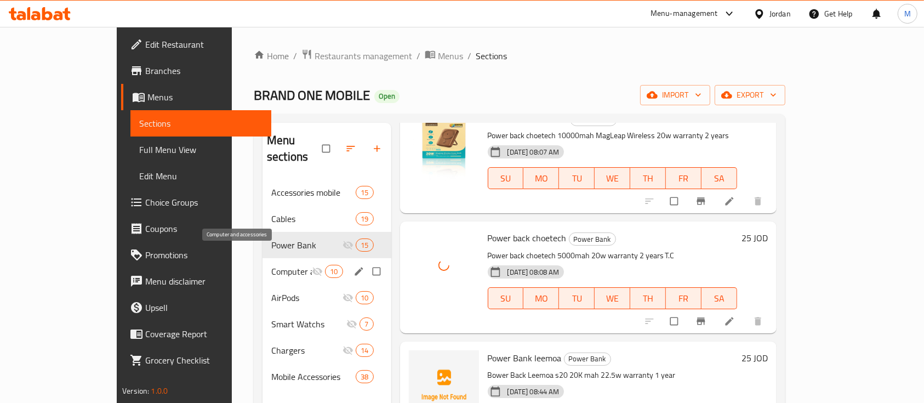
click at [271, 265] on span "Computer and accessories" at bounding box center [291, 271] width 41 height 13
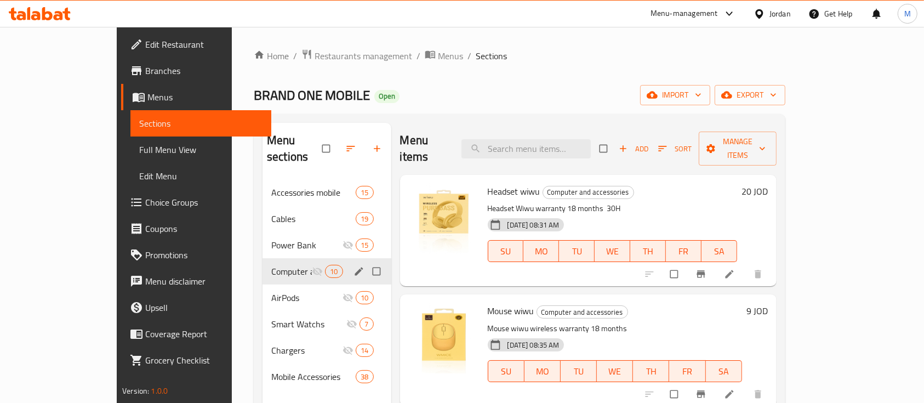
click at [353, 266] on icon "edit" at bounding box center [358, 271] width 11 height 11
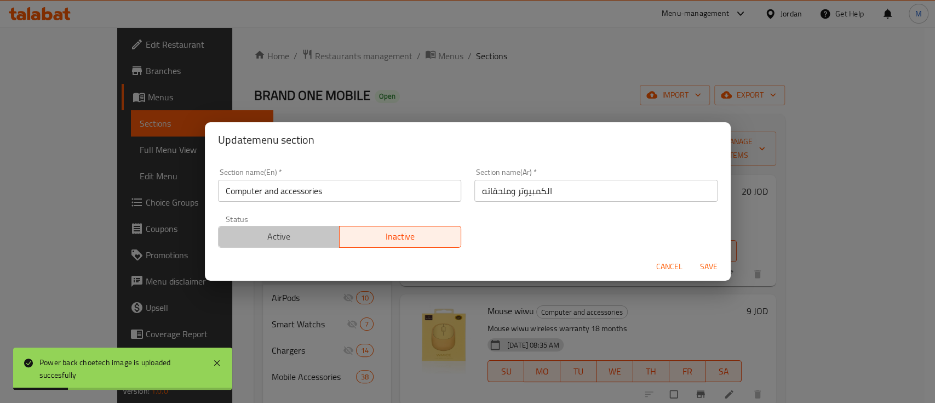
click at [305, 237] on span "Active" at bounding box center [279, 236] width 113 height 16
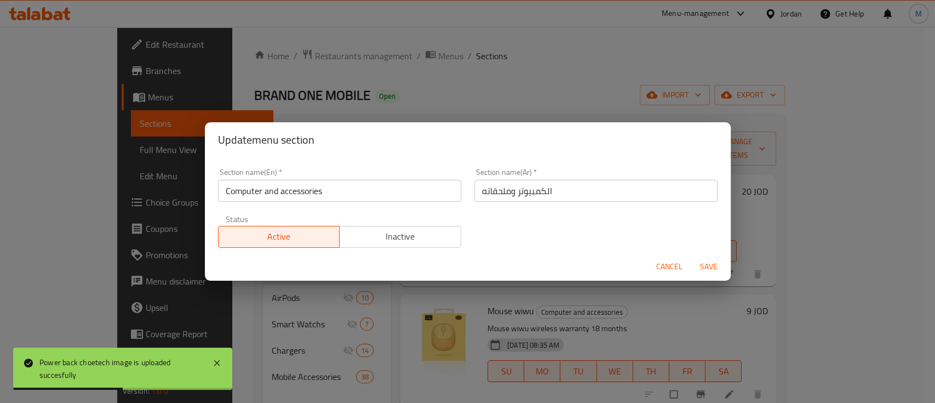
click at [706, 263] on span "Save" at bounding box center [709, 267] width 26 height 14
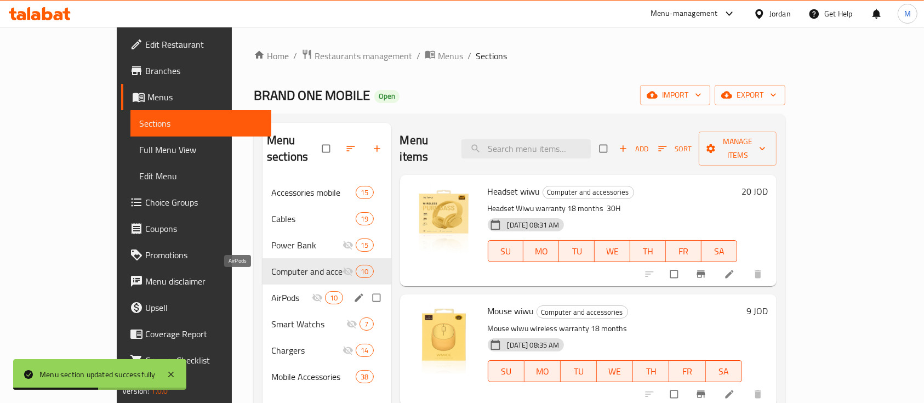
click at [271, 291] on span "AirPods" at bounding box center [291, 297] width 41 height 13
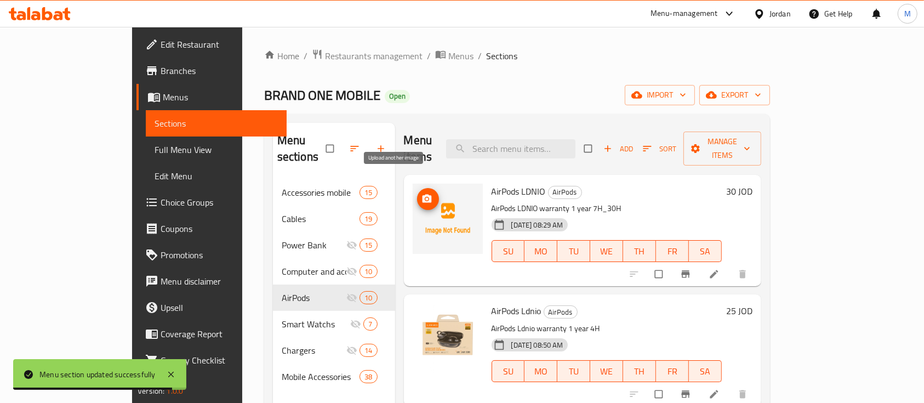
click at [421, 193] on icon "upload picture" at bounding box center [426, 198] width 11 height 11
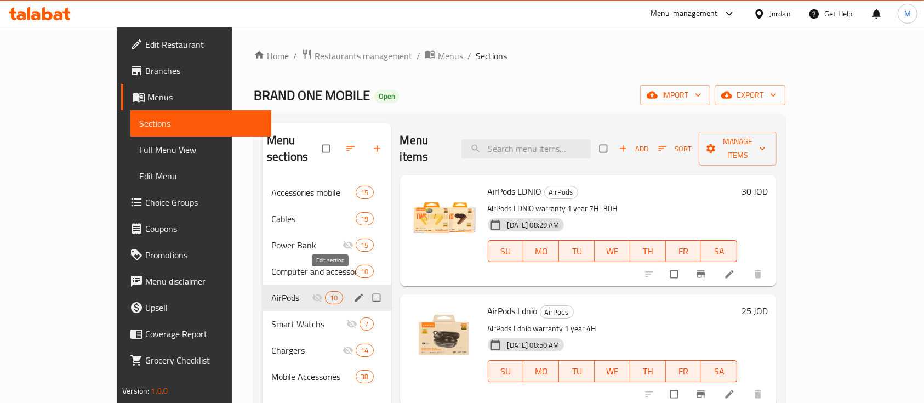
click at [353, 292] on icon "edit" at bounding box center [358, 297] width 11 height 11
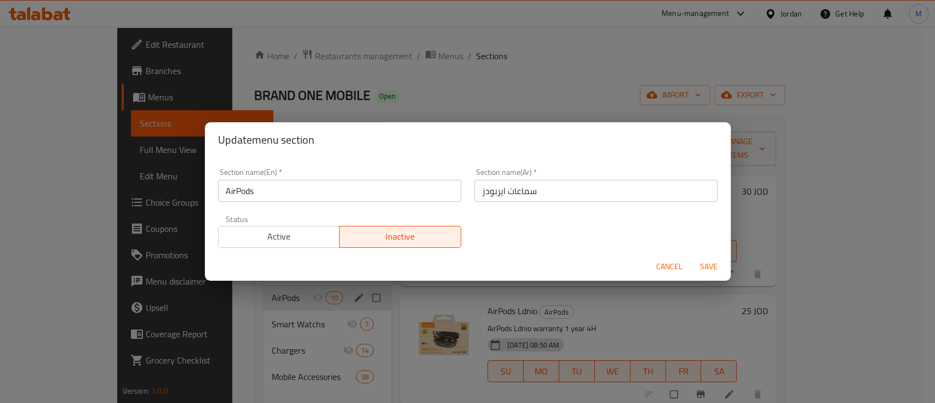
click at [314, 239] on span "Active" at bounding box center [279, 236] width 113 height 16
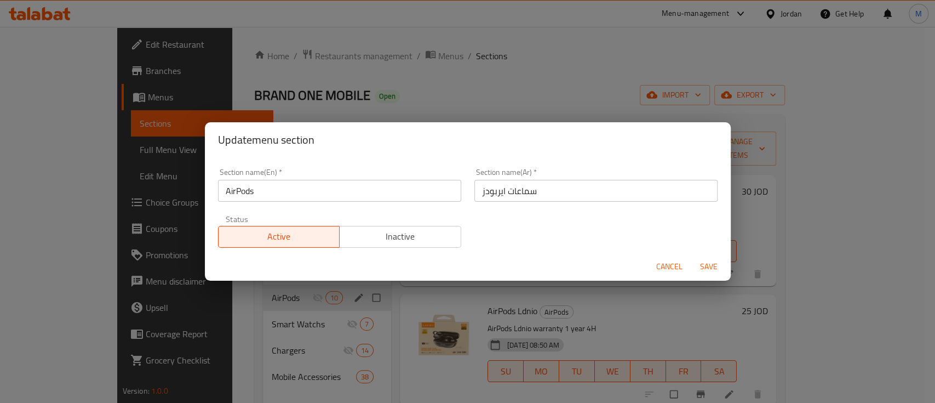
click at [710, 263] on span "Save" at bounding box center [709, 267] width 26 height 14
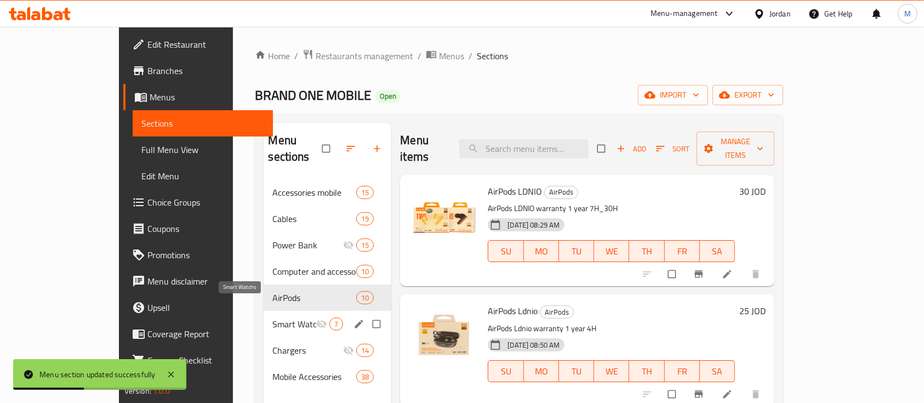
click at [272, 317] on span "Smart Watchs" at bounding box center [294, 323] width 44 height 13
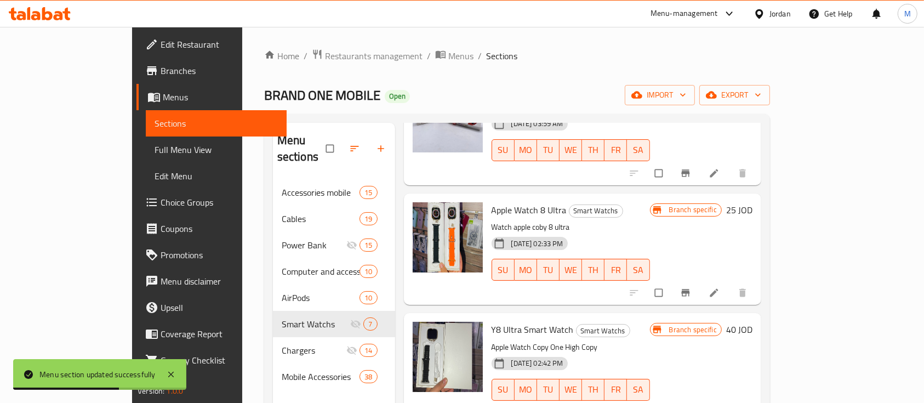
scroll to position [462, 0]
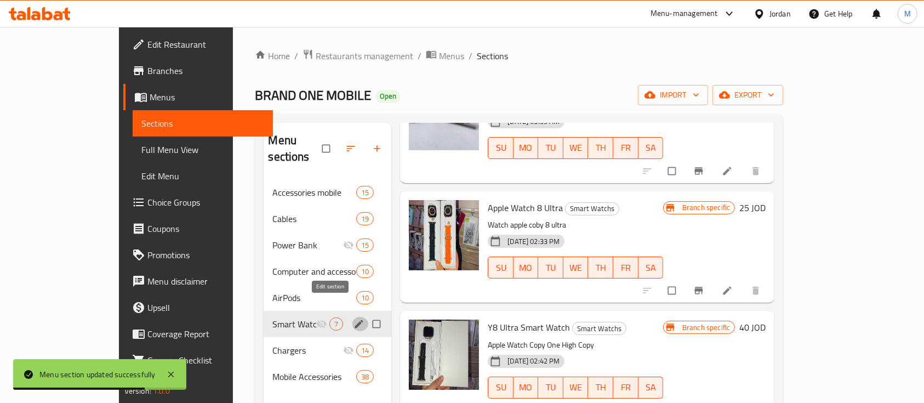
click at [353, 318] on icon "edit" at bounding box center [358, 323] width 11 height 11
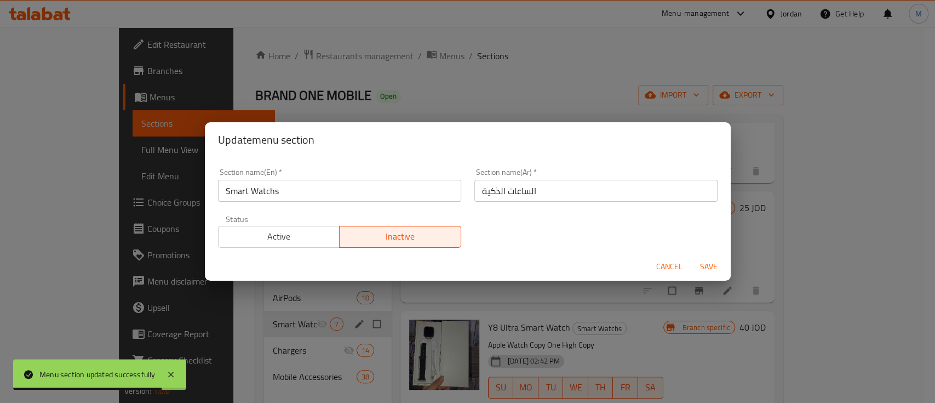
click at [298, 238] on span "Active" at bounding box center [279, 236] width 113 height 16
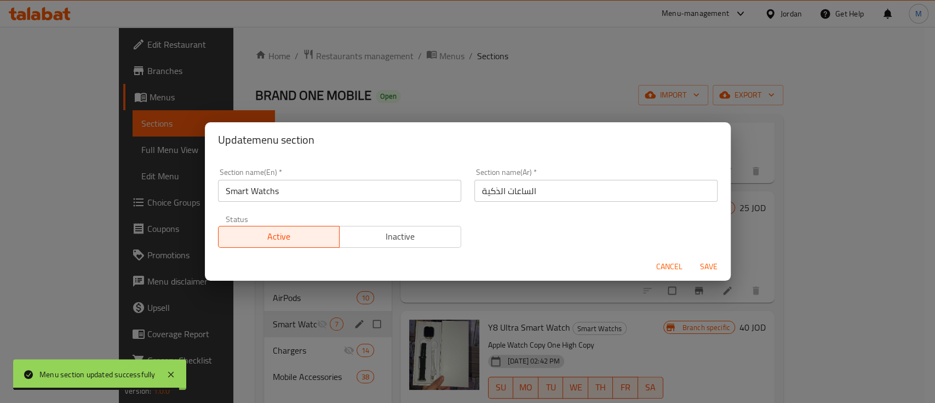
click at [714, 267] on span "Save" at bounding box center [709, 267] width 26 height 14
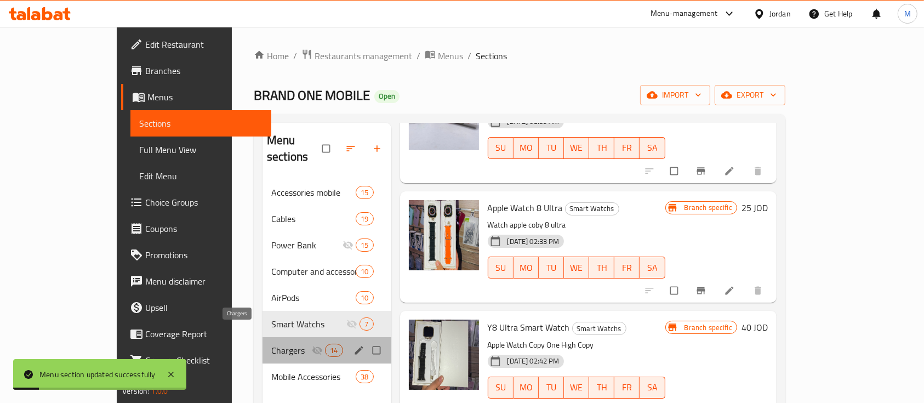
click at [273, 344] on span "Chargers" at bounding box center [291, 350] width 41 height 13
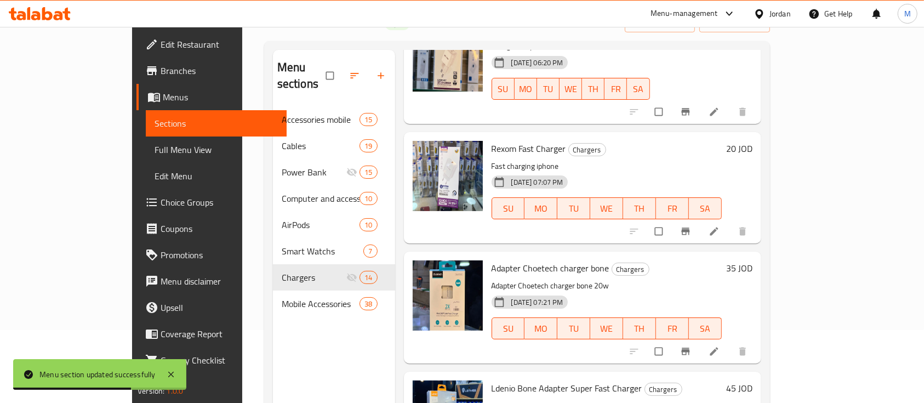
scroll to position [153, 0]
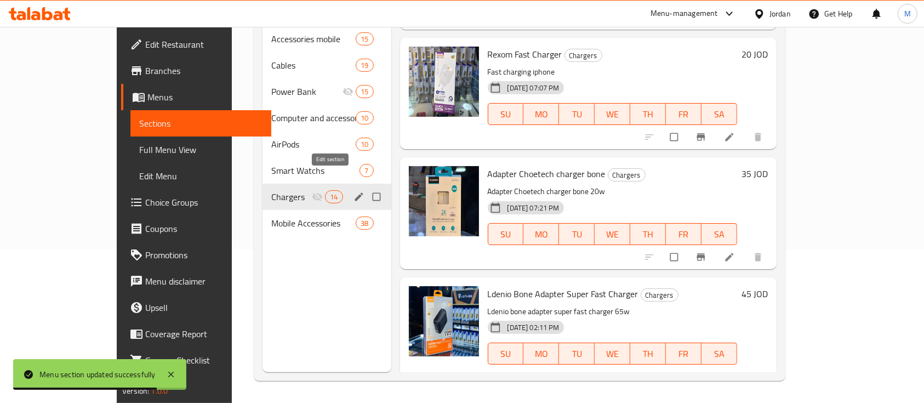
click at [353, 191] on icon "edit" at bounding box center [358, 196] width 11 height 11
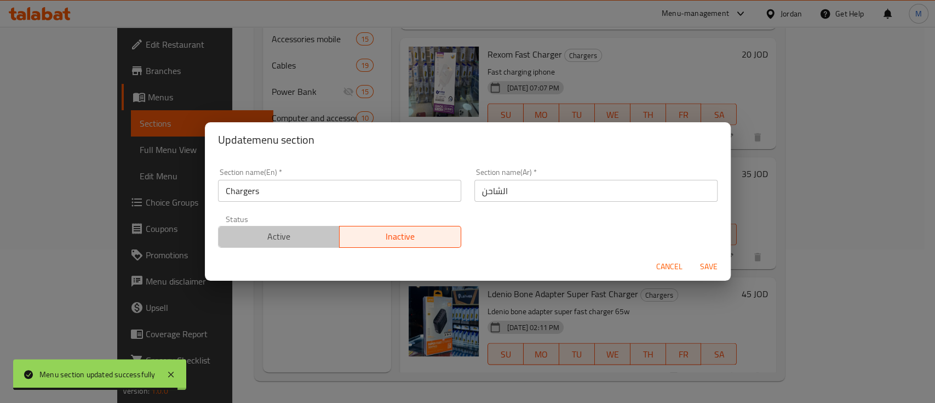
click at [317, 235] on span "Active" at bounding box center [279, 236] width 113 height 16
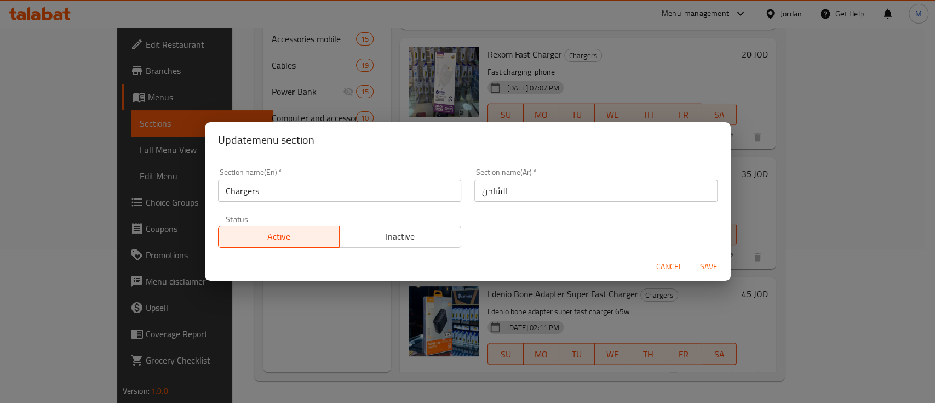
click at [713, 264] on span "Save" at bounding box center [709, 267] width 26 height 14
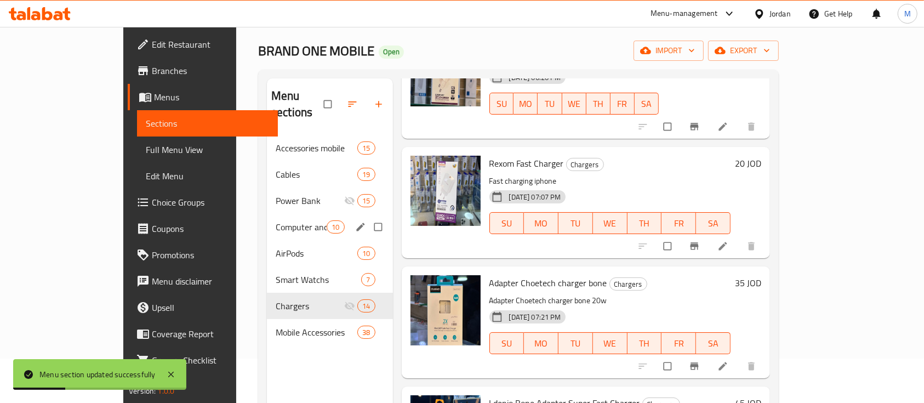
scroll to position [7, 0]
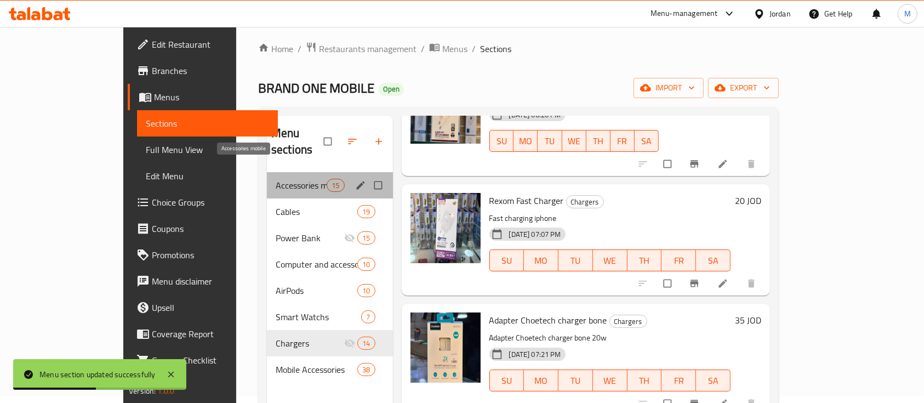
click at [276, 179] on span "Accessories mobile" at bounding box center [301, 185] width 51 height 13
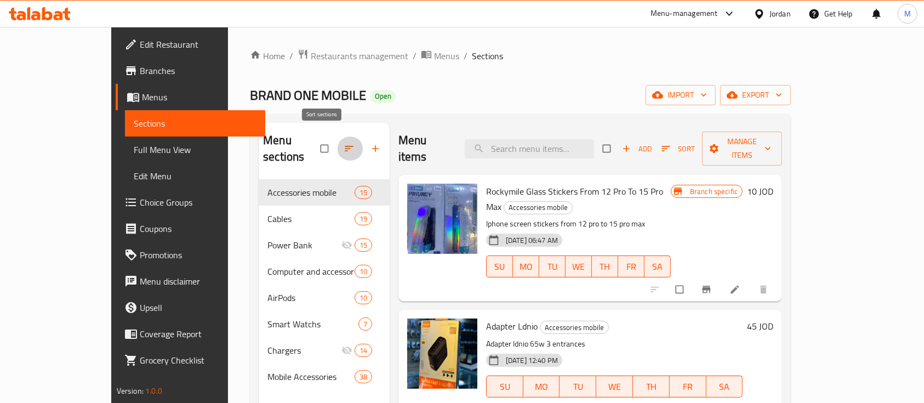
click at [344, 143] on icon "button" at bounding box center [349, 148] width 11 height 11
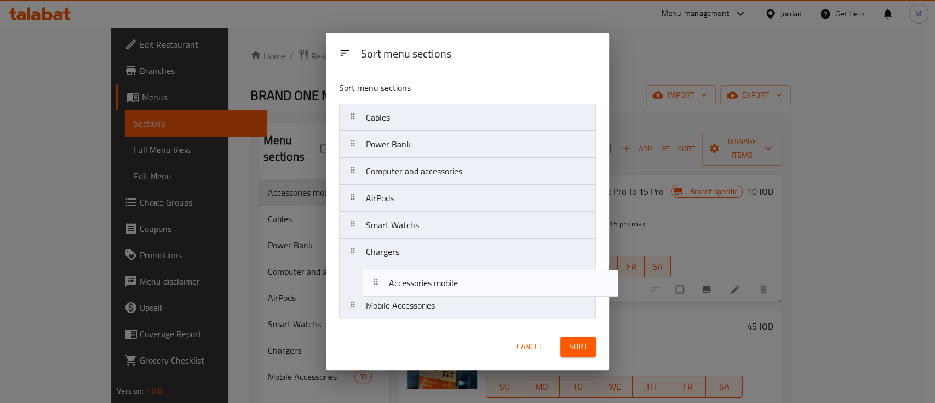
drag, startPoint x: 396, startPoint y: 145, endPoint x: 453, endPoint y: 293, distance: 158.3
click at [419, 289] on nav "Accessories mobile Cables Power Bank Computer and accessories AirPods Smart Wat…" at bounding box center [467, 212] width 257 height 216
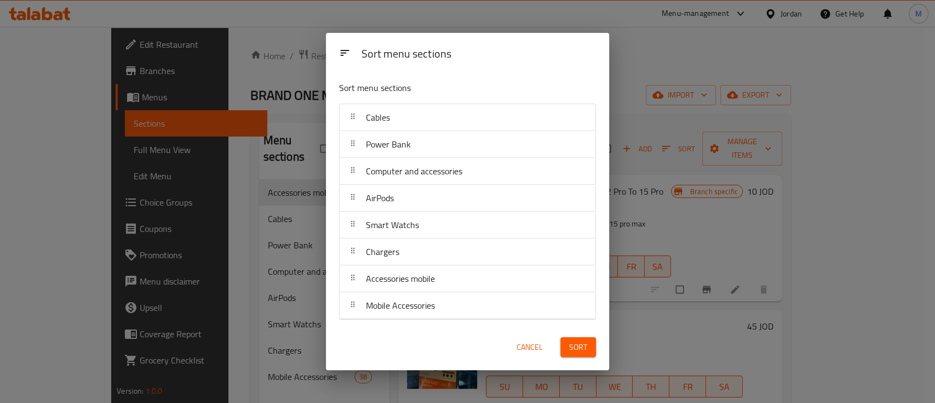
click at [569, 344] on button "Sort" at bounding box center [578, 347] width 36 height 20
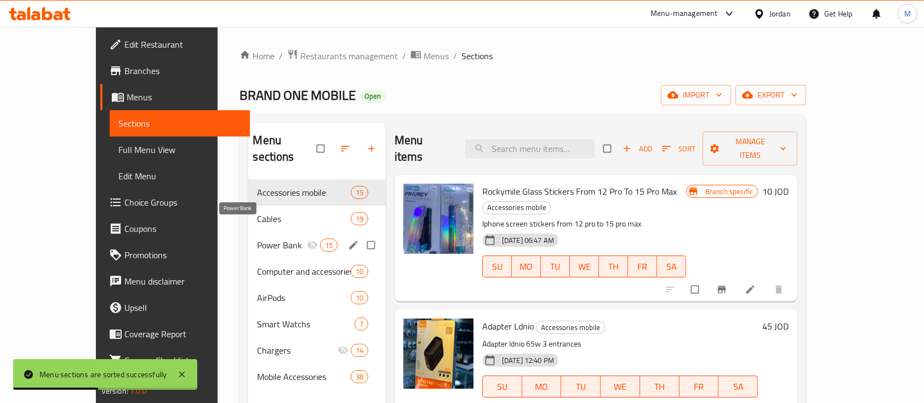
click at [257, 238] on span "Power Bank" at bounding box center [281, 244] width 49 height 13
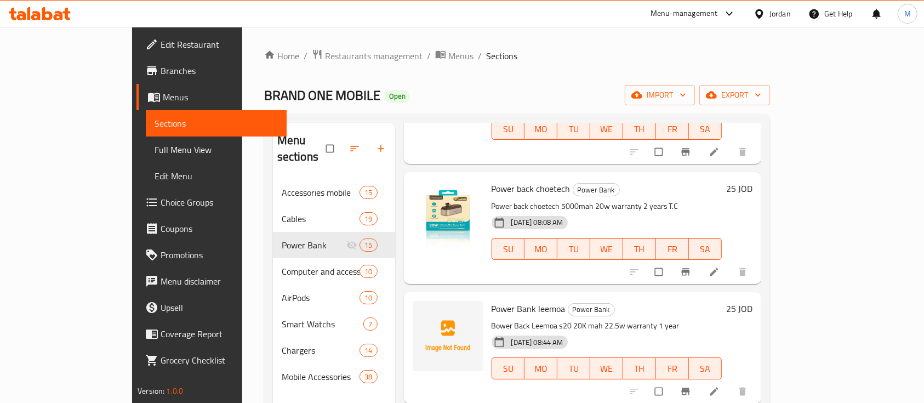
scroll to position [146, 0]
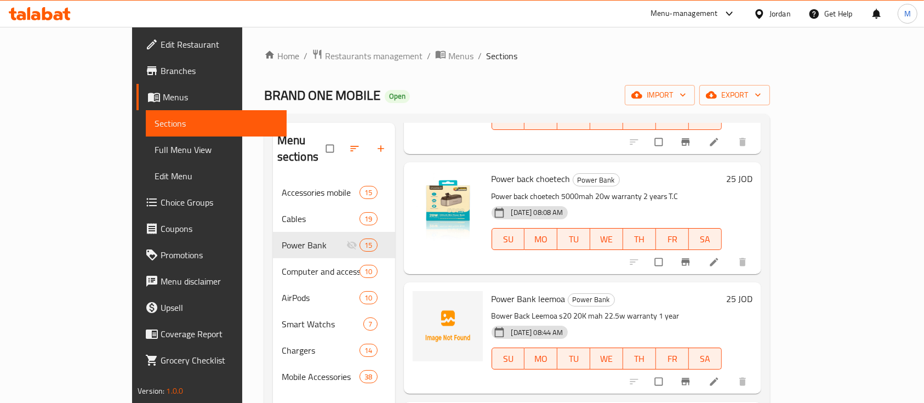
click at [487, 287] on div "Power Bank leemoa Power Bank Bower Back Leemoa s20 20K mah 22.5w warranty 1 yea…" at bounding box center [606, 338] width 239 height 102
drag, startPoint x: 458, startPoint y: 283, endPoint x: 495, endPoint y: 283, distance: 36.7
click at [495, 309] on p "Bower Back Leemoa s20 20K mah 22.5w warranty 1 year" at bounding box center [606, 316] width 230 height 14
click at [422, 291] on img at bounding box center [448, 326] width 70 height 70
click at [417, 301] on span "upload picture" at bounding box center [428, 306] width 22 height 11
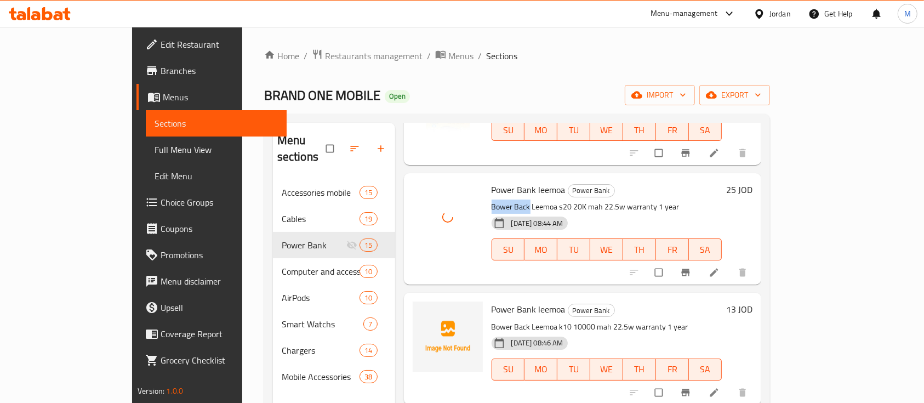
scroll to position [292, 0]
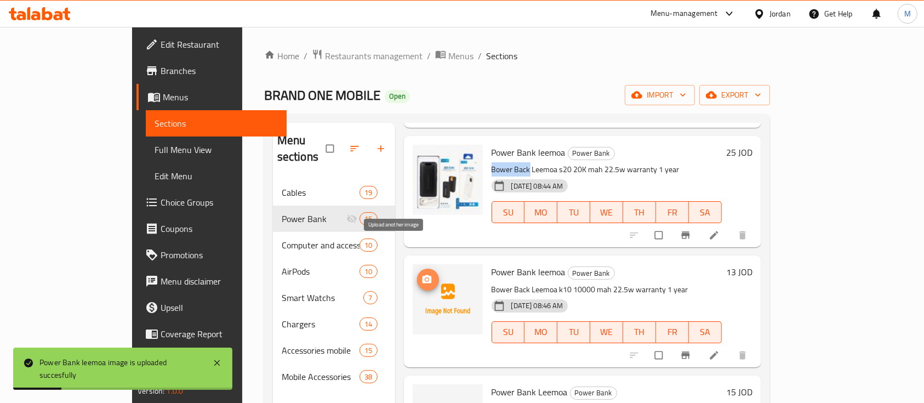
click at [417, 274] on span "upload picture" at bounding box center [428, 279] width 22 height 11
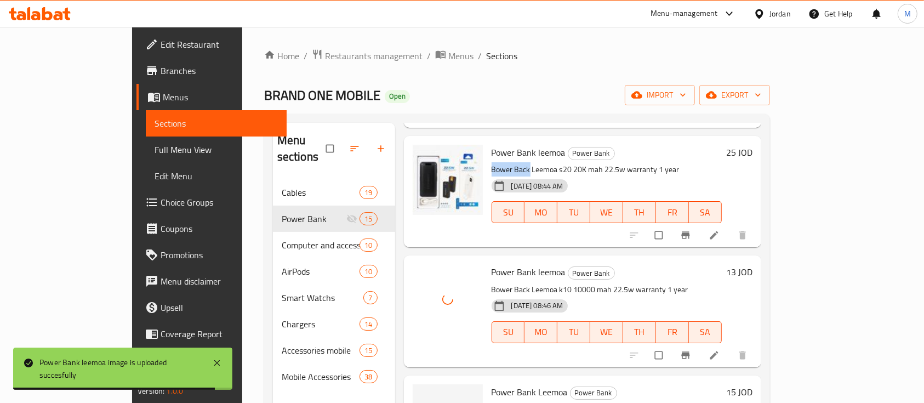
scroll to position [365, 0]
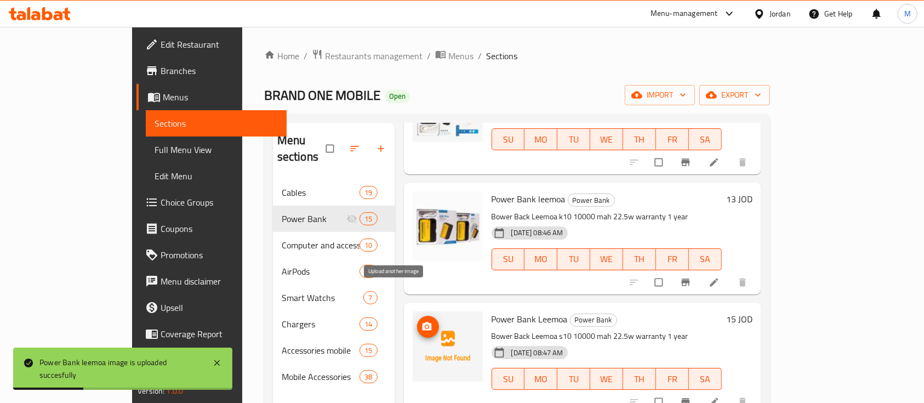
click at [417, 321] on span "upload picture" at bounding box center [428, 326] width 22 height 11
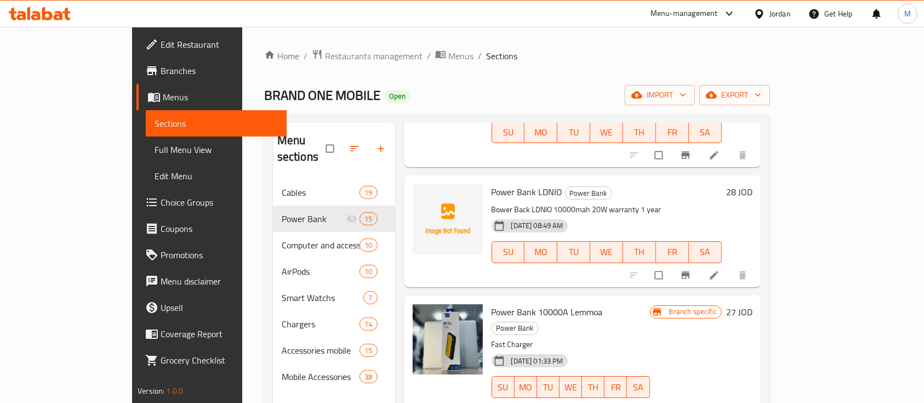
scroll to position [584, 0]
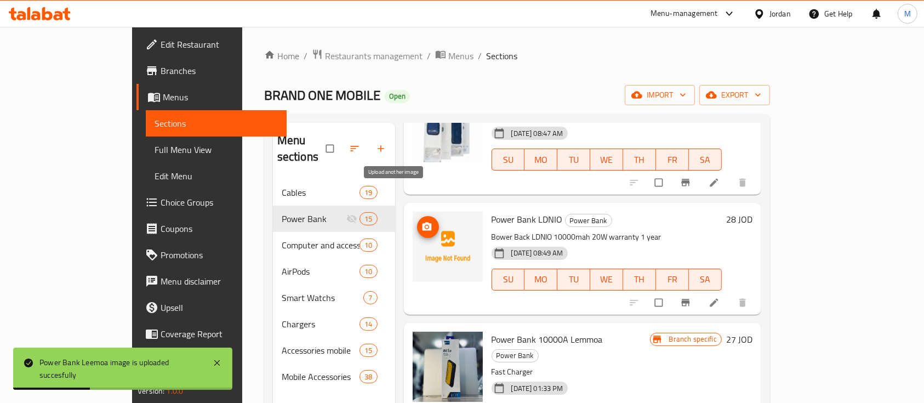
click at [422, 222] on icon "upload picture" at bounding box center [426, 226] width 9 height 8
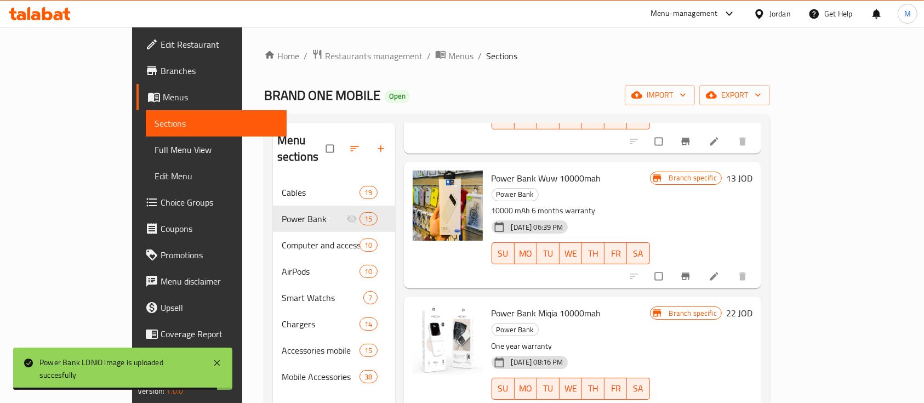
scroll to position [908, 0]
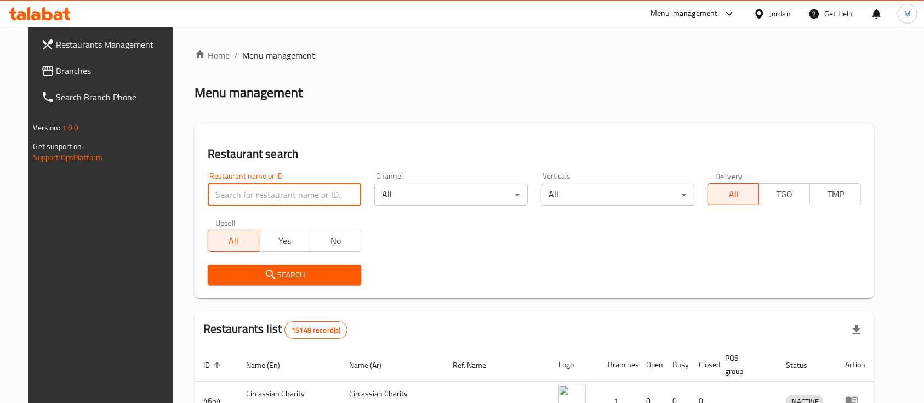
drag, startPoint x: 247, startPoint y: 200, endPoint x: 255, endPoint y: 199, distance: 8.8
click at [247, 200] on input "search" at bounding box center [284, 195] width 153 height 22
type input "س"
type input "car stars"
click button "Search" at bounding box center [284, 275] width 153 height 20
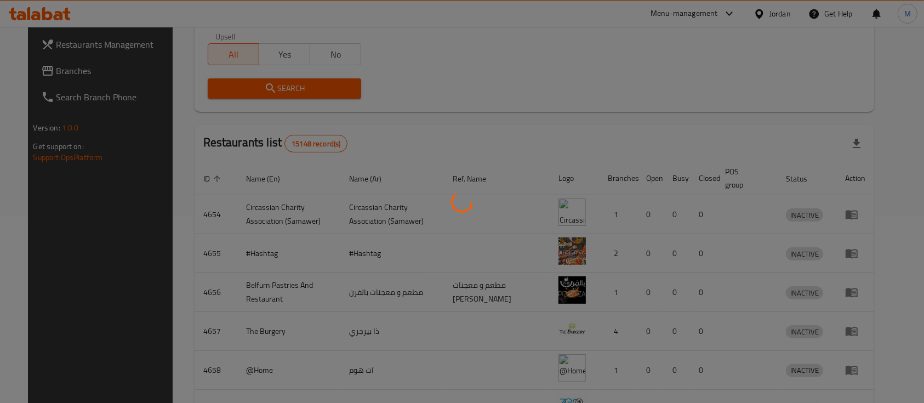
scroll to position [73, 0]
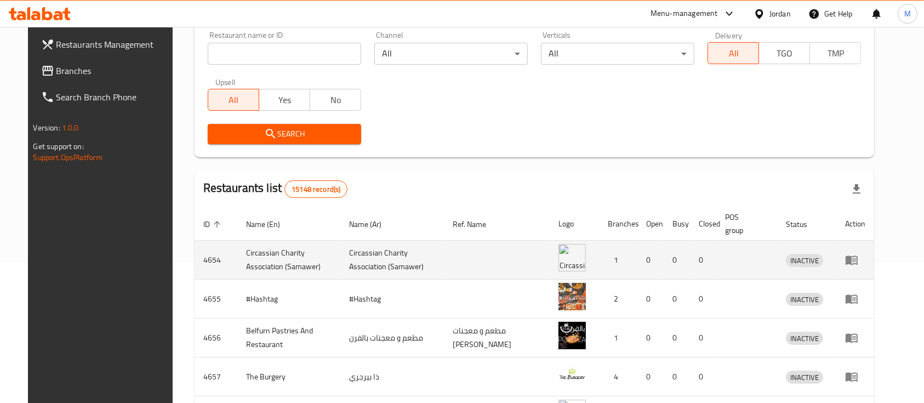
scroll to position [146, 0]
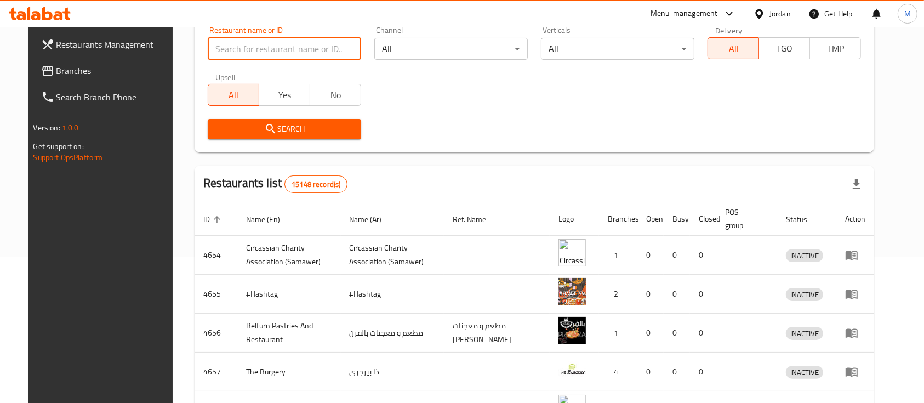
click at [254, 53] on input "search" at bounding box center [284, 49] width 153 height 22
type input "ؤ"
type input "car stars"
click button "Search" at bounding box center [284, 129] width 153 height 20
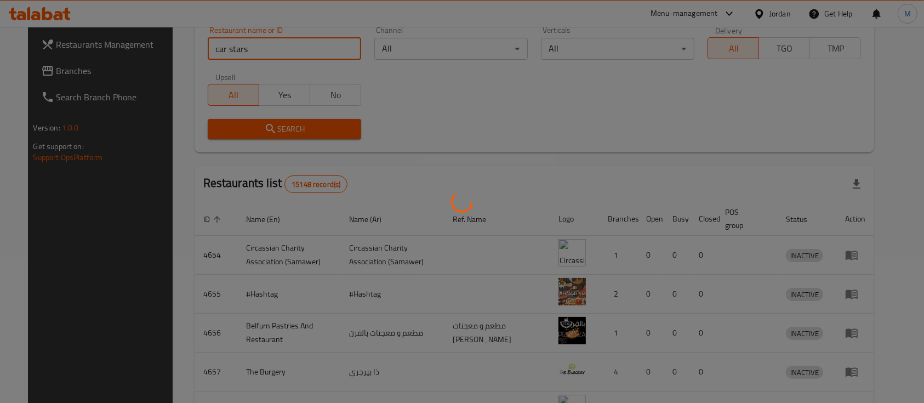
scroll to position [64, 0]
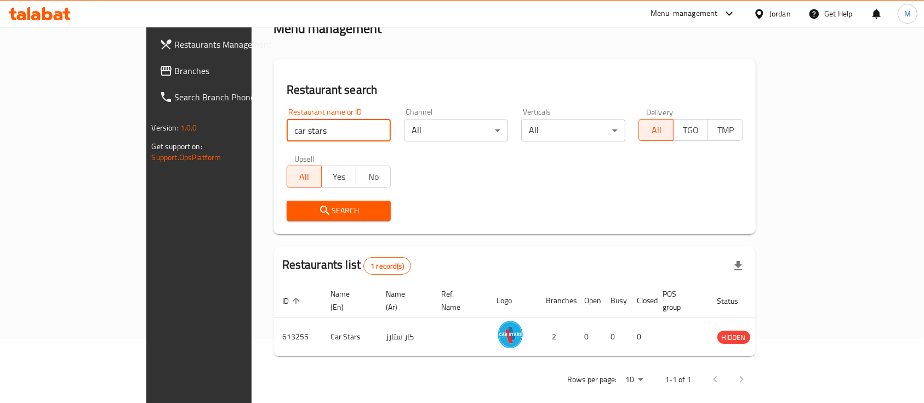
drag, startPoint x: 239, startPoint y: 133, endPoint x: 187, endPoint y: 129, distance: 52.2
click at [280, 129] on div "Restaurant name or ID car stars Restaurant name or ID" at bounding box center [338, 124] width 117 height 47
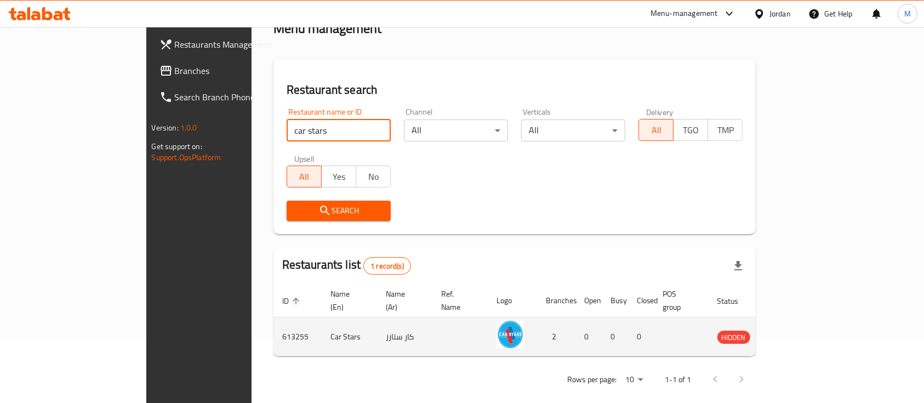
click at [273, 317] on td "613255" at bounding box center [297, 336] width 48 height 39
copy td "613255"
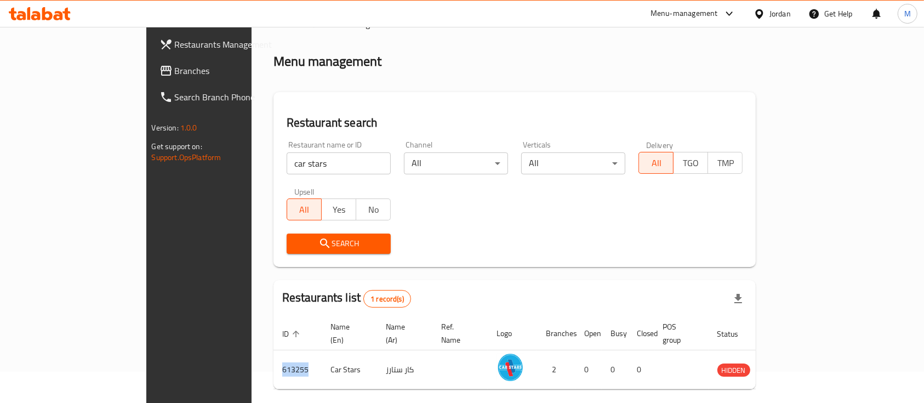
scroll to position [0, 0]
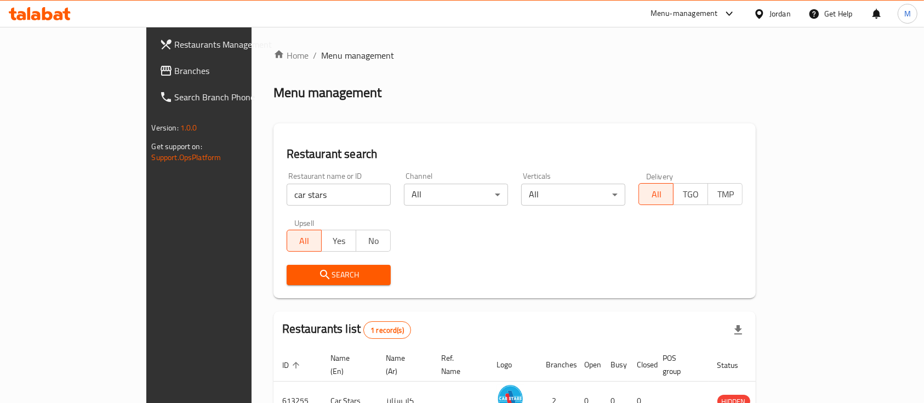
click at [688, 10] on div "Menu-management" at bounding box center [683, 13] width 67 height 13
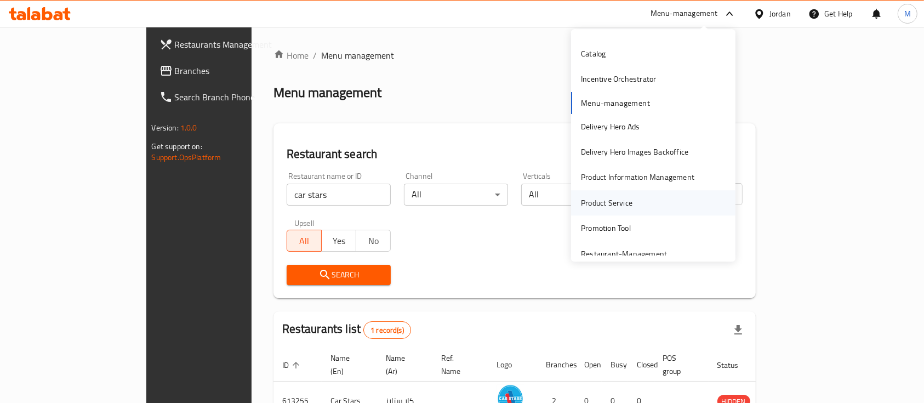
scroll to position [73, 0]
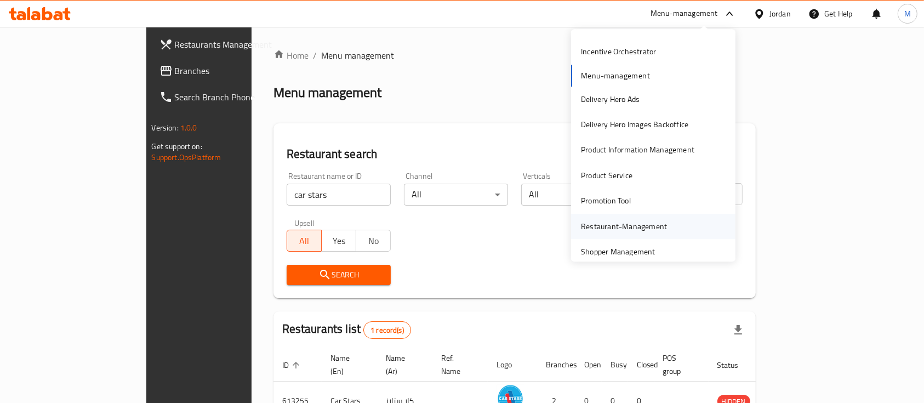
click at [632, 221] on div "Restaurant-Management" at bounding box center [624, 226] width 86 height 12
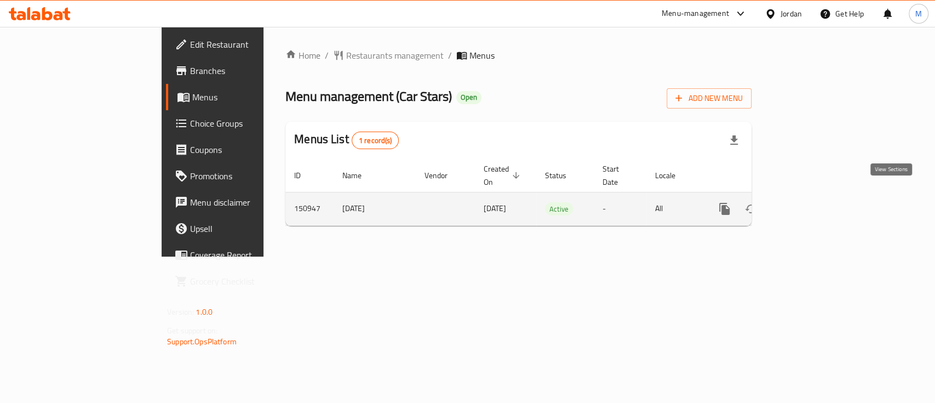
click at [817, 196] on link "enhanced table" at bounding box center [804, 209] width 26 height 26
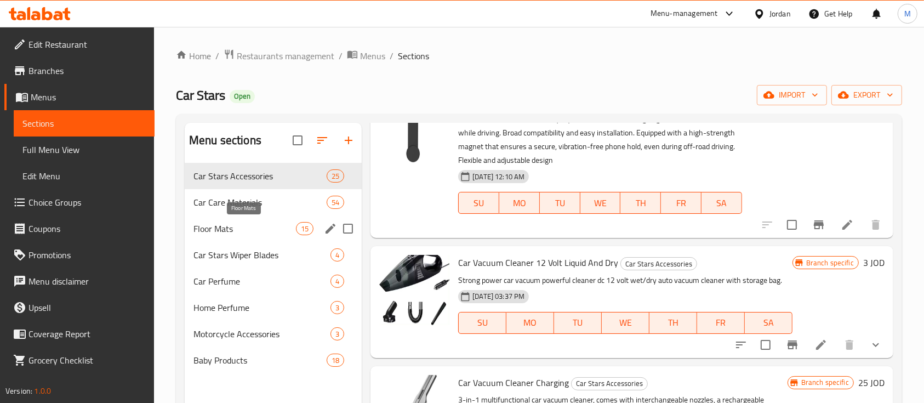
scroll to position [73, 0]
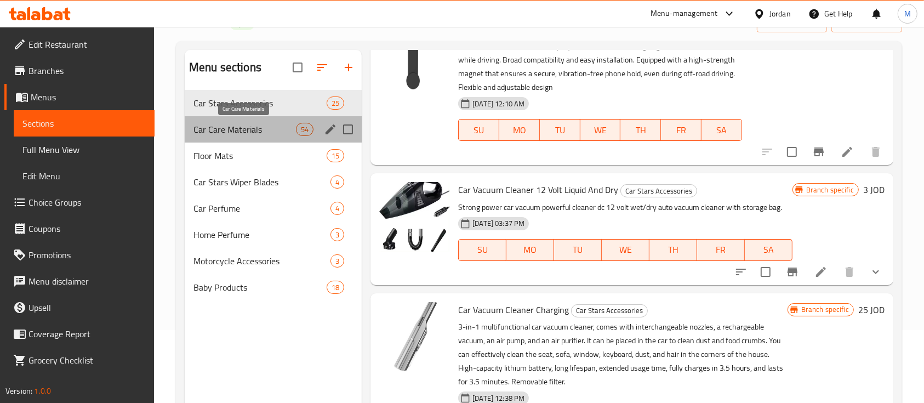
click at [244, 132] on span "Car Care Materials" at bounding box center [244, 129] width 102 height 13
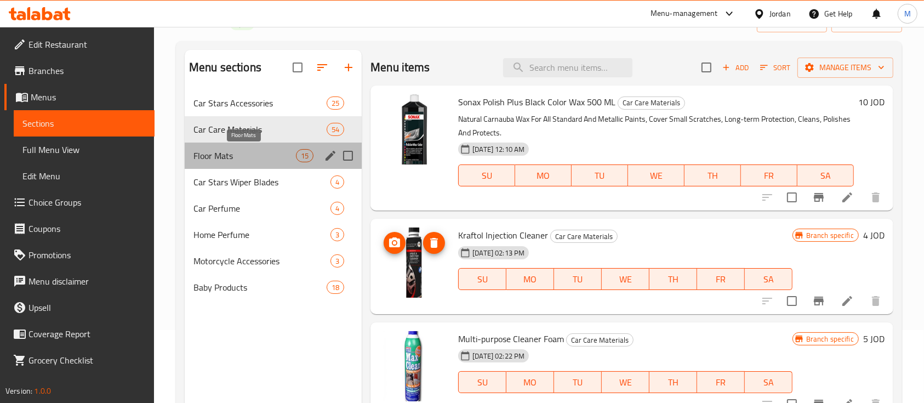
click at [222, 157] on span "Floor Mats" at bounding box center [244, 155] width 102 height 13
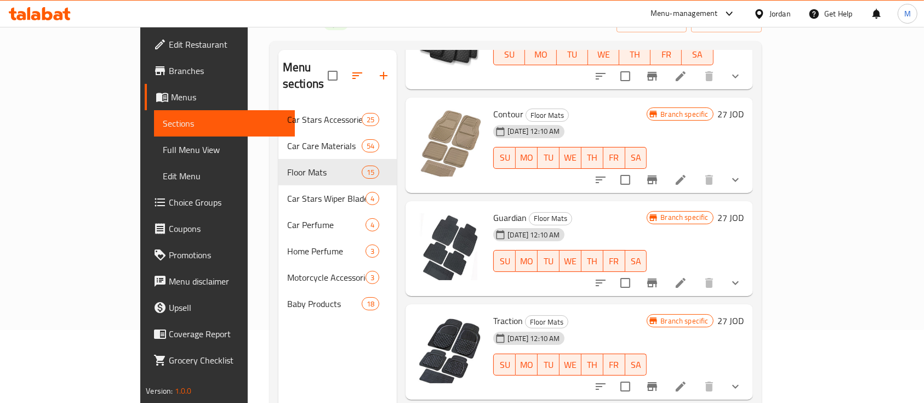
scroll to position [438, 0]
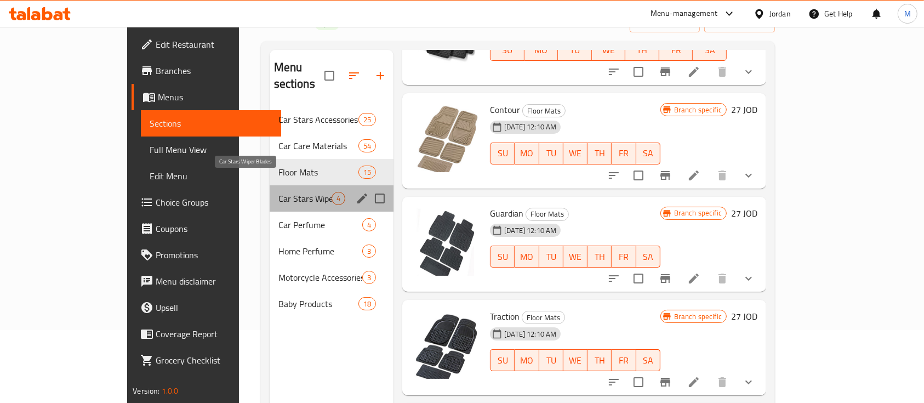
click at [278, 192] on span "Car Stars Wiper Blades" at bounding box center [304, 198] width 53 height 13
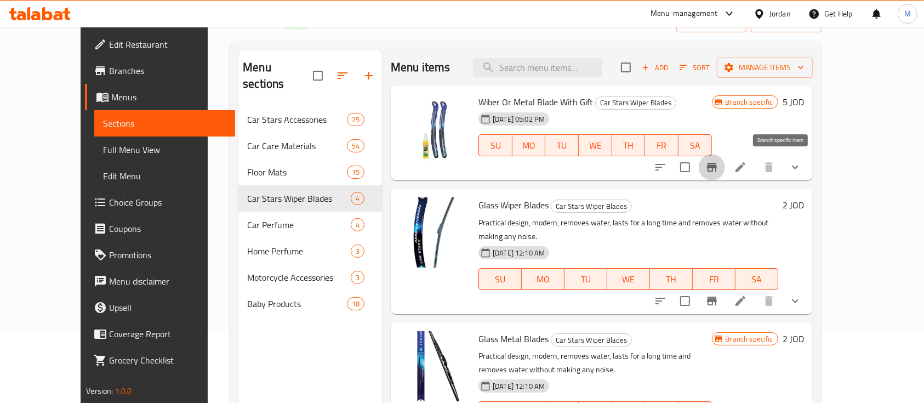
click at [718, 164] on icon "Branch-specific-item" at bounding box center [711, 167] width 13 height 13
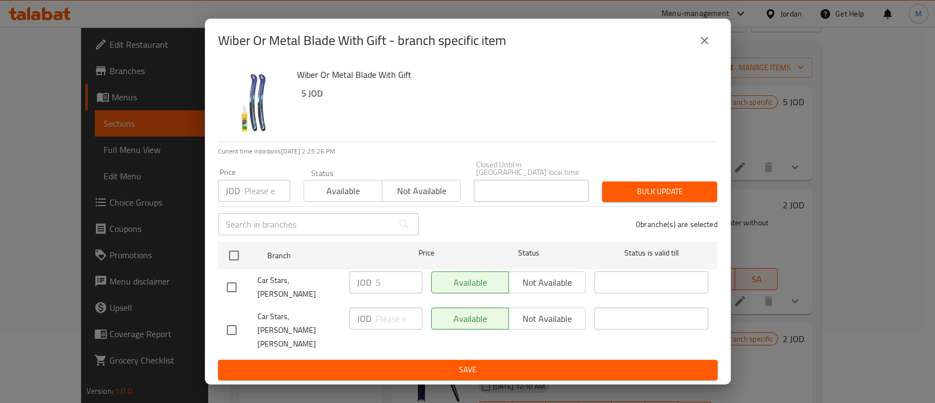
click at [704, 54] on button "close" at bounding box center [704, 40] width 26 height 26
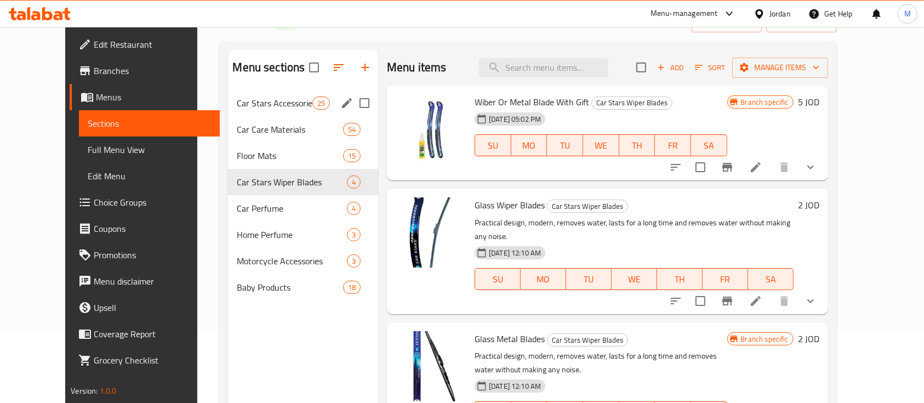
click at [240, 107] on span "Car Stars Accessories" at bounding box center [274, 102] width 75 height 13
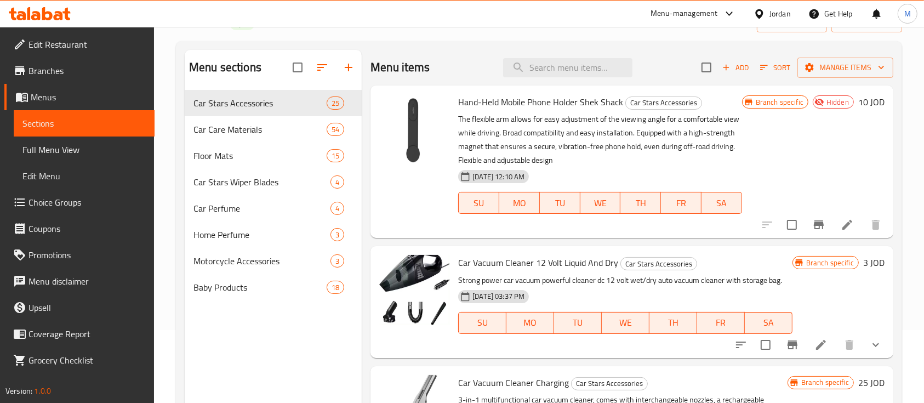
click at [812, 221] on icon "Branch-specific-item" at bounding box center [818, 224] width 13 height 13
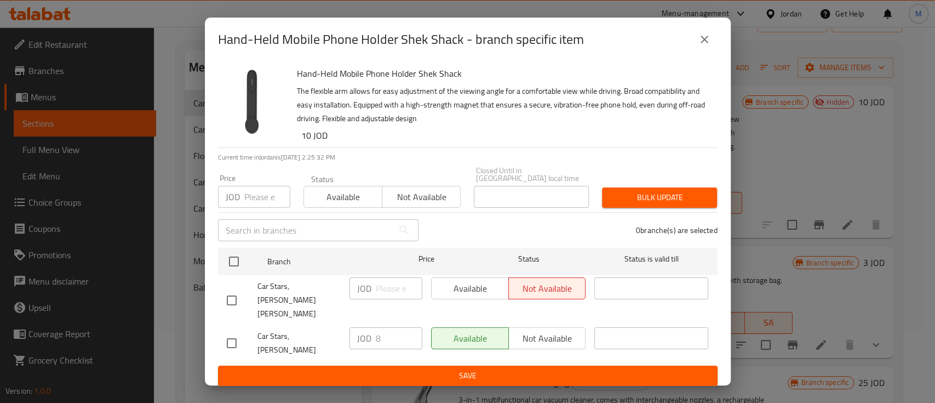
click at [701, 46] on icon "close" at bounding box center [704, 39] width 13 height 13
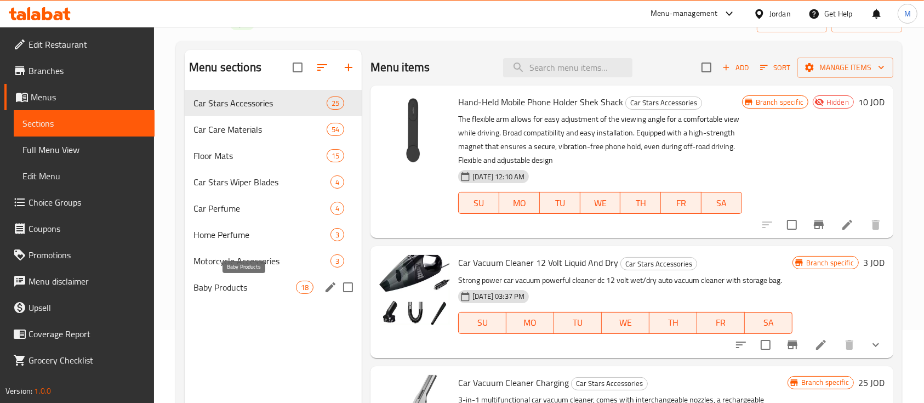
click at [277, 287] on span "Baby Products" at bounding box center [244, 286] width 102 height 13
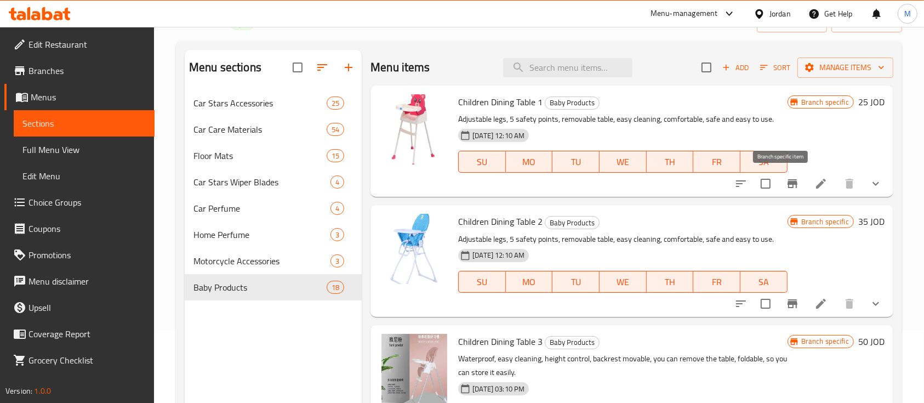
click at [787, 184] on icon "Branch-specific-item" at bounding box center [792, 183] width 10 height 9
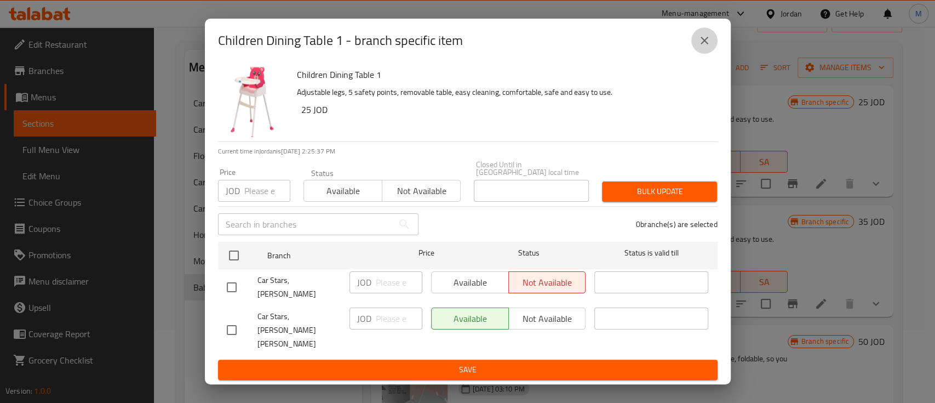
click at [697, 54] on button "close" at bounding box center [704, 40] width 26 height 26
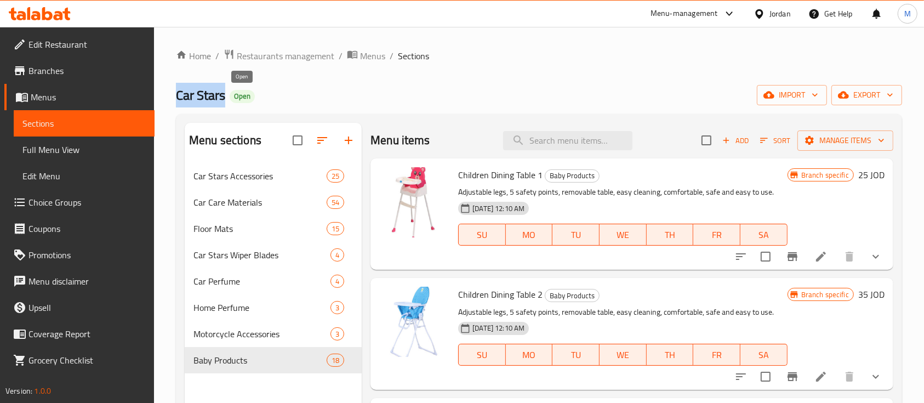
drag, startPoint x: 179, startPoint y: 94, endPoint x: 234, endPoint y: 95, distance: 55.3
click at [234, 95] on h2 "Car Stars Open" at bounding box center [215, 96] width 79 height 18
copy span "Car Stars"
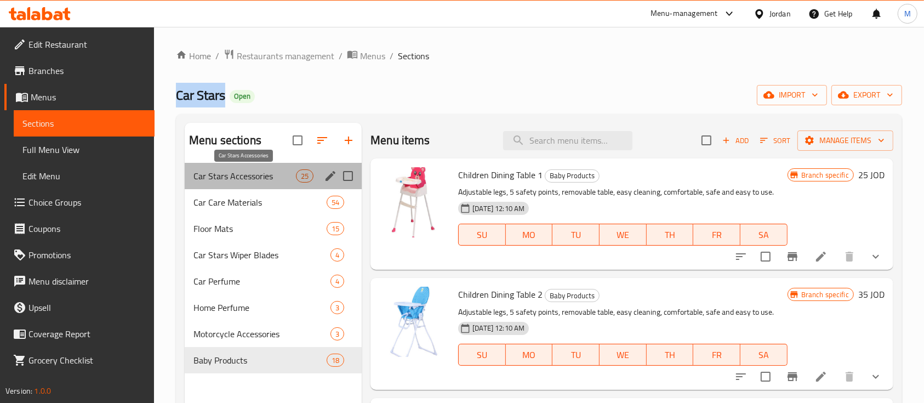
click at [242, 173] on span "Car Stars Accessories" at bounding box center [244, 175] width 102 height 13
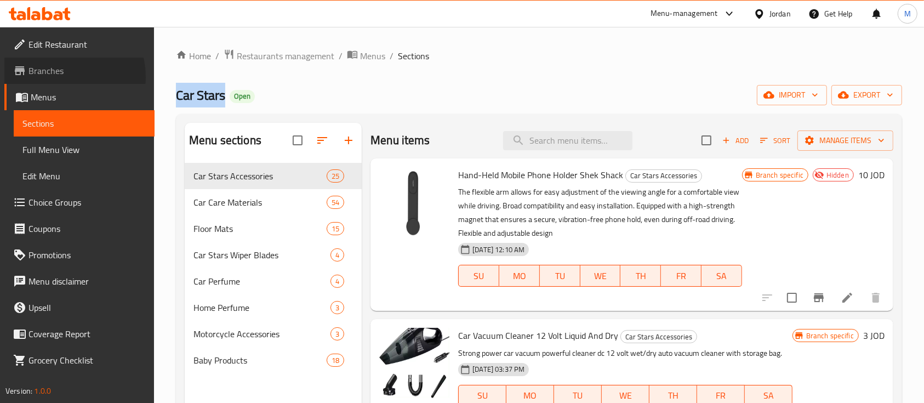
click at [62, 77] on span "Branches" at bounding box center [86, 70] width 117 height 13
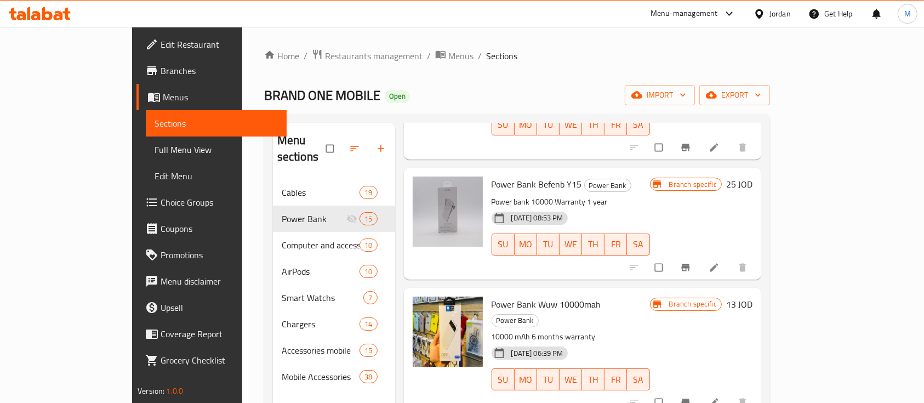
scroll to position [877, 0]
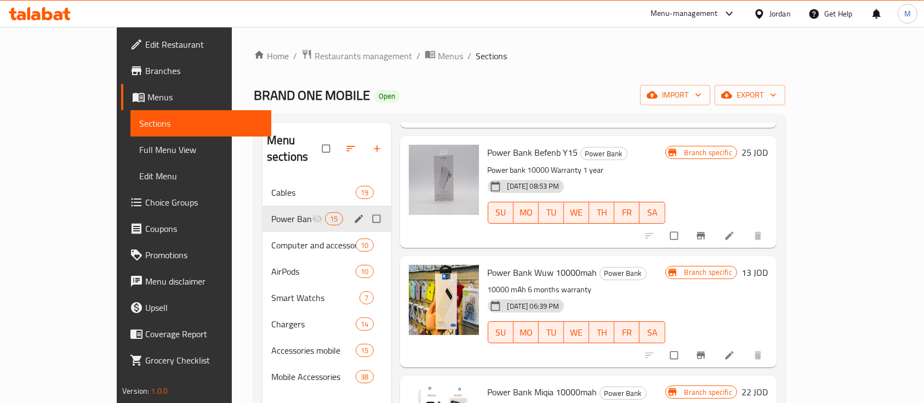
click at [353, 213] on icon "edit" at bounding box center [358, 218] width 11 height 11
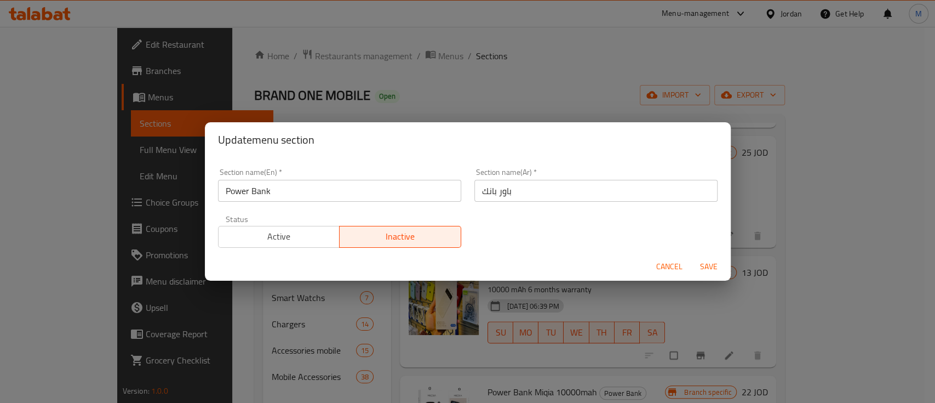
click at [310, 241] on span "Active" at bounding box center [279, 236] width 113 height 16
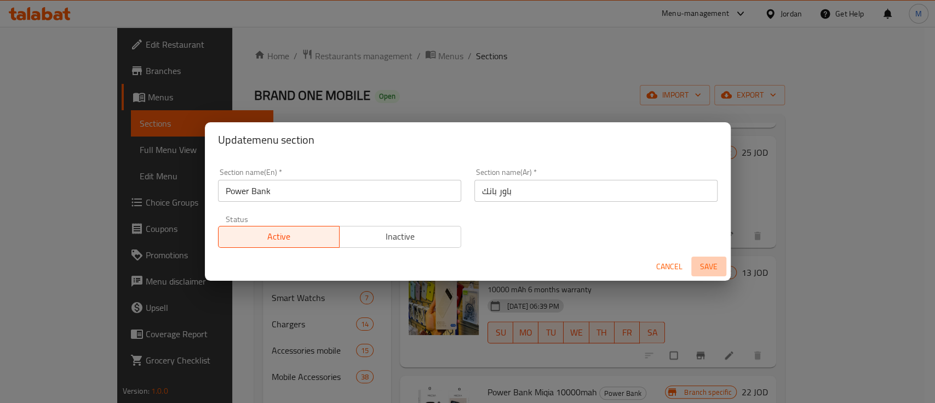
click at [709, 267] on span "Save" at bounding box center [709, 267] width 26 height 14
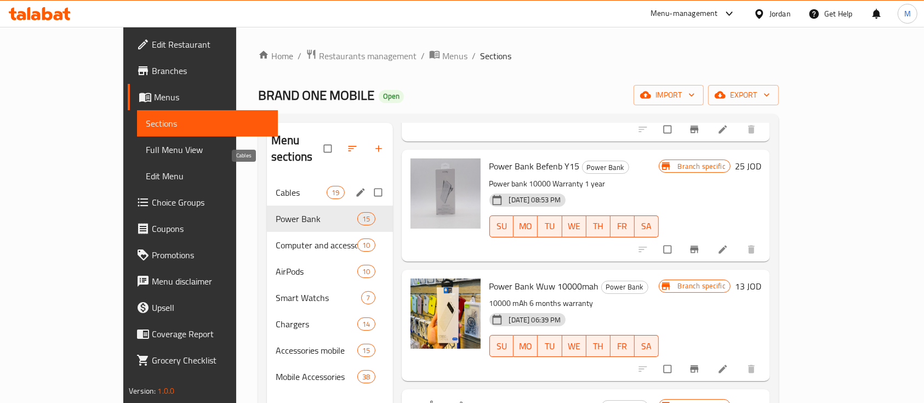
click at [276, 186] on span "Cables" at bounding box center [301, 192] width 51 height 13
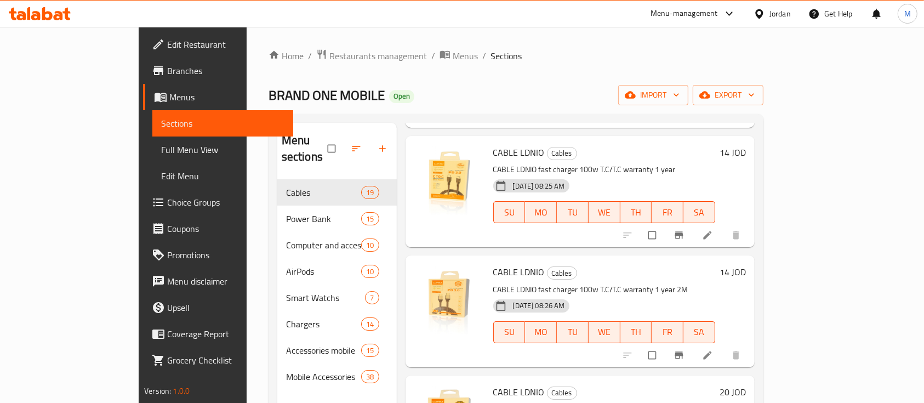
scroll to position [1022, 0]
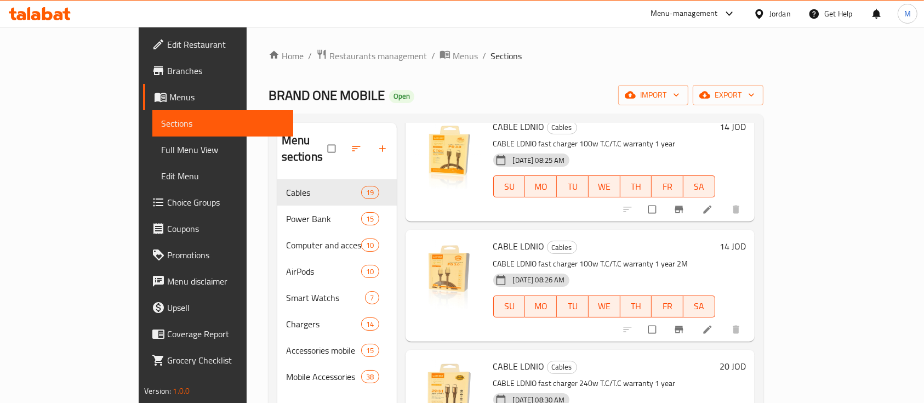
click at [746, 238] on h6 "14 JOD" at bounding box center [732, 245] width 26 height 15
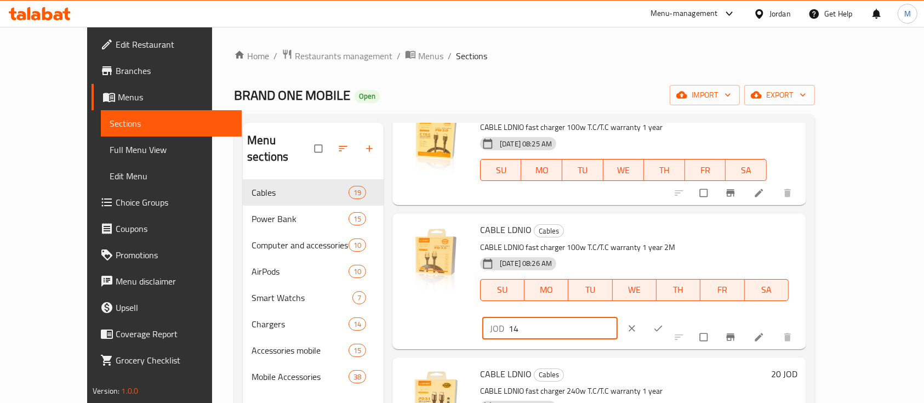
drag, startPoint x: 736, startPoint y: 236, endPoint x: 708, endPoint y: 239, distance: 28.7
click at [617, 317] on div "JOD 14 ​" at bounding box center [549, 328] width 135 height 22
type input "12"
click at [666, 323] on span "ok" at bounding box center [658, 328] width 13 height 11
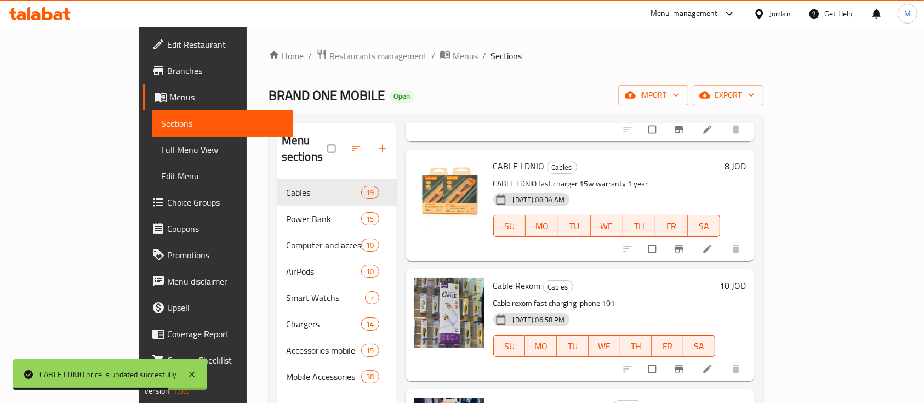
scroll to position [1315, 0]
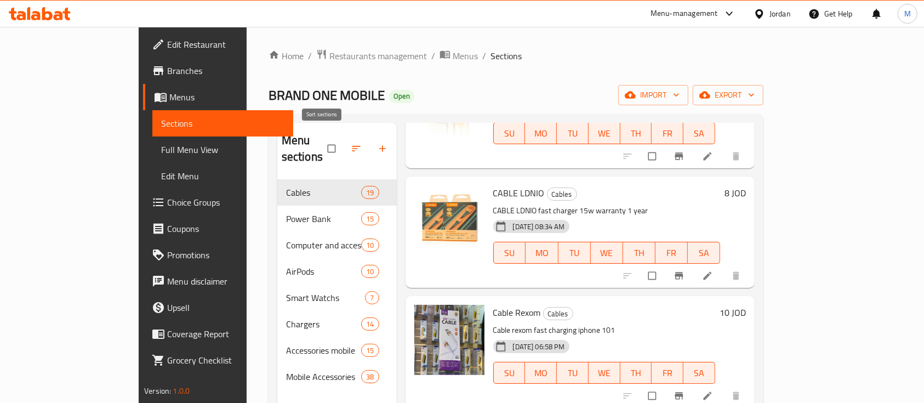
click at [351, 143] on icon "button" at bounding box center [356, 148] width 11 height 11
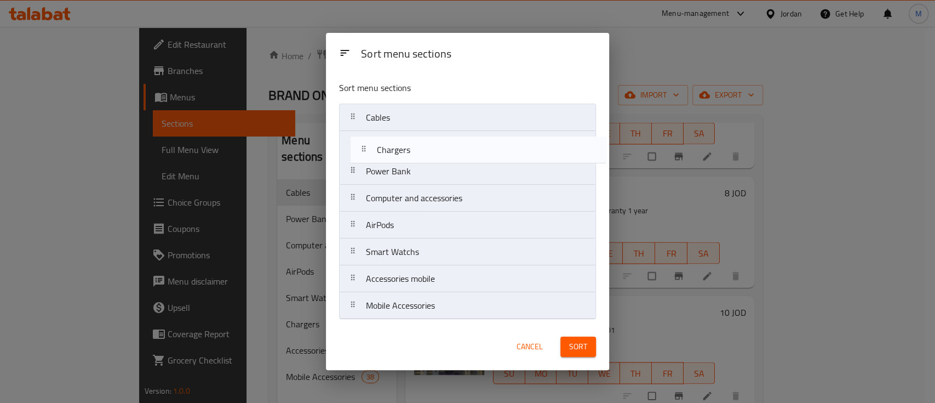
drag, startPoint x: 445, startPoint y: 255, endPoint x: 456, endPoint y: 145, distance: 111.3
click at [456, 145] on nav "Cables Power Bank Computer and accessories AirPods Smart Watchs Chargers Access…" at bounding box center [467, 212] width 257 height 216
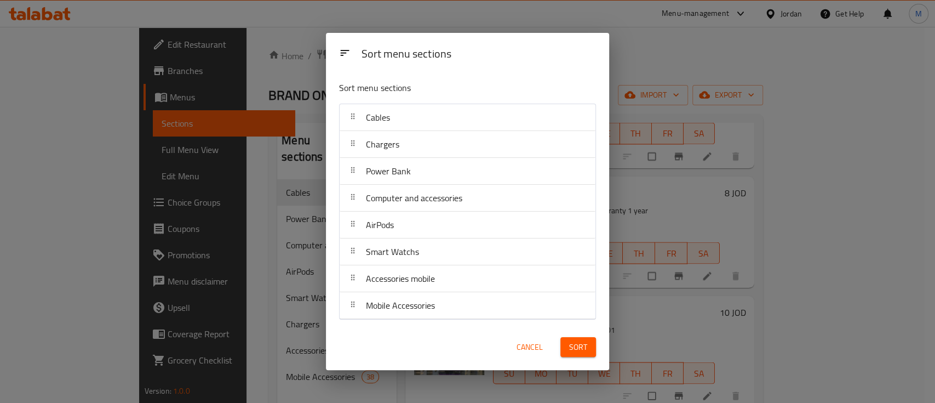
click at [581, 348] on span "Sort" at bounding box center [578, 347] width 18 height 14
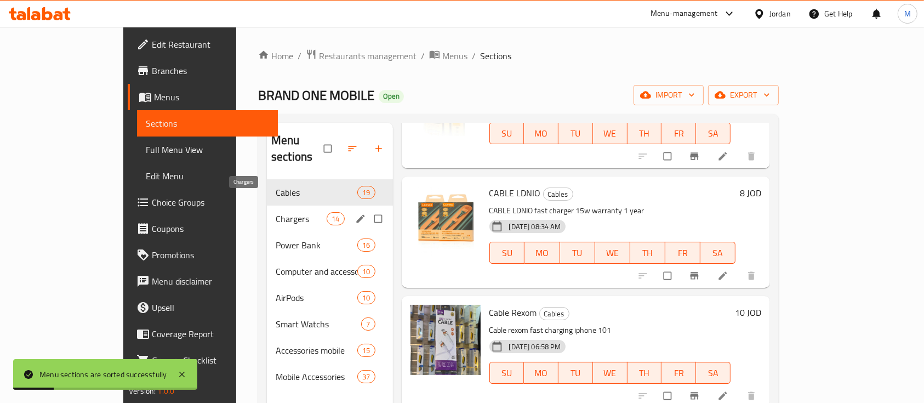
click at [276, 212] on span "Chargers" at bounding box center [301, 218] width 51 height 13
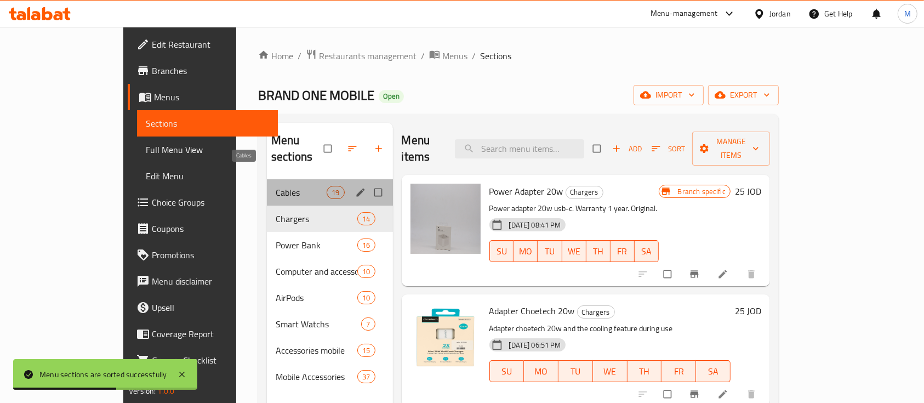
click at [276, 186] on span "Cables" at bounding box center [301, 192] width 51 height 13
